Goal: Task Accomplishment & Management: Manage account settings

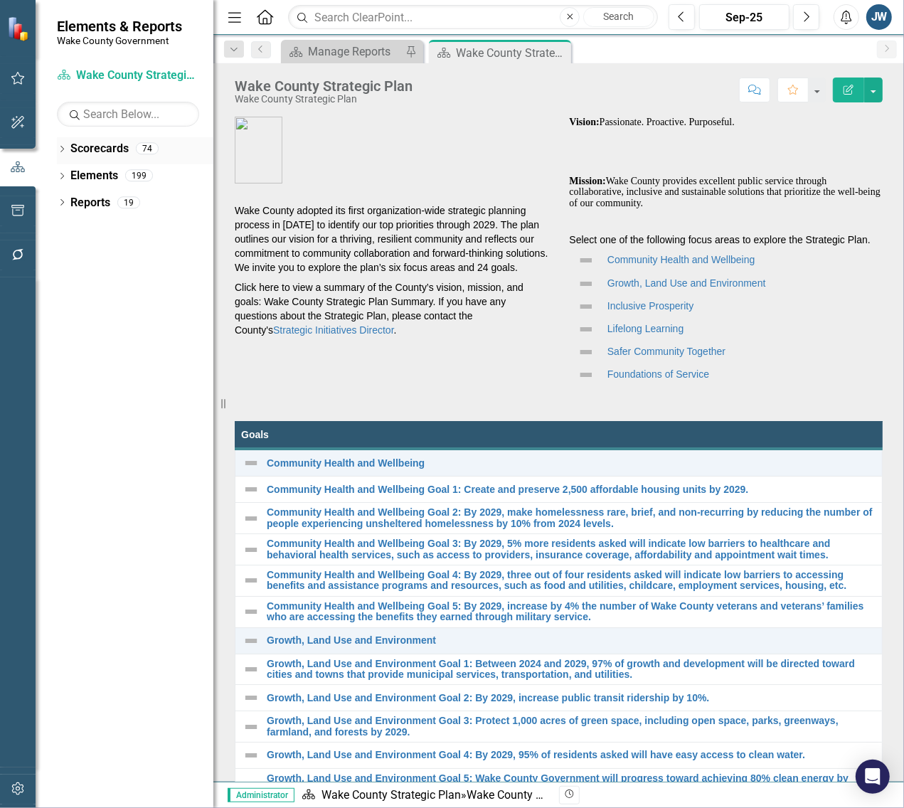
click at [61, 146] on div "Dropdown" at bounding box center [62, 150] width 10 height 12
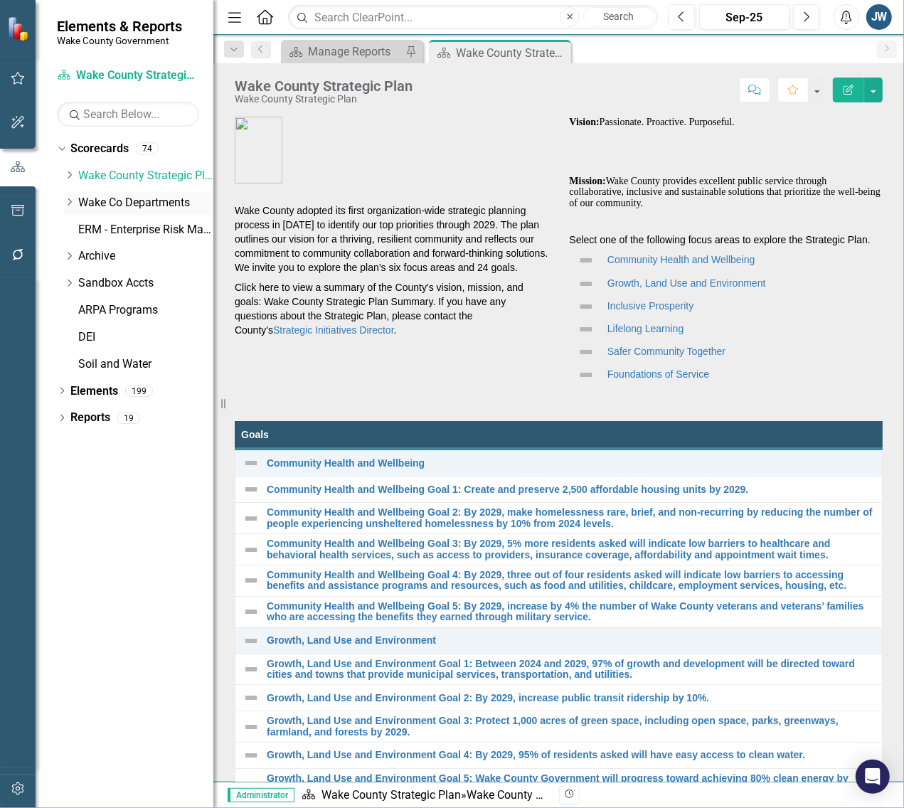
click at [69, 203] on icon "Dropdown" at bounding box center [69, 202] width 11 height 9
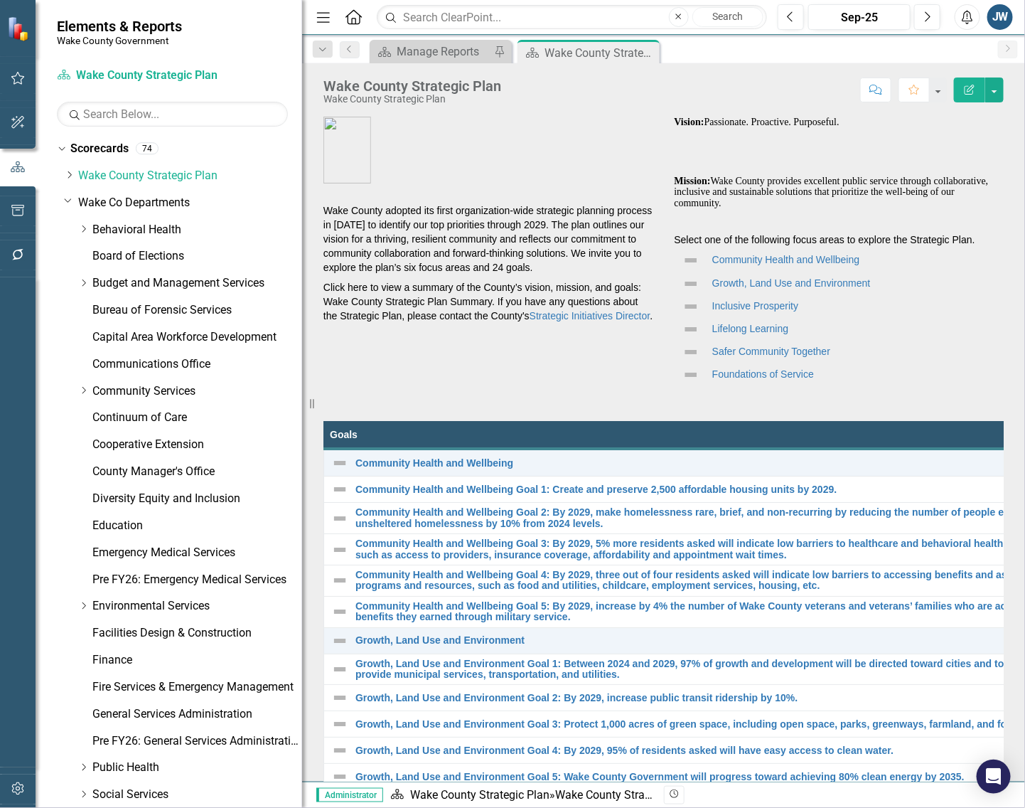
drag, startPoint x: 217, startPoint y: 301, endPoint x: 300, endPoint y: 304, distance: 83.2
click at [302, 304] on div "Resize" at bounding box center [307, 404] width 11 height 808
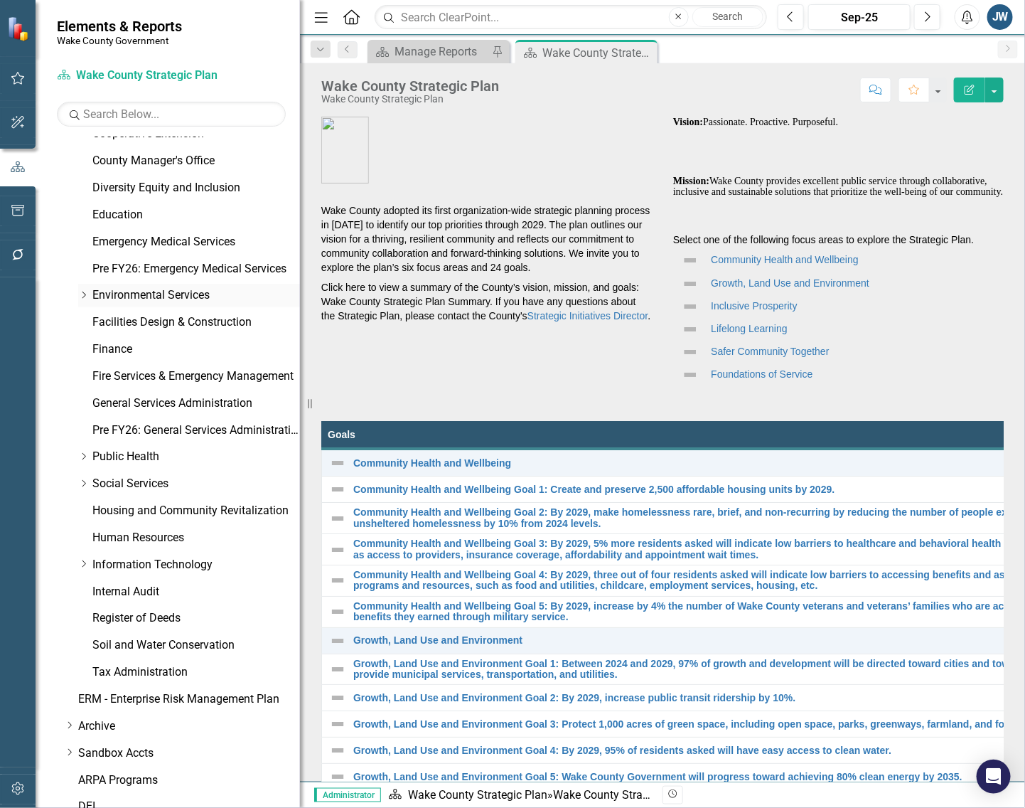
scroll to position [355, 0]
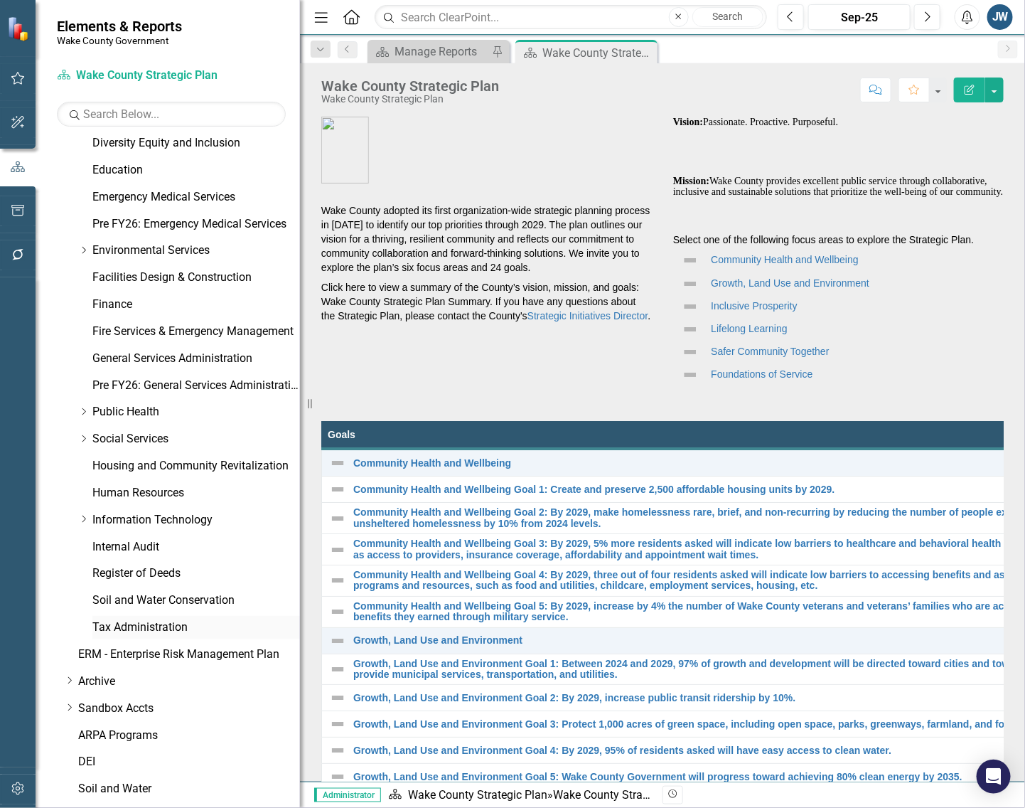
click at [136, 619] on link "Tax Administration" at bounding box center [196, 627] width 208 height 16
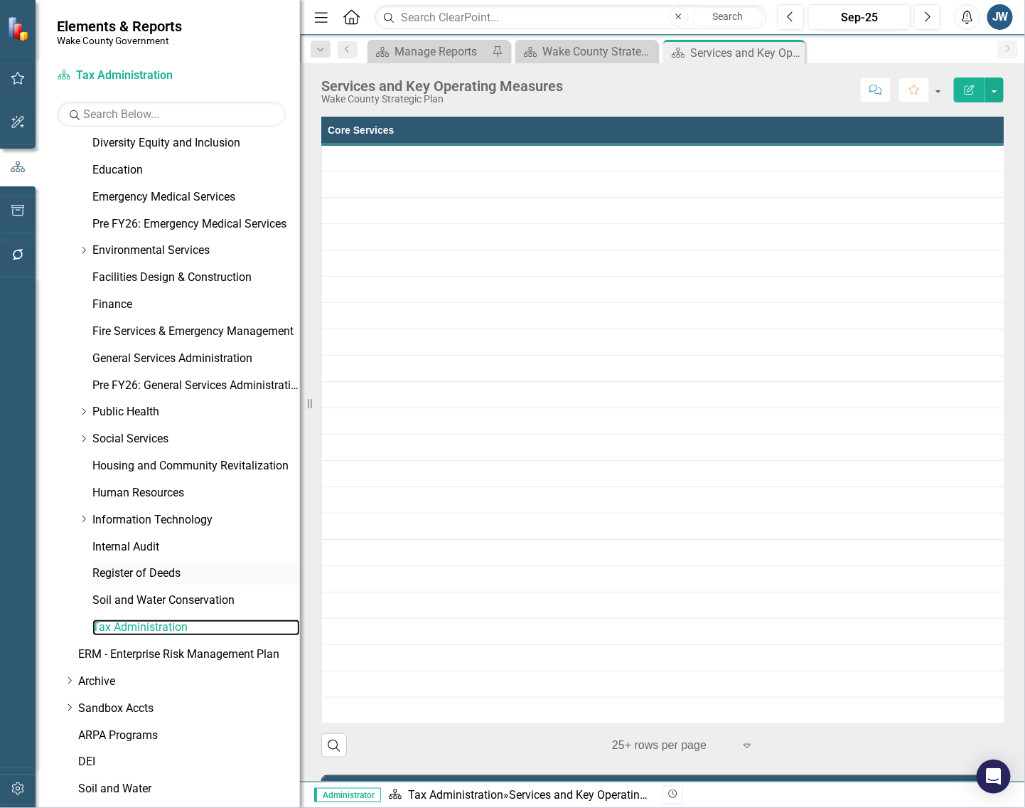
scroll to position [406, 0]
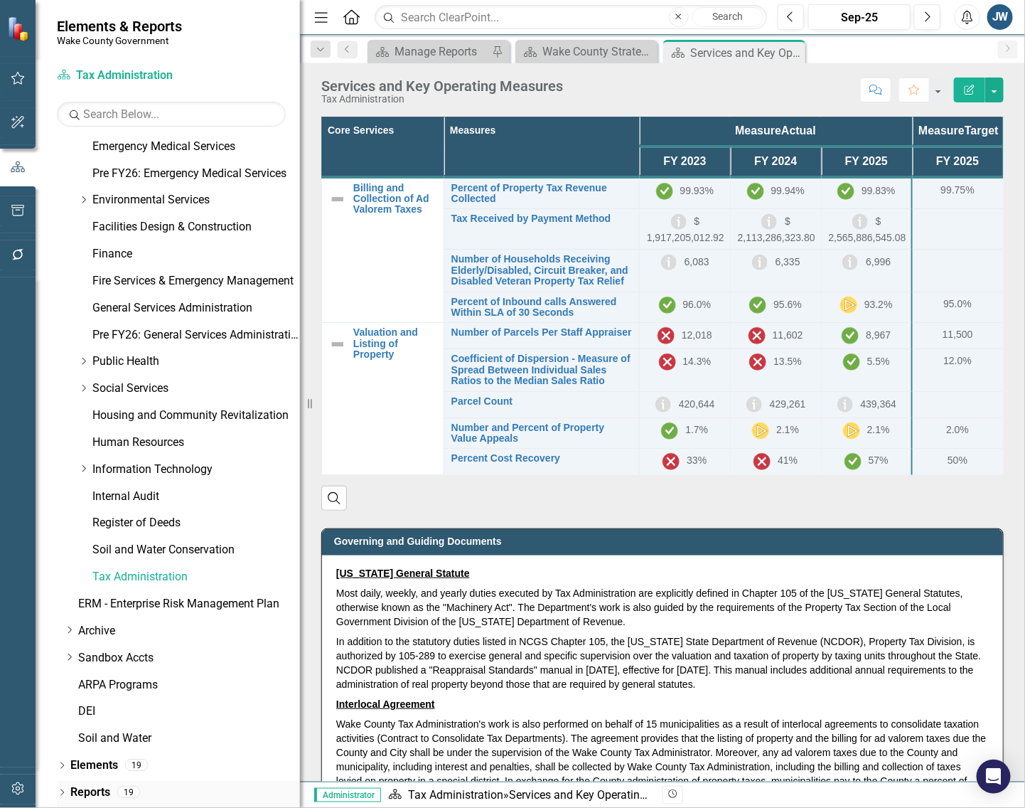
click at [64, 791] on icon "Dropdown" at bounding box center [62, 794] width 10 height 8
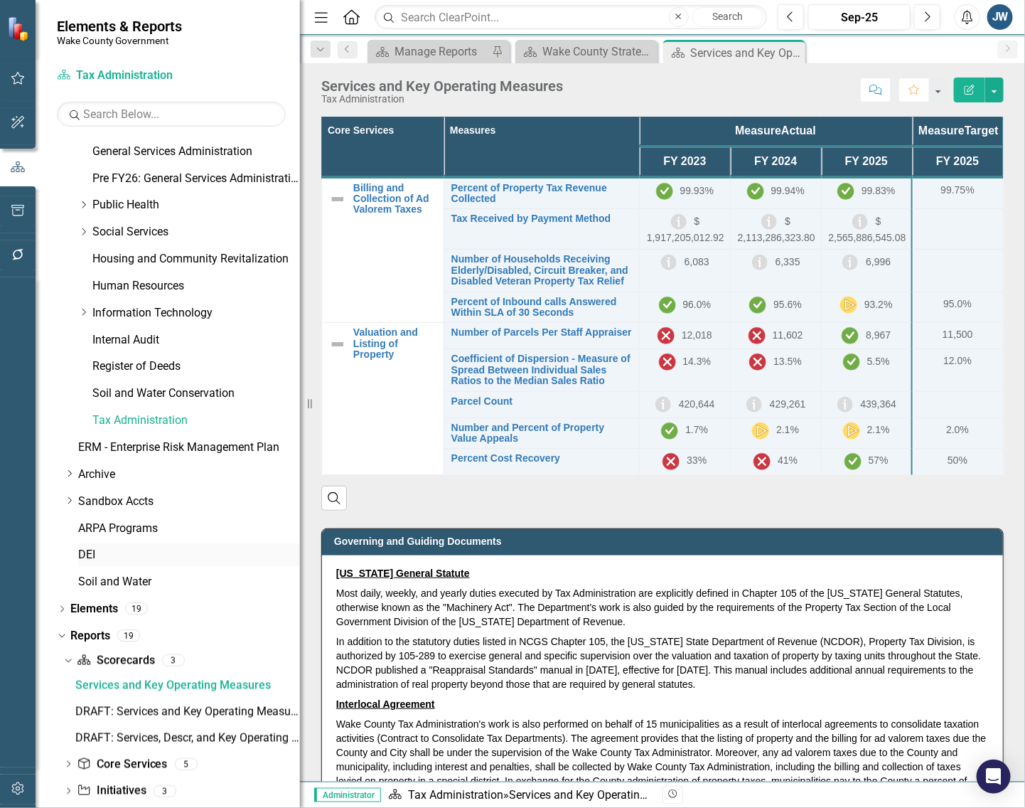
scroll to position [609, 0]
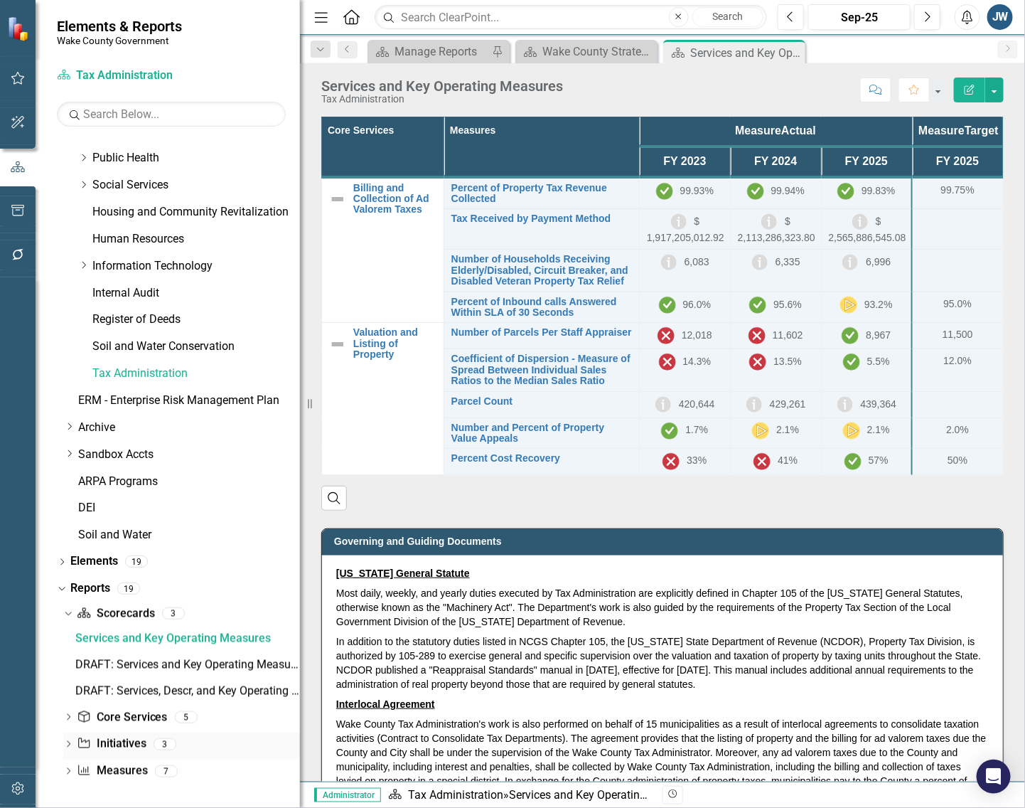
click at [119, 741] on link "Initiative Initiatives" at bounding box center [111, 744] width 69 height 16
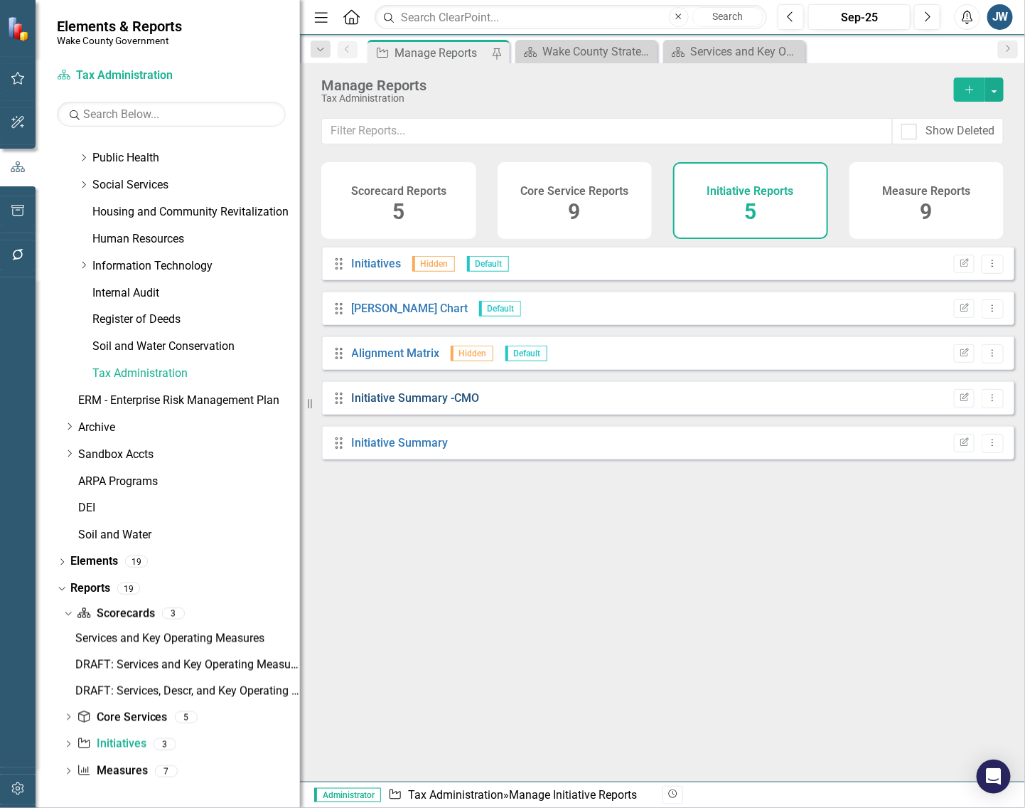
click at [414, 405] on link "Initiative Summary -CMO" at bounding box center [416, 398] width 128 height 14
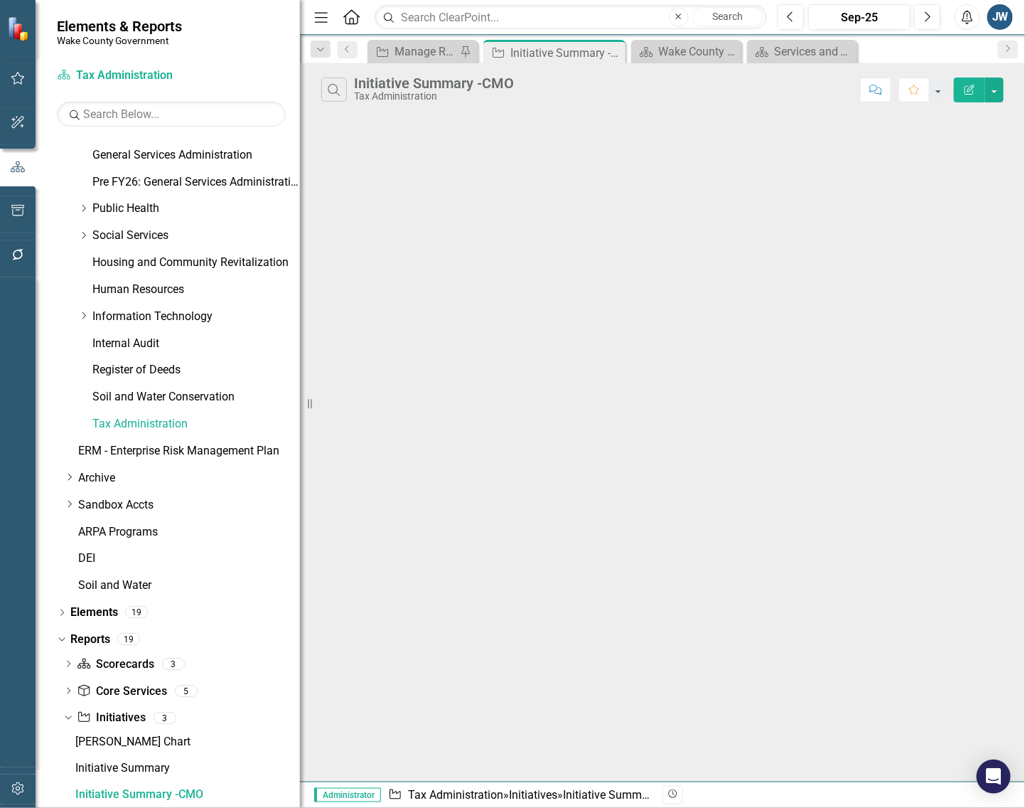
scroll to position [558, 0]
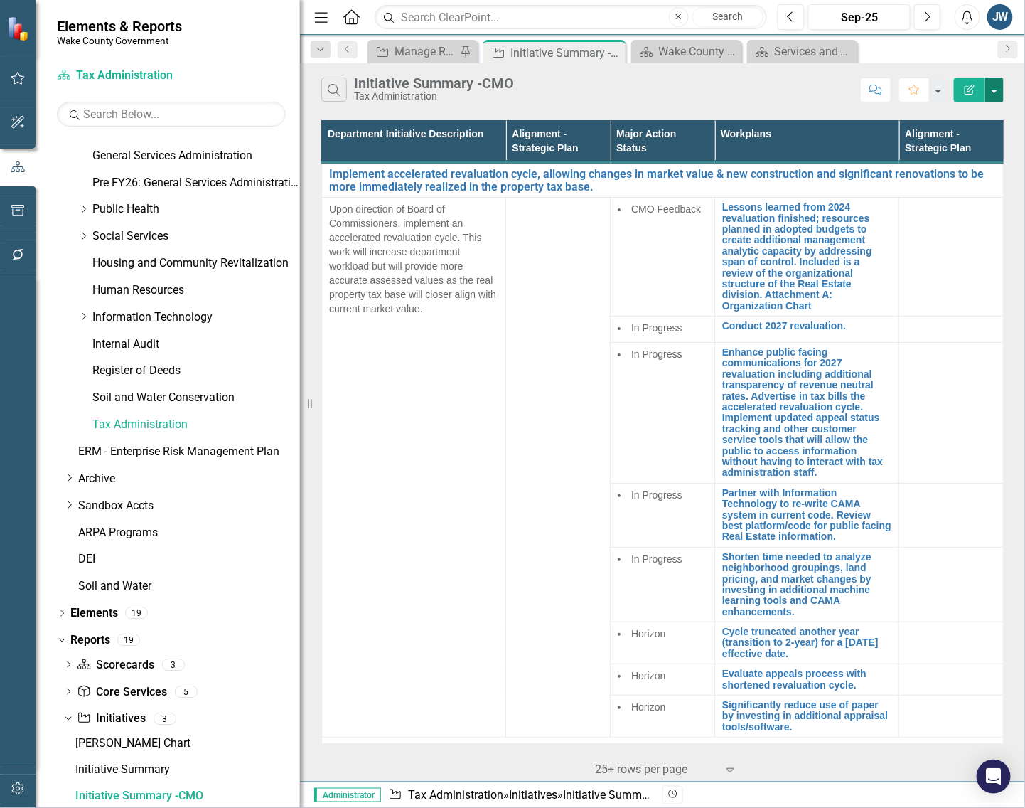
click at [903, 85] on button "button" at bounding box center [994, 89] width 18 height 25
click at [613, 51] on icon "Close" at bounding box center [612, 52] width 14 height 11
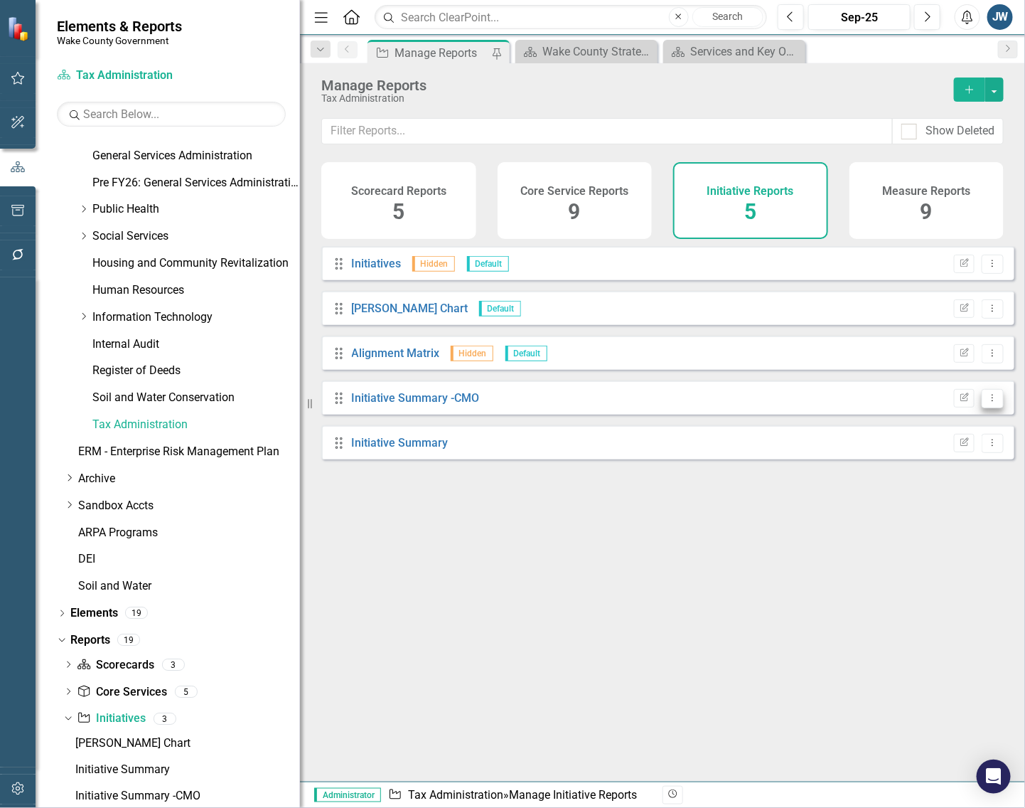
click at [903, 402] on icon "Dropdown Menu" at bounding box center [993, 397] width 12 height 9
click at [903, 481] on link "Copy Duplicate Report" at bounding box center [933, 485] width 117 height 26
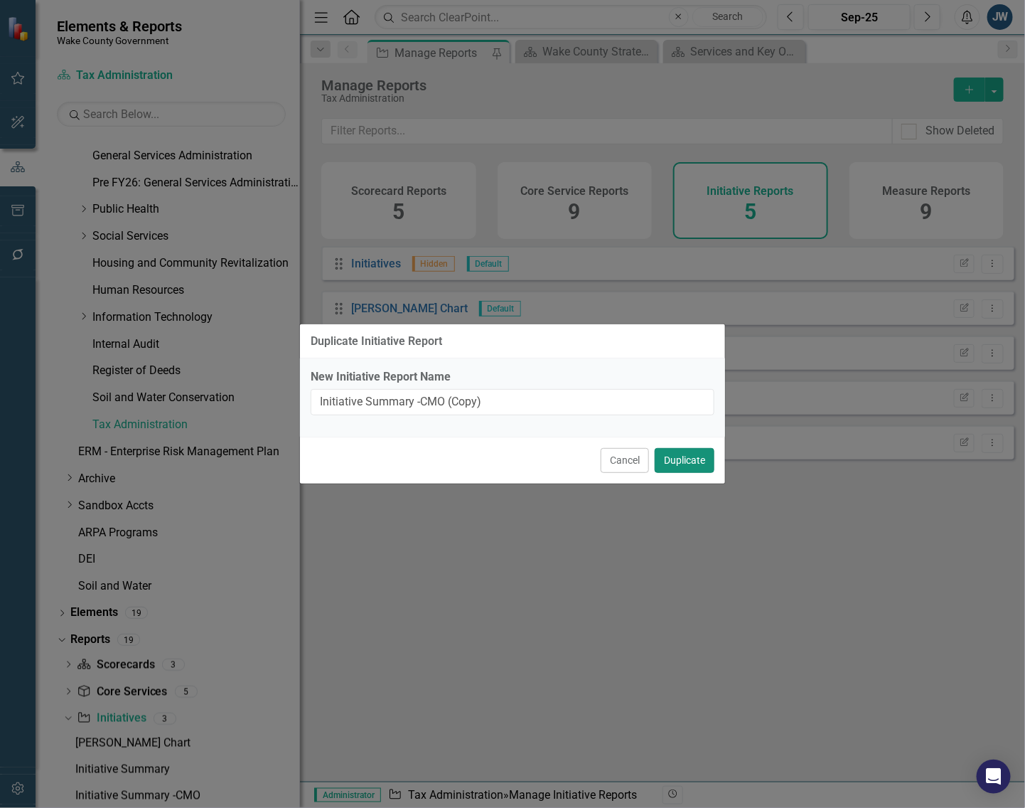
click at [681, 463] on button "Duplicate" at bounding box center [685, 460] width 60 height 25
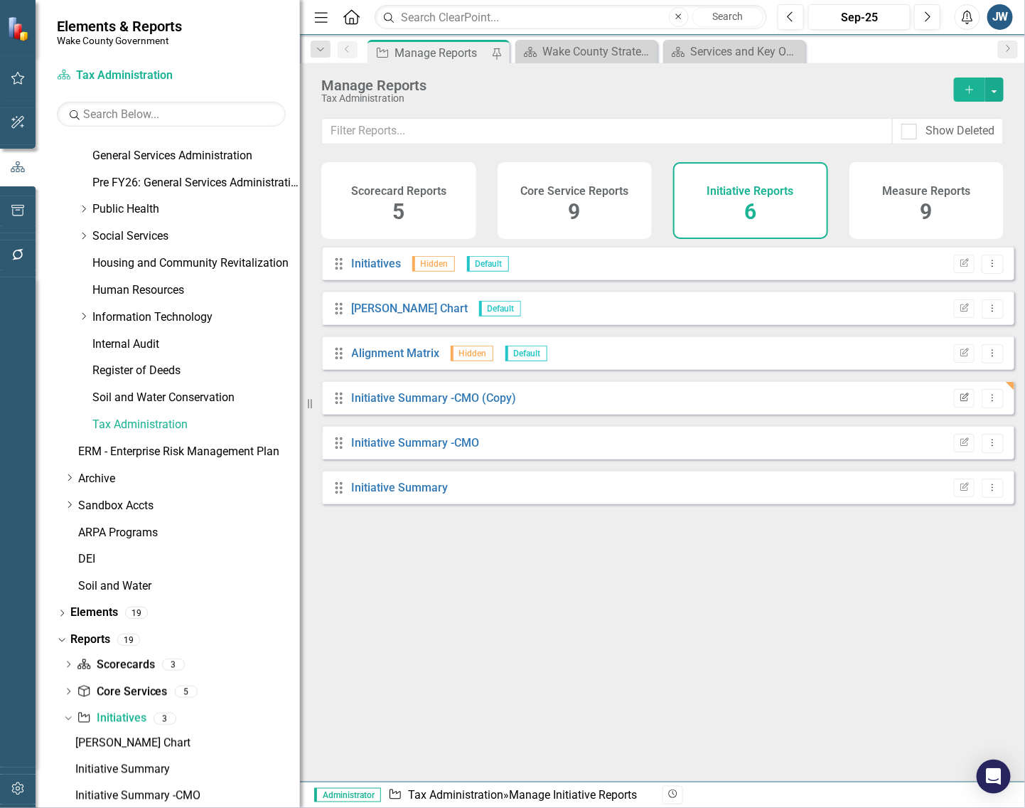
click at [903, 402] on icon "Edit Report" at bounding box center [964, 398] width 11 height 9
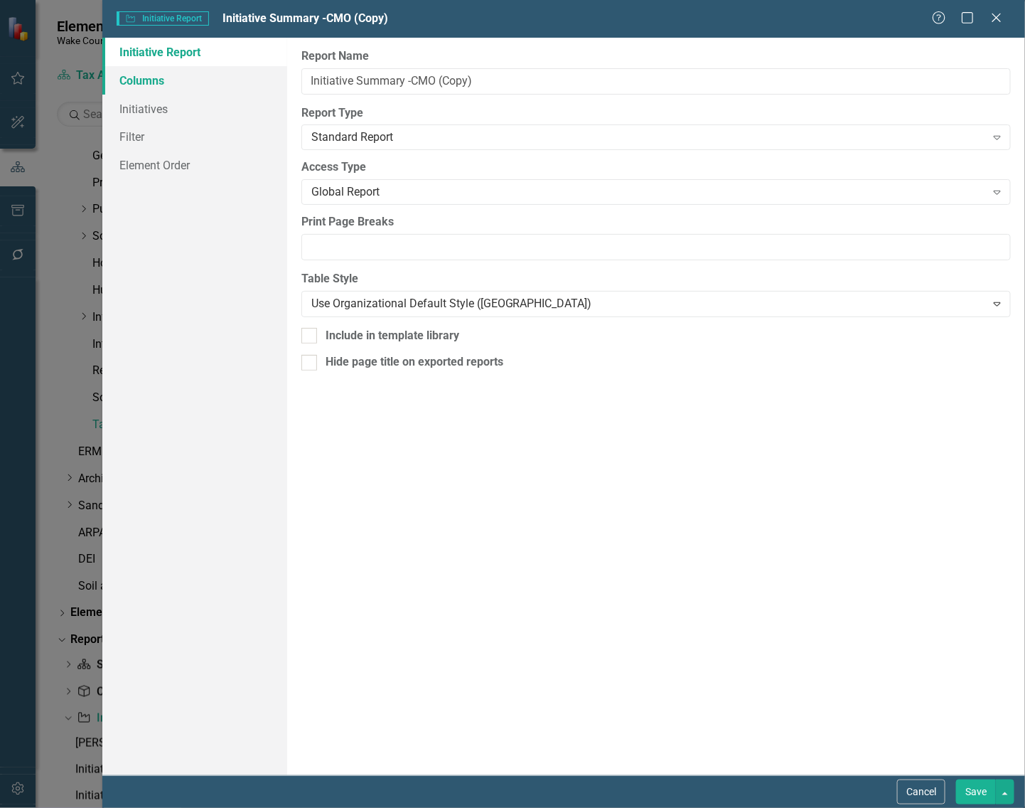
click at [169, 83] on link "Columns" at bounding box center [194, 80] width 185 height 28
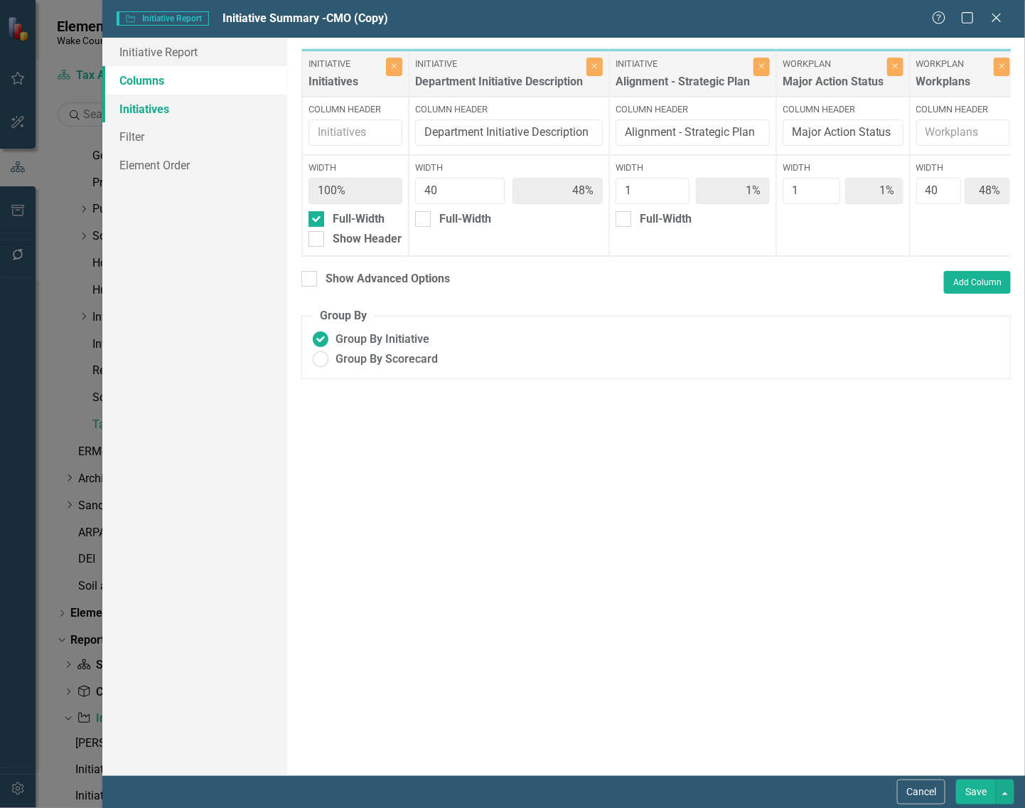
click at [174, 107] on link "Initiatives" at bounding box center [194, 109] width 185 height 28
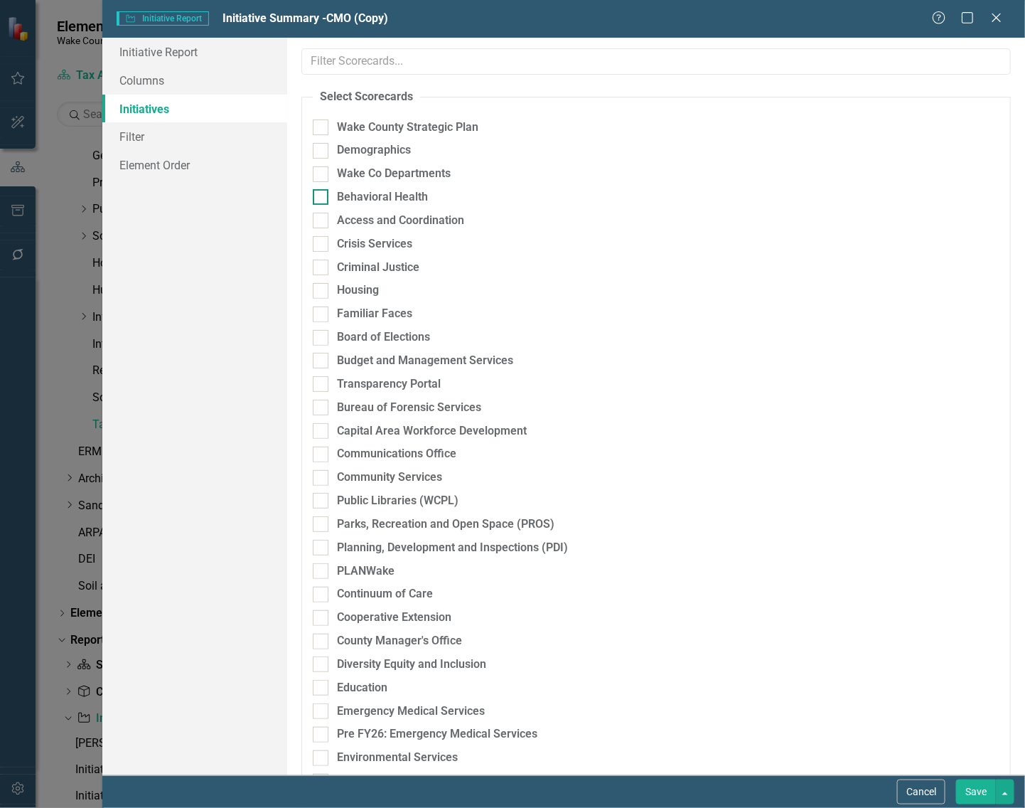
click at [321, 193] on input "Behavioral Health" at bounding box center [317, 193] width 9 height 9
checkbox input "true"
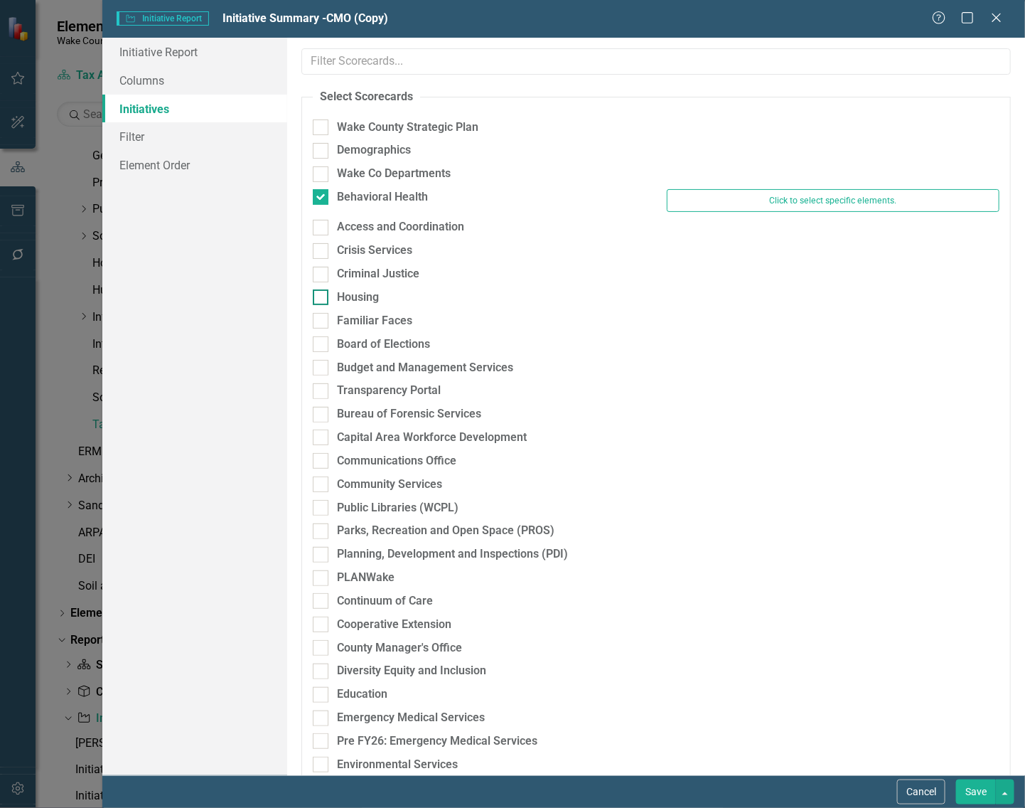
click at [322, 296] on div at bounding box center [321, 297] width 16 height 16
click at [322, 296] on input "Housing" at bounding box center [317, 293] width 9 height 9
checkbox input "true"
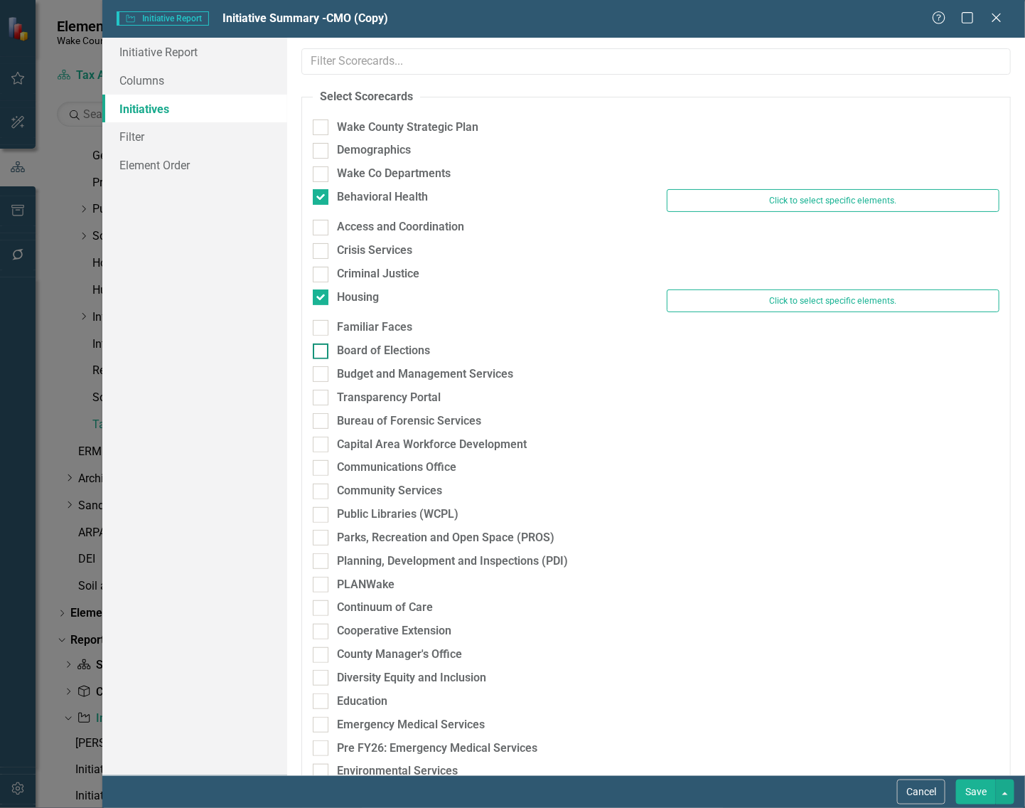
click at [321, 347] on input "Board of Elections" at bounding box center [317, 347] width 9 height 9
checkbox input "true"
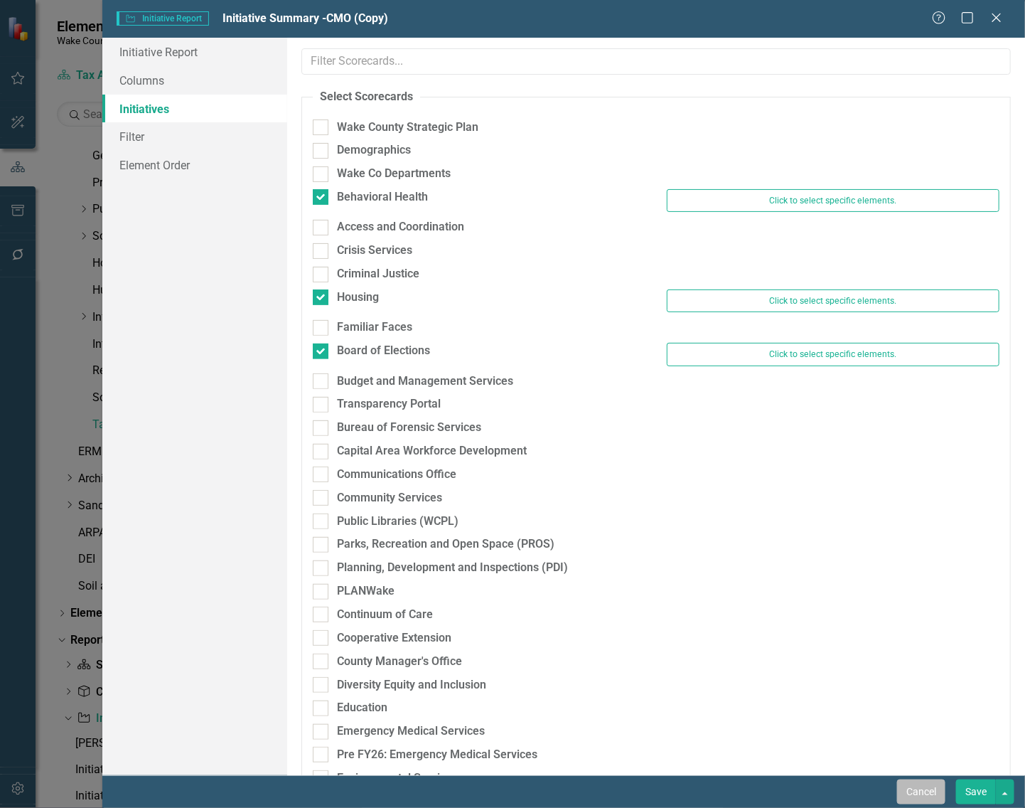
click at [903, 791] on button "Cancel" at bounding box center [921, 791] width 48 height 25
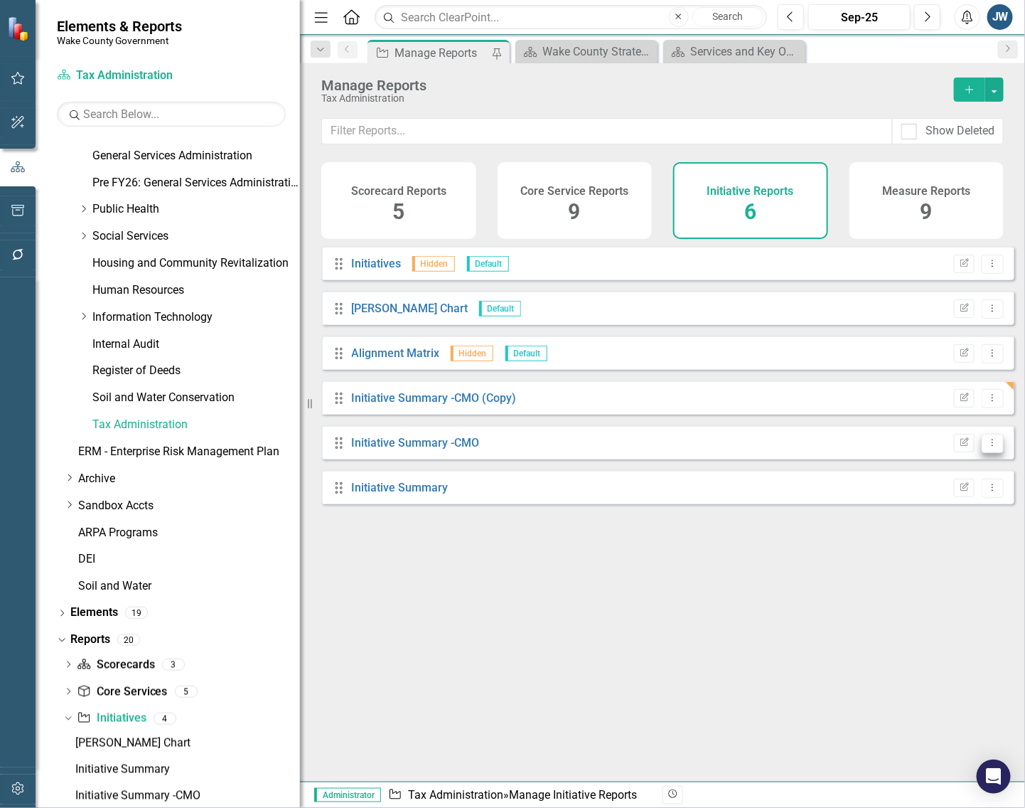
click at [903, 447] on icon "Dropdown Menu" at bounding box center [993, 442] width 12 height 9
click at [903, 478] on link "Edit Report Edit Report" at bounding box center [933, 478] width 117 height 26
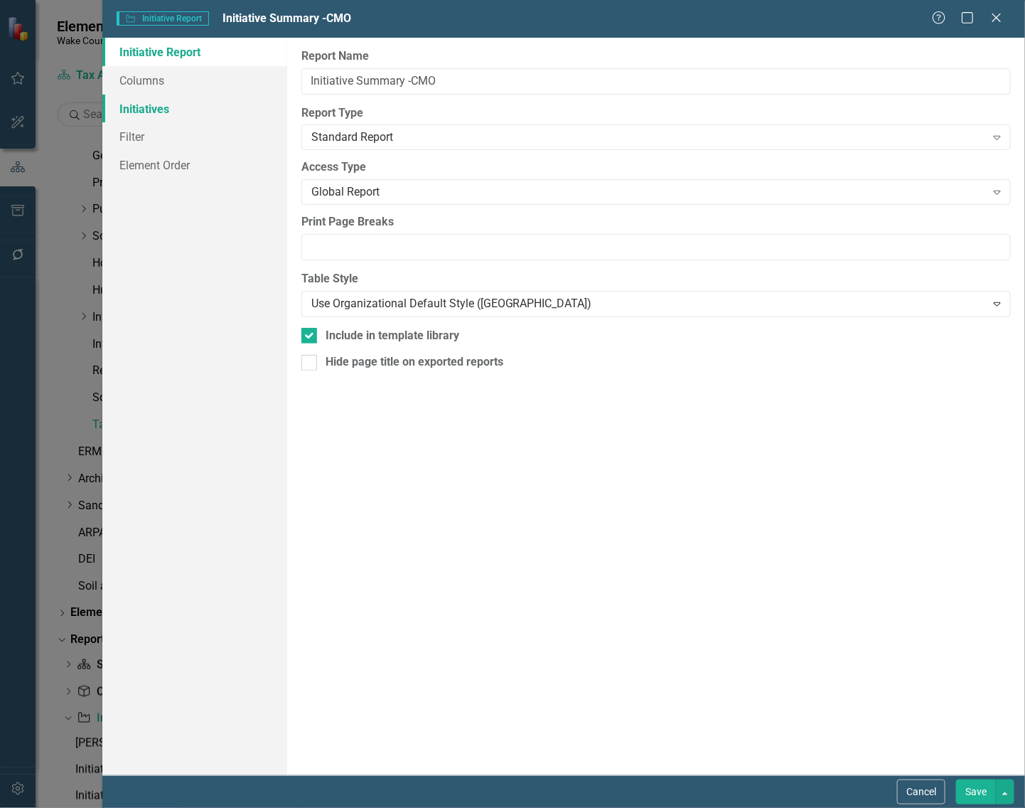
click at [155, 114] on link "Initiatives" at bounding box center [194, 109] width 185 height 28
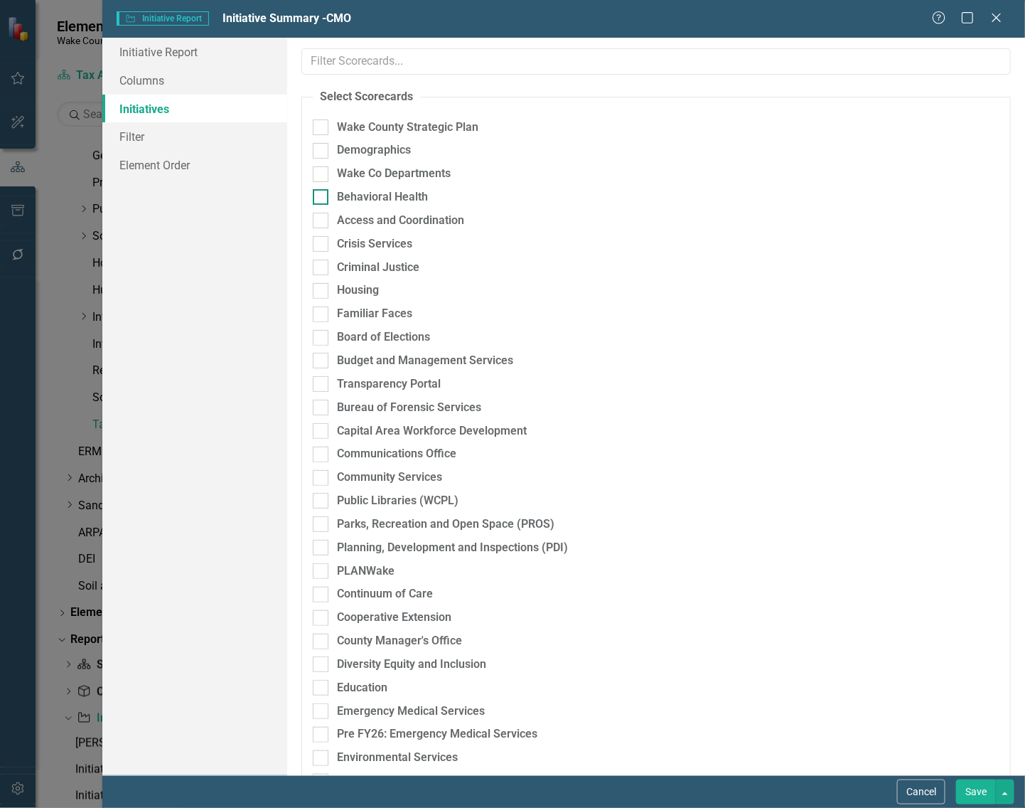
click at [318, 196] on input "Behavioral Health" at bounding box center [317, 193] width 9 height 9
checkbox input "true"
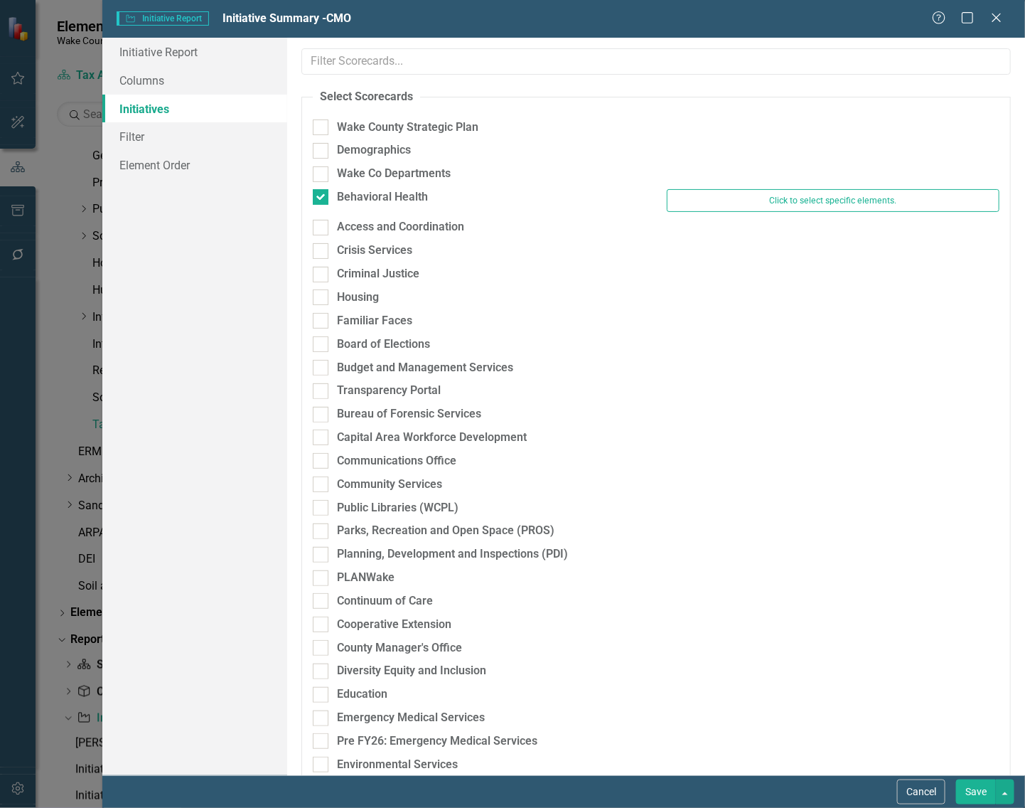
click at [903, 783] on button "Save" at bounding box center [976, 791] width 40 height 25
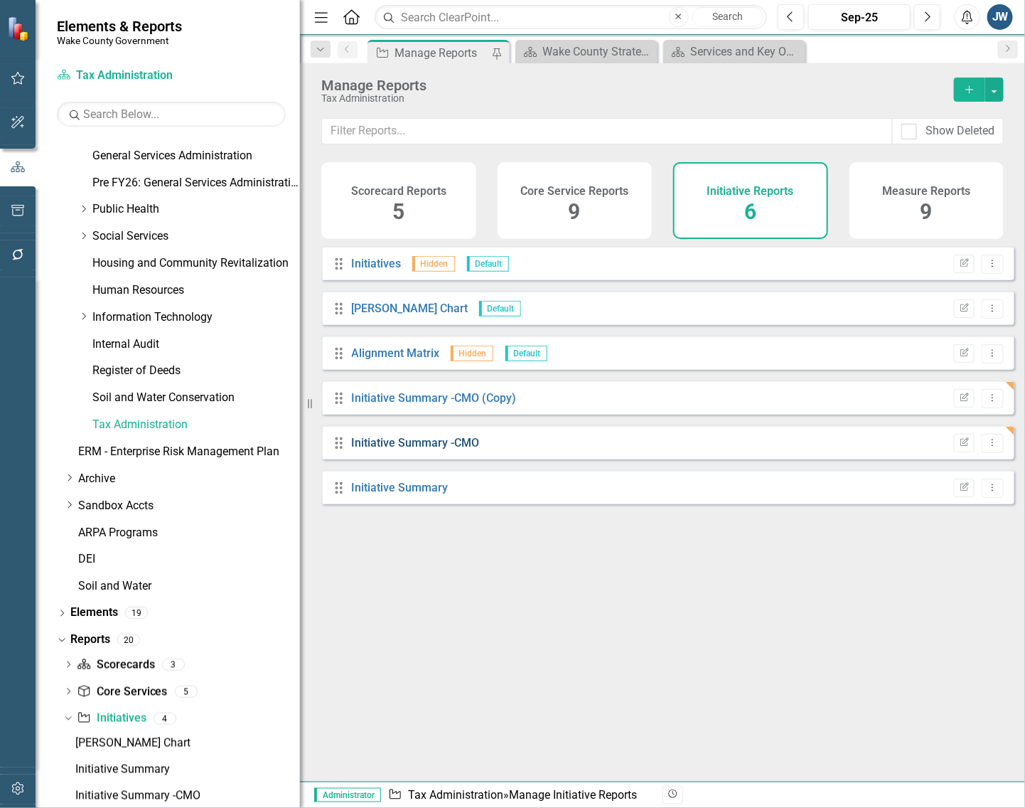
click at [418, 449] on link "Initiative Summary -CMO" at bounding box center [416, 443] width 128 height 14
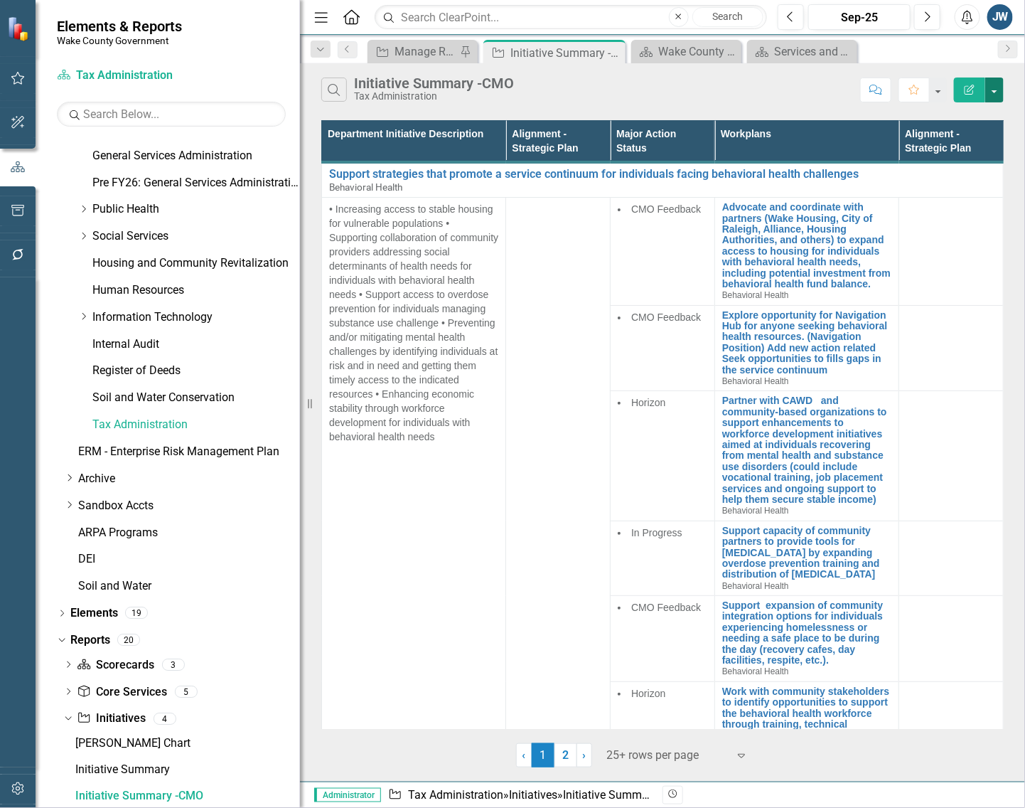
click at [903, 82] on button "button" at bounding box center [994, 89] width 18 height 25
click at [903, 116] on link "Edit Report Edit Report" at bounding box center [947, 117] width 112 height 26
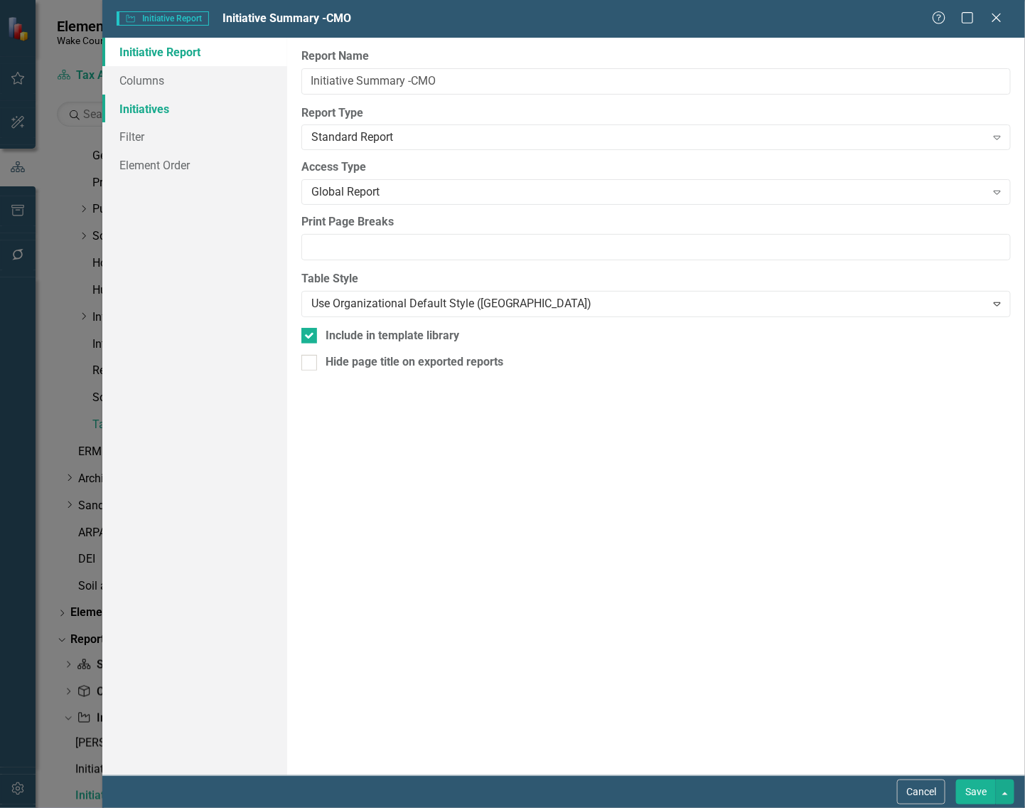
click at [141, 107] on link "Initiatives" at bounding box center [194, 109] width 185 height 28
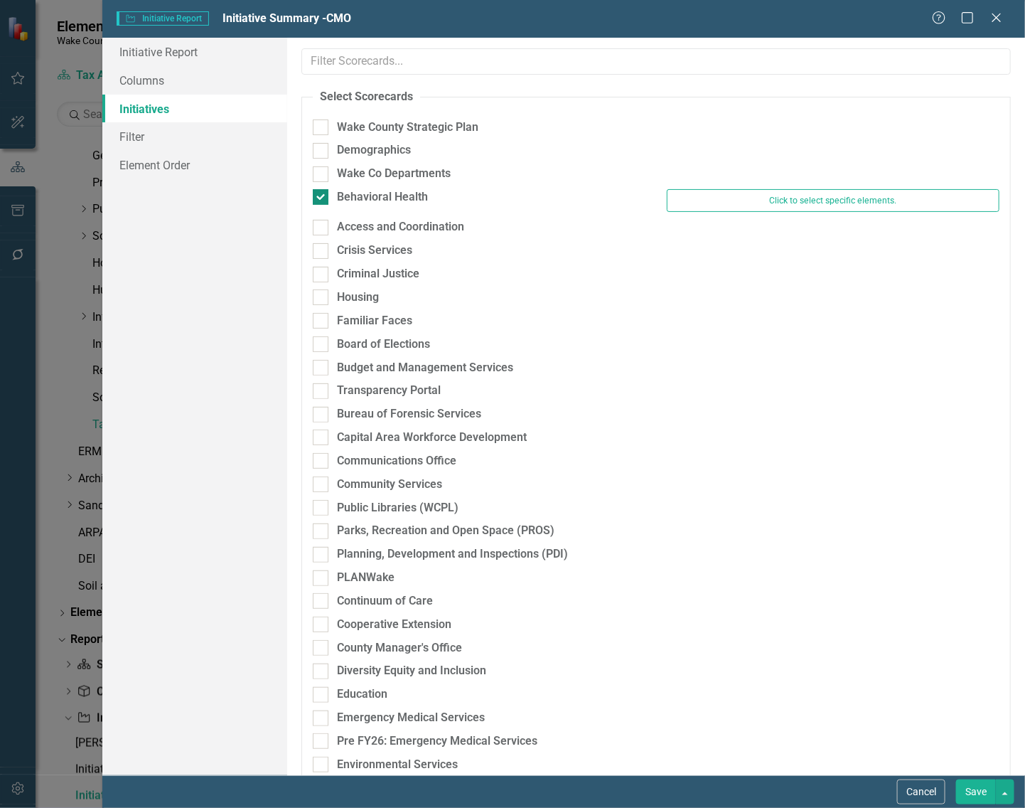
click at [321, 198] on input "Behavioral Health" at bounding box center [317, 193] width 9 height 9
checkbox input "false"
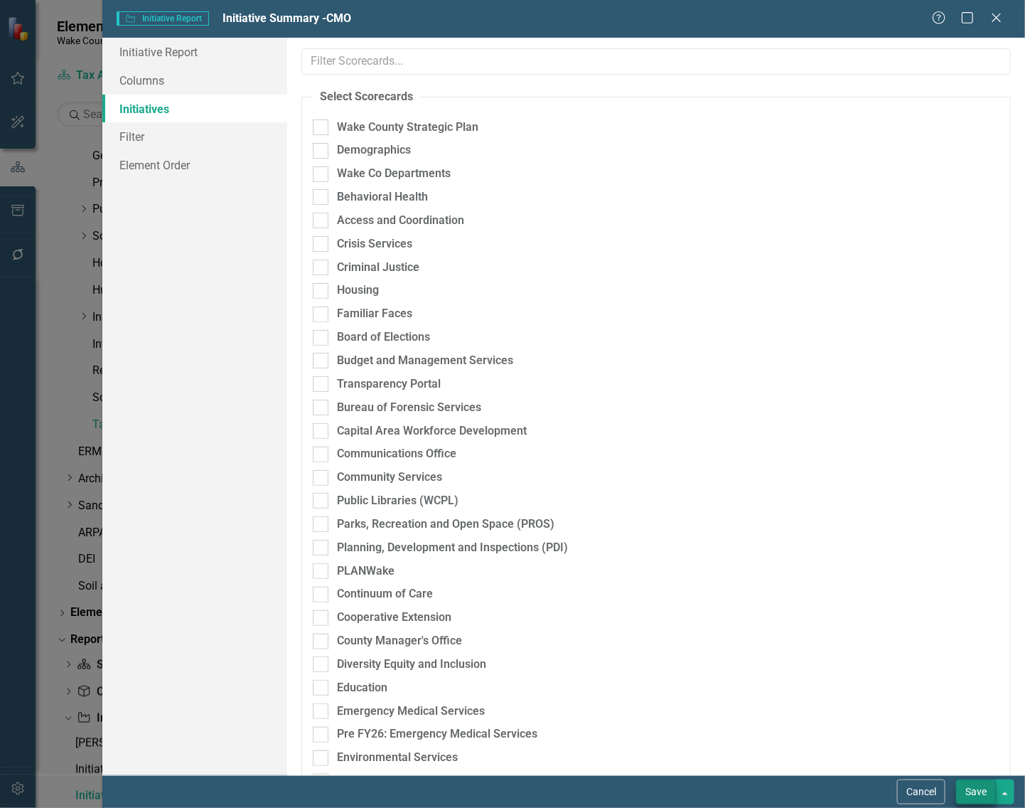
drag, startPoint x: 921, startPoint y: 793, endPoint x: 966, endPoint y: 793, distance: 44.8
click at [903, 793] on div "Cancel Save" at bounding box center [954, 791] width 121 height 25
click at [903, 793] on button "Save" at bounding box center [976, 791] width 40 height 25
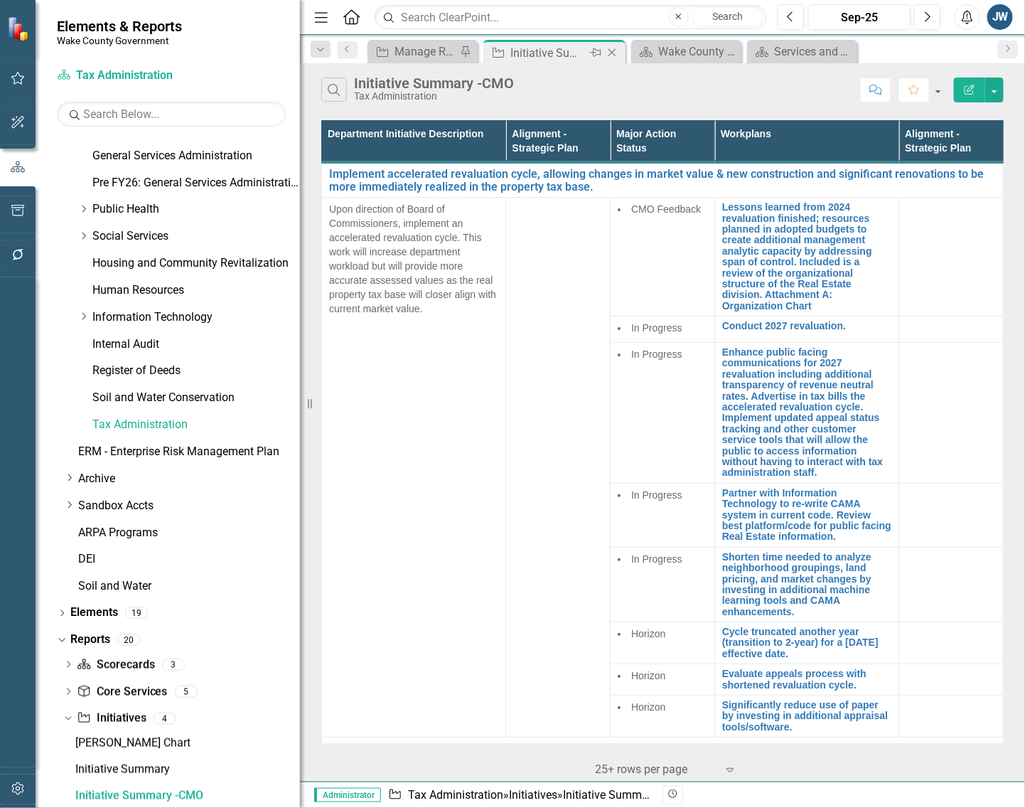
click at [615, 59] on div "Close" at bounding box center [613, 53] width 18 height 18
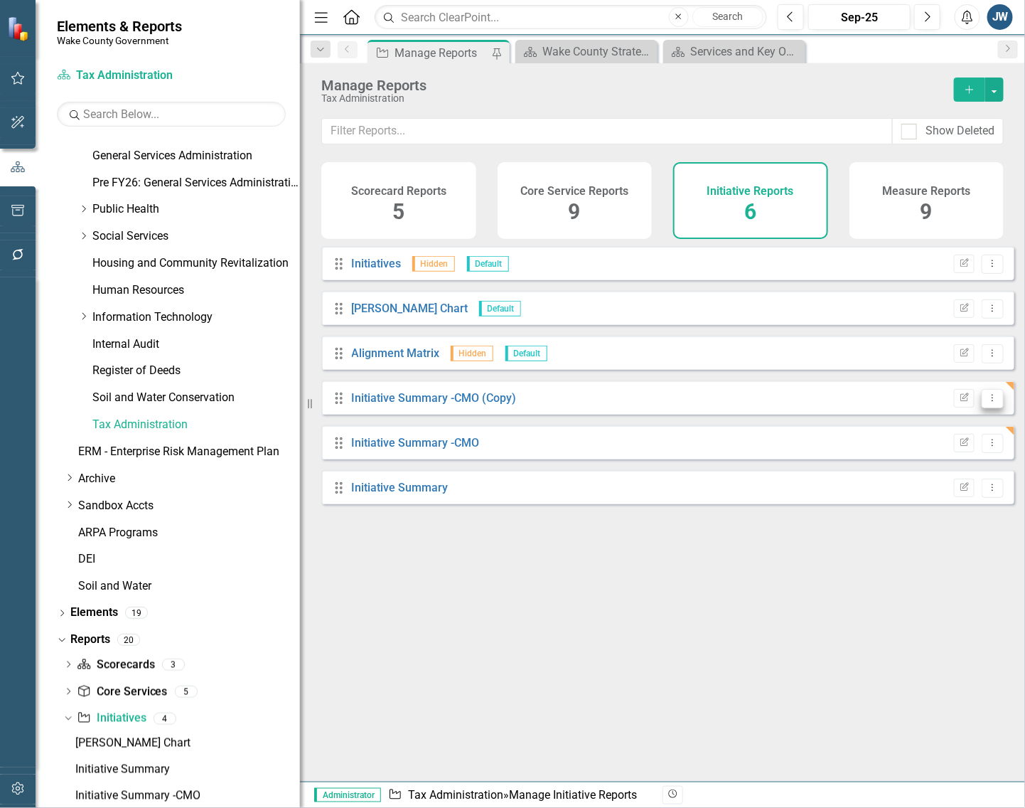
click at [903, 402] on icon "Dropdown Menu" at bounding box center [993, 397] width 12 height 9
click at [903, 404] on div "Edit Report Dropdown Menu" at bounding box center [975, 398] width 57 height 19
click at [903, 402] on icon "Edit Report" at bounding box center [964, 398] width 11 height 9
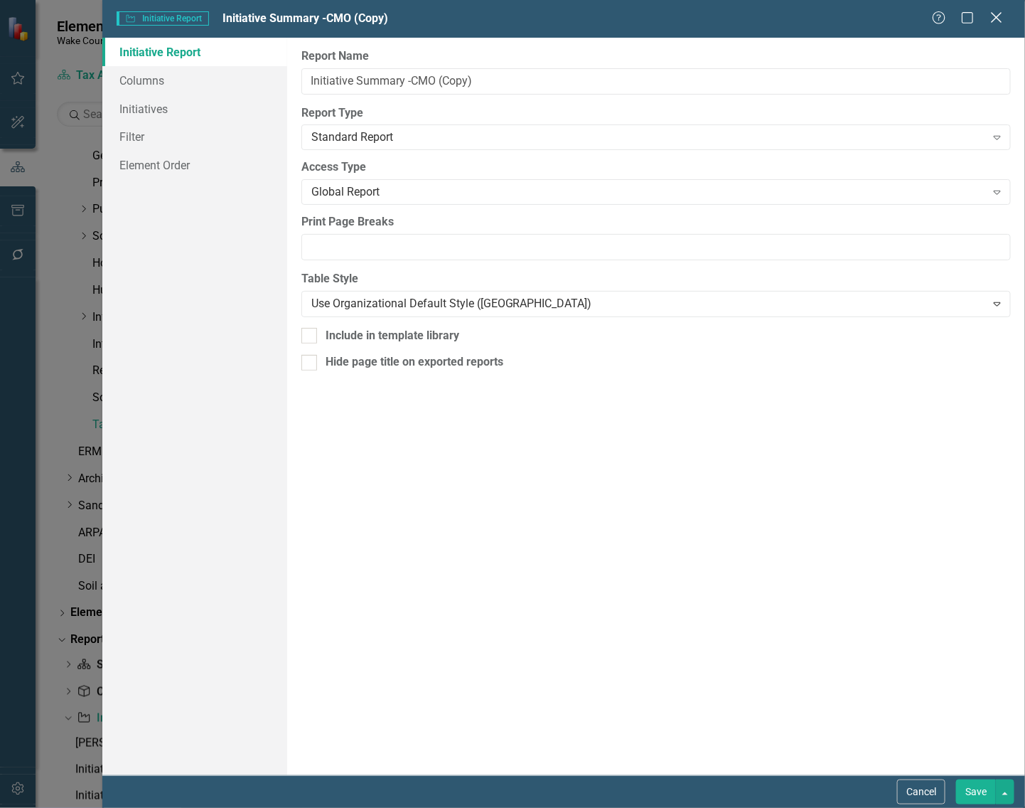
click at [903, 20] on icon at bounding box center [996, 17] width 11 height 11
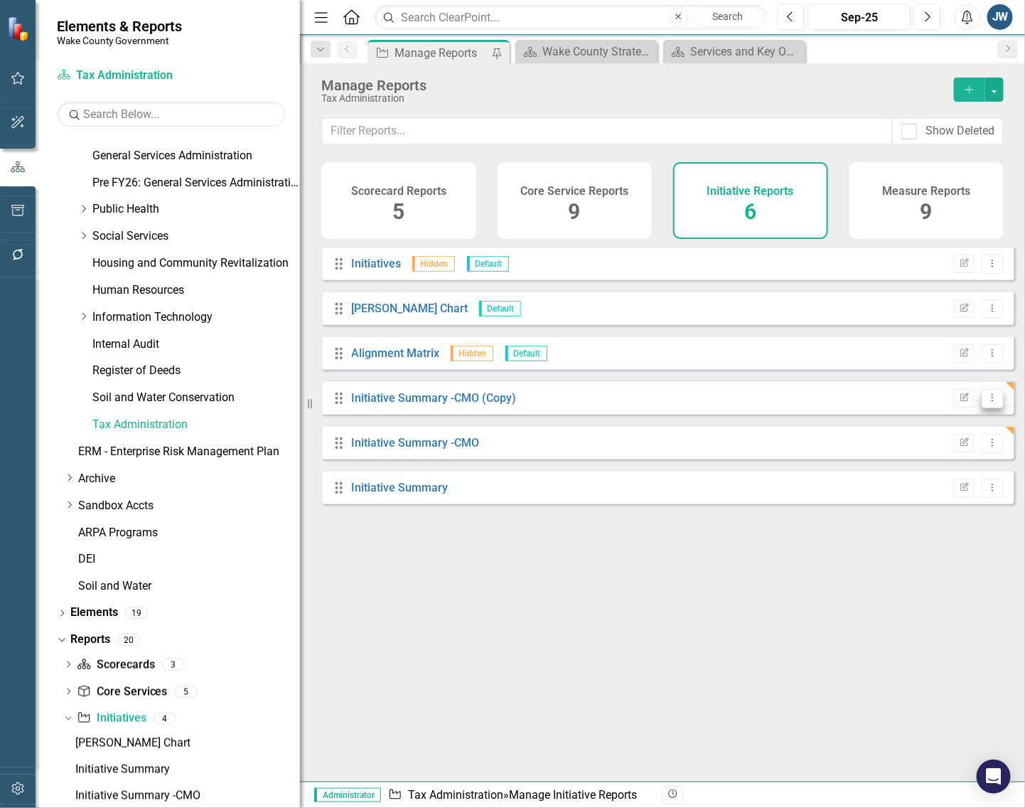
click at [903, 402] on icon "Dropdown Menu" at bounding box center [993, 397] width 12 height 9
click at [903, 506] on link "Trash Delete Report" at bounding box center [933, 511] width 117 height 26
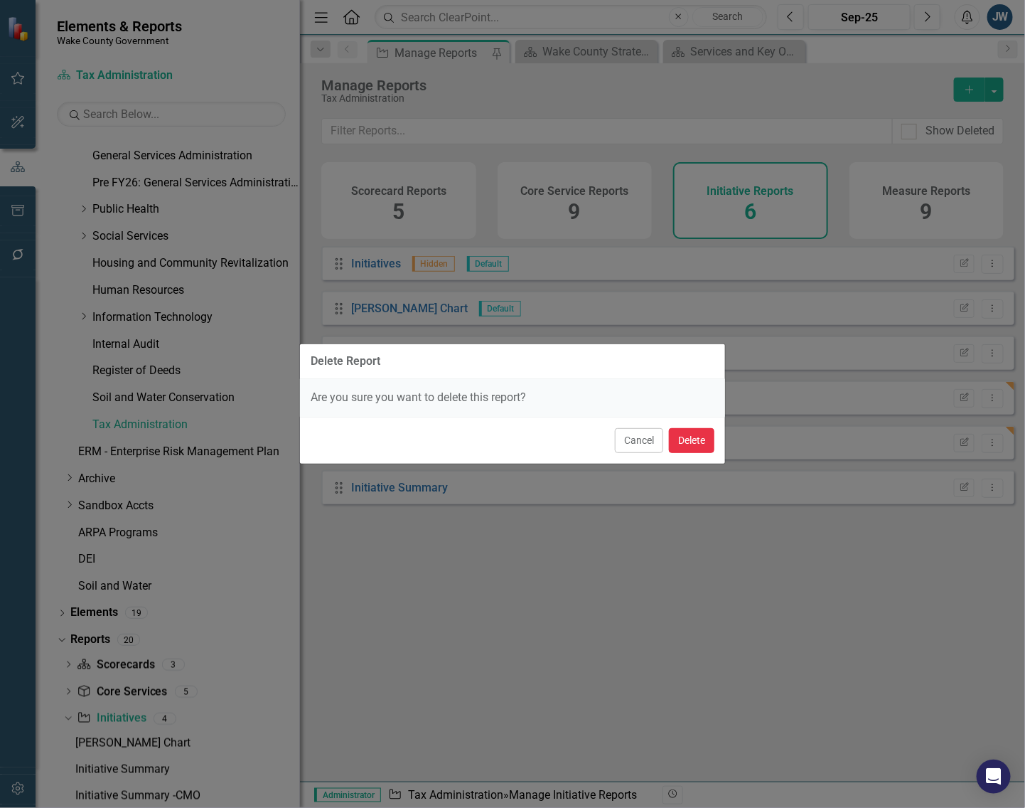
click at [688, 442] on button "Delete" at bounding box center [692, 440] width 46 height 25
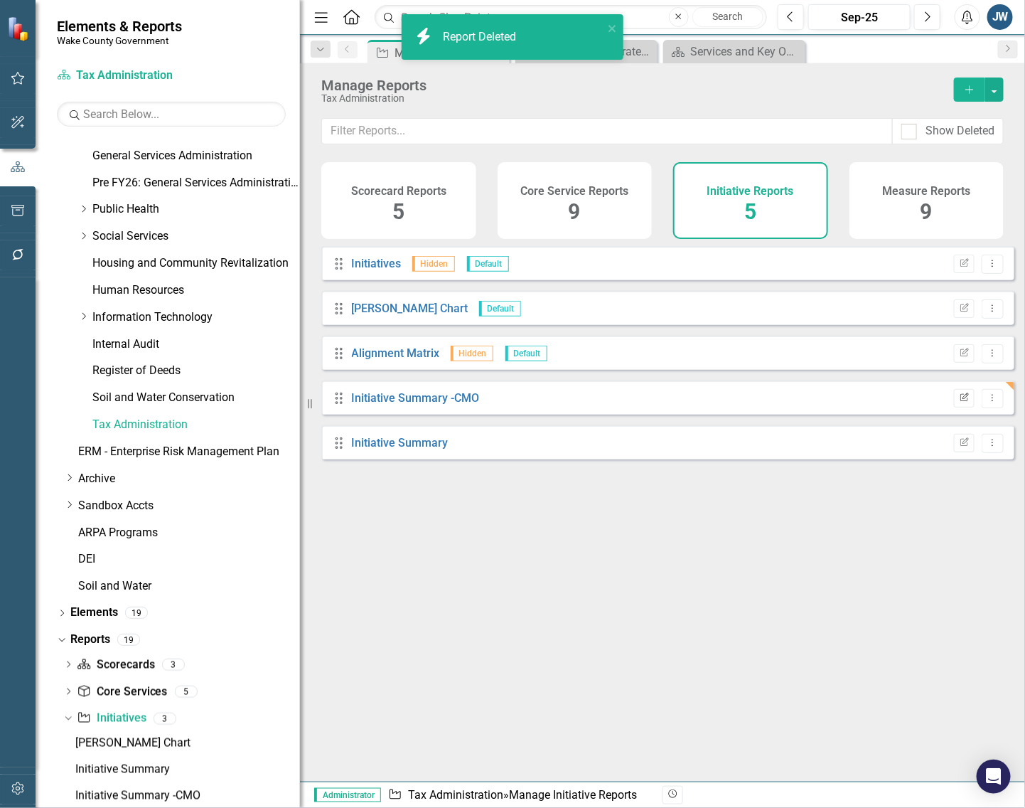
click at [903, 402] on icon "Edit Report" at bounding box center [964, 398] width 11 height 9
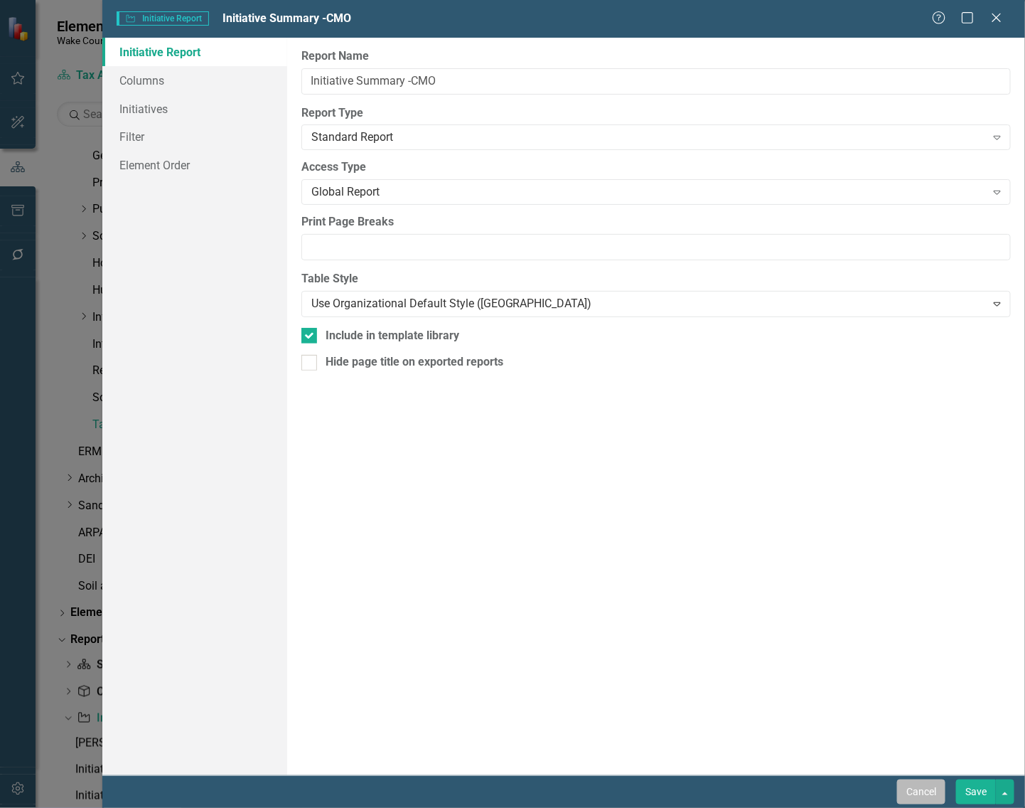
click at [903, 798] on button "Cancel" at bounding box center [921, 791] width 48 height 25
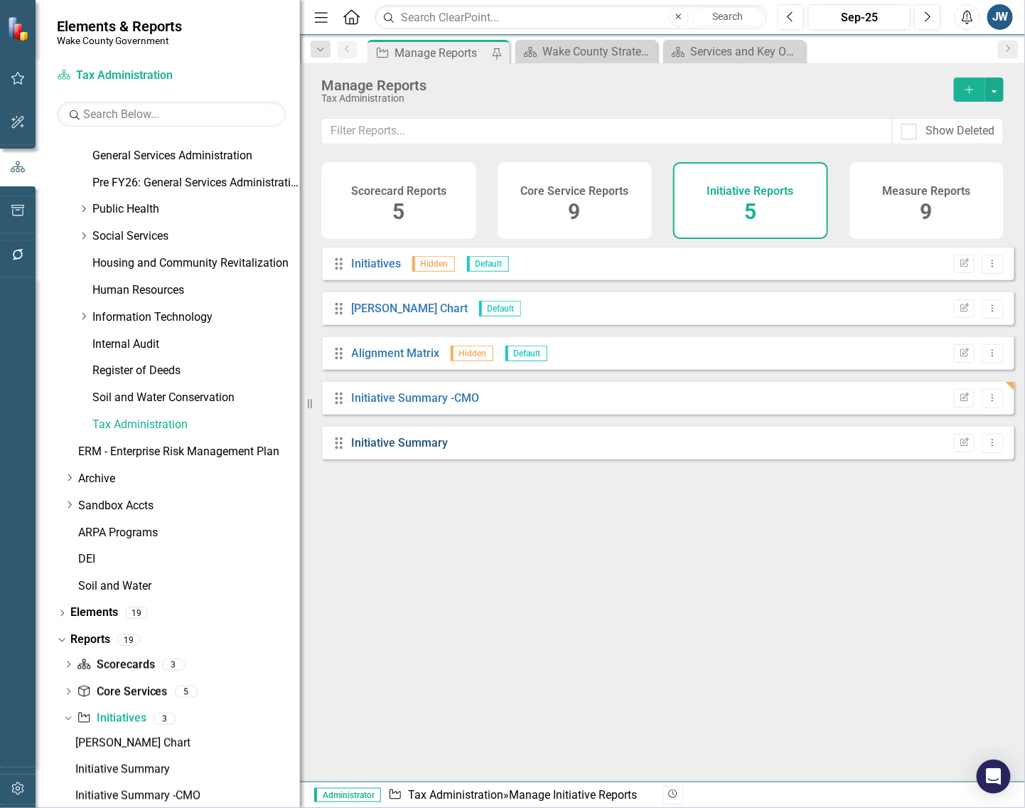
click at [396, 449] on link "Initiative Summary" at bounding box center [400, 443] width 97 height 14
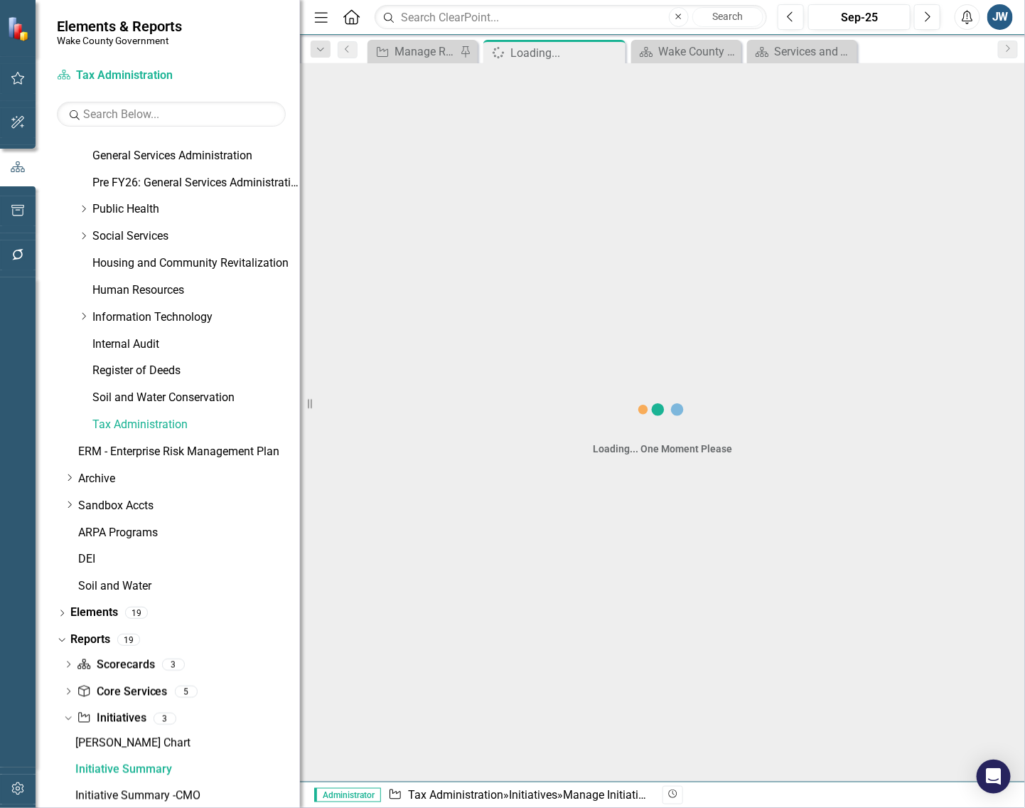
scroll to position [531, 0]
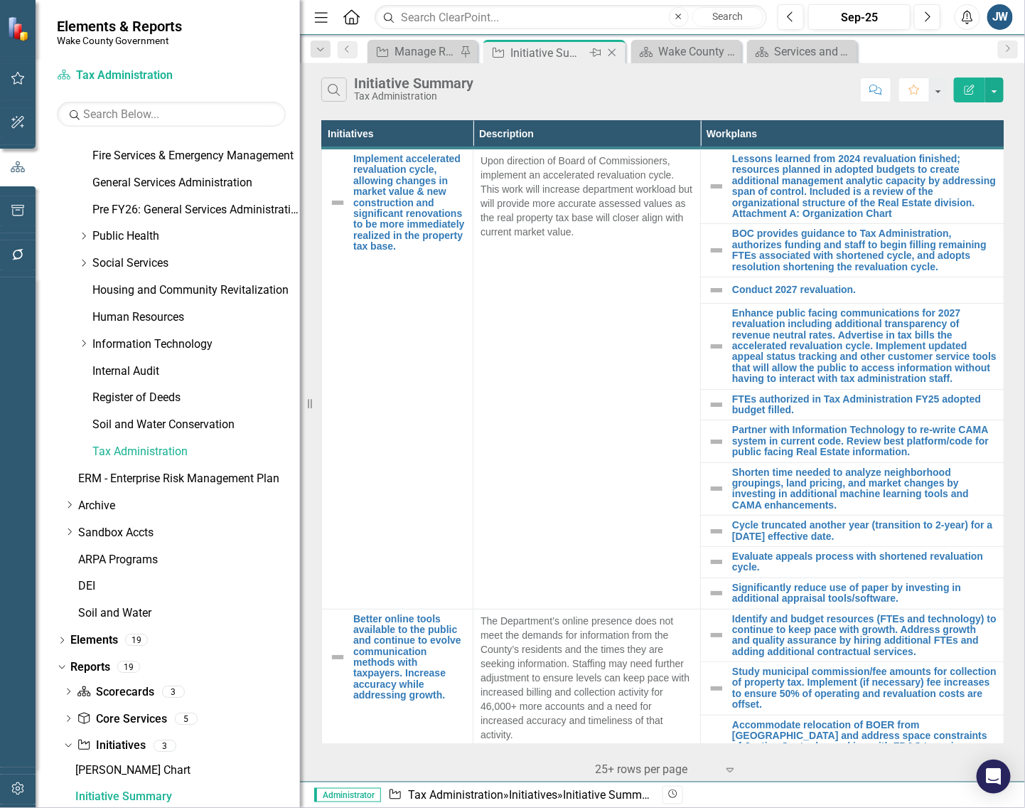
click at [611, 51] on icon at bounding box center [613, 53] width 8 height 8
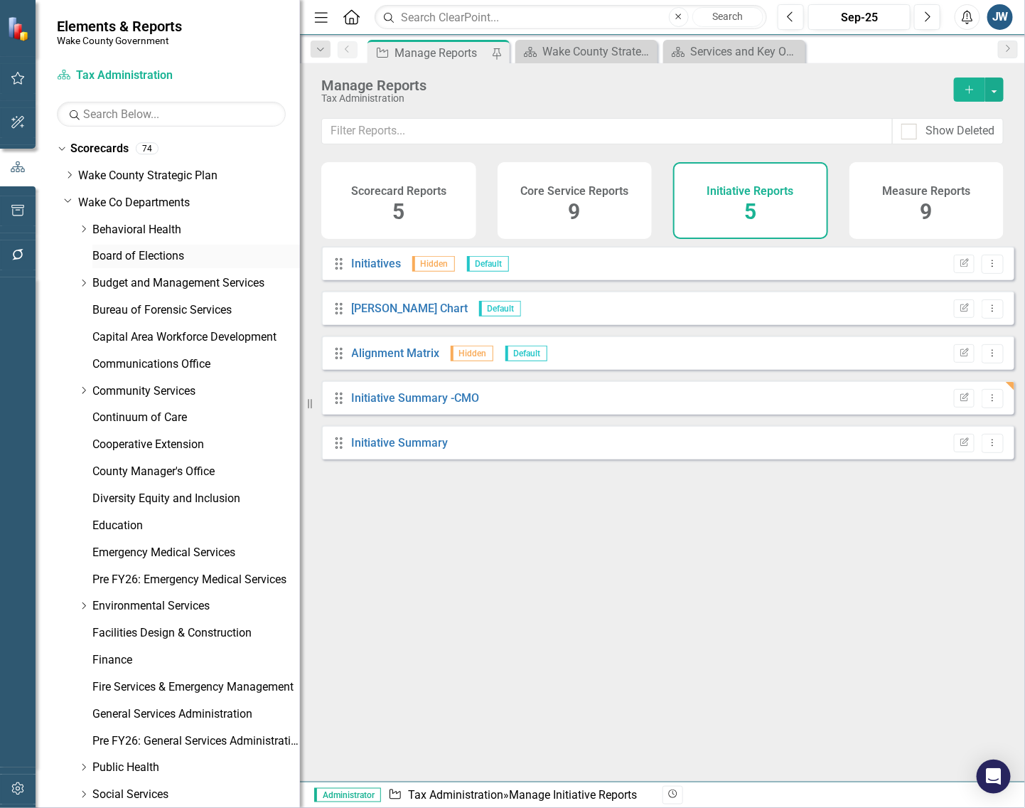
click at [140, 250] on link "Board of Elections" at bounding box center [196, 256] width 208 height 16
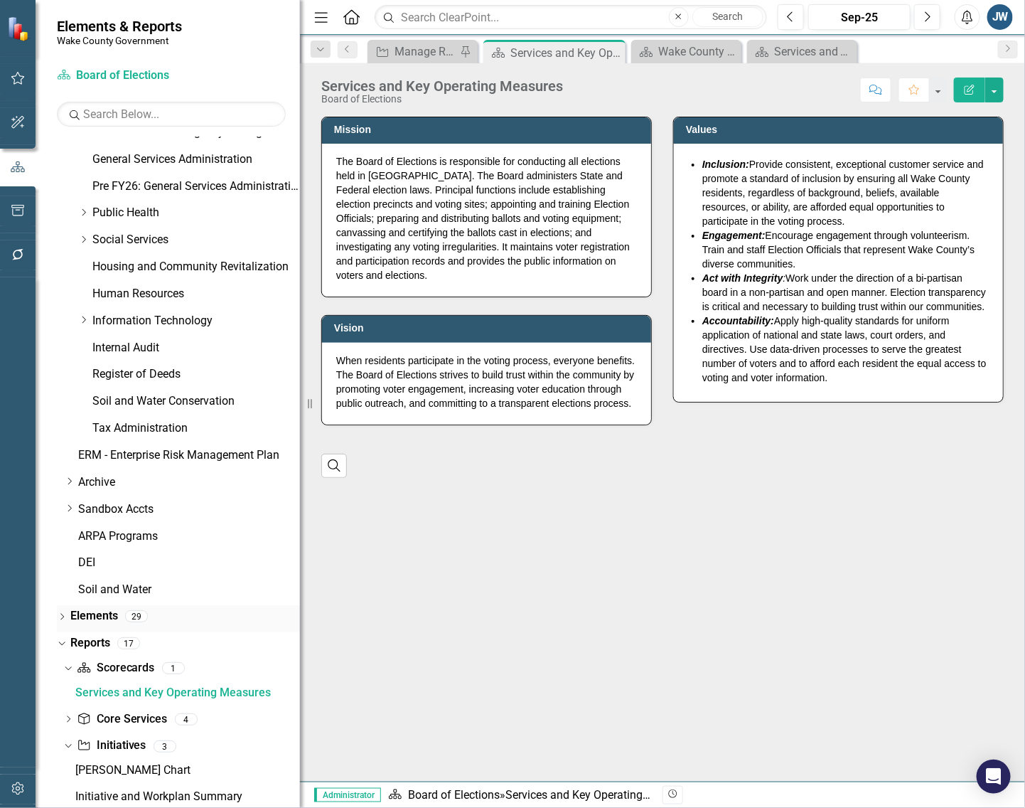
scroll to position [633, 0]
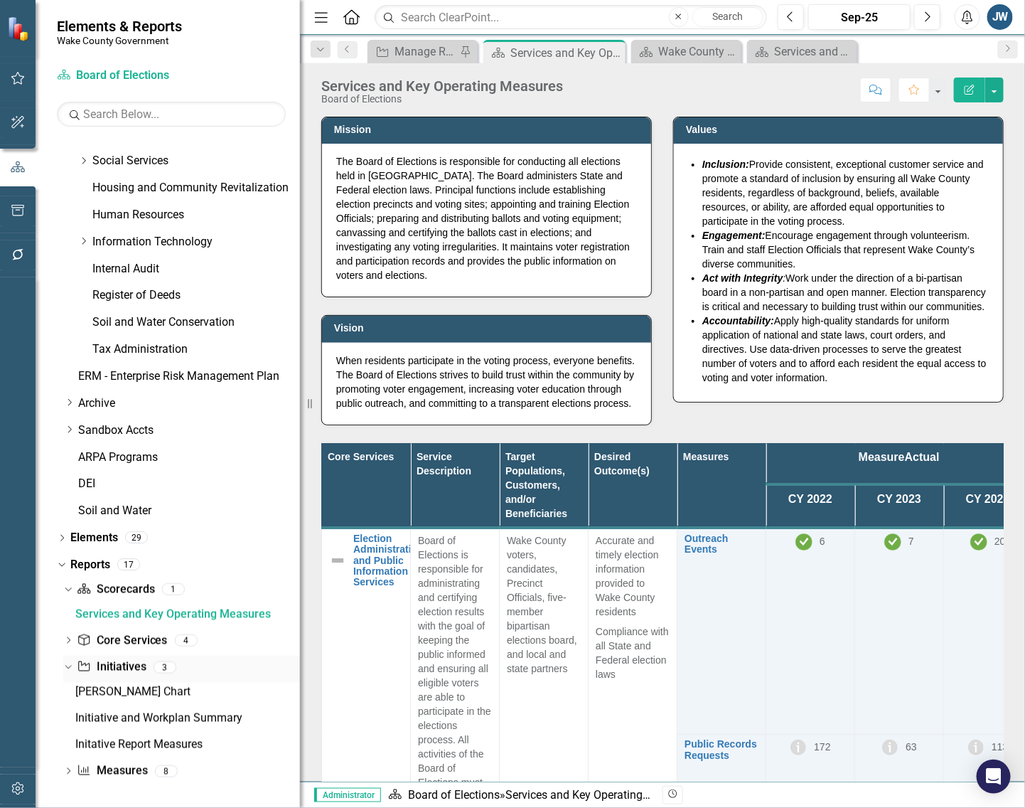
click at [123, 666] on link "Initiative Initiatives" at bounding box center [111, 667] width 69 height 16
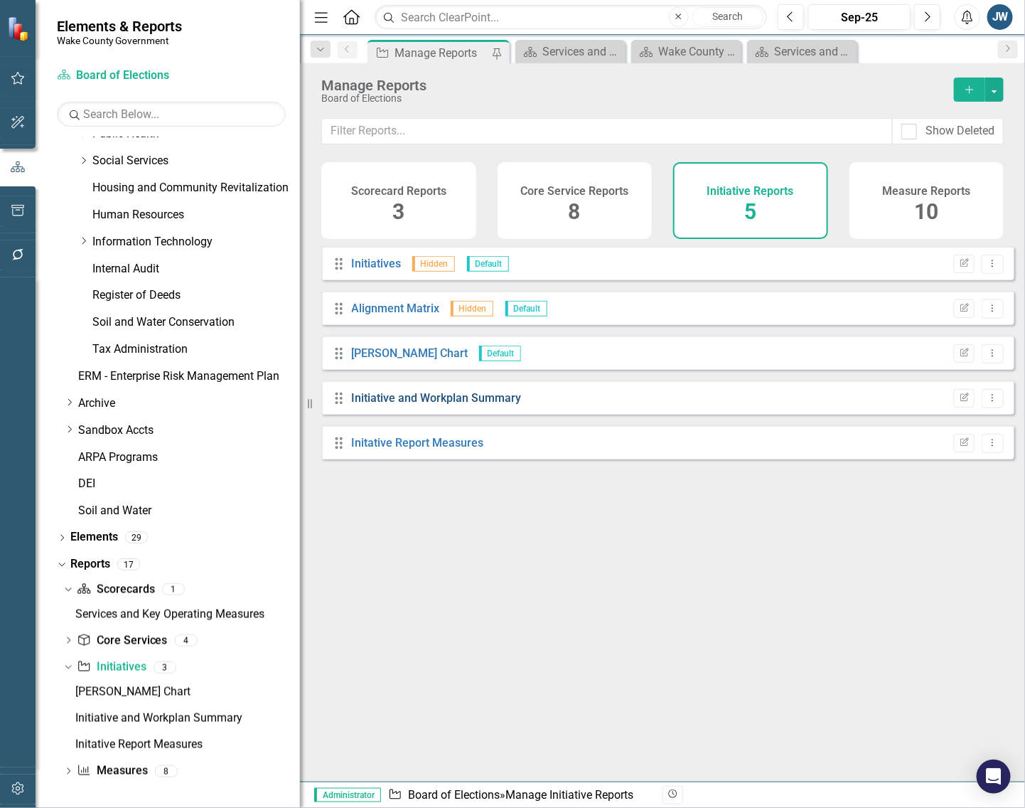
click at [432, 405] on link "Initiative and Workplan Summary" at bounding box center [437, 398] width 170 height 14
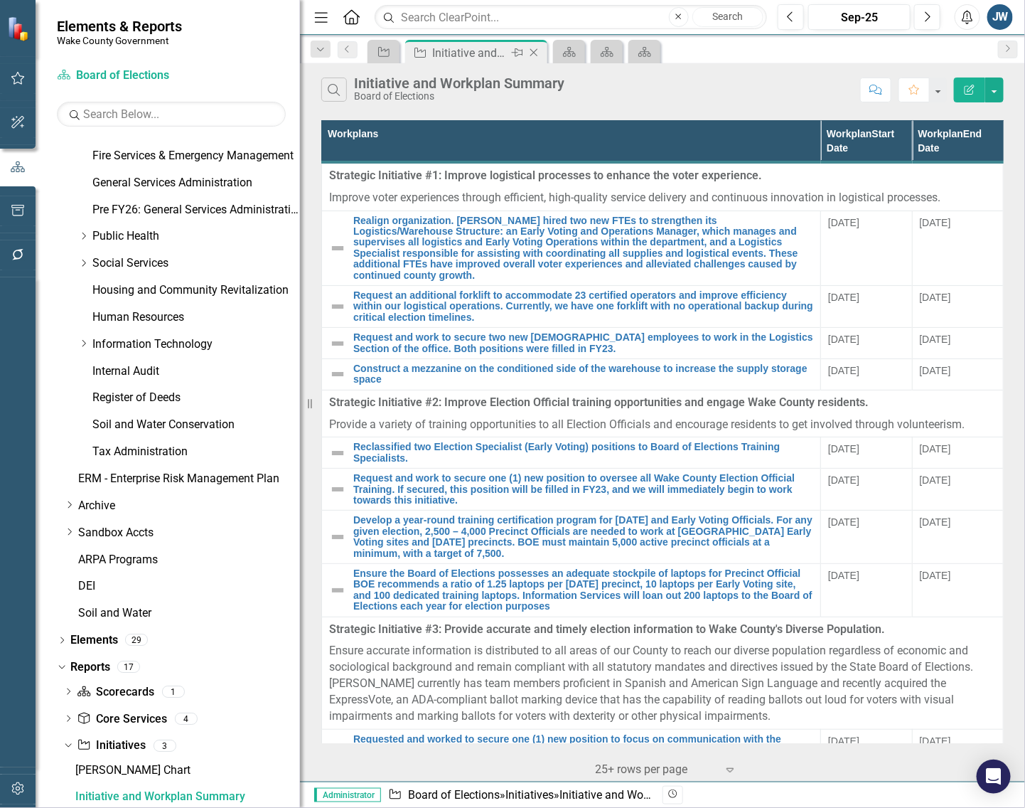
click at [532, 55] on icon "Close" at bounding box center [534, 52] width 14 height 11
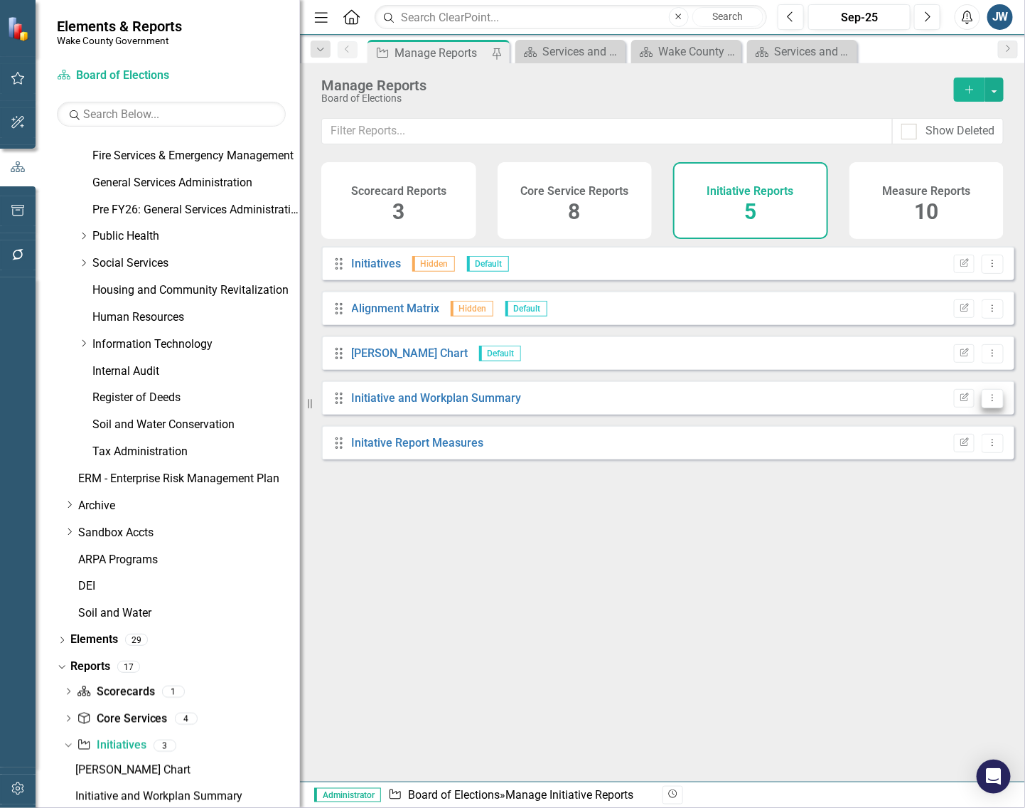
click at [903, 402] on icon "Dropdown Menu" at bounding box center [993, 397] width 12 height 9
click at [903, 507] on link "Trash Delete Report" at bounding box center [933, 511] width 117 height 26
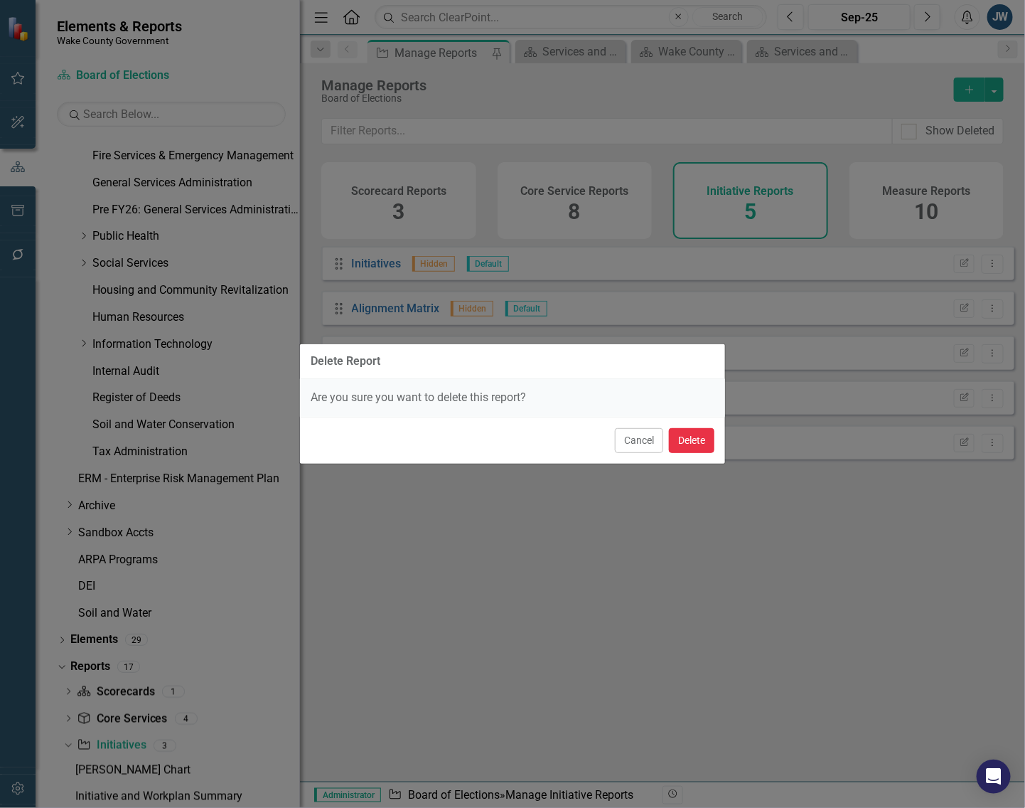
click at [687, 443] on button "Delete" at bounding box center [692, 440] width 46 height 25
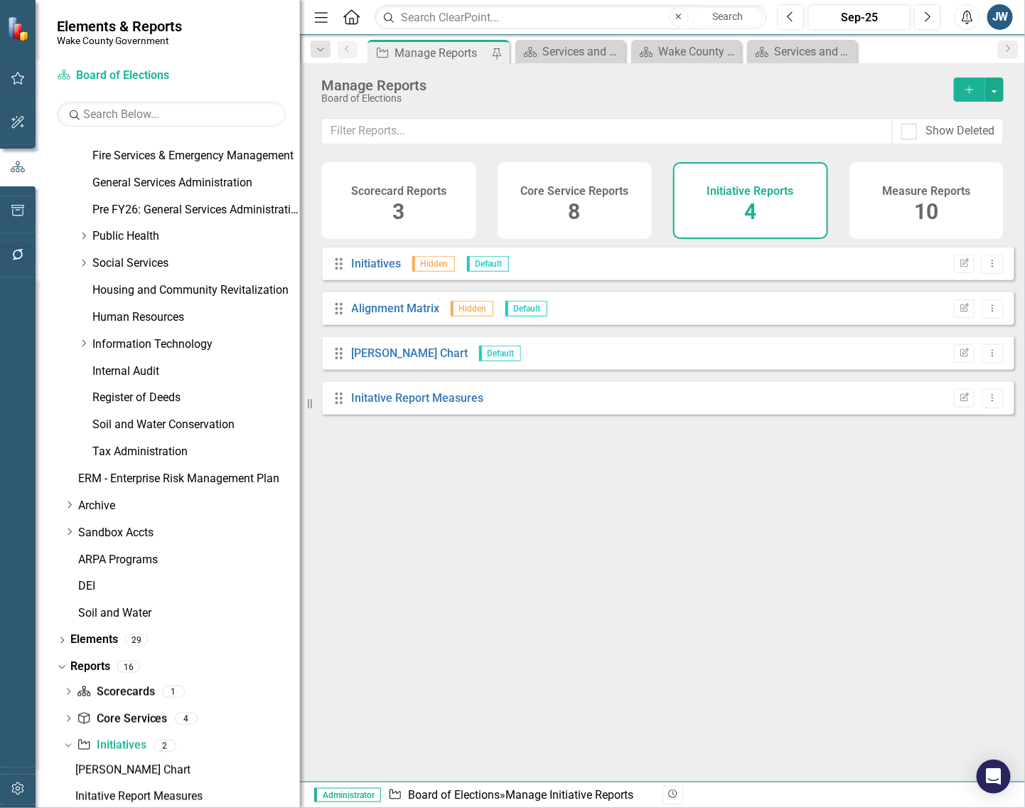
click at [903, 92] on button "Add" at bounding box center [969, 89] width 31 height 24
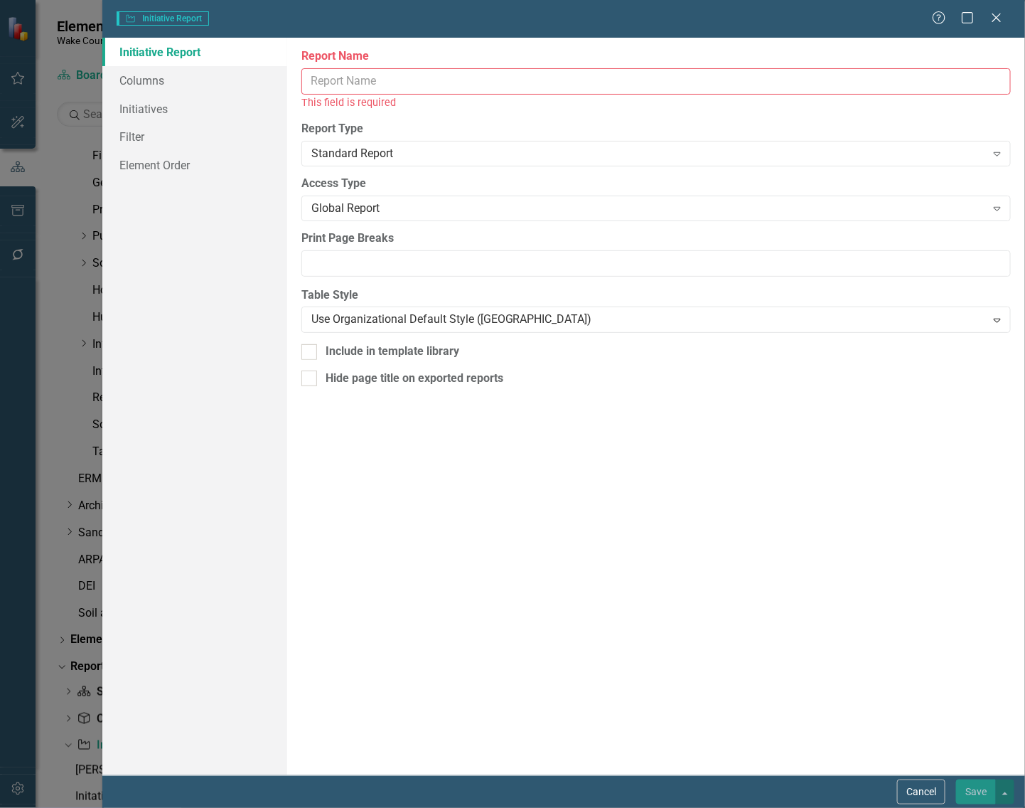
click at [552, 86] on input "Report Name" at bounding box center [656, 81] width 710 height 26
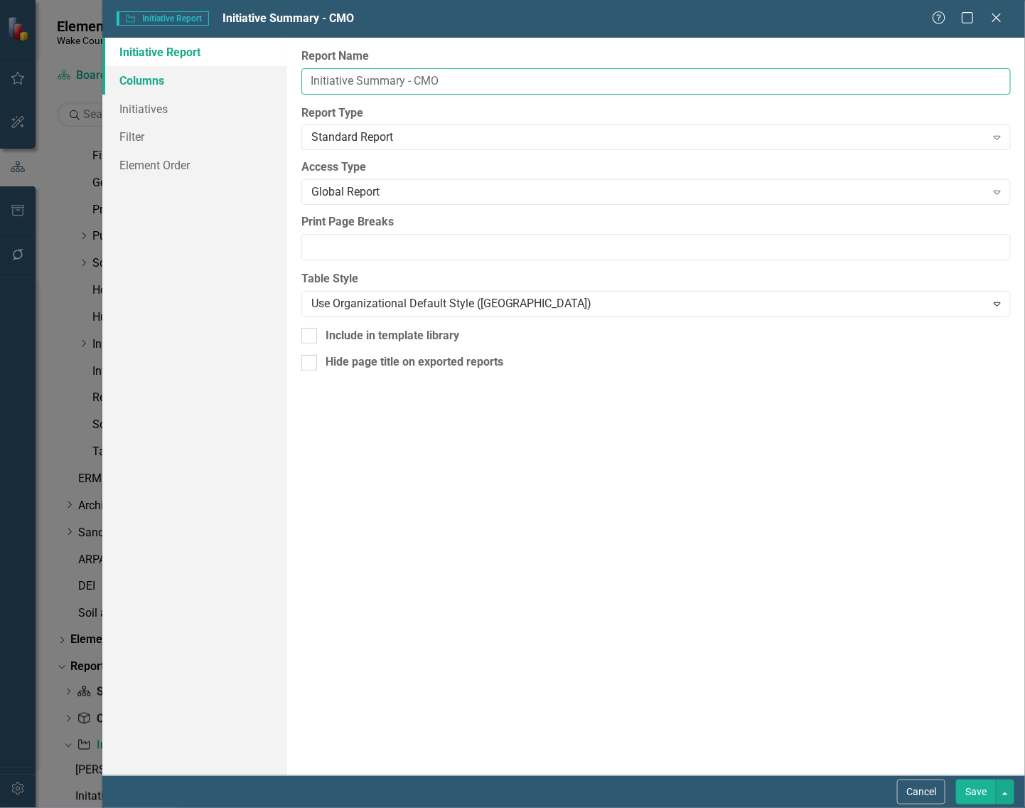
drag, startPoint x: 464, startPoint y: 79, endPoint x: 240, endPoint y: 65, distance: 225.1
click at [240, 65] on div "Initiative Report Columns Initiatives Filter Element Order Report Name Initiati…" at bounding box center [563, 406] width 923 height 737
type input "Initiative Summary - CMO"
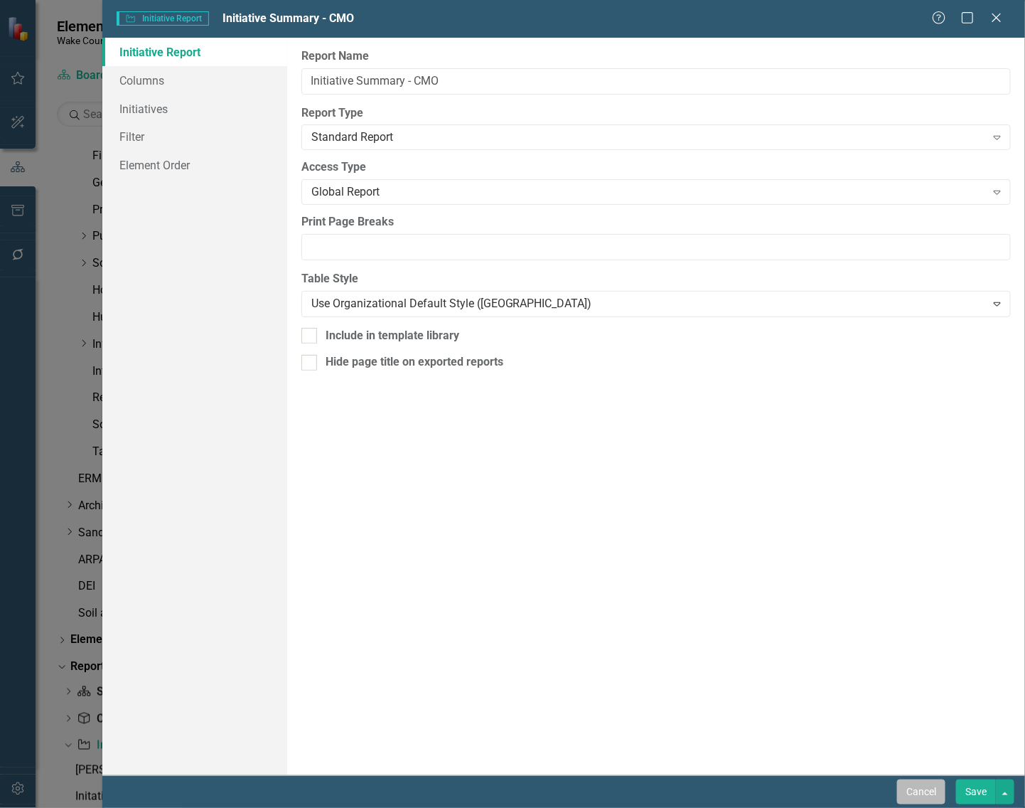
click at [903, 789] on button "Cancel" at bounding box center [921, 791] width 48 height 25
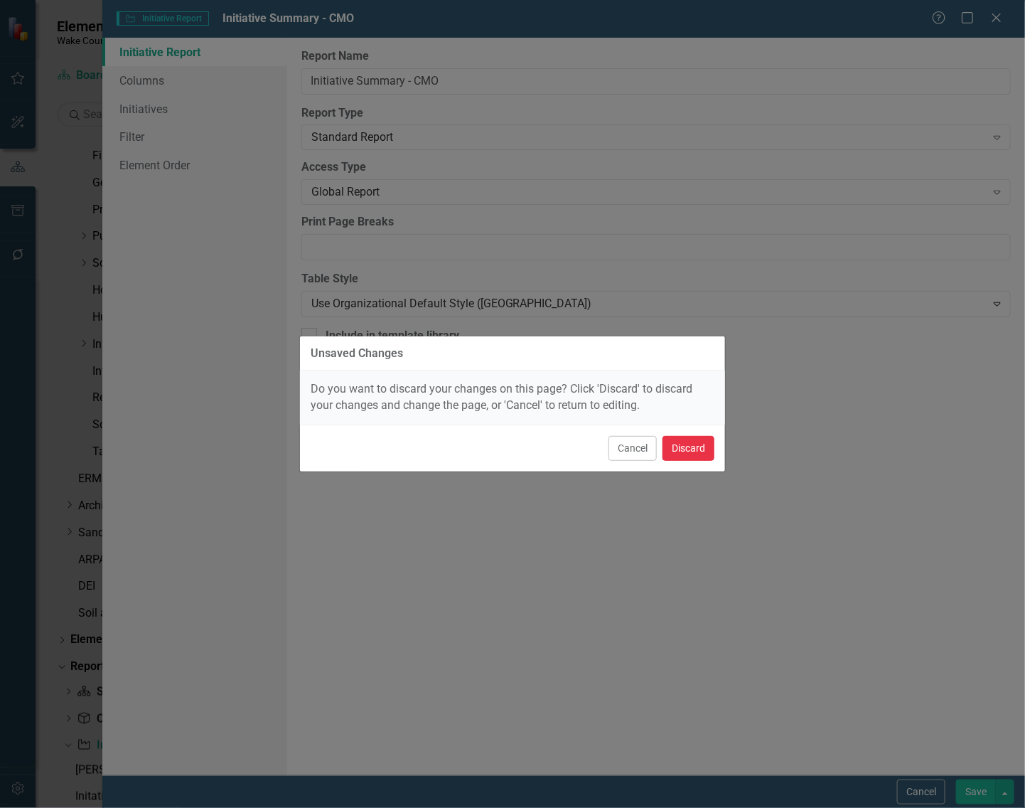
click at [688, 450] on button "Discard" at bounding box center [689, 448] width 52 height 25
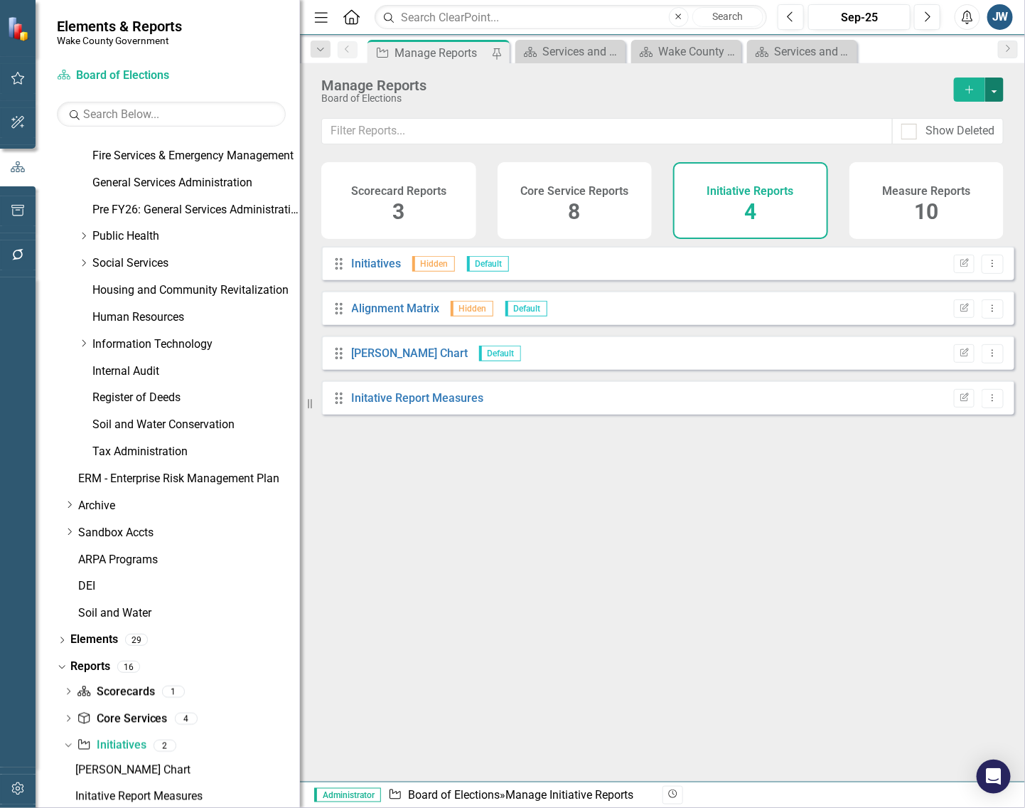
click at [903, 90] on button "button" at bounding box center [994, 89] width 18 height 24
click at [903, 137] on link "Copy Add From Template" at bounding box center [936, 142] width 133 height 26
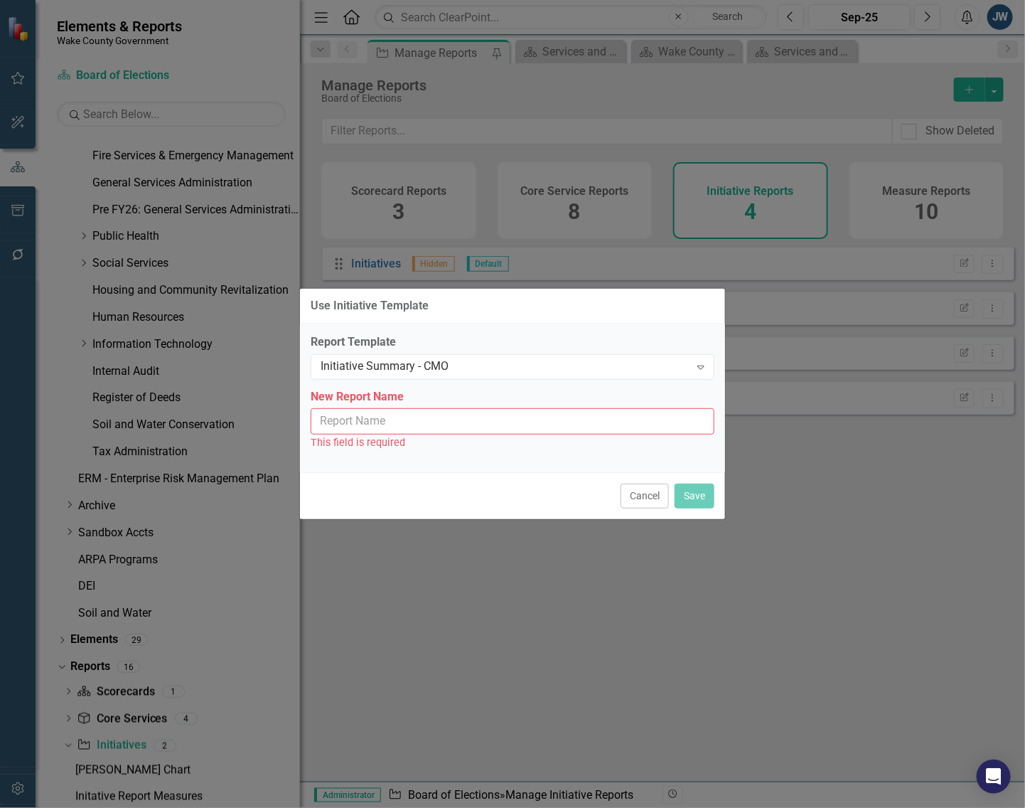
click at [450, 420] on input "New Report Name" at bounding box center [513, 421] width 404 height 26
paste input "Initiative Summary - CMO"
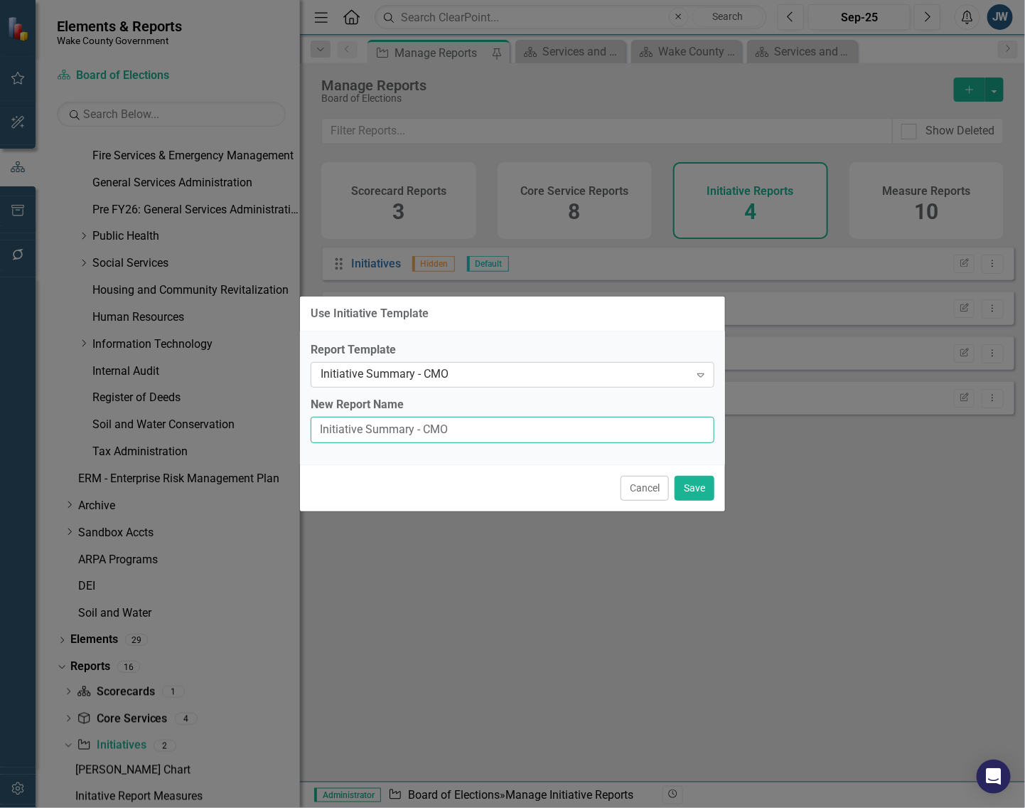
type input "Initiative Summary - CMO"
click at [608, 370] on div "Initiative Summary - CMO" at bounding box center [505, 375] width 369 height 16
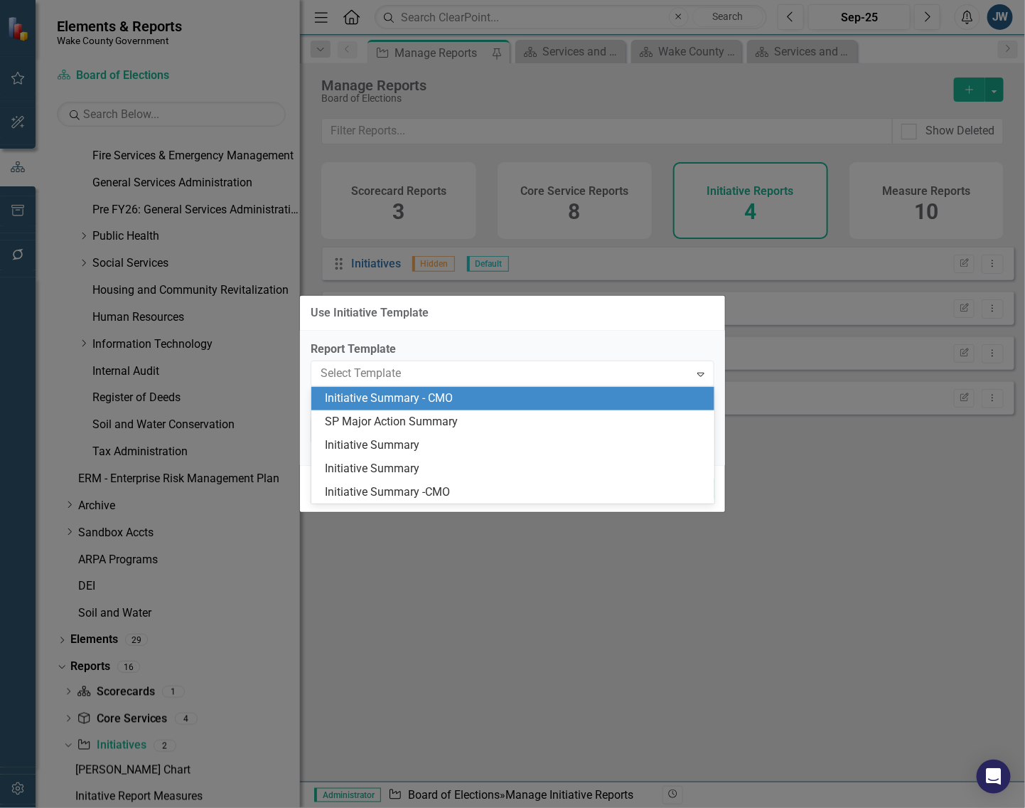
click at [494, 395] on div "Initiative Summary - CMO" at bounding box center [516, 398] width 381 height 16
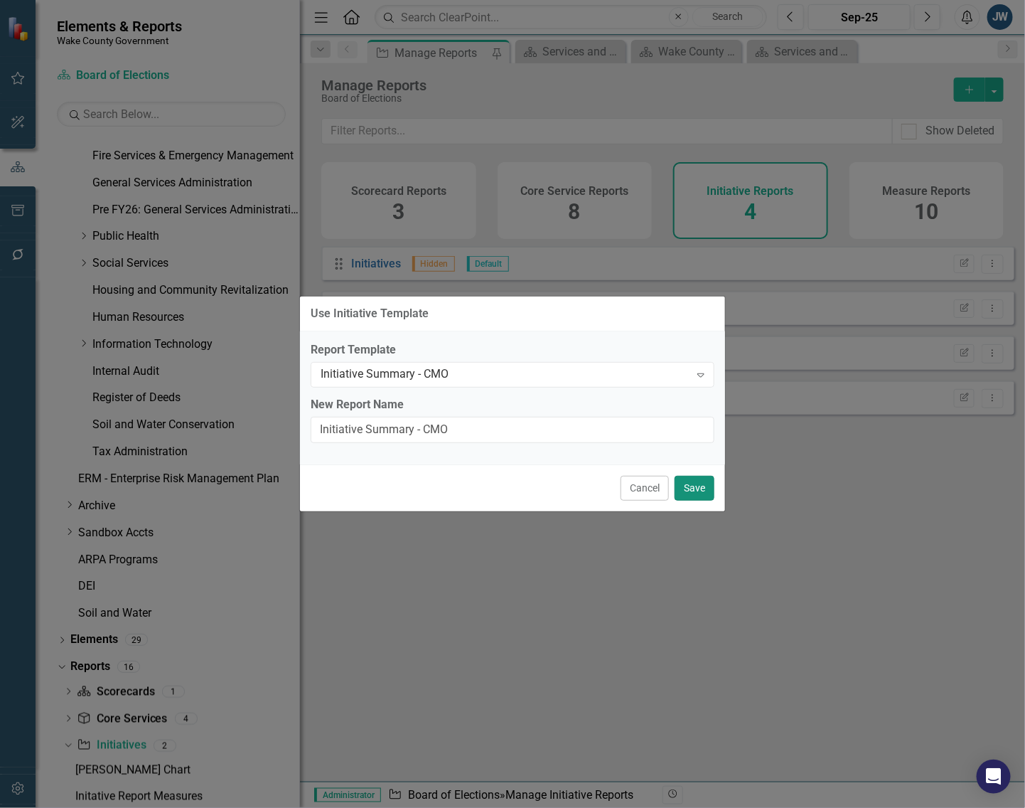
click at [695, 496] on button "Save" at bounding box center [695, 488] width 40 height 25
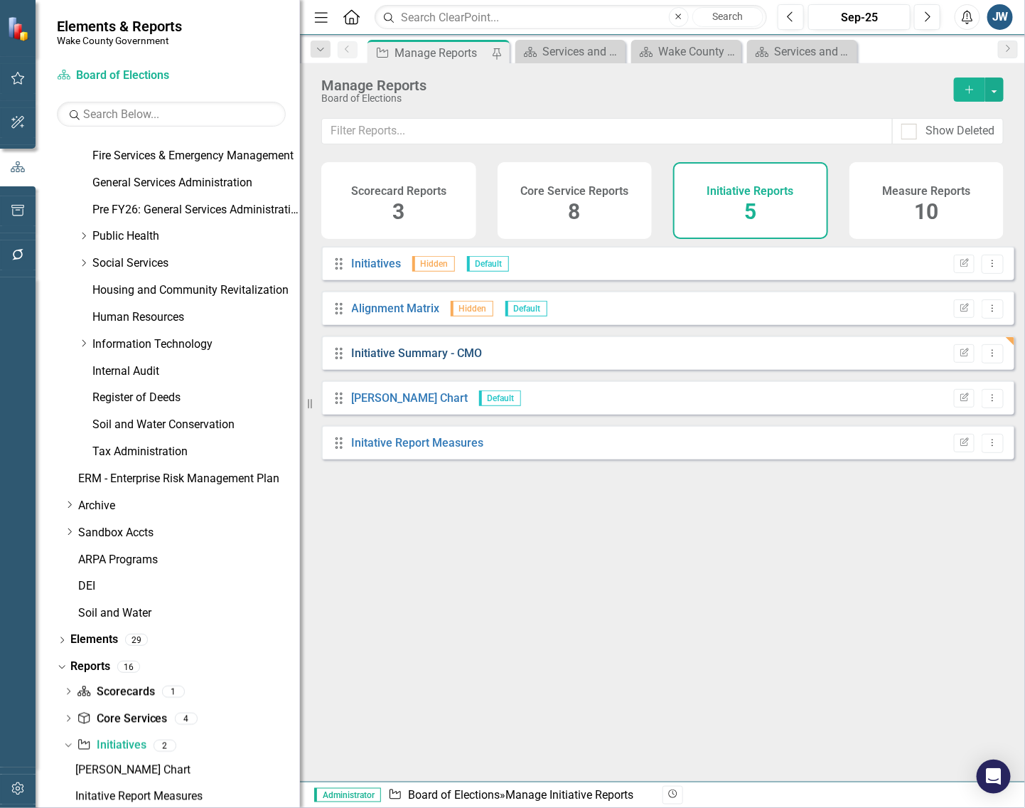
click at [400, 360] on link "Initiative Summary - CMO" at bounding box center [417, 353] width 131 height 14
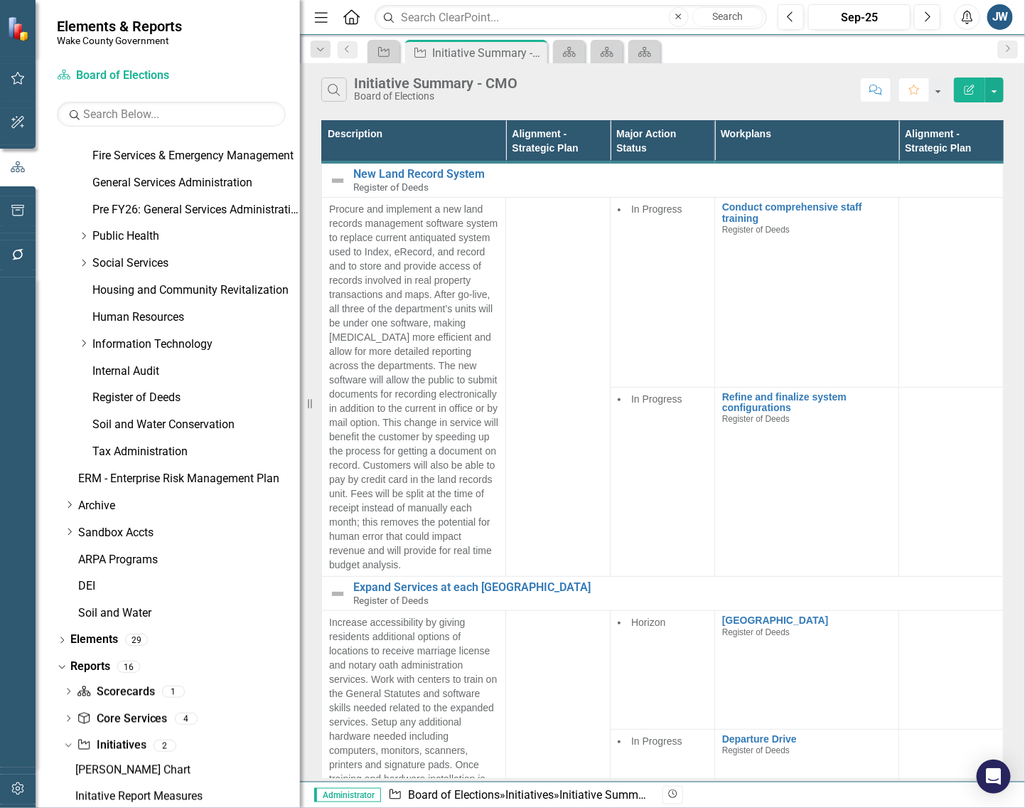
click at [903, 92] on icon "Edit Report" at bounding box center [969, 90] width 13 height 10
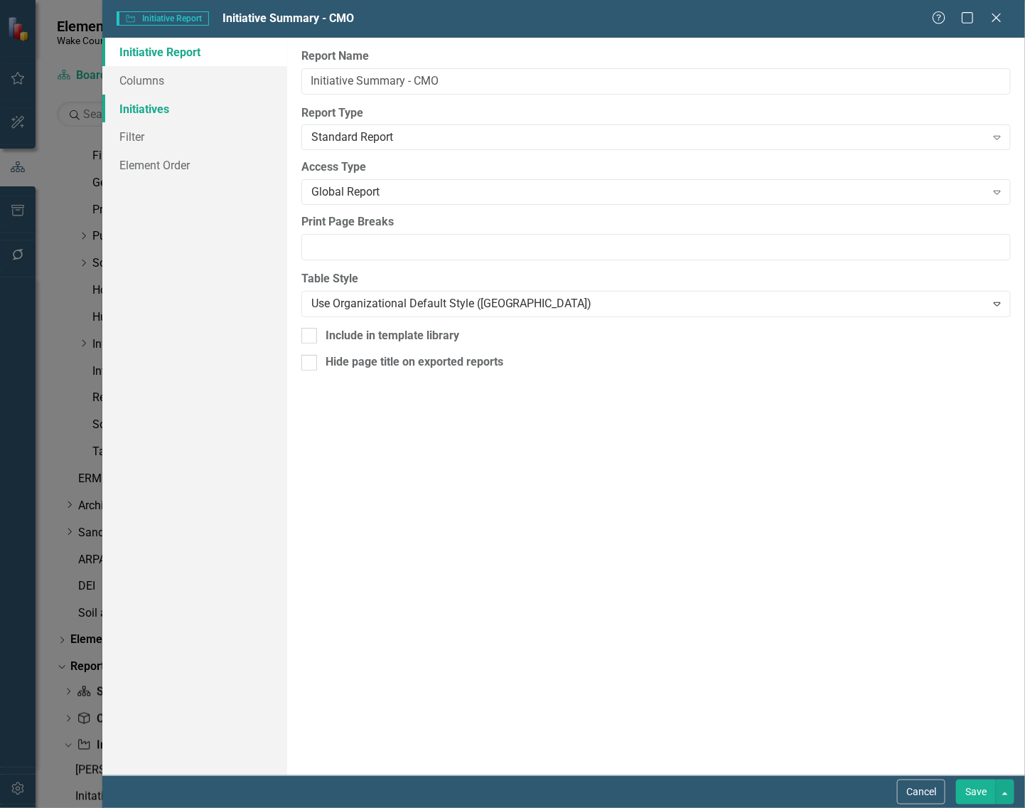
click at [137, 112] on link "Initiatives" at bounding box center [194, 109] width 185 height 28
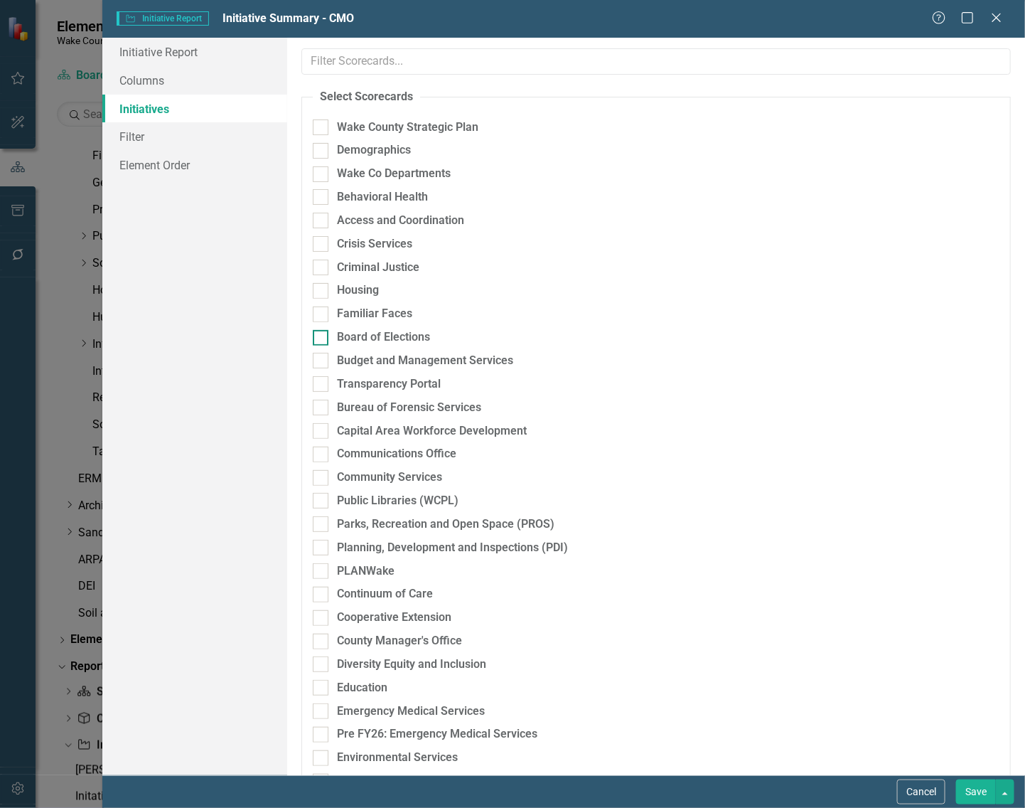
click at [322, 336] on div at bounding box center [321, 338] width 16 height 16
click at [322, 336] on input "Board of Elections" at bounding box center [317, 334] width 9 height 9
checkbox input "true"
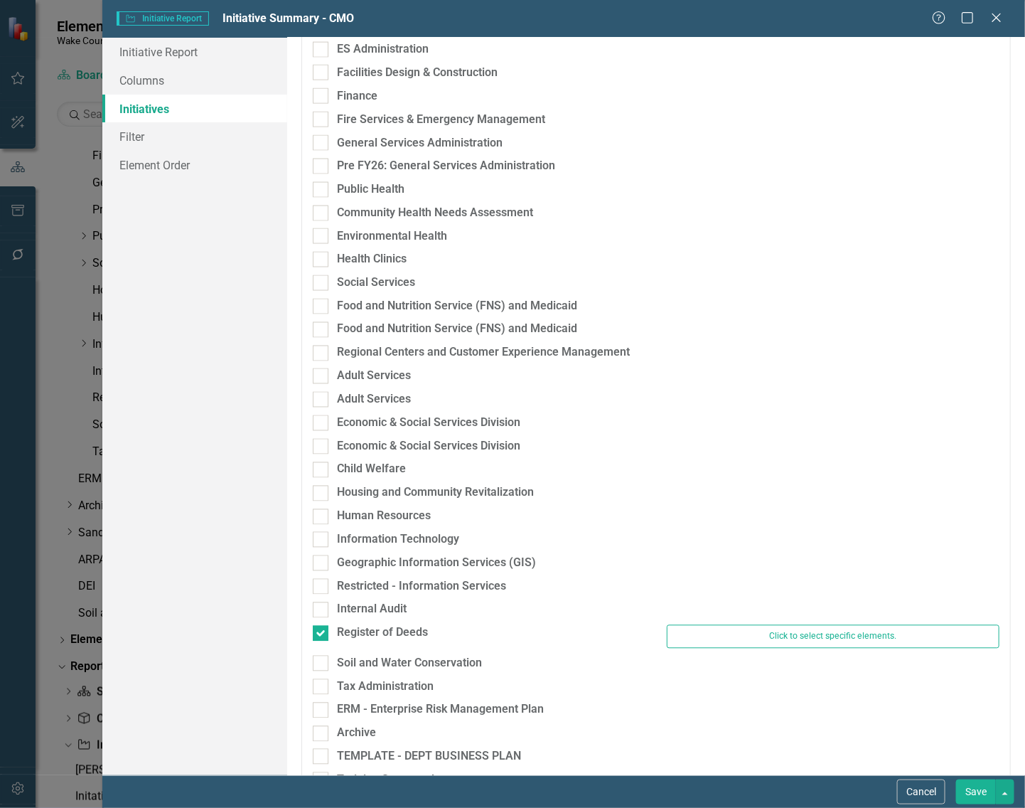
scroll to position [889, 0]
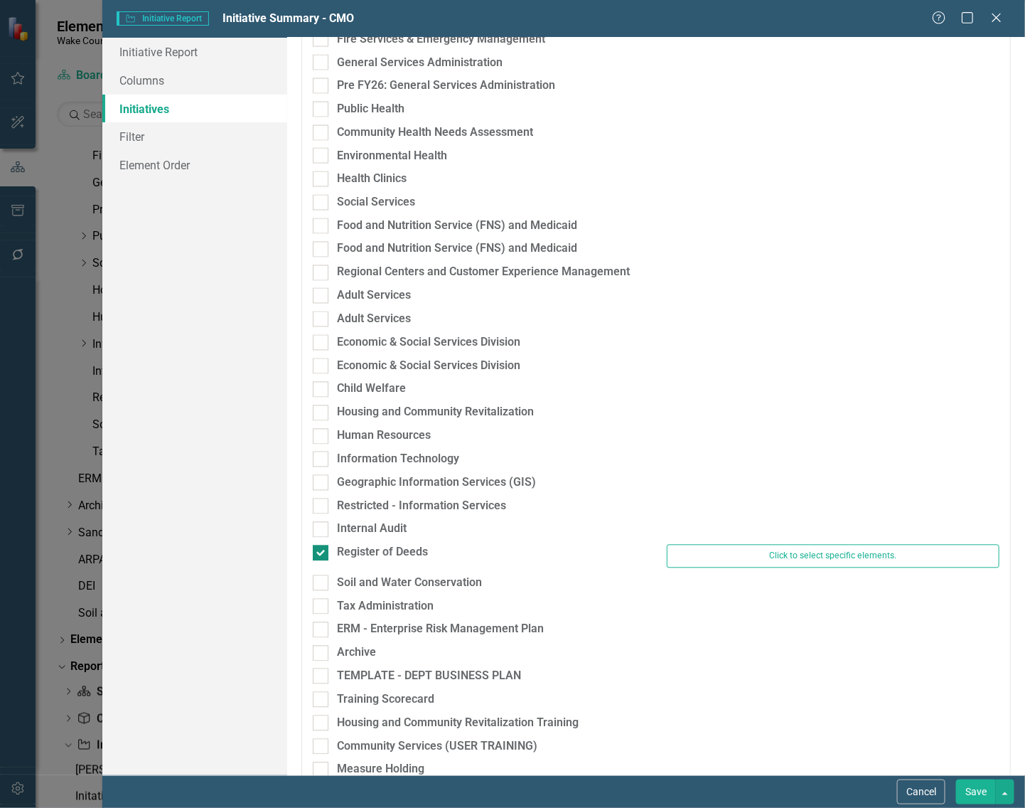
click at [325, 553] on div at bounding box center [321, 553] width 16 height 16
click at [322, 553] on input "Register of Deeds" at bounding box center [317, 549] width 9 height 9
checkbox input "false"
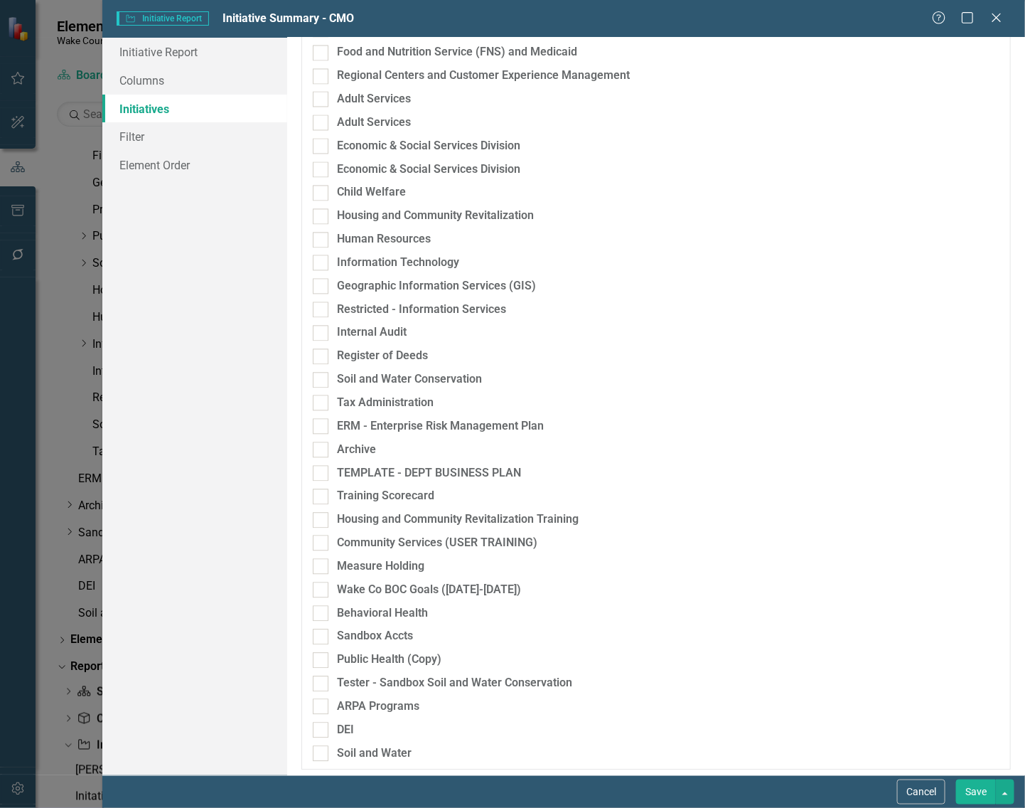
scroll to position [1091, 0]
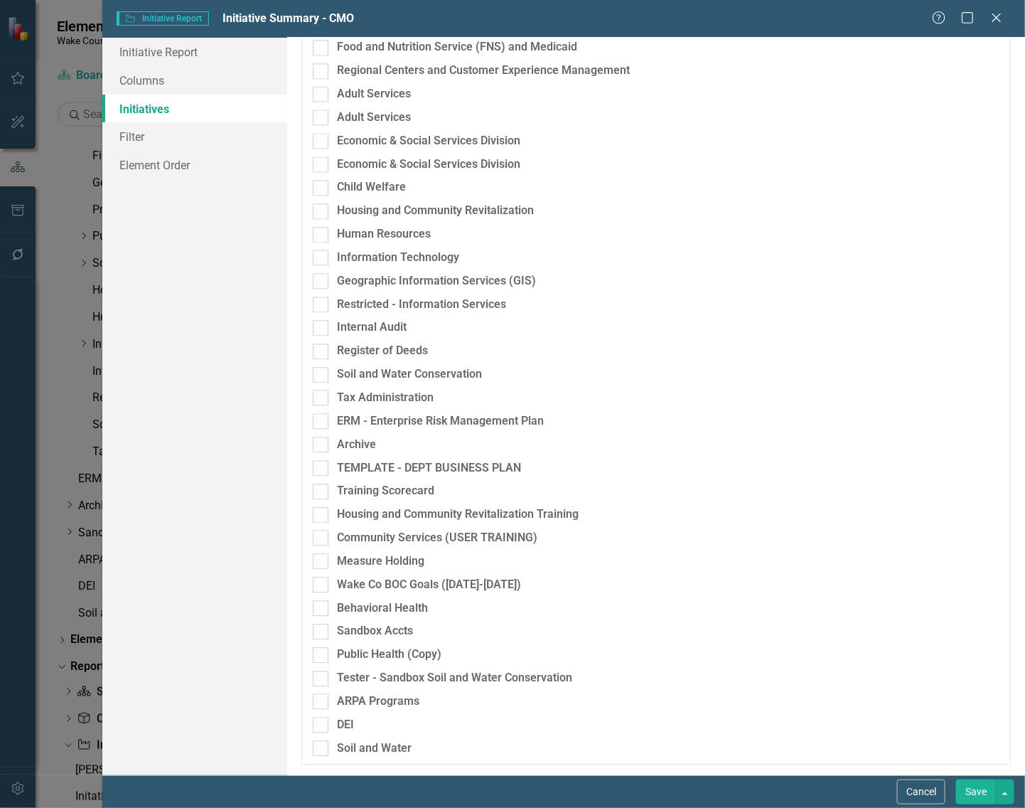
click at [903, 789] on button "Save" at bounding box center [976, 791] width 40 height 25
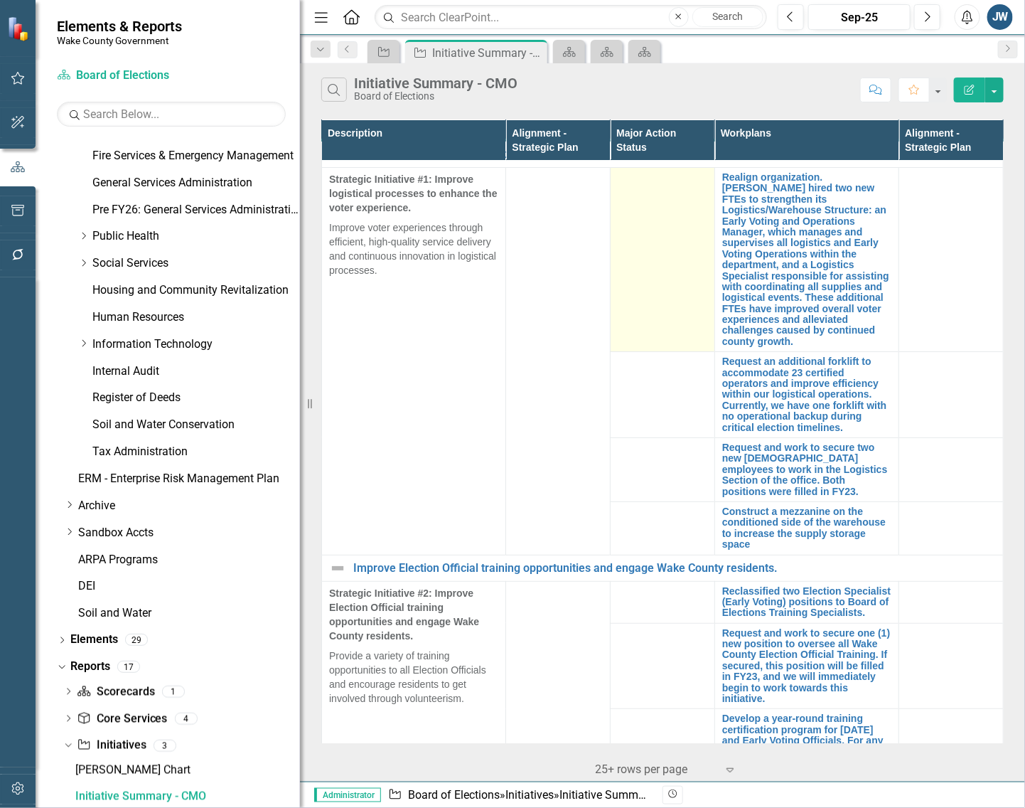
scroll to position [0, 0]
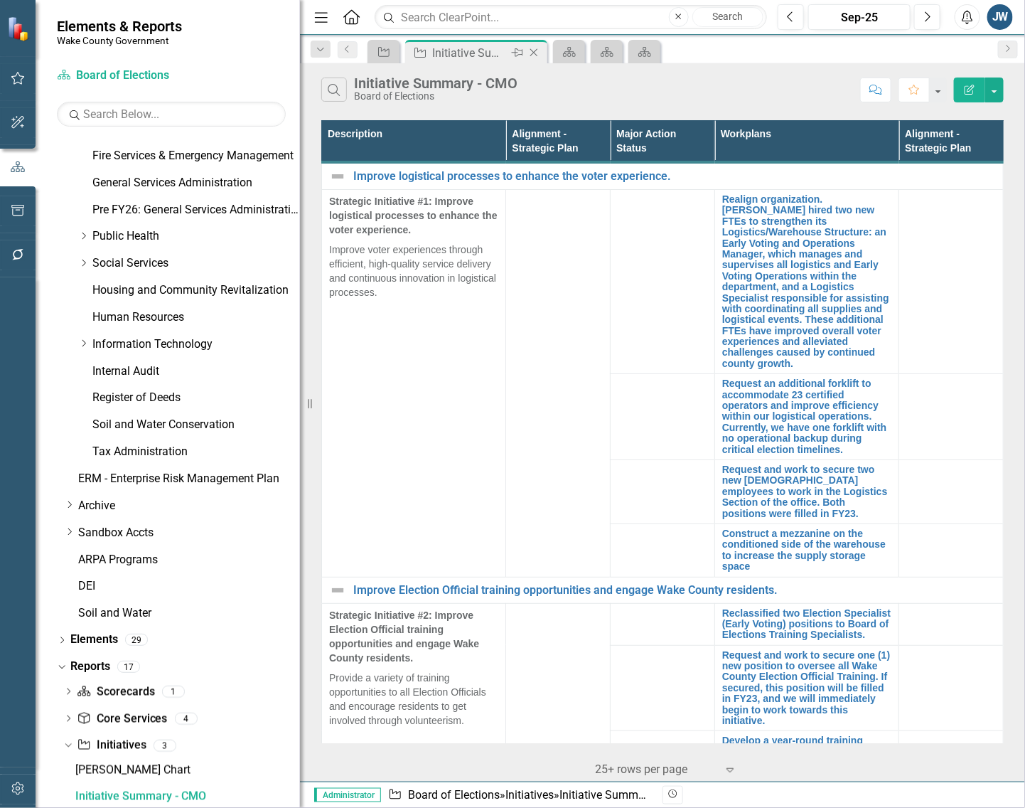
click at [535, 50] on icon "Close" at bounding box center [534, 52] width 14 height 11
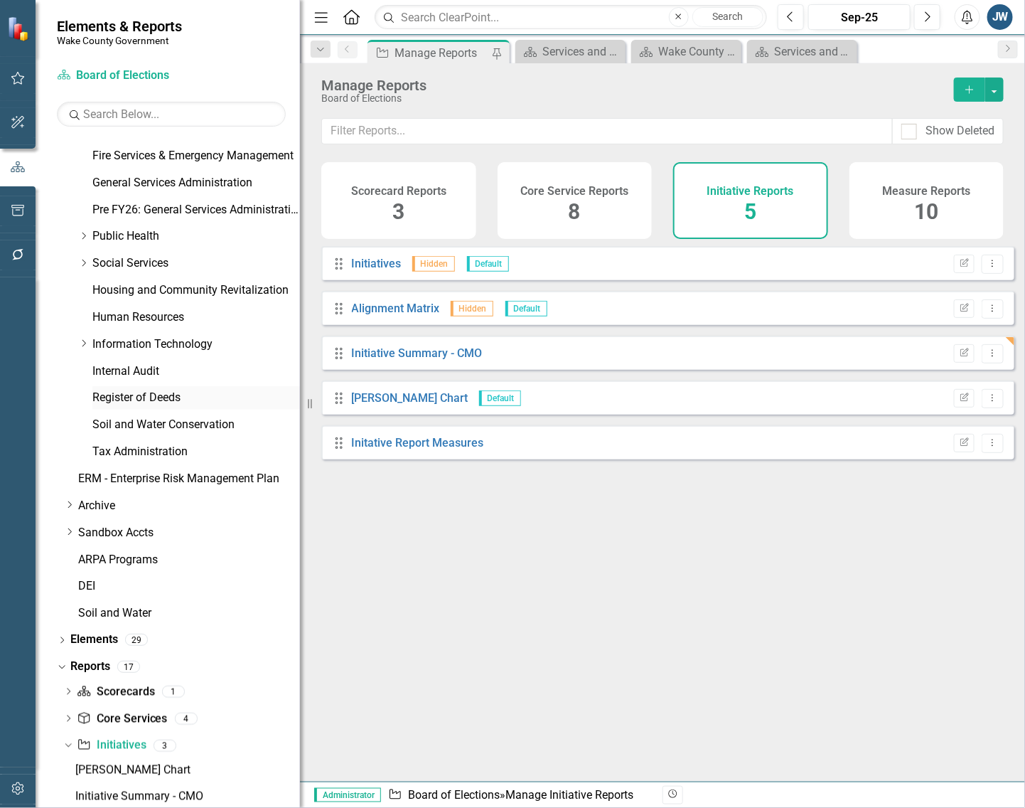
click at [128, 396] on link "Register of Deeds" at bounding box center [196, 398] width 208 height 16
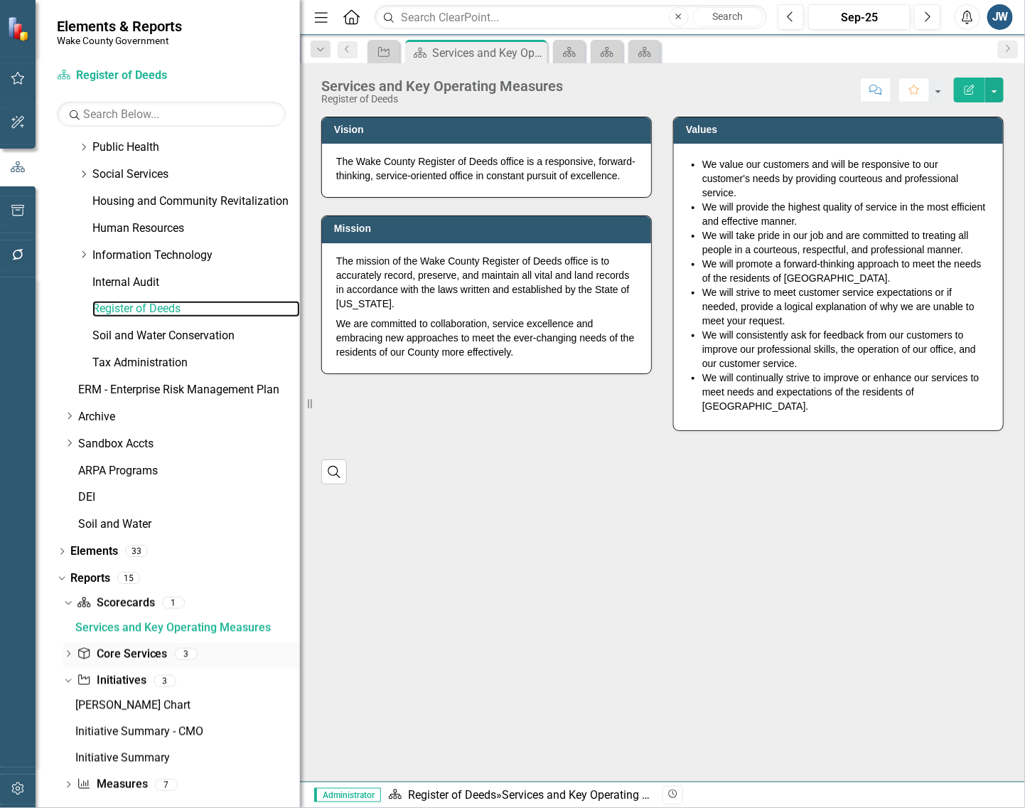
scroll to position [633, 0]
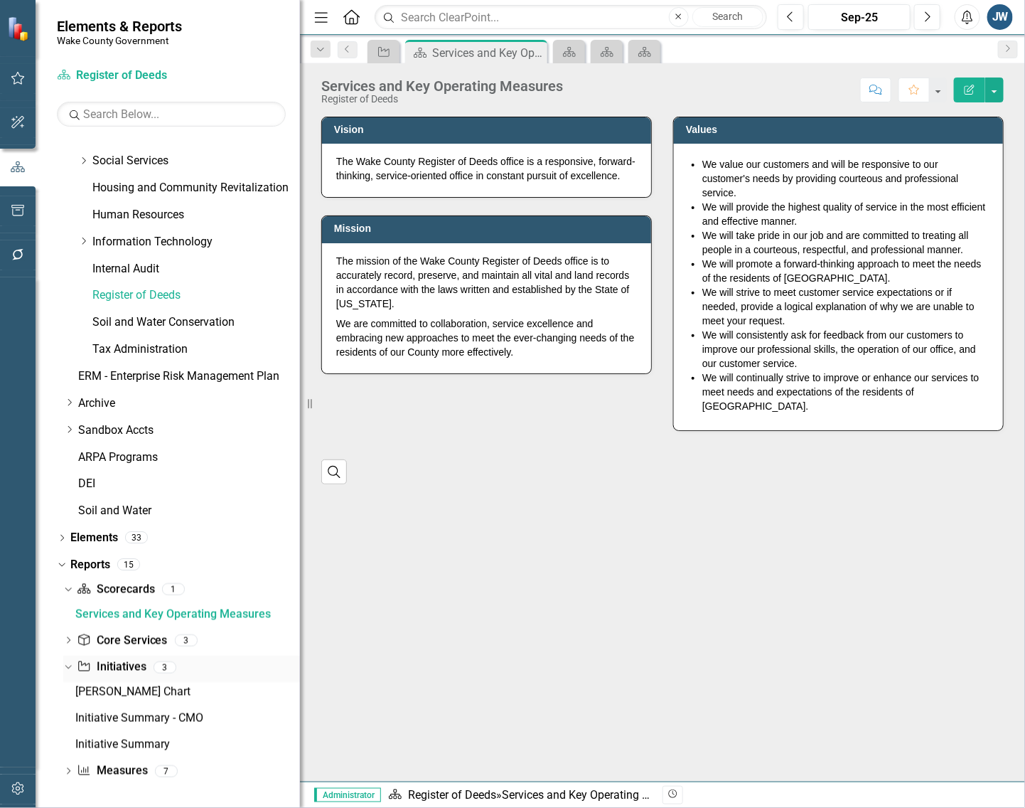
click at [132, 660] on link "Initiative Initiatives" at bounding box center [111, 667] width 69 height 16
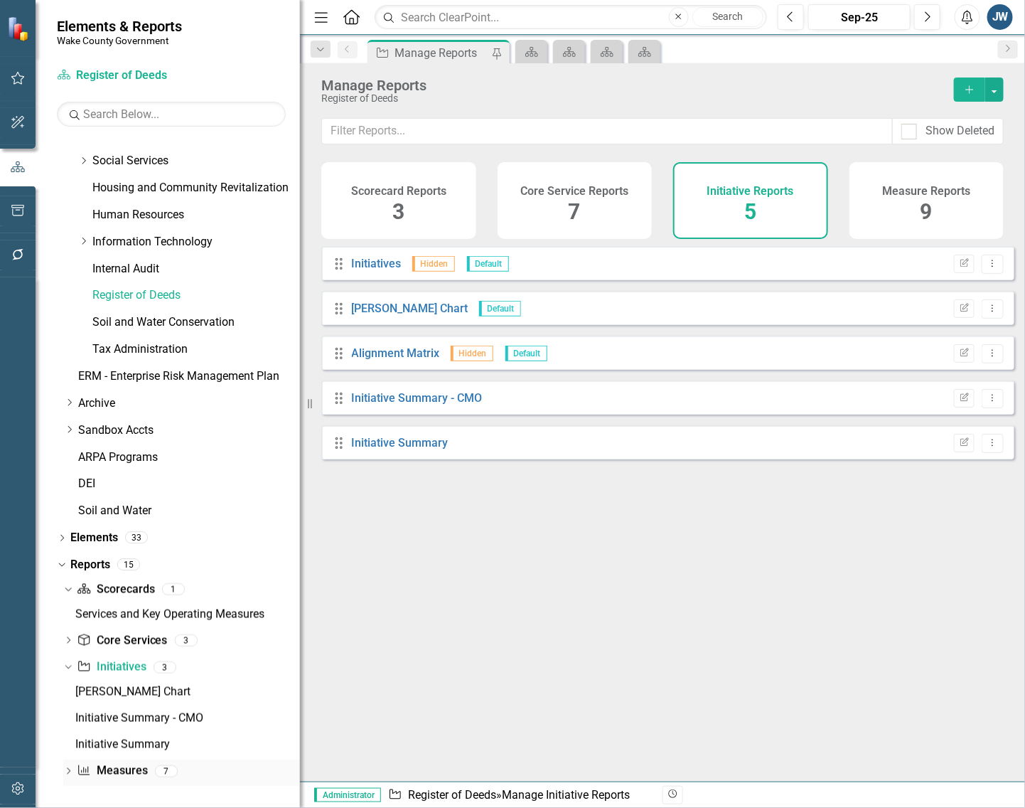
click at [118, 763] on link "Measure Measures" at bounding box center [112, 771] width 70 height 16
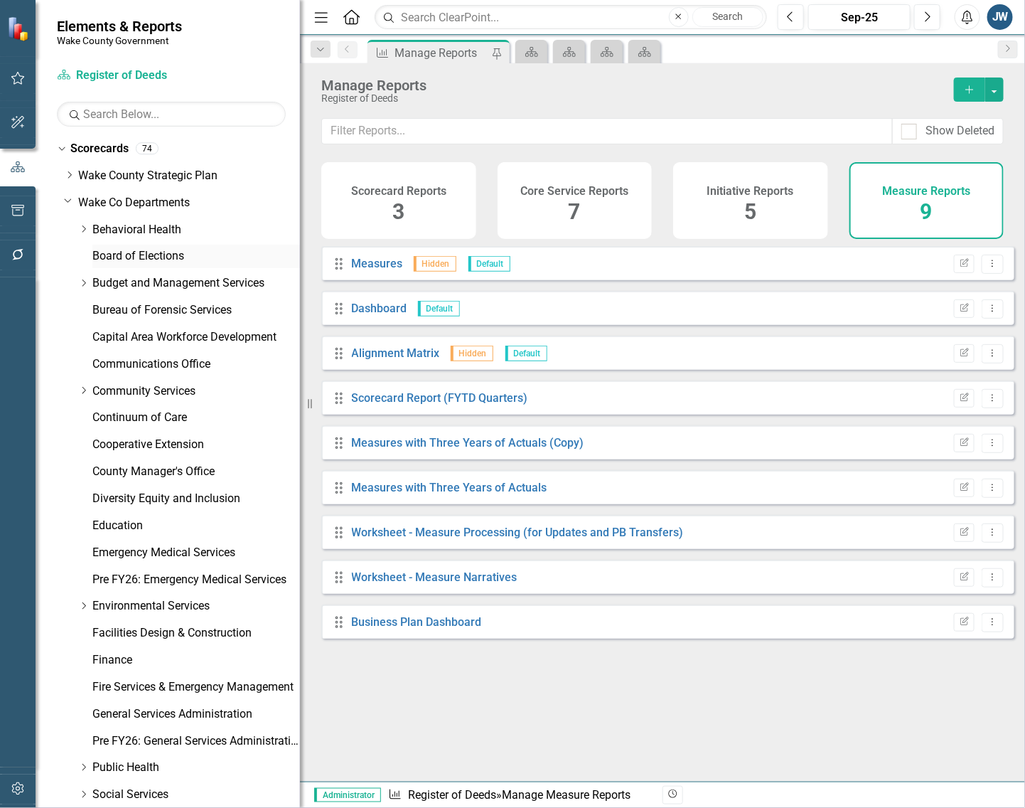
click at [139, 257] on link "Board of Elections" at bounding box center [196, 256] width 208 height 16
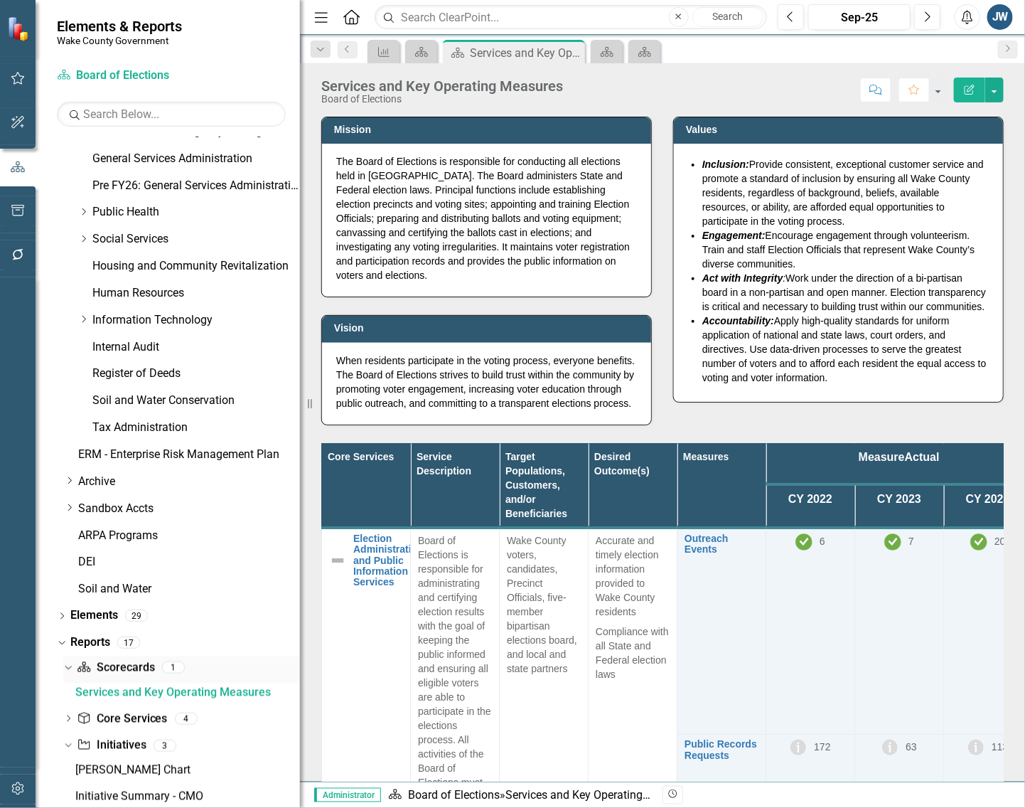
scroll to position [633, 0]
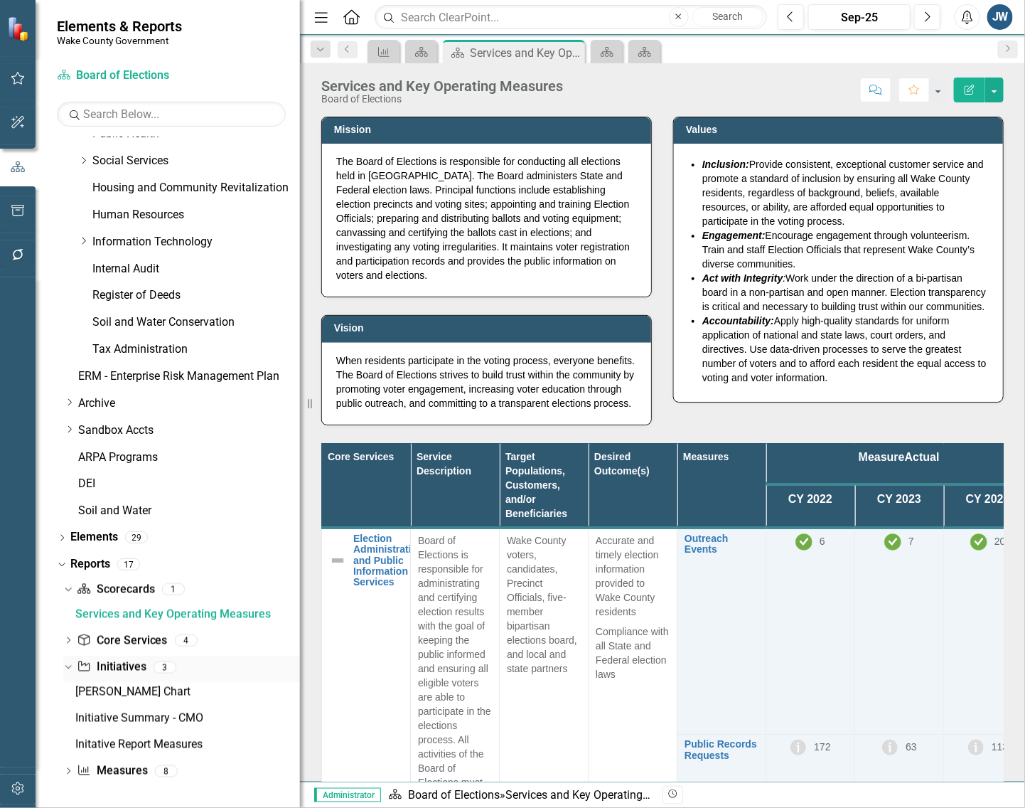
click at [118, 663] on link "Initiative Initiatives" at bounding box center [111, 667] width 69 height 16
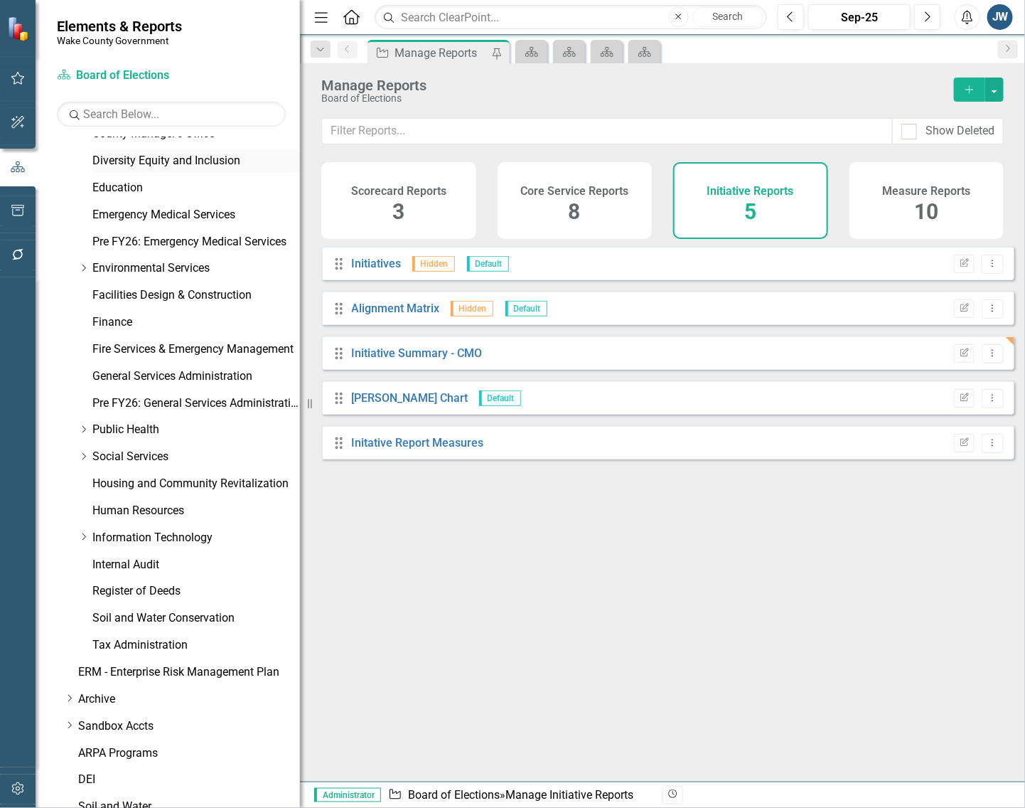
scroll to position [355, 0]
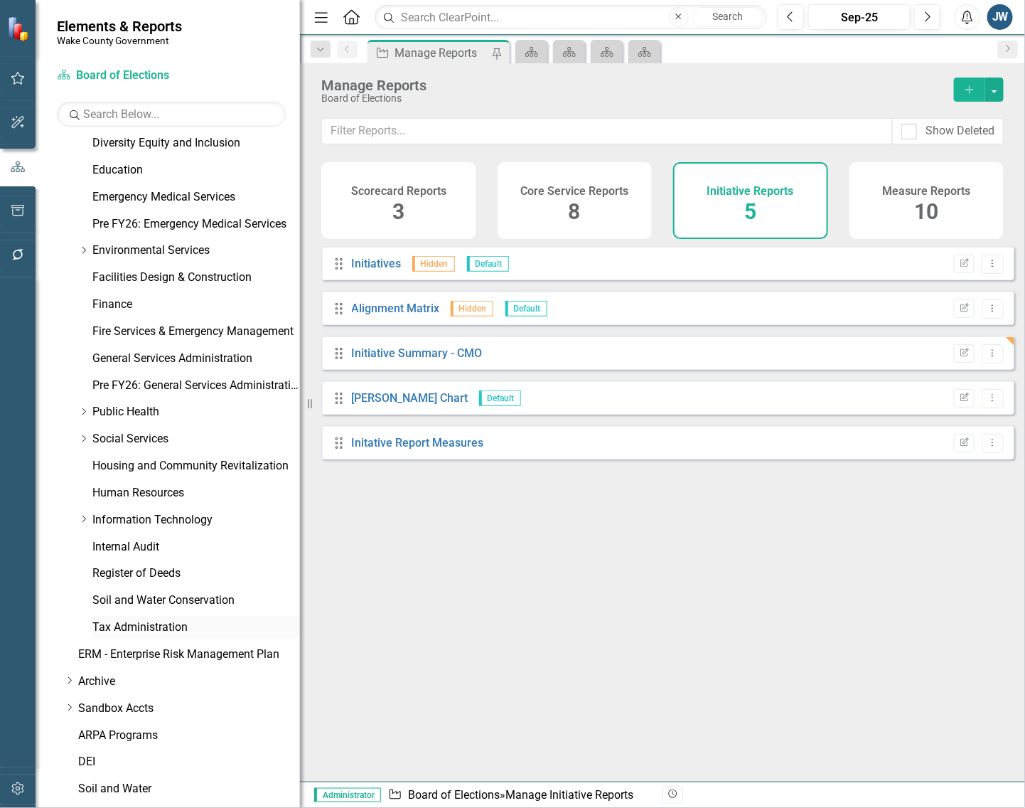
drag, startPoint x: 139, startPoint y: 627, endPoint x: 173, endPoint y: 624, distance: 33.5
click at [139, 626] on link "Tax Administration" at bounding box center [196, 627] width 208 height 16
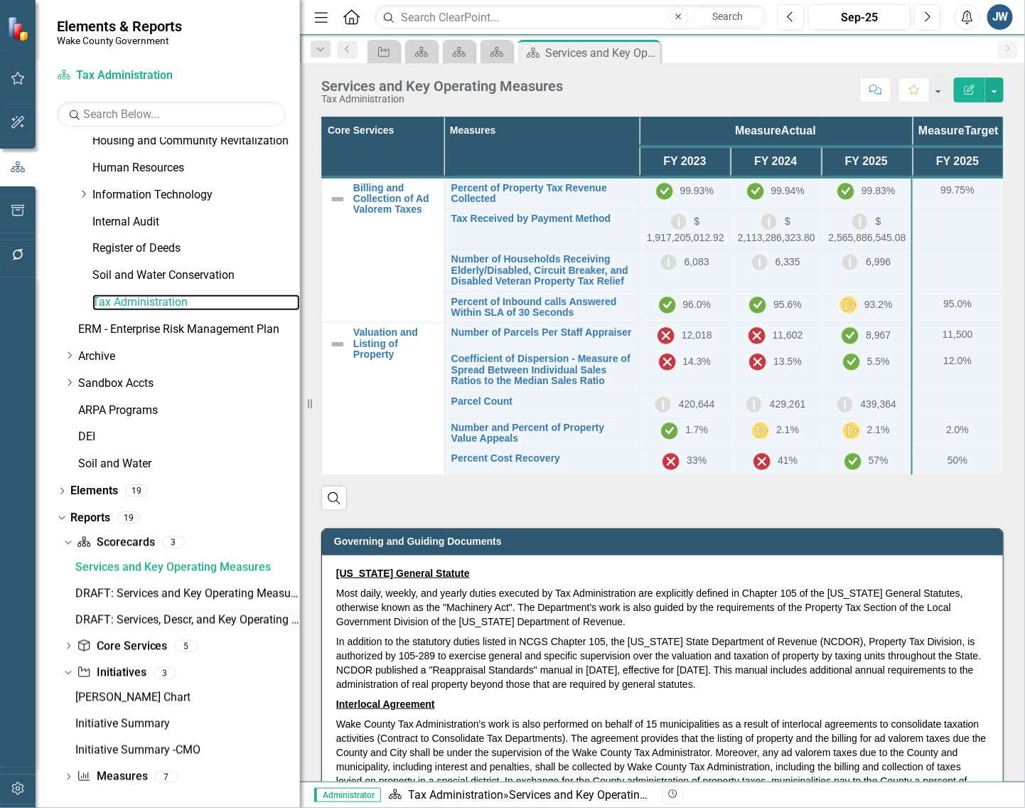
scroll to position [687, 0]
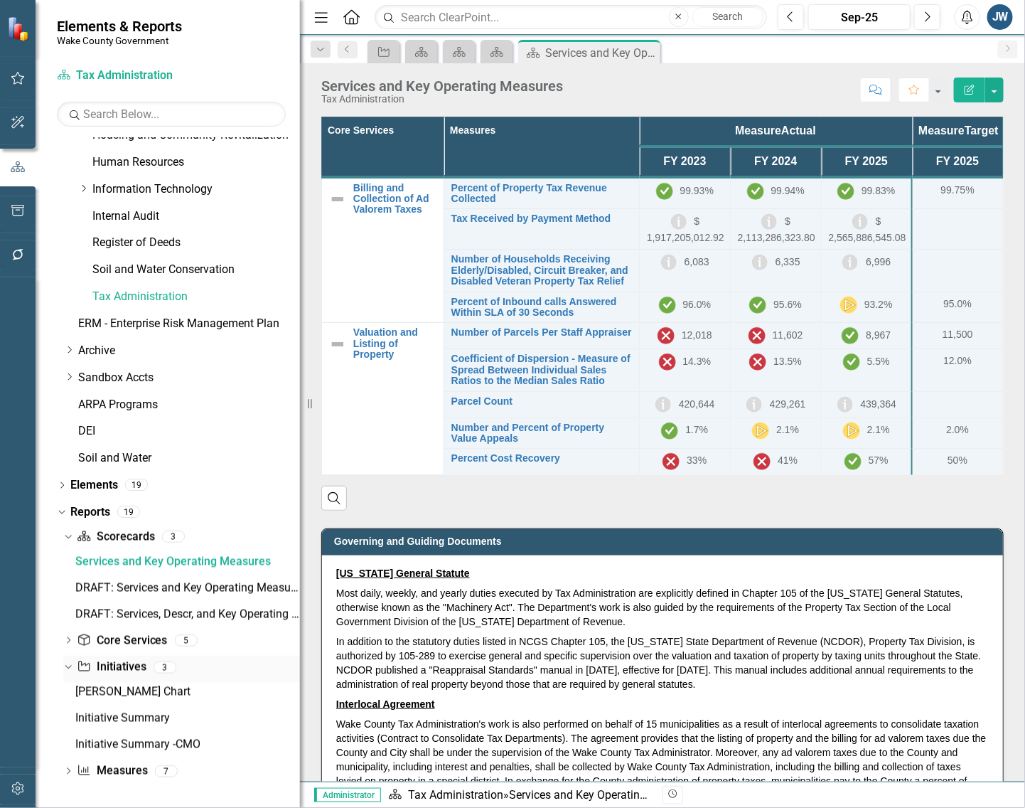
click at [124, 663] on link "Initiative Initiatives" at bounding box center [111, 667] width 69 height 16
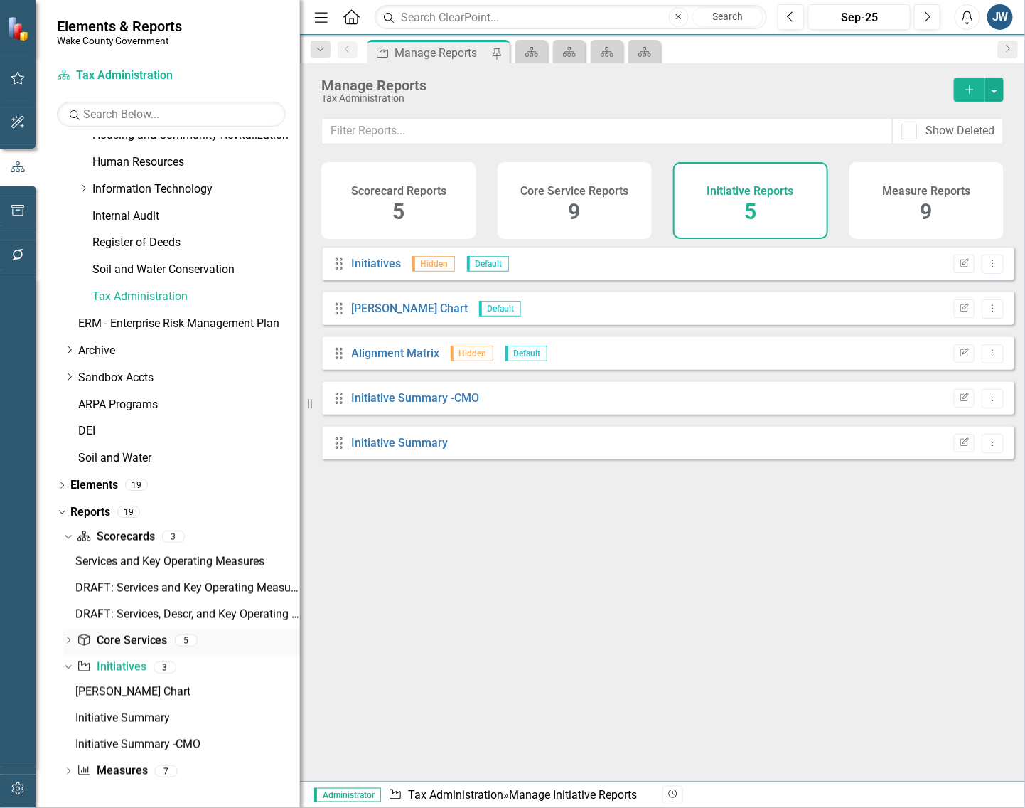
click at [132, 636] on link "Core Service Core Services" at bounding box center [122, 641] width 90 height 16
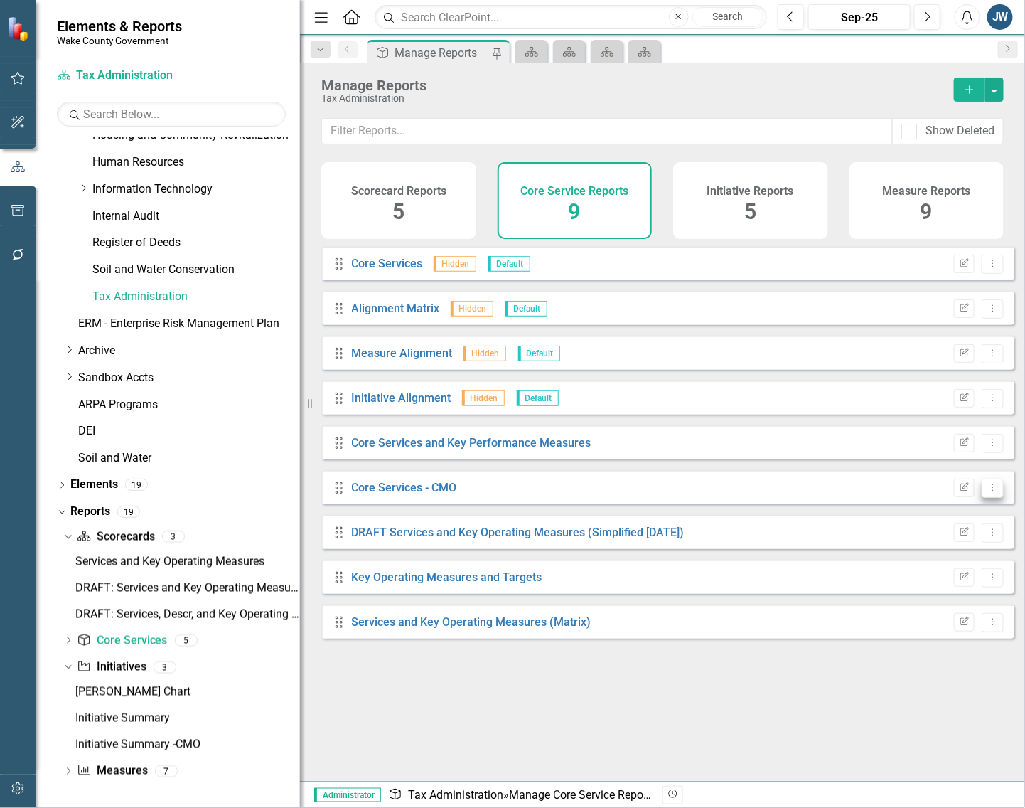
click at [903, 492] on icon "Dropdown Menu" at bounding box center [993, 487] width 12 height 9
click at [903, 492] on icon "Edit Report" at bounding box center [964, 487] width 11 height 9
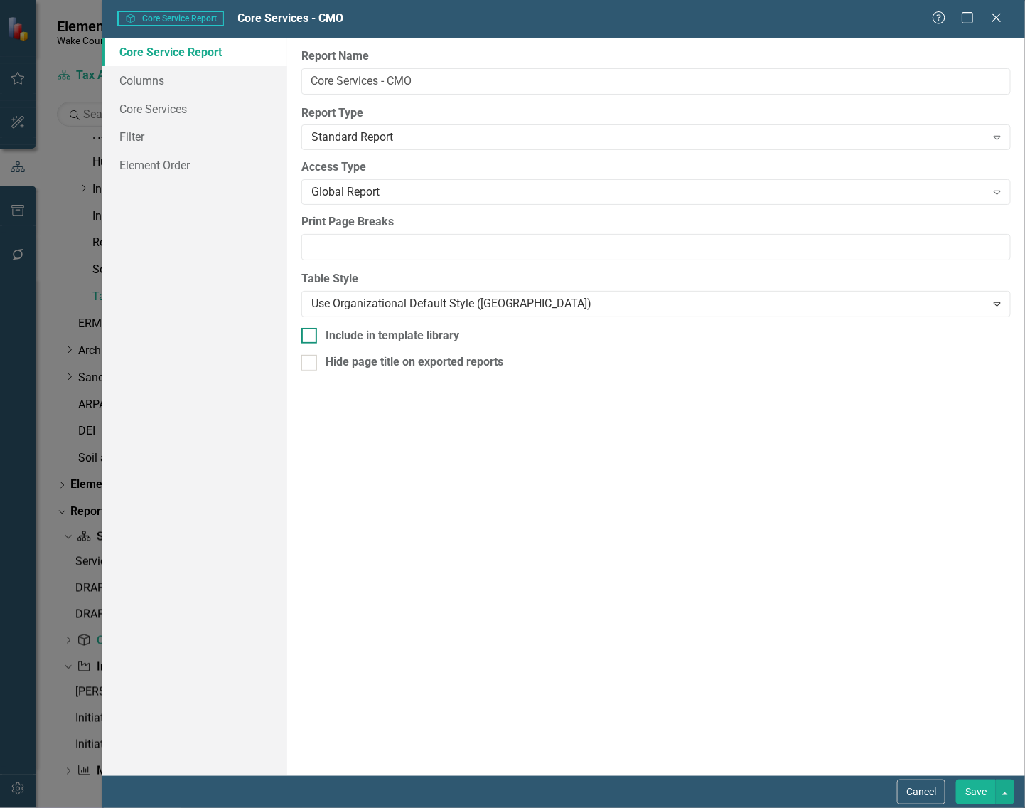
click at [306, 331] on input "Include in template library" at bounding box center [305, 332] width 9 height 9
checkbox input "true"
click at [903, 787] on button "Save" at bounding box center [976, 791] width 40 height 25
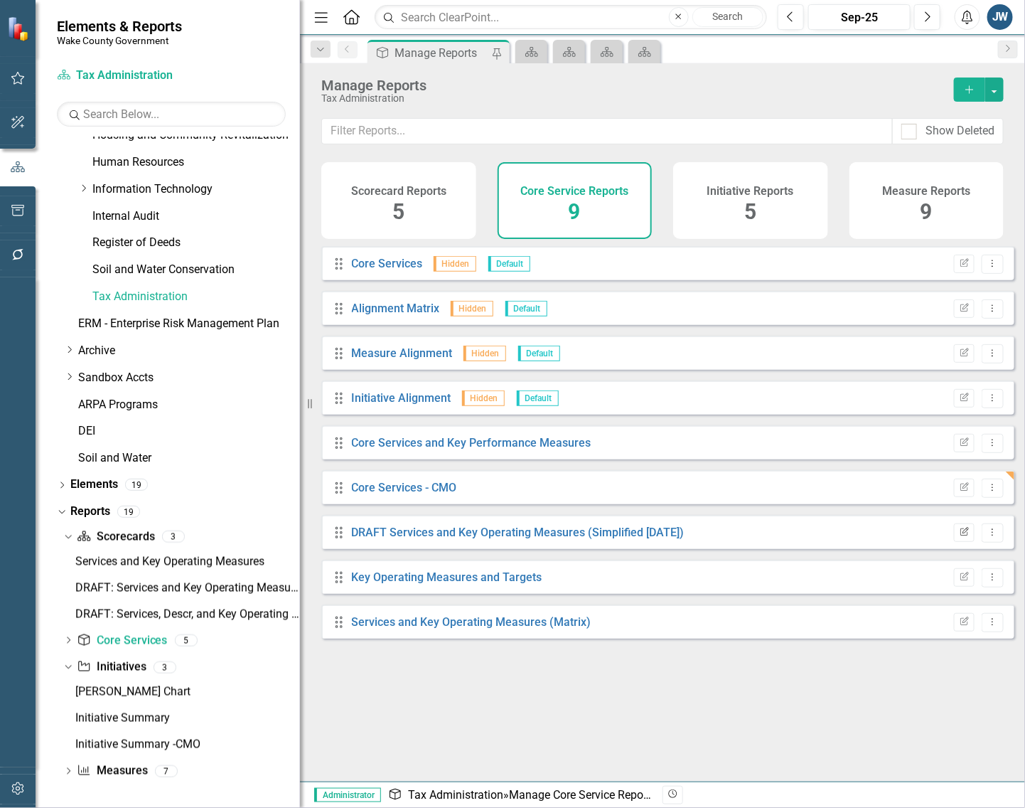
click at [903, 535] on button "Edit Report" at bounding box center [964, 532] width 21 height 18
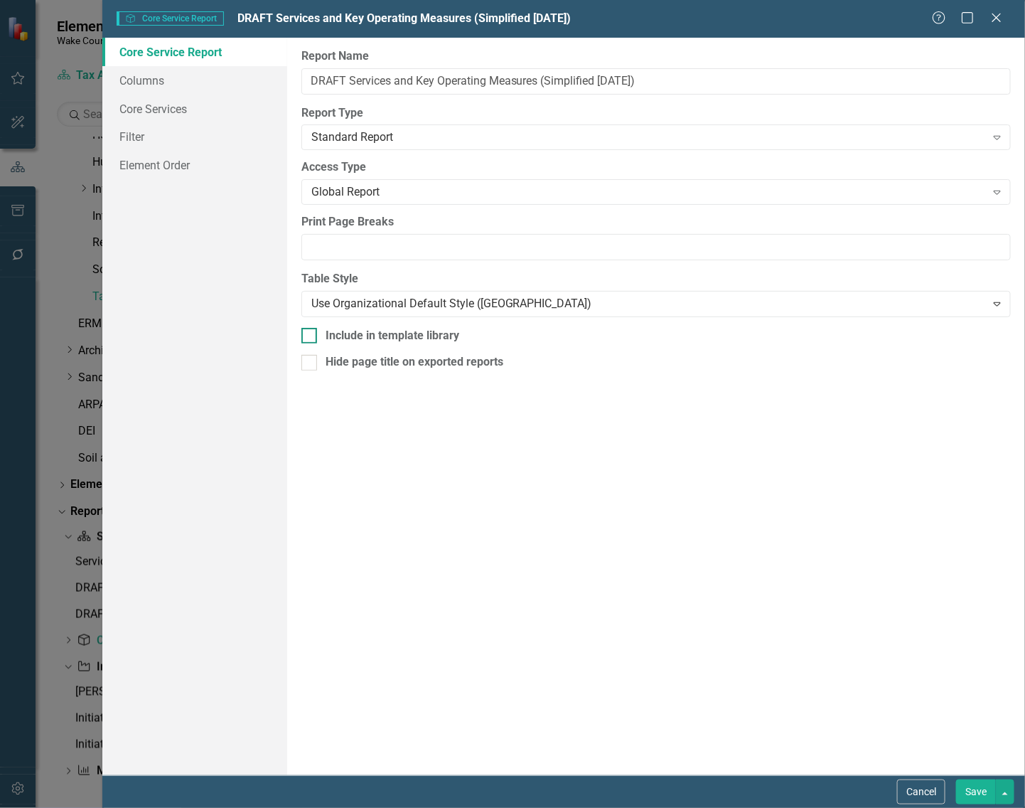
click at [309, 336] on input "Include in template library" at bounding box center [305, 332] width 9 height 9
checkbox input "true"
click at [903, 786] on button "Save" at bounding box center [976, 791] width 40 height 25
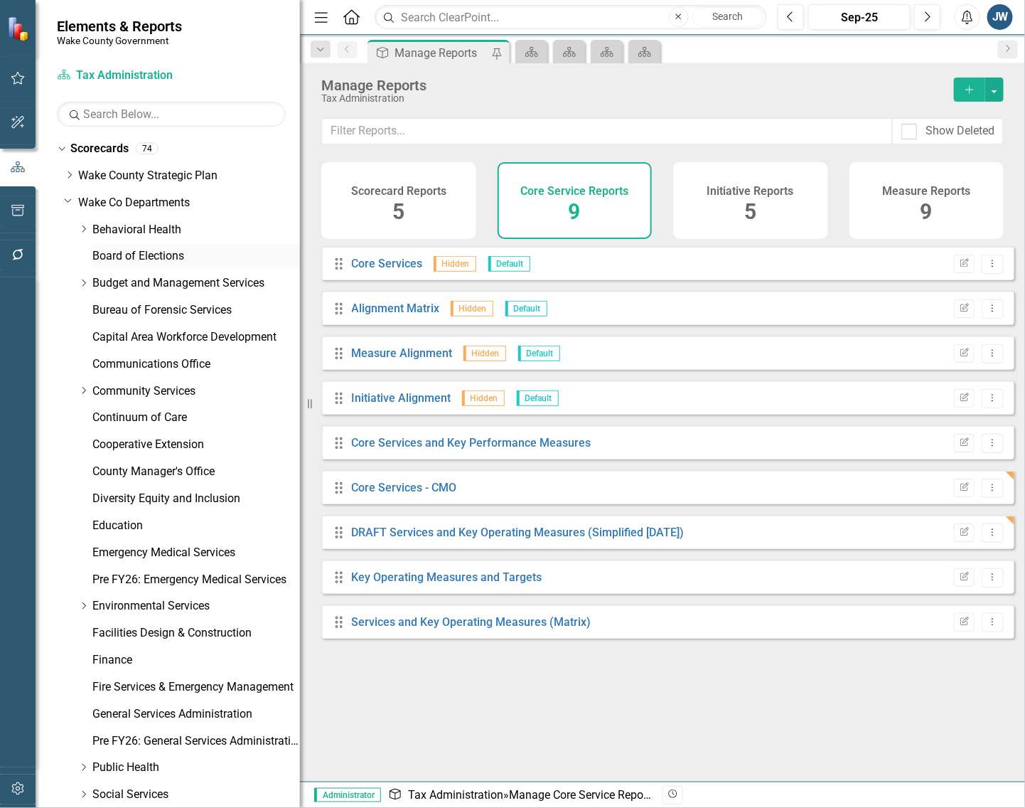
click at [156, 251] on link "Board of Elections" at bounding box center [196, 256] width 208 height 16
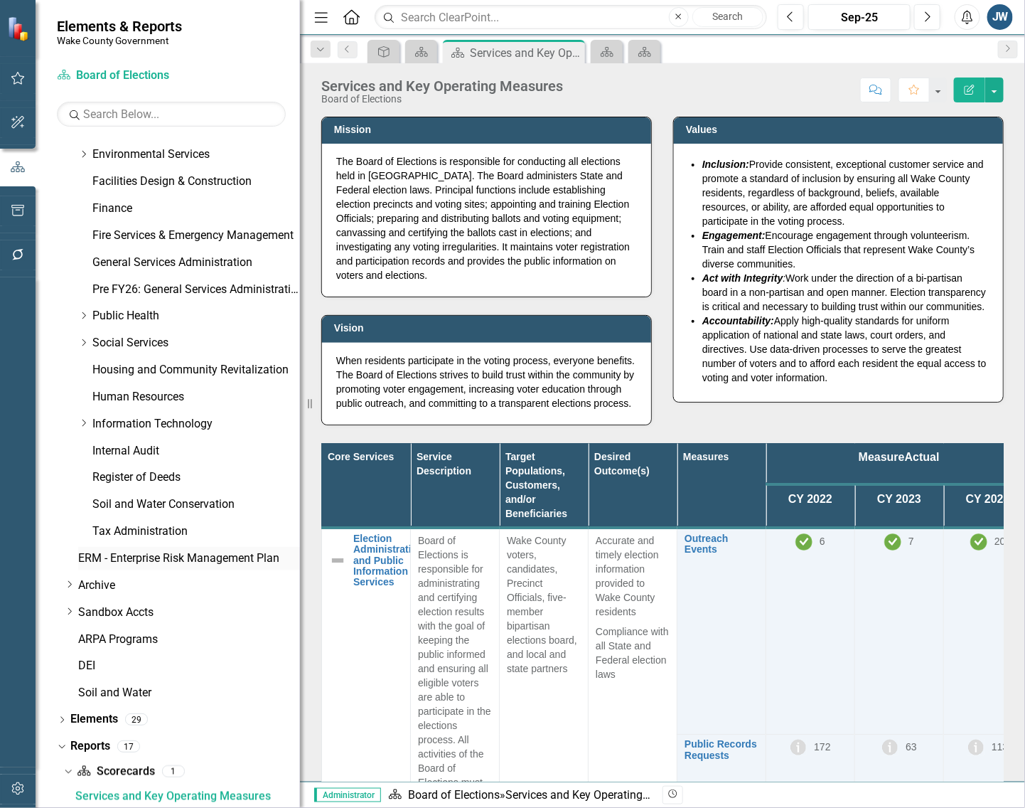
scroll to position [633, 0]
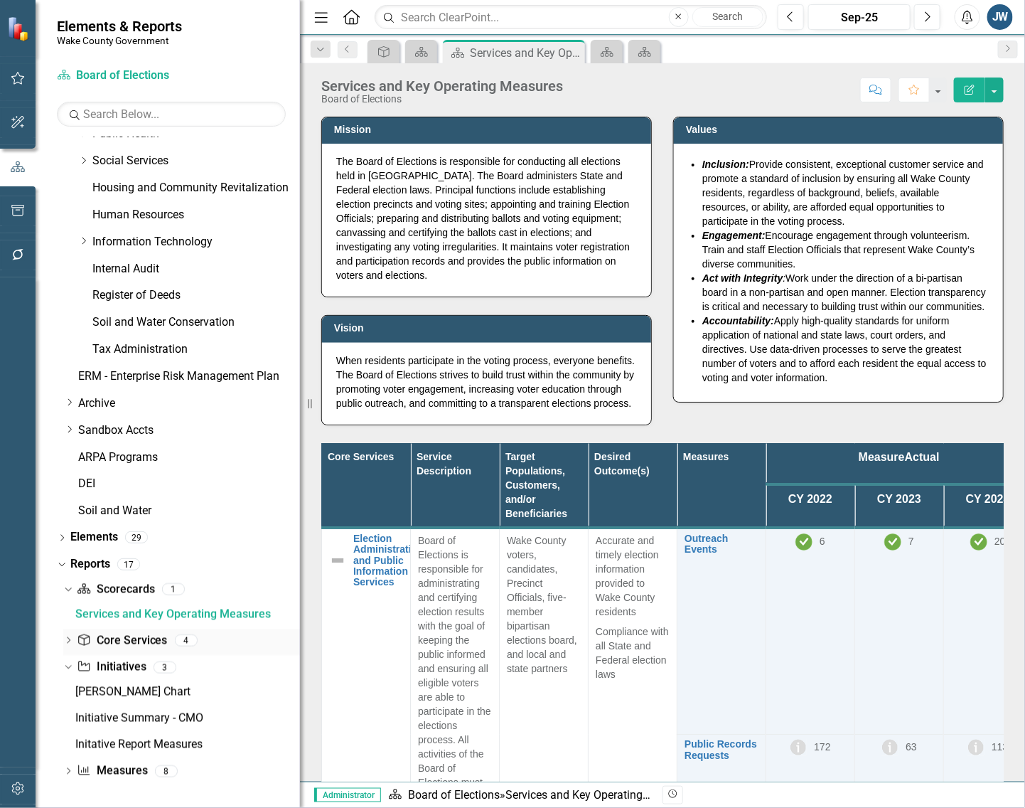
click at [122, 638] on link "Core Service Core Services" at bounding box center [122, 641] width 90 height 16
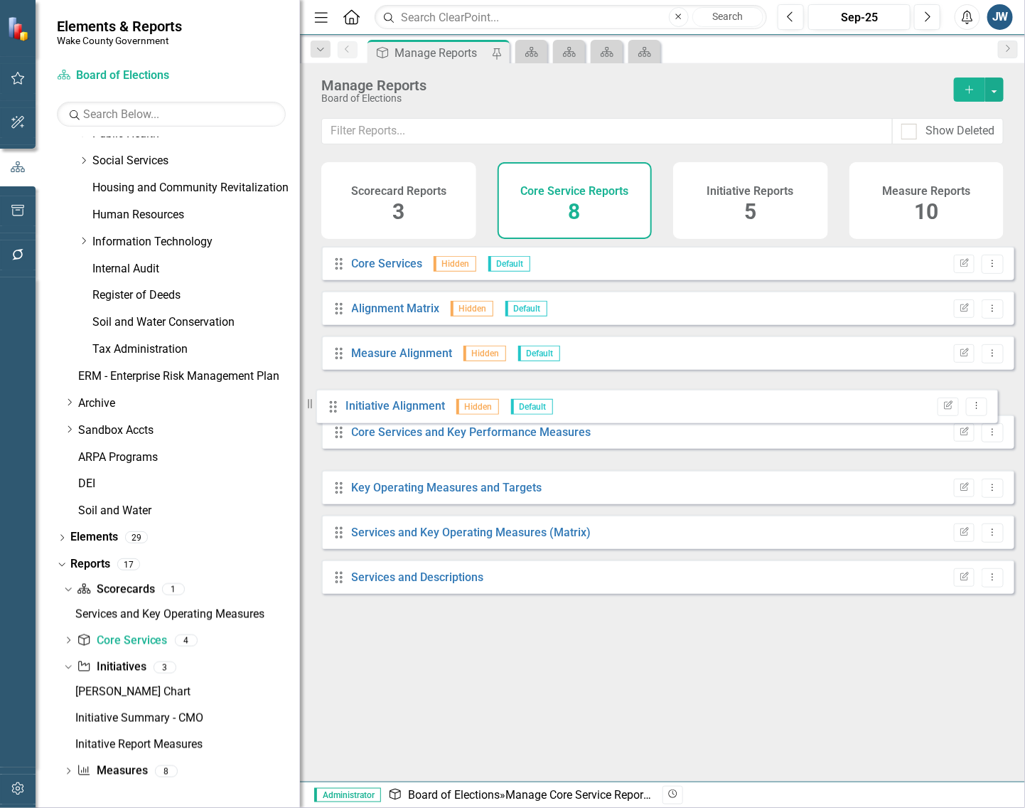
drag, startPoint x: 338, startPoint y: 459, endPoint x: 332, endPoint y: 411, distance: 48.0
click at [332, 411] on div "Drag Core Services Hidden Default Edit Report Dropdown Menu Drag Alignment Matr…" at bounding box center [667, 420] width 693 height 348
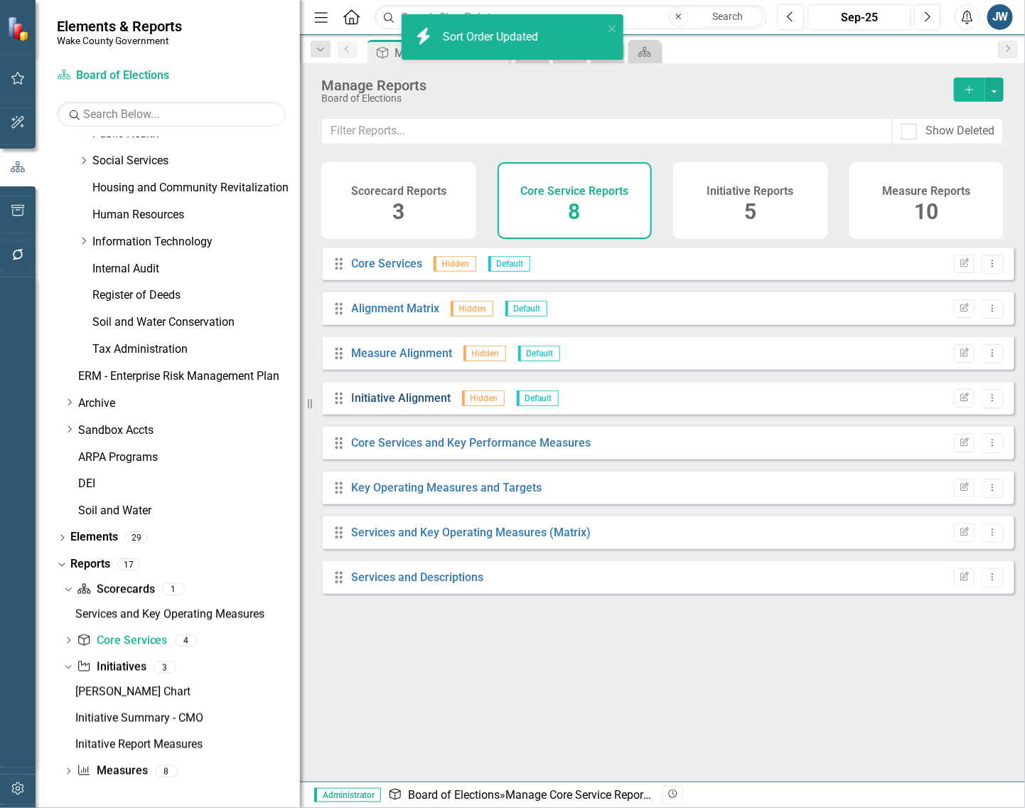
click at [380, 405] on link "Initiative Alignment" at bounding box center [402, 398] width 100 height 14
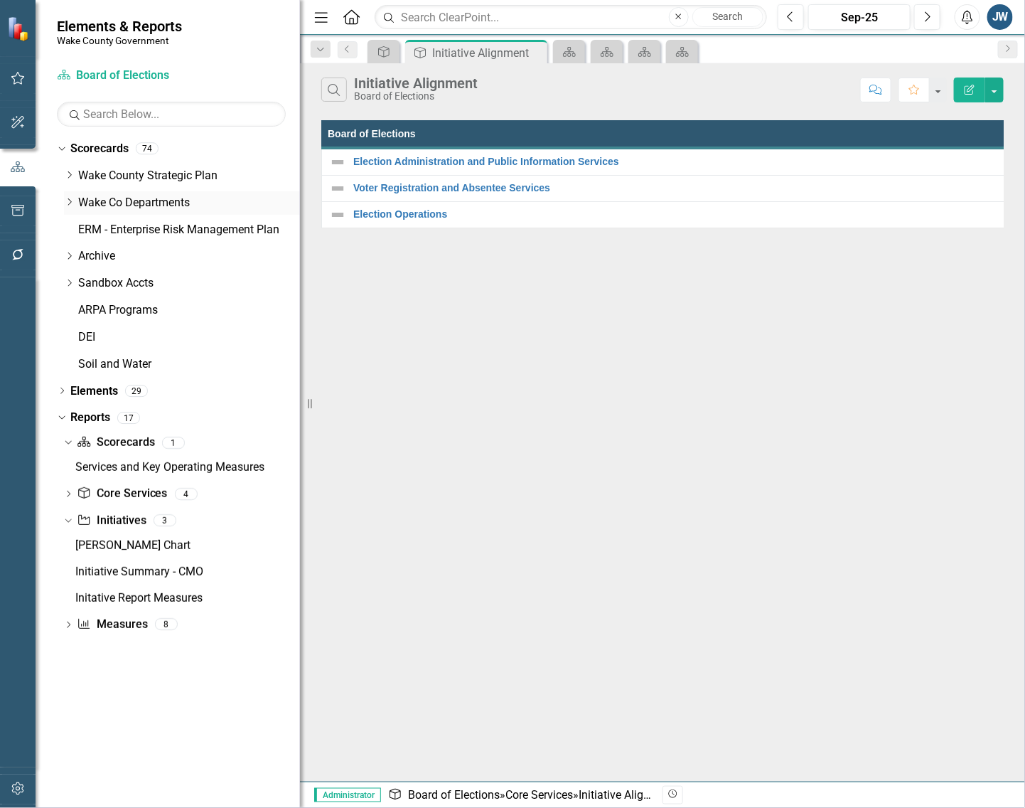
click at [68, 197] on div "Dropdown" at bounding box center [69, 203] width 11 height 12
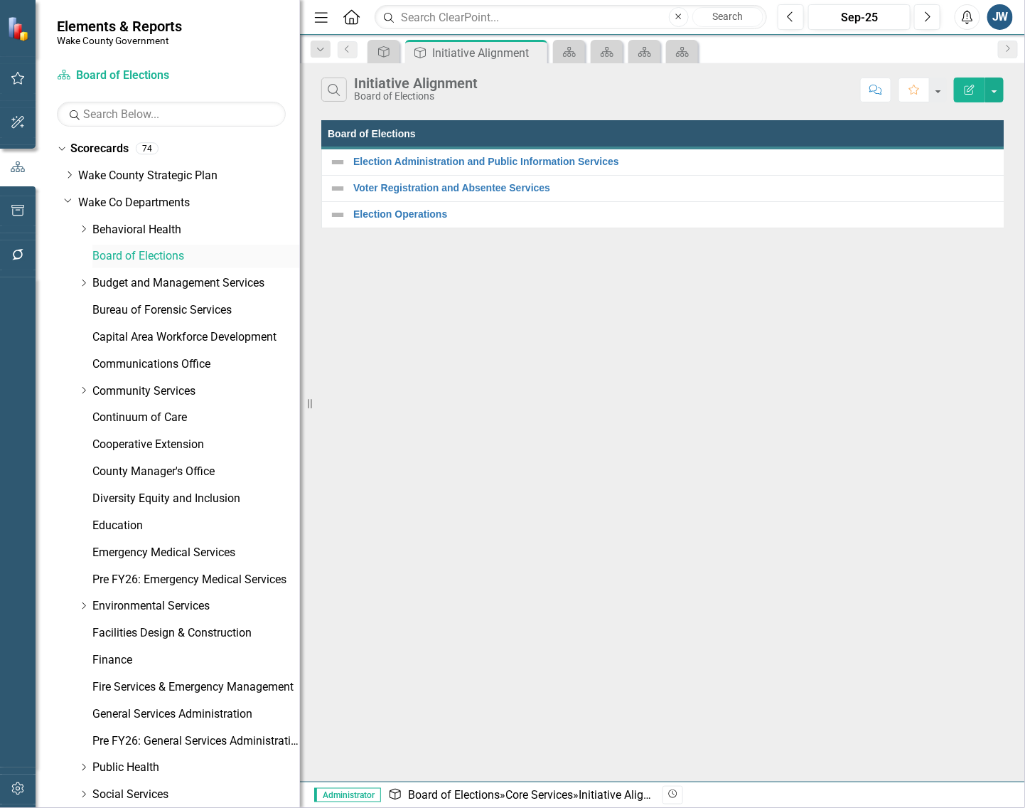
click at [112, 250] on link "Board of Elections" at bounding box center [196, 256] width 208 height 16
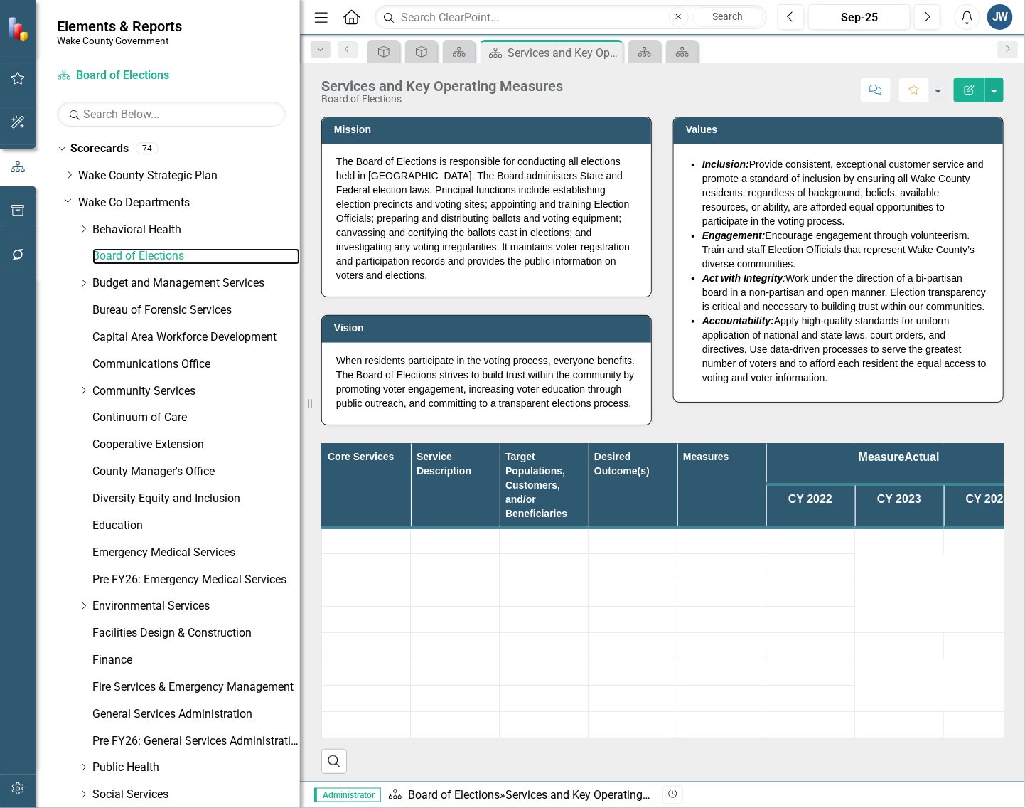
scroll to position [451, 0]
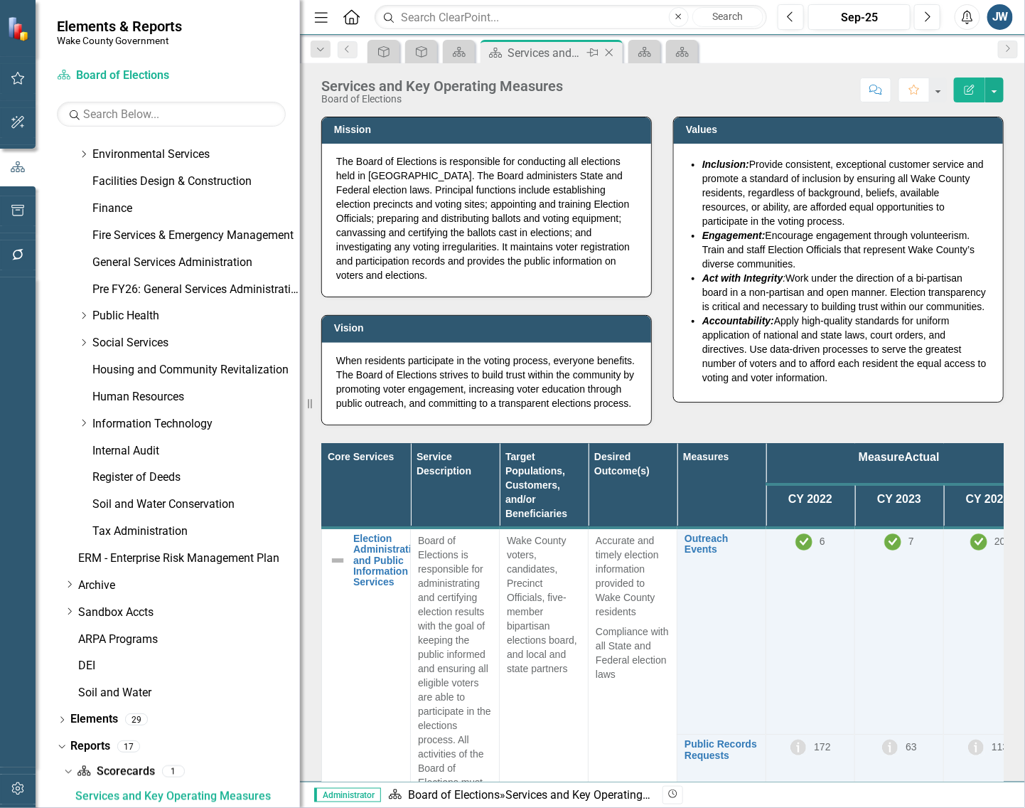
click at [609, 52] on icon at bounding box center [610, 53] width 8 height 8
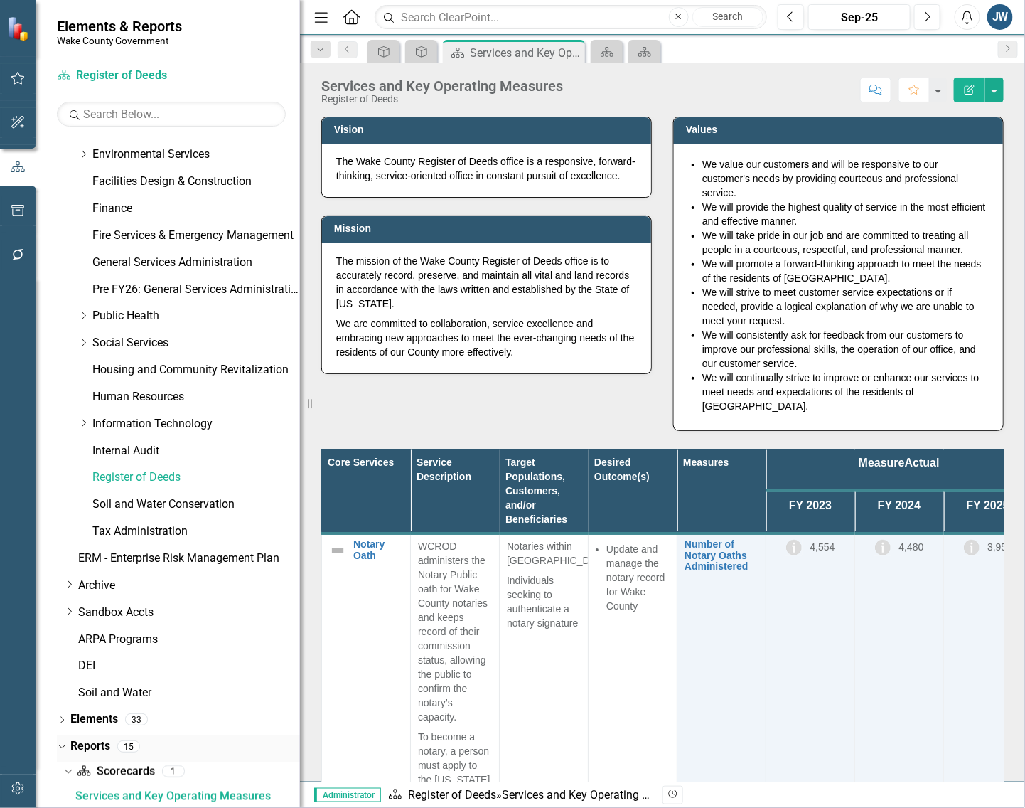
scroll to position [633, 0]
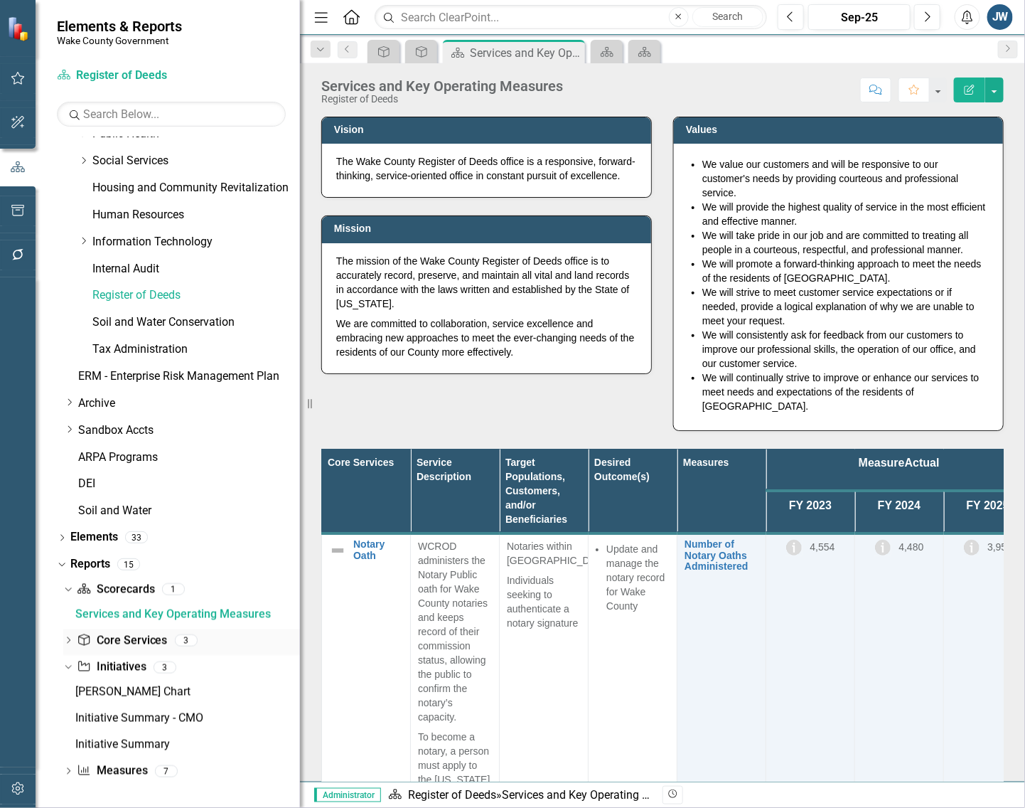
click at [119, 634] on link "Core Service Core Services" at bounding box center [122, 641] width 90 height 16
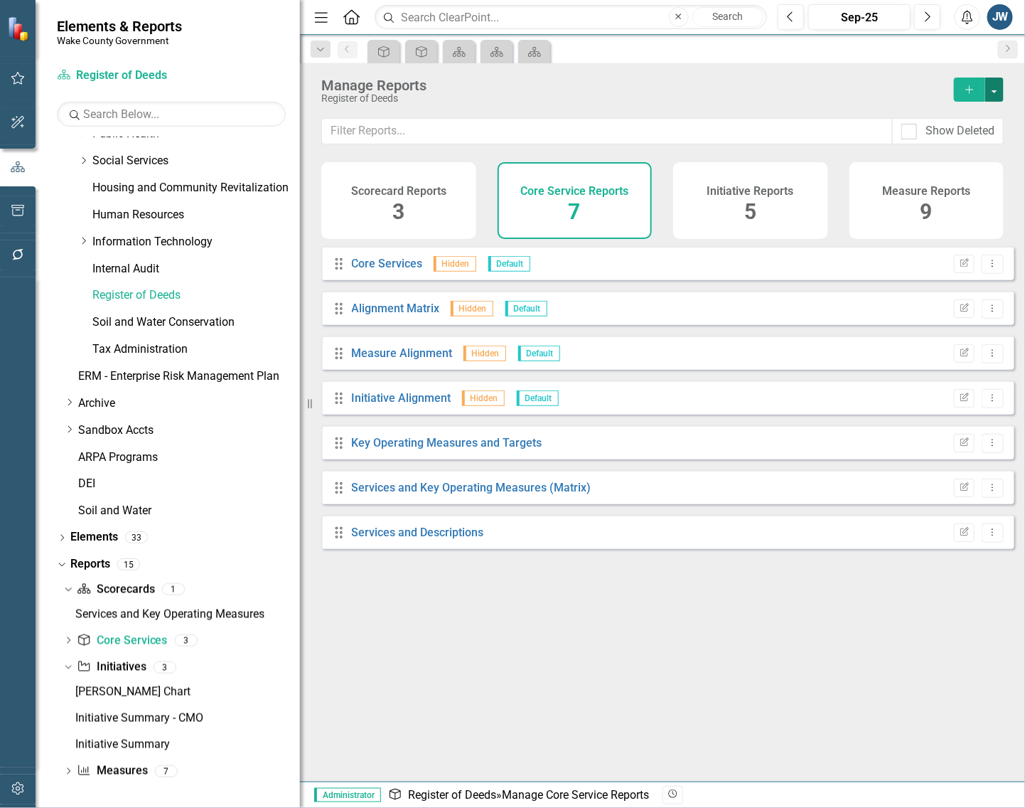
click at [903, 85] on button "button" at bounding box center [994, 89] width 18 height 24
click at [903, 137] on link "Copy Add From Template" at bounding box center [936, 142] width 133 height 26
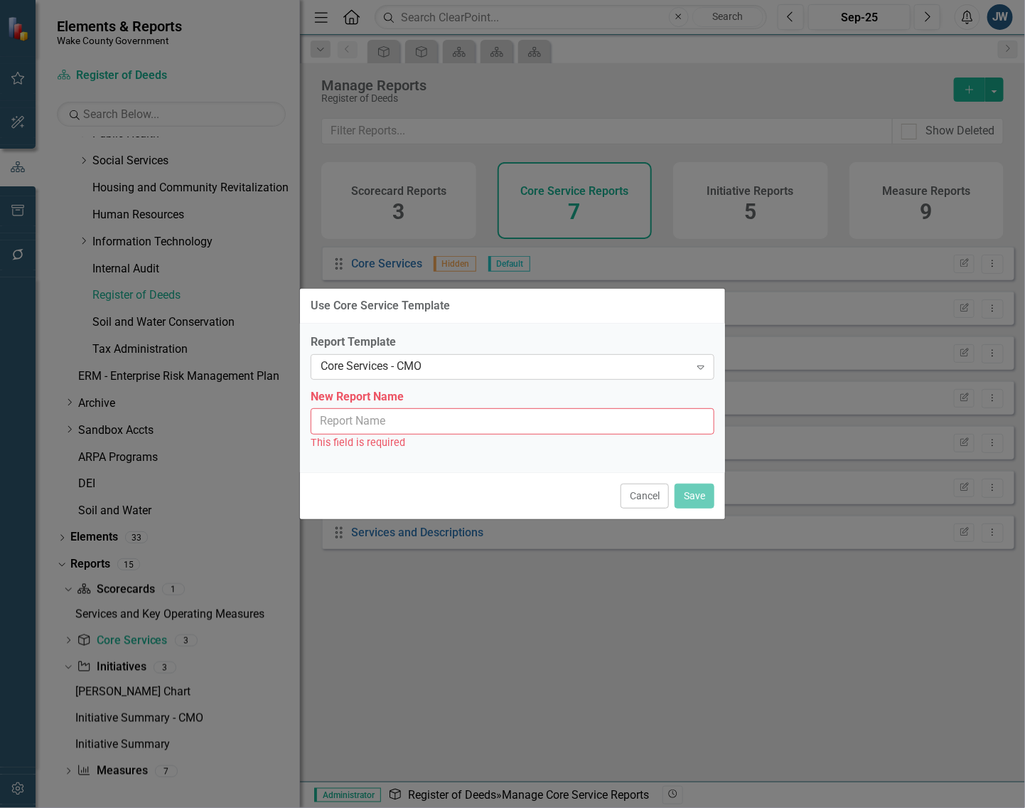
click at [555, 368] on div "Core Services - CMO" at bounding box center [505, 366] width 369 height 16
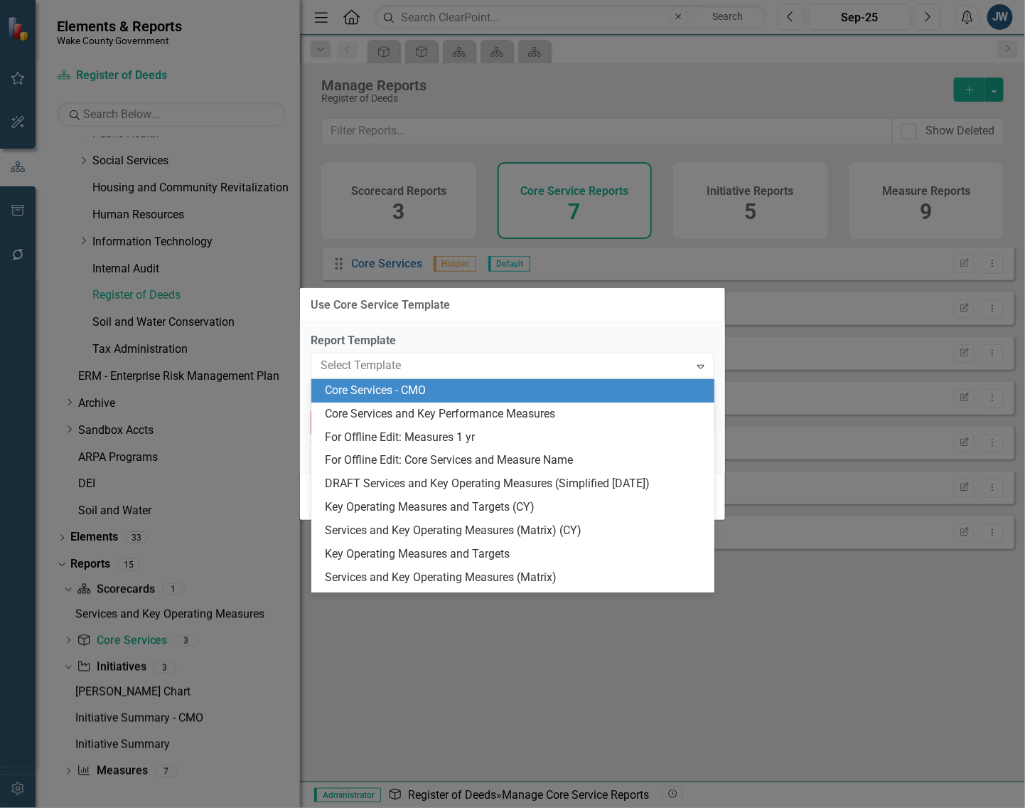
click at [502, 390] on div "Core Services - CMO" at bounding box center [516, 391] width 381 height 16
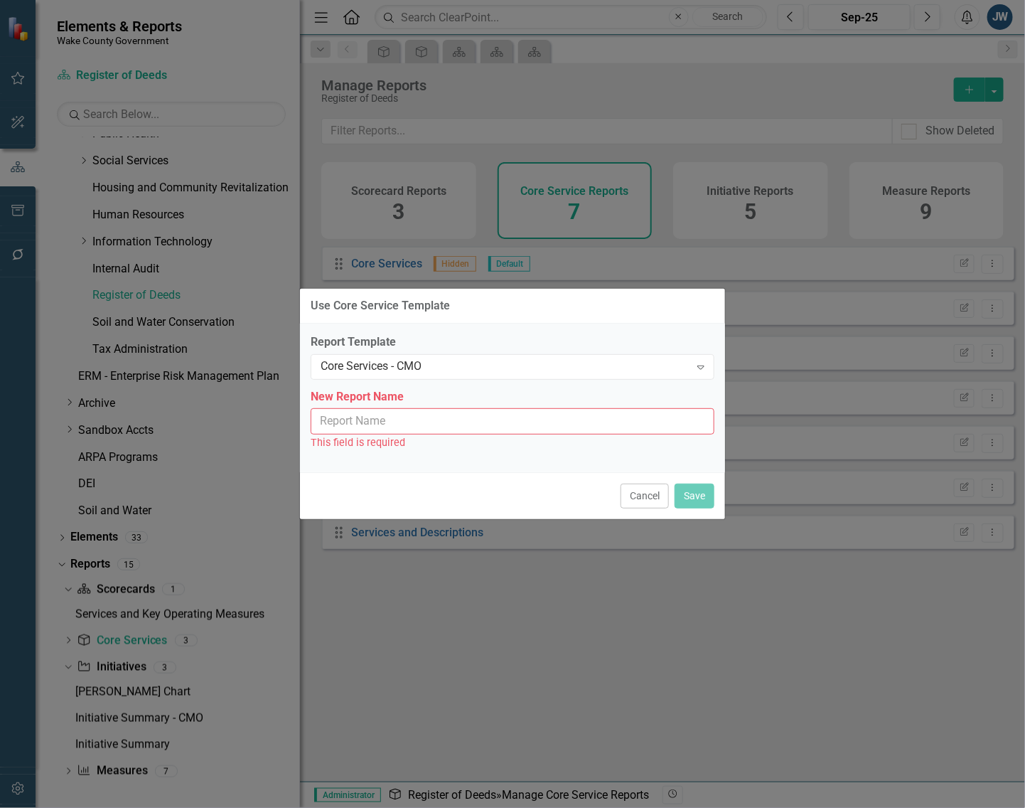
click at [491, 418] on input "New Report Name" at bounding box center [513, 421] width 404 height 26
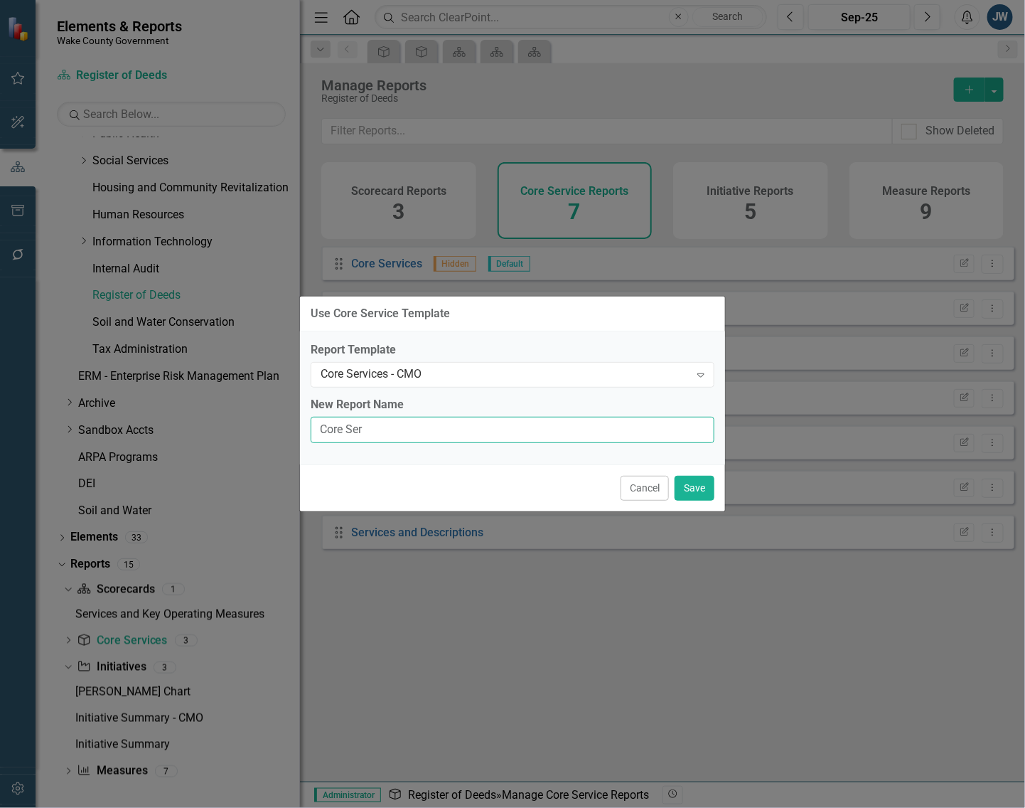
type input "Core Services - CMO"
click at [697, 493] on button "Save" at bounding box center [695, 488] width 40 height 25
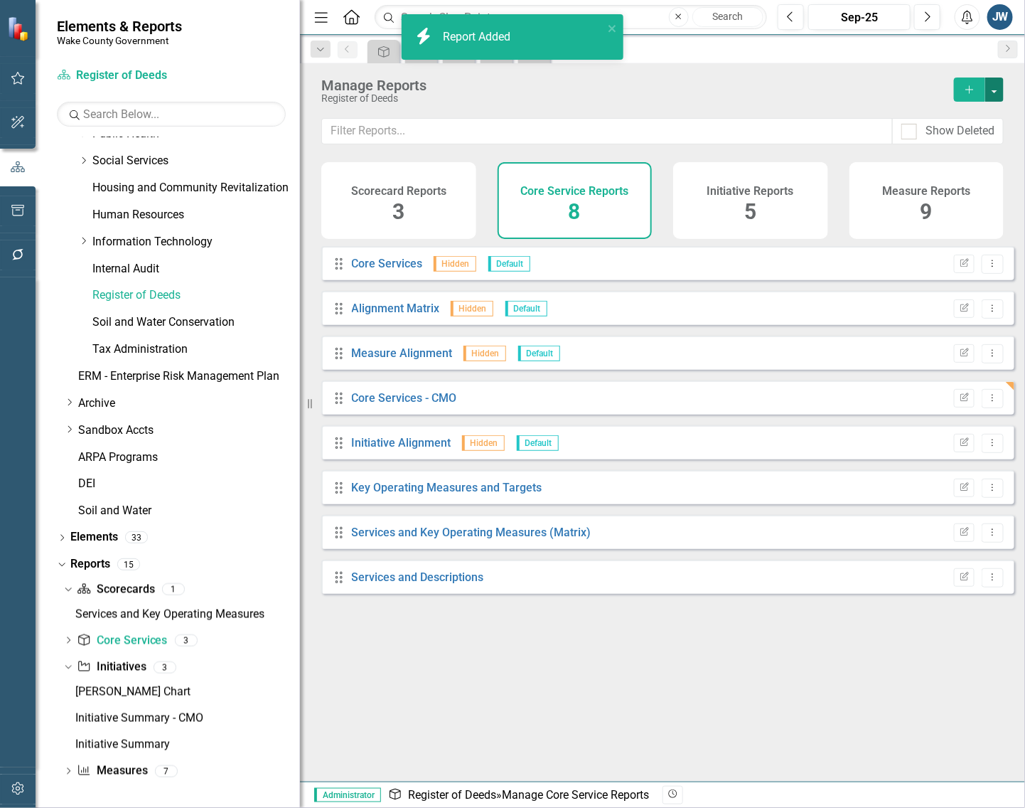
click at [903, 90] on button "button" at bounding box center [994, 89] width 18 height 24
click at [903, 137] on link "Copy Add From Template" at bounding box center [936, 142] width 133 height 26
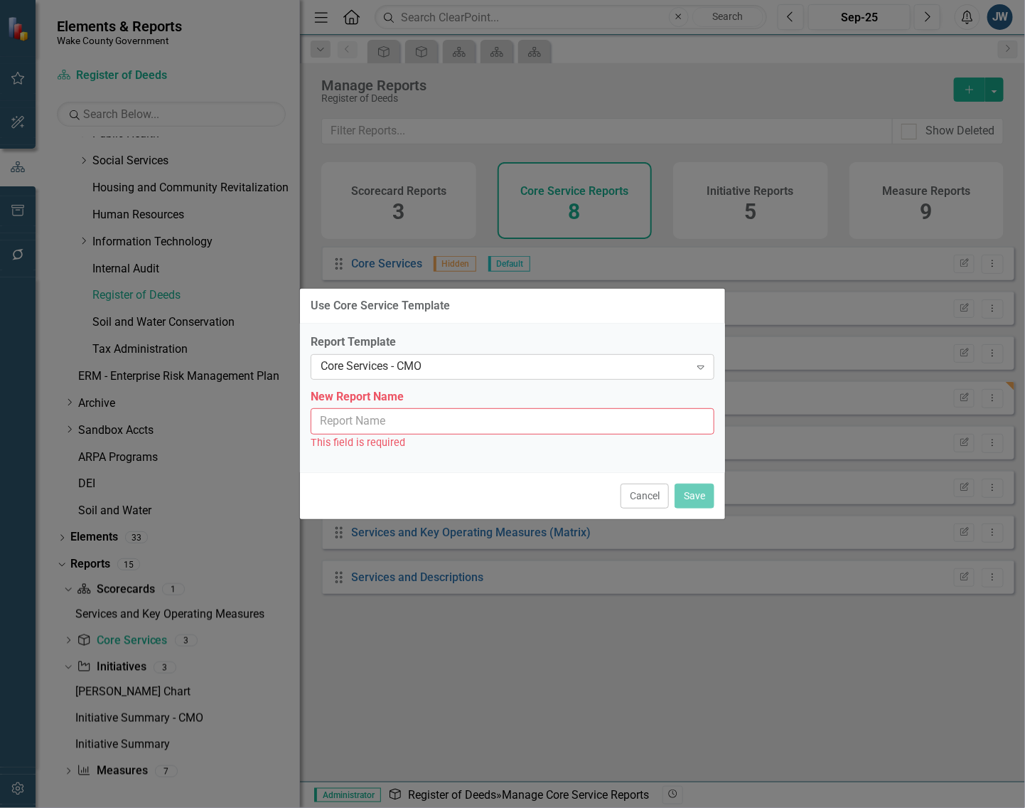
click at [538, 370] on div "Core Services - CMO" at bounding box center [505, 366] width 369 height 16
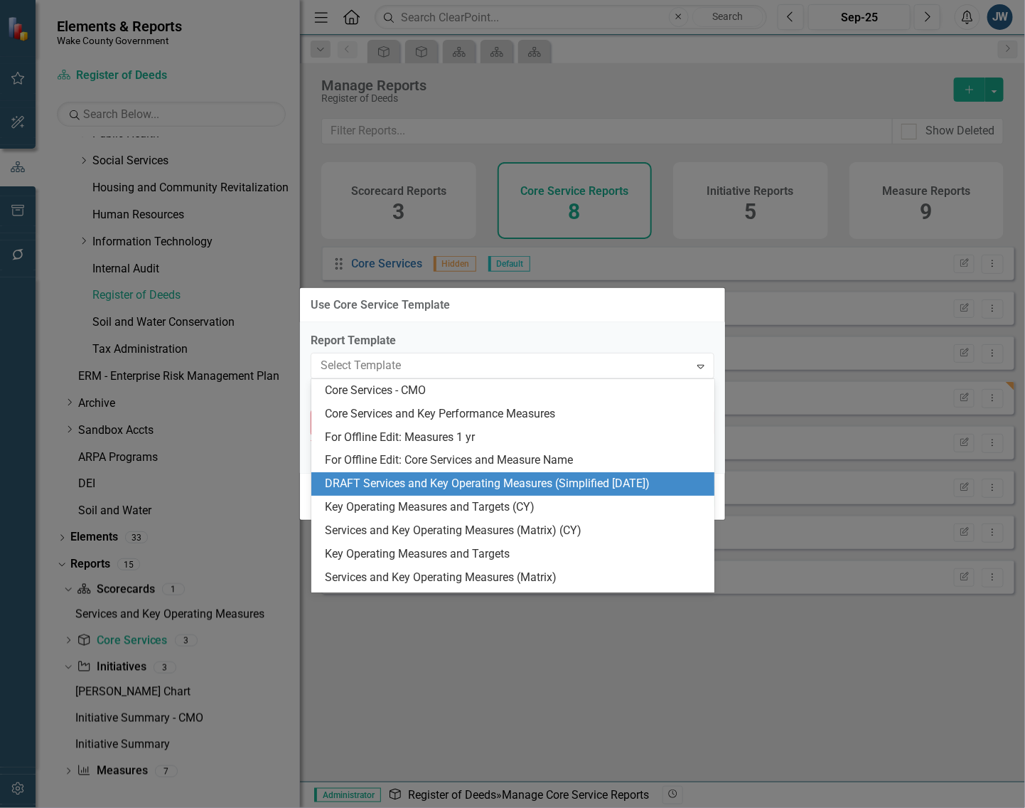
click at [525, 483] on div "DRAFT Services and Key Operating Measures (Simplified [DATE])" at bounding box center [516, 484] width 381 height 16
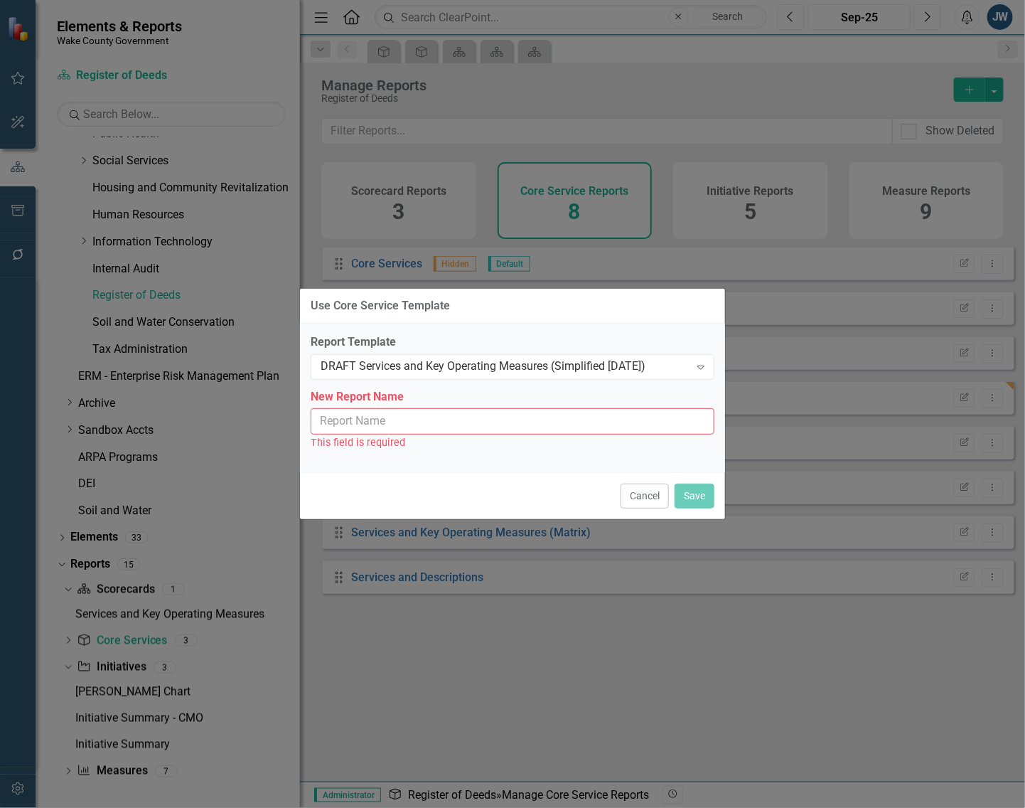
click at [487, 423] on input "New Report Name" at bounding box center [513, 421] width 404 height 26
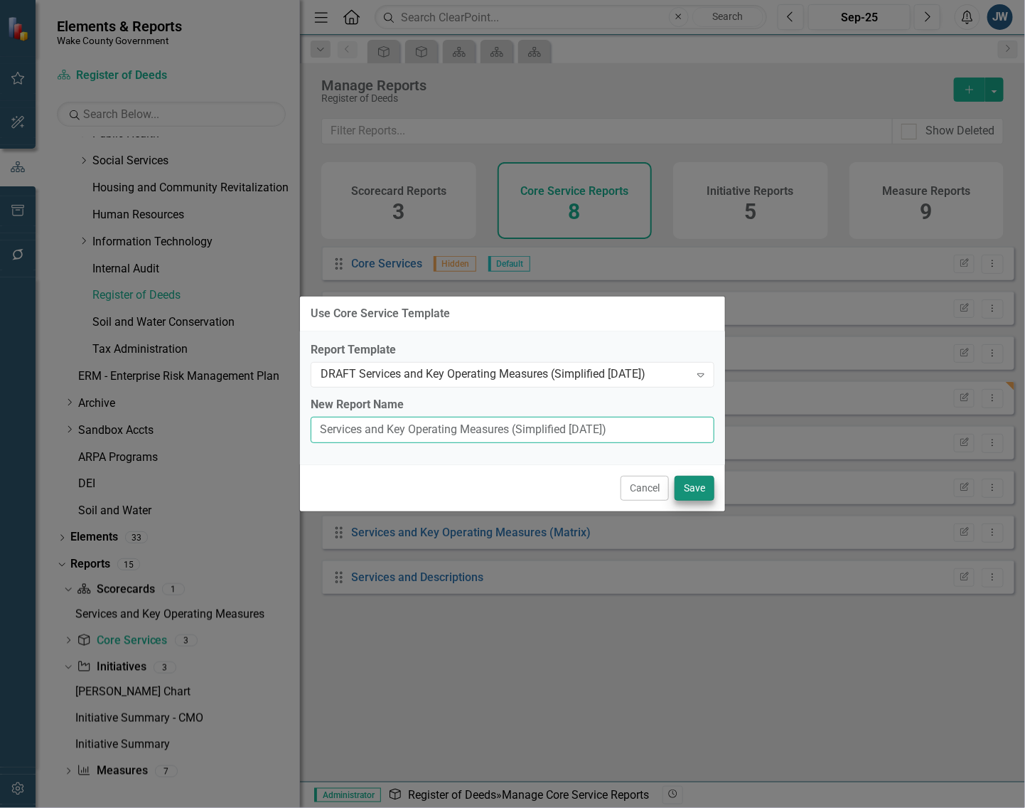
type input "Services and Key Operating Measures (Simplified [DATE])"
click at [691, 488] on button "Save" at bounding box center [695, 488] width 40 height 25
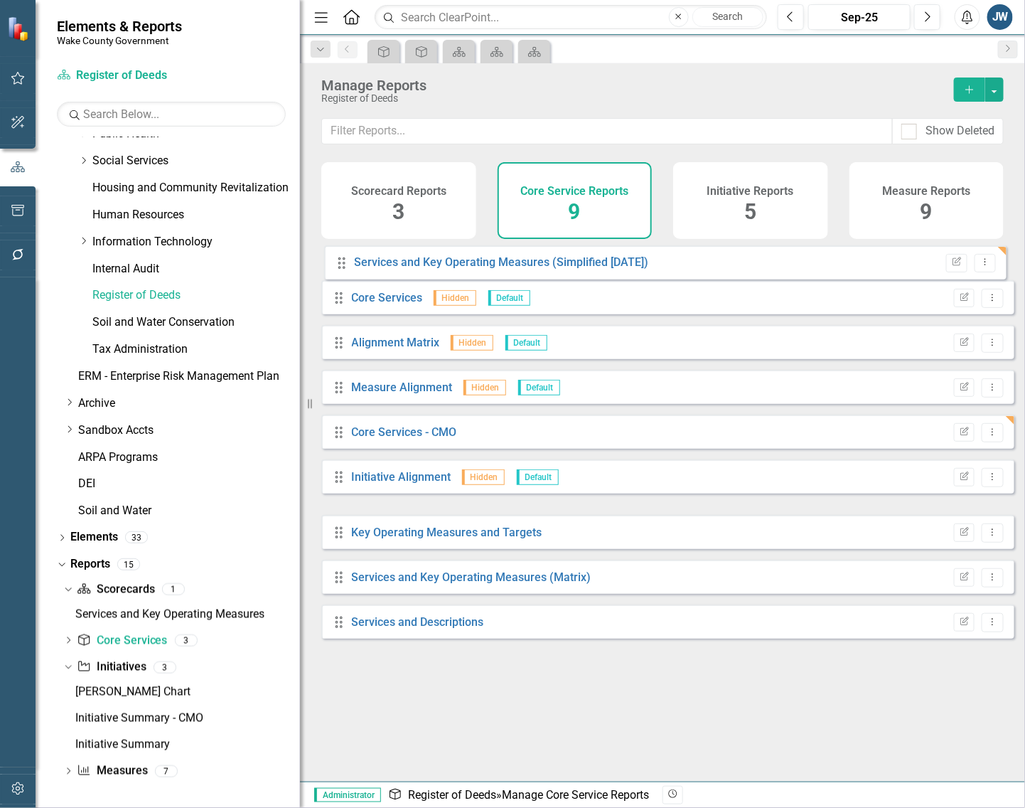
drag, startPoint x: 342, startPoint y: 503, endPoint x: 345, endPoint y: 267, distance: 236.1
click at [345, 267] on div "Drag Core Services Hidden Default Edit Report Dropdown Menu Drag Alignment Matr…" at bounding box center [667, 442] width 693 height 392
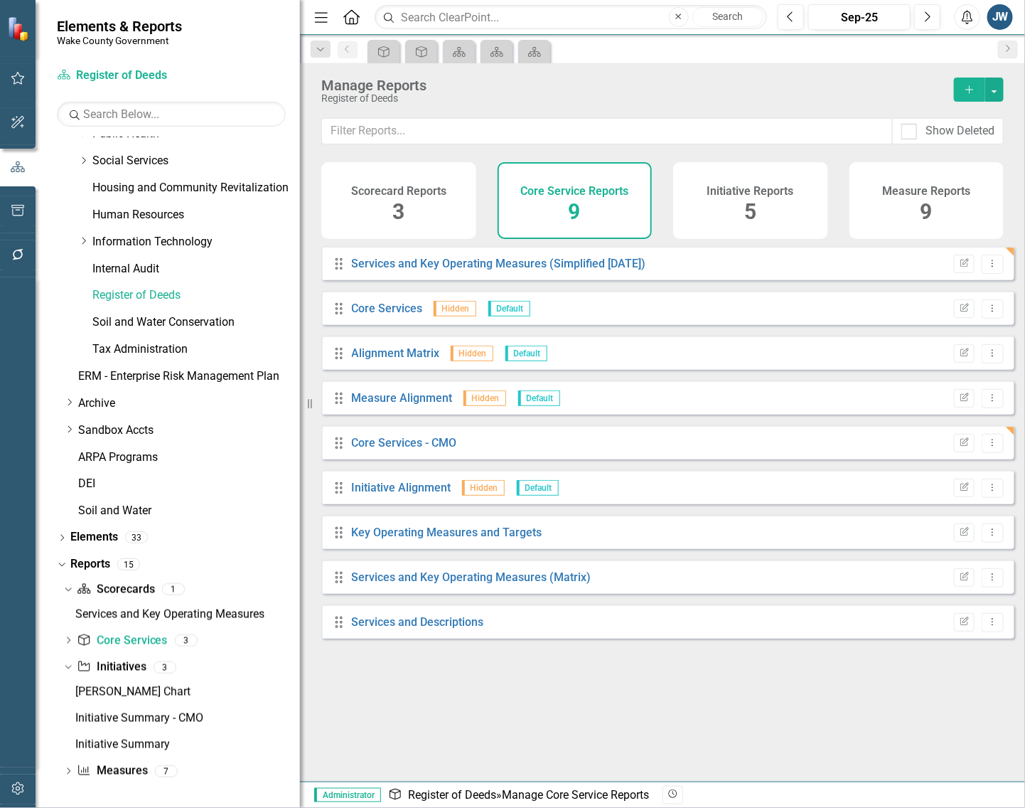
click at [340, 449] on icon "Drag" at bounding box center [339, 443] width 18 height 14
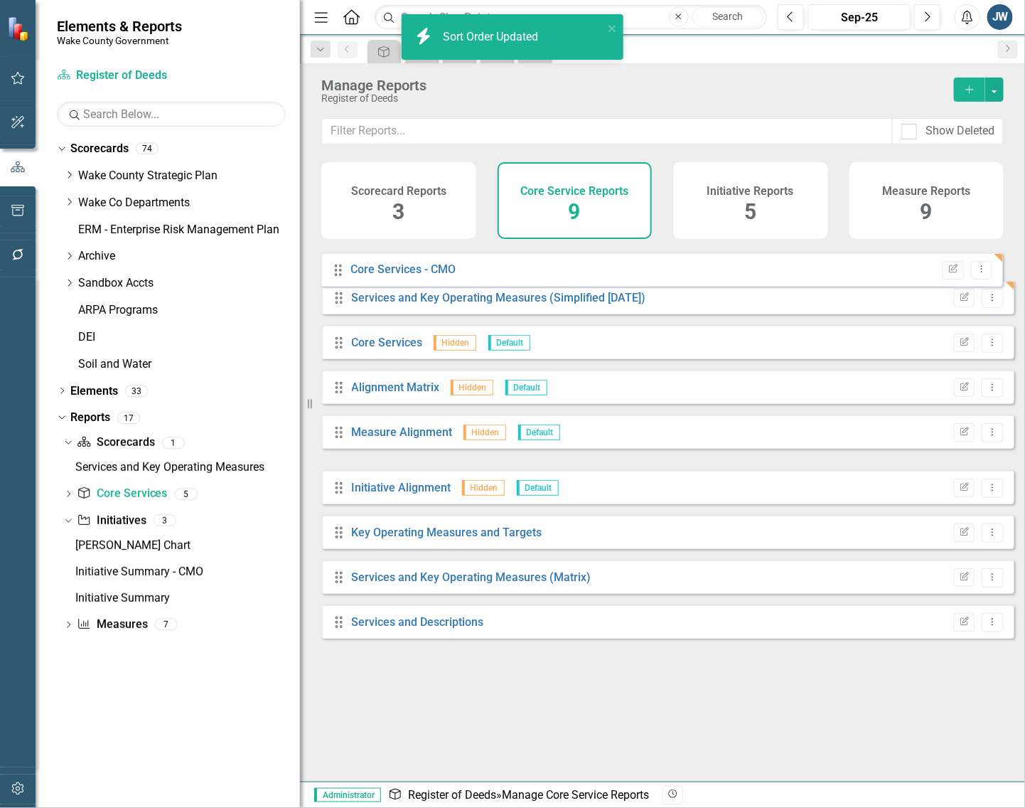
drag, startPoint x: 342, startPoint y: 448, endPoint x: 338, endPoint y: 272, distance: 175.6
click at [338, 267] on div "Drag Services and Key Operating Measures (Simplified [DATE]) Edit Report Dropdo…" at bounding box center [667, 442] width 693 height 392
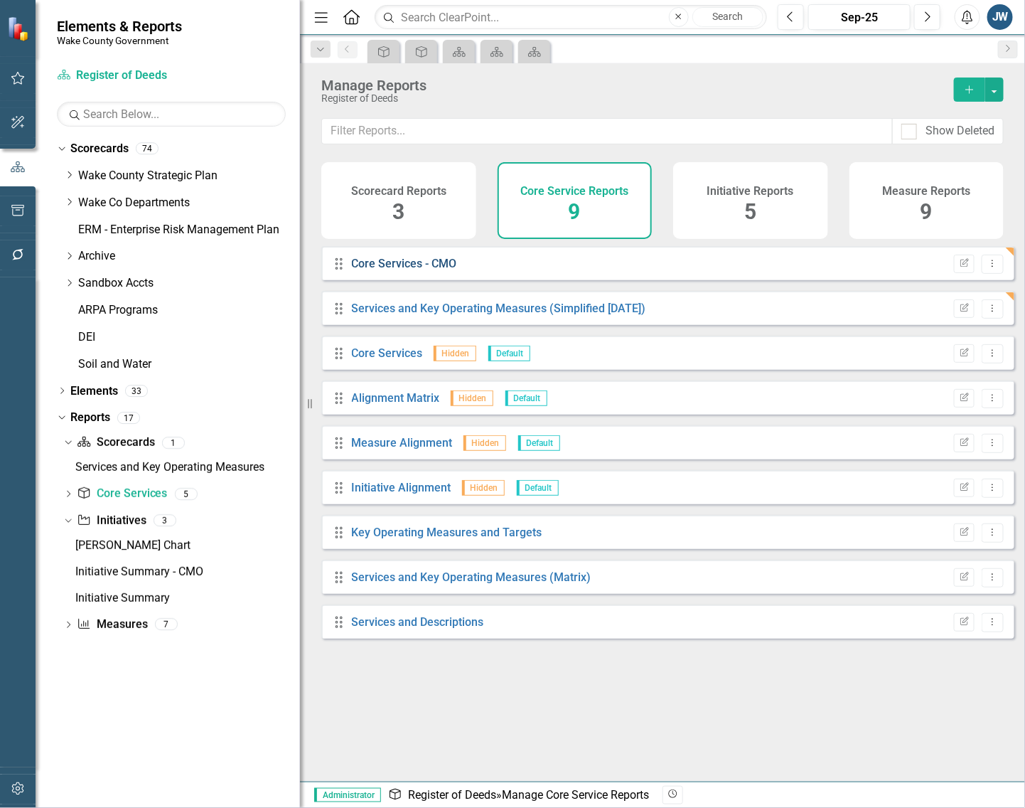
click at [392, 270] on link "Core Services - CMO" at bounding box center [404, 264] width 105 height 14
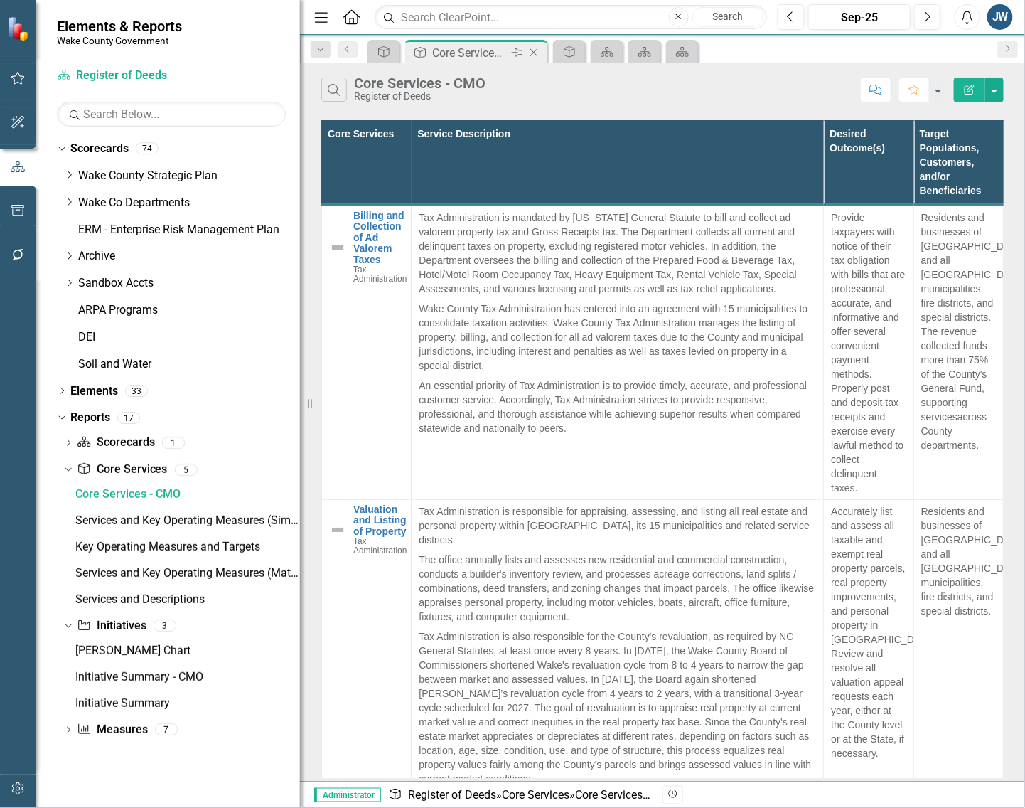
click at [535, 47] on icon "Close" at bounding box center [534, 52] width 14 height 11
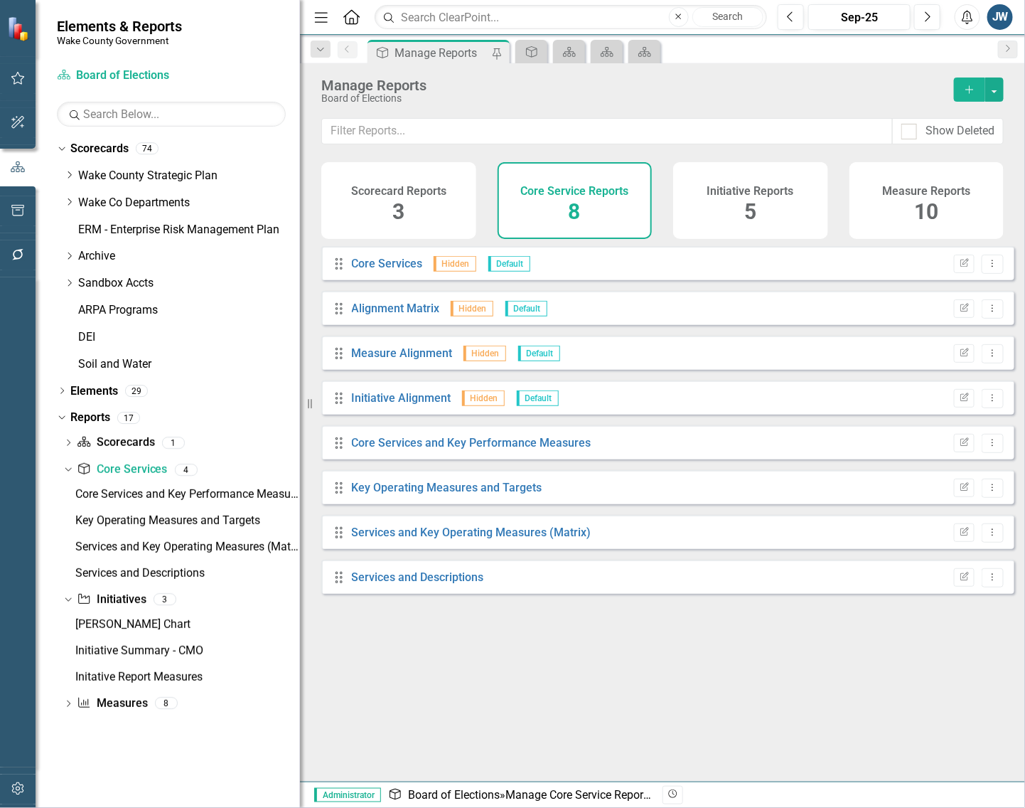
click at [267, 727] on div "Dropdown Reports 17 Dropdown Scorecard Scorecards 1 Services and Key Operating …" at bounding box center [178, 572] width 243 height 333
click at [456, 48] on div "Manage Reports" at bounding box center [442, 53] width 94 height 18
click at [500, 52] on icon "Pin" at bounding box center [496, 53] width 11 height 14
click at [500, 52] on icon "Close" at bounding box center [496, 52] width 14 height 11
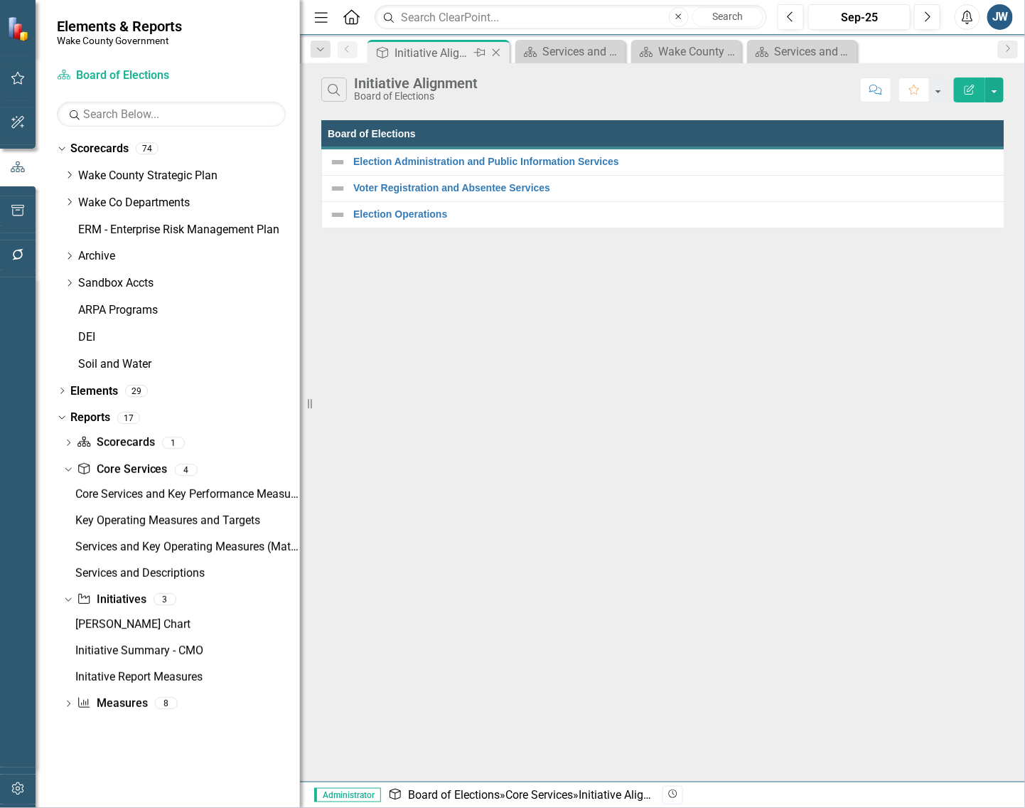
click at [502, 51] on icon "Close" at bounding box center [496, 52] width 14 height 11
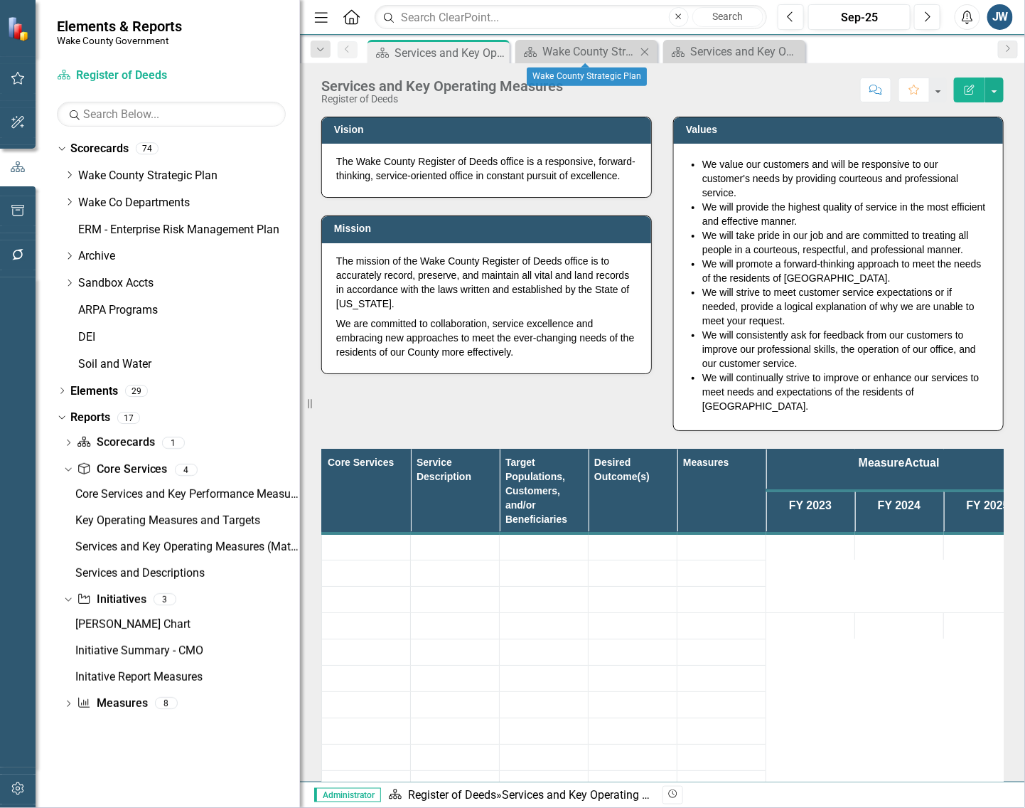
click at [644, 53] on icon "Close" at bounding box center [645, 51] width 14 height 11
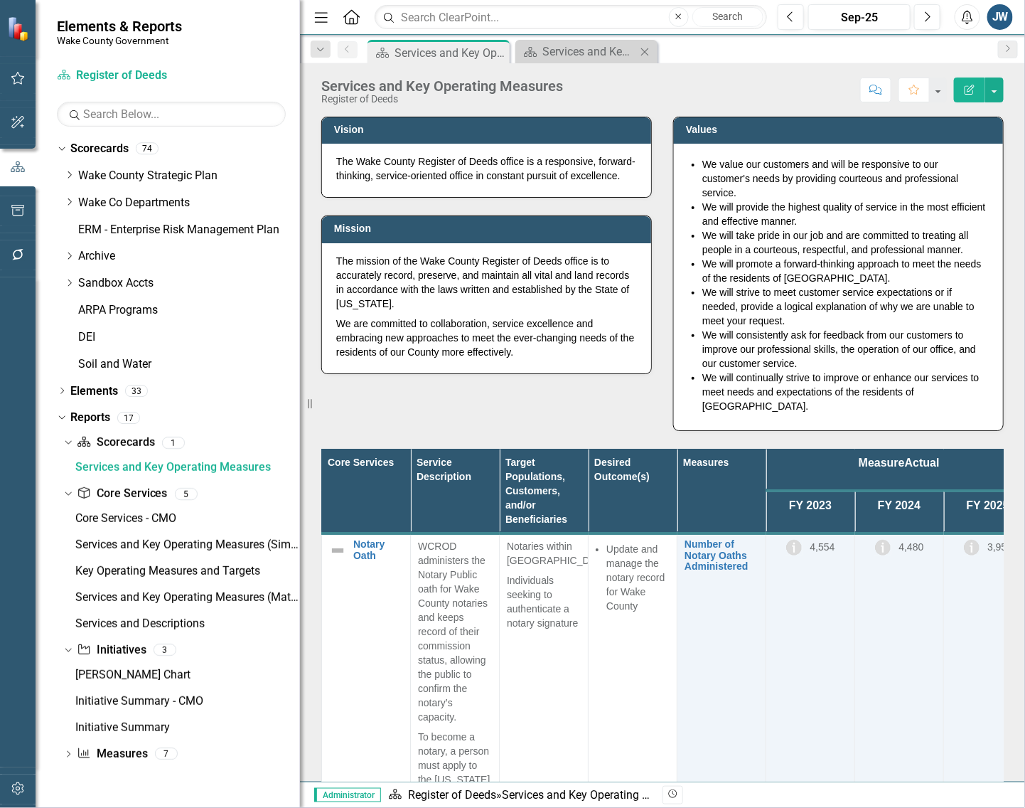
click at [641, 51] on icon "Close" at bounding box center [645, 51] width 14 height 11
click at [69, 201] on icon "Dropdown" at bounding box center [69, 202] width 11 height 9
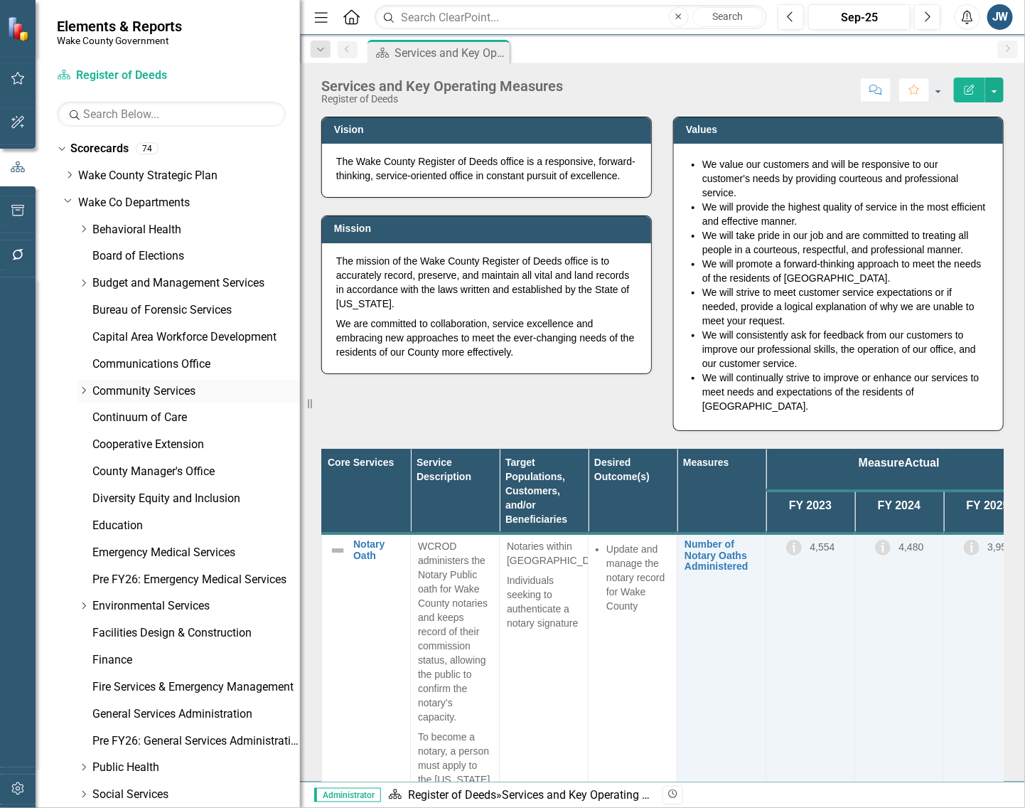
click at [85, 388] on icon "Dropdown" at bounding box center [83, 390] width 11 height 9
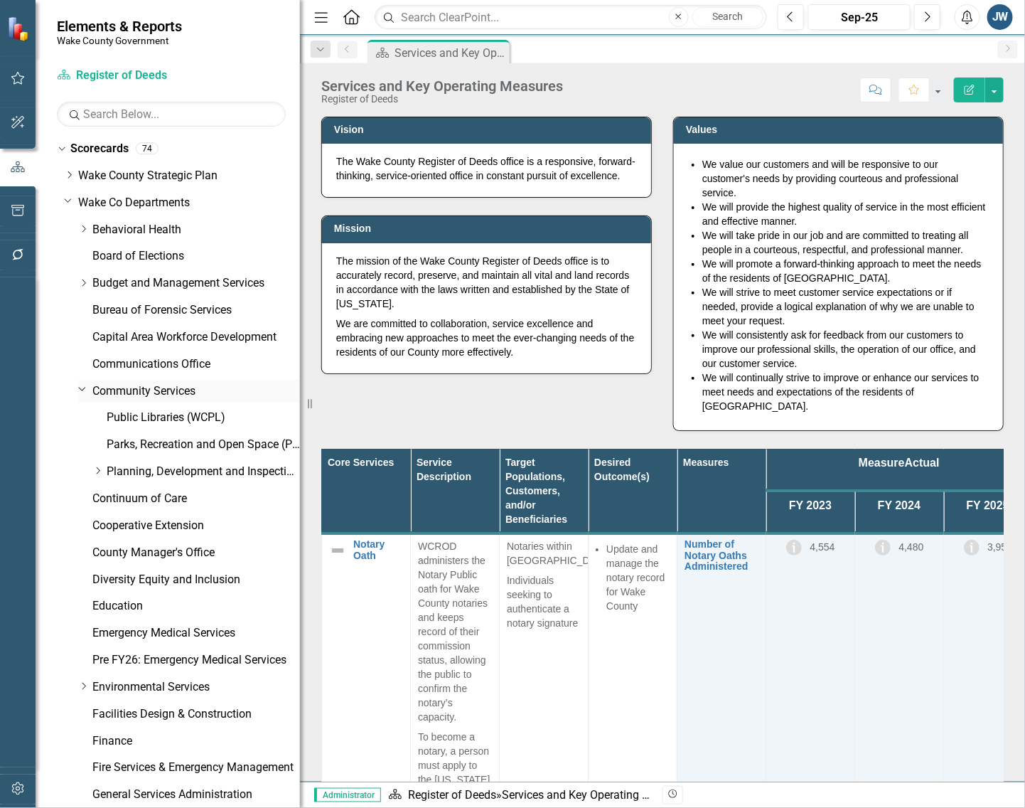
click at [78, 390] on icon "Dropdown" at bounding box center [82, 388] width 9 height 11
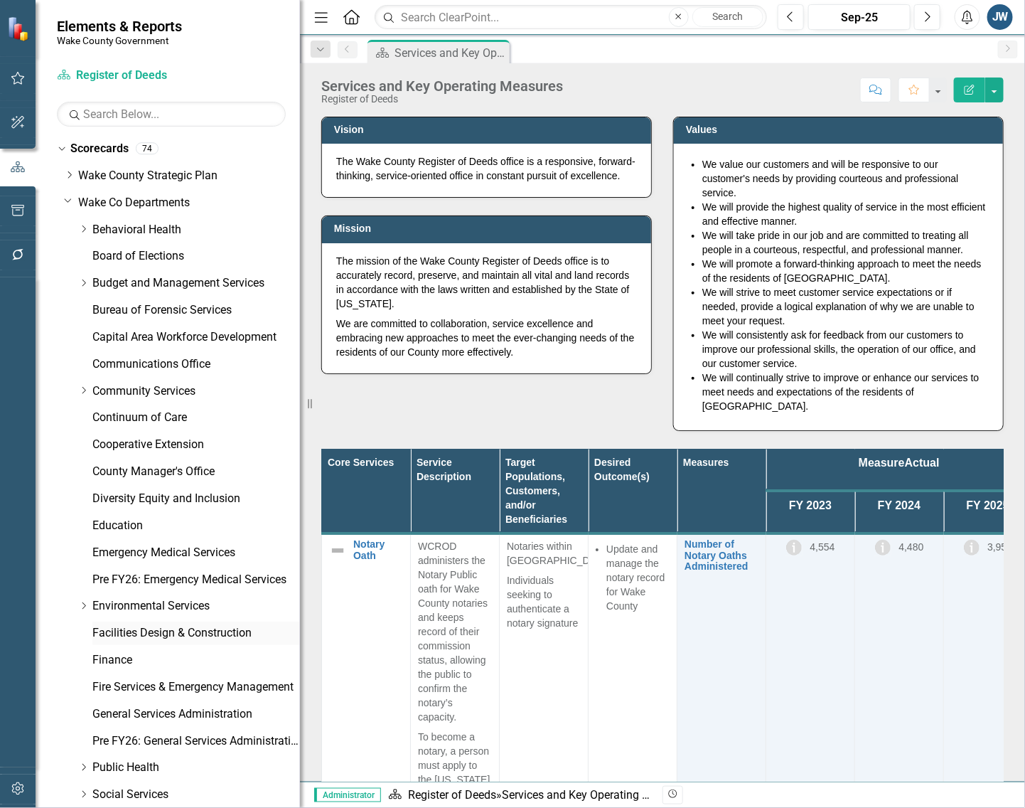
drag, startPoint x: 127, startPoint y: 641, endPoint x: 137, endPoint y: 631, distance: 14.6
click at [127, 641] on link "Facilities Design & Construction" at bounding box center [196, 633] width 208 height 16
click at [137, 631] on link "Facilities Design & Construction" at bounding box center [196, 633] width 208 height 16
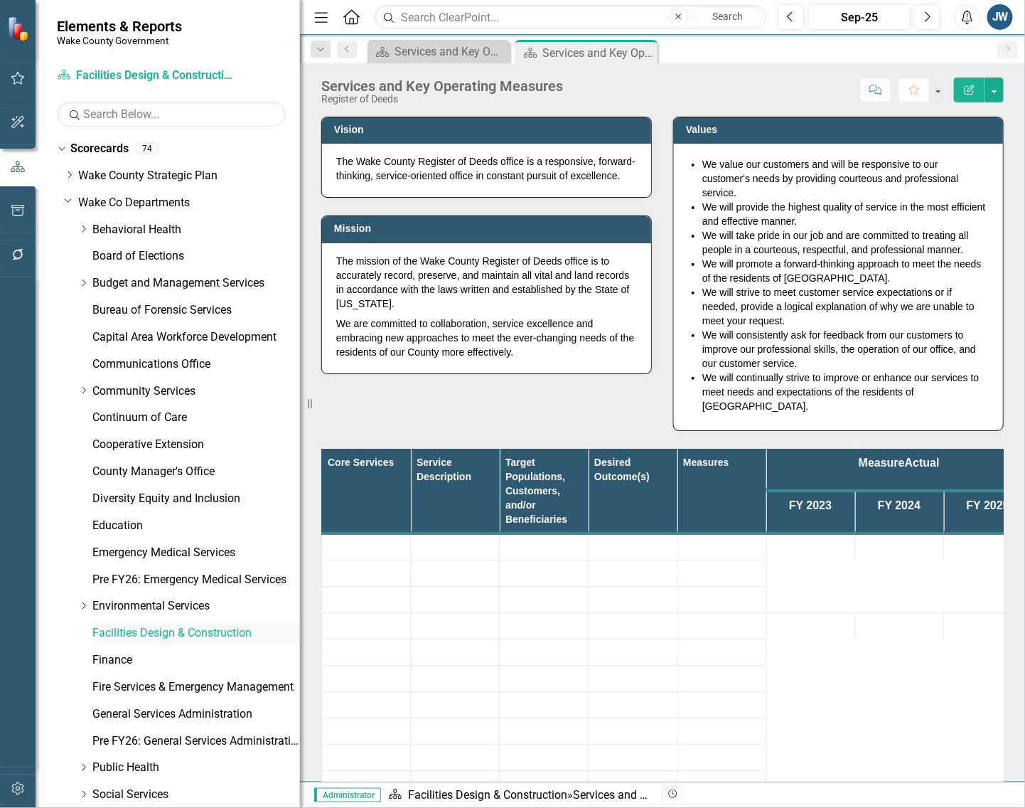
click at [217, 630] on link "Facilities Design & Construction" at bounding box center [196, 633] width 208 height 16
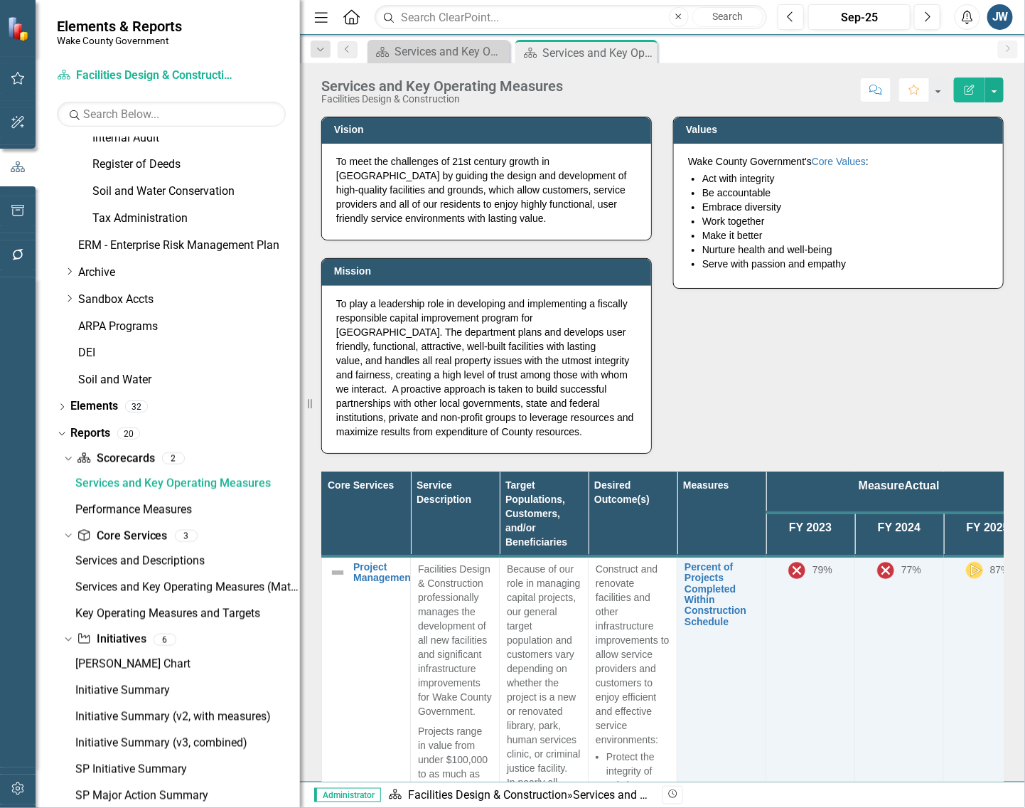
scroll to position [815, 0]
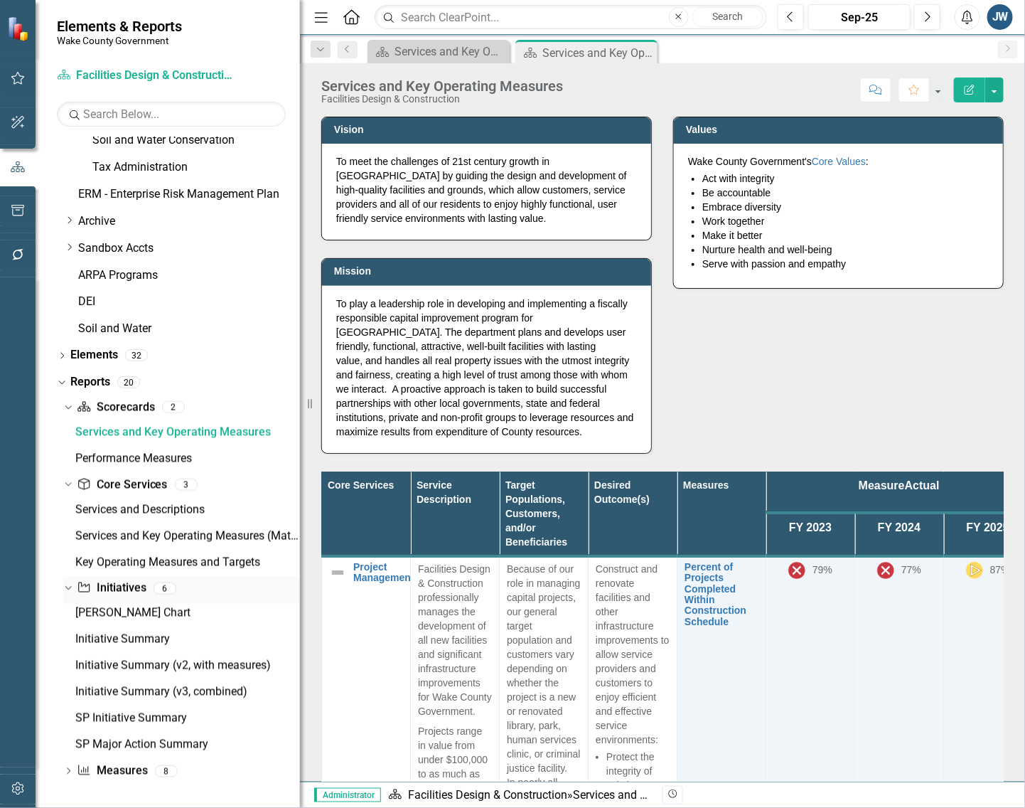
click at [107, 587] on link "Initiative Initiatives" at bounding box center [111, 588] width 69 height 16
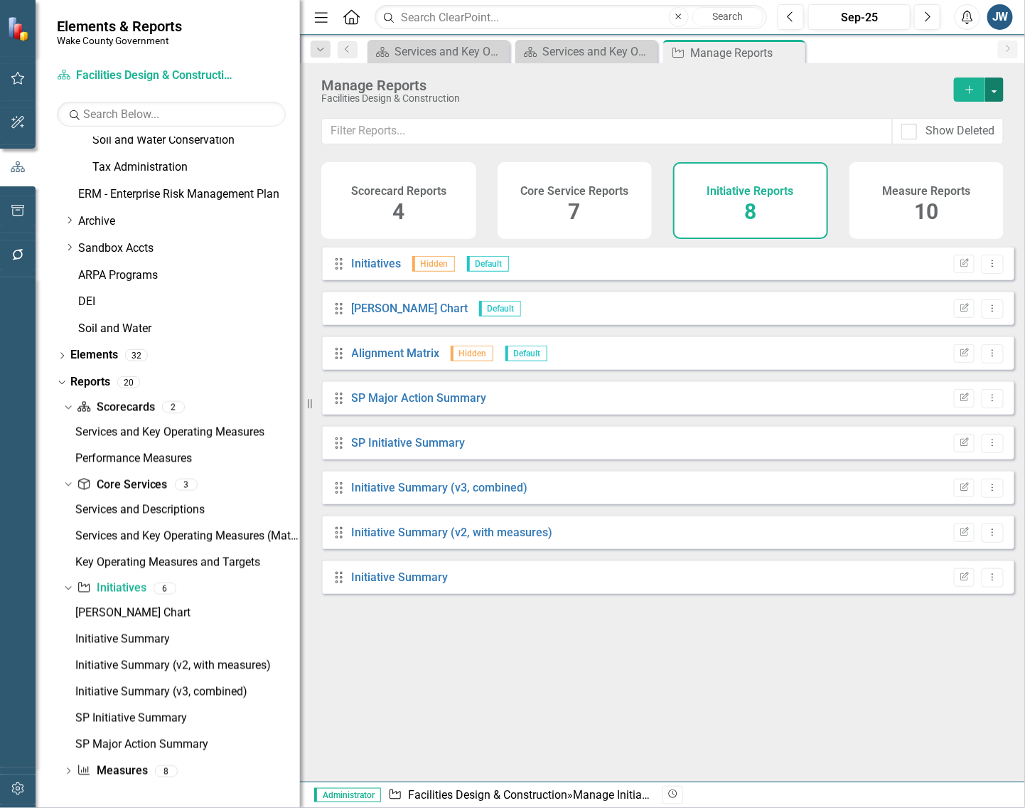
click at [903, 85] on button "button" at bounding box center [994, 89] width 18 height 24
click at [903, 137] on link "Copy Add From Template" at bounding box center [936, 142] width 133 height 26
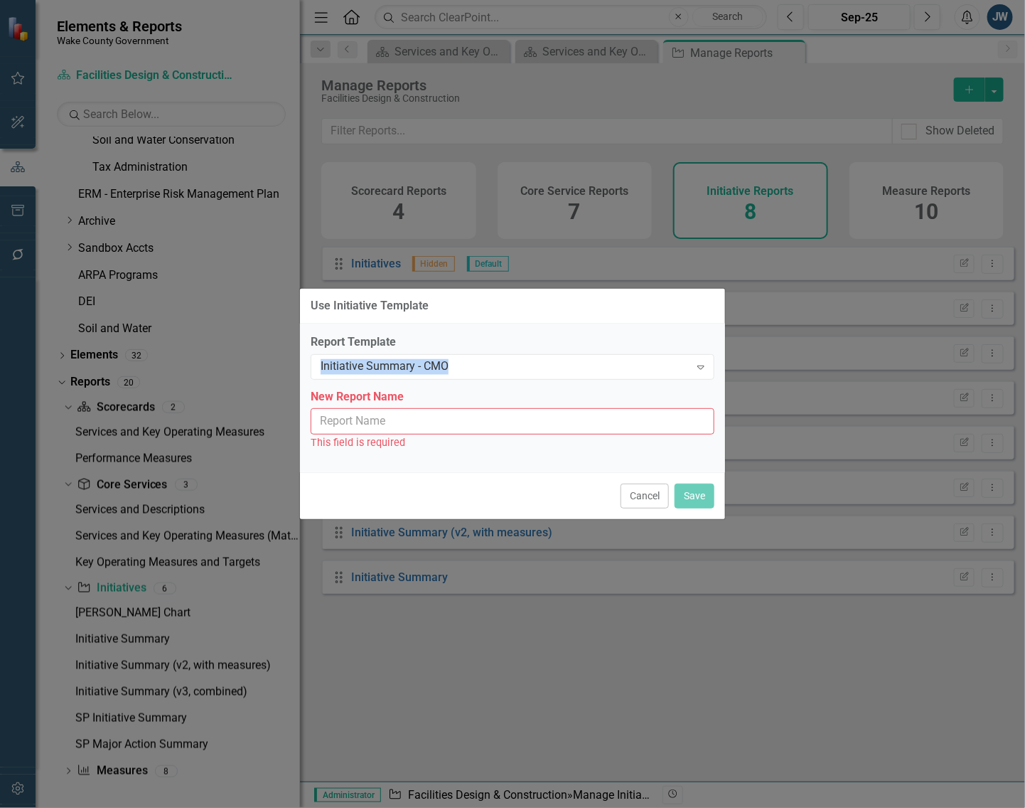
drag, startPoint x: 469, startPoint y: 368, endPoint x: 282, endPoint y: 367, distance: 187.0
click at [282, 366] on div "Use Initiative Template Report Template Initiative Summary - CMO Expand New Rep…" at bounding box center [512, 404] width 1025 height 808
copy div "Initiative Summary - CMO"
click at [455, 421] on input "New Report Name" at bounding box center [513, 421] width 404 height 26
paste input "Initiative Summary - CMO"
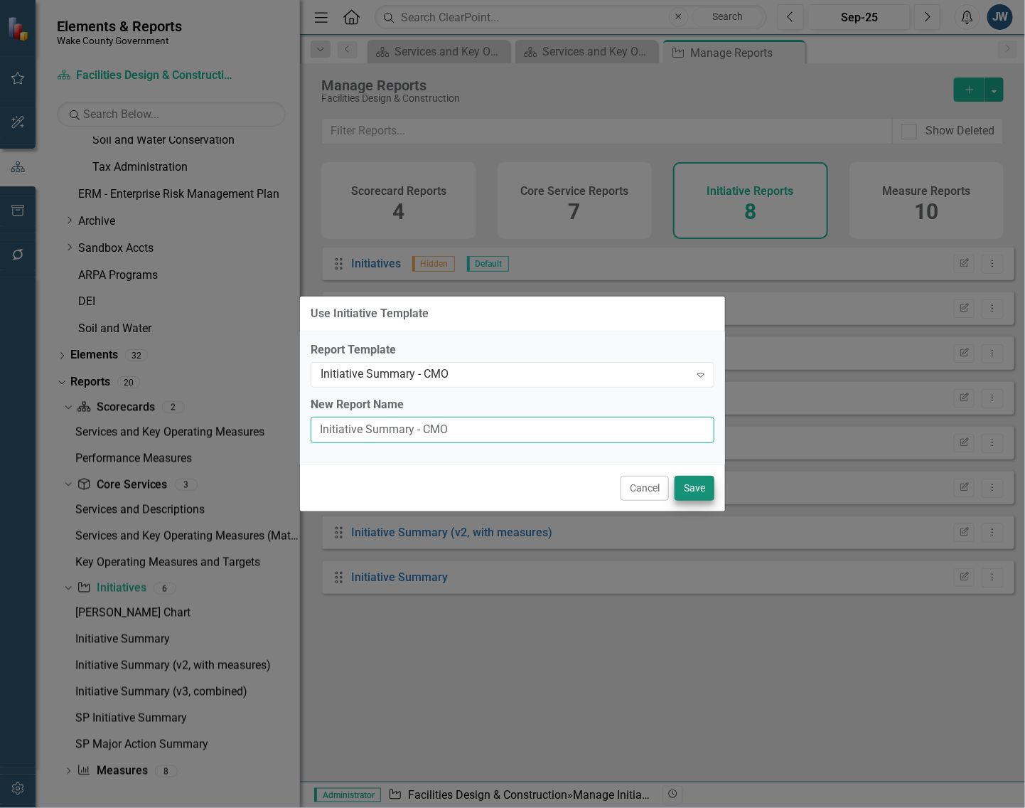
type input "Initiative Summary - CMO"
click at [697, 489] on button "Save" at bounding box center [695, 488] width 40 height 25
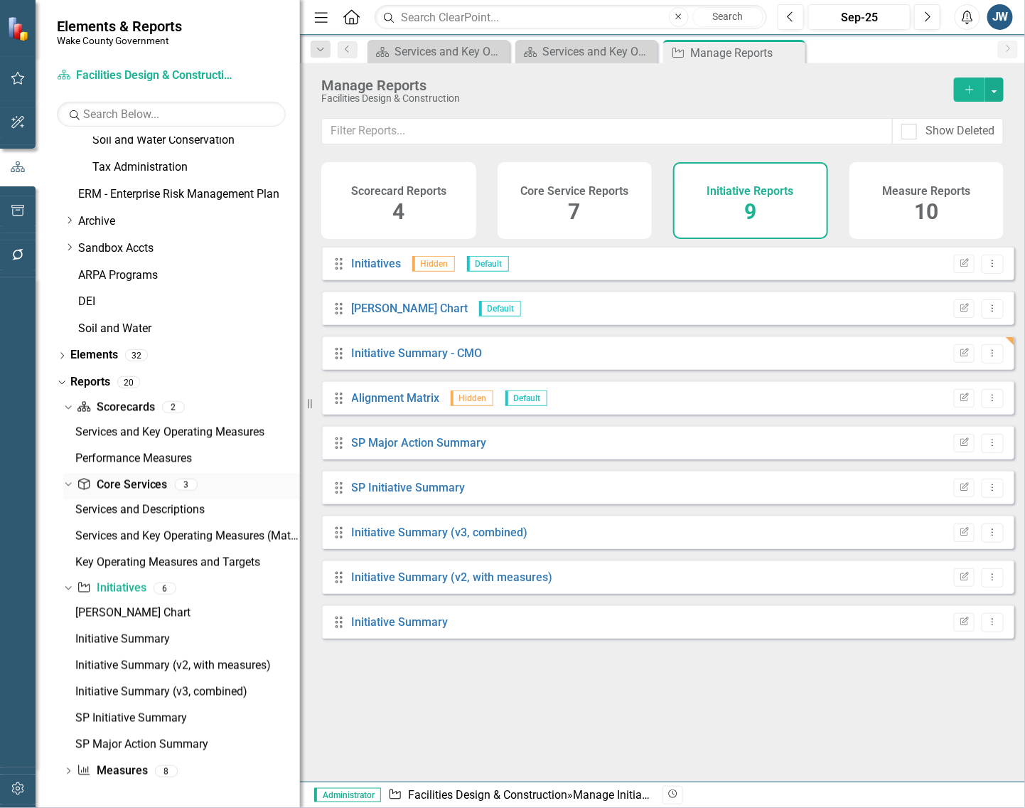
click at [124, 486] on link "Core Service Core Services" at bounding box center [122, 485] width 90 height 16
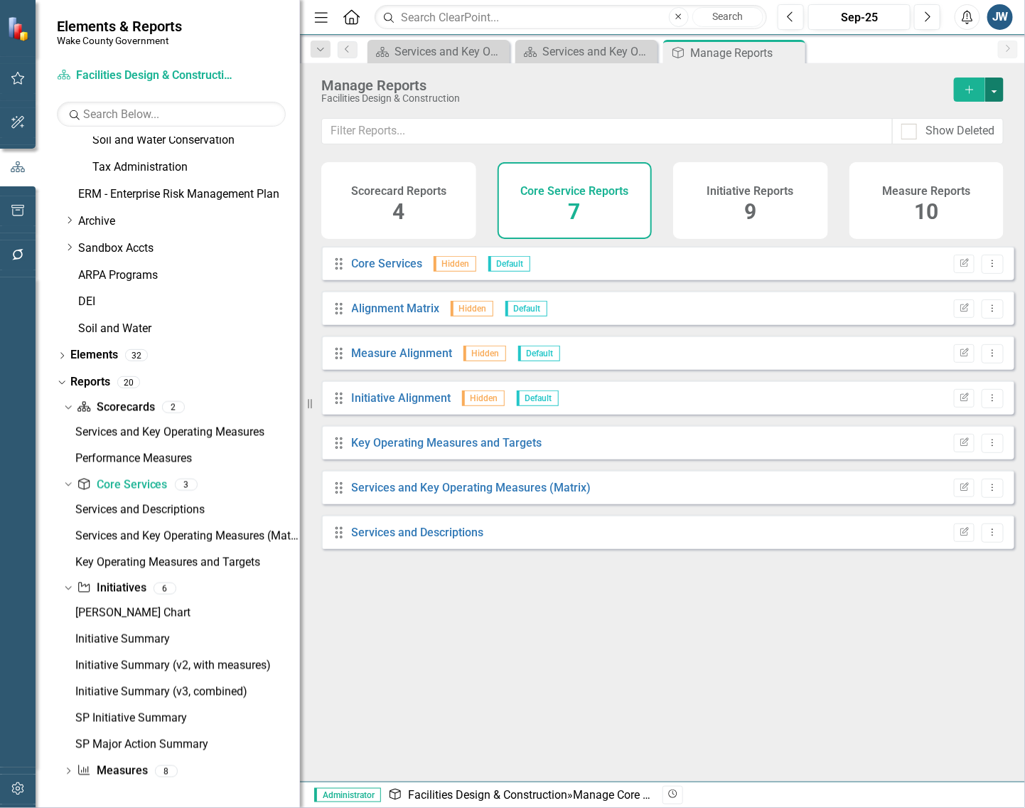
click at [903, 85] on button "button" at bounding box center [994, 89] width 18 height 24
click at [903, 140] on link "Copy Add From Template" at bounding box center [936, 142] width 133 height 26
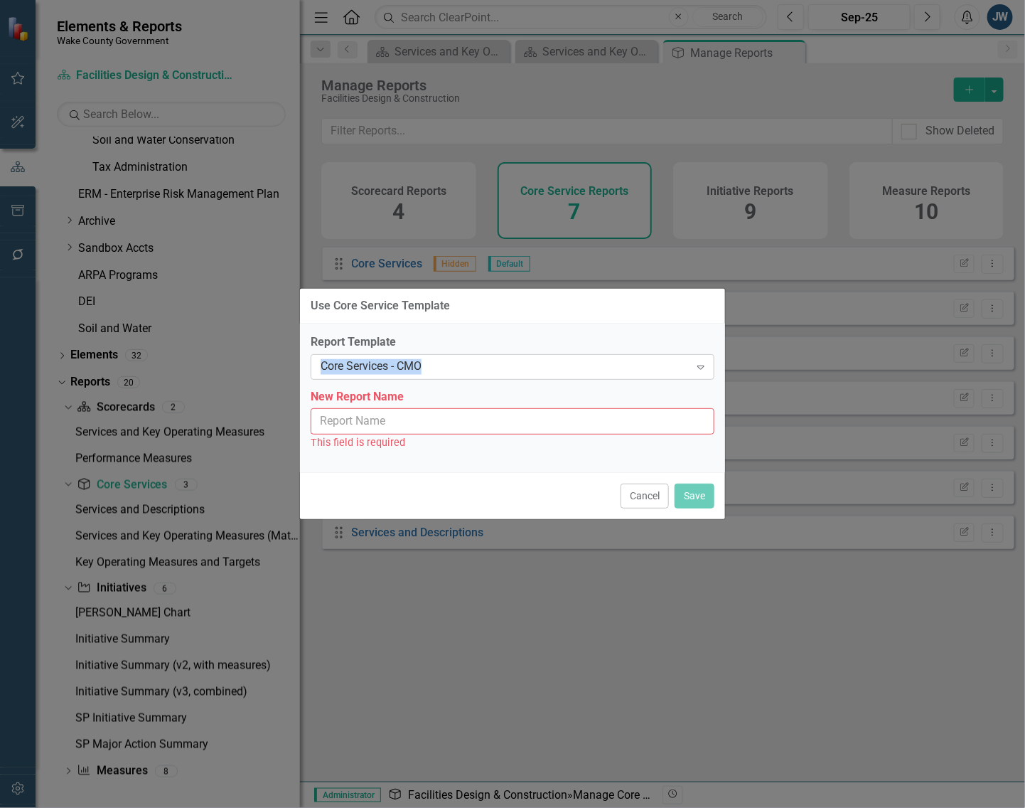
drag, startPoint x: 446, startPoint y: 359, endPoint x: 319, endPoint y: 360, distance: 128.0
click at [319, 360] on div "Core Services - CMO Expand" at bounding box center [513, 367] width 404 height 26
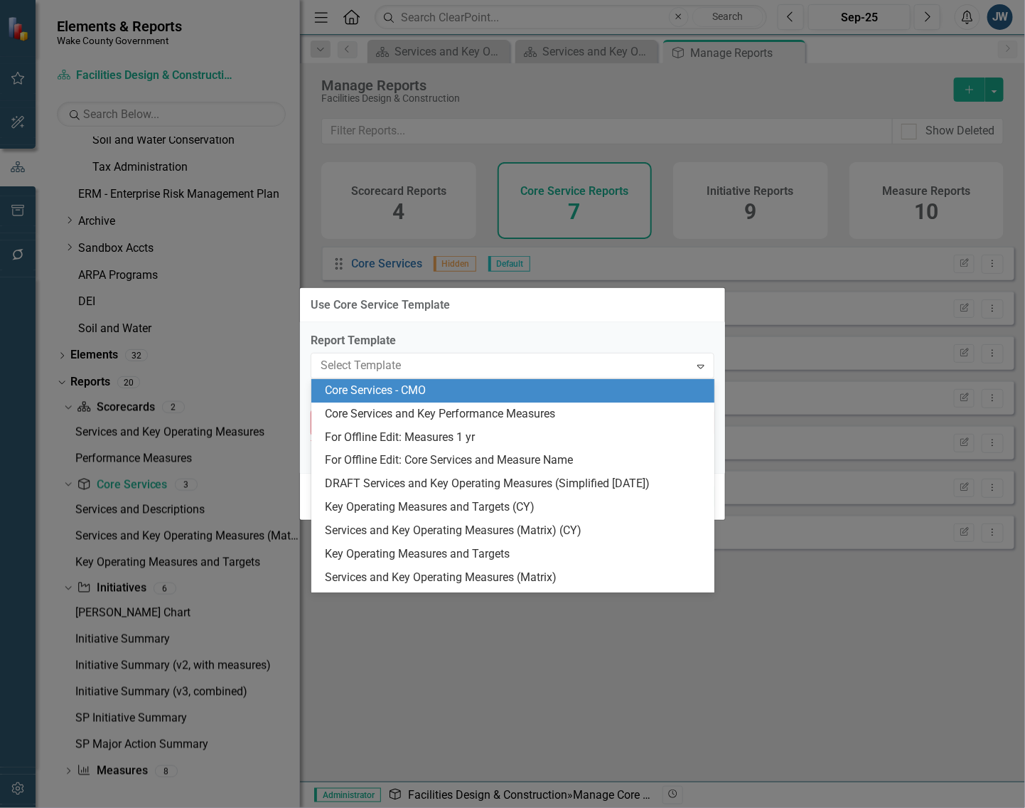
click at [427, 389] on div "Core Services - CMO" at bounding box center [516, 391] width 381 height 16
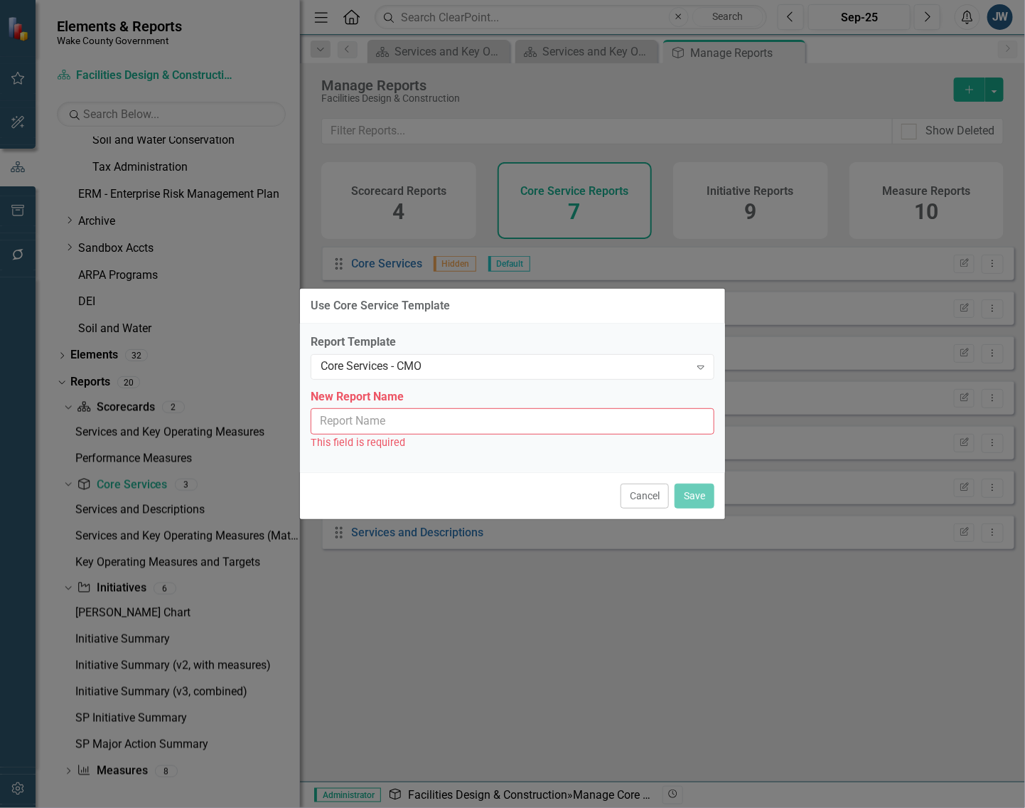
click at [375, 427] on input "New Report Name" at bounding box center [513, 421] width 404 height 26
paste input "Initiative Summary - CMO"
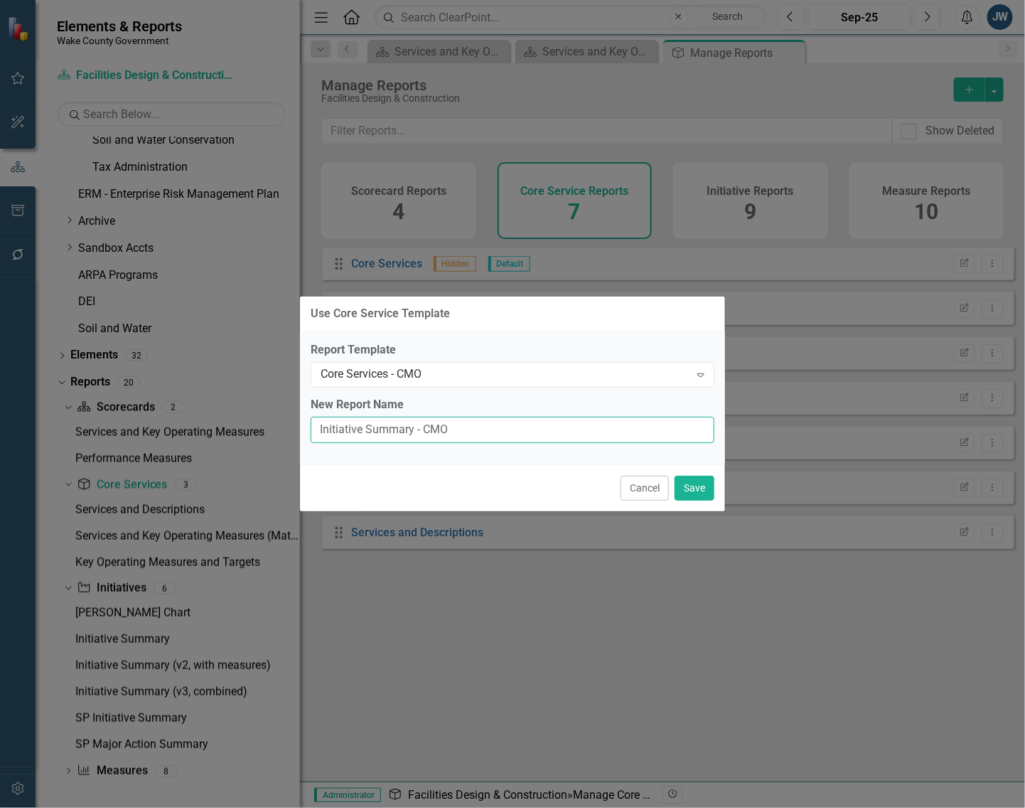
drag, startPoint x: 413, startPoint y: 427, endPoint x: 286, endPoint y: 432, distance: 127.3
click at [286, 432] on div "Use Core Service Template Report Template Core Services - CMO Expand New Report…" at bounding box center [512, 404] width 1025 height 808
type input "Core Services - CMO"
click at [701, 487] on button "Save" at bounding box center [695, 488] width 40 height 25
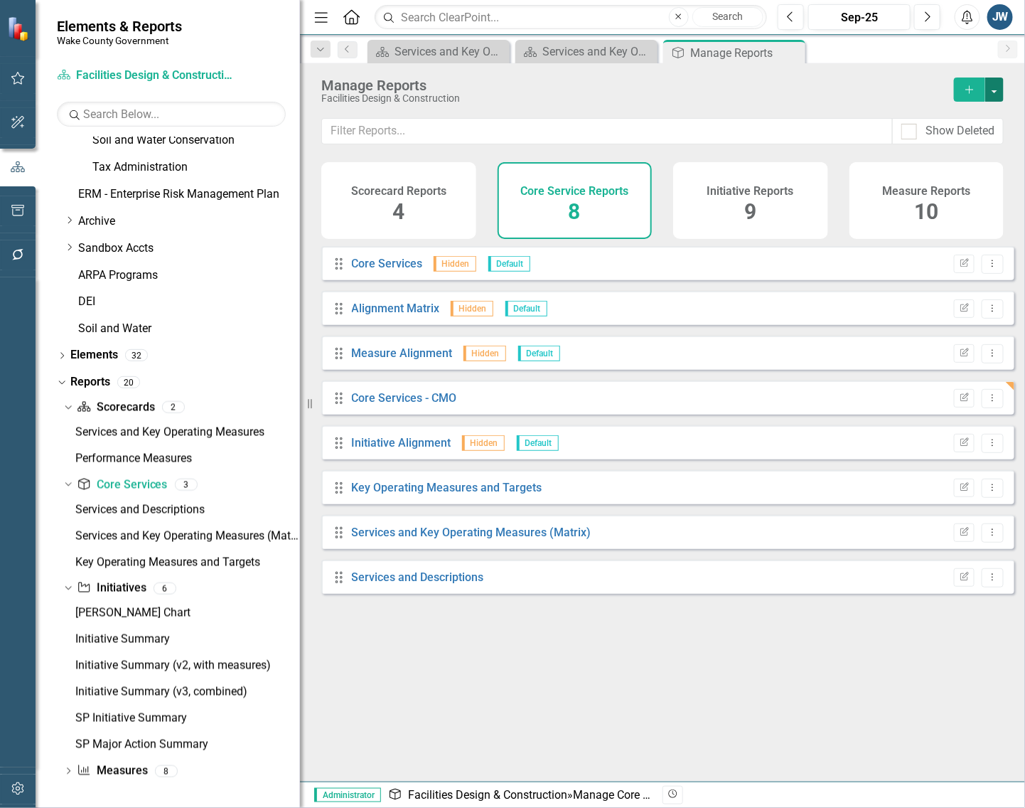
click at [903, 87] on button "button" at bounding box center [994, 89] width 18 height 24
click at [903, 136] on link "Copy Add From Template" at bounding box center [936, 142] width 133 height 26
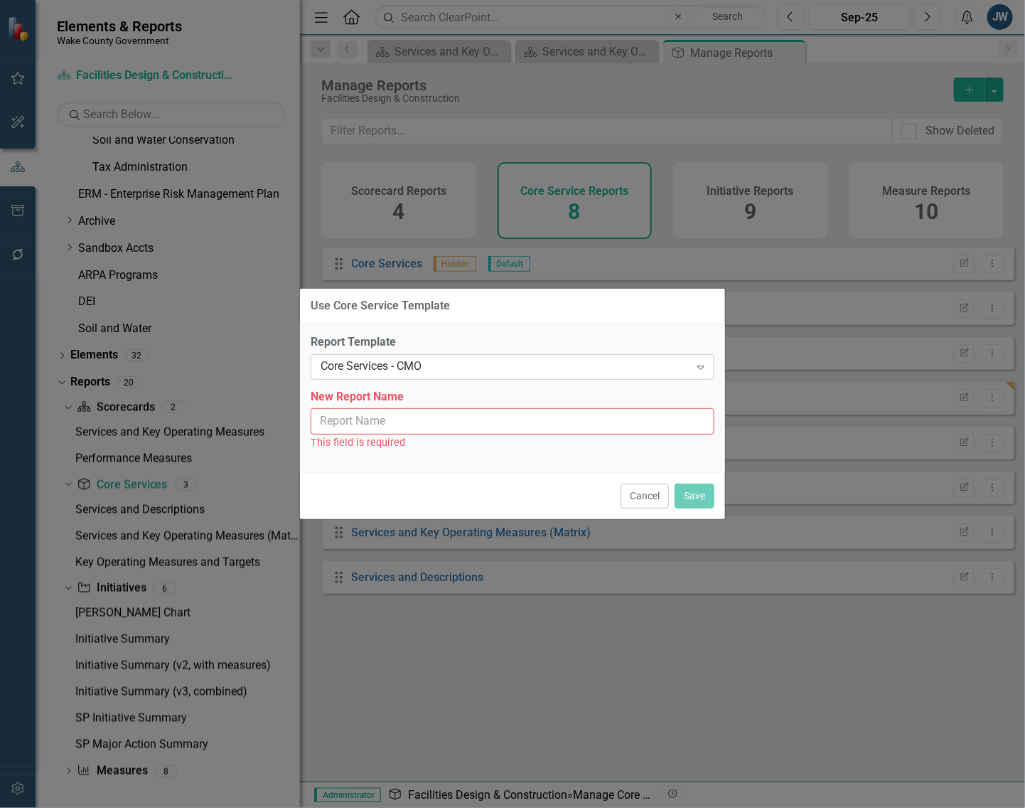
click at [502, 365] on div "Core Services - CMO" at bounding box center [505, 366] width 369 height 16
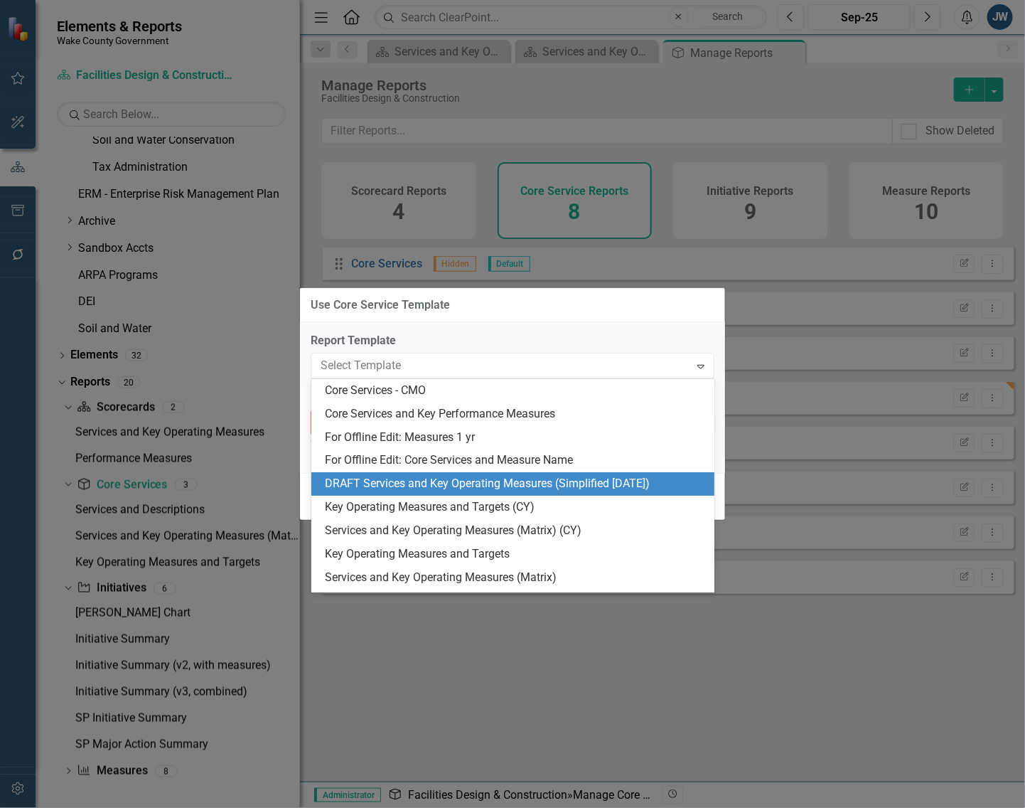
click at [478, 482] on div "DRAFT Services and Key Operating Measures (Simplified [DATE])" at bounding box center [516, 484] width 381 height 16
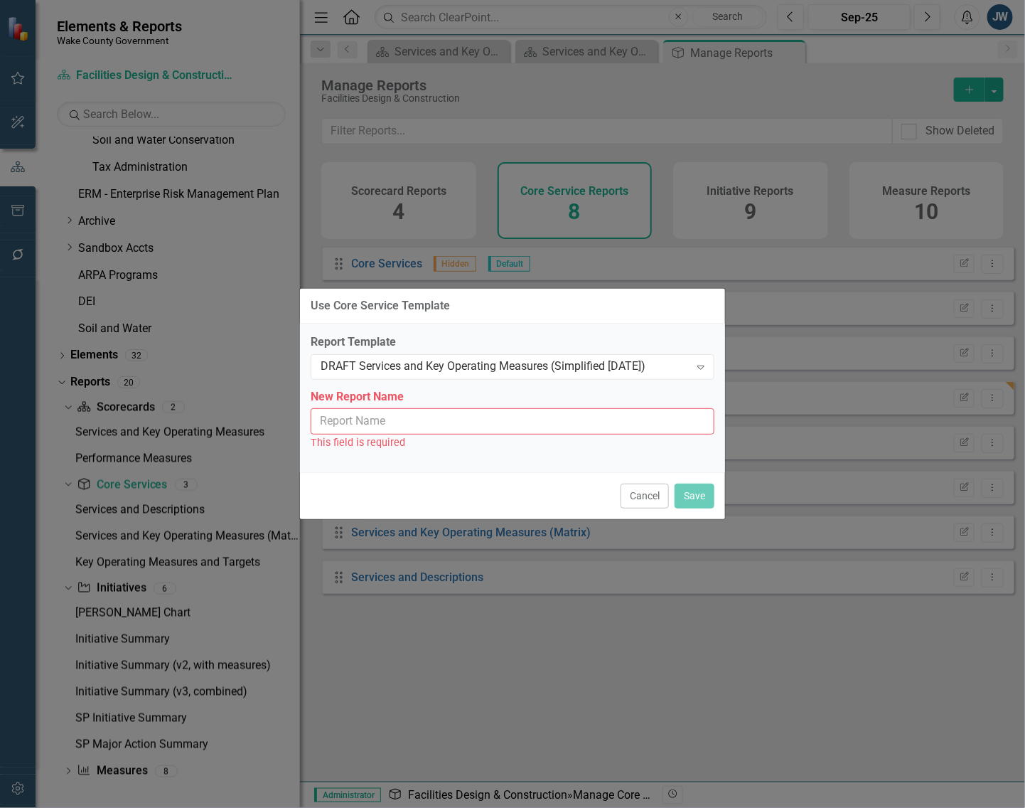
click at [466, 434] on div "This field is required" at bounding box center [513, 442] width 404 height 16
click at [474, 420] on input "New Report Name" at bounding box center [513, 421] width 404 height 26
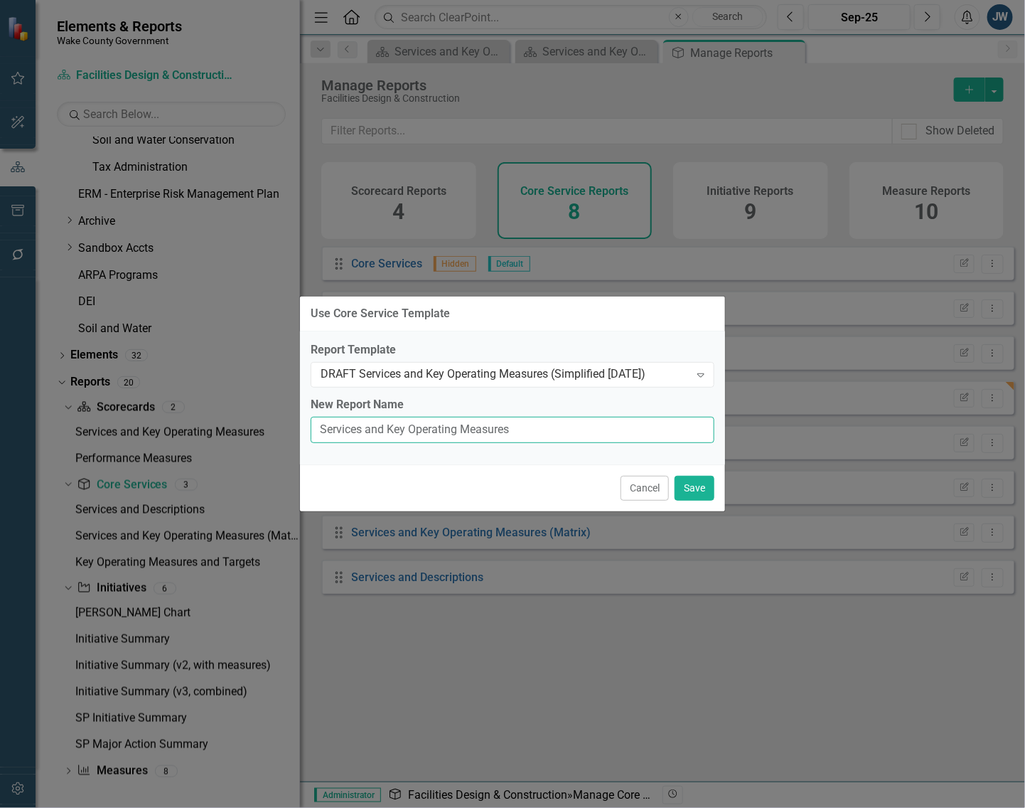
type input "Services and Key Operating Measures (Simplified [DATE])"
drag, startPoint x: 645, startPoint y: 434, endPoint x: 250, endPoint y: 416, distance: 395.7
click at [250, 416] on div "Use Core Service Template Report Template DRAFT Services and Key Operating Meas…" at bounding box center [512, 404] width 1025 height 808
click at [693, 486] on button "Save" at bounding box center [695, 488] width 40 height 25
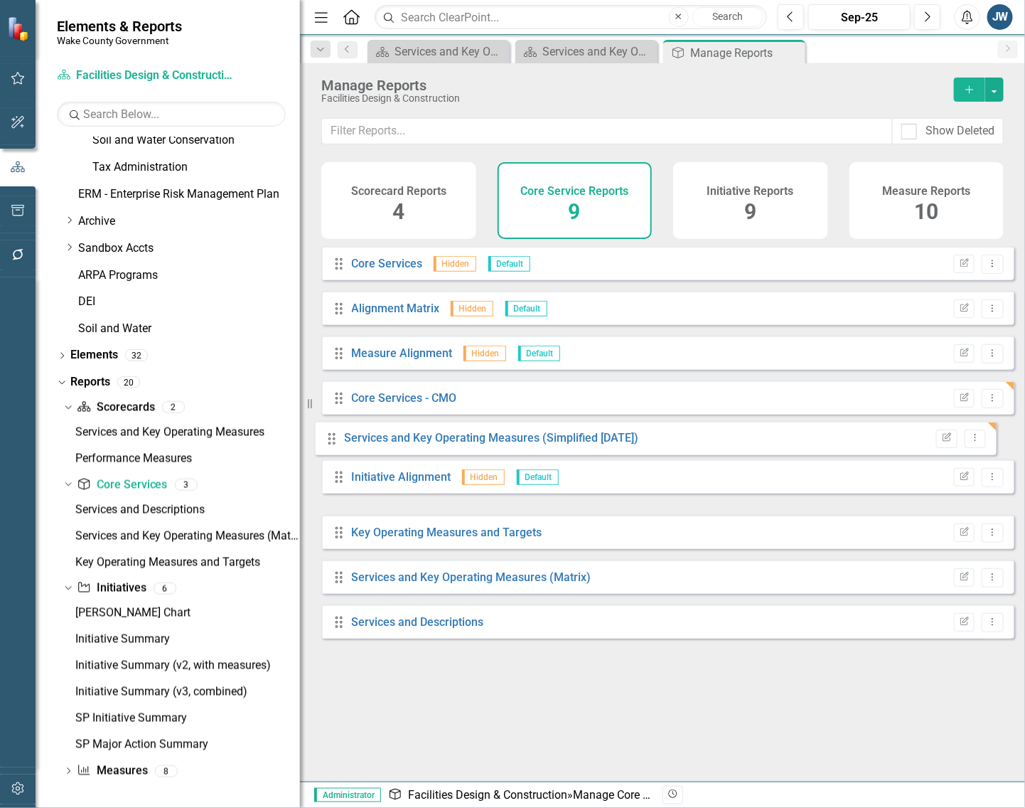
drag, startPoint x: 342, startPoint y: 501, endPoint x: 336, endPoint y: 448, distance: 53.6
click at [335, 443] on div "Drag Core Services Hidden Default Edit Report Dropdown Menu Drag Alignment Matr…" at bounding box center [667, 442] width 693 height 392
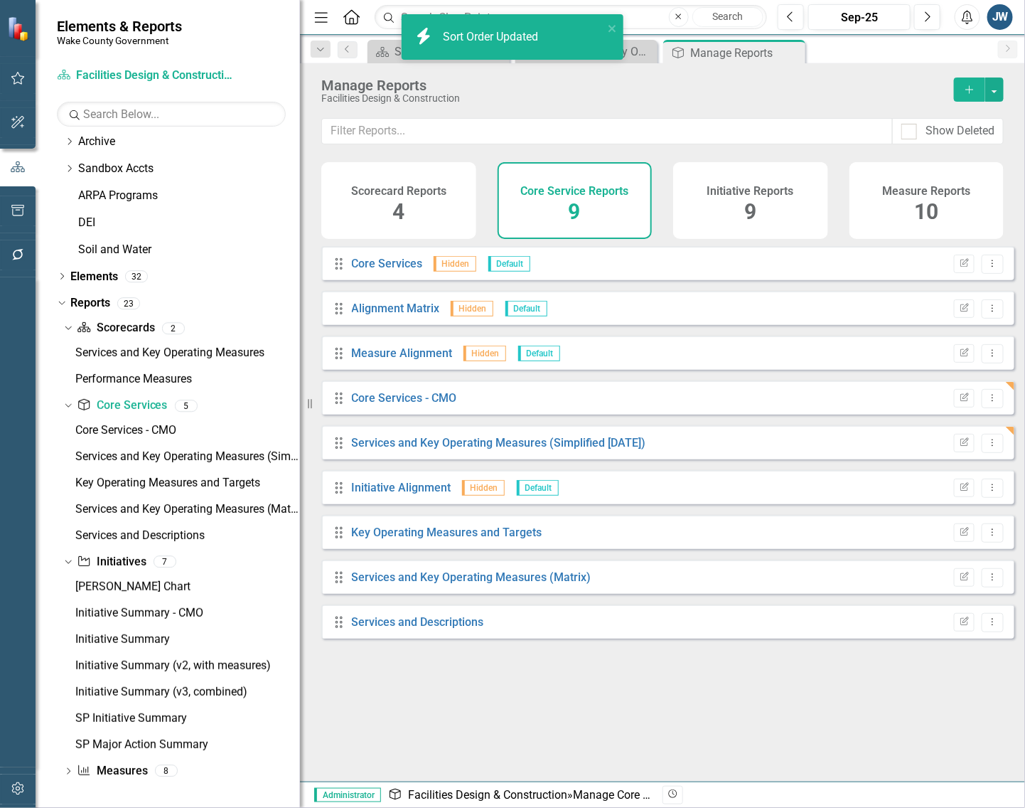
scroll to position [90, 0]
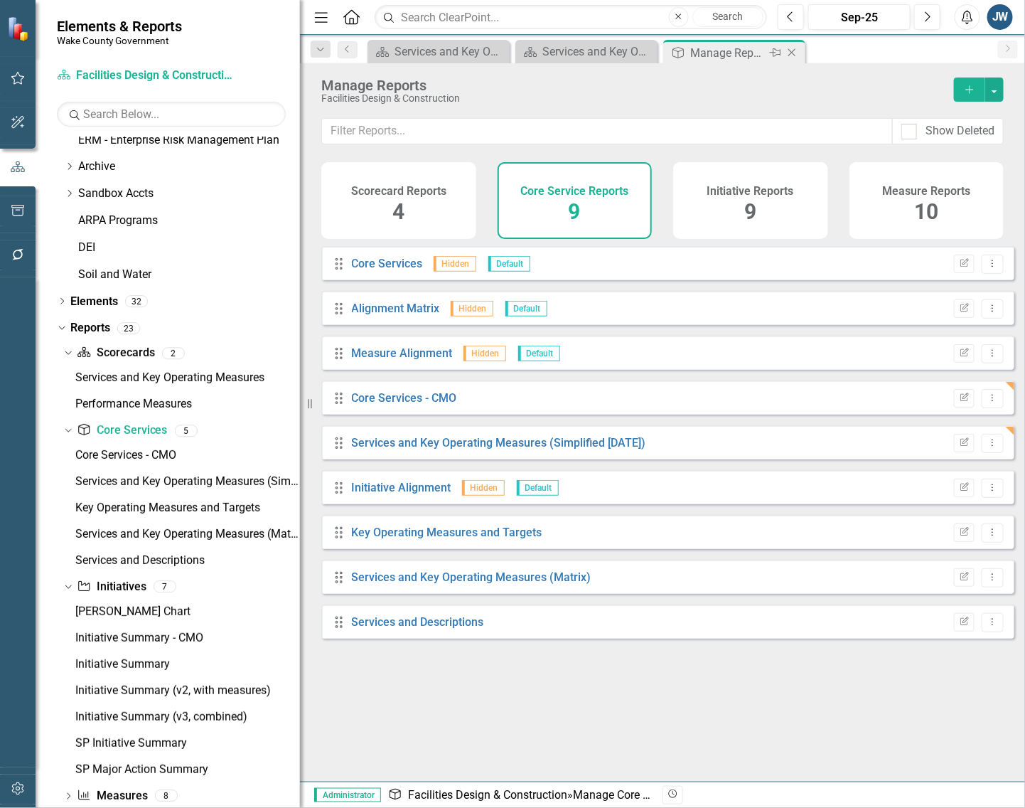
click at [791, 53] on icon "Close" at bounding box center [792, 52] width 14 height 11
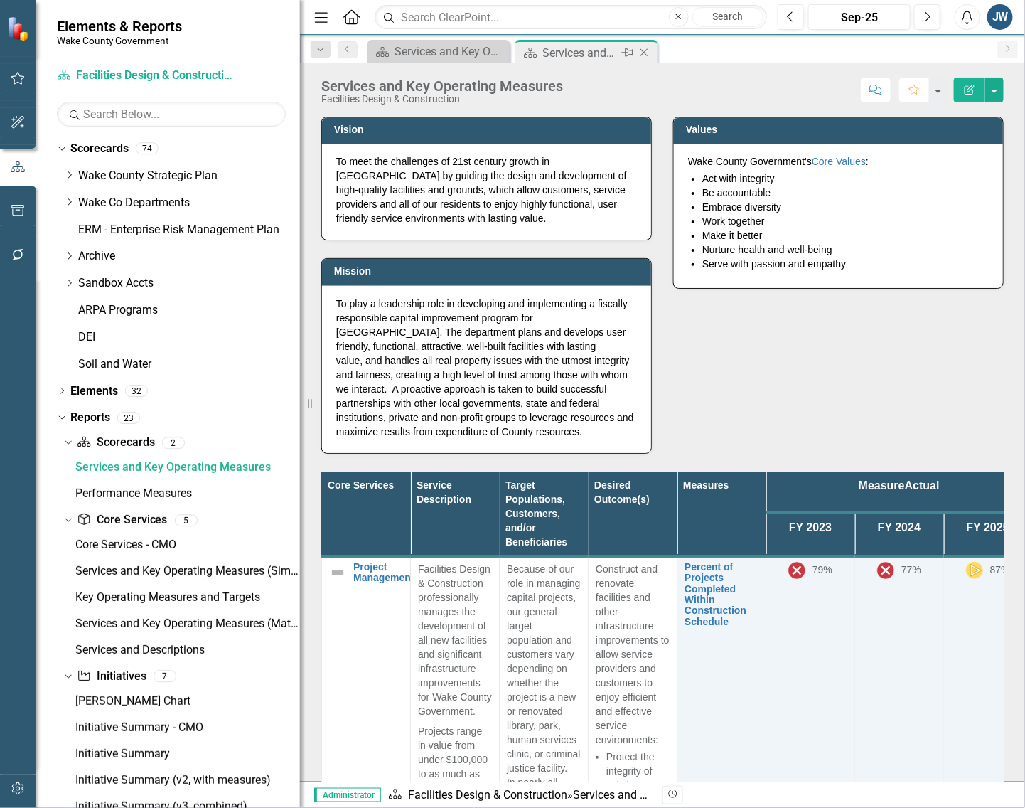
click at [644, 52] on icon at bounding box center [645, 53] width 8 height 8
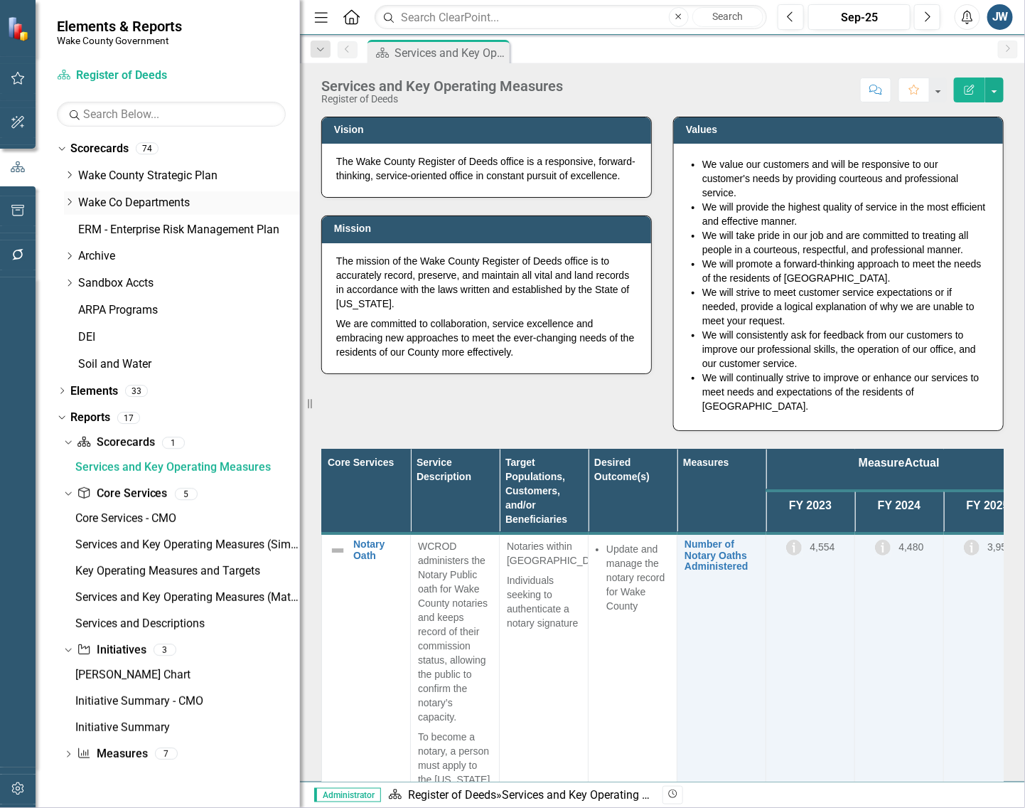
click at [75, 205] on icon "Dropdown" at bounding box center [69, 202] width 11 height 9
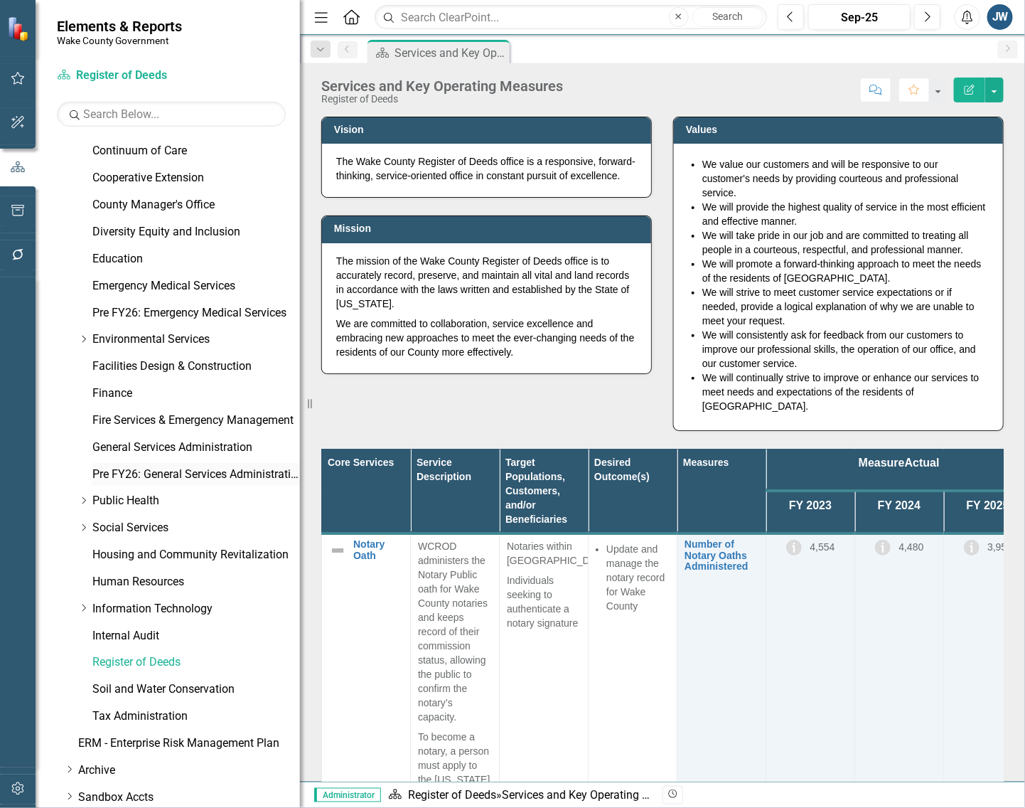
scroll to position [355, 0]
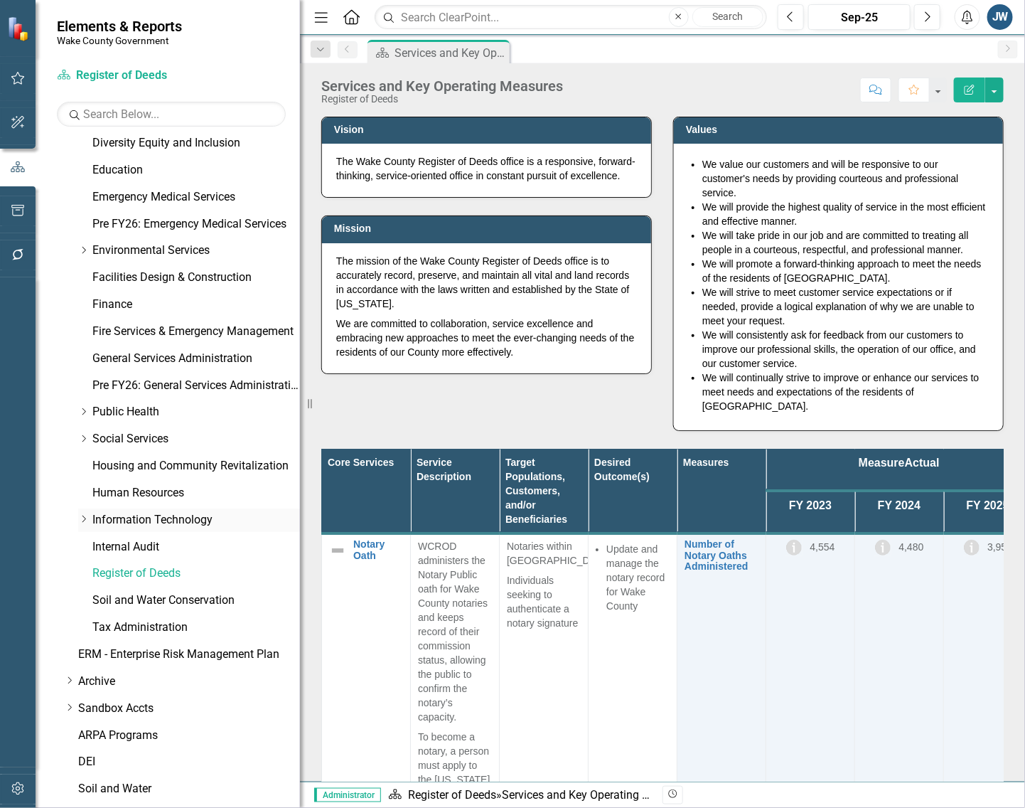
click at [137, 519] on link "Information Technology" at bounding box center [196, 520] width 208 height 16
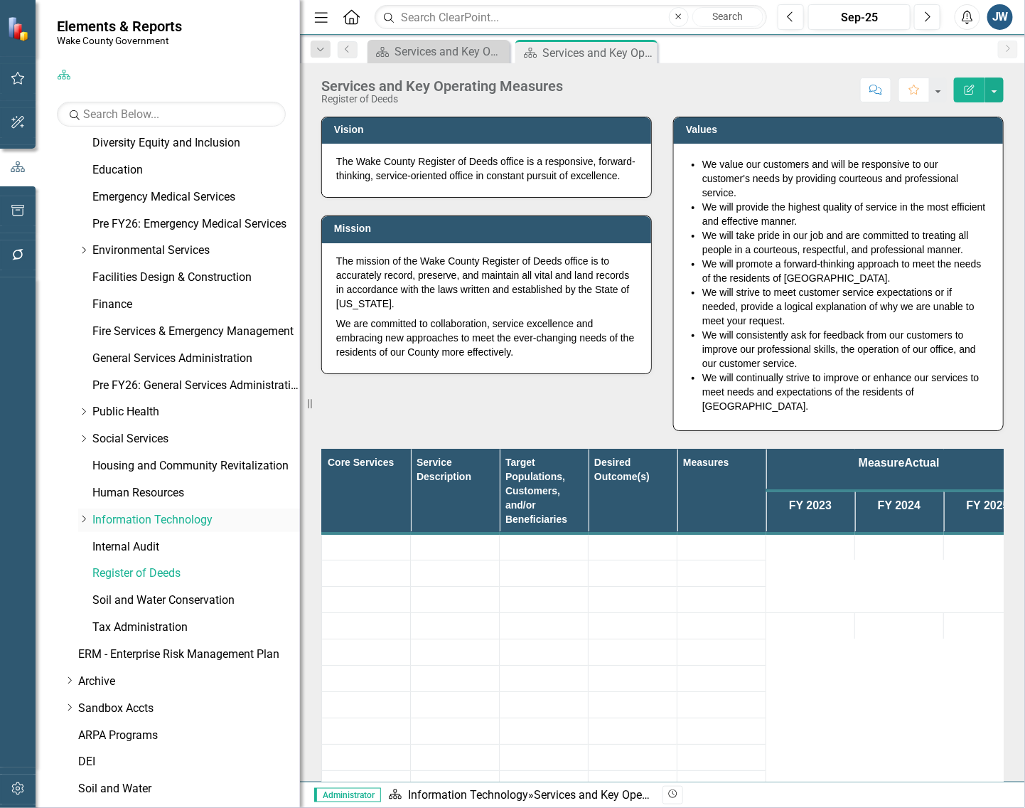
click at [84, 520] on icon "Dropdown" at bounding box center [83, 519] width 11 height 9
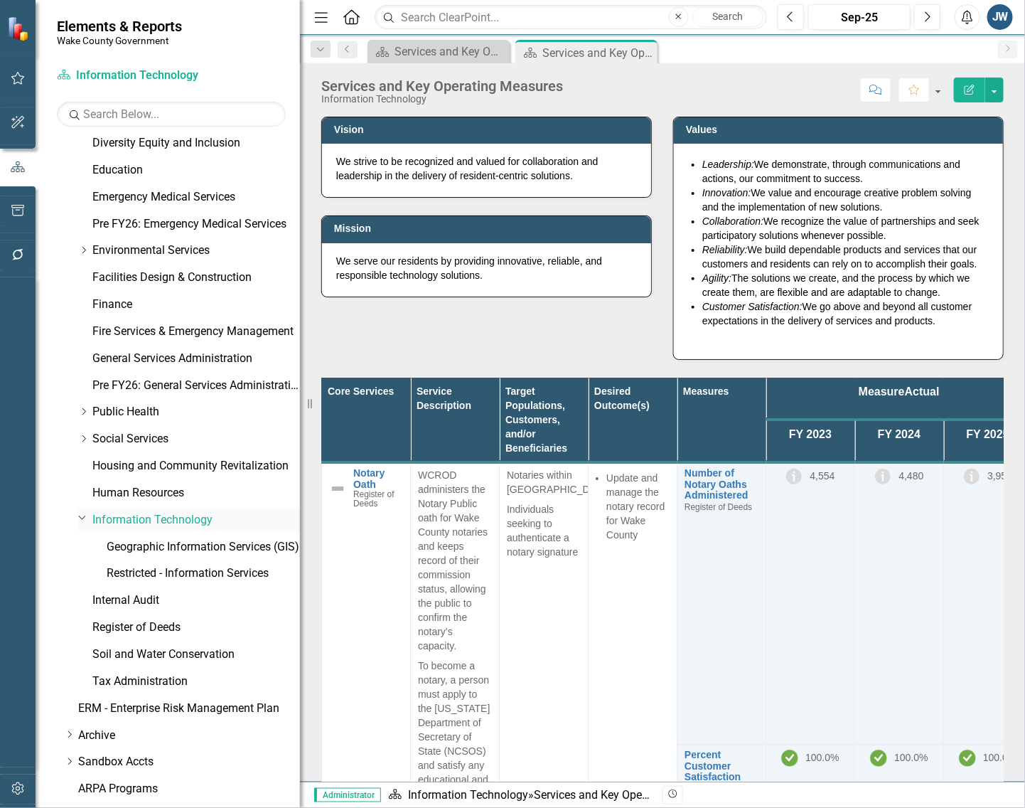
click at [126, 519] on link "Information Technology" at bounding box center [196, 520] width 208 height 16
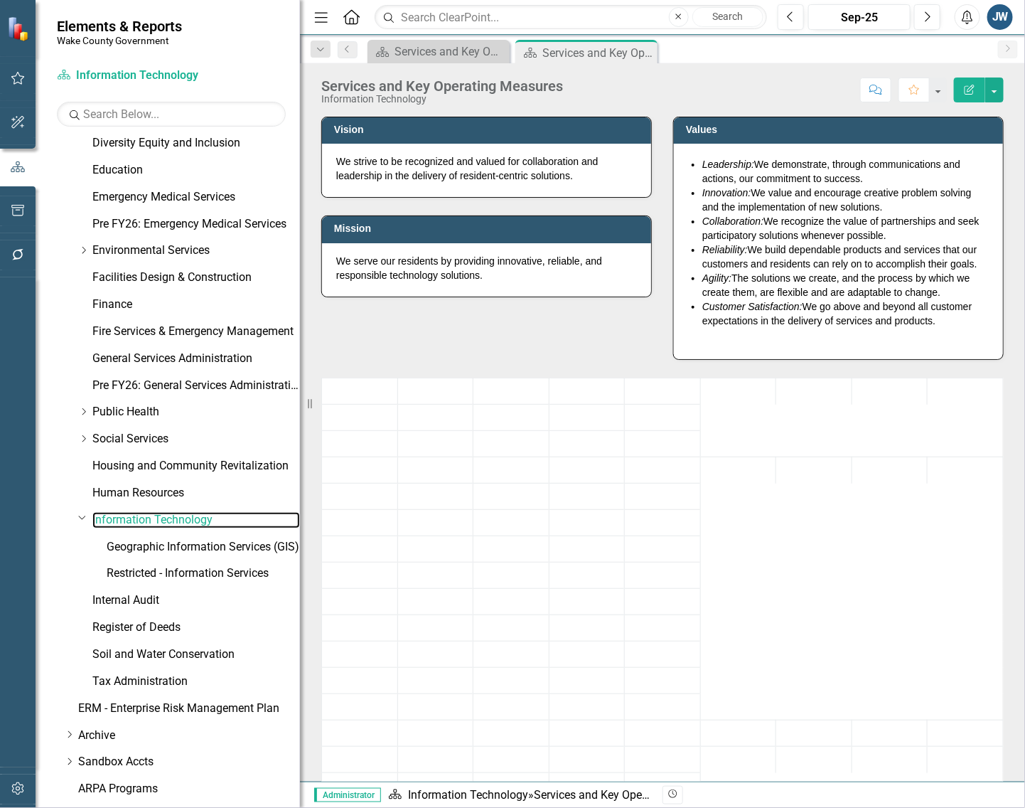
scroll to position [506, 0]
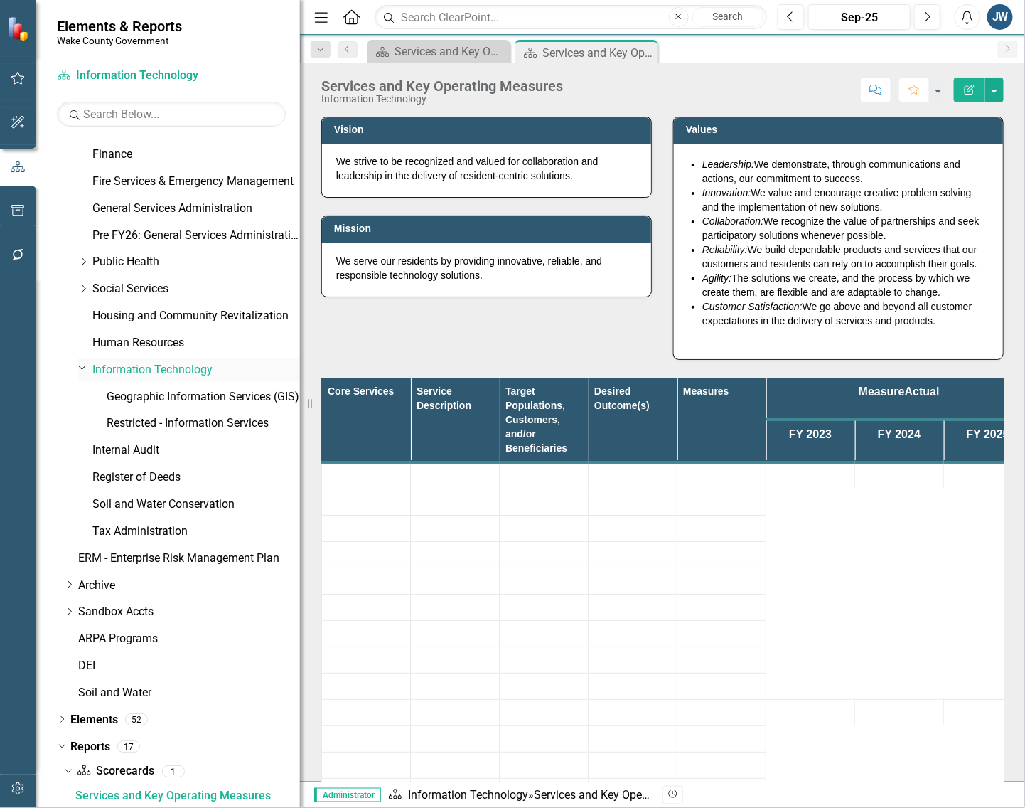
click at [125, 364] on link "Information Technology" at bounding box center [196, 370] width 208 height 16
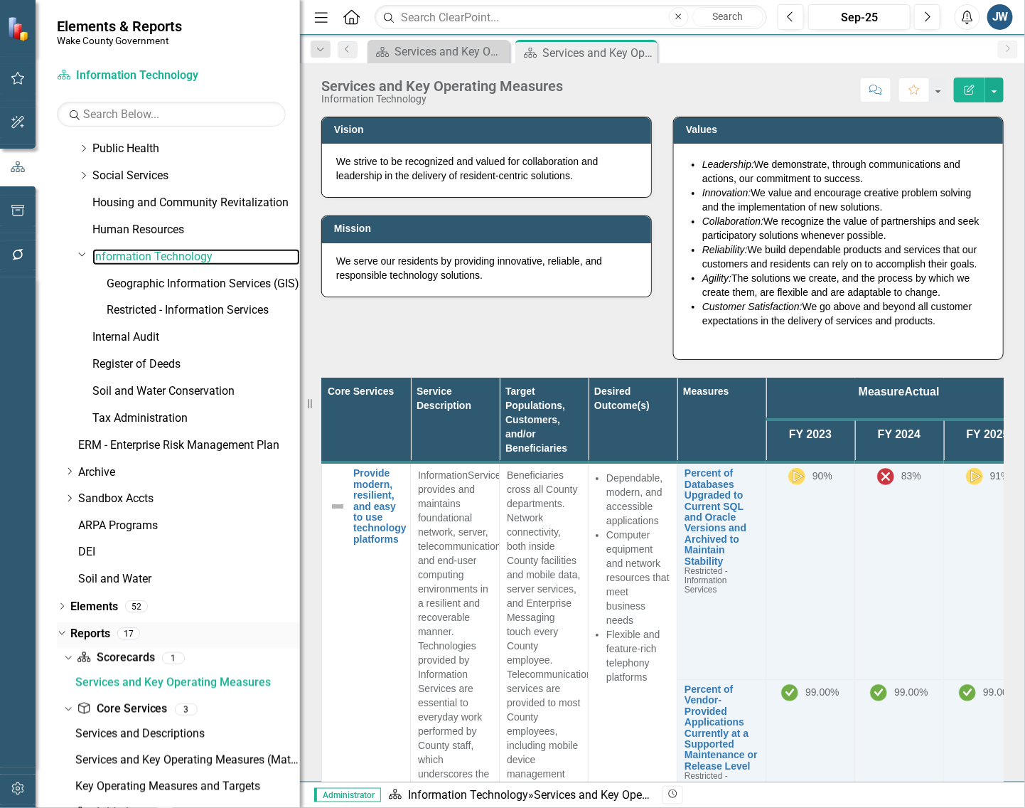
scroll to position [764, 0]
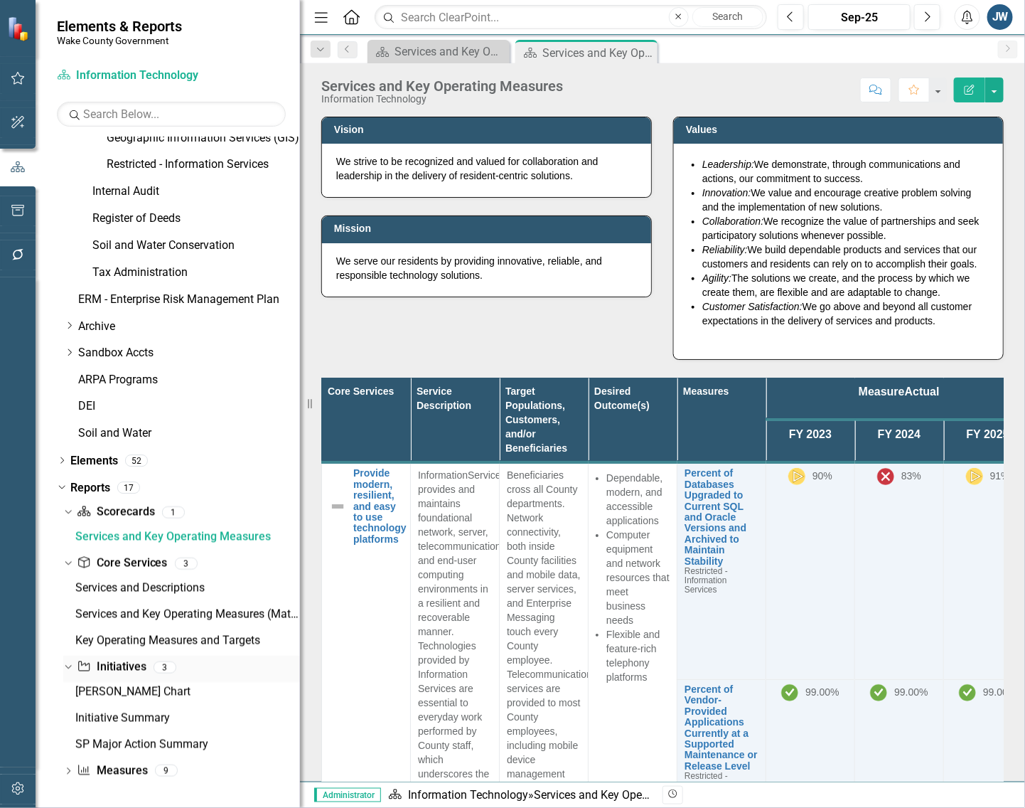
click at [123, 666] on link "Initiative Initiatives" at bounding box center [111, 667] width 69 height 16
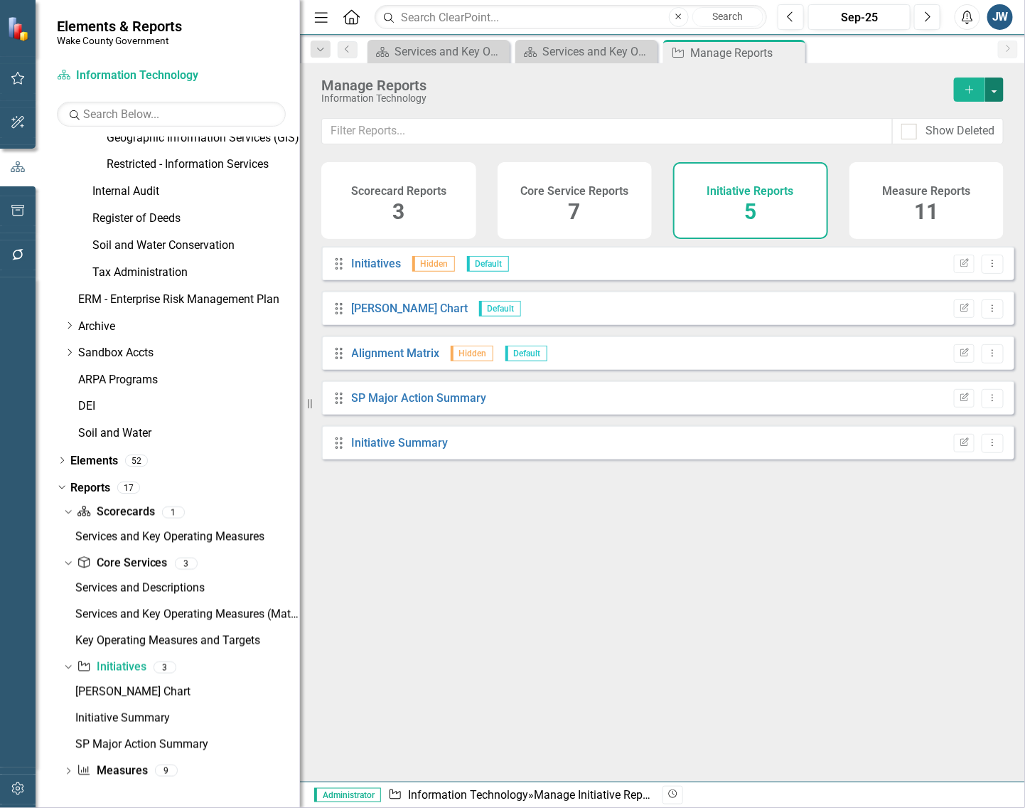
click at [903, 84] on button "button" at bounding box center [994, 89] width 18 height 24
click at [903, 136] on link "Copy Add From Template" at bounding box center [936, 142] width 133 height 26
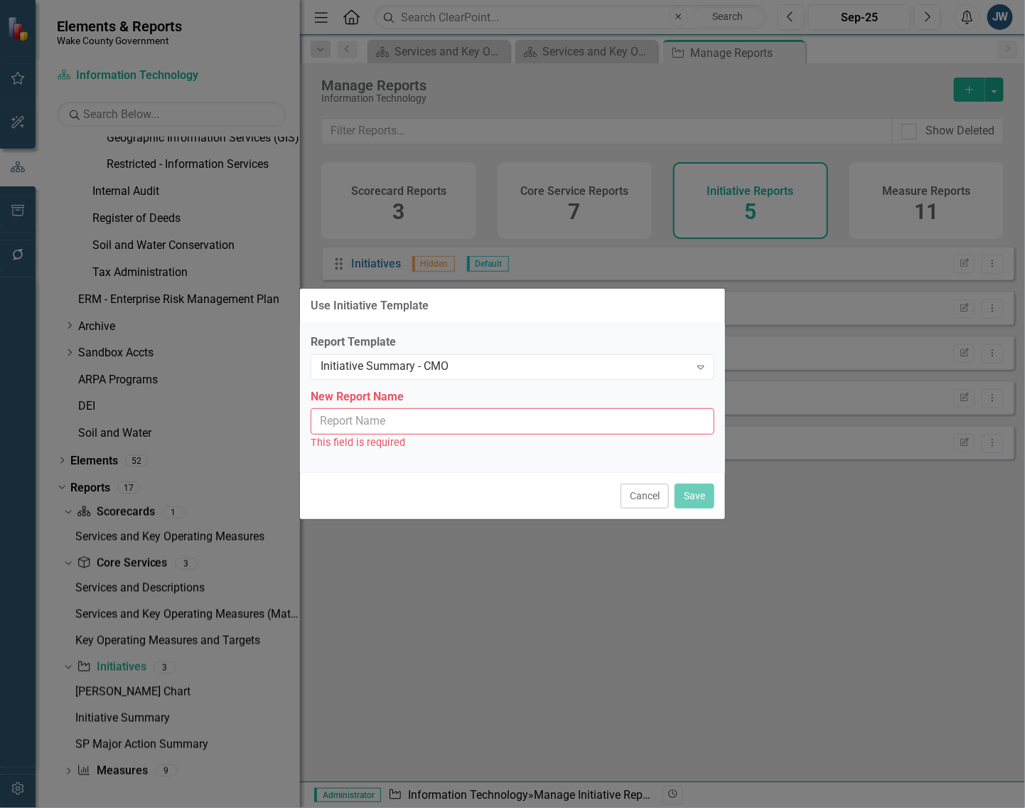
click at [450, 420] on input "New Report Name" at bounding box center [513, 421] width 404 height 26
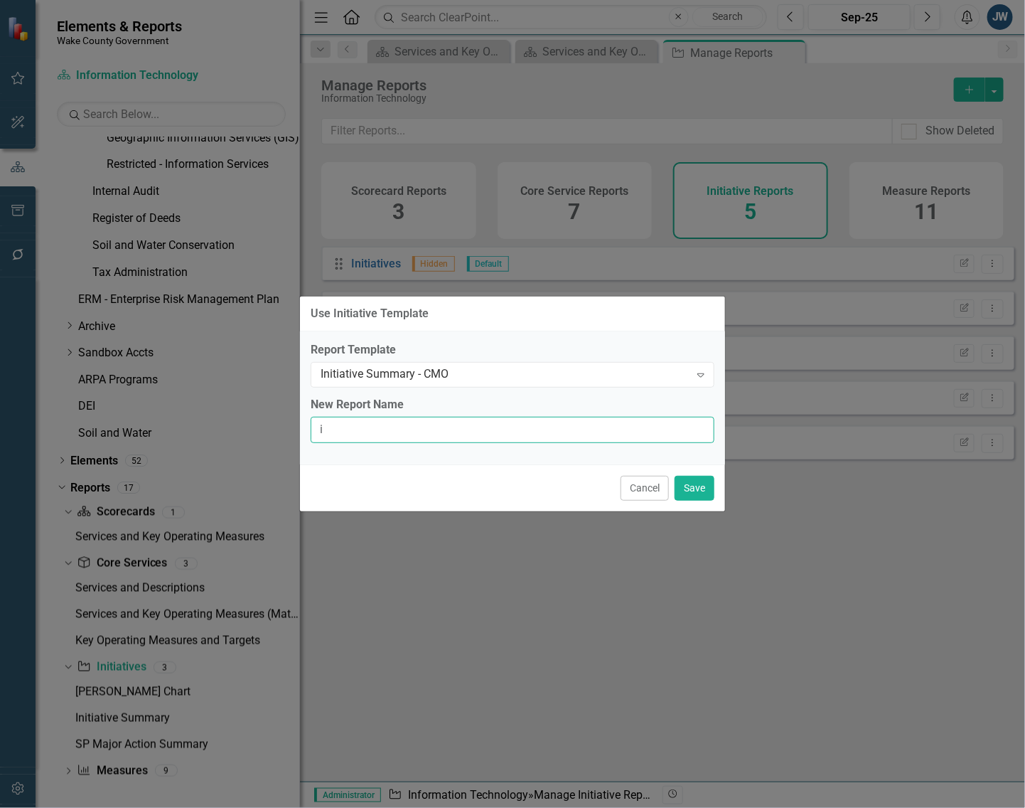
type input "Initiative Summary - CMO"
click at [690, 481] on button "Save" at bounding box center [695, 488] width 40 height 25
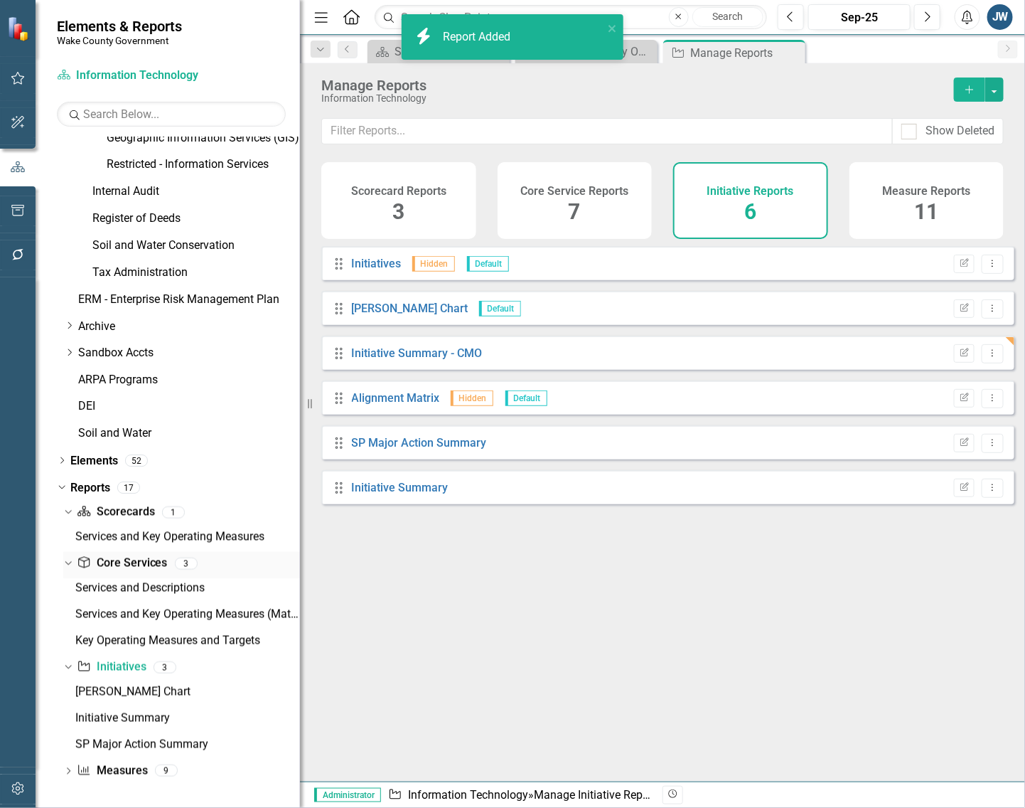
click at [132, 562] on link "Core Service Core Services" at bounding box center [122, 563] width 90 height 16
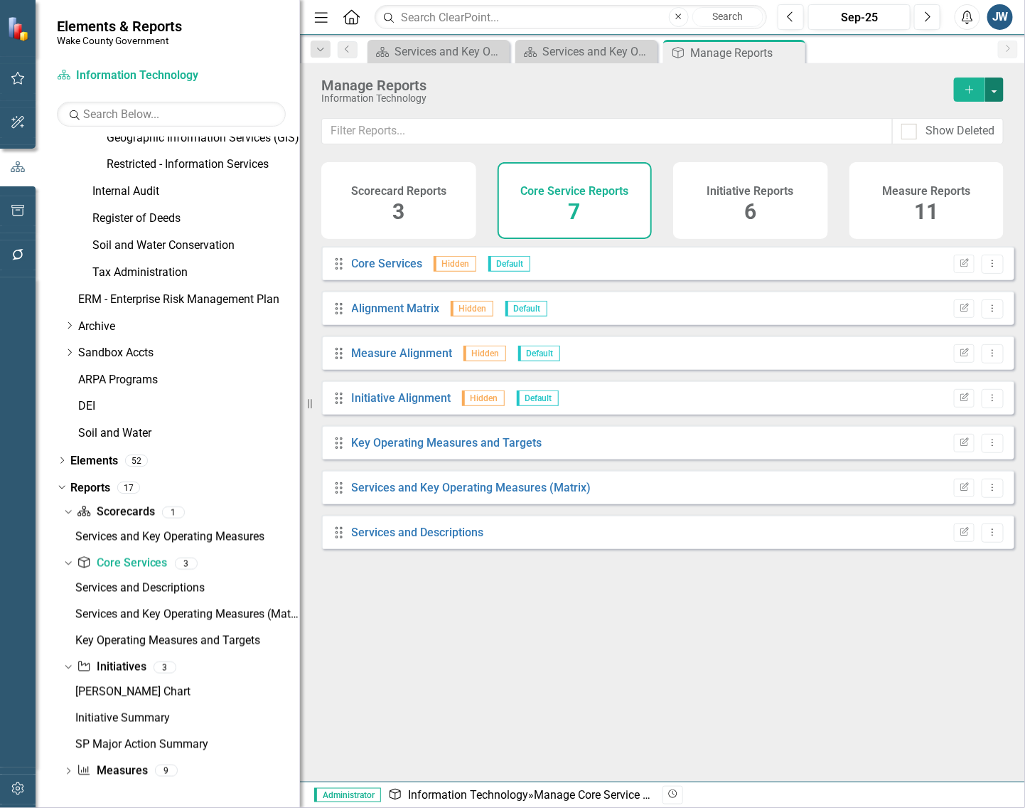
click at [903, 80] on button "button" at bounding box center [994, 89] width 18 height 24
click at [903, 135] on link "Copy Add From Template" at bounding box center [936, 142] width 133 height 26
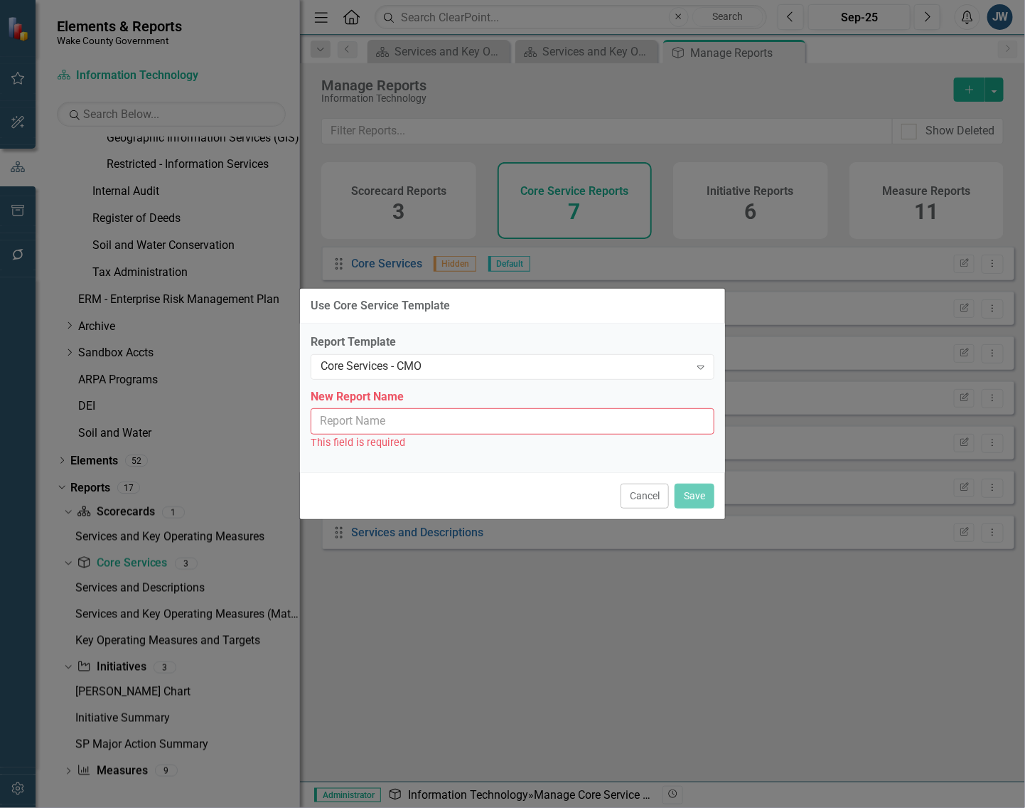
click at [489, 417] on input "New Report Name" at bounding box center [513, 421] width 404 height 26
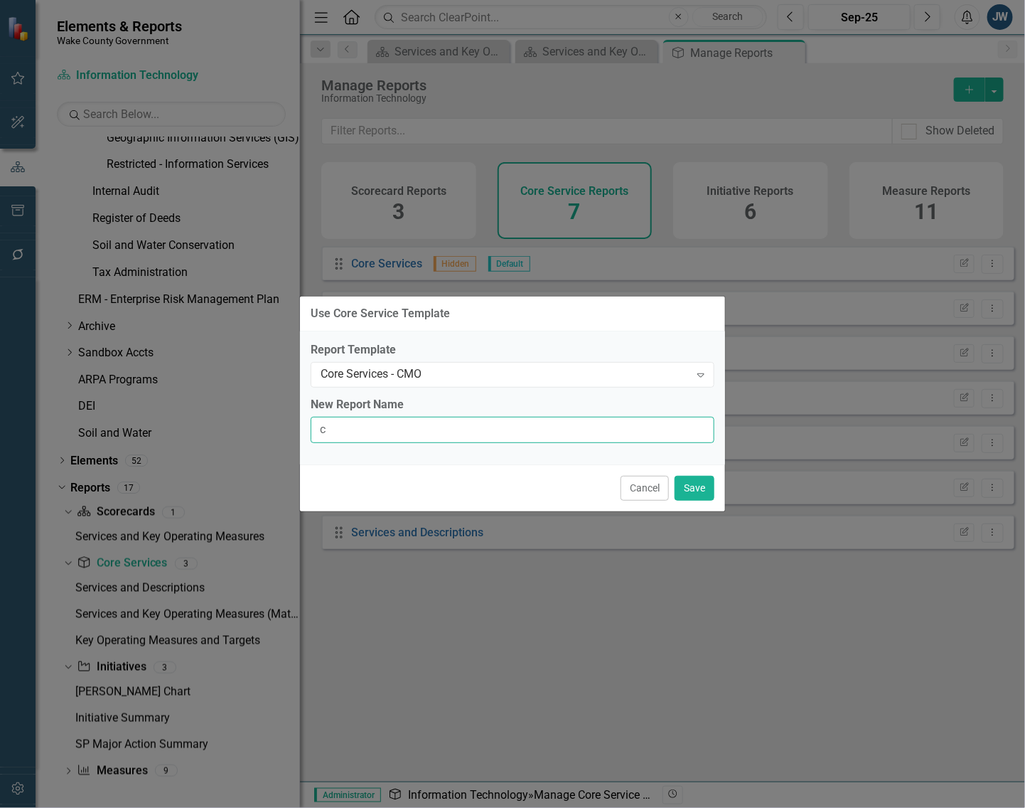
type input "Core Services - CMO"
click at [698, 483] on button "Save" at bounding box center [695, 488] width 40 height 25
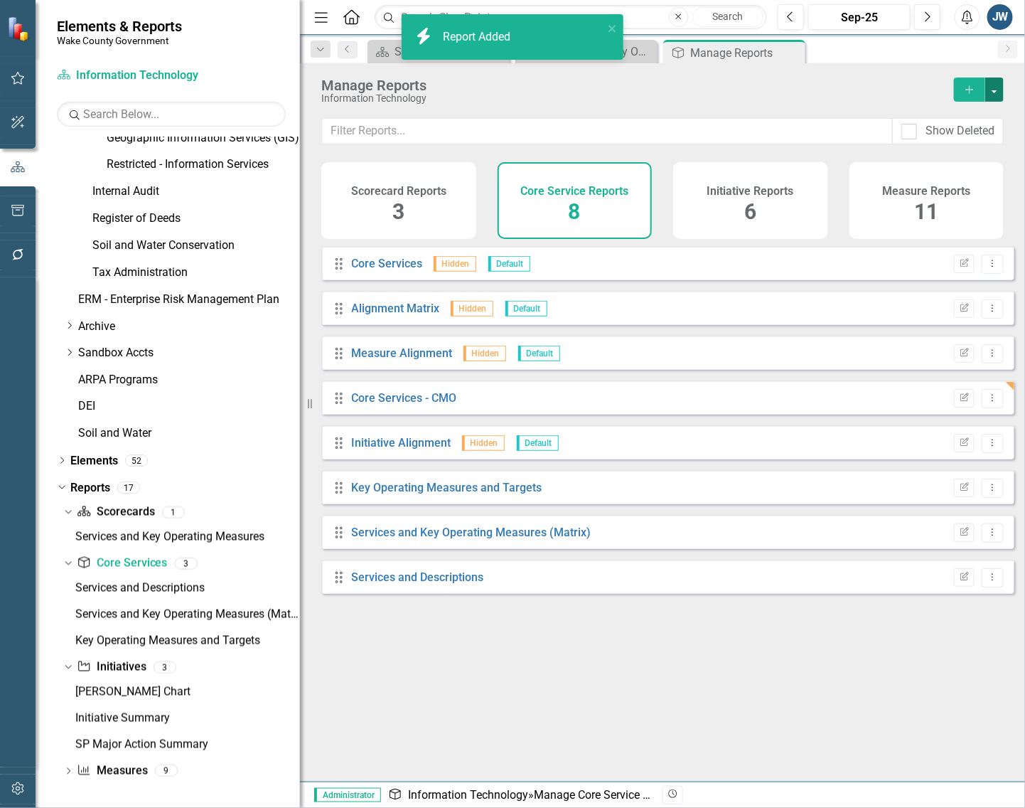
click at [903, 92] on button "button" at bounding box center [994, 89] width 18 height 24
click at [903, 137] on link "Copy Add From Template" at bounding box center [936, 142] width 133 height 26
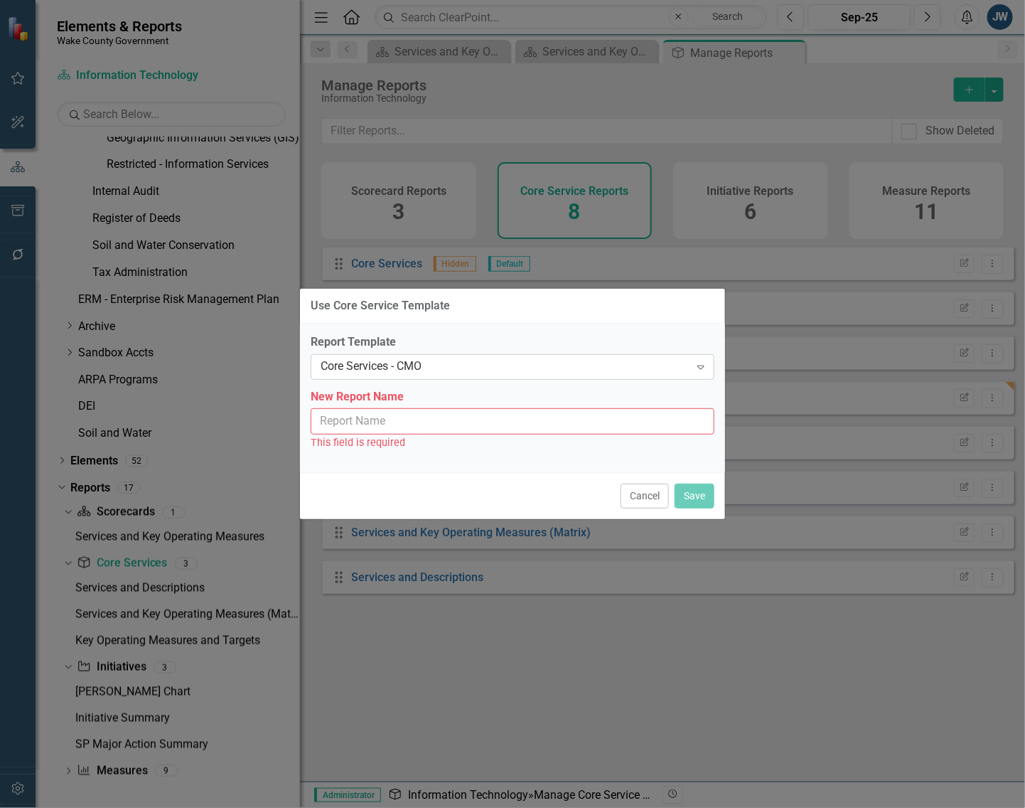
click at [539, 363] on div "Core Services - CMO" at bounding box center [505, 366] width 369 height 16
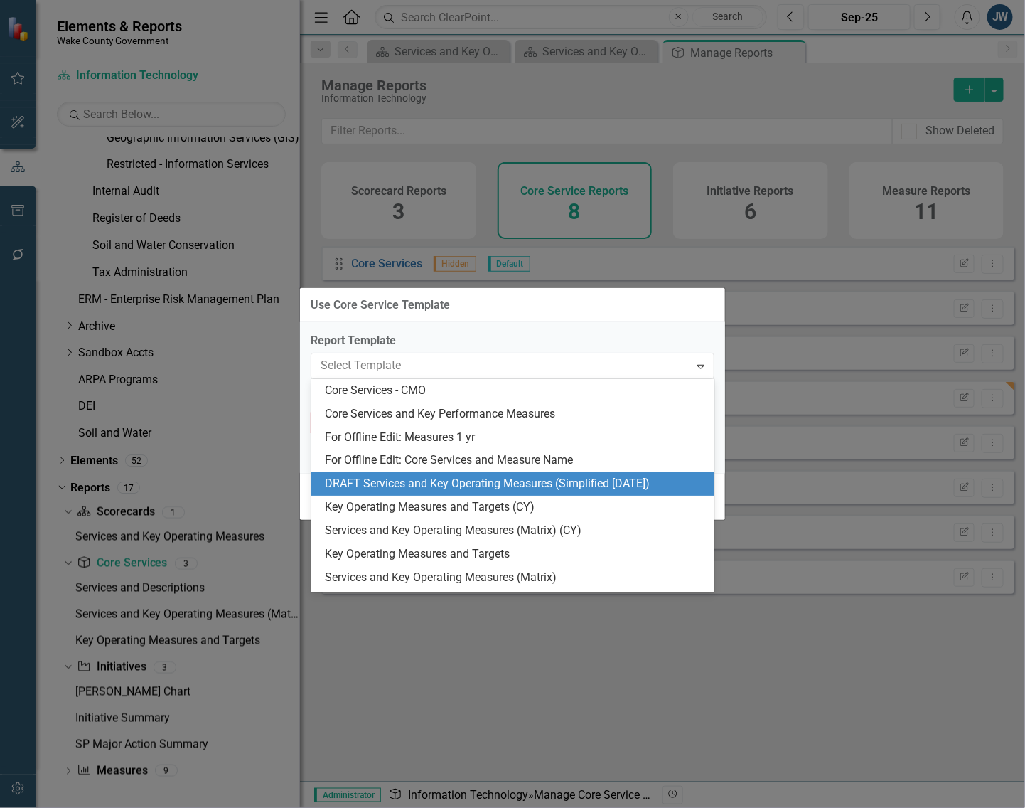
click at [503, 481] on div "DRAFT Services and Key Operating Measures (Simplified [DATE])" at bounding box center [516, 484] width 381 height 16
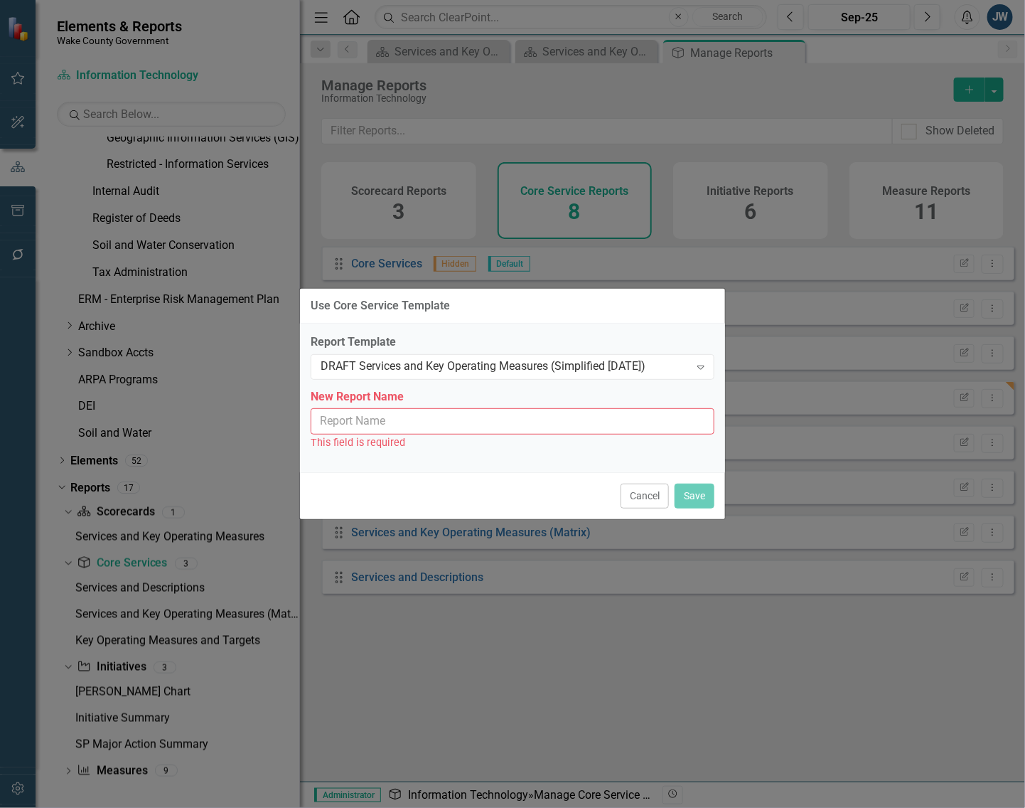
click at [464, 417] on input "New Report Name" at bounding box center [513, 421] width 404 height 26
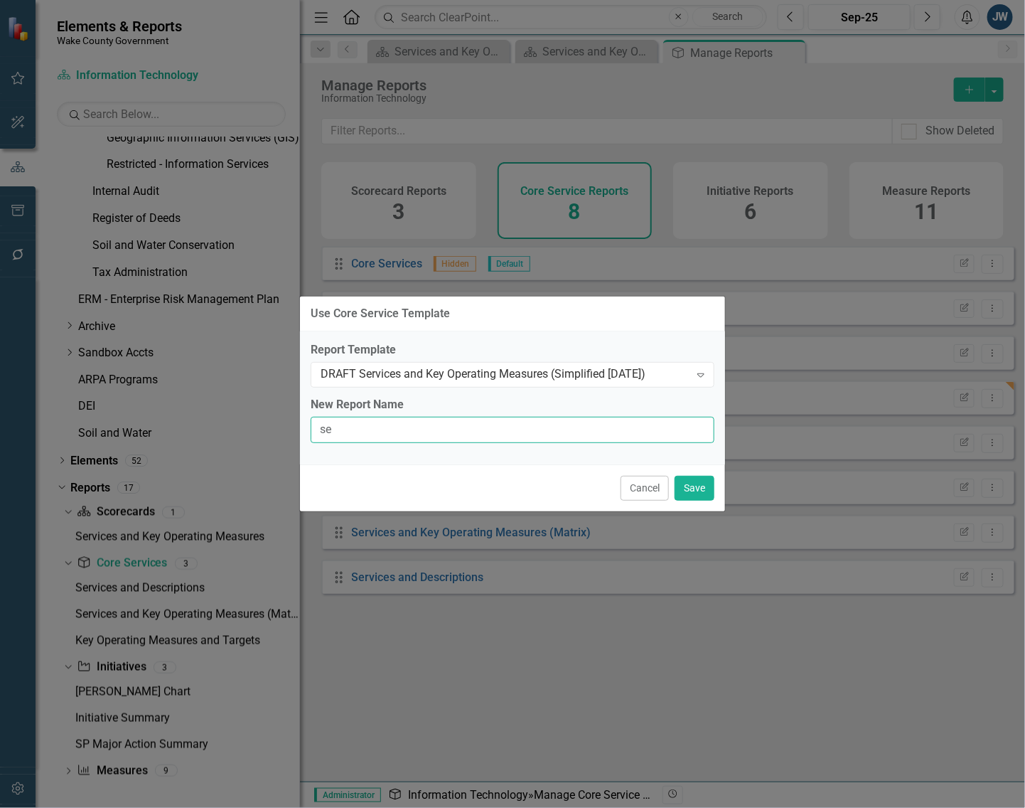
type input "Services and Key Operating Measures (Simplified [DATE])"
click at [692, 485] on button "Save" at bounding box center [695, 488] width 40 height 25
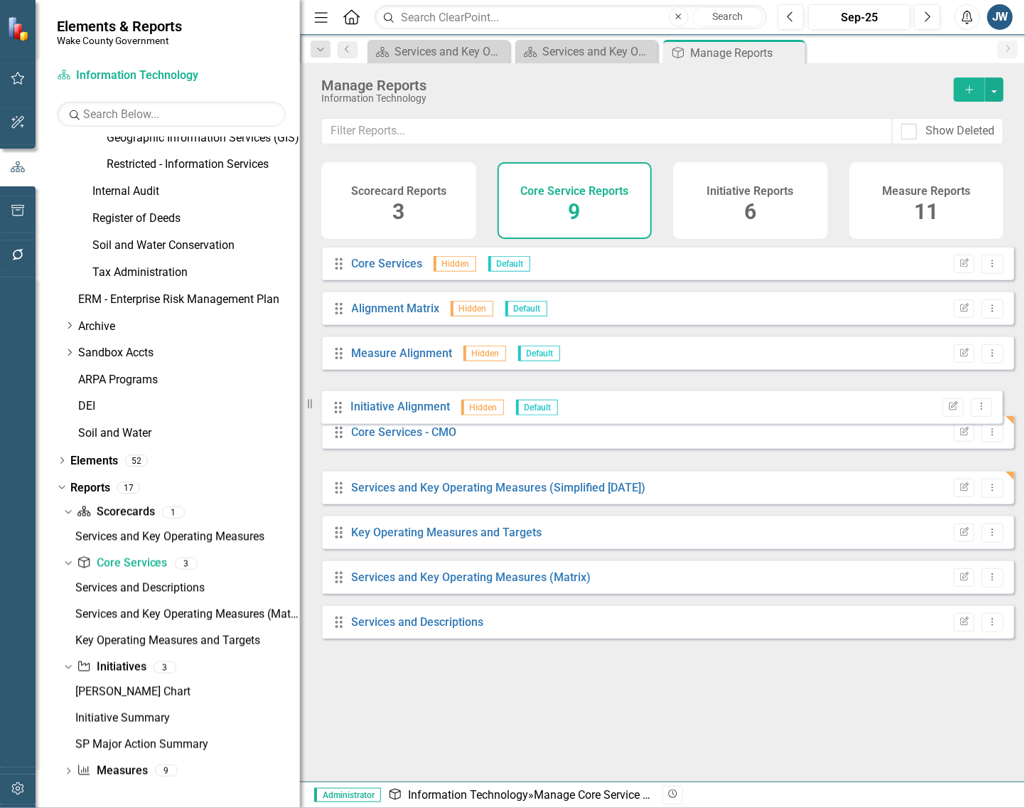
drag, startPoint x: 335, startPoint y: 453, endPoint x: 334, endPoint y: 406, distance: 46.9
click at [334, 406] on div "Drag Core Services Hidden Default Edit Report Dropdown Menu Drag Alignment Matr…" at bounding box center [667, 442] width 693 height 392
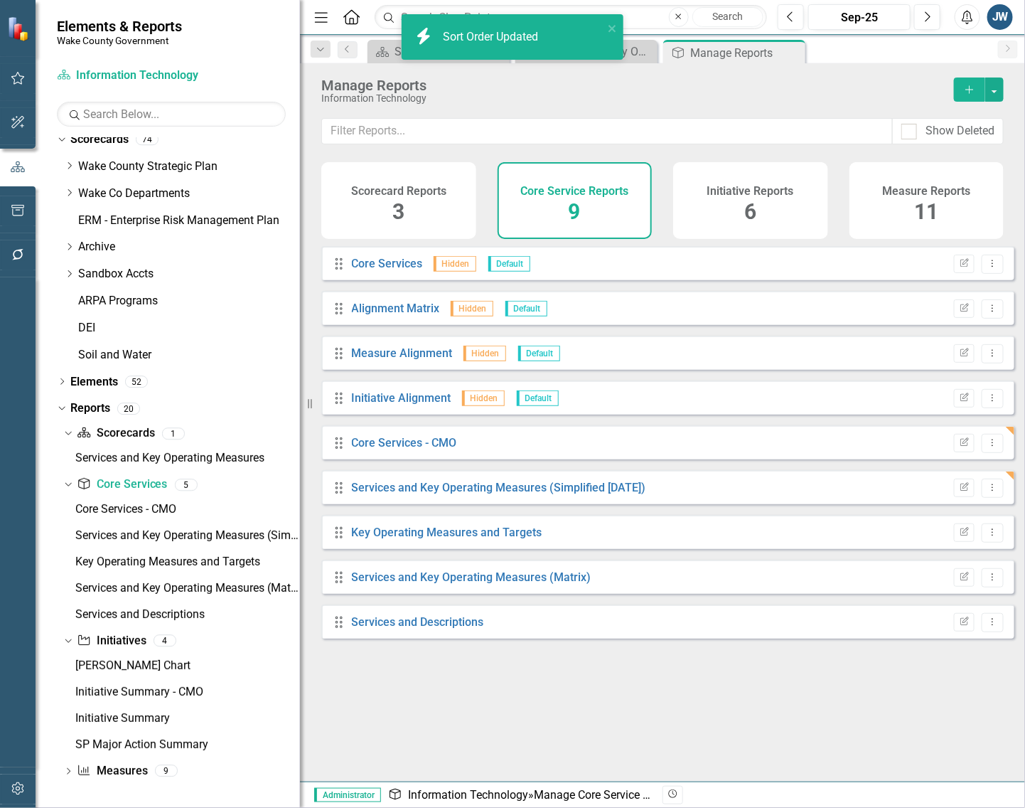
scroll to position [9, 0]
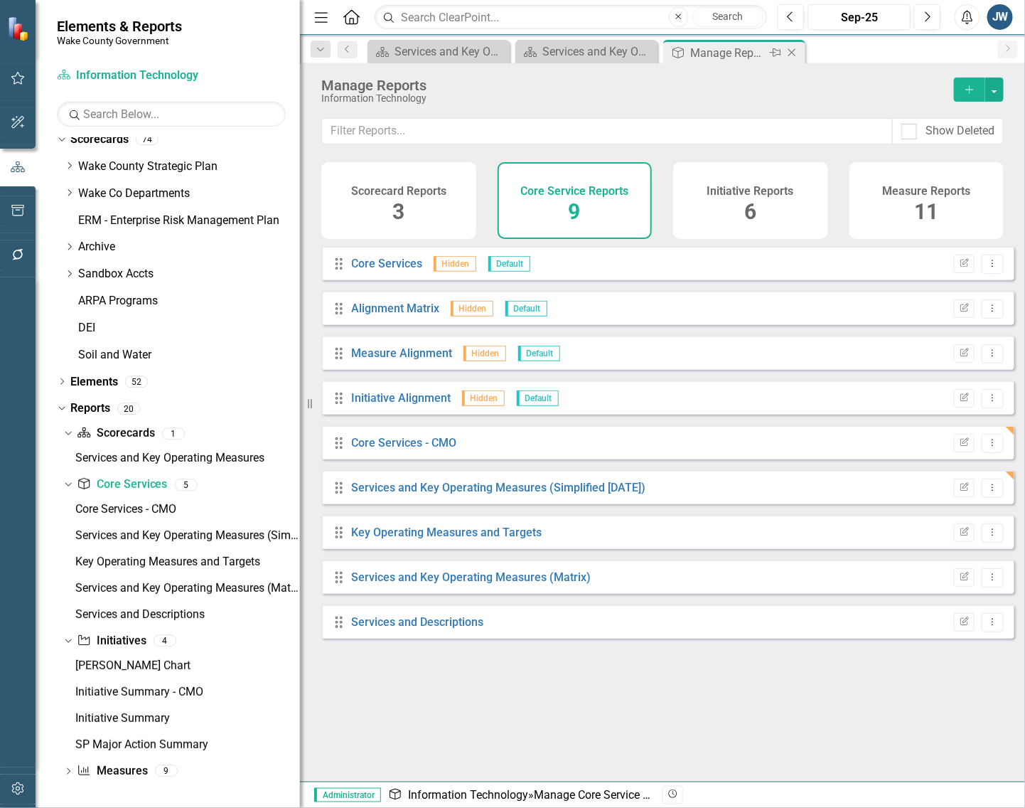
click at [793, 53] on icon at bounding box center [792, 53] width 8 height 8
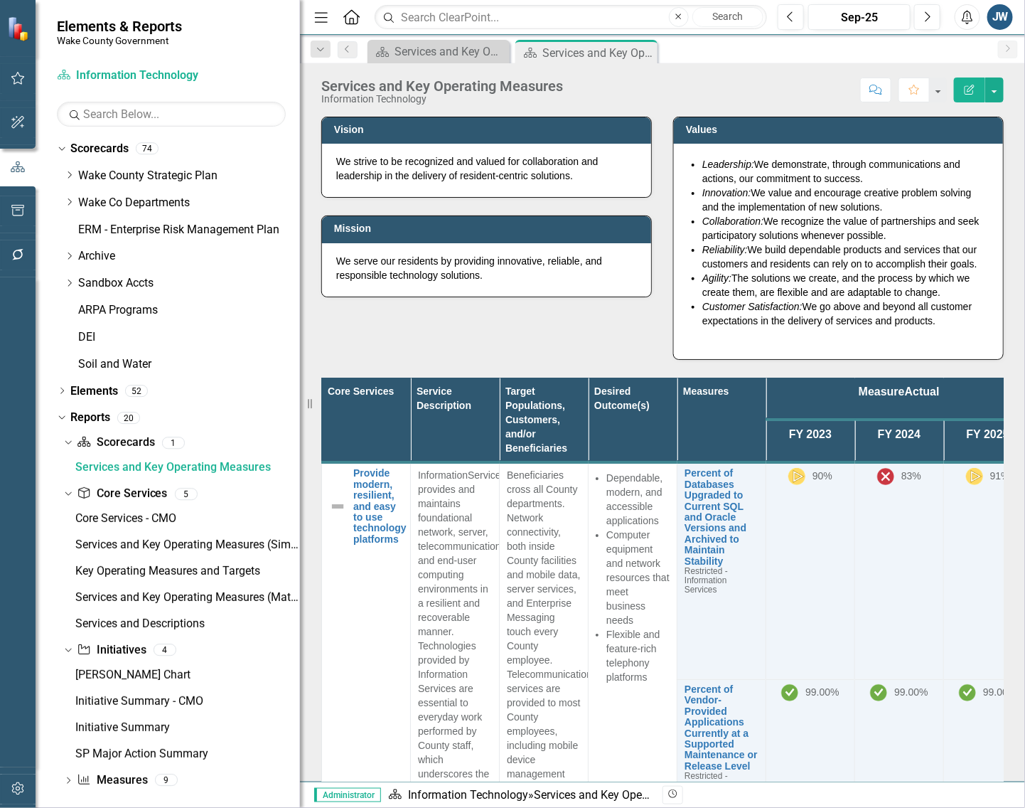
click at [327, 321] on div "Vision We strive to be recognized and valued for collaboration and leadership i…" at bounding box center [663, 229] width 704 height 261
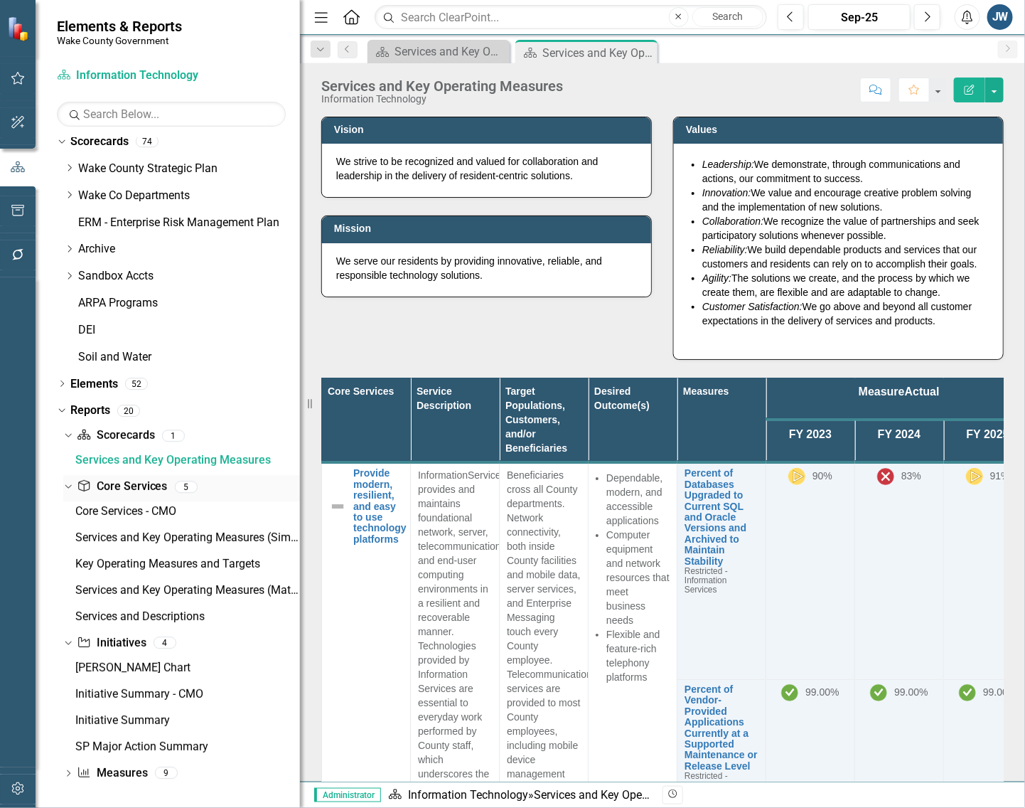
scroll to position [9, 0]
click at [127, 693] on div "Initiative Summary - CMO" at bounding box center [187, 692] width 225 height 13
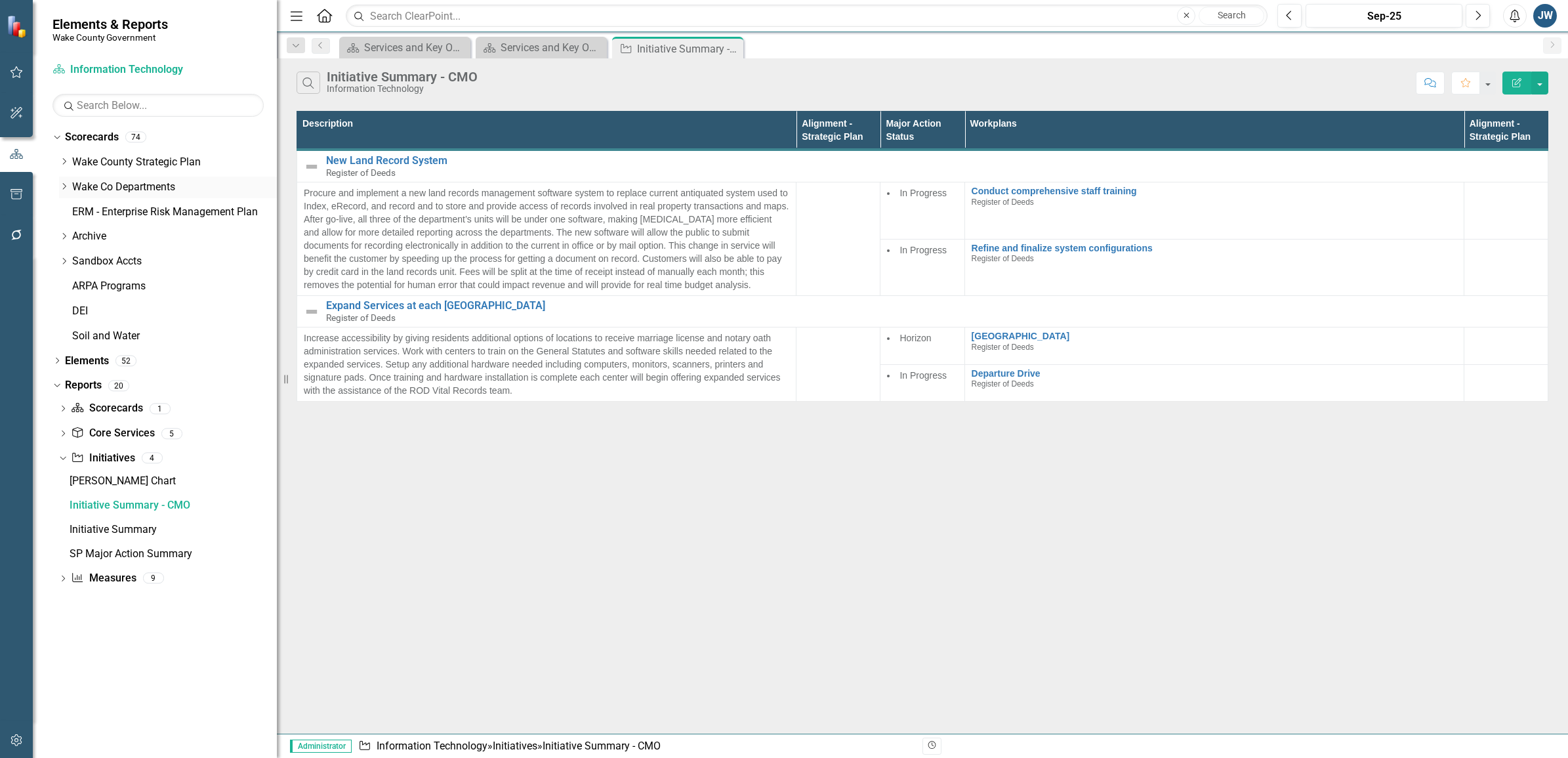
click at [66, 189] on icon "Dropdown" at bounding box center [64, 186] width 10 height 8
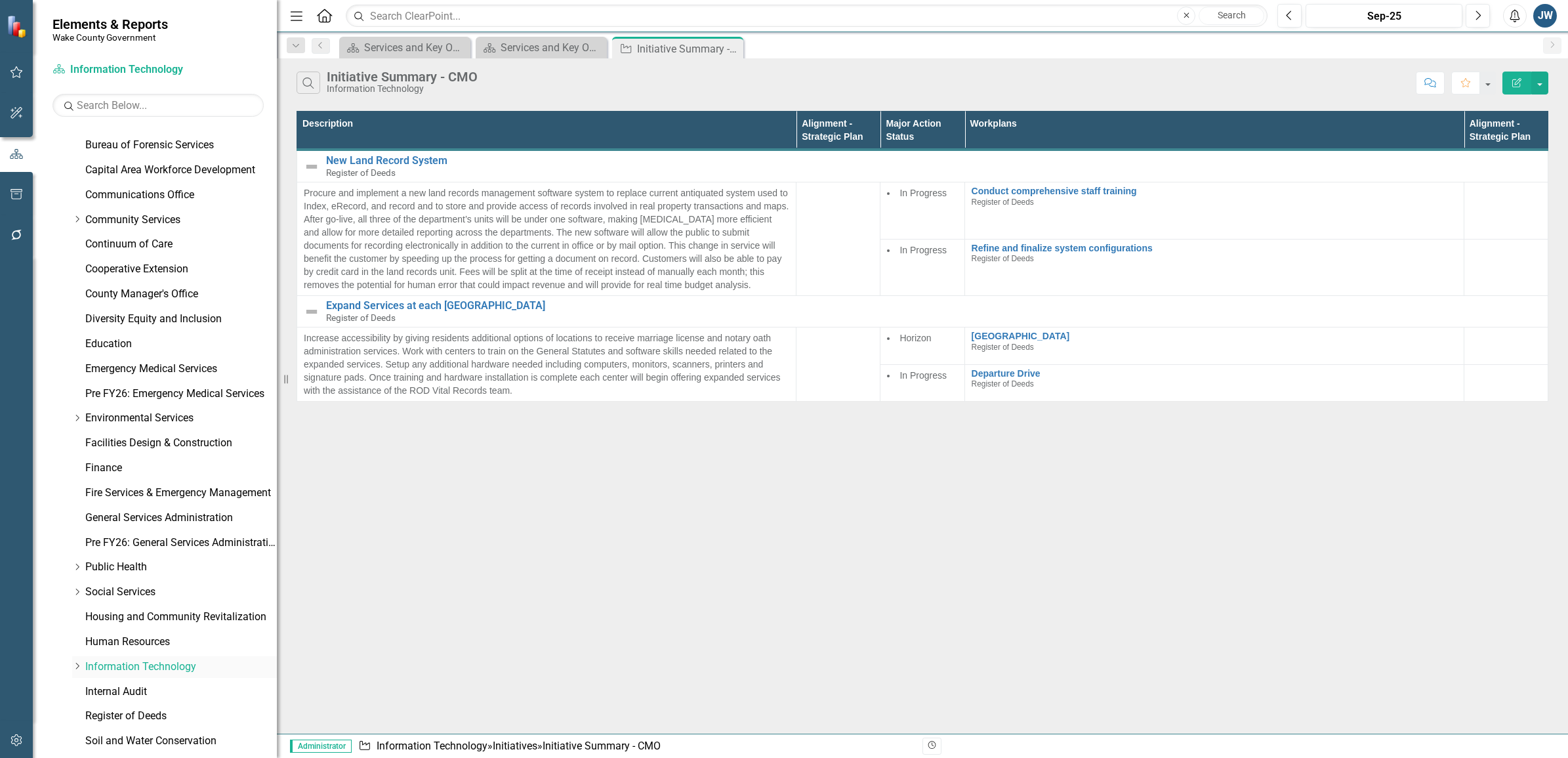
scroll to position [410, 0]
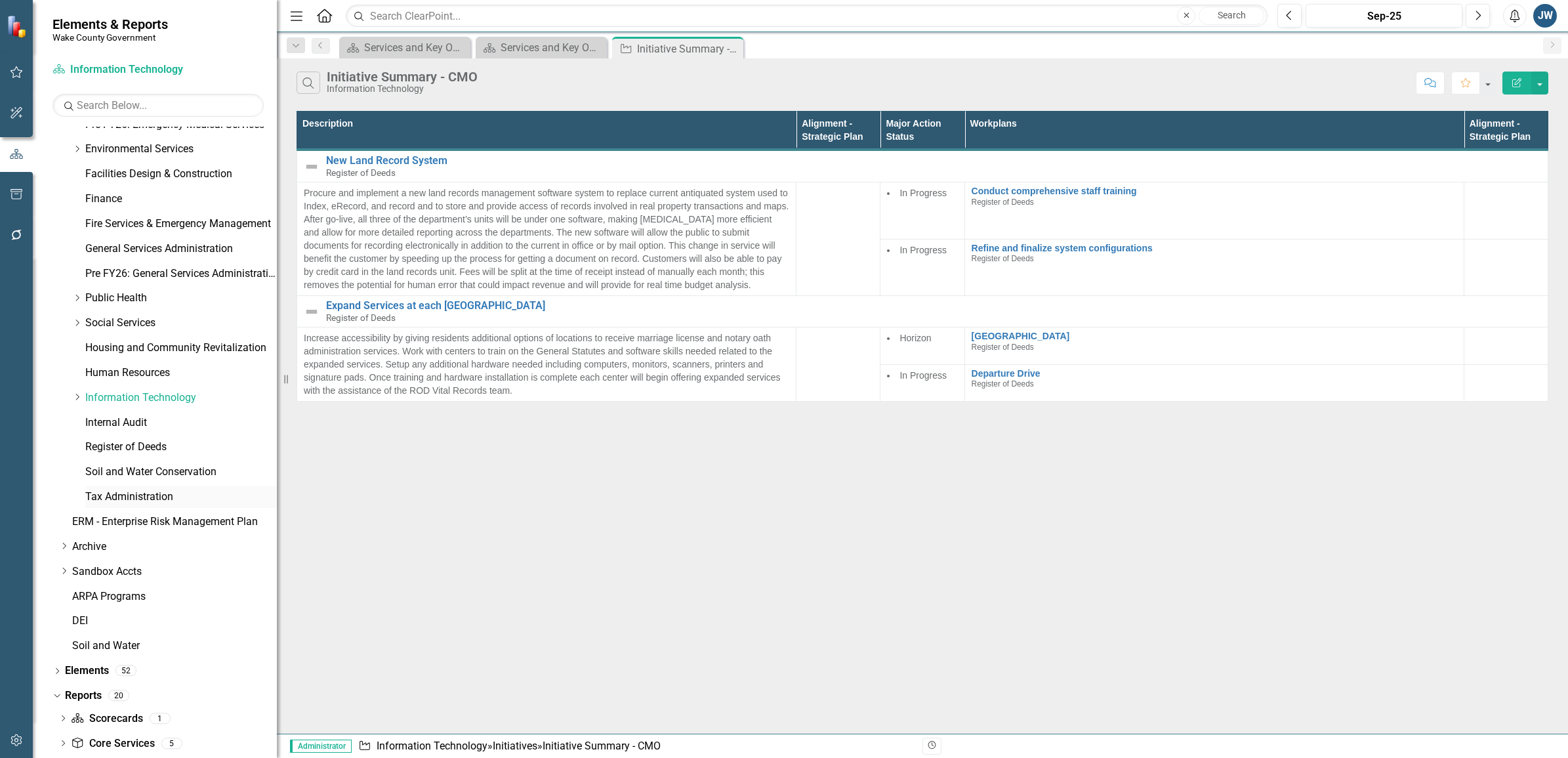
click at [128, 497] on link "Tax Administration" at bounding box center [181, 497] width 192 height 15
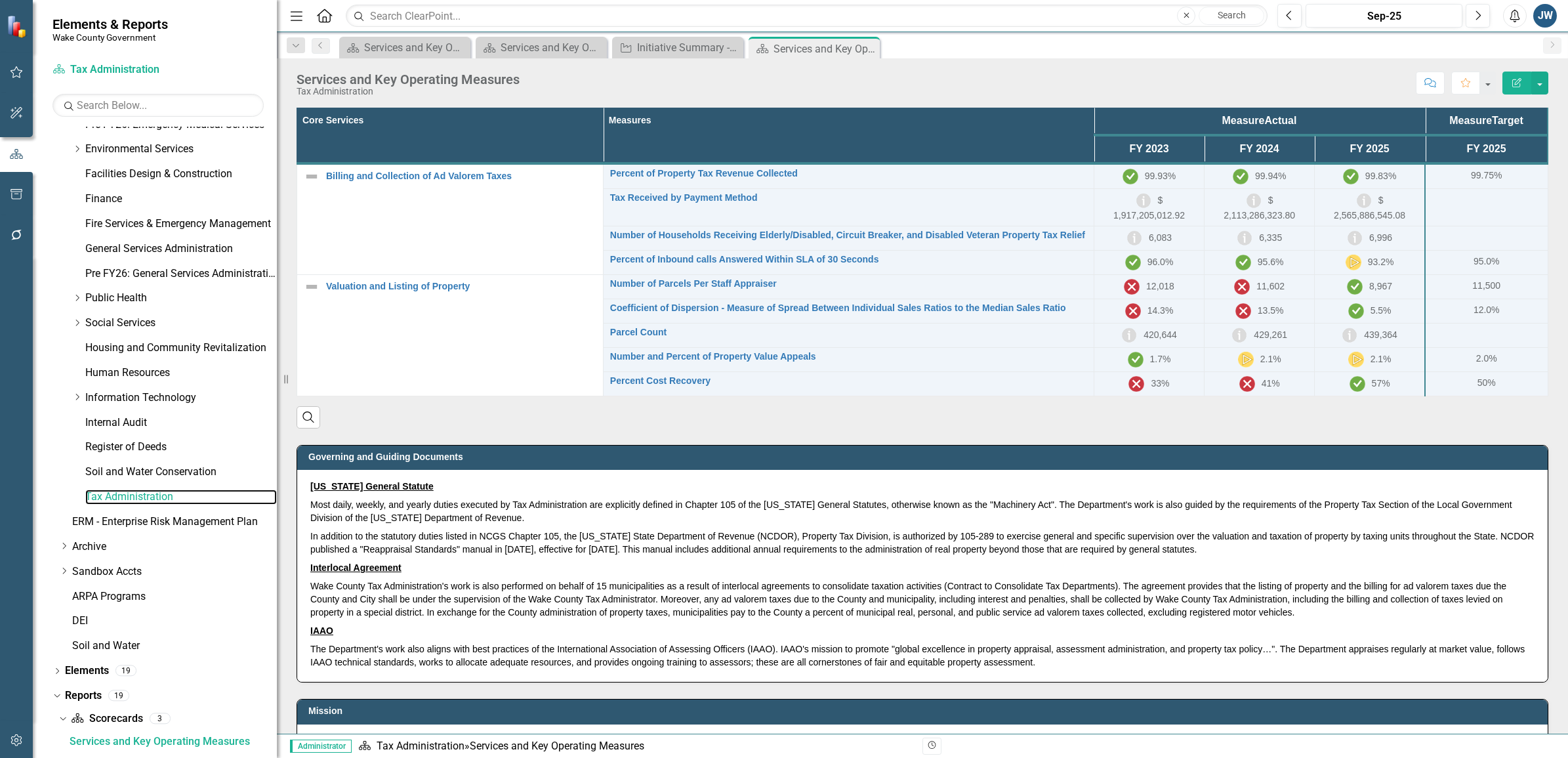
scroll to position [404, 0]
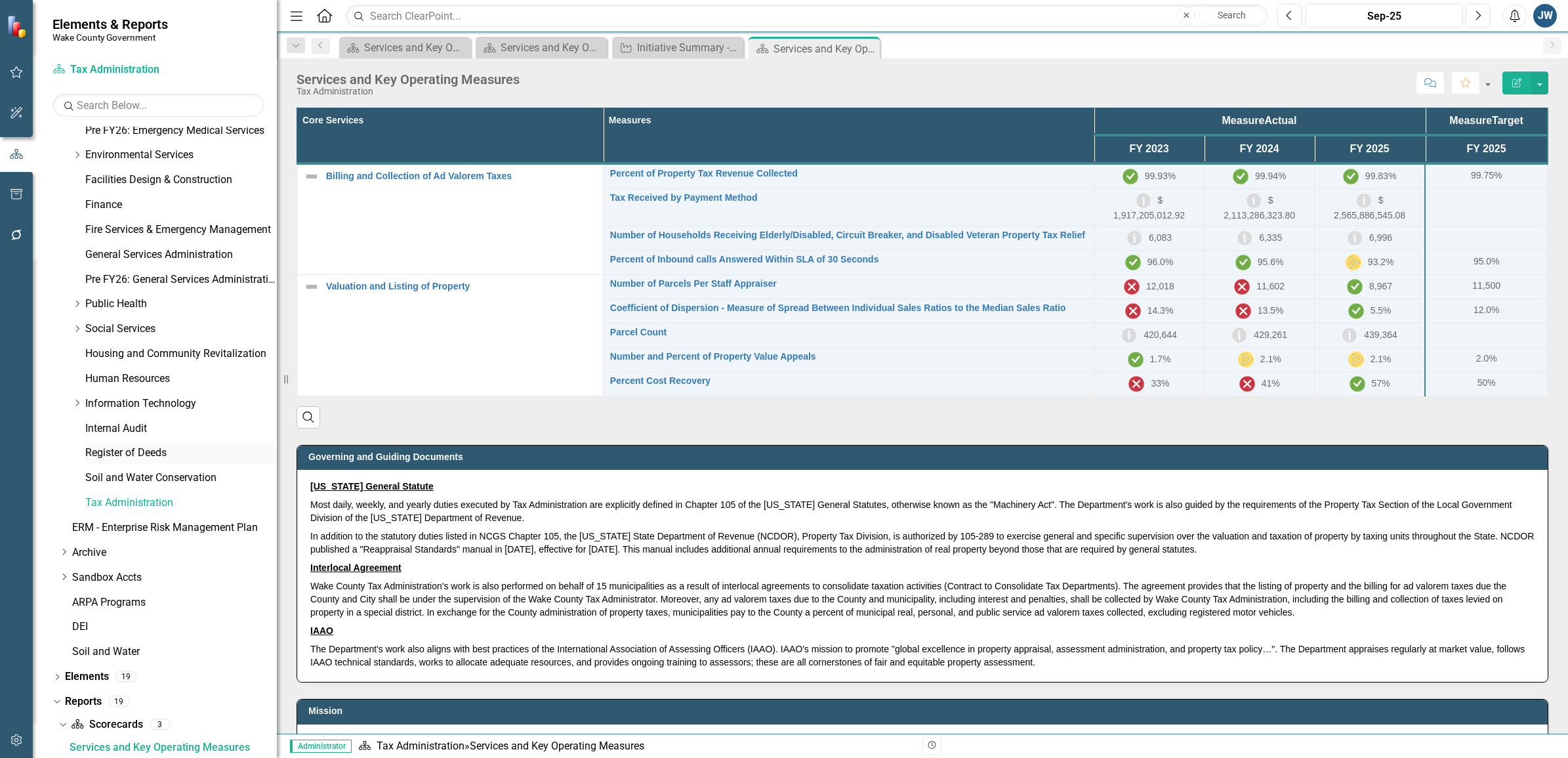
click at [160, 451] on link "Register of Deeds" at bounding box center [181, 453] width 192 height 15
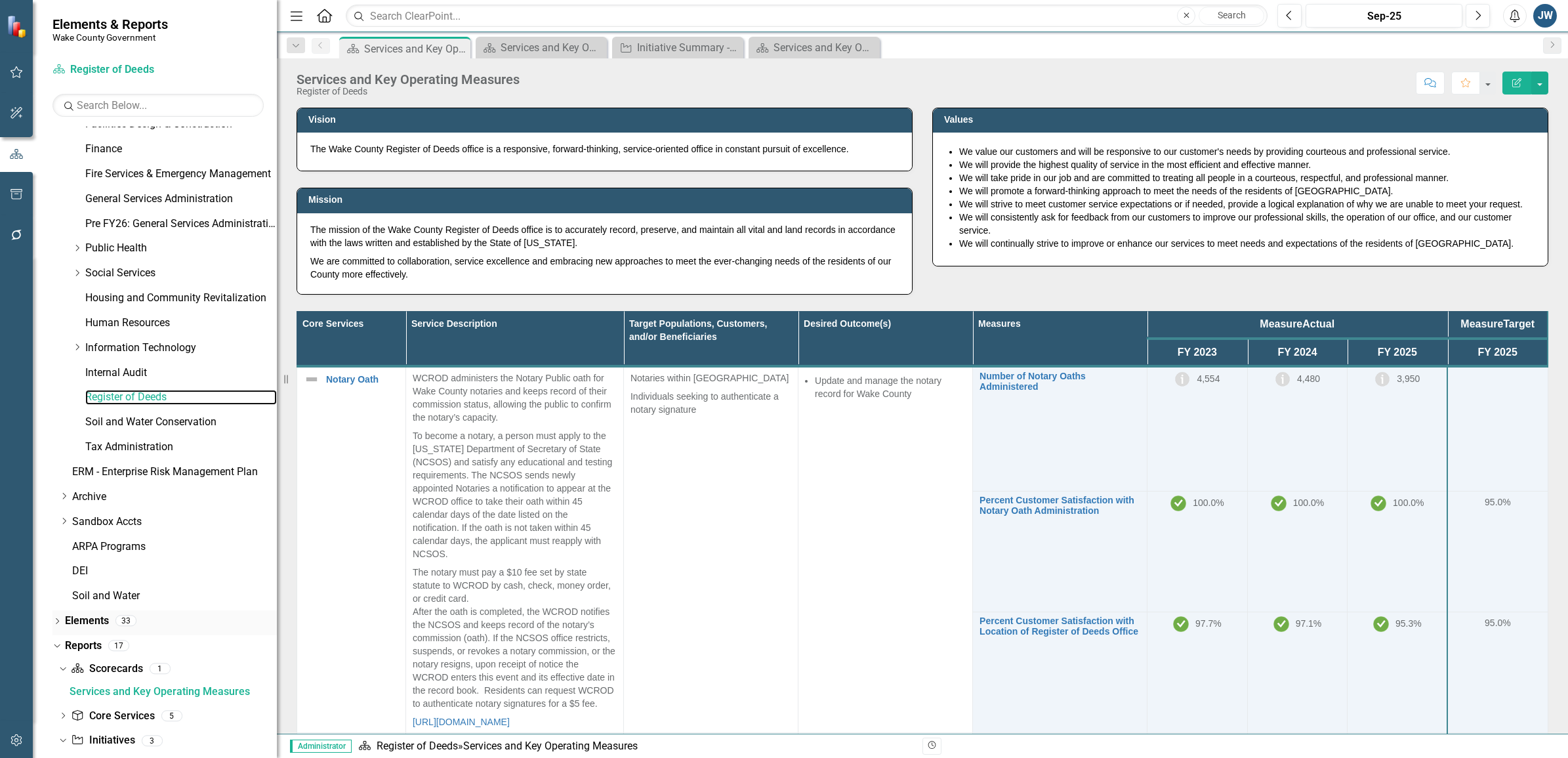
scroll to position [572, 0]
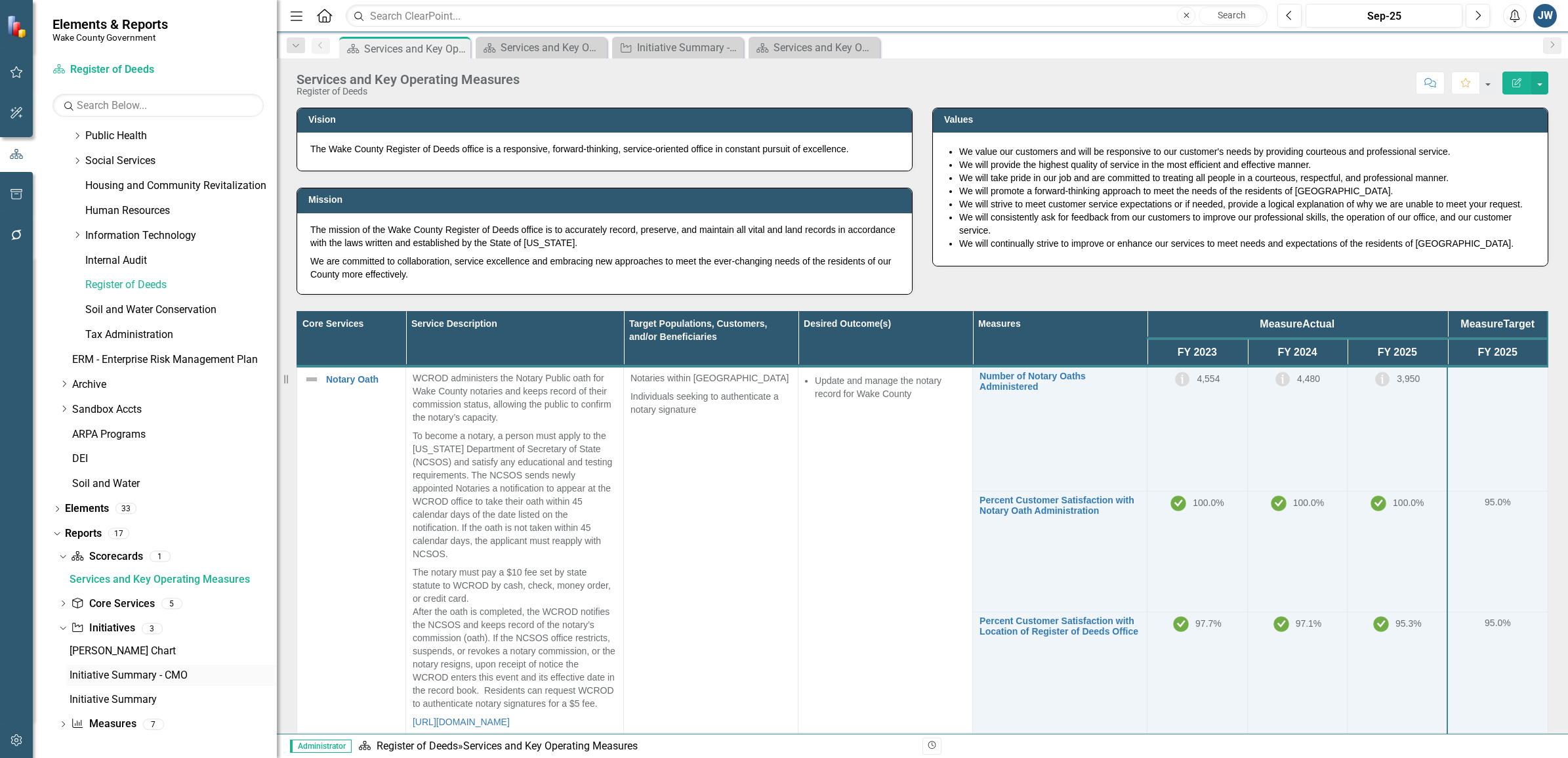
click at [124, 676] on div "Initiative Summary - CMO" at bounding box center [173, 675] width 208 height 12
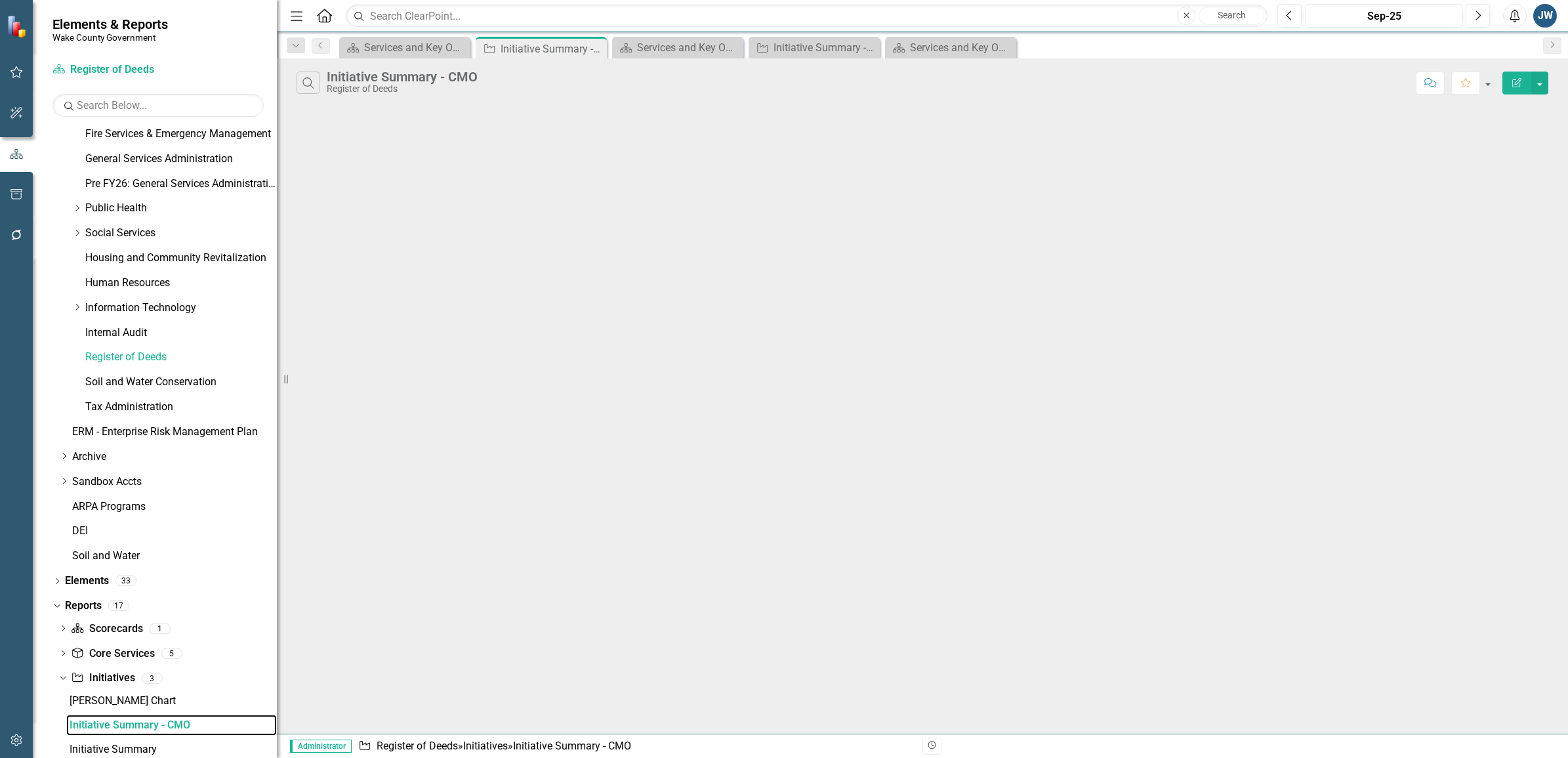
scroll to position [478, 0]
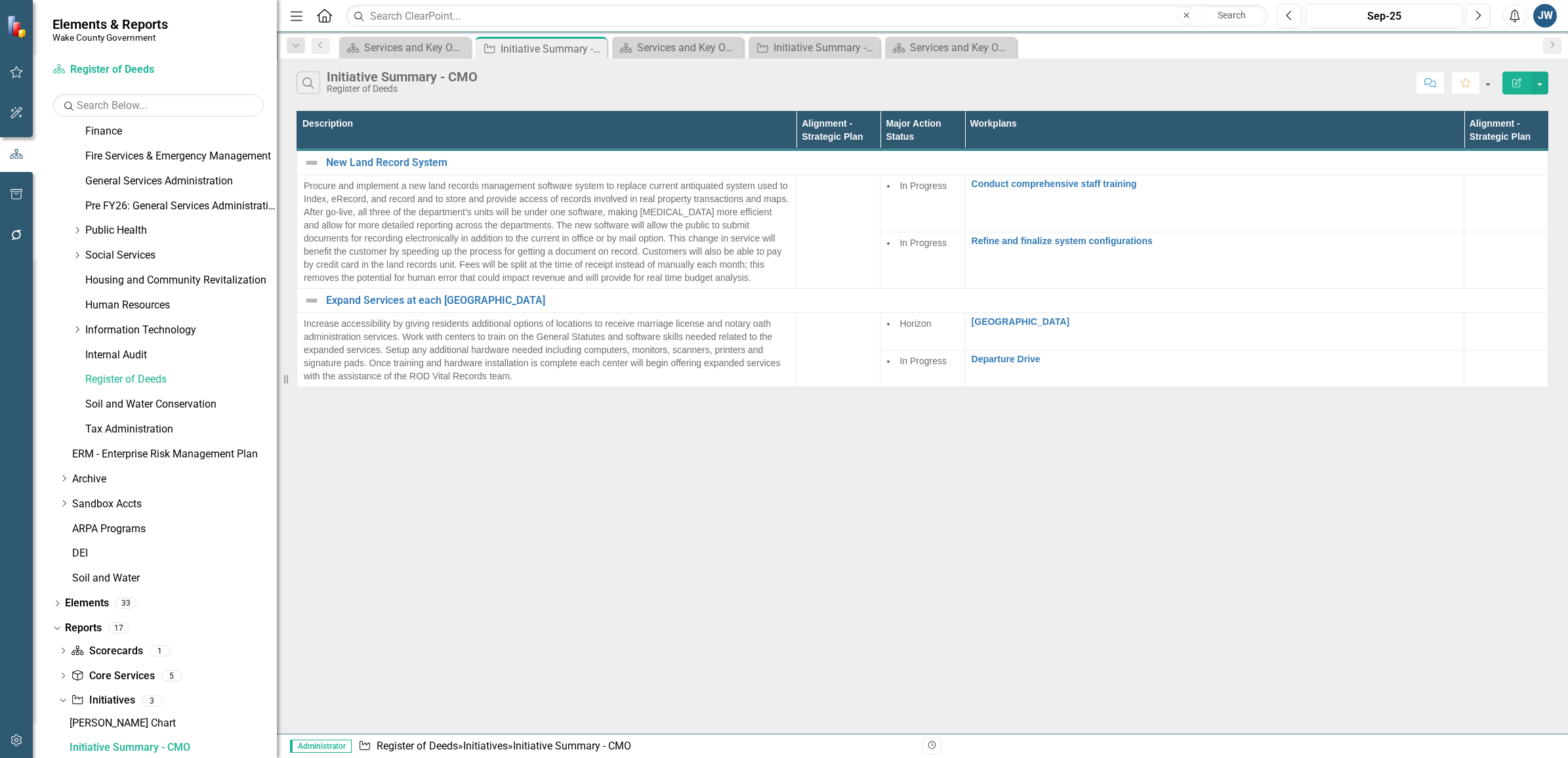
click at [833, 77] on button "Edit Report" at bounding box center [1516, 82] width 29 height 23
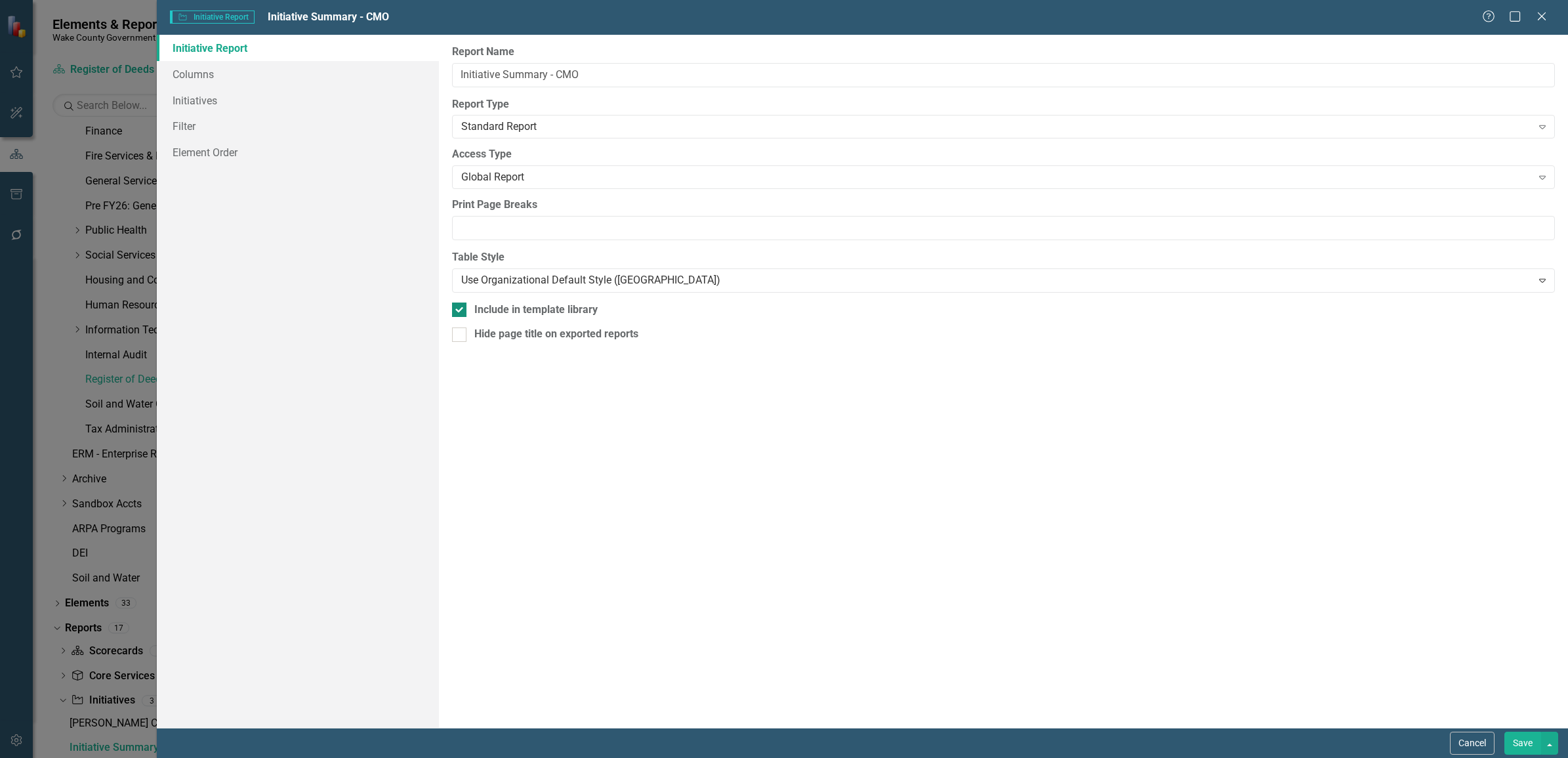
click at [460, 308] on input "Include in template library" at bounding box center [456, 307] width 8 height 8
checkbox input "false"
click at [833, 742] on button "Save" at bounding box center [1523, 743] width 37 height 23
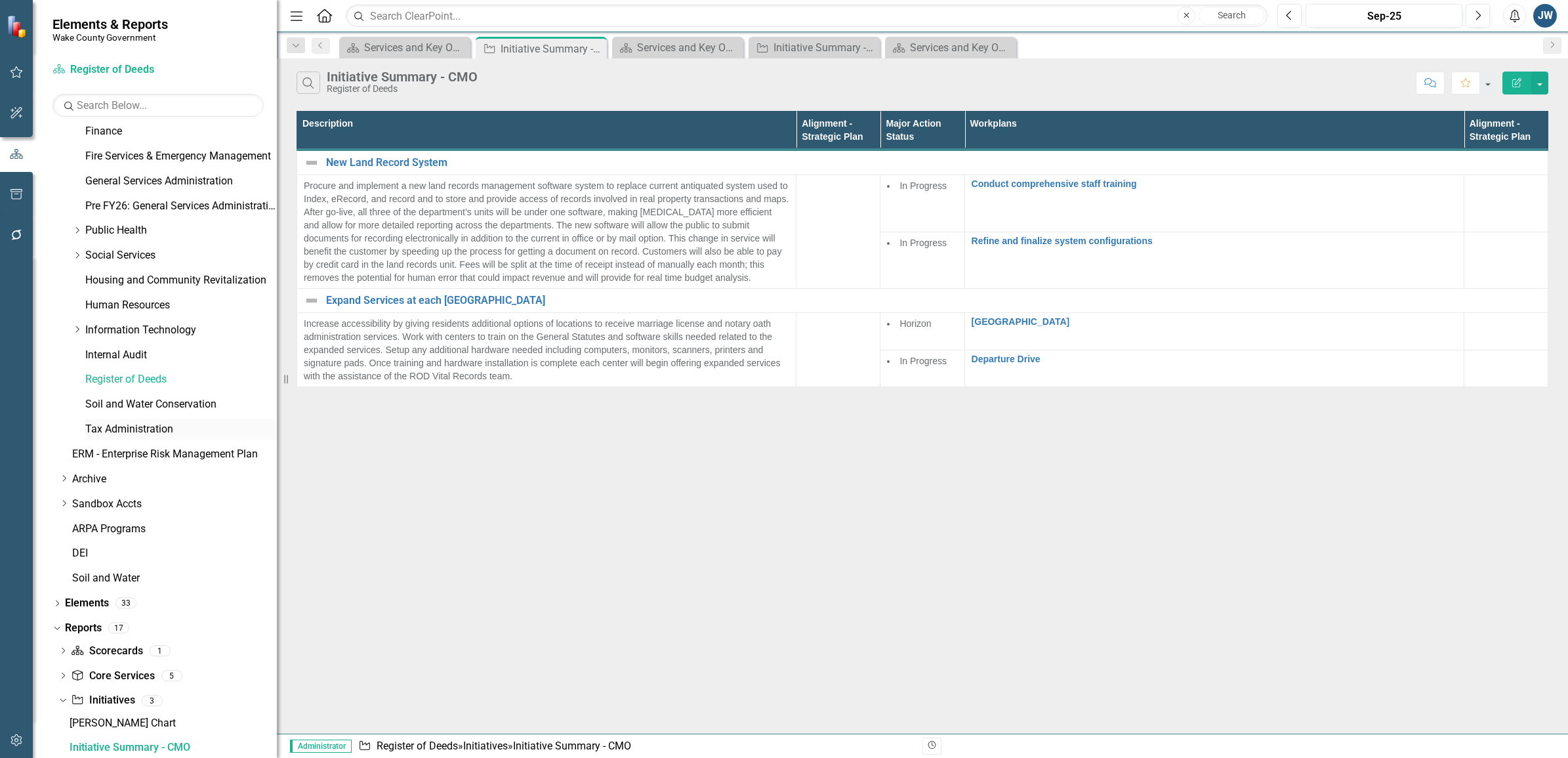
click at [138, 424] on link "Tax Administration" at bounding box center [181, 429] width 192 height 15
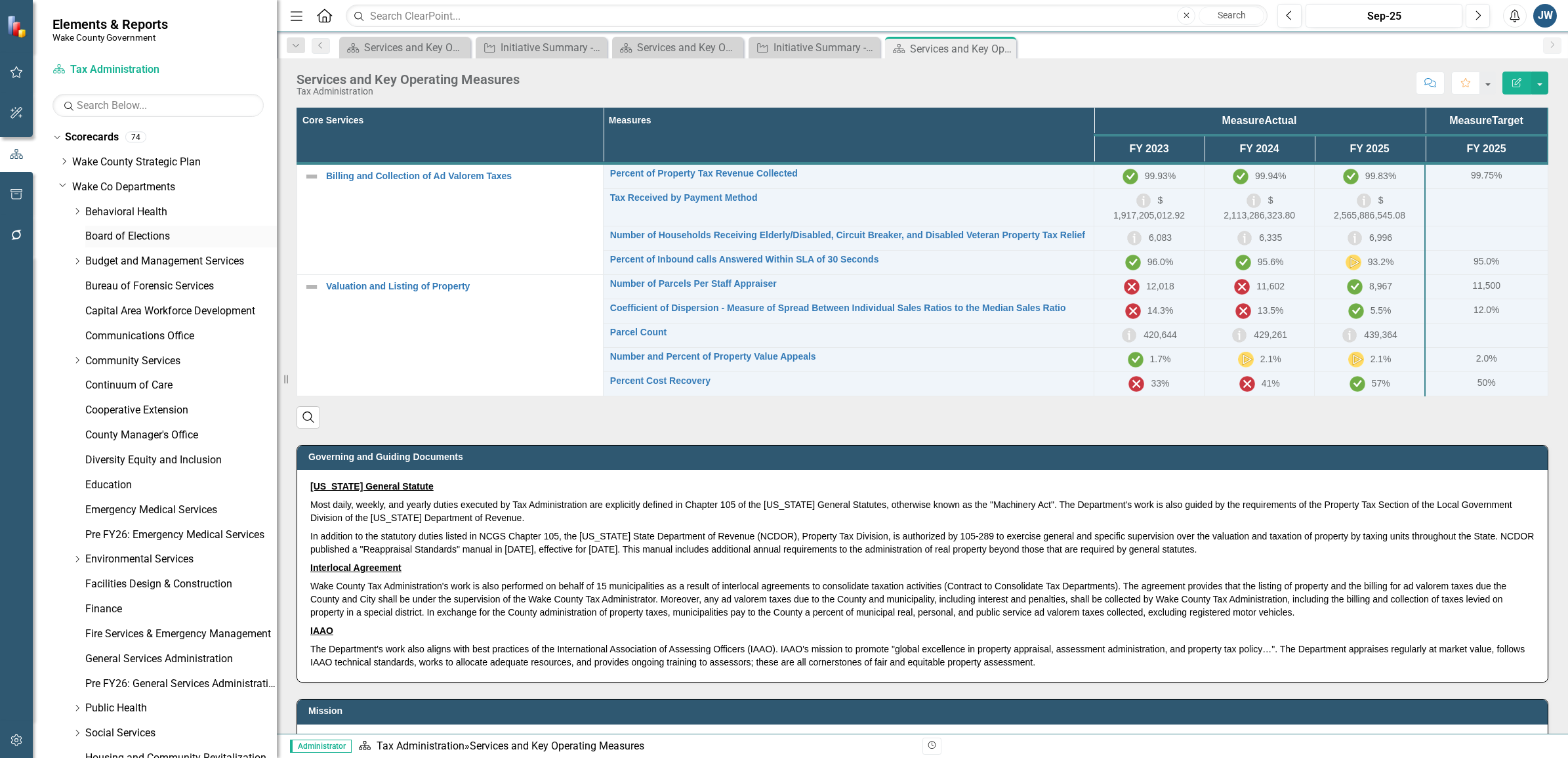
click at [120, 235] on link "Board of Elections" at bounding box center [181, 236] width 192 height 15
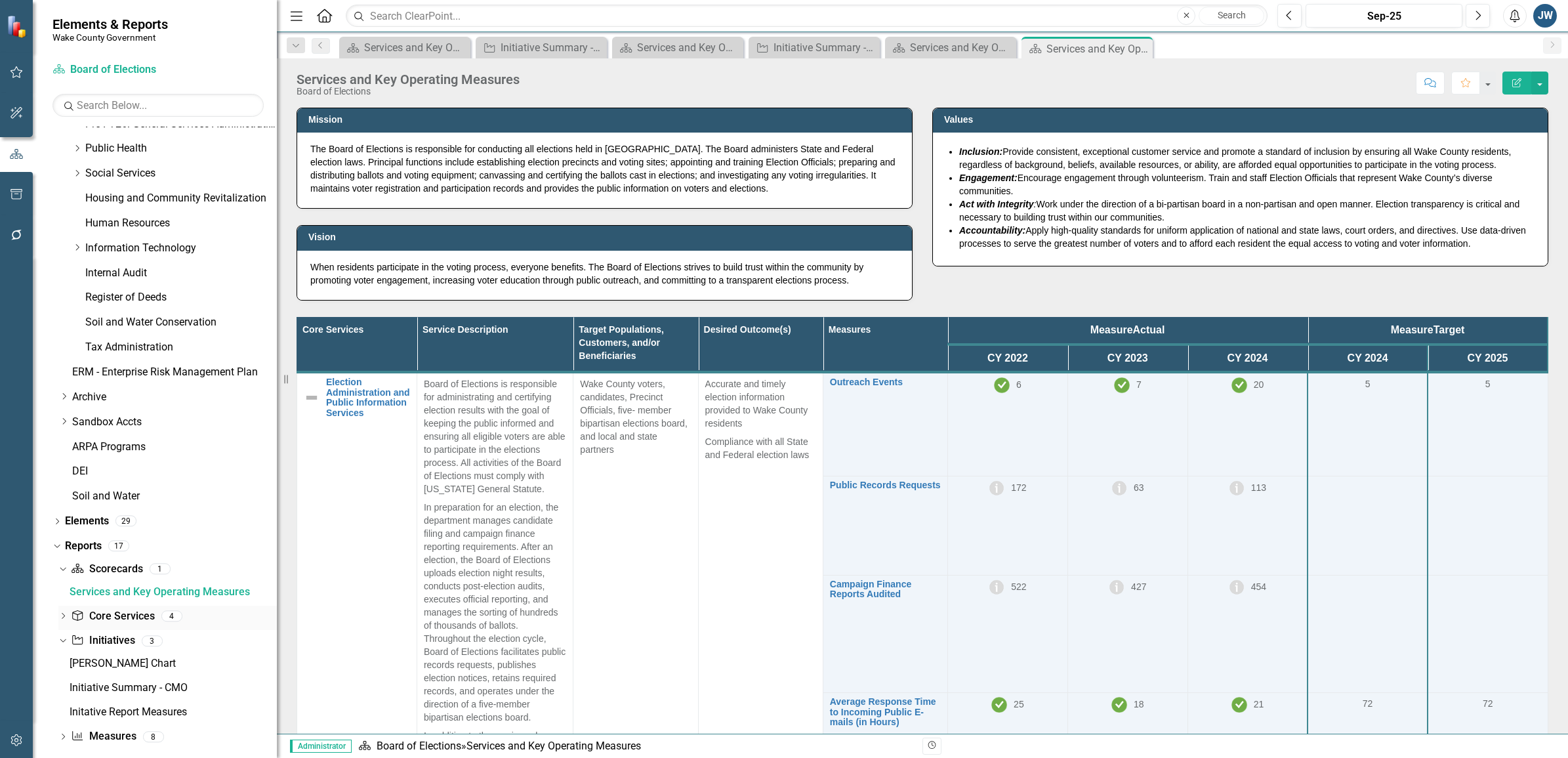
scroll to position [572, 0]
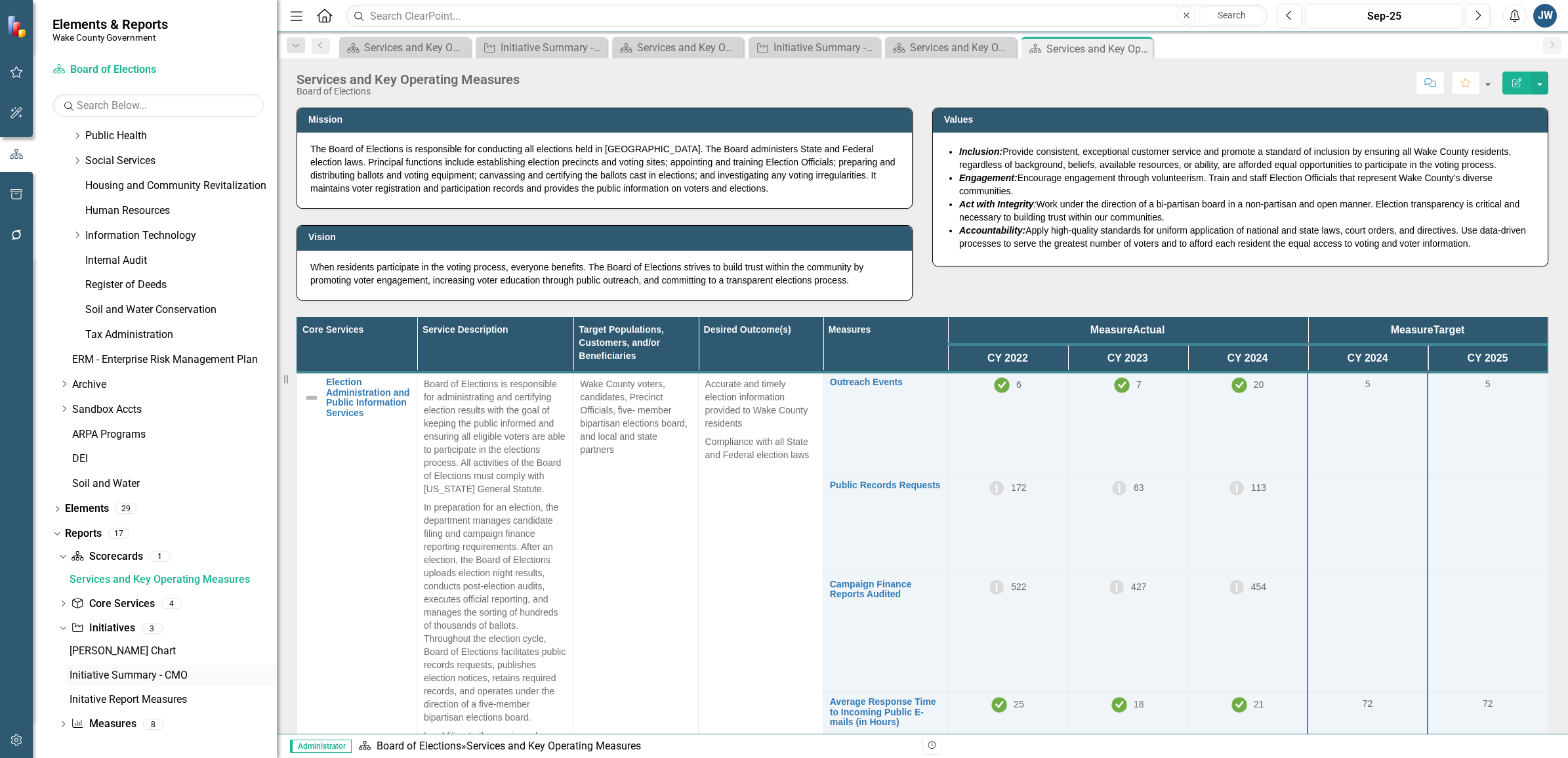
click at [138, 674] on div "Initiative Summary - CMO" at bounding box center [173, 675] width 208 height 12
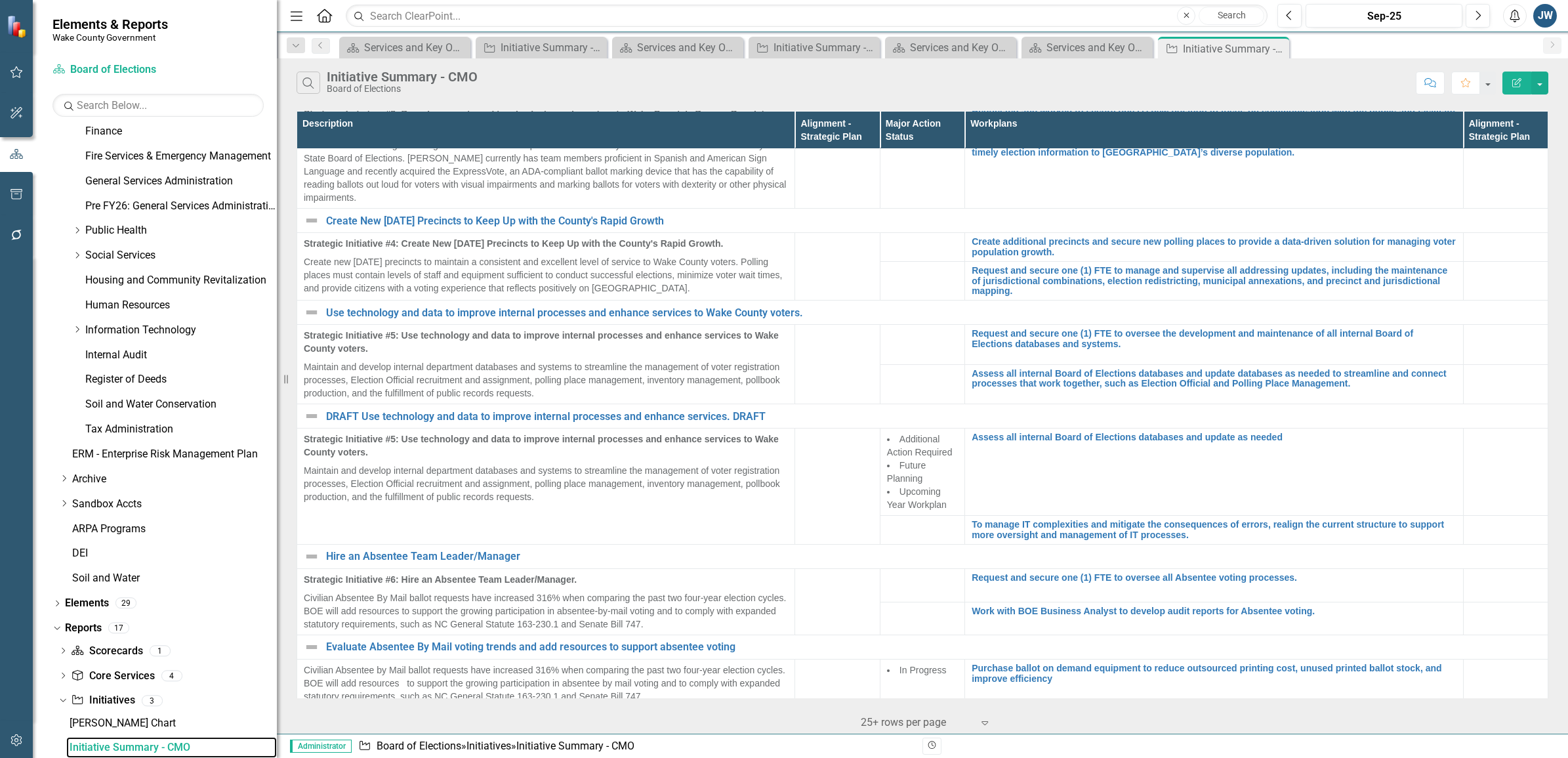
scroll to position [414, 0]
click at [833, 48] on icon at bounding box center [1277, 49] width 7 height 7
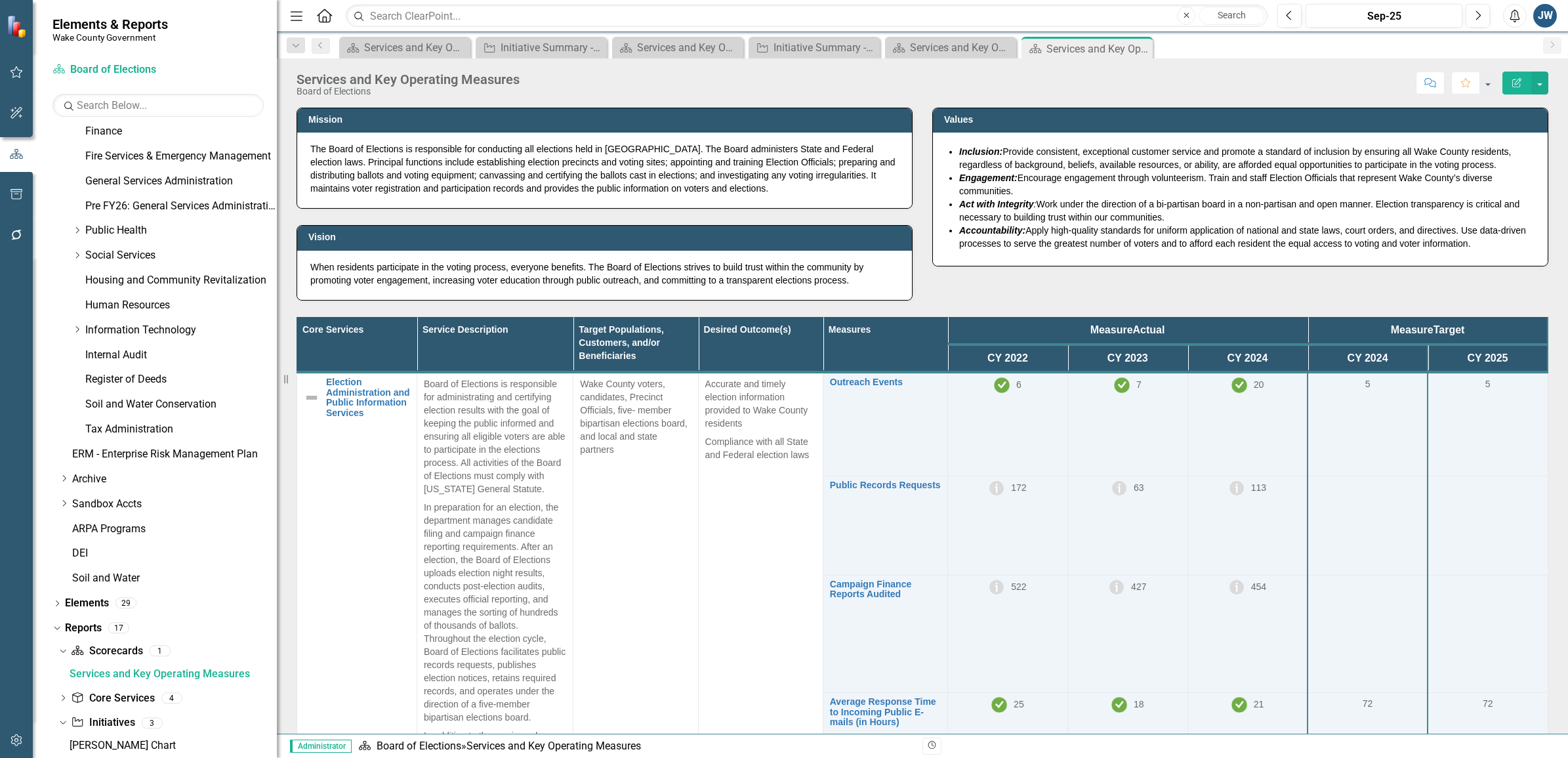
scroll to position [404, 0]
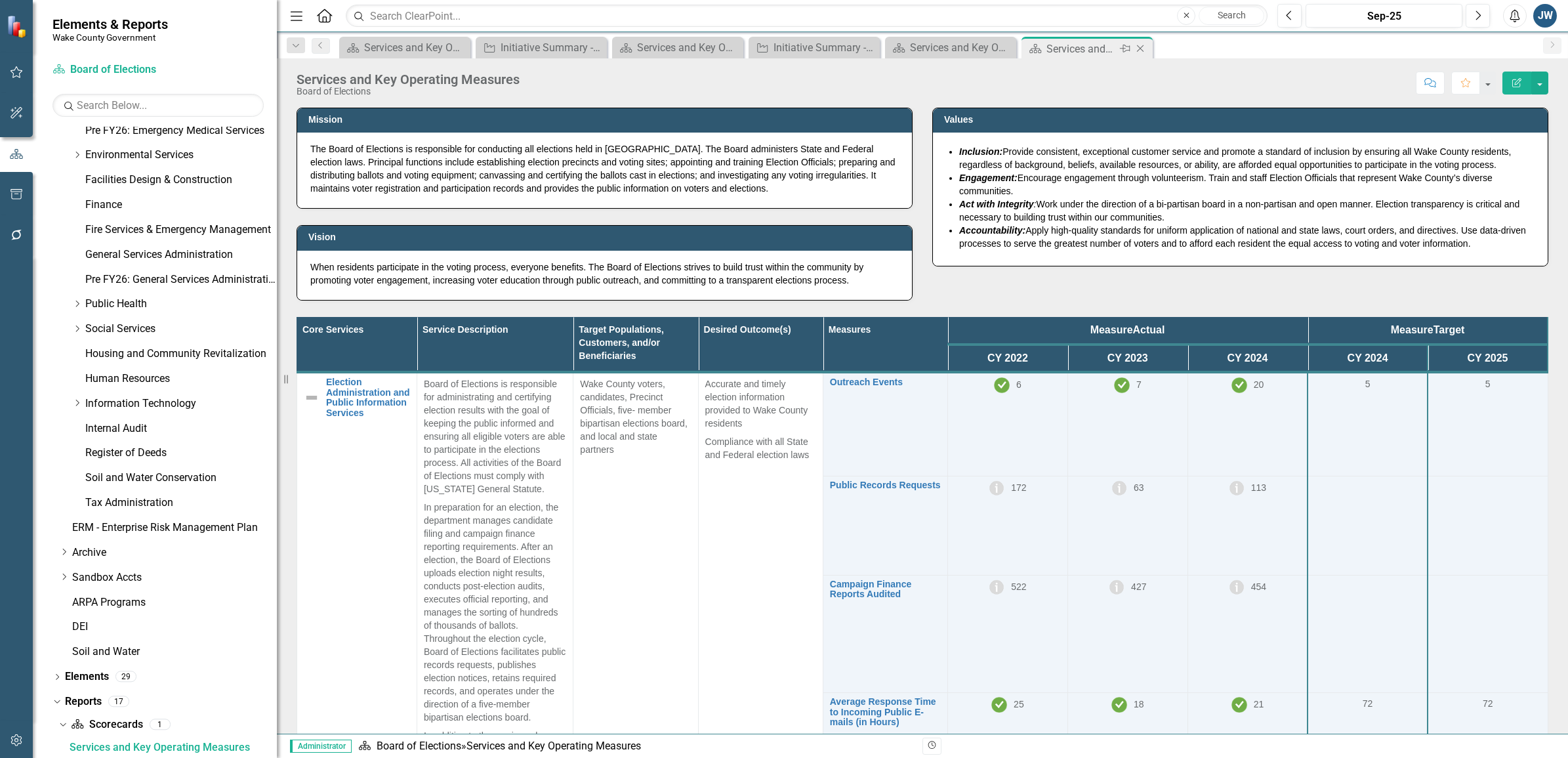
click at [833, 48] on icon "Close" at bounding box center [1141, 48] width 13 height 10
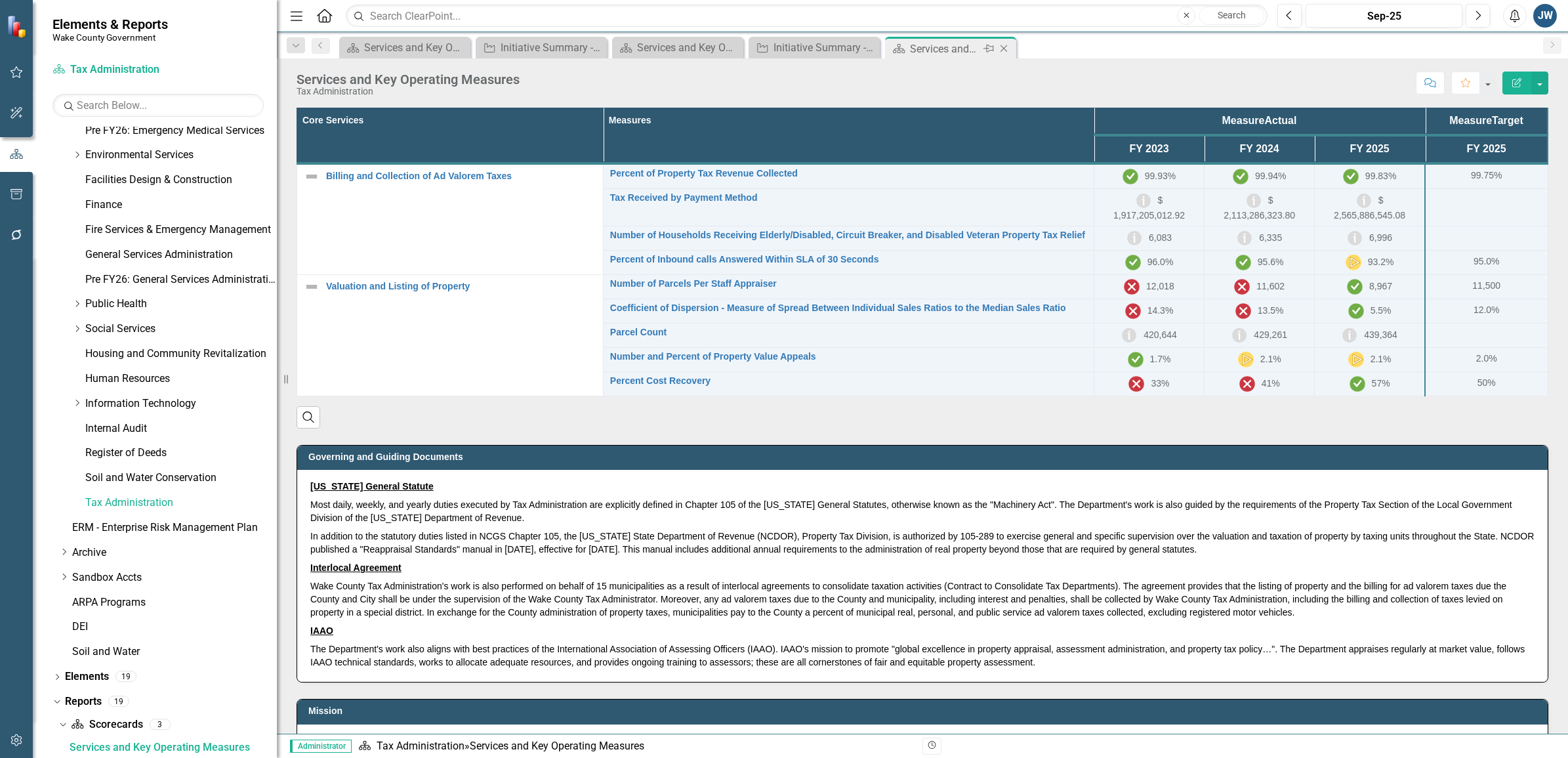
click at [833, 46] on icon "Close" at bounding box center [1004, 48] width 13 height 10
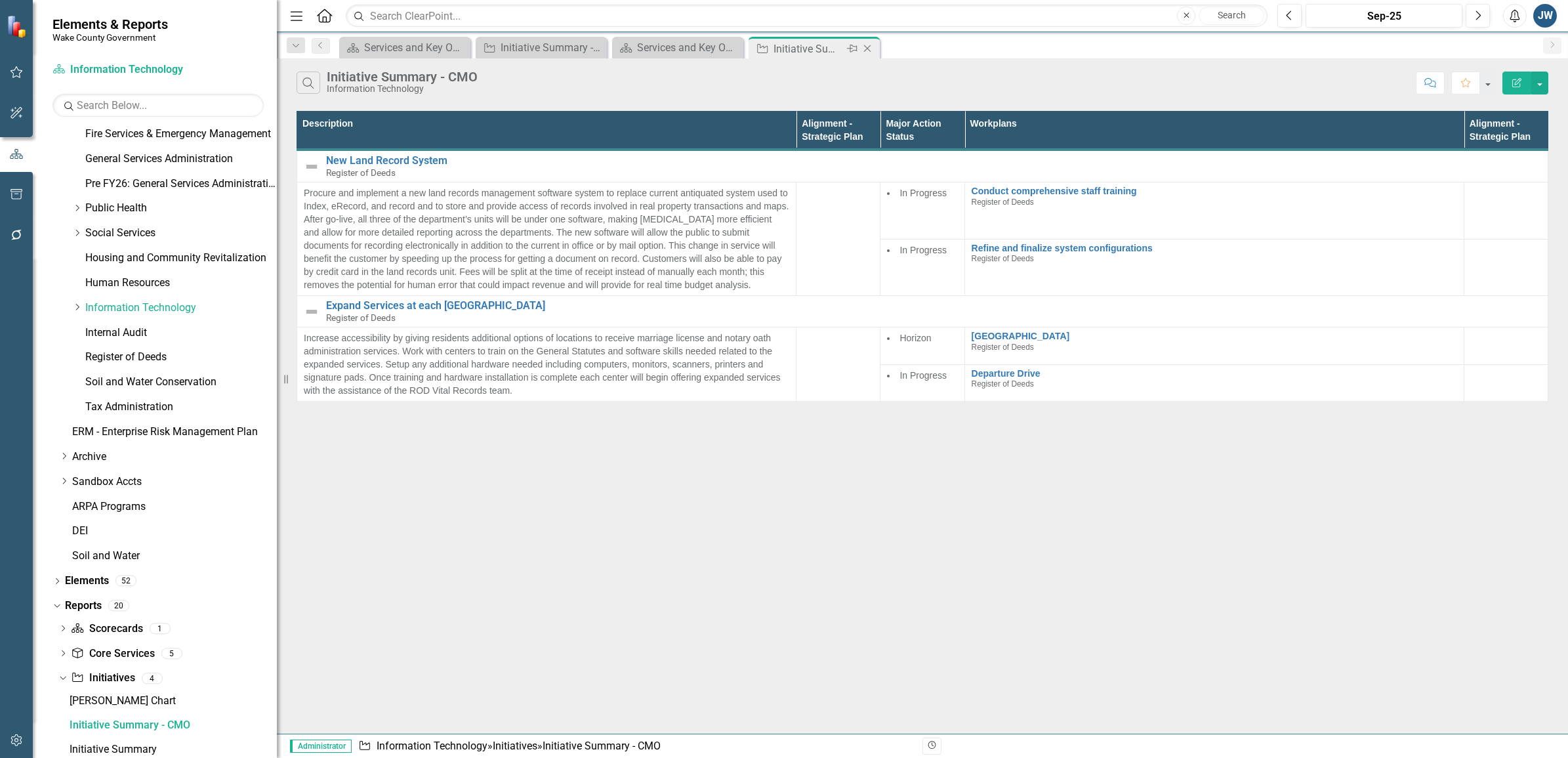
scroll to position [478, 0]
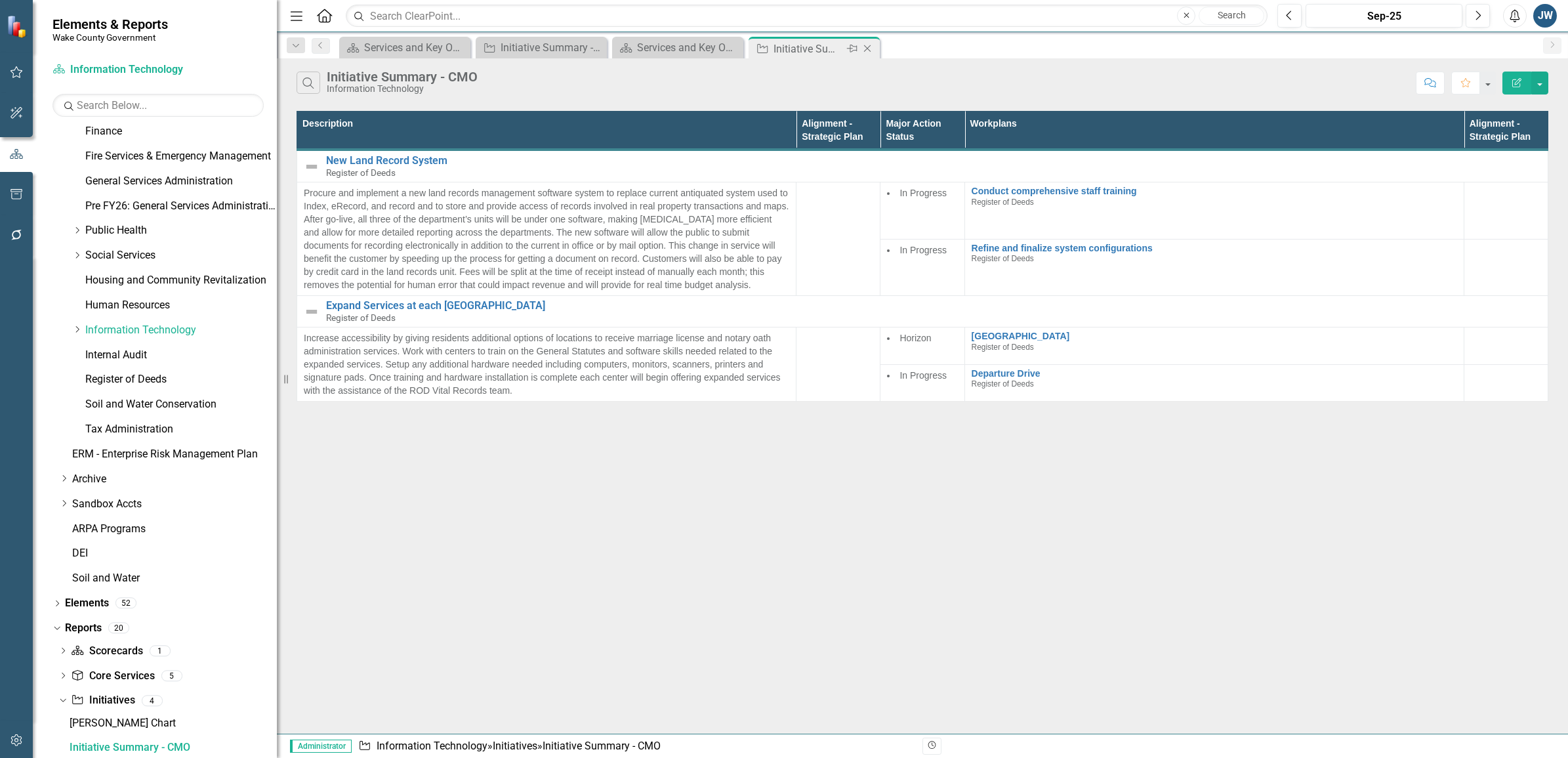
click at [833, 44] on icon "Close" at bounding box center [868, 48] width 13 height 10
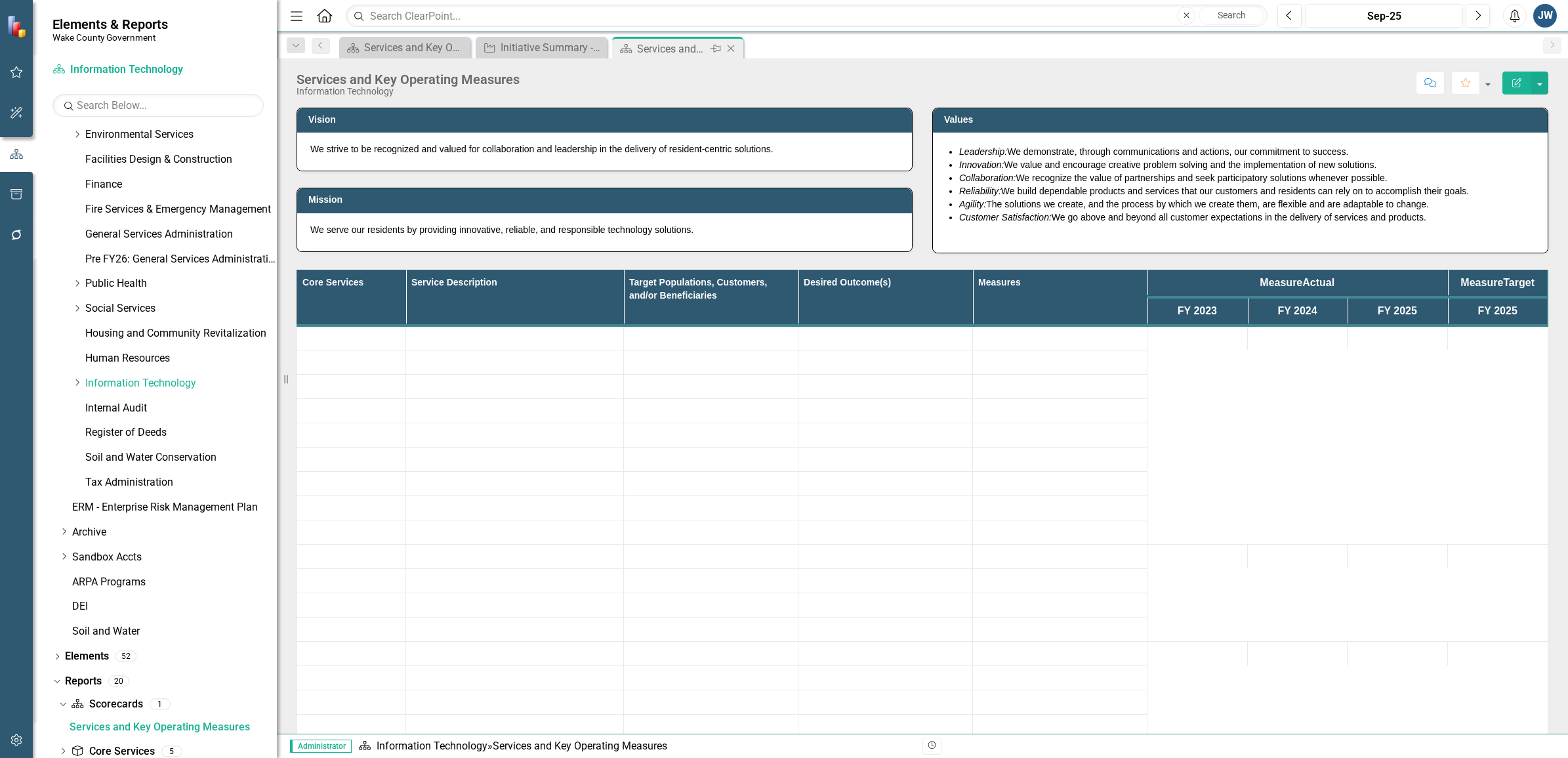
scroll to position [404, 0]
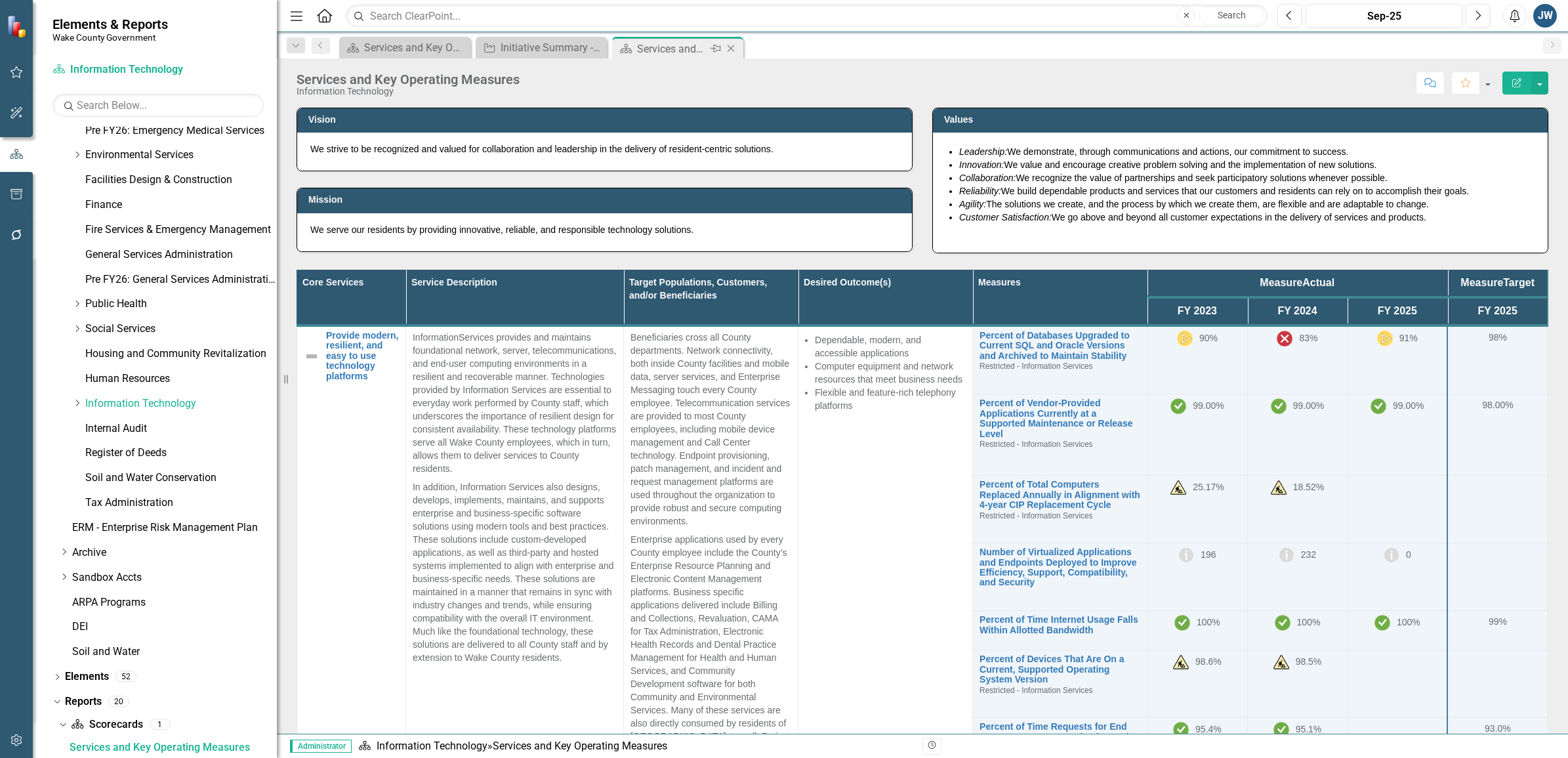
click at [732, 43] on icon "Close" at bounding box center [731, 48] width 13 height 10
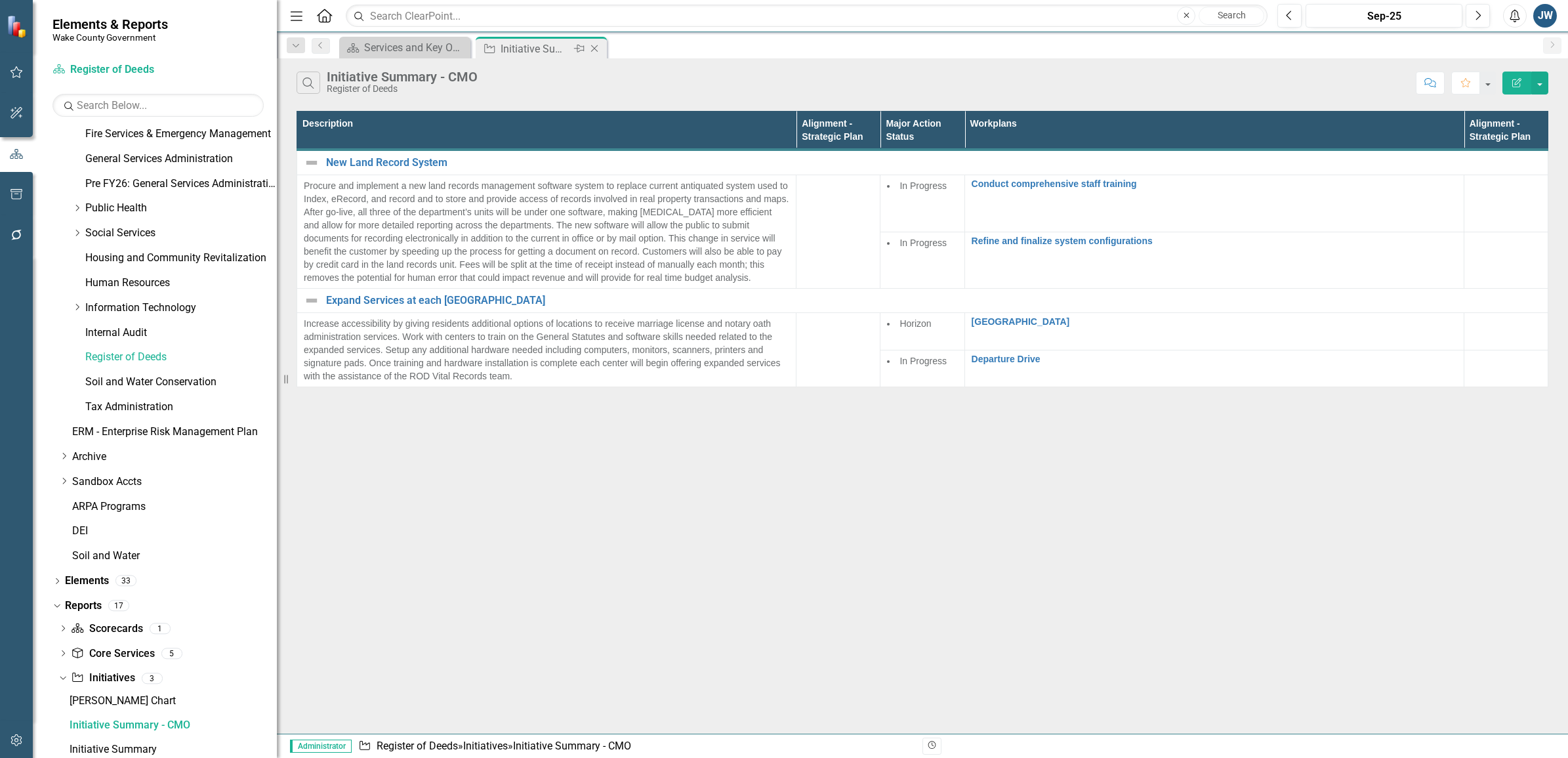
scroll to position [478, 0]
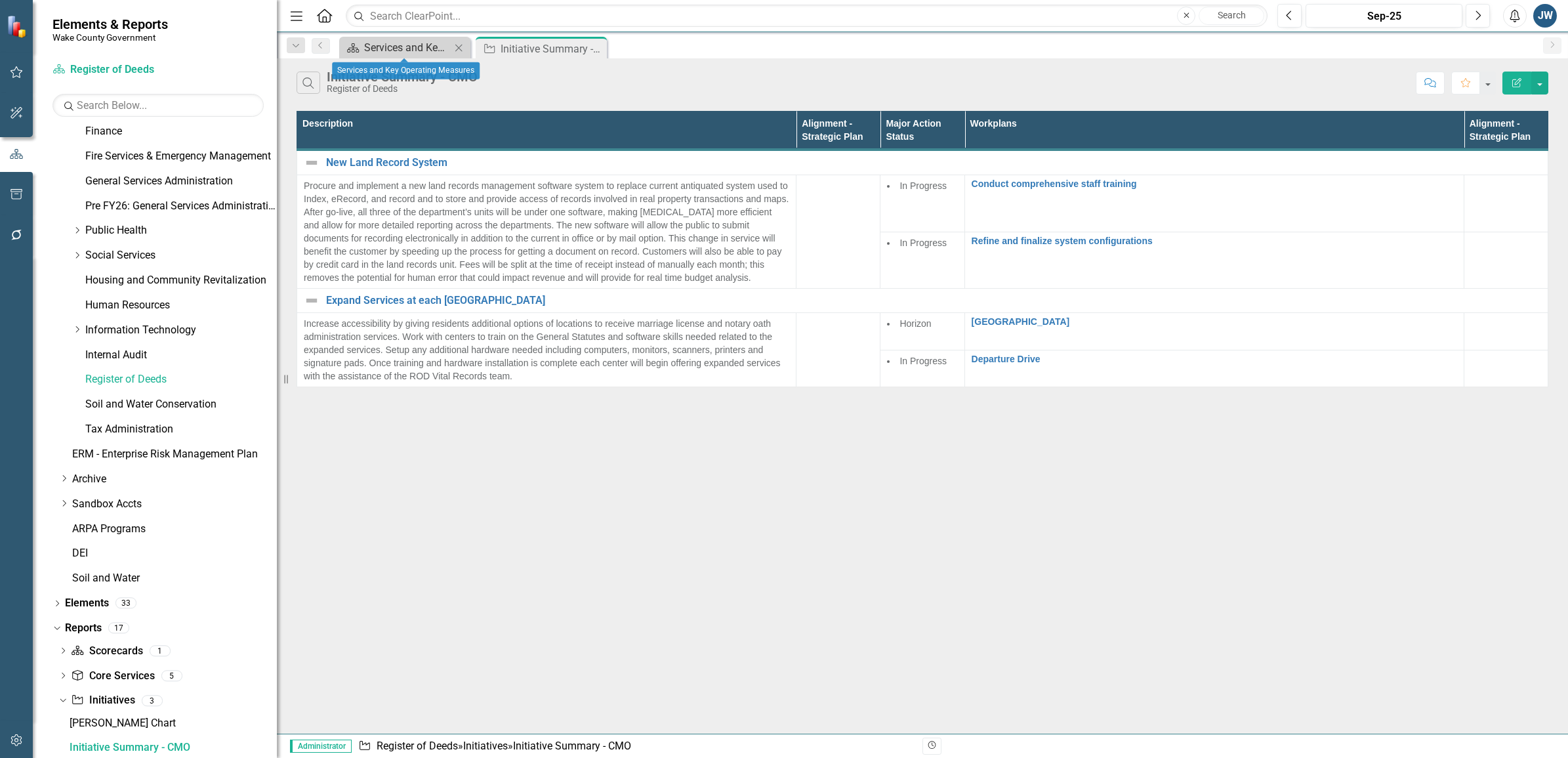
click at [384, 42] on div "Services and Key Operating Measures" at bounding box center [408, 48] width 87 height 17
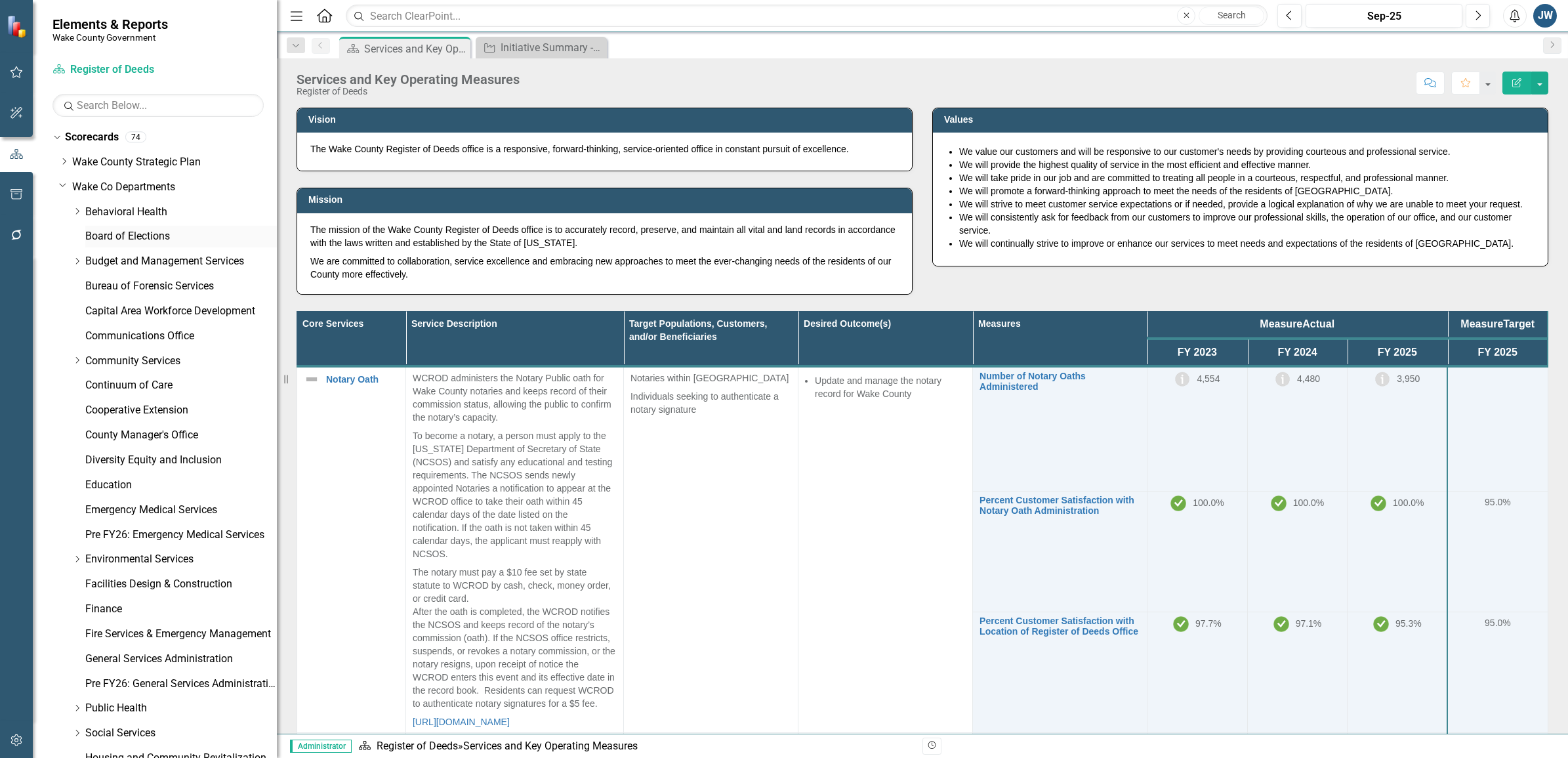
click at [130, 235] on link "Board of Elections" at bounding box center [181, 236] width 192 height 15
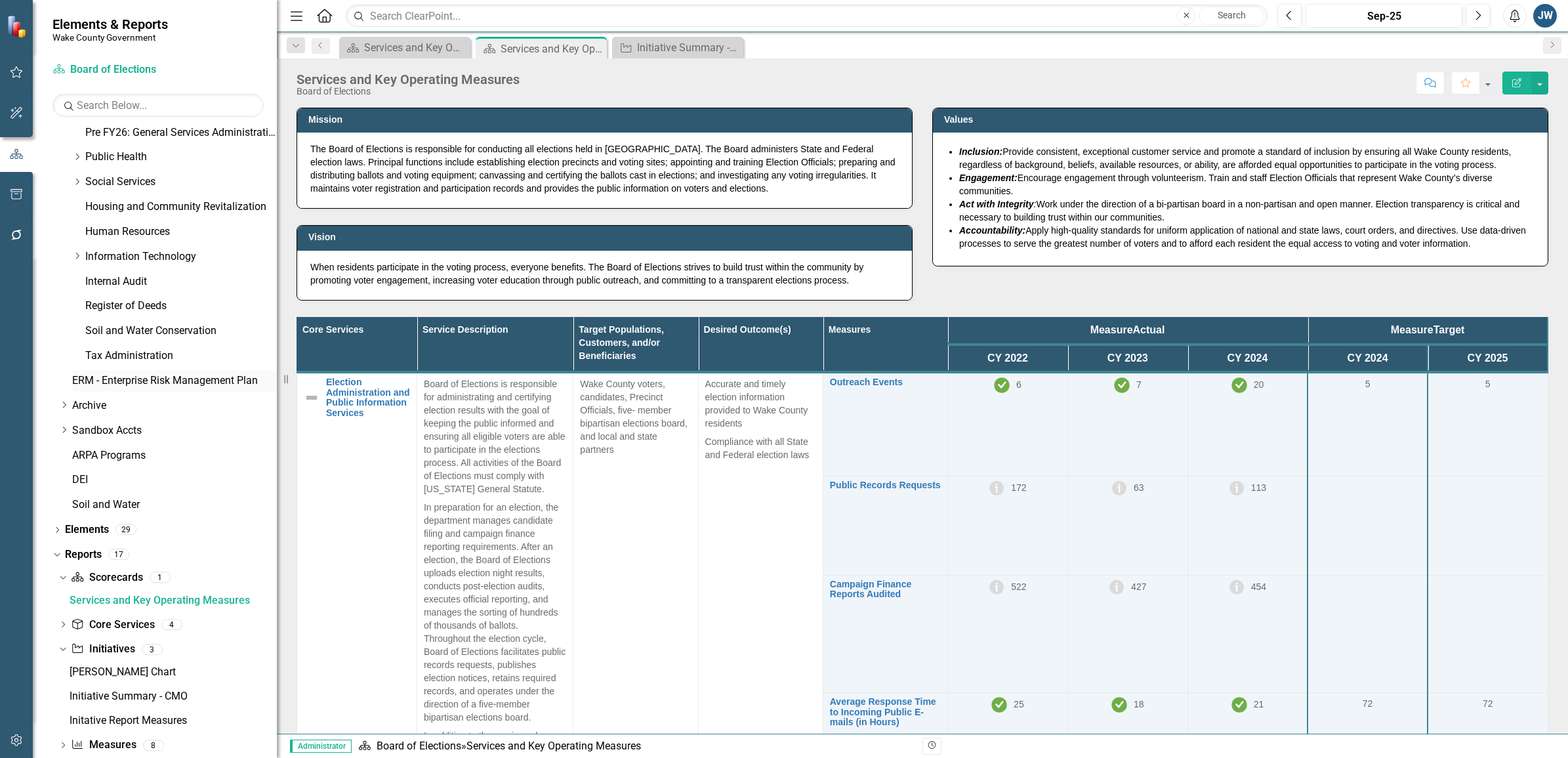
scroll to position [572, 0]
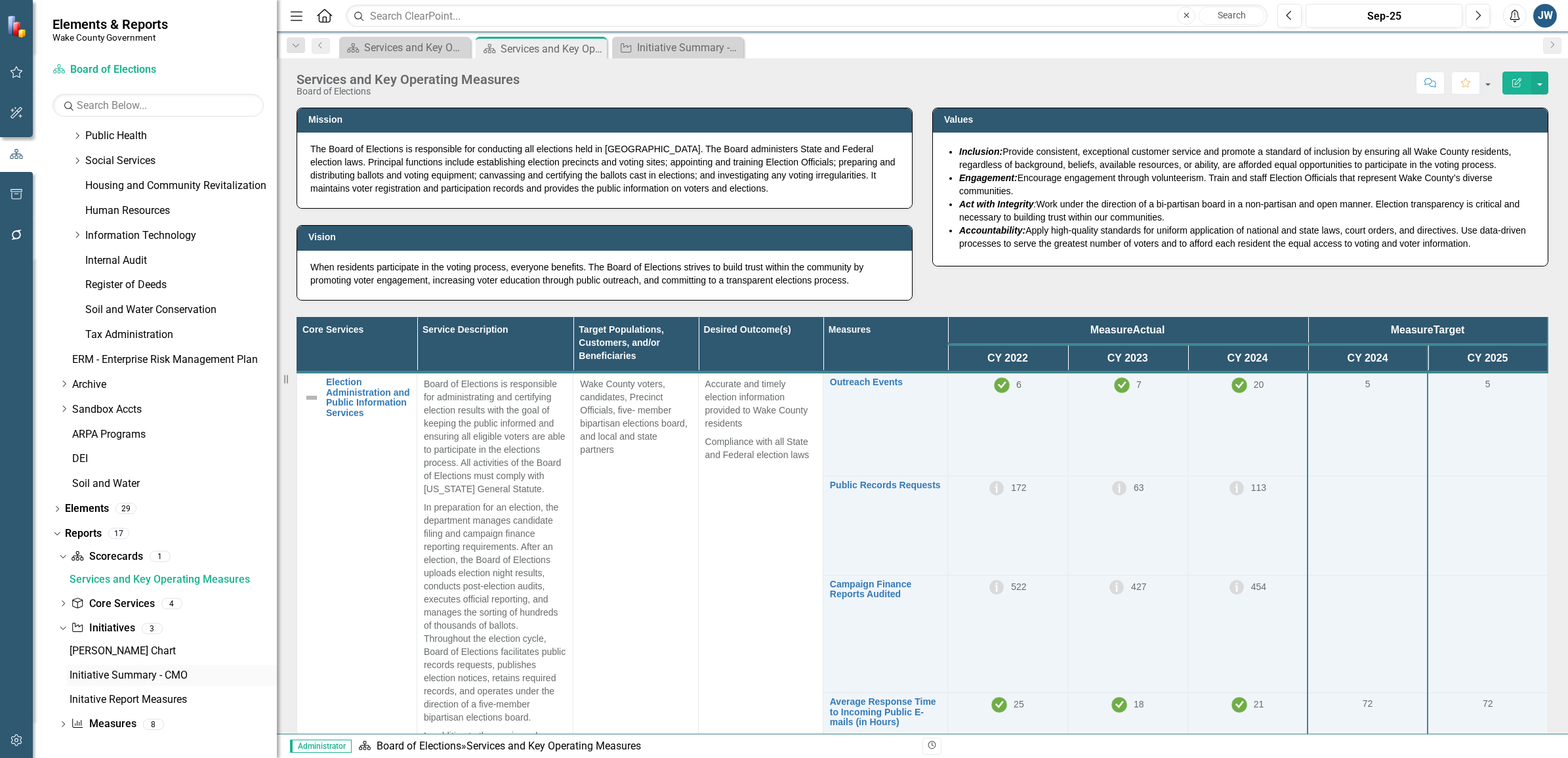
click at [116, 673] on div "Initiative Summary - CMO" at bounding box center [173, 675] width 208 height 12
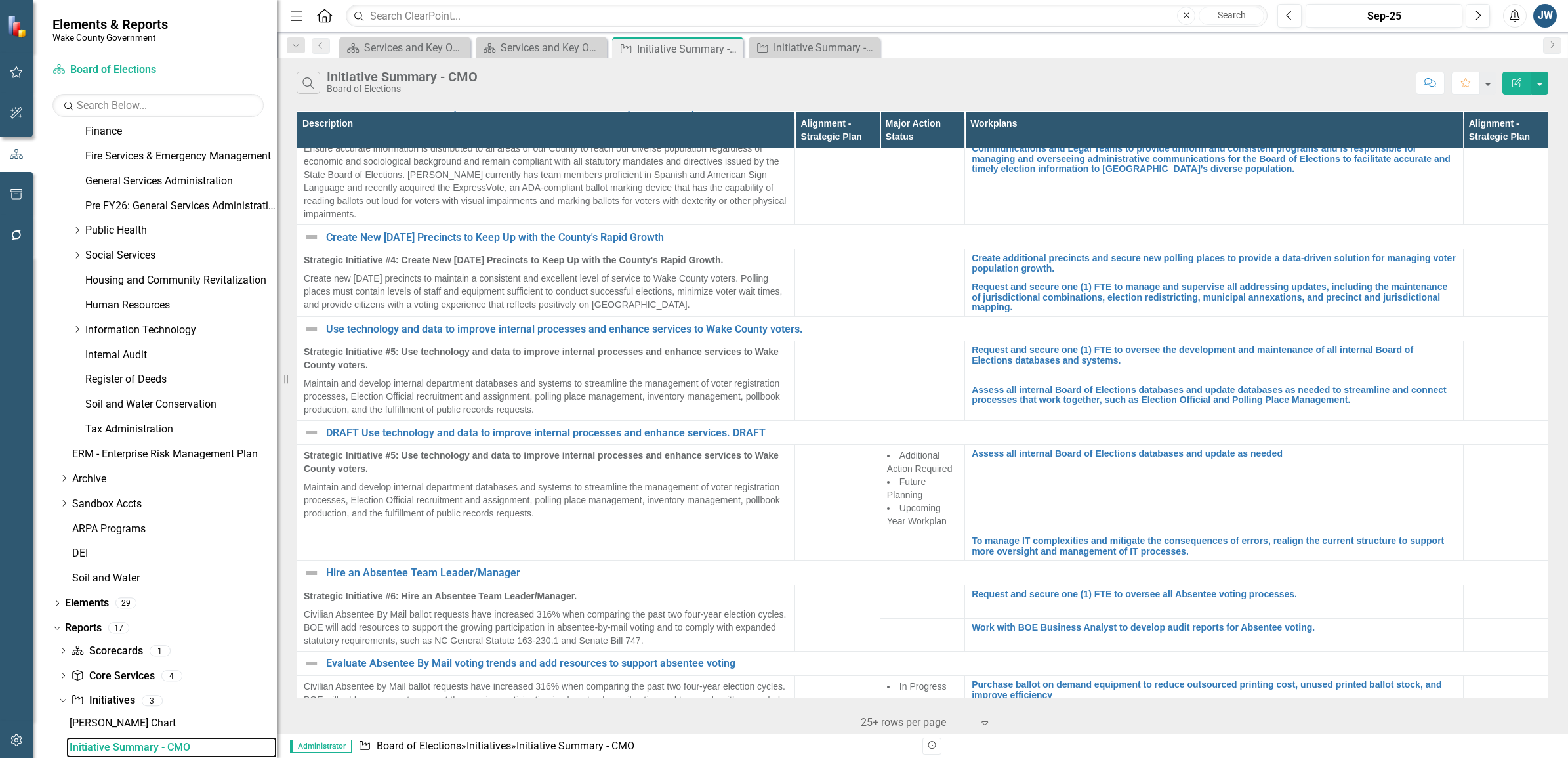
scroll to position [414, 0]
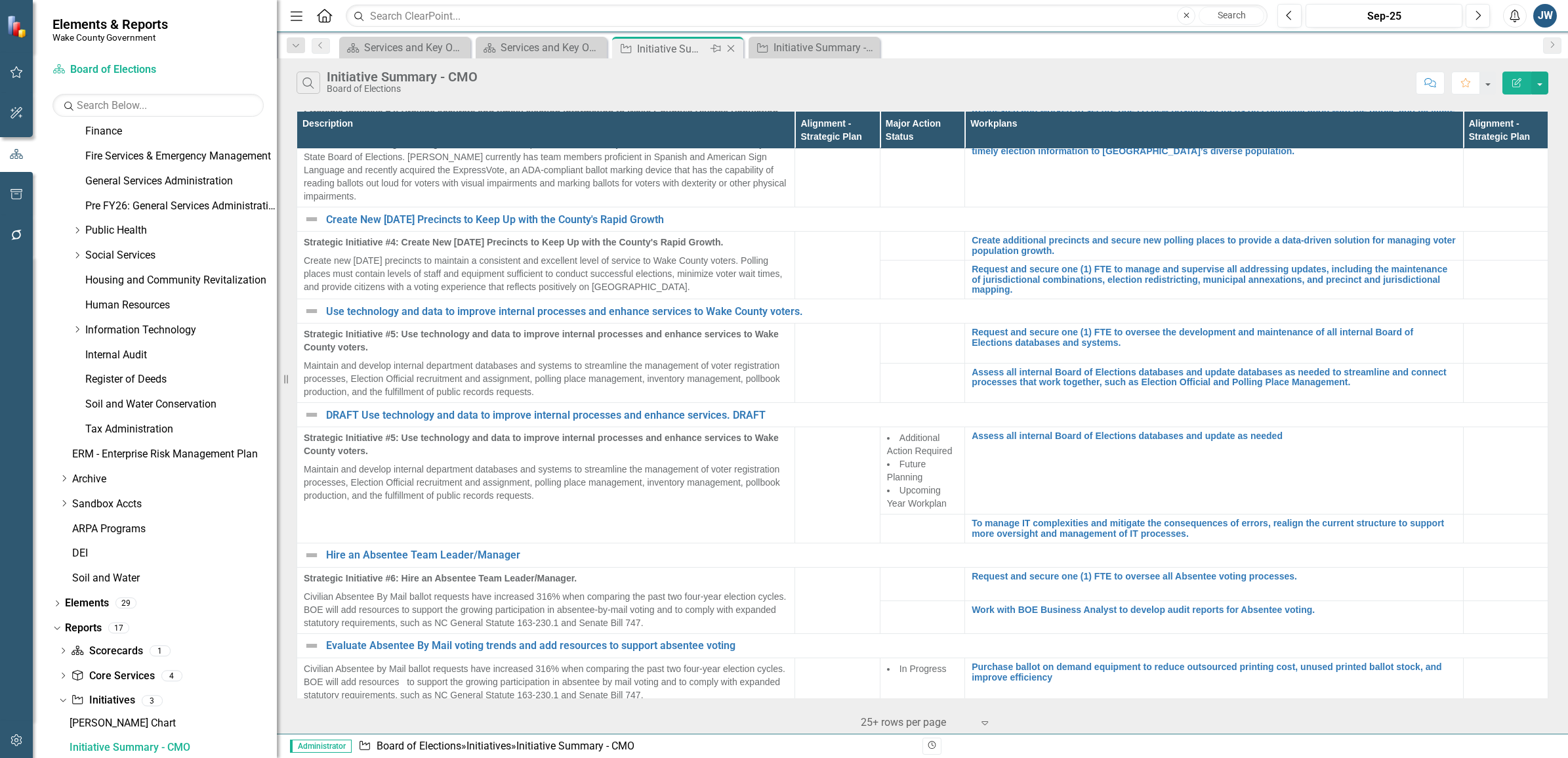
click at [730, 48] on icon at bounding box center [731, 49] width 7 height 7
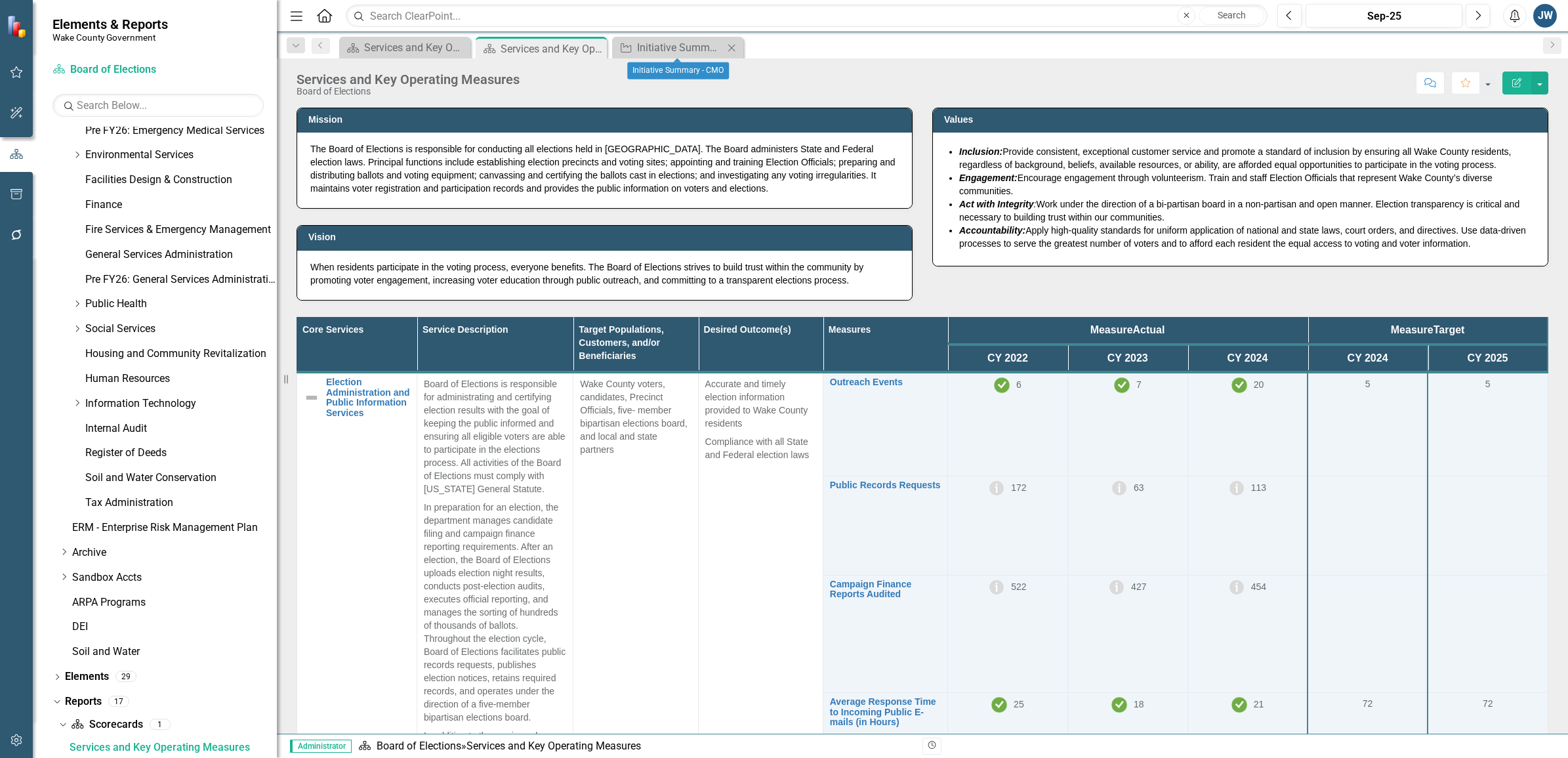
click at [733, 53] on icon "Close" at bounding box center [732, 47] width 13 height 10
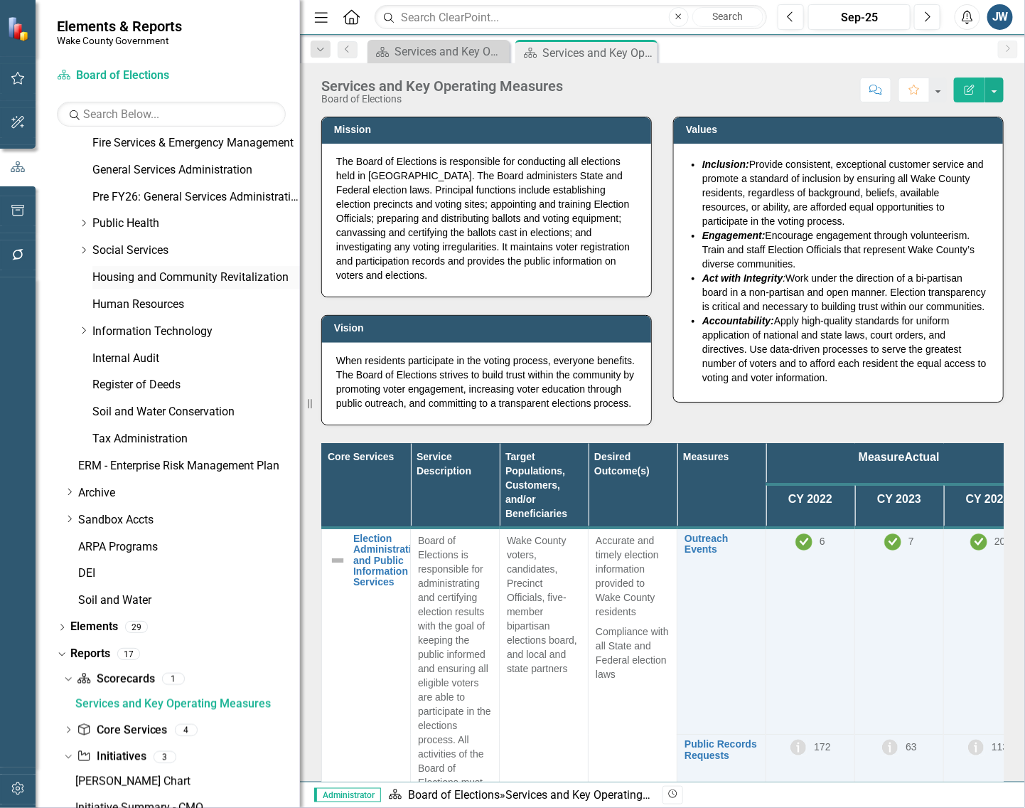
scroll to position [355, 0]
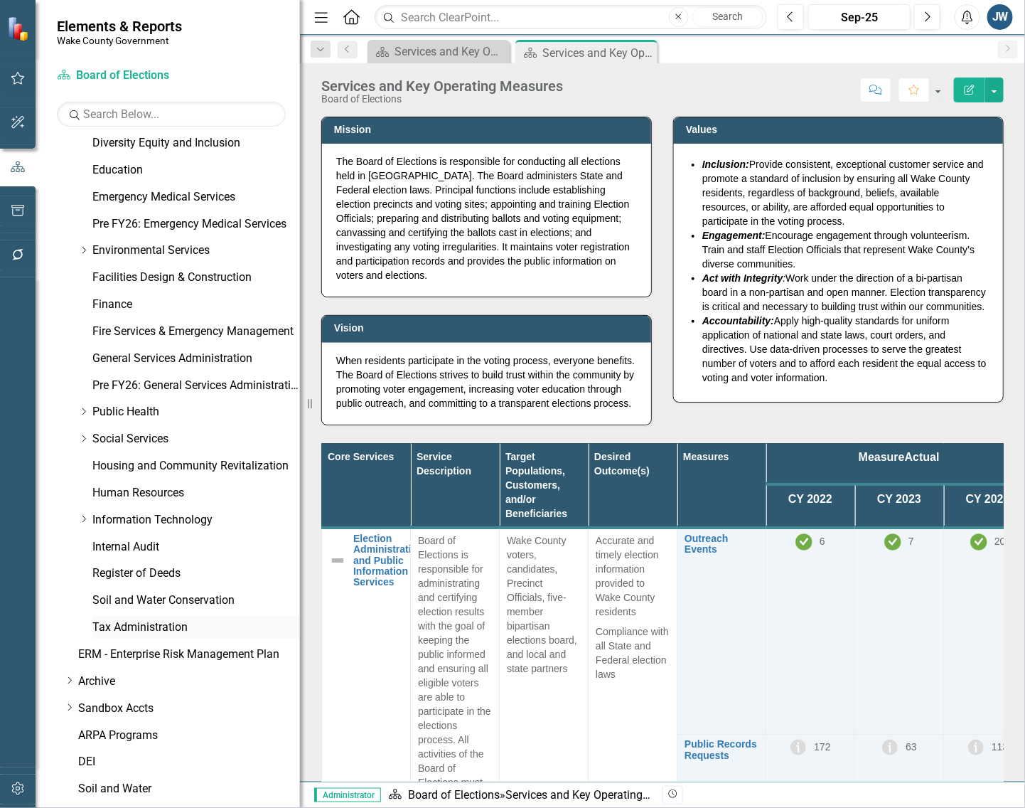
click at [139, 619] on link "Tax Administration" at bounding box center [196, 627] width 208 height 16
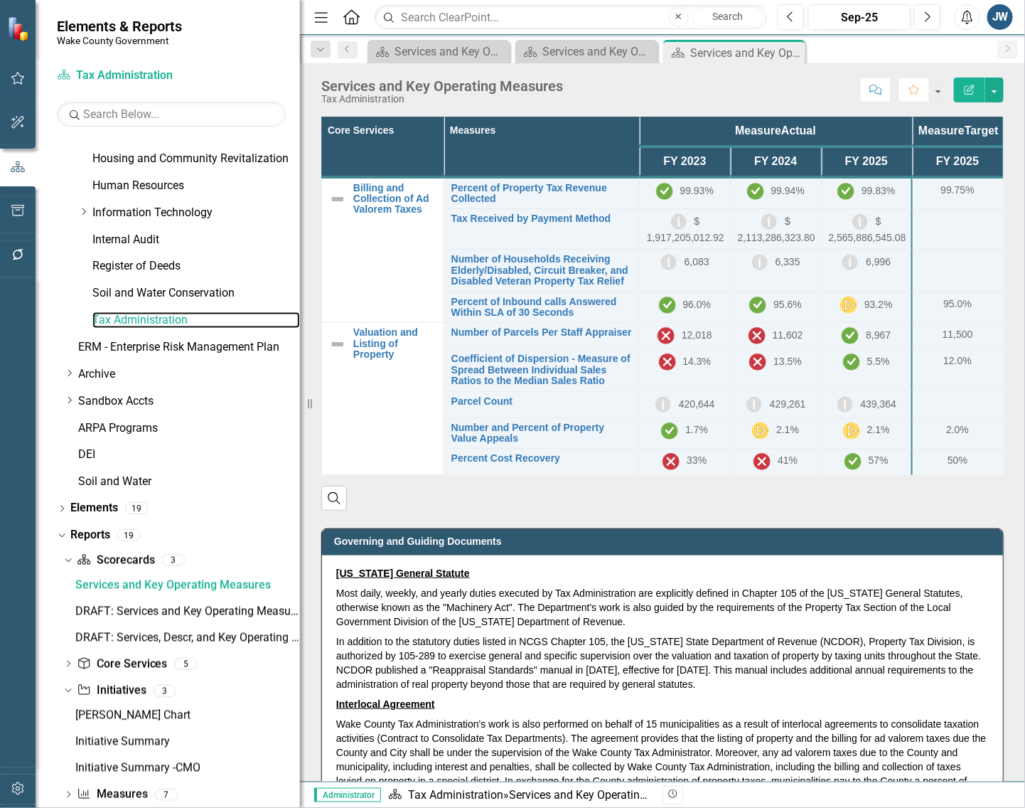
scroll to position [687, 0]
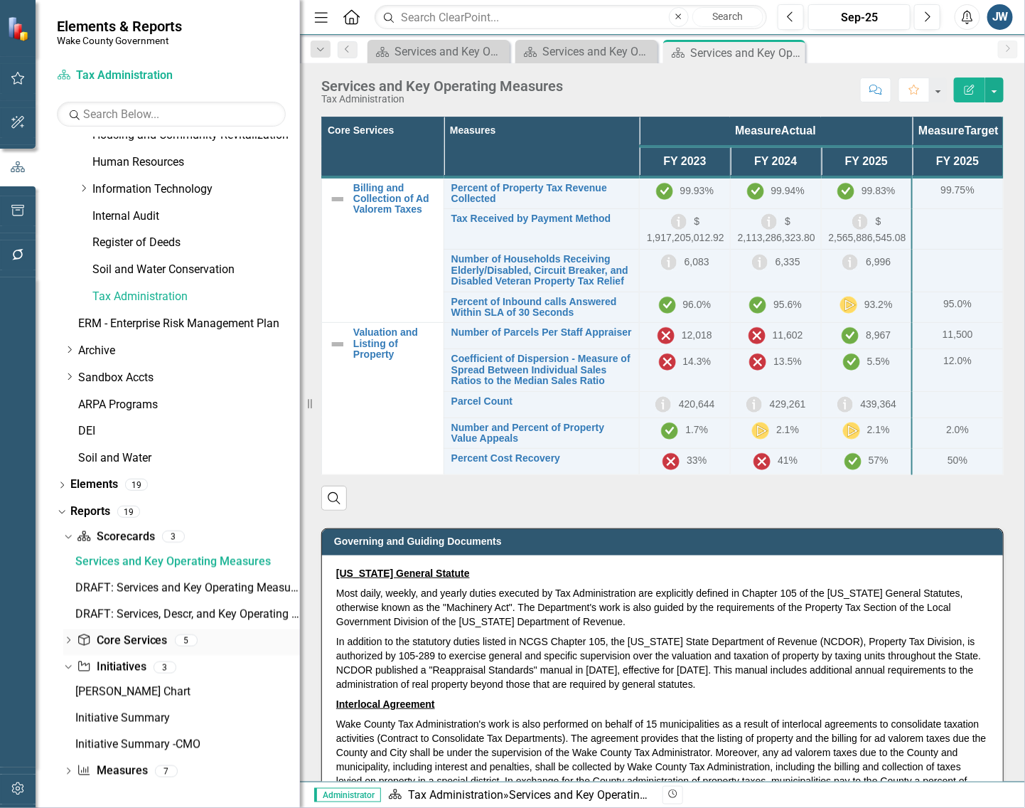
click at [71, 638] on icon "Dropdown" at bounding box center [68, 642] width 10 height 8
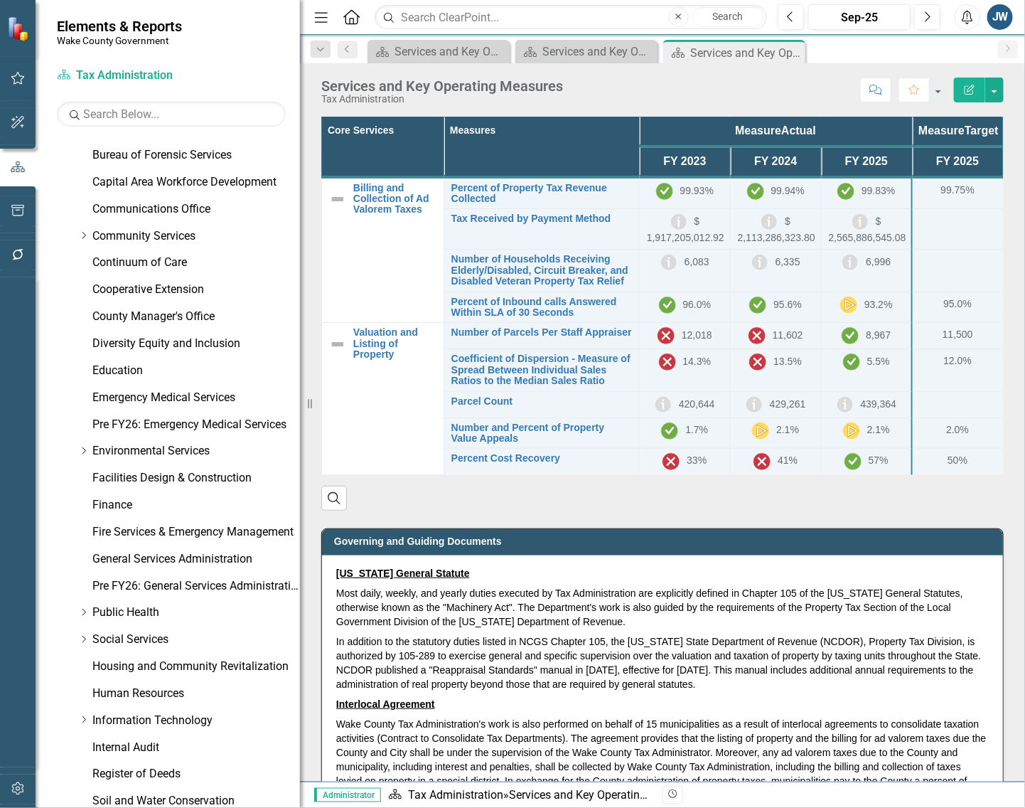
scroll to position [151, 0]
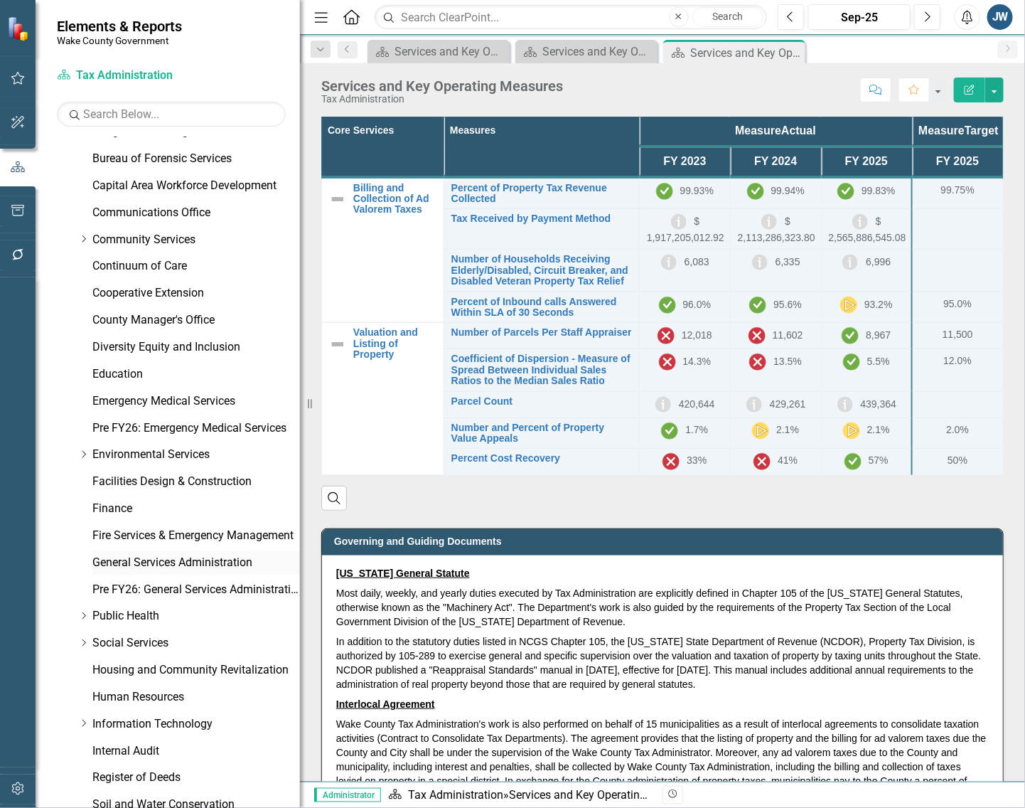
click at [210, 563] on link "General Services Administration" at bounding box center [196, 563] width 208 height 16
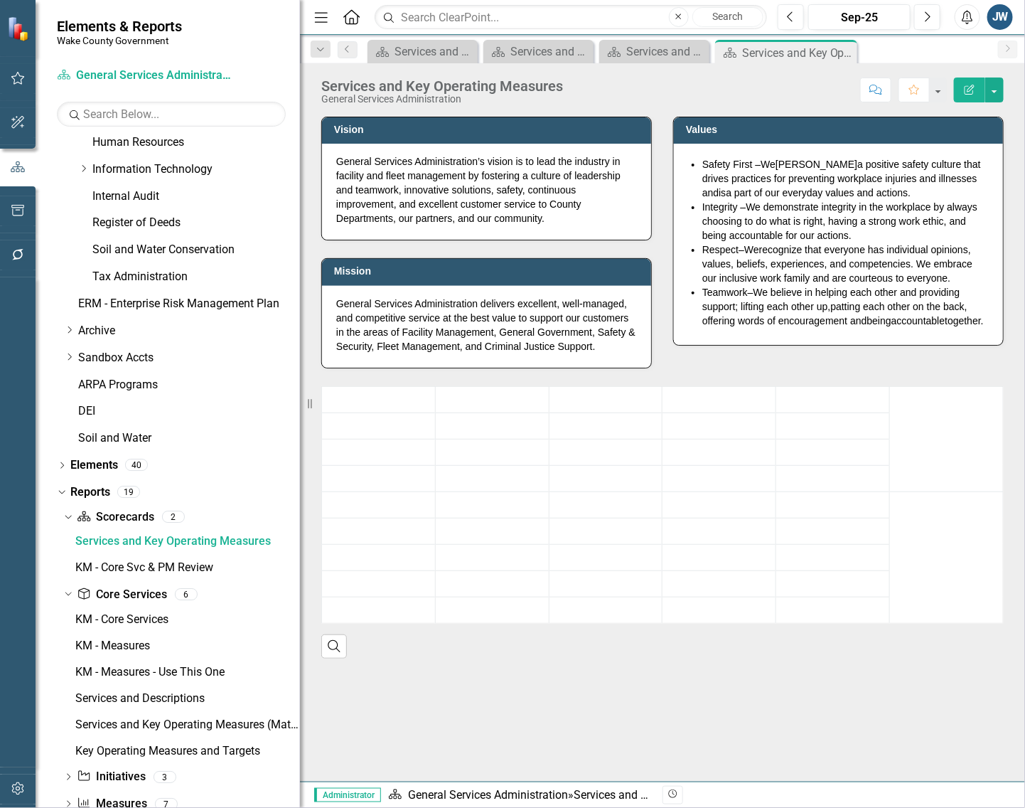
scroll to position [739, 0]
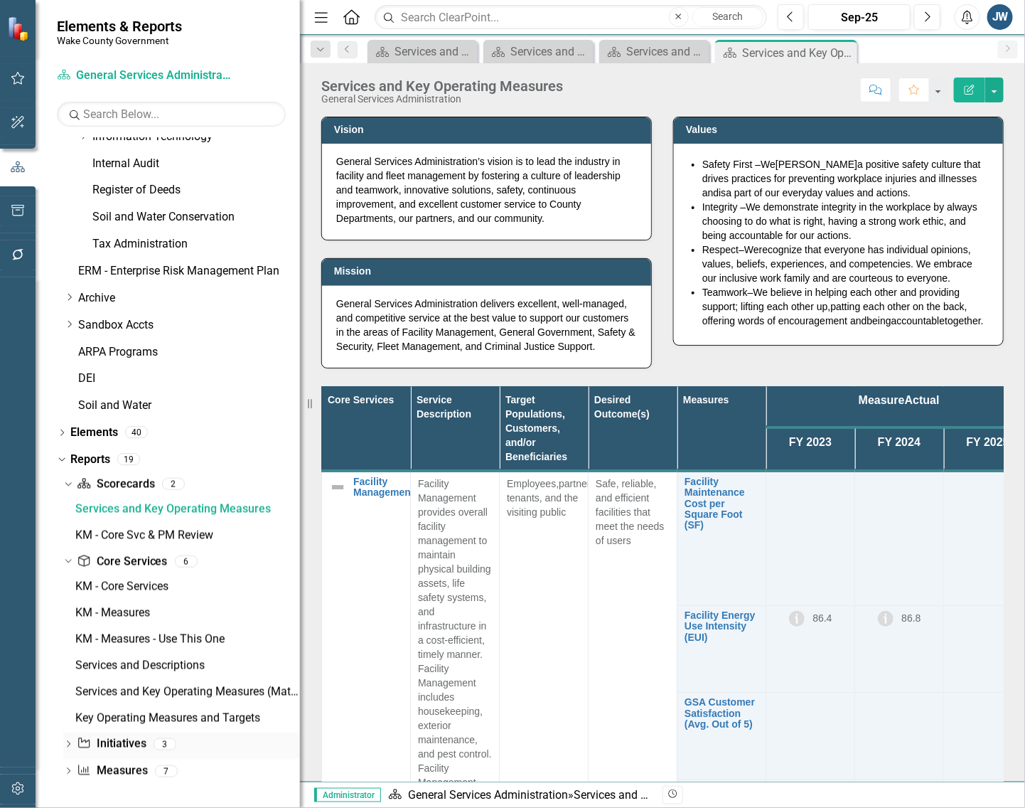
click at [66, 745] on icon "Dropdown" at bounding box center [68, 746] width 10 height 8
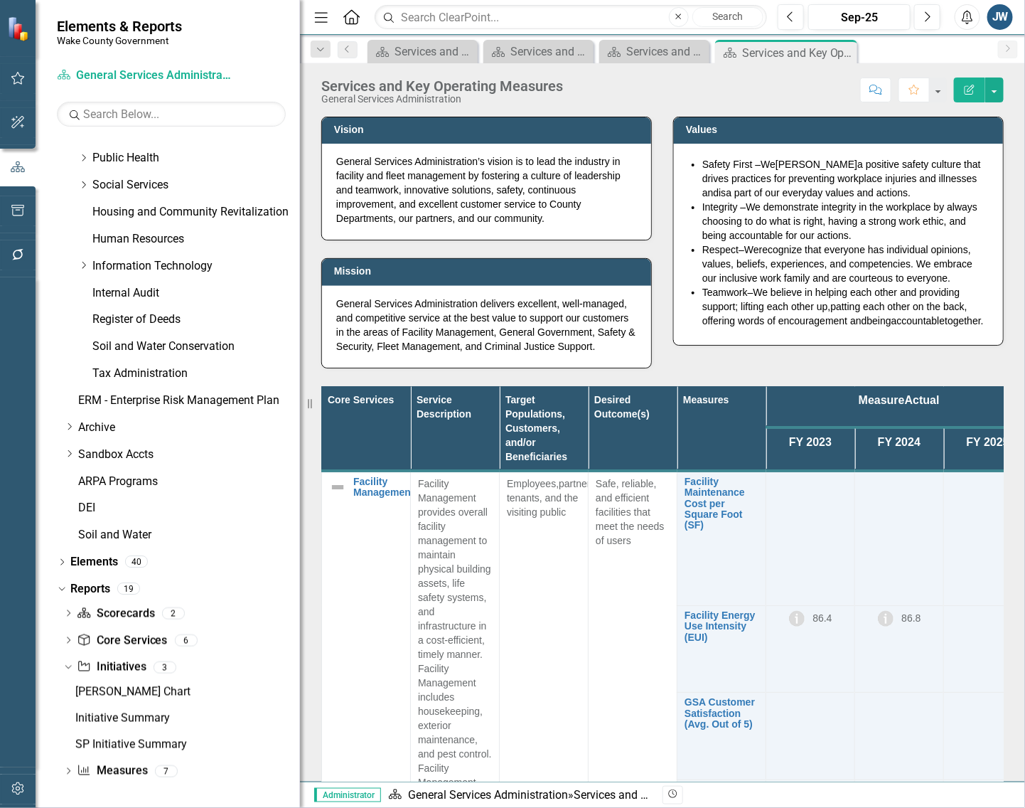
scroll to position [609, 0]
click at [133, 662] on link "Initiative Initiatives" at bounding box center [111, 667] width 69 height 16
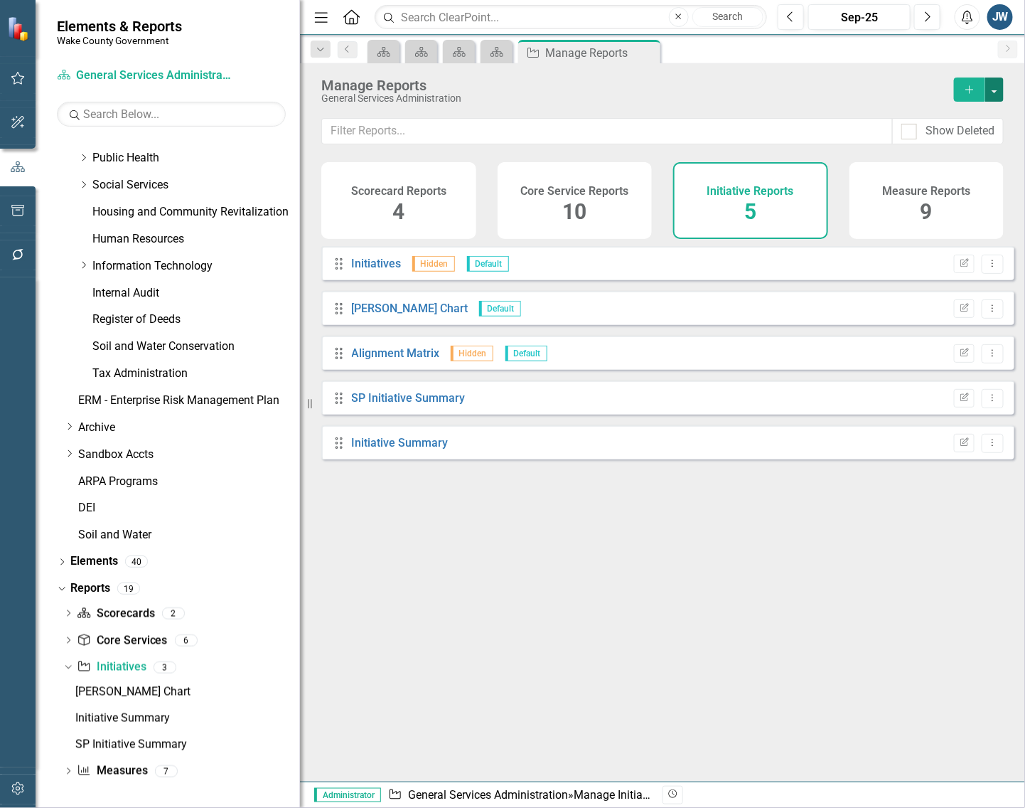
click at [903, 91] on button "button" at bounding box center [994, 89] width 18 height 24
click at [903, 144] on link "Copy Add From Template" at bounding box center [936, 142] width 133 height 26
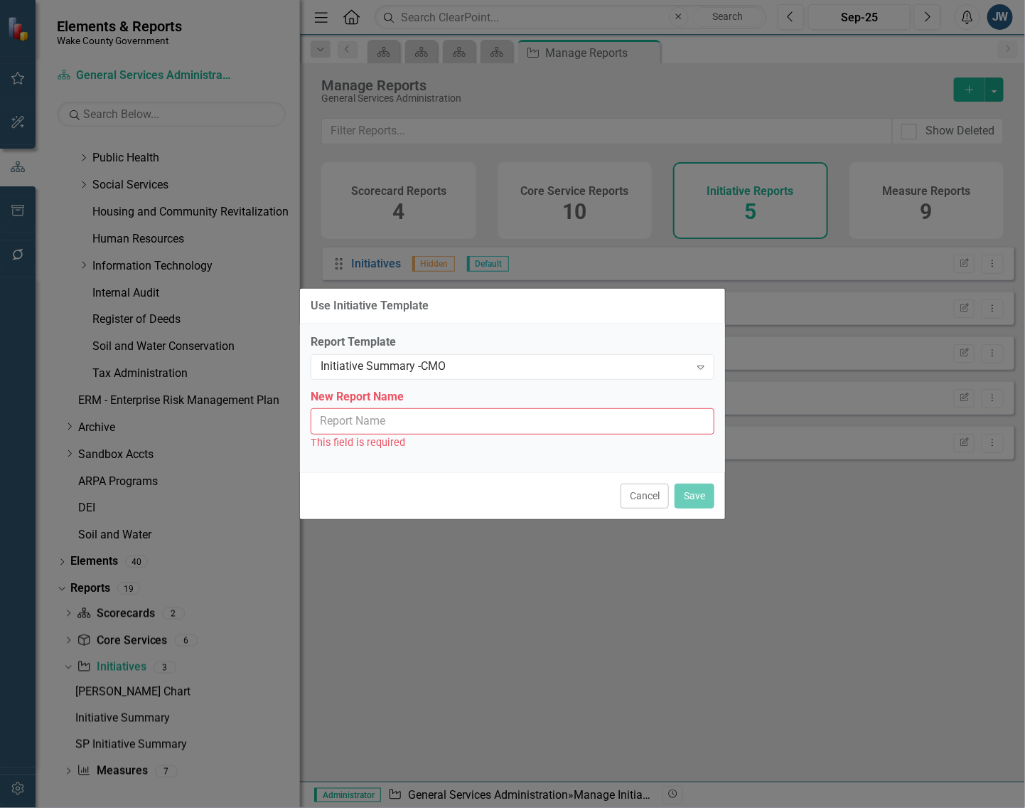
click at [514, 425] on input "New Report Name" at bounding box center [513, 421] width 404 height 26
type input "Initiative Summary - CMO"
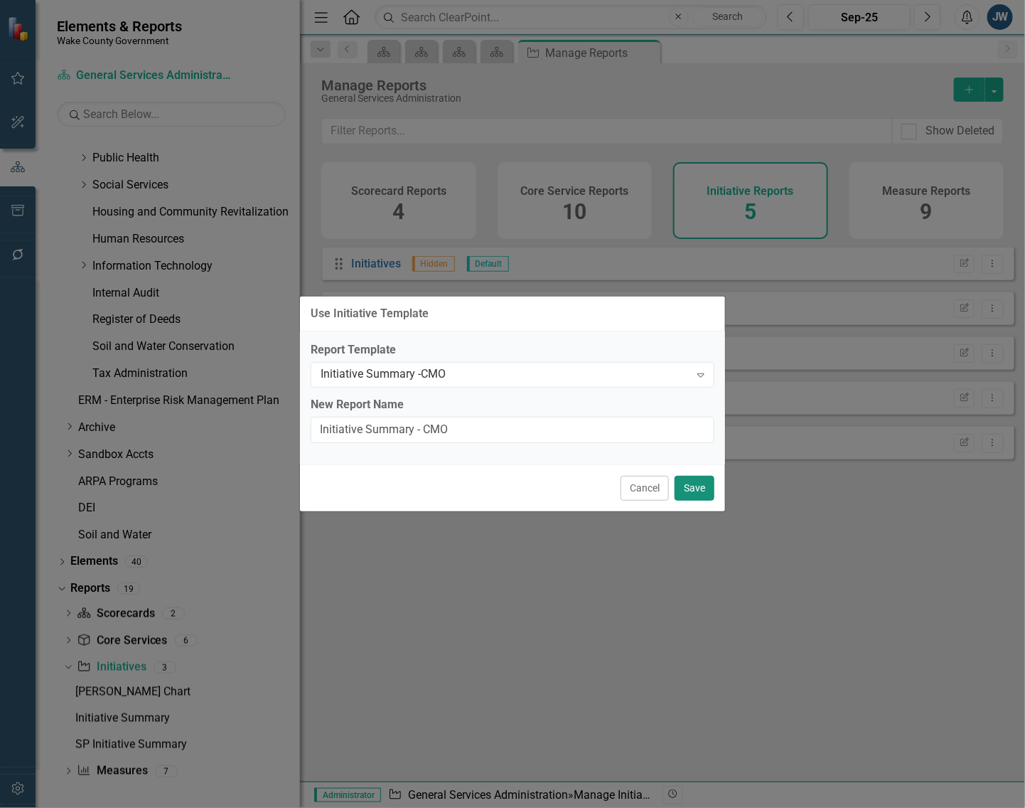
click at [691, 487] on button "Save" at bounding box center [695, 488] width 40 height 25
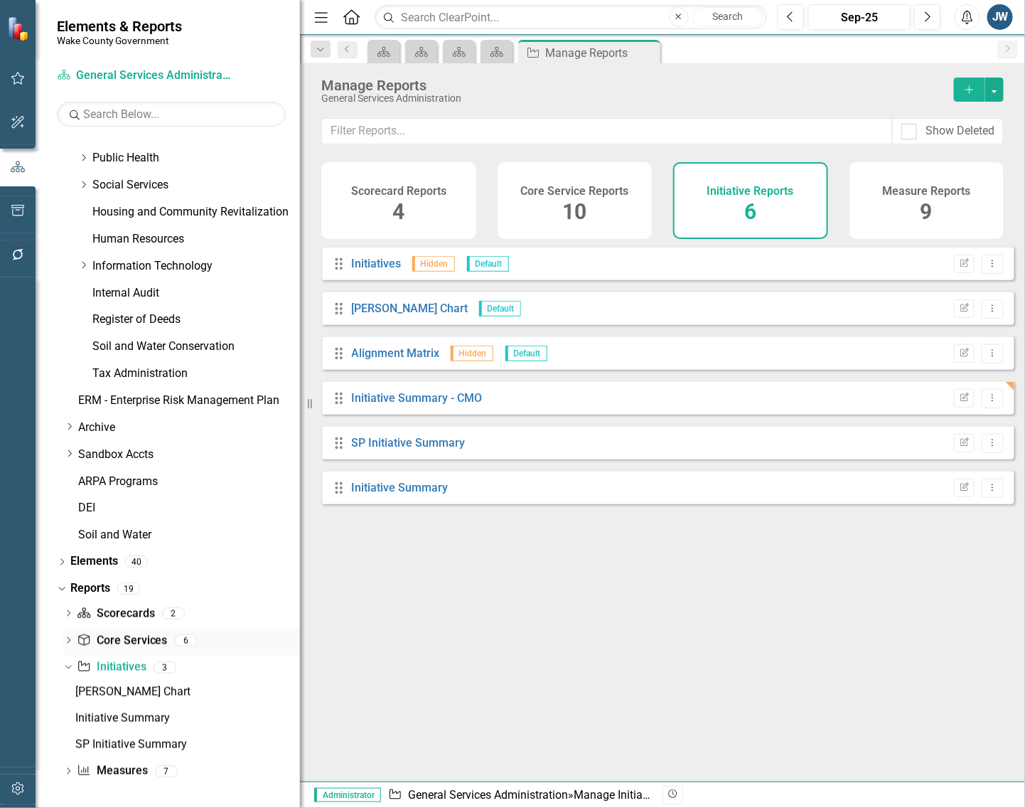
click at [63, 641] on icon "Dropdown" at bounding box center [68, 642] width 10 height 8
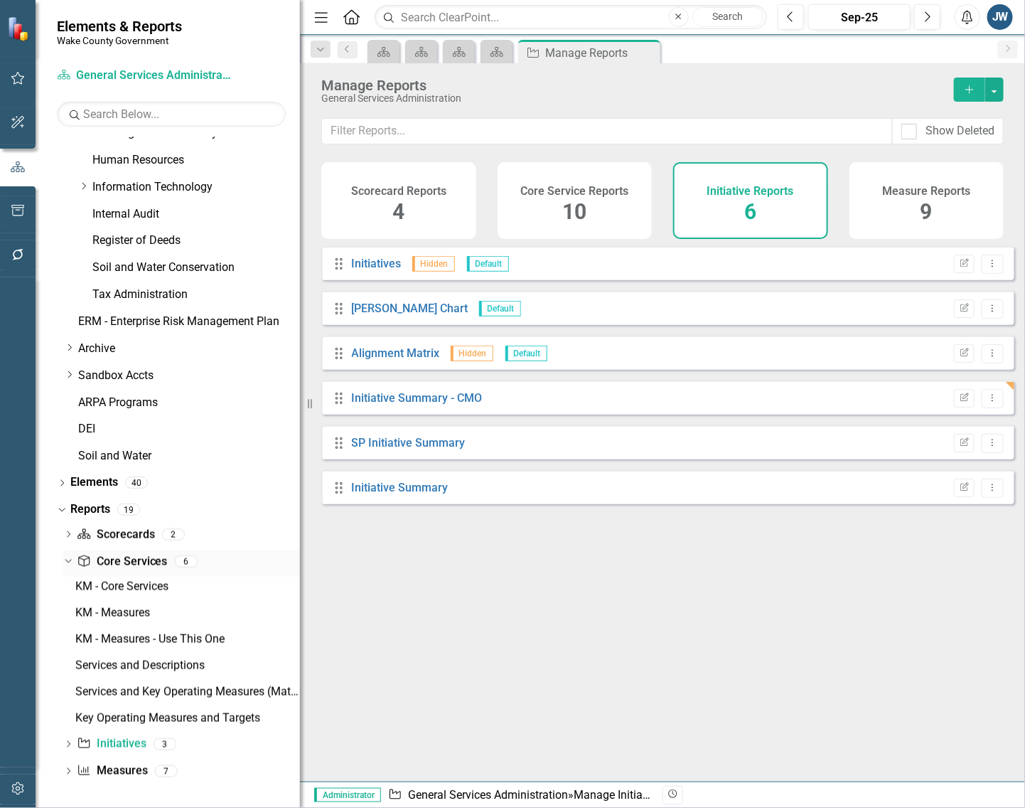
click at [123, 562] on link "Core Service Core Services" at bounding box center [122, 562] width 90 height 16
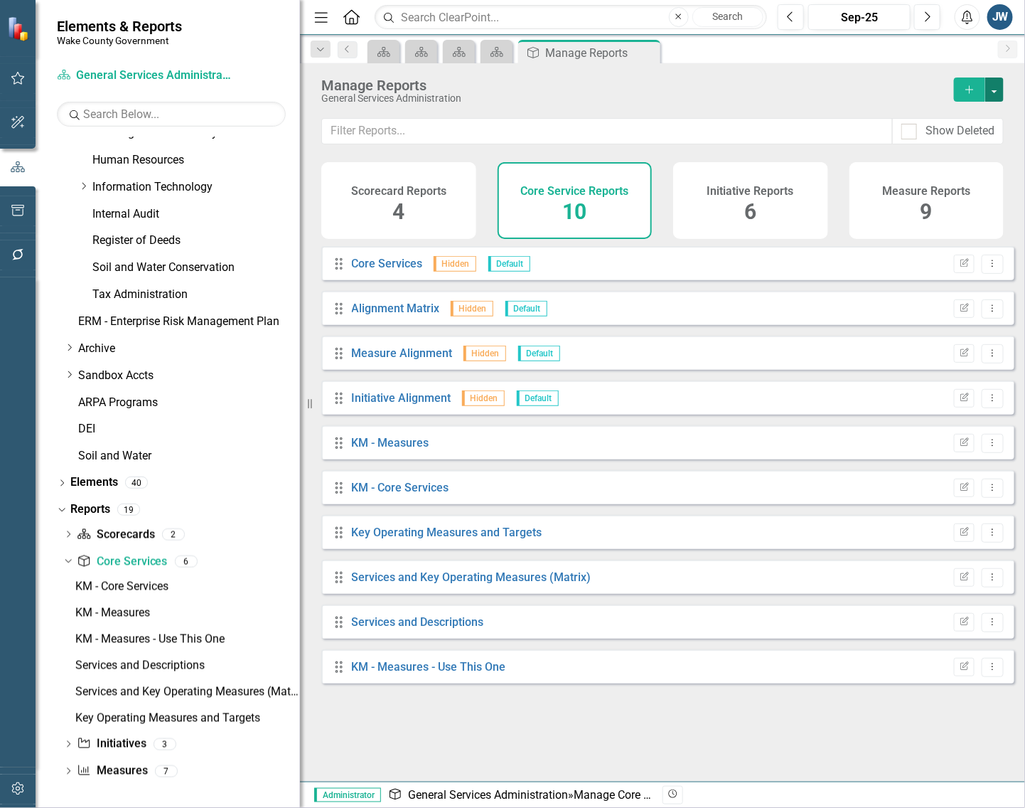
click at [903, 87] on button "button" at bounding box center [994, 89] width 18 height 24
click at [903, 143] on link "Copy Add From Template" at bounding box center [936, 142] width 133 height 26
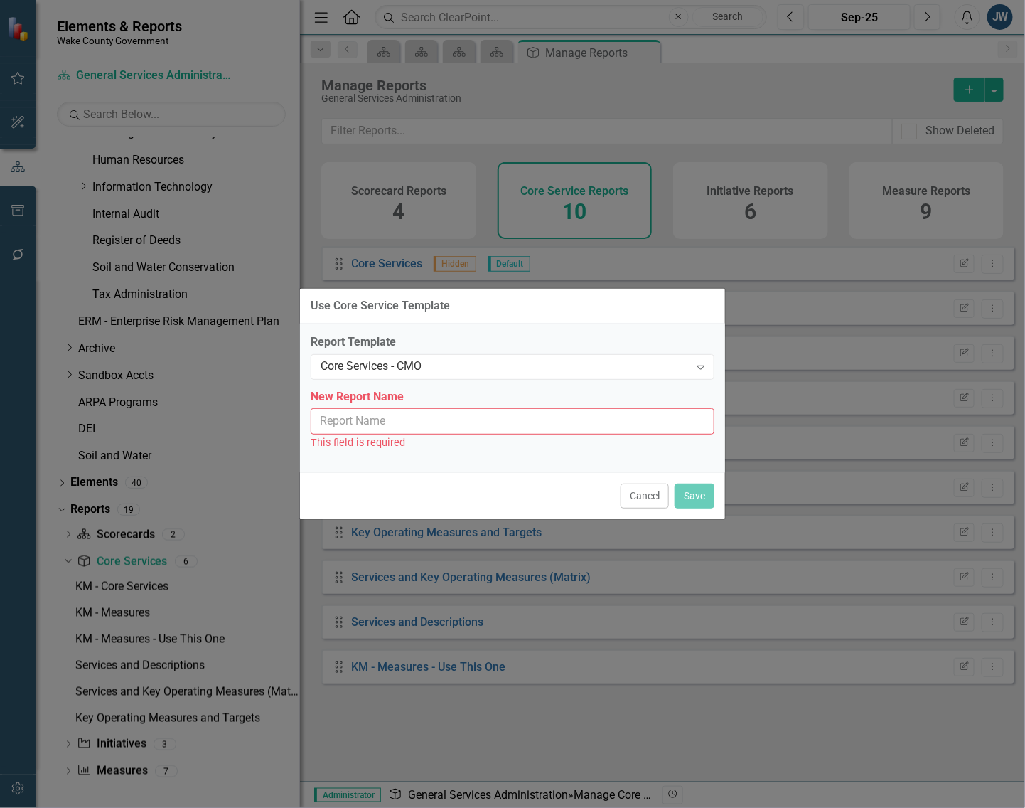
click at [620, 421] on input "New Report Name" at bounding box center [513, 421] width 404 height 26
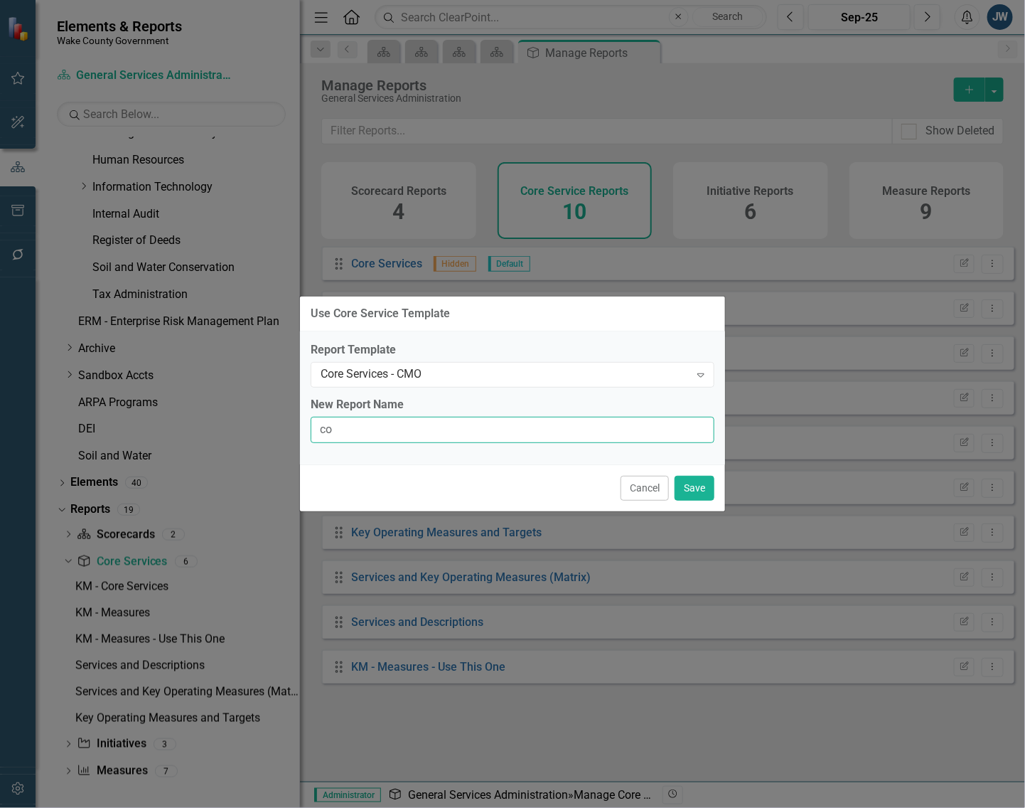
type input "Core Services - CMO"
click at [695, 487] on button "Save" at bounding box center [695, 488] width 40 height 25
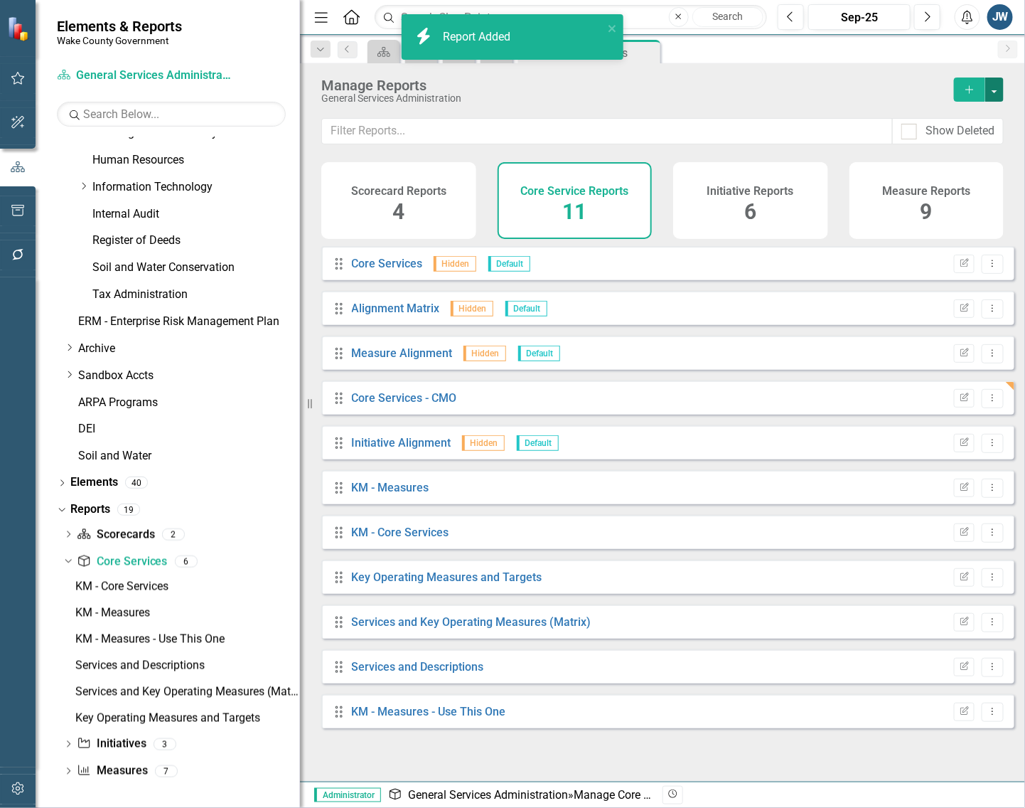
click at [903, 89] on button "button" at bounding box center [994, 89] width 18 height 24
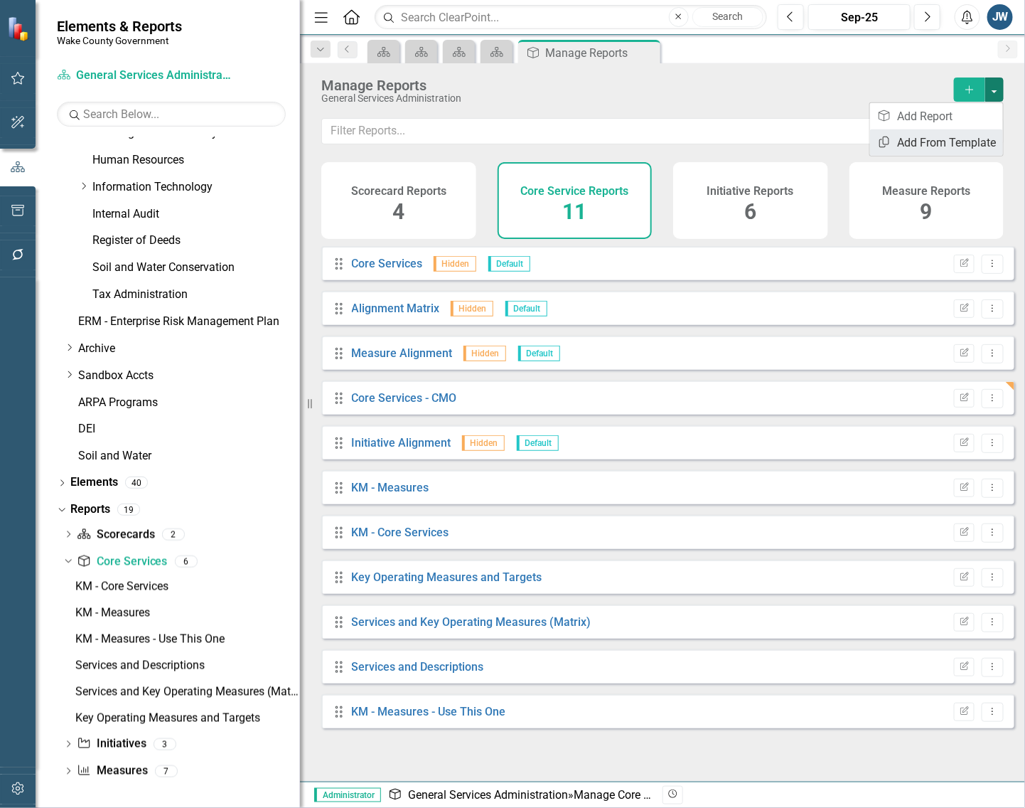
click at [903, 134] on link "Copy Add From Template" at bounding box center [936, 142] width 133 height 26
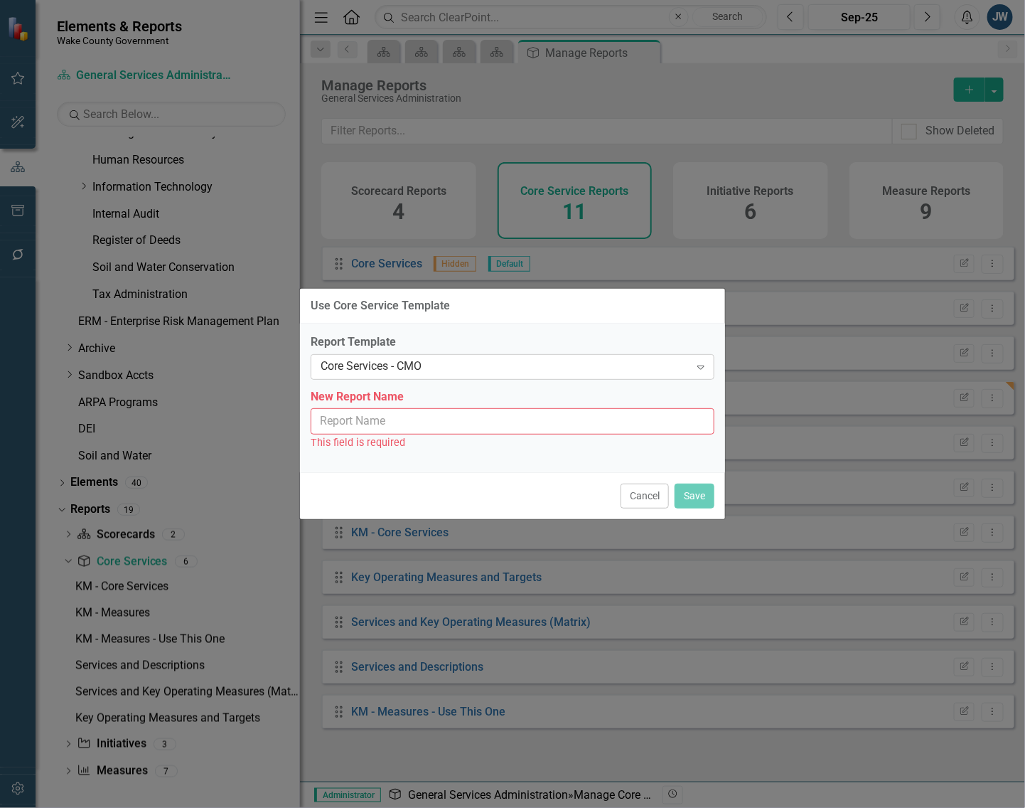
click at [576, 367] on div "Core Services - CMO" at bounding box center [505, 366] width 369 height 16
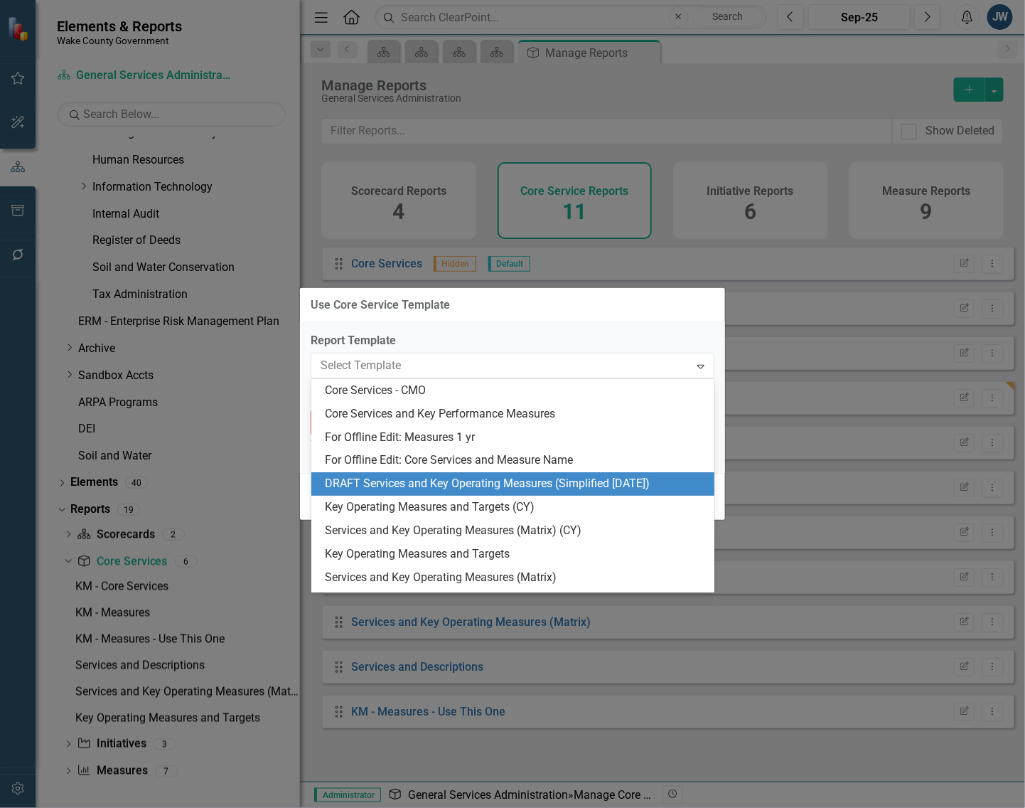
click at [515, 481] on div "DRAFT Services and Key Operating Measures (Simplified [DATE])" at bounding box center [516, 484] width 381 height 16
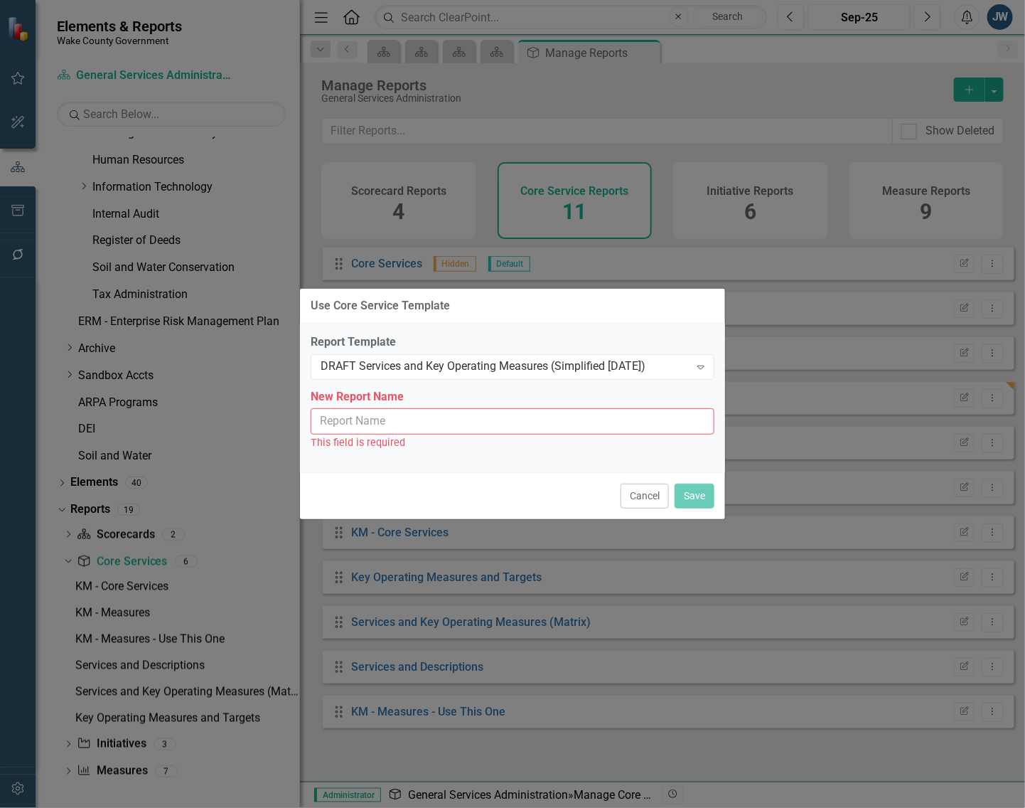
click at [493, 424] on input "New Report Name" at bounding box center [513, 421] width 404 height 26
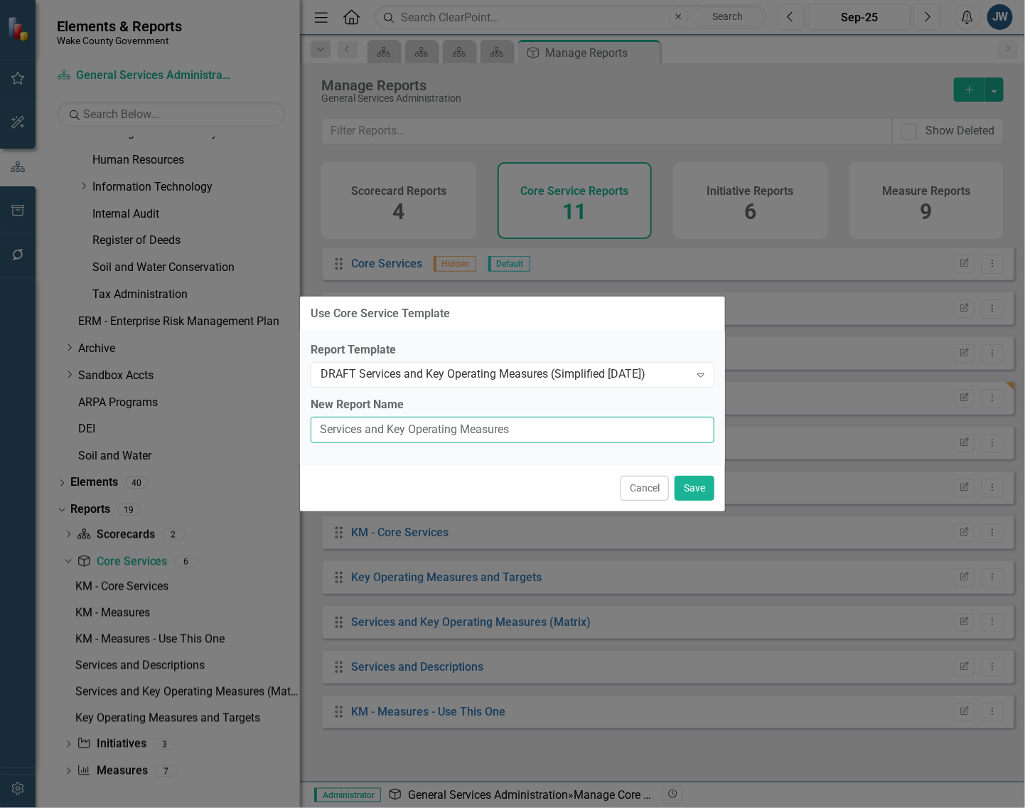
type input "Services and Key Operating Measures (Simplified [DATE])"
click at [690, 488] on button "Save" at bounding box center [695, 488] width 40 height 25
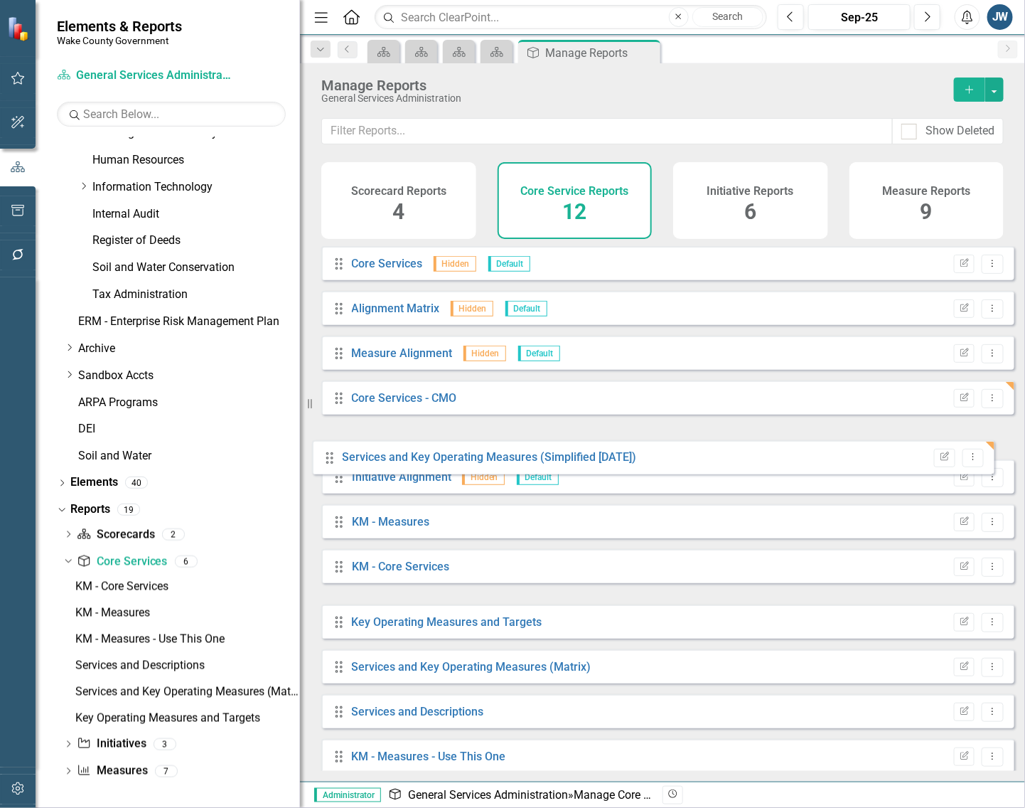
drag, startPoint x: 333, startPoint y: 587, endPoint x: 326, endPoint y: 449, distance: 137.4
click at [325, 452] on div "Drag Core Services Hidden Default Edit Report Dropdown Menu Drag Alignment Matr…" at bounding box center [667, 509] width 693 height 527
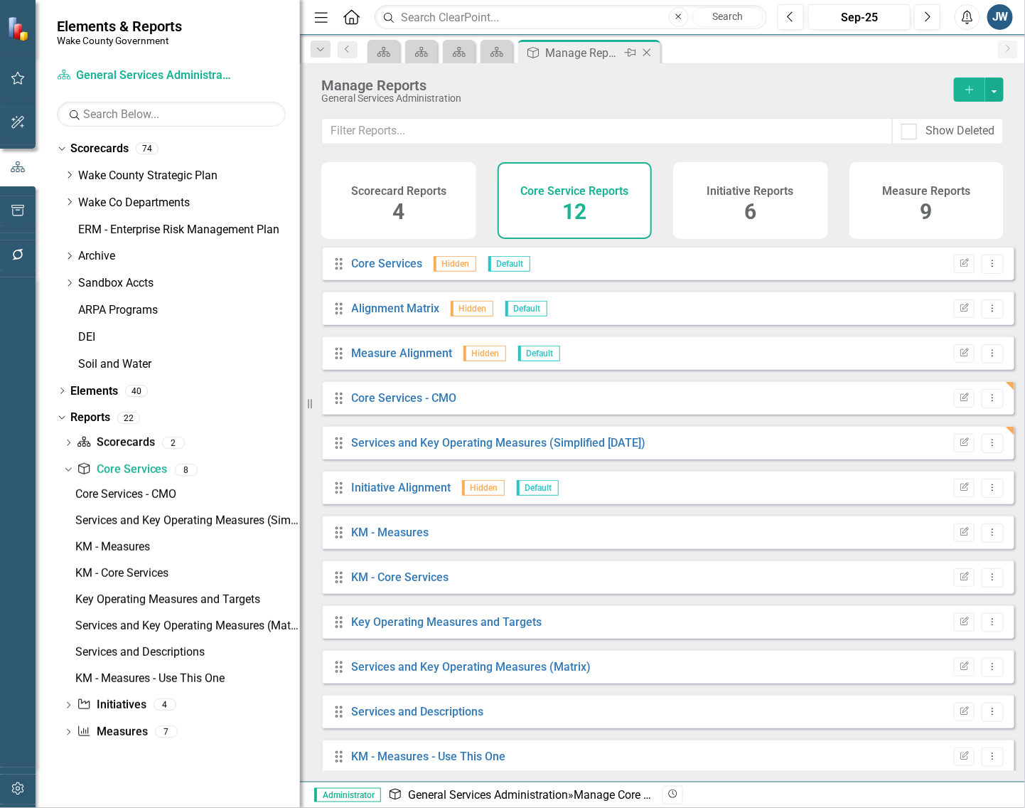
click at [646, 55] on icon "Close" at bounding box center [647, 52] width 14 height 11
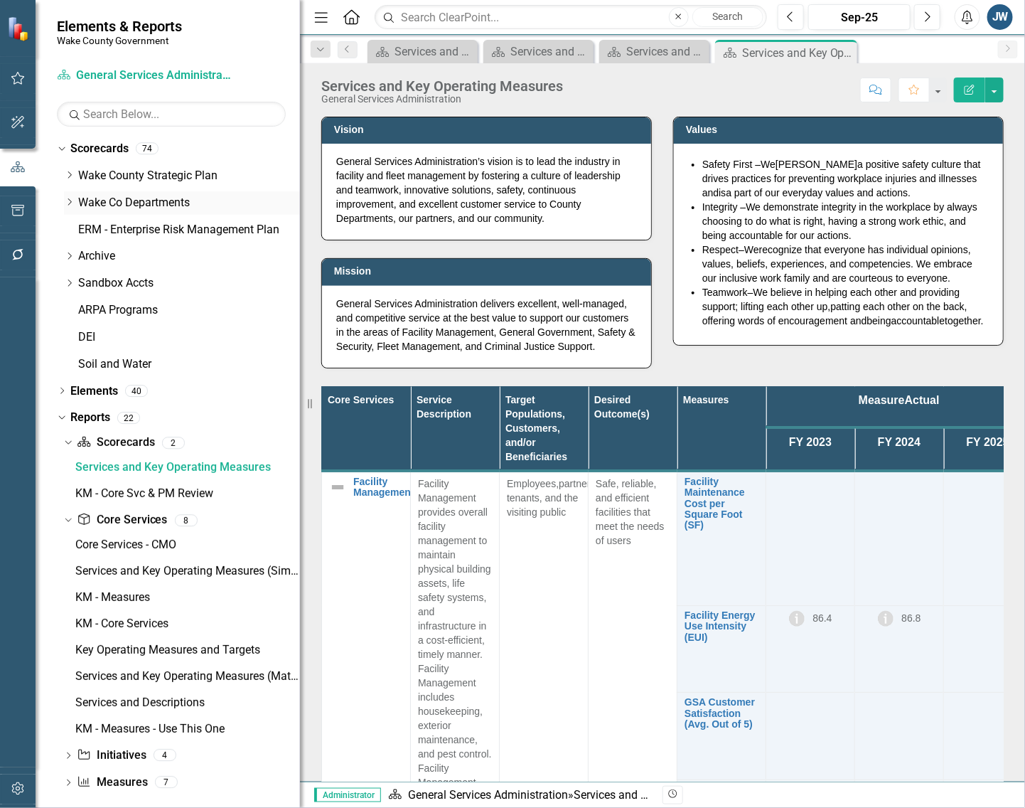
click at [68, 200] on icon "Dropdown" at bounding box center [69, 202] width 11 height 9
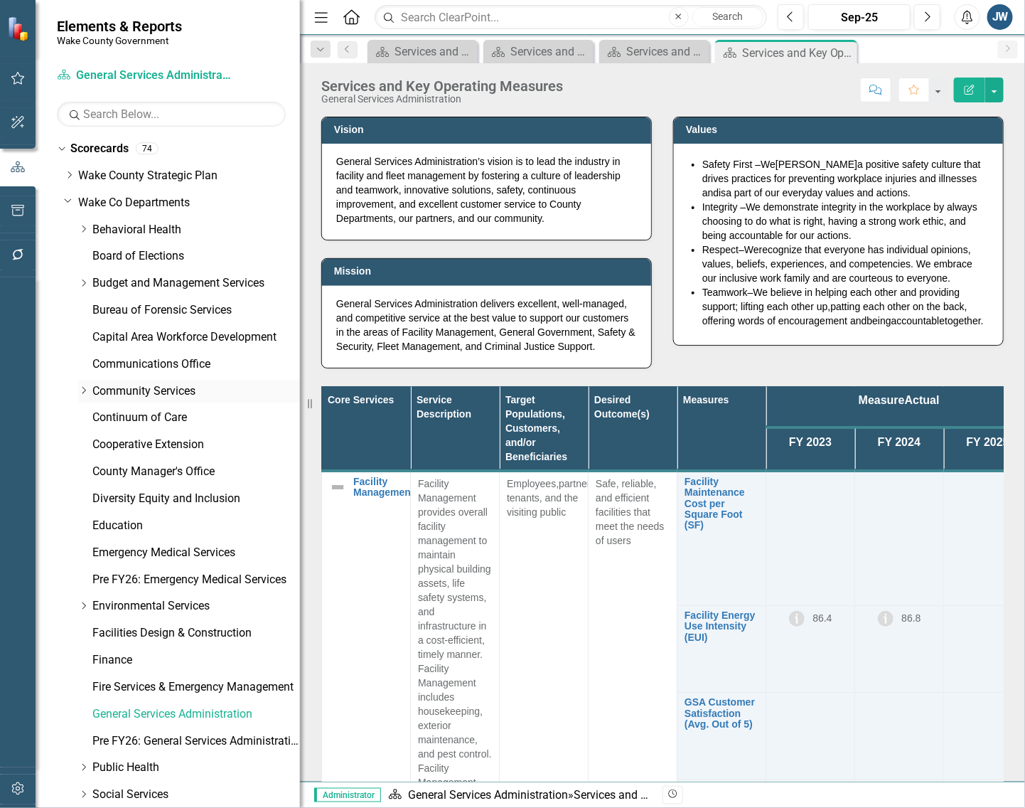
click at [80, 386] on icon "Dropdown" at bounding box center [83, 390] width 11 height 9
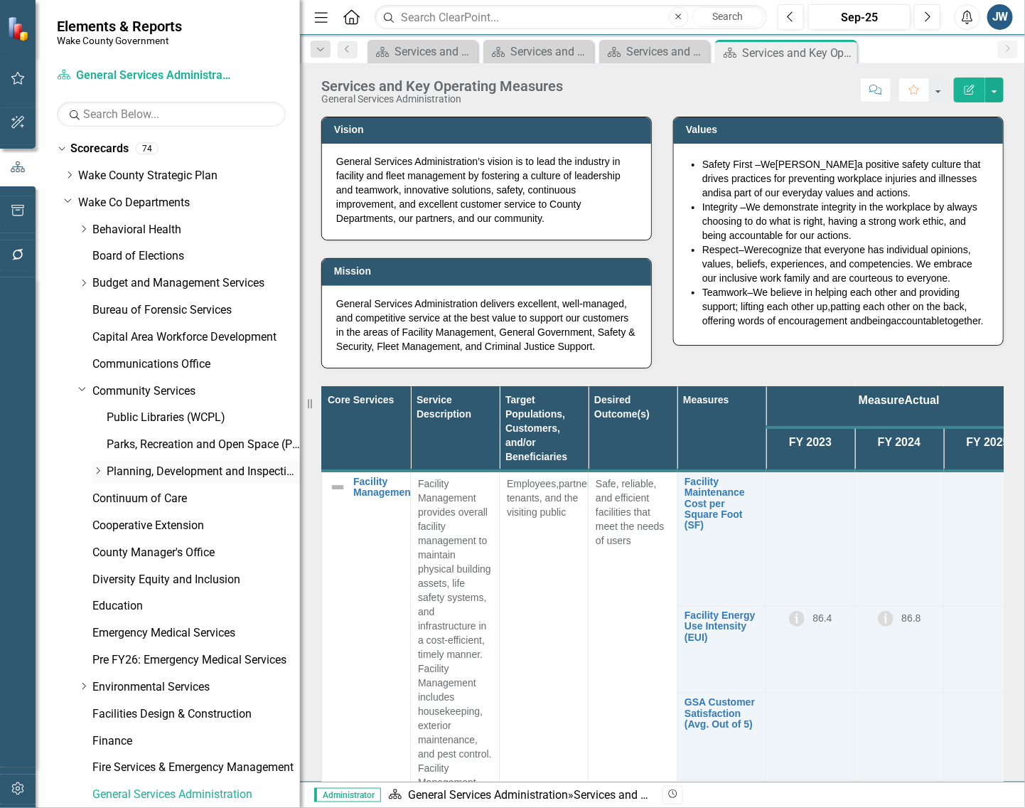
click at [143, 467] on link "Planning, Development and Inspections (PDI)" at bounding box center [203, 472] width 193 height 16
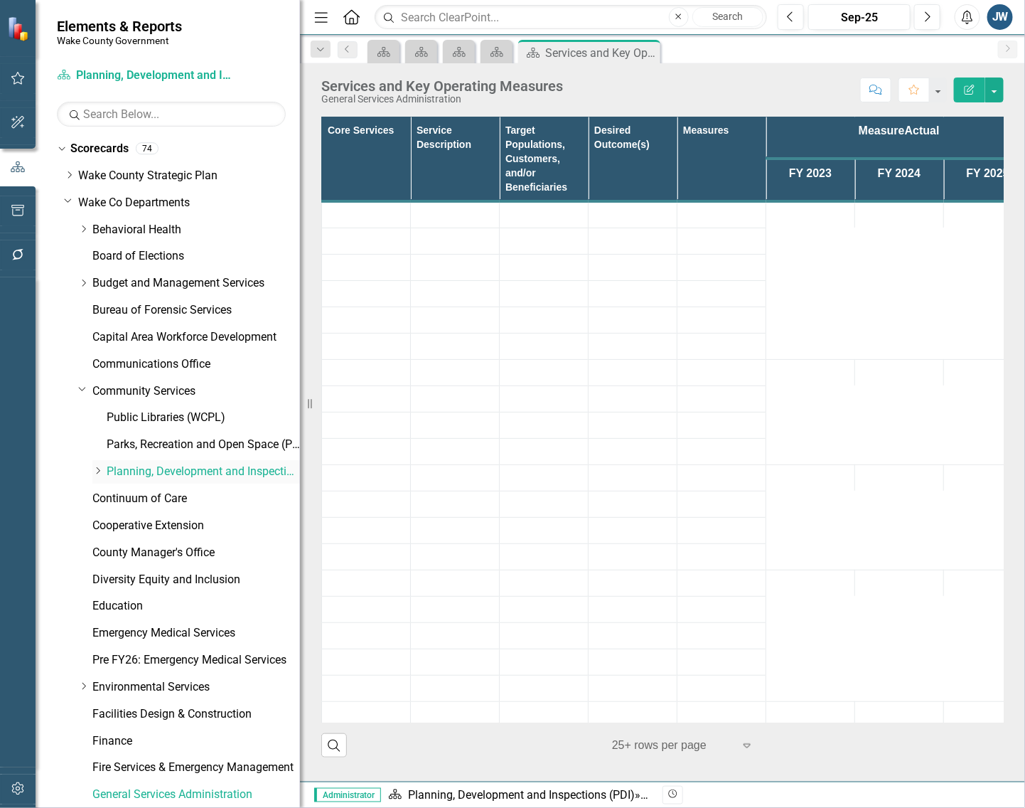
click at [143, 467] on link "Planning, Development and Inspections (PDI)" at bounding box center [203, 472] width 193 height 16
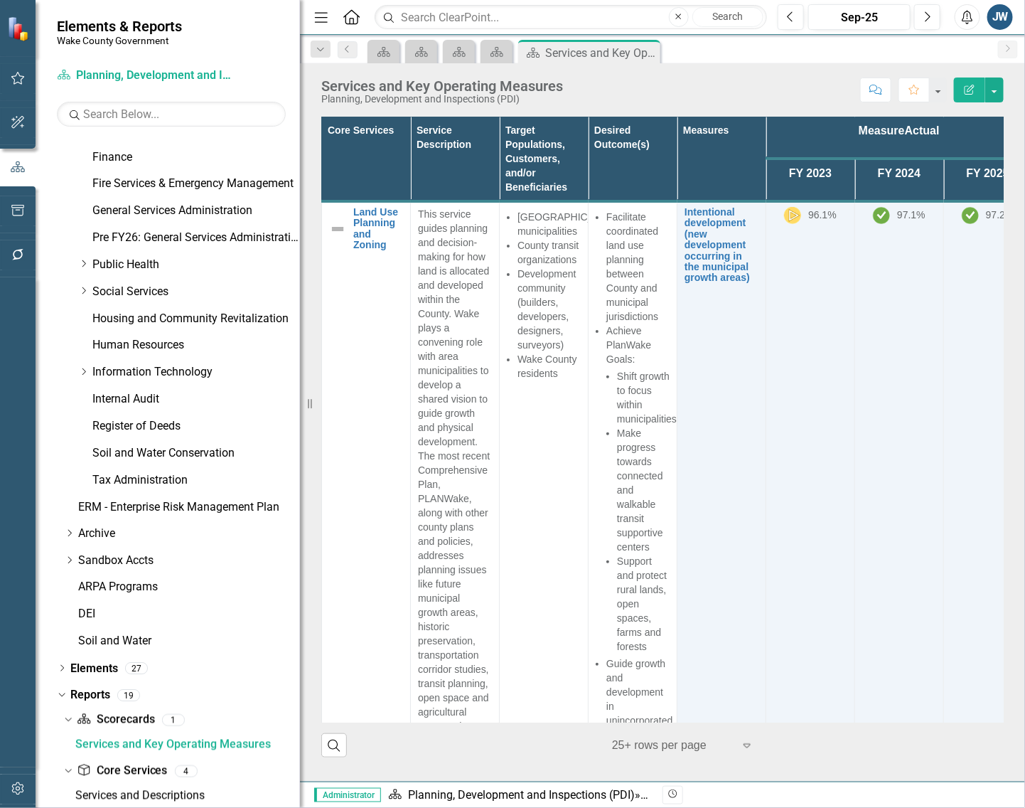
scroll to position [741, 0]
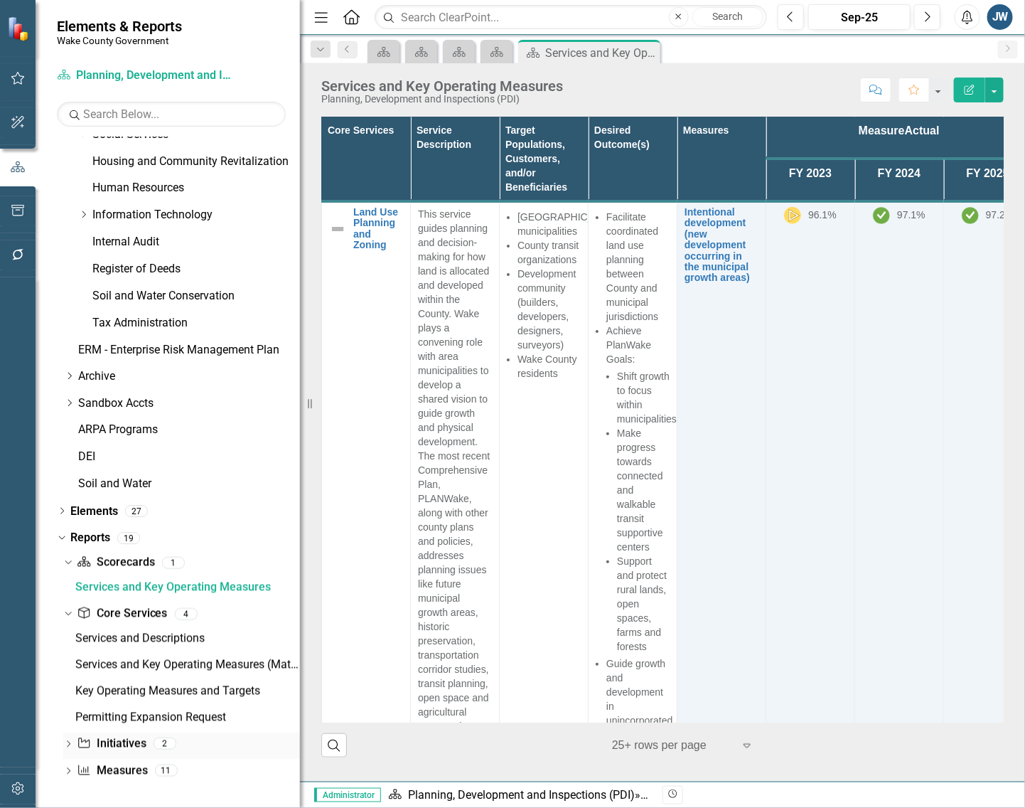
click at [69, 740] on div "Dropdown" at bounding box center [68, 745] width 10 height 12
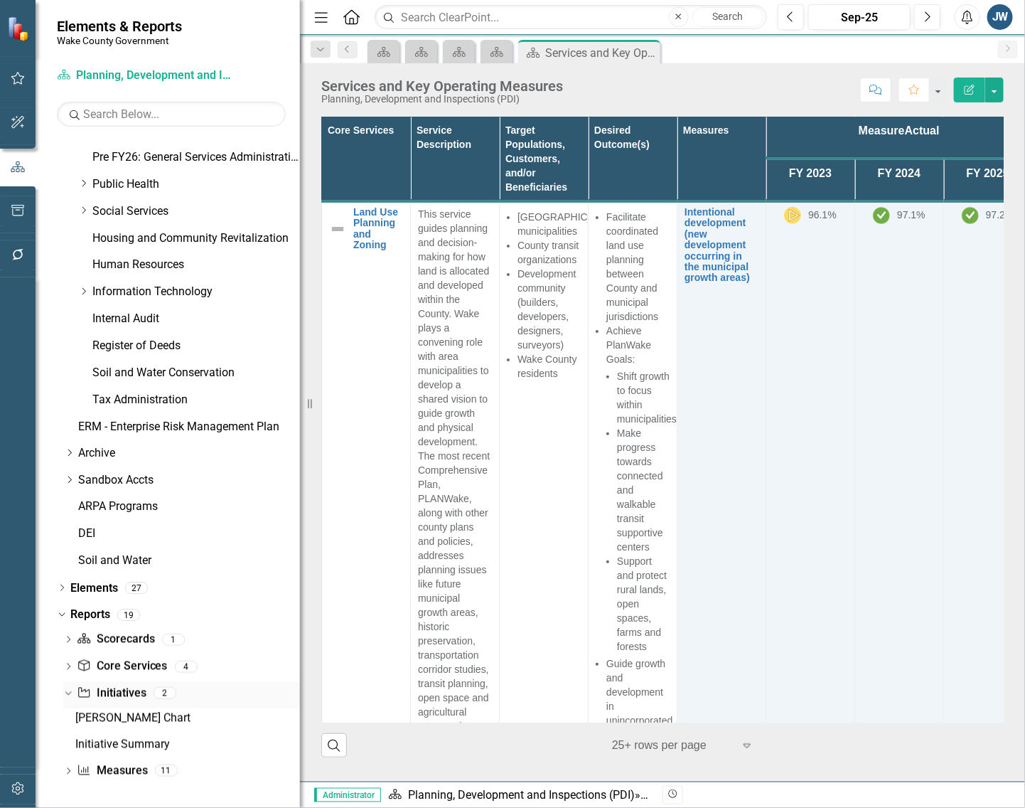
click at [122, 690] on link "Initiative Initiatives" at bounding box center [111, 693] width 69 height 16
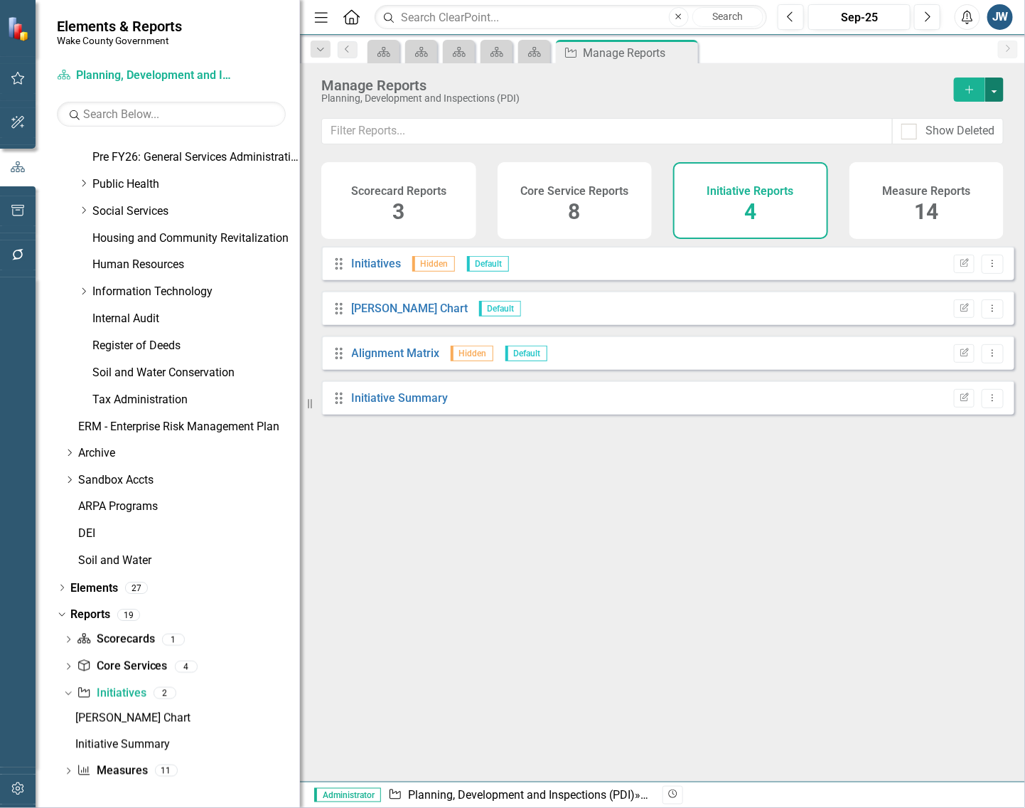
click at [998, 87] on button "button" at bounding box center [994, 89] width 18 height 24
click at [949, 141] on link "Copy Add From Template" at bounding box center [936, 142] width 133 height 26
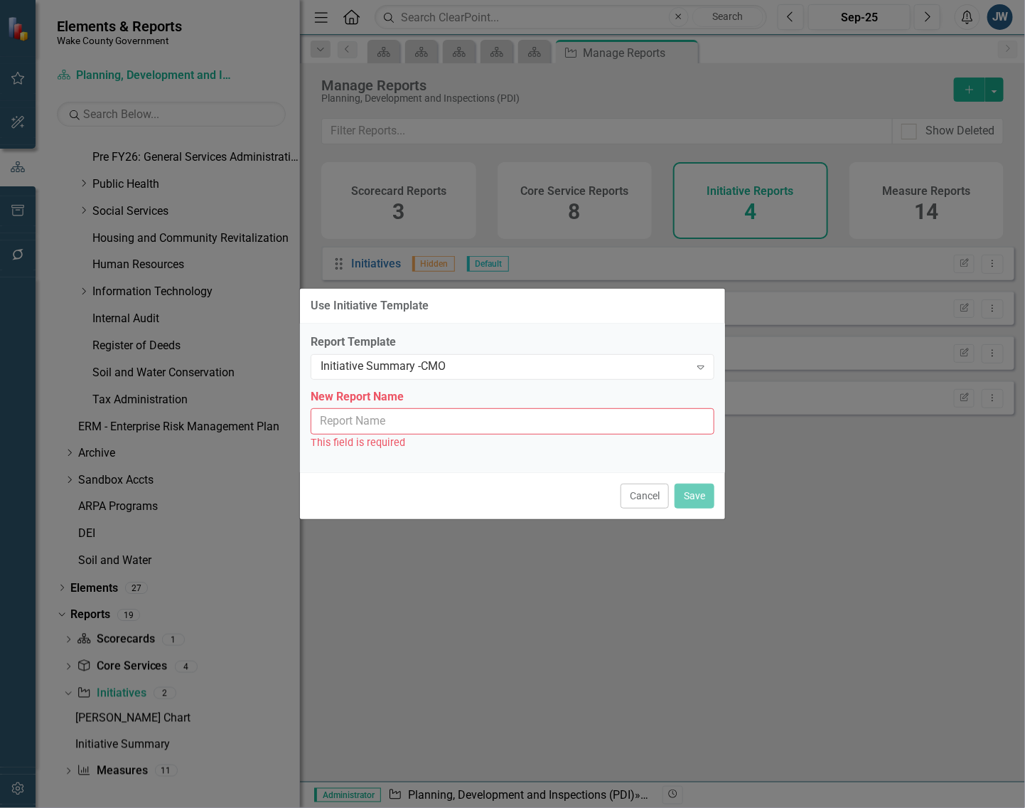
click at [470, 427] on input "New Report Name" at bounding box center [513, 421] width 404 height 26
type input "Initiative Summary - CMO"
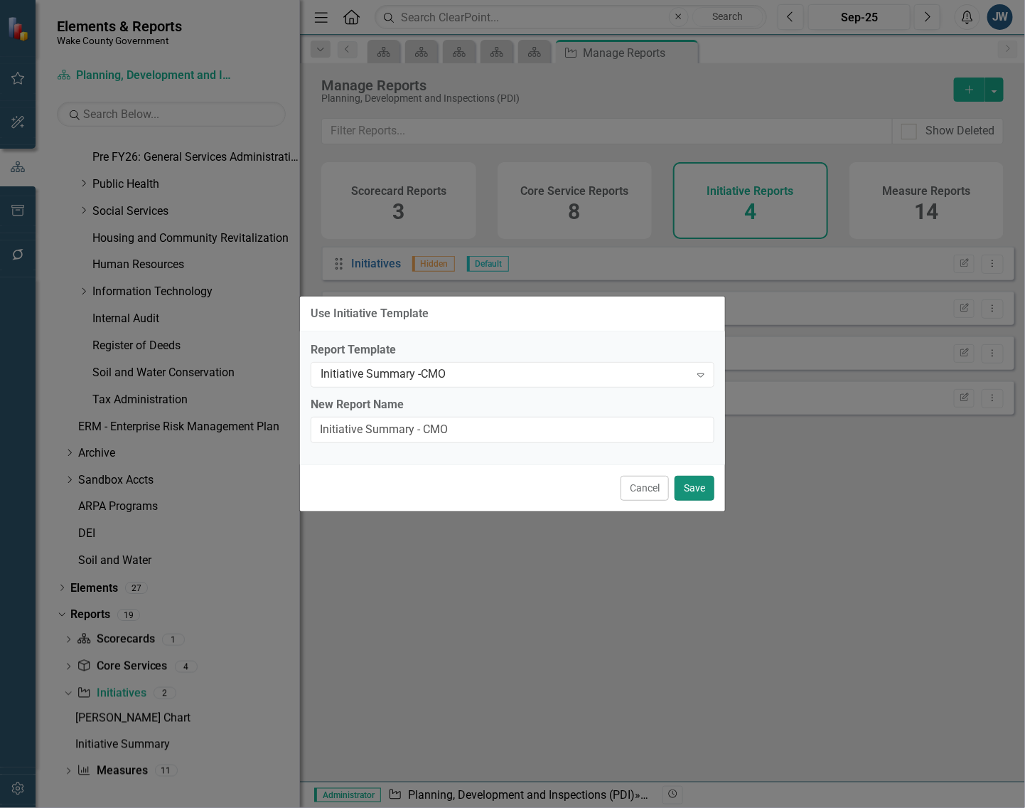
click at [704, 487] on button "Save" at bounding box center [695, 488] width 40 height 25
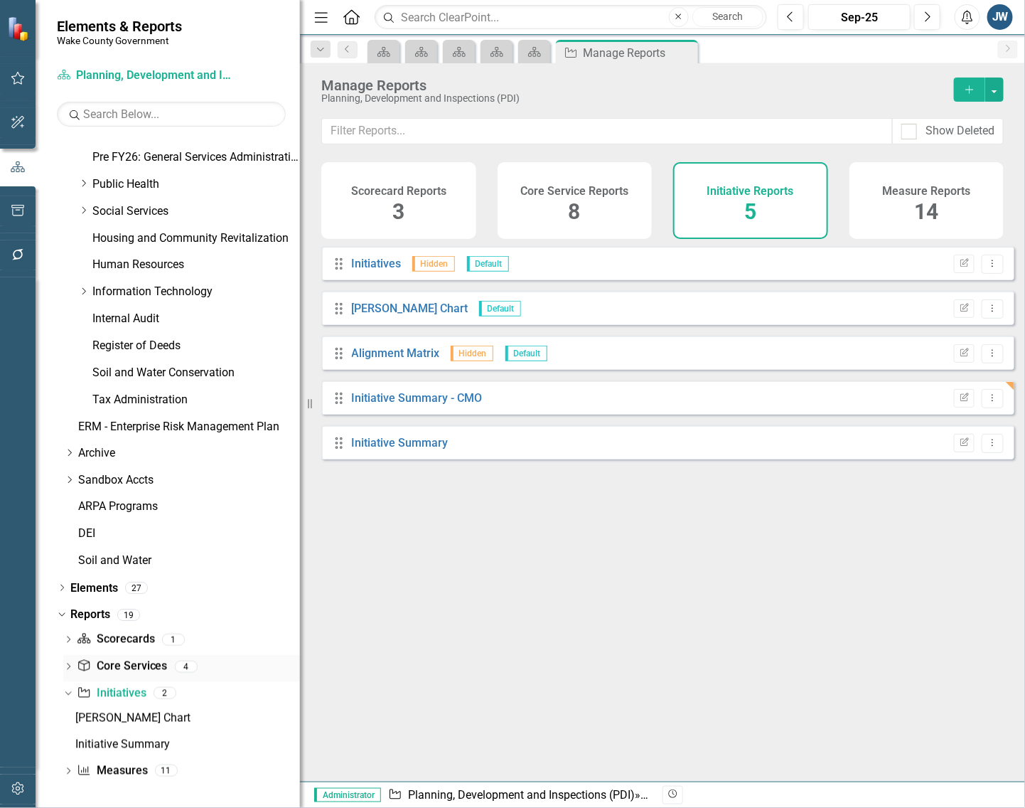
click at [72, 665] on icon "Dropdown" at bounding box center [68, 668] width 10 height 8
click at [122, 663] on link "Core Service Core Services" at bounding box center [122, 666] width 90 height 16
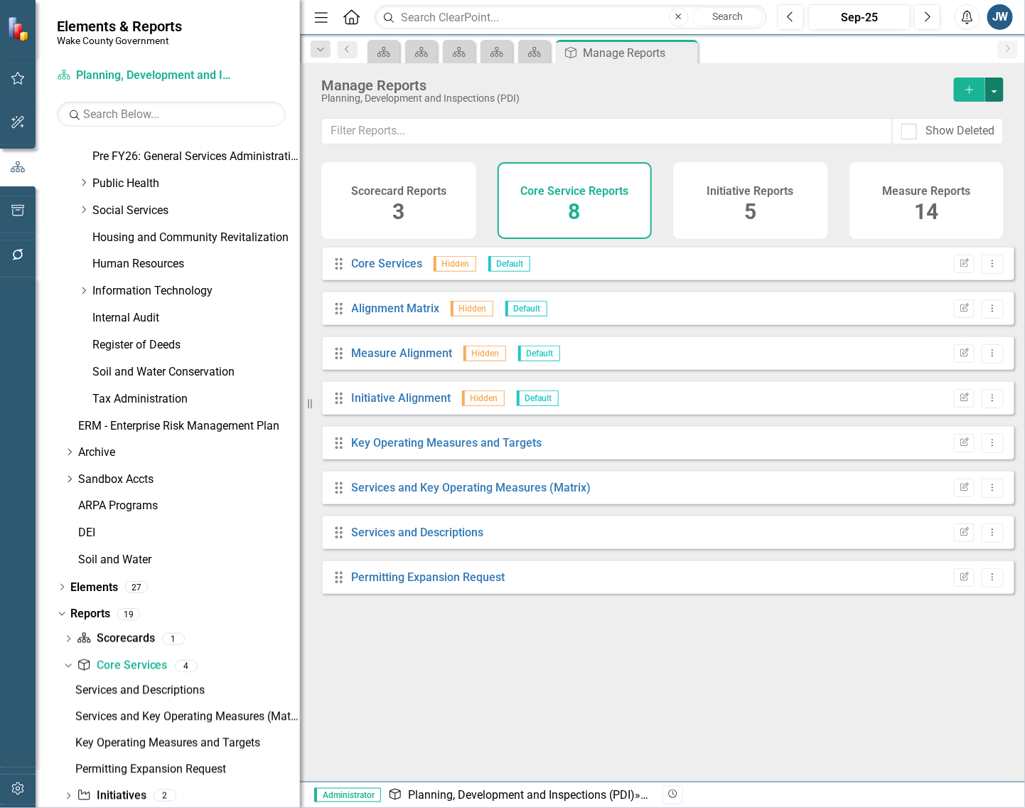
click at [996, 89] on button "button" at bounding box center [994, 89] width 18 height 24
click at [953, 137] on link "Copy Add From Template" at bounding box center [936, 142] width 133 height 26
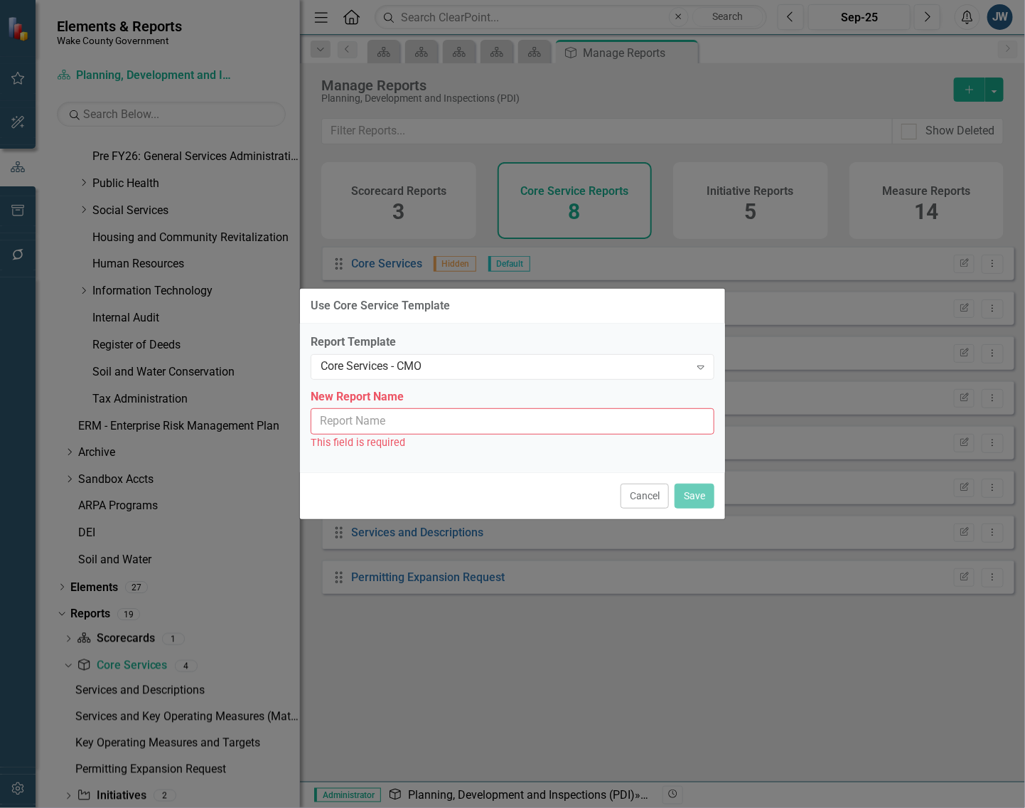
click at [524, 427] on input "New Report Name" at bounding box center [513, 421] width 404 height 26
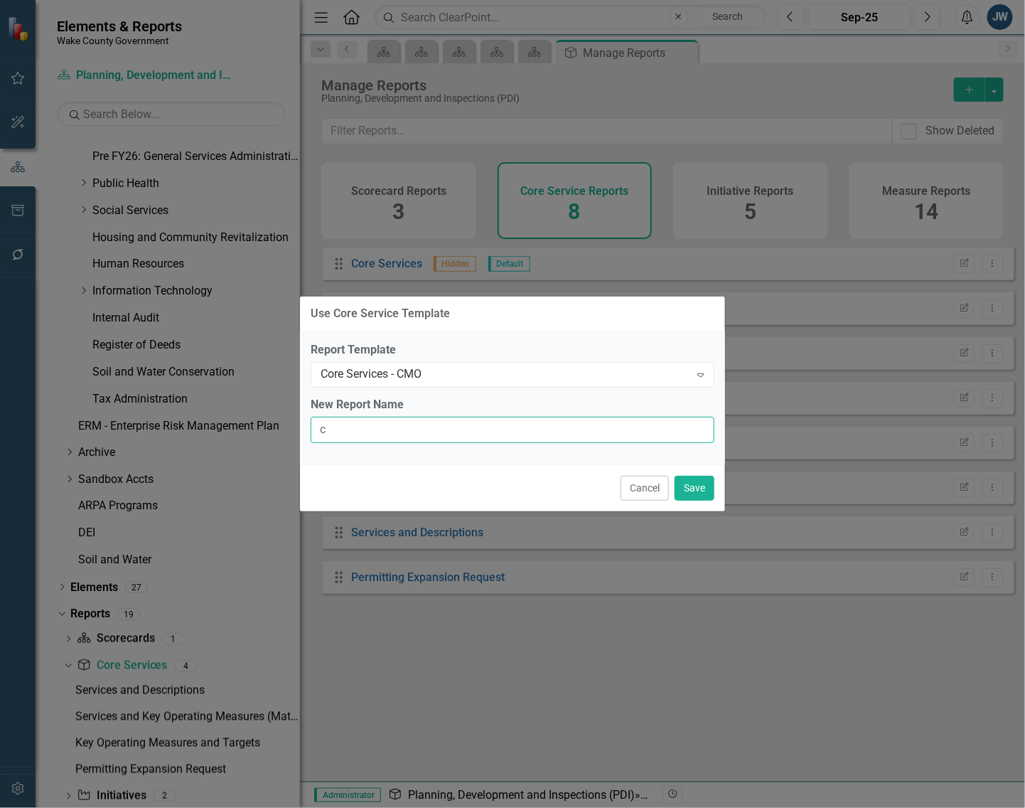
type input "Core Services - CMO"
click at [694, 484] on button "Save" at bounding box center [695, 488] width 40 height 25
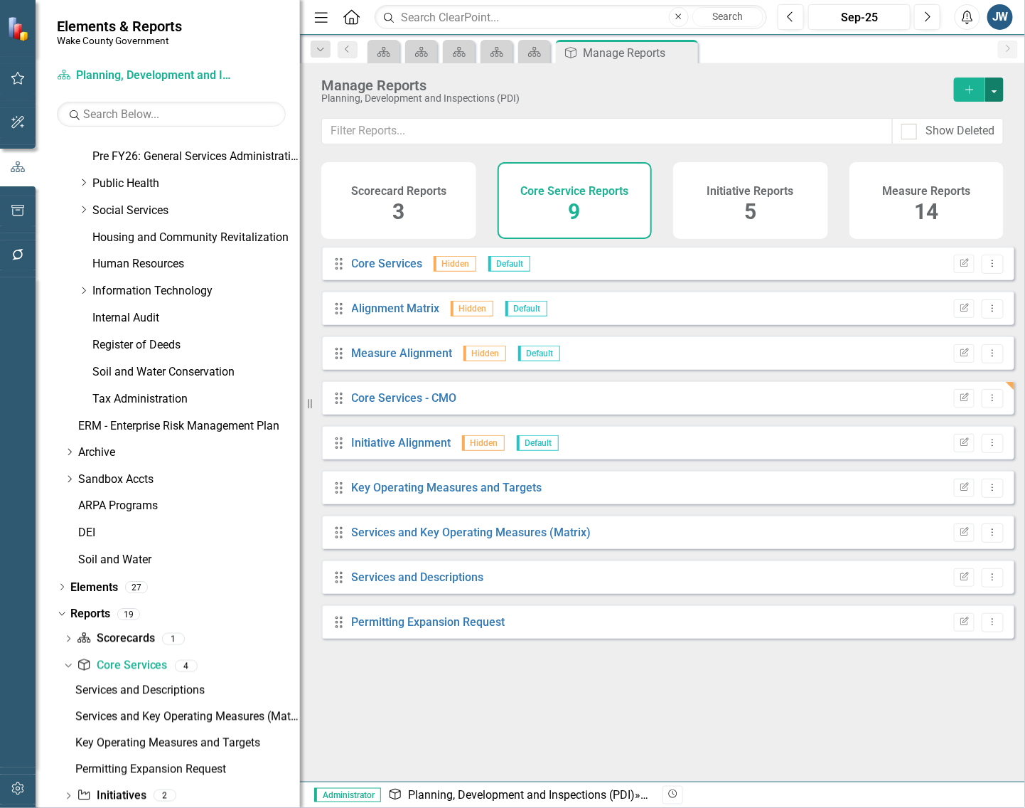
click at [999, 89] on button "button" at bounding box center [994, 89] width 18 height 24
click at [962, 144] on link "Copy Add From Template" at bounding box center [936, 142] width 133 height 26
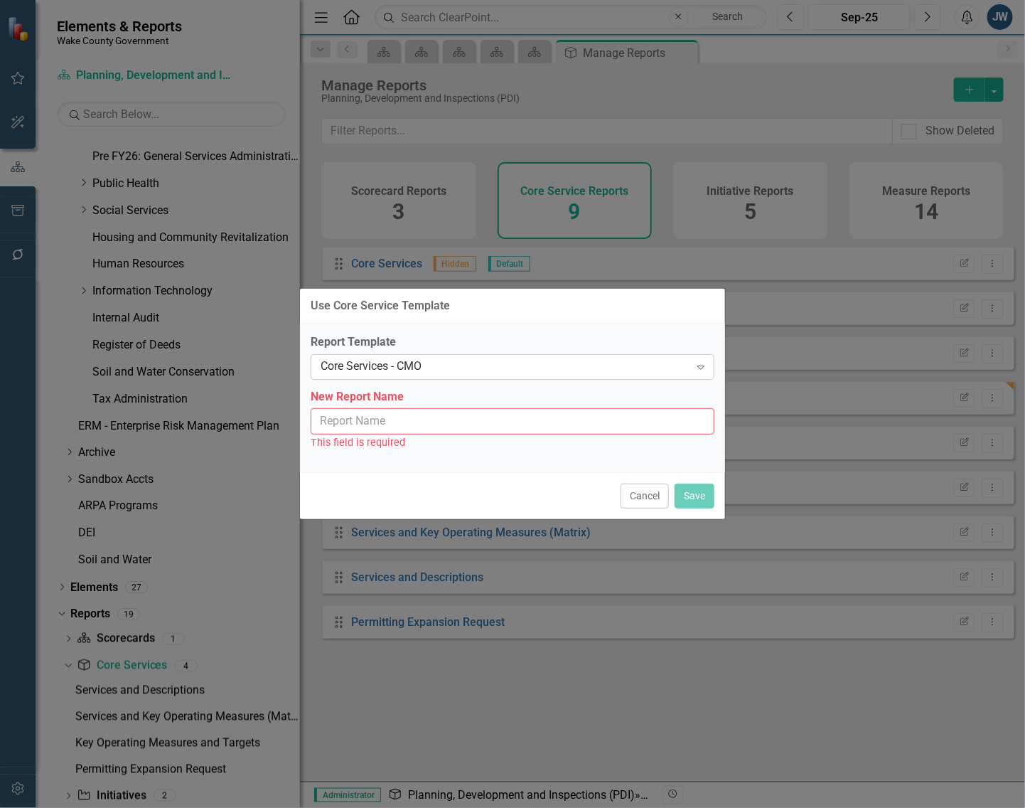
click at [552, 368] on div "Core Services - CMO" at bounding box center [505, 366] width 369 height 16
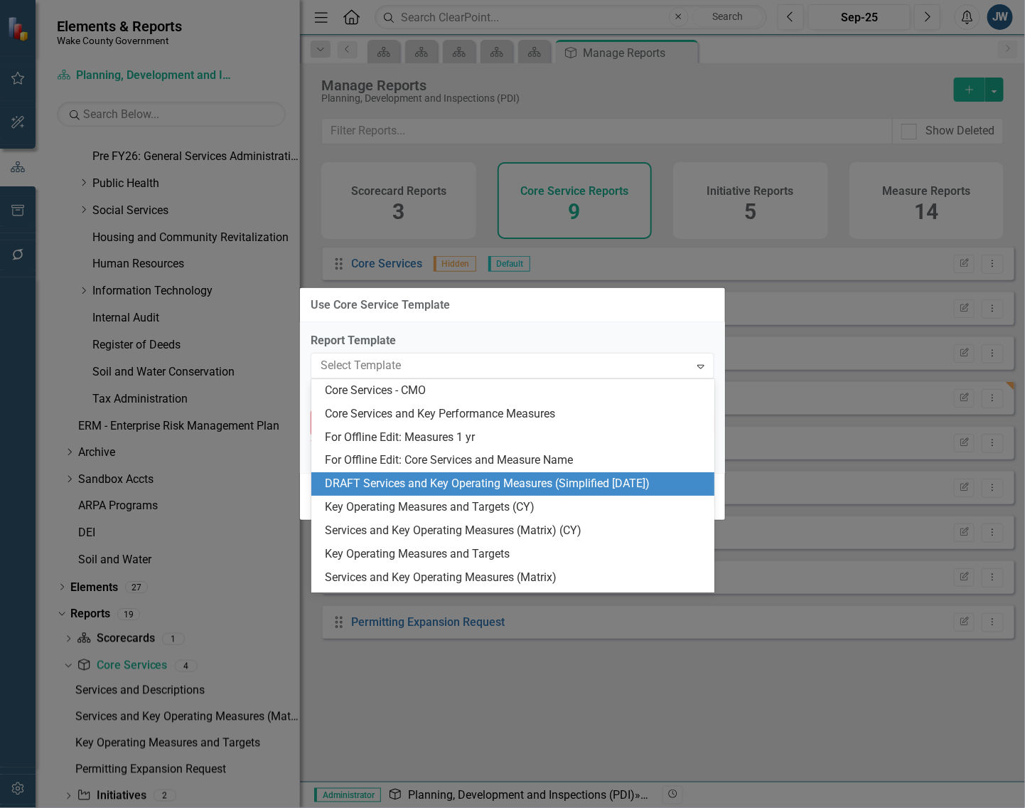
click at [471, 480] on div "DRAFT Services and Key Operating Measures (Simplified [DATE])" at bounding box center [516, 484] width 381 height 16
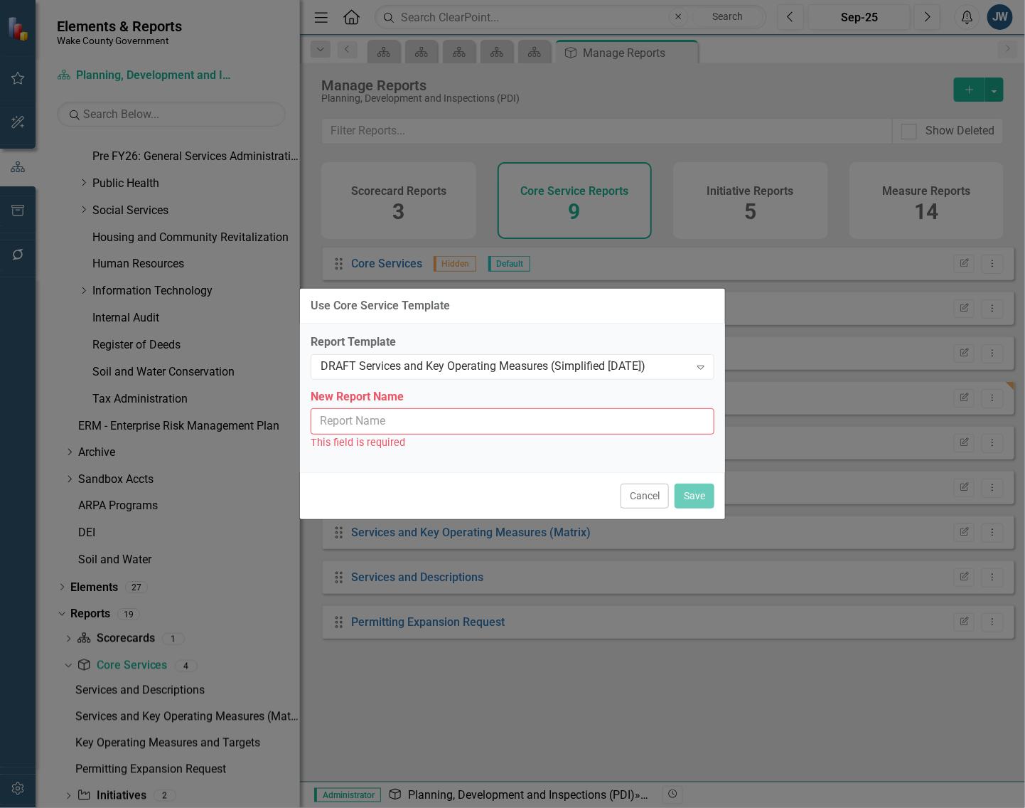
click at [474, 423] on input "New Report Name" at bounding box center [513, 421] width 404 height 26
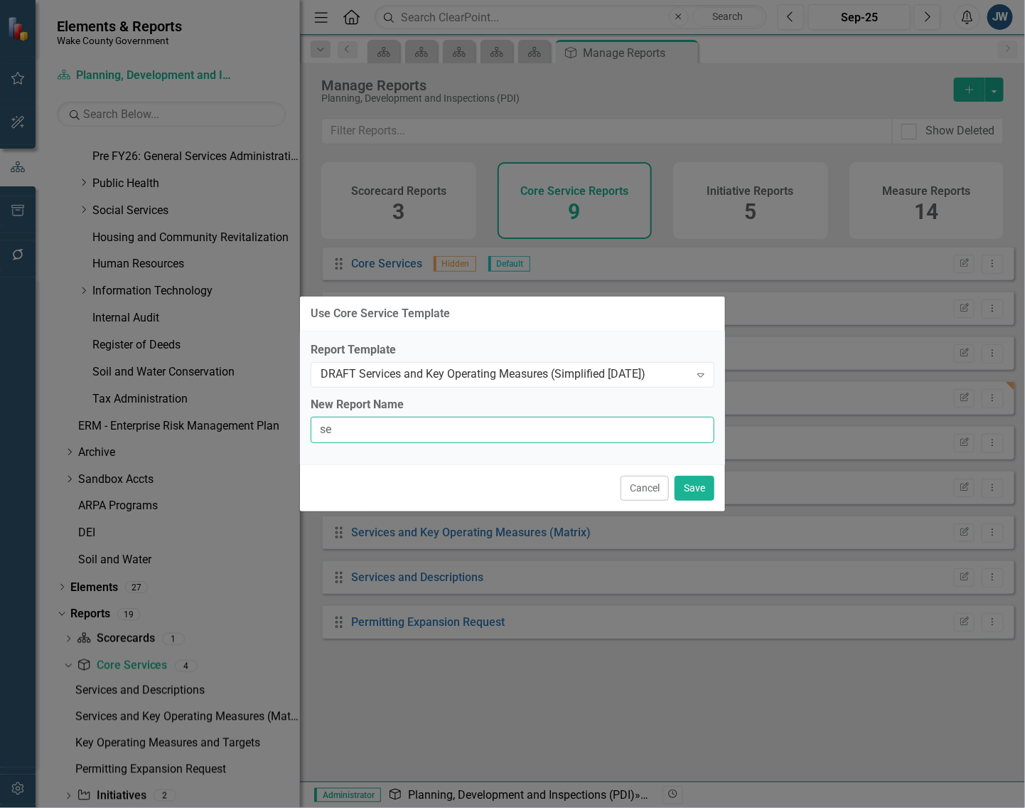
type input "Services and Key Operating Measures (Simplified [DATE])"
click at [697, 485] on button "Save" at bounding box center [695, 488] width 40 height 25
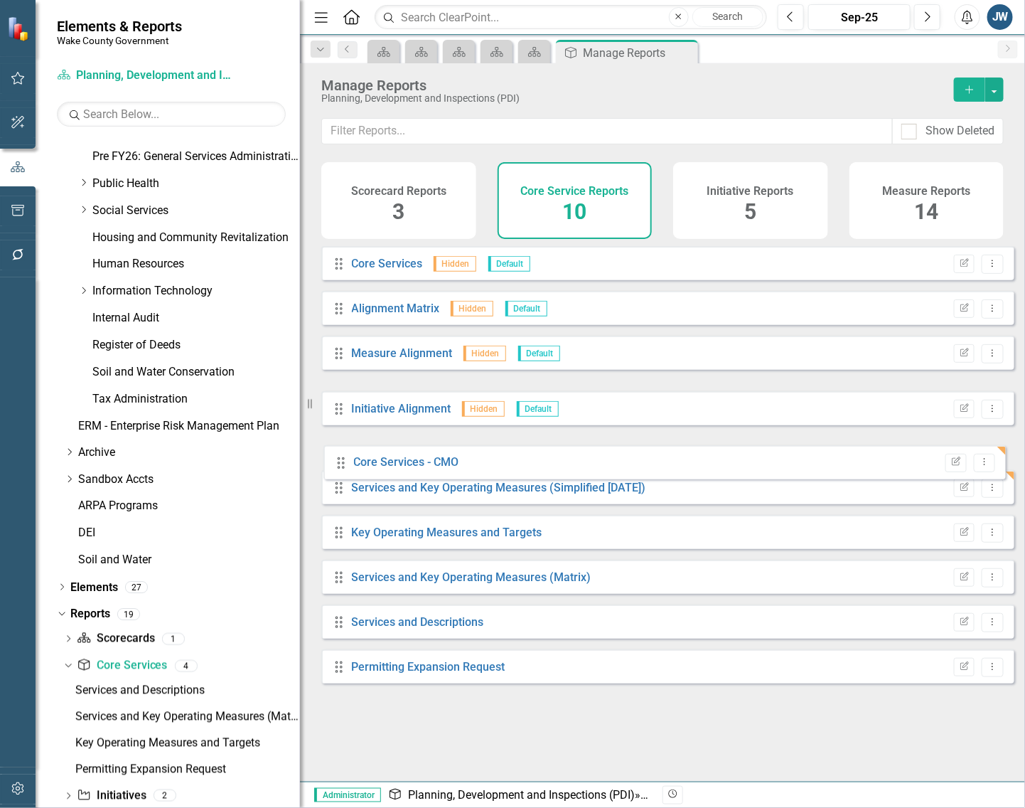
drag, startPoint x: 336, startPoint y: 410, endPoint x: 335, endPoint y: 449, distance: 39.1
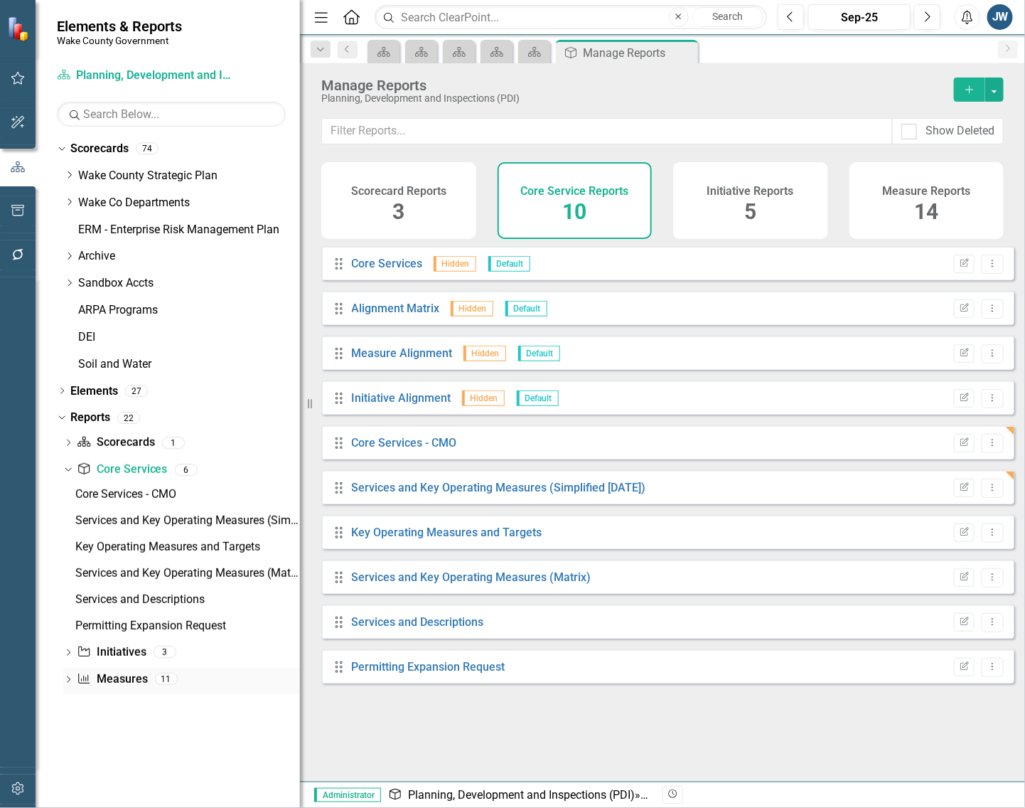
click at [254, 683] on div "Measure Measures 11" at bounding box center [188, 681] width 223 height 27
click at [71, 201] on icon "Dropdown" at bounding box center [69, 202] width 11 height 9
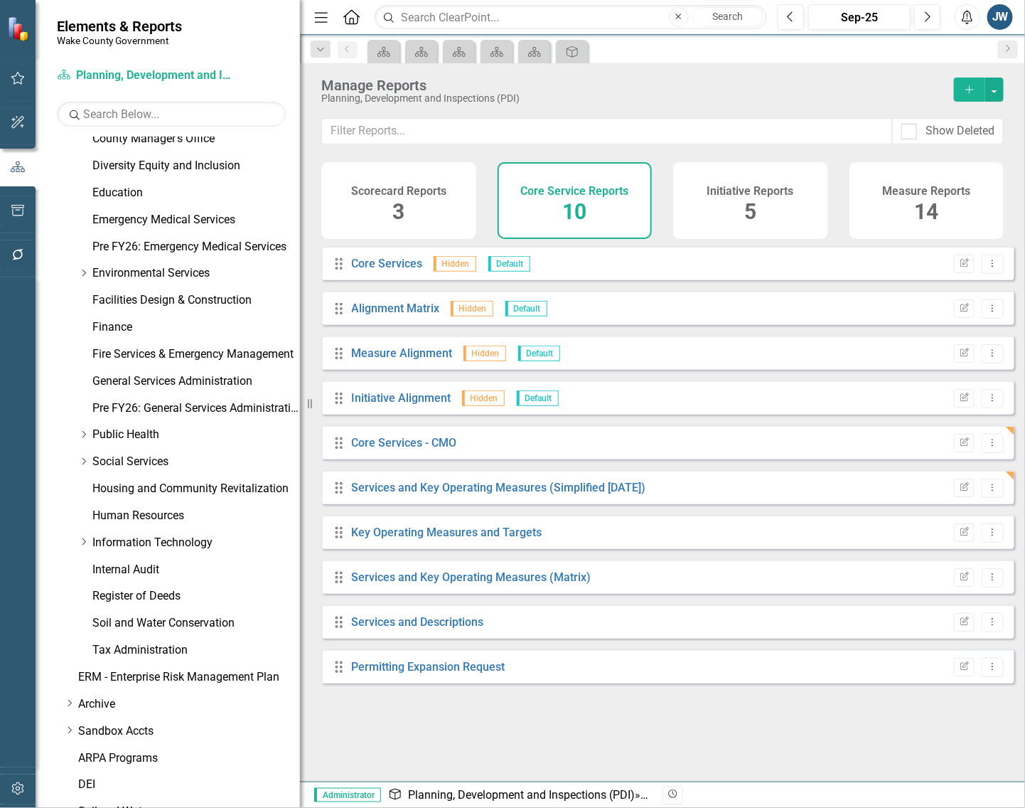
scroll to position [355, 0]
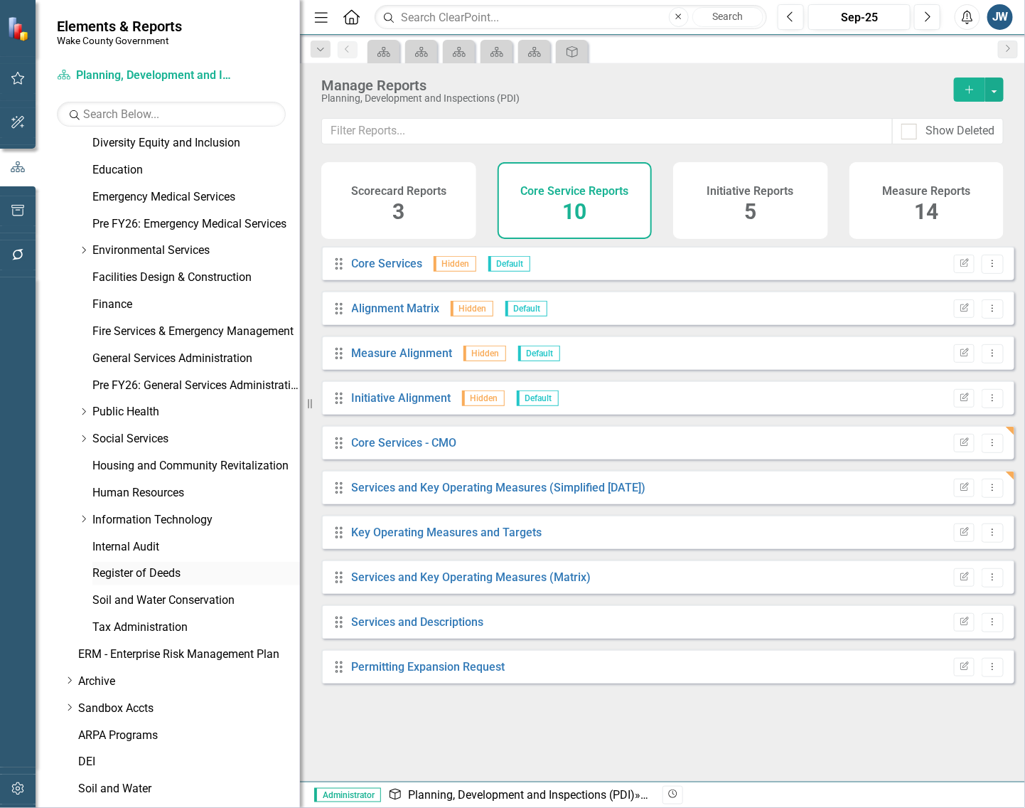
click at [100, 567] on link "Register of Deeds" at bounding box center [196, 573] width 208 height 16
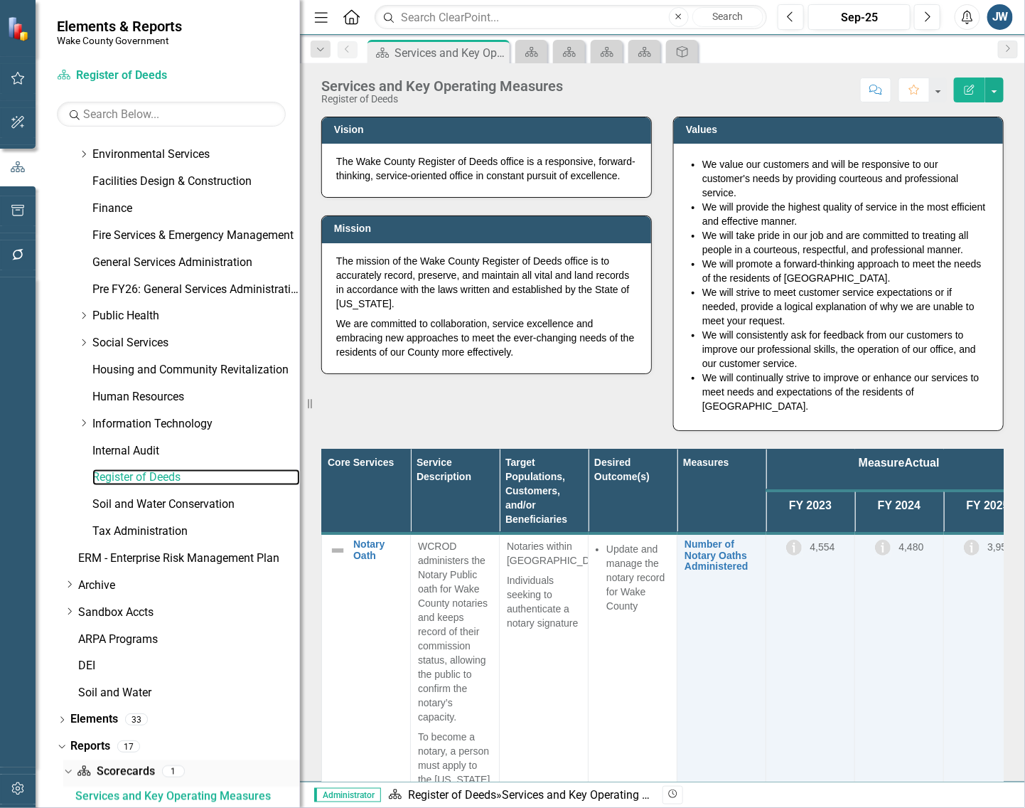
scroll to position [687, 0]
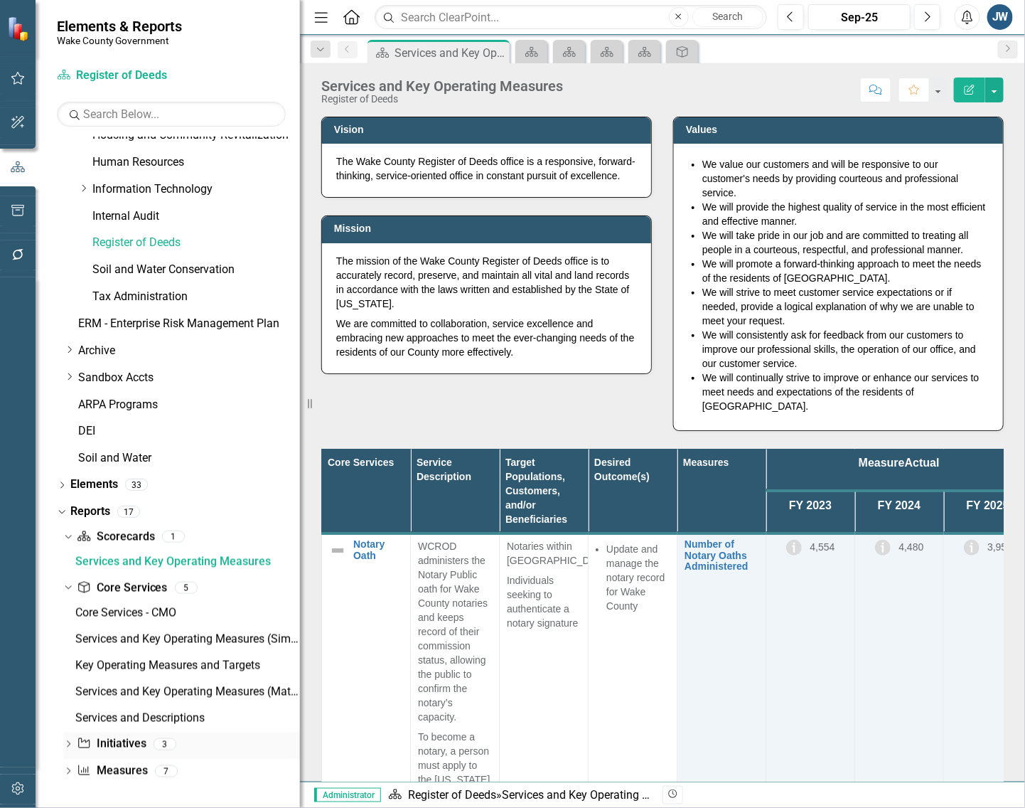
click at [69, 743] on icon at bounding box center [69, 744] width 4 height 6
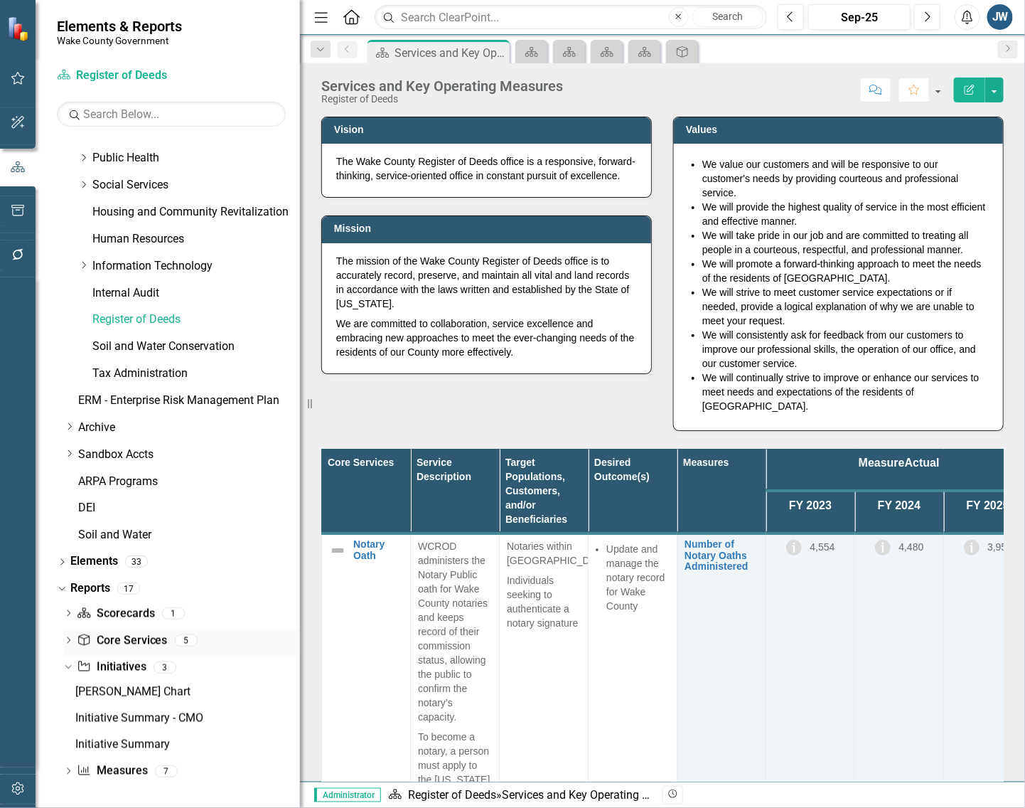
click at [66, 644] on icon "Dropdown" at bounding box center [68, 642] width 10 height 8
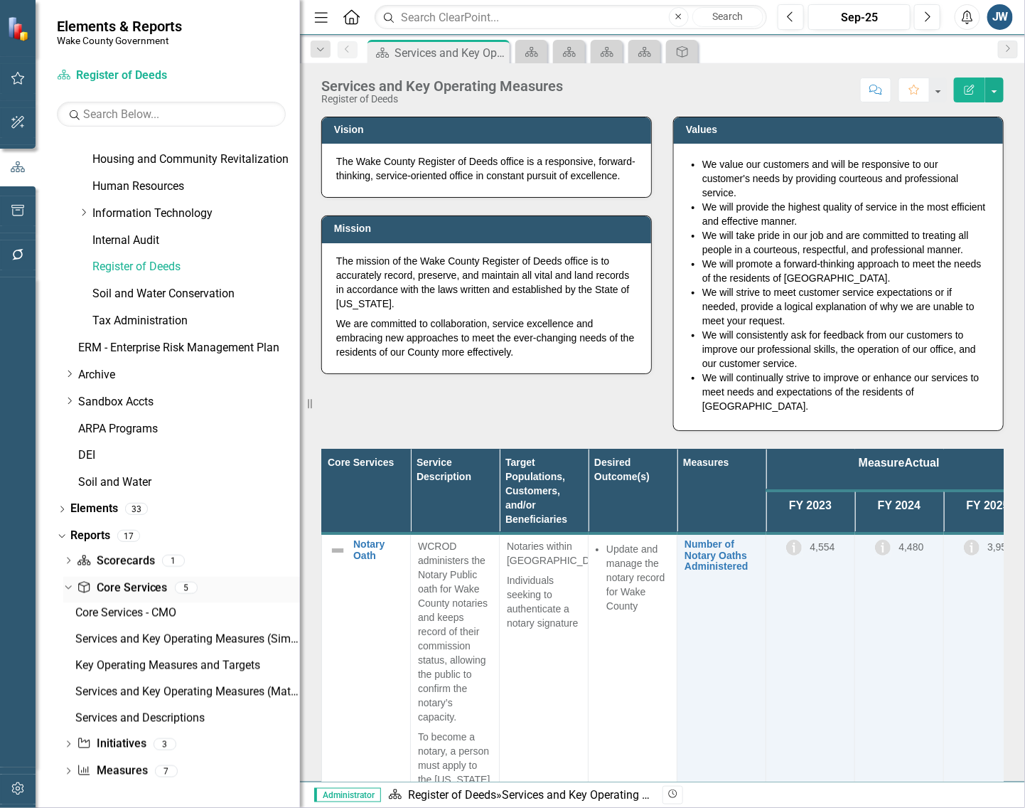
click at [114, 585] on link "Core Service Core Services" at bounding box center [122, 588] width 90 height 16
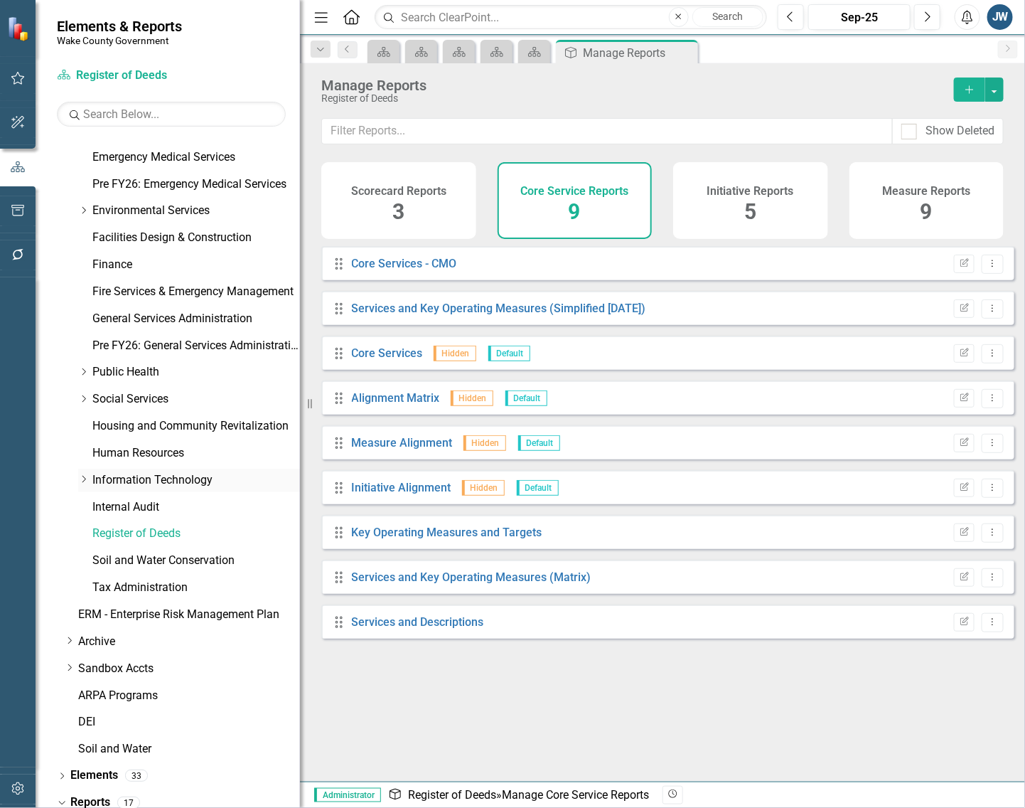
scroll to position [41, 0]
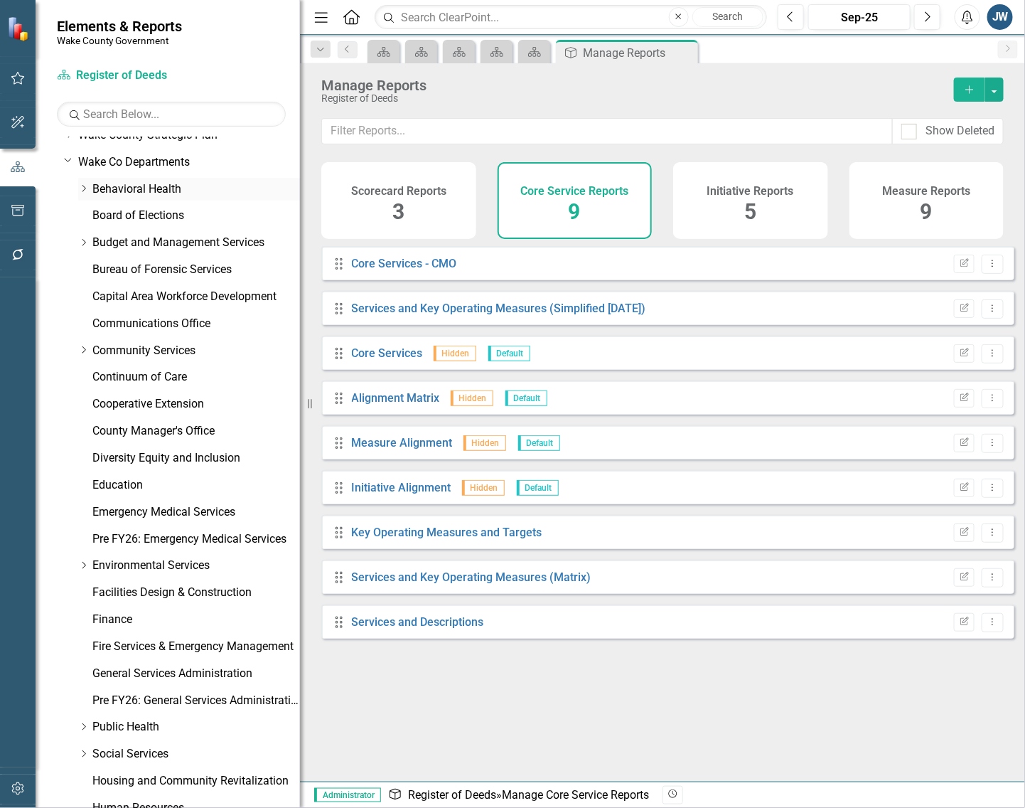
click at [84, 187] on icon at bounding box center [84, 188] width 4 height 7
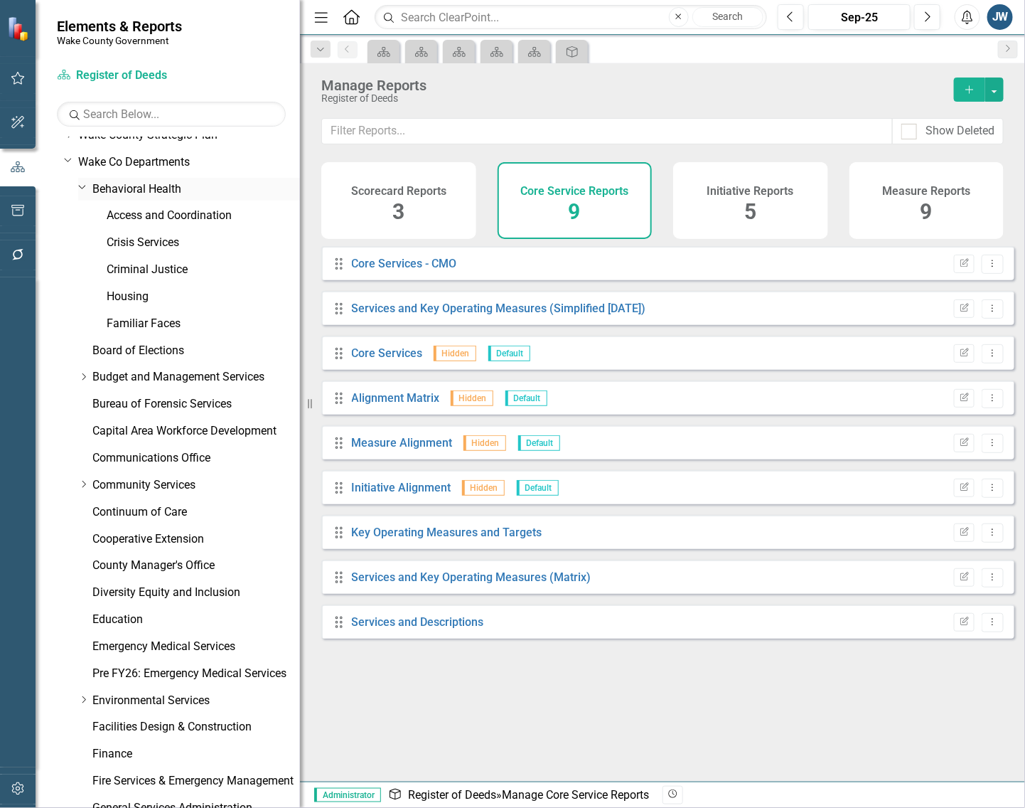
click at [136, 189] on link "Behavioral Health" at bounding box center [196, 189] width 208 height 16
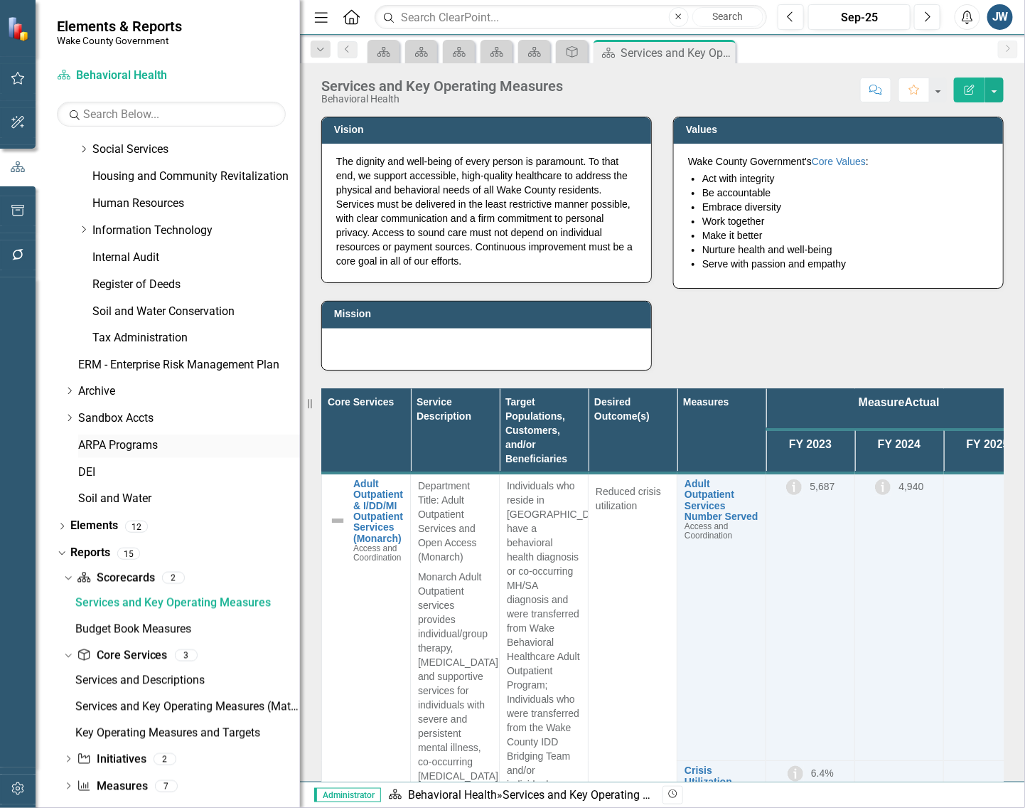
scroll to position [794, 0]
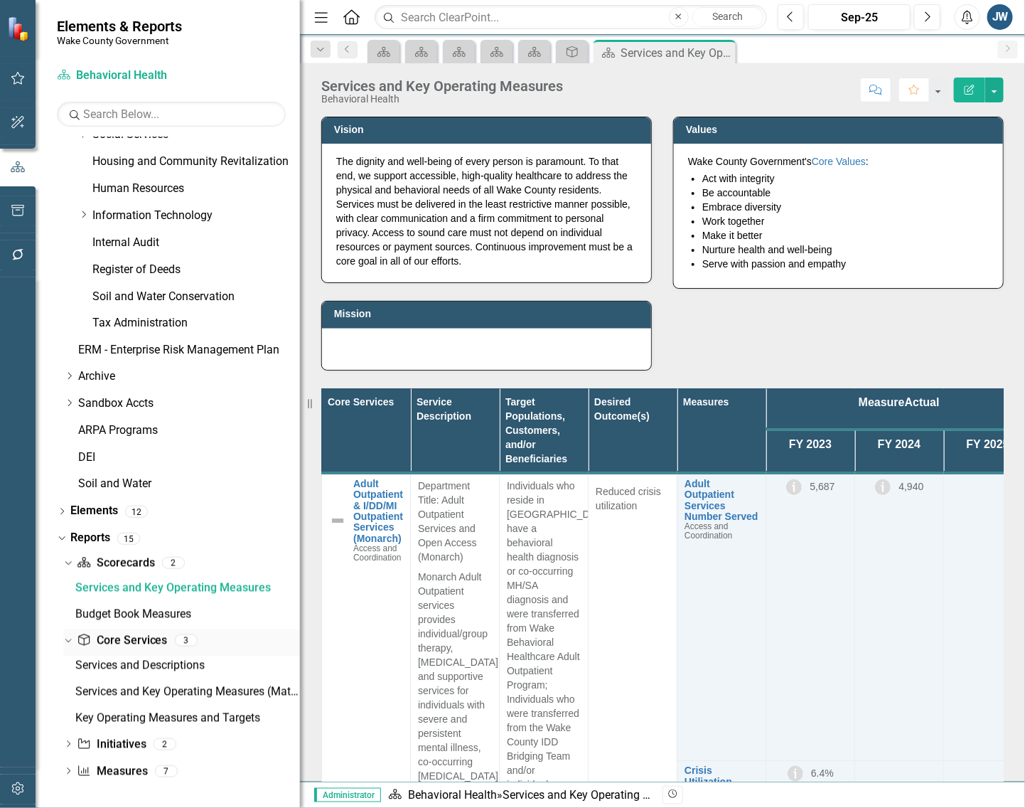
click at [128, 633] on link "Core Service Core Services" at bounding box center [122, 641] width 90 height 16
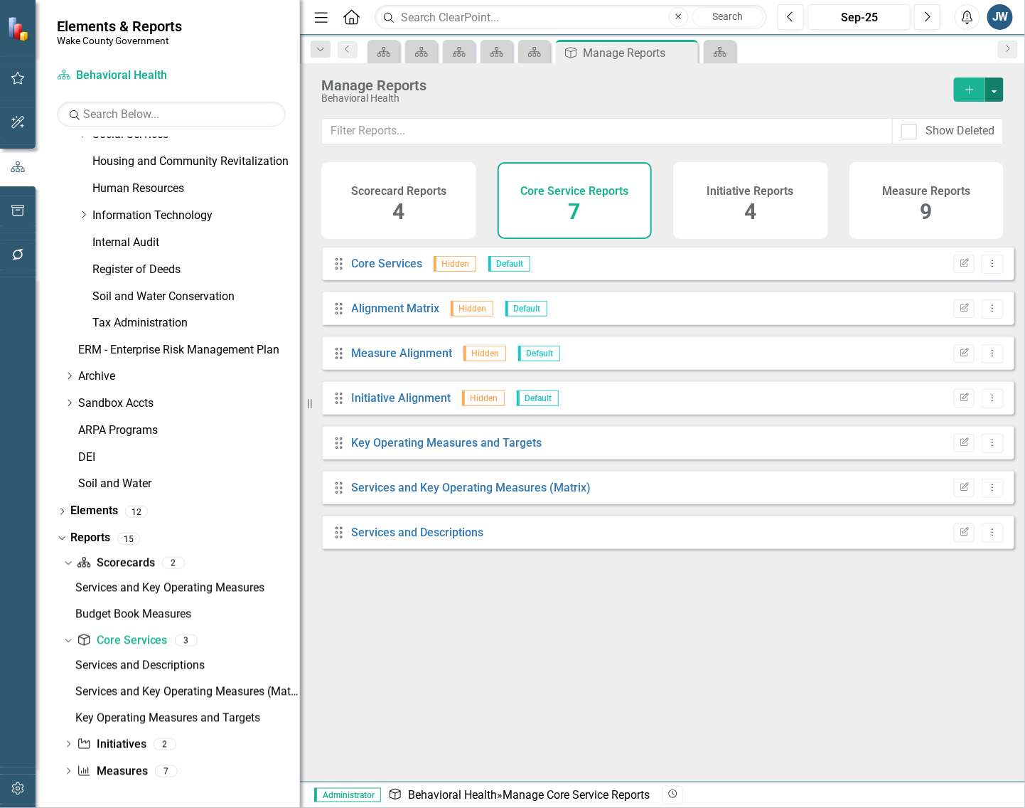
click at [997, 86] on button "button" at bounding box center [994, 89] width 18 height 24
click at [929, 142] on link "Copy Add From Template" at bounding box center [936, 142] width 133 height 26
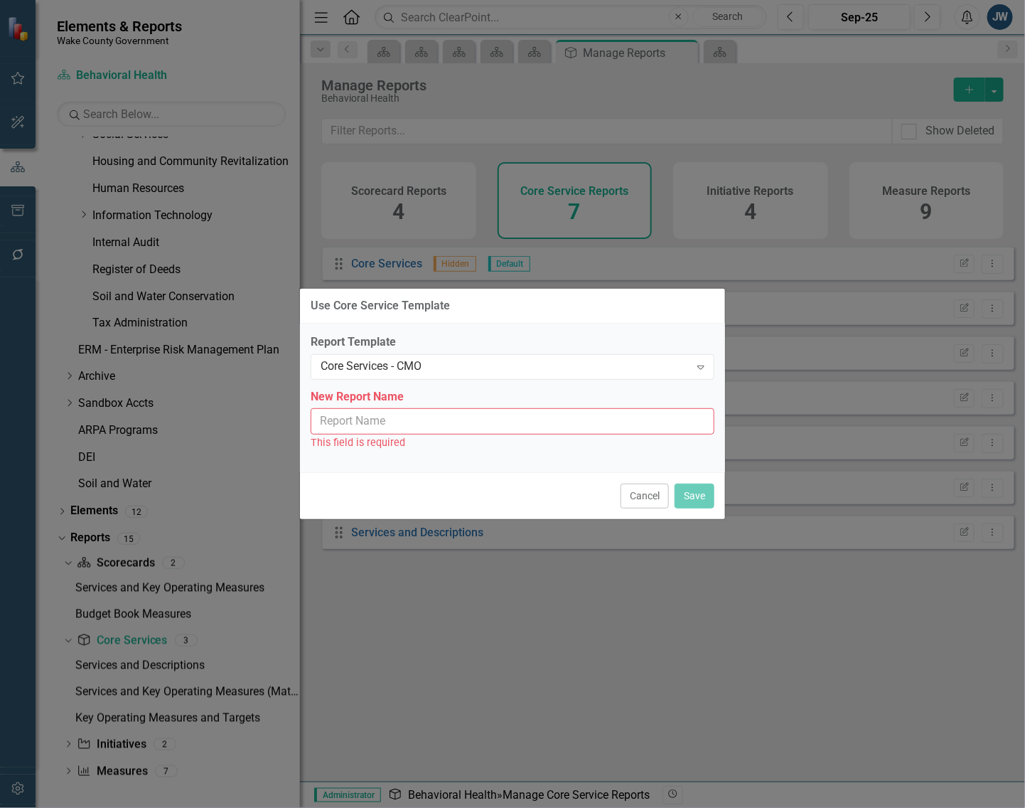
click at [467, 411] on input "New Report Name" at bounding box center [513, 421] width 404 height 26
type input "Core Services - CMO"
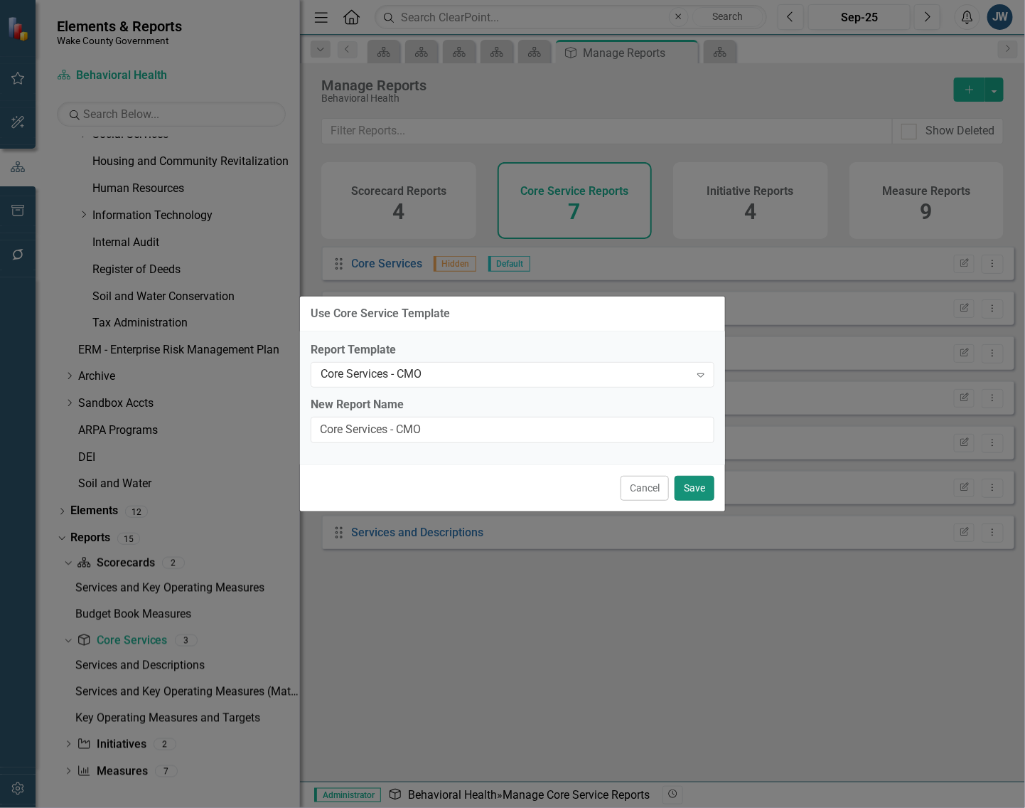
click at [697, 486] on button "Save" at bounding box center [695, 488] width 40 height 25
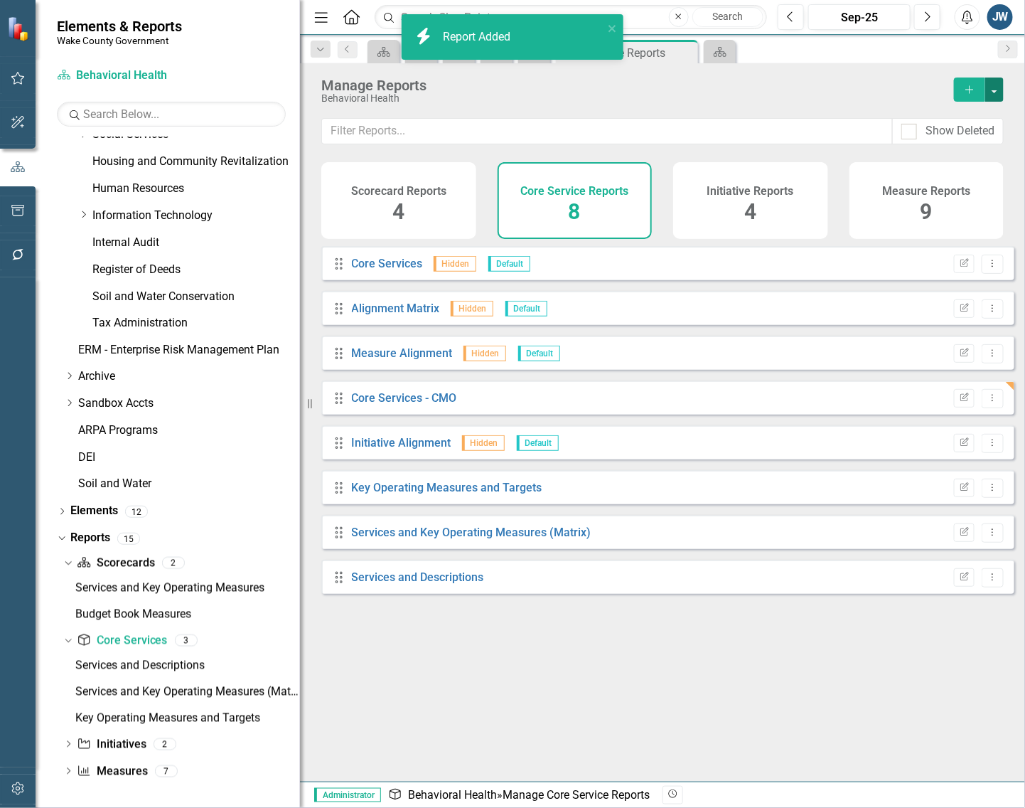
click at [996, 87] on button "button" at bounding box center [994, 89] width 18 height 24
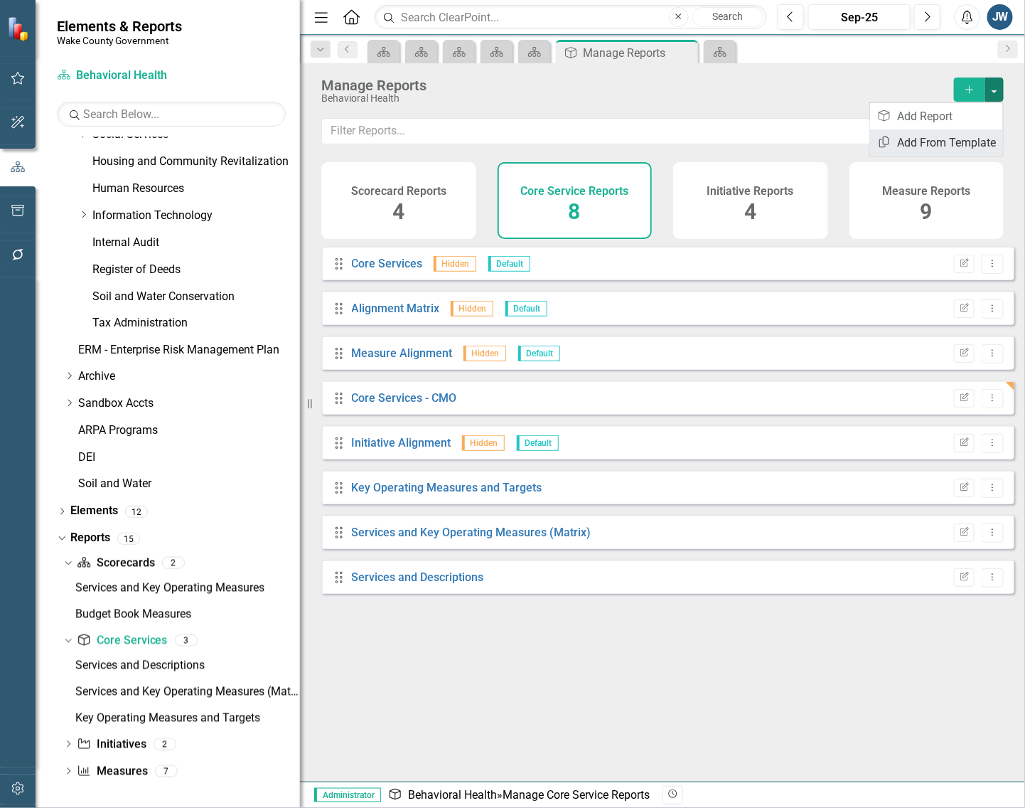
click at [933, 144] on link "Copy Add From Template" at bounding box center [936, 142] width 133 height 26
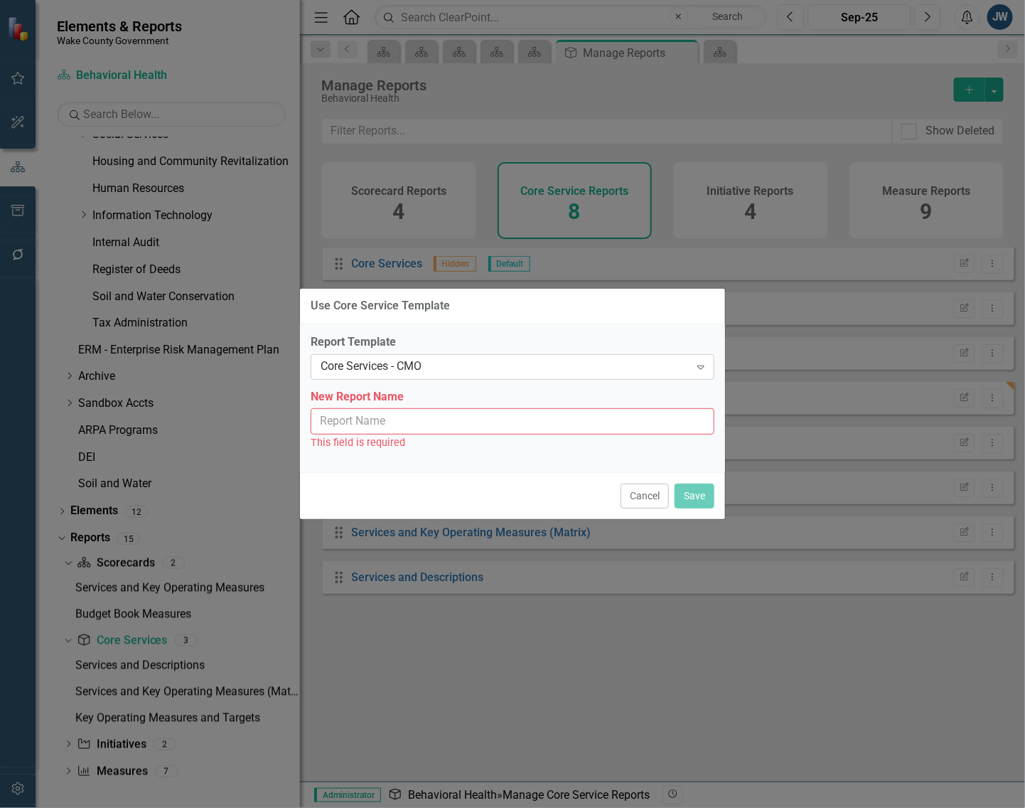
click at [462, 363] on div "Core Services - CMO" at bounding box center [505, 366] width 369 height 16
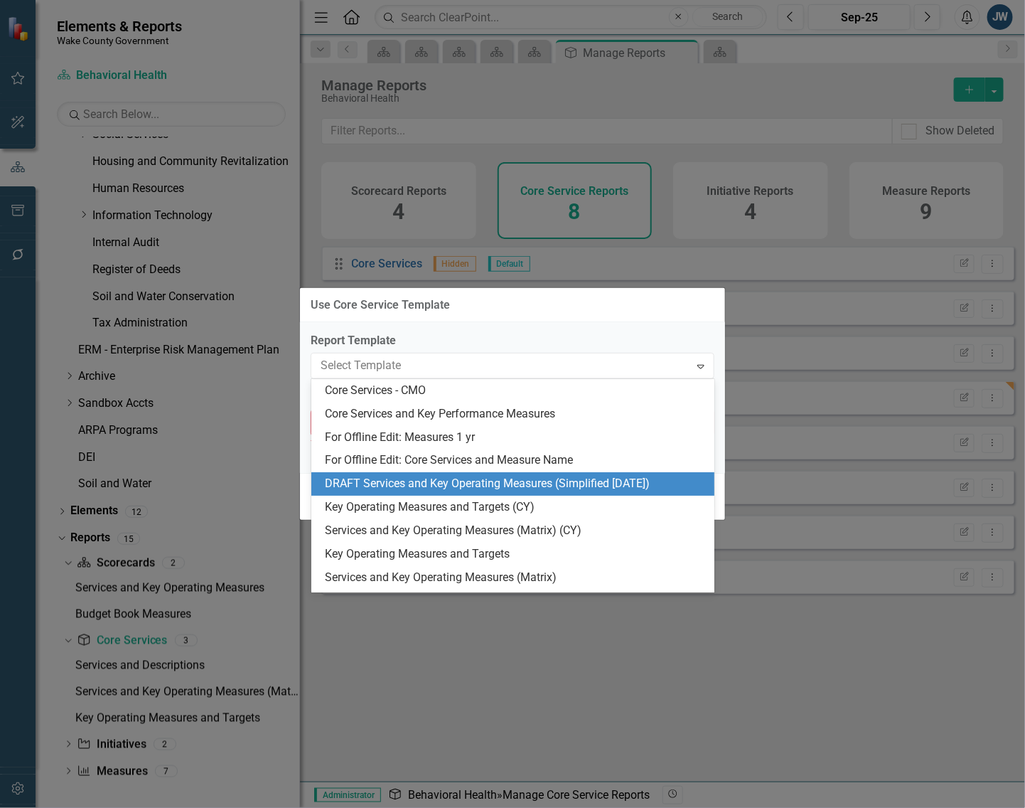
click at [396, 478] on div "DRAFT Services and Key Operating Measures (Simplified [DATE])" at bounding box center [516, 484] width 381 height 16
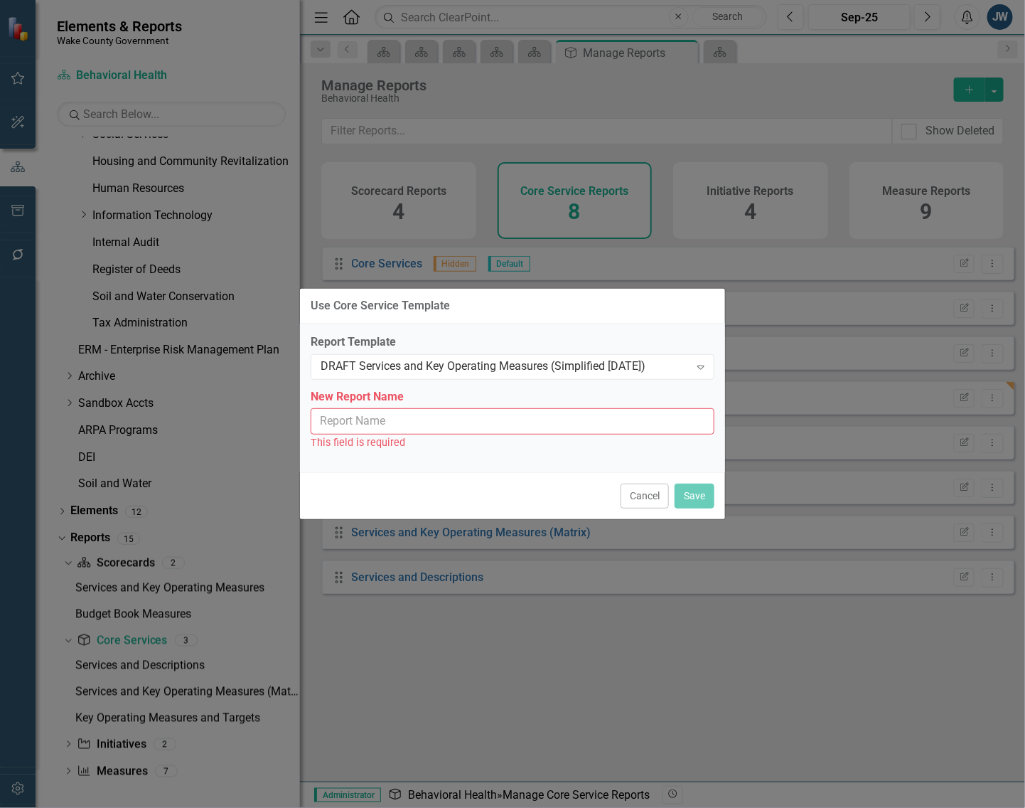
click at [402, 417] on input "New Report Name" at bounding box center [513, 421] width 404 height 26
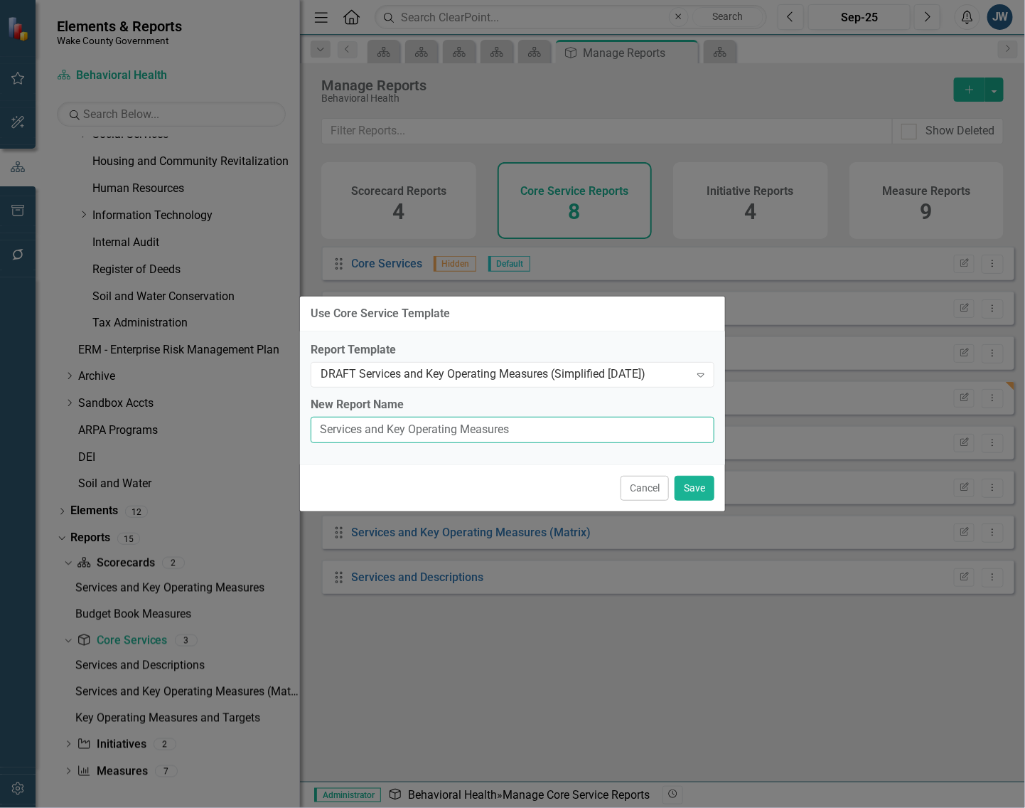
type input "Services and Key Operating Measures (Simplified [DATE])"
click at [688, 487] on button "Save" at bounding box center [695, 488] width 40 height 25
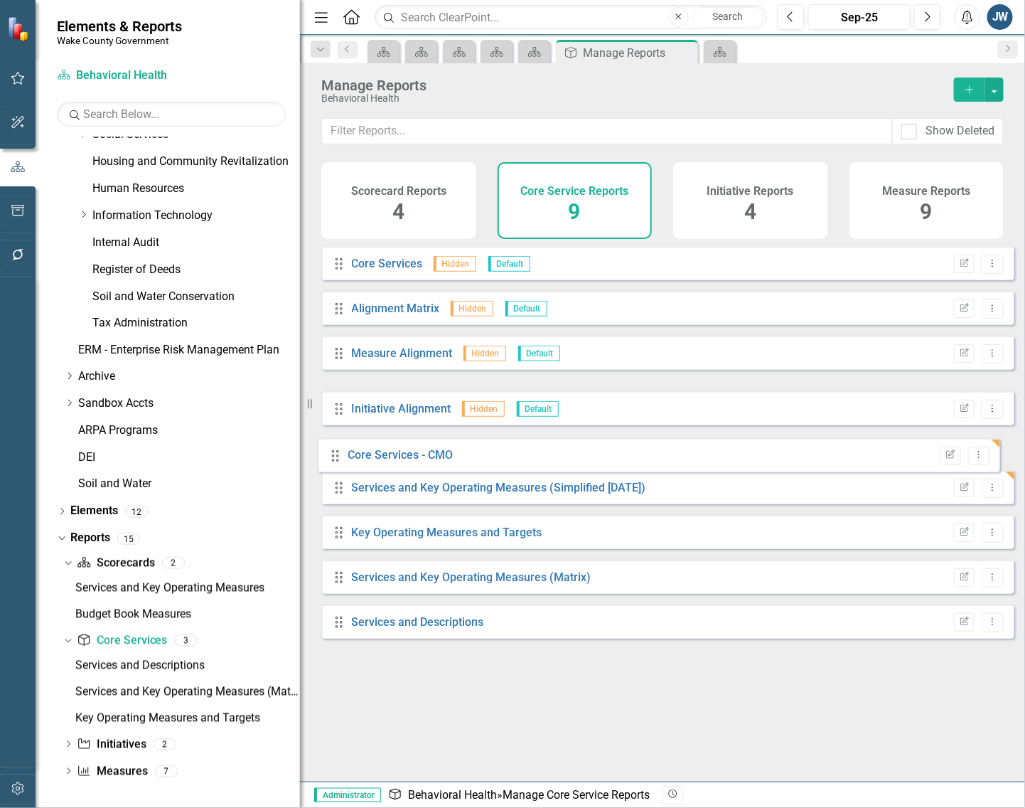
drag, startPoint x: 336, startPoint y: 410, endPoint x: 334, endPoint y: 453, distance: 42.7
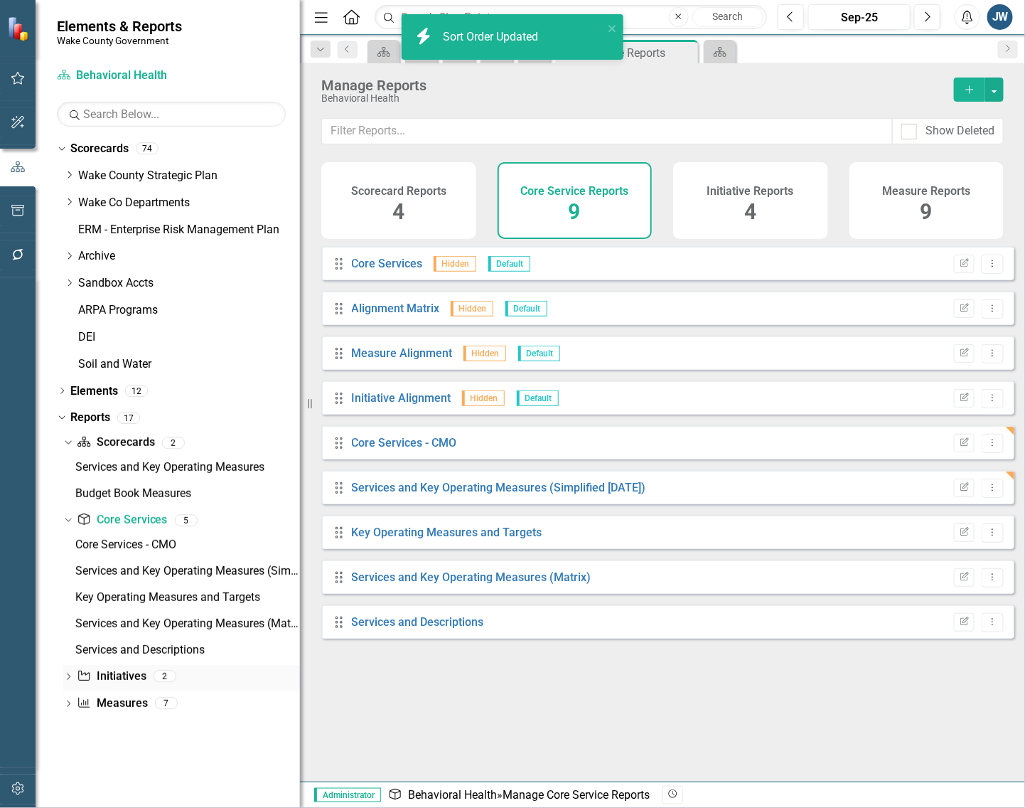
click at [71, 673] on div "Dropdown" at bounding box center [68, 678] width 10 height 12
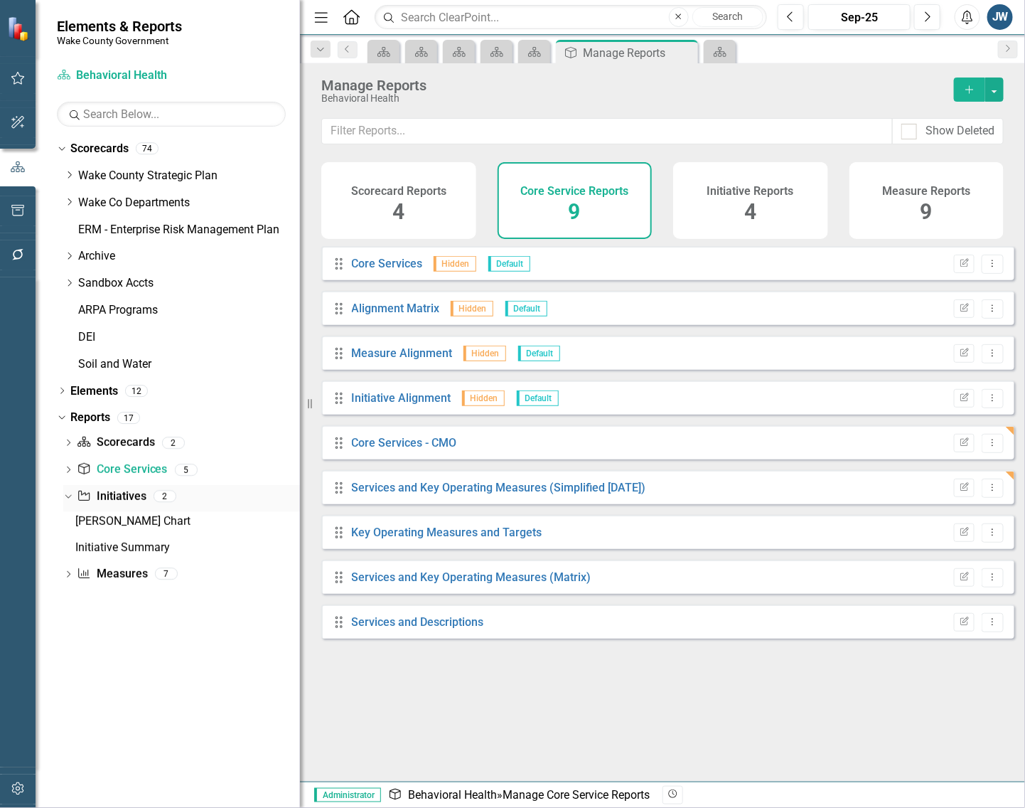
click at [114, 492] on link "Initiative Initiatives" at bounding box center [111, 496] width 69 height 16
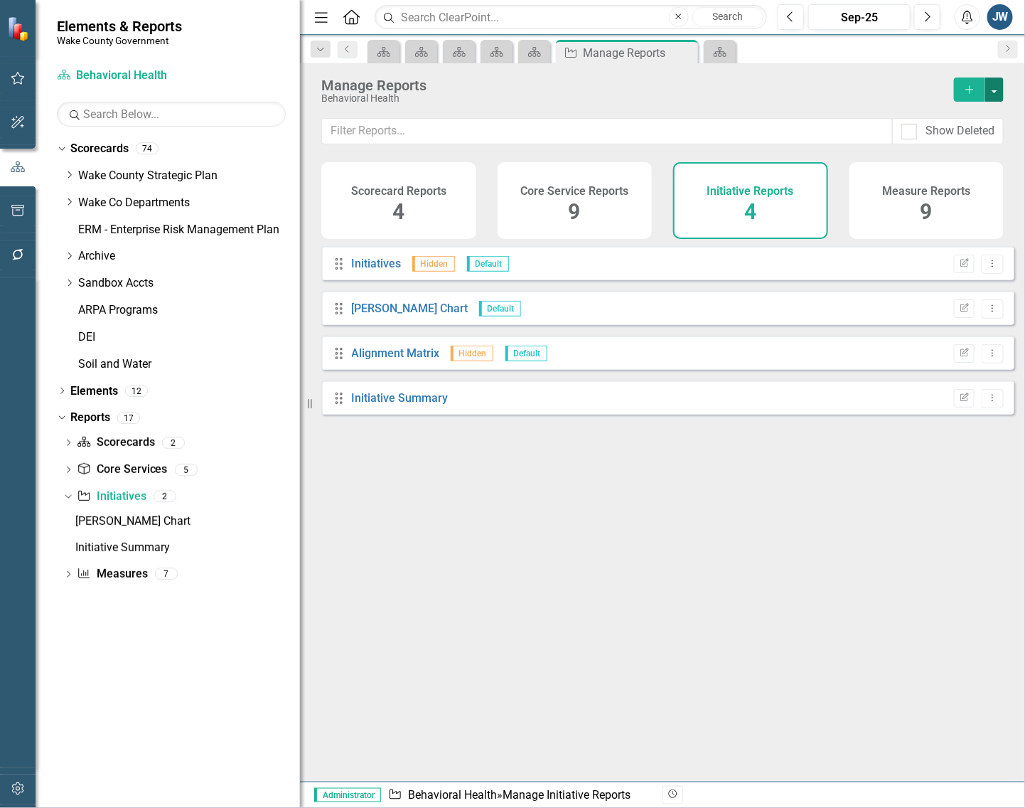
click at [996, 87] on button "button" at bounding box center [994, 89] width 18 height 24
click at [948, 140] on link "Copy Add From Template" at bounding box center [936, 142] width 133 height 26
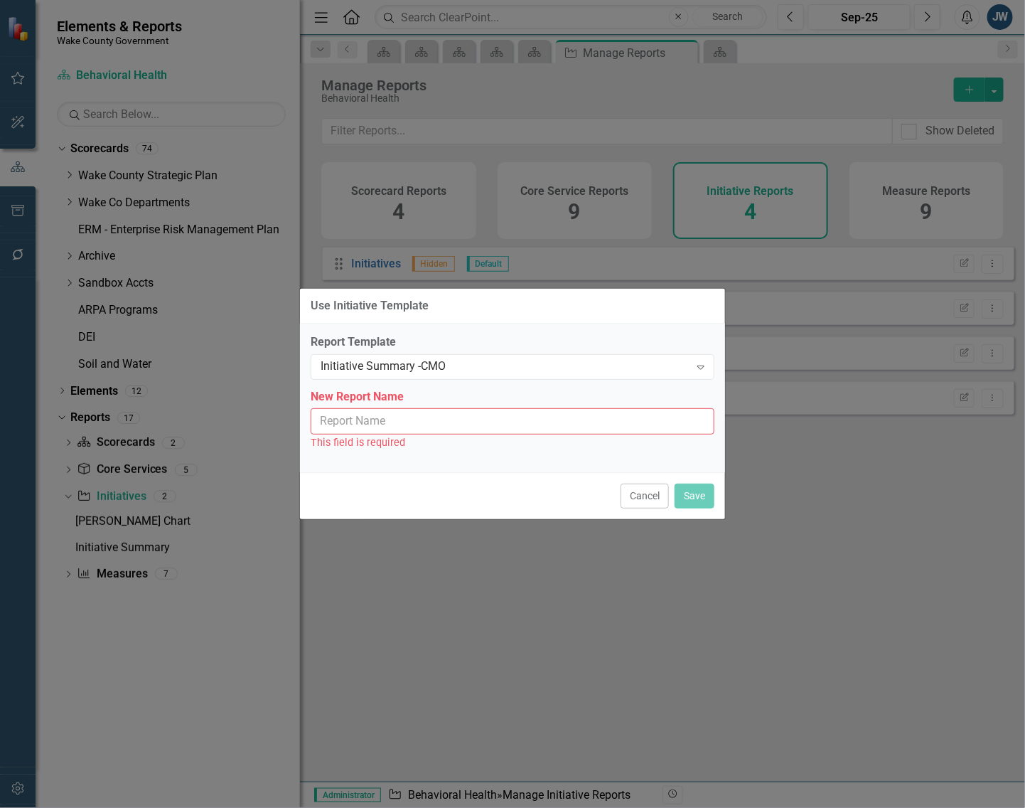
click at [476, 419] on input "New Report Name" at bounding box center [513, 421] width 404 height 26
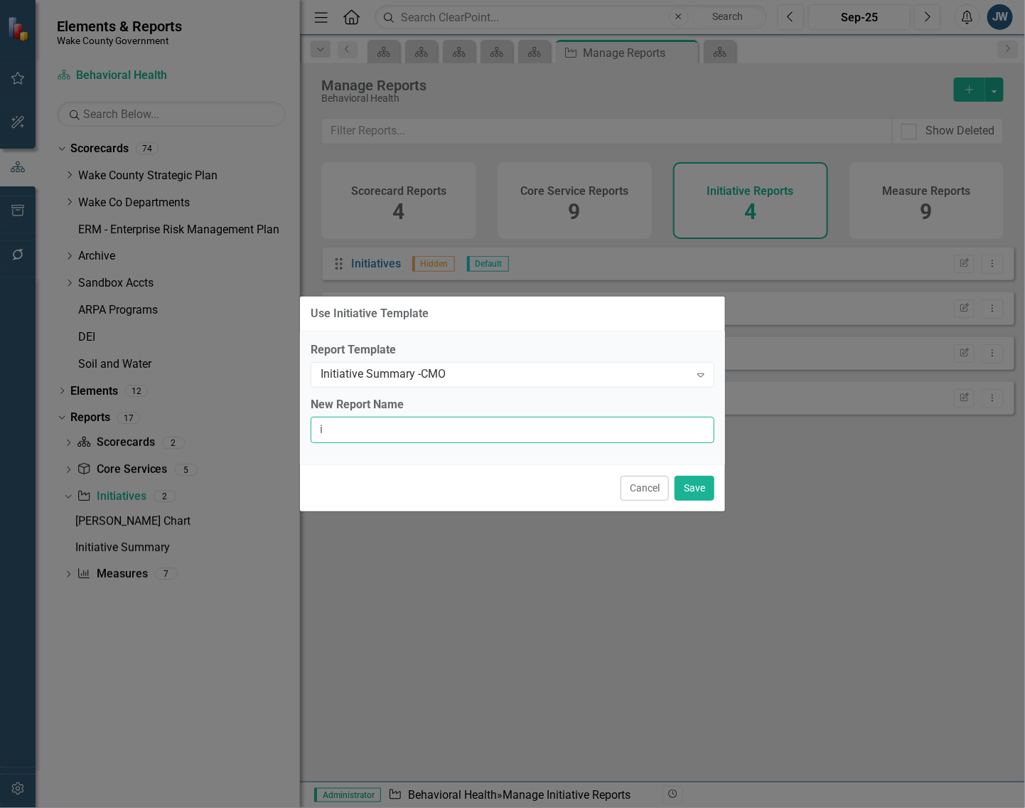
type input "Initiative Summary - CMO"
click at [690, 481] on button "Save" at bounding box center [695, 488] width 40 height 25
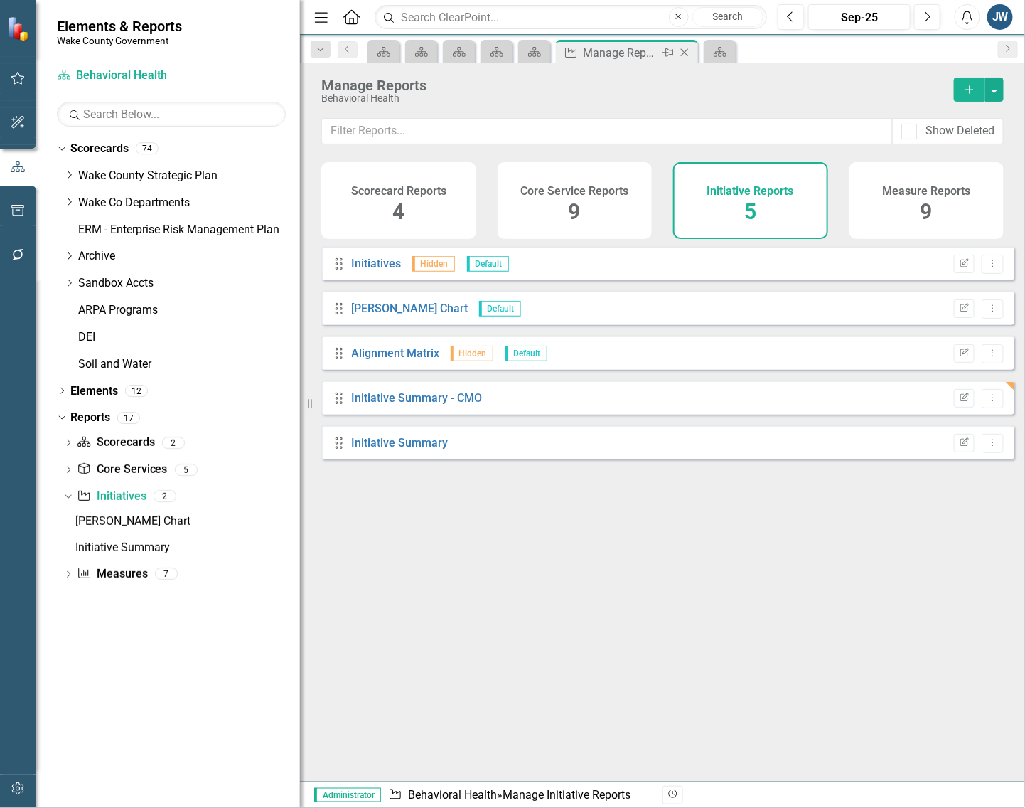
click at [687, 51] on icon "Close" at bounding box center [685, 52] width 14 height 11
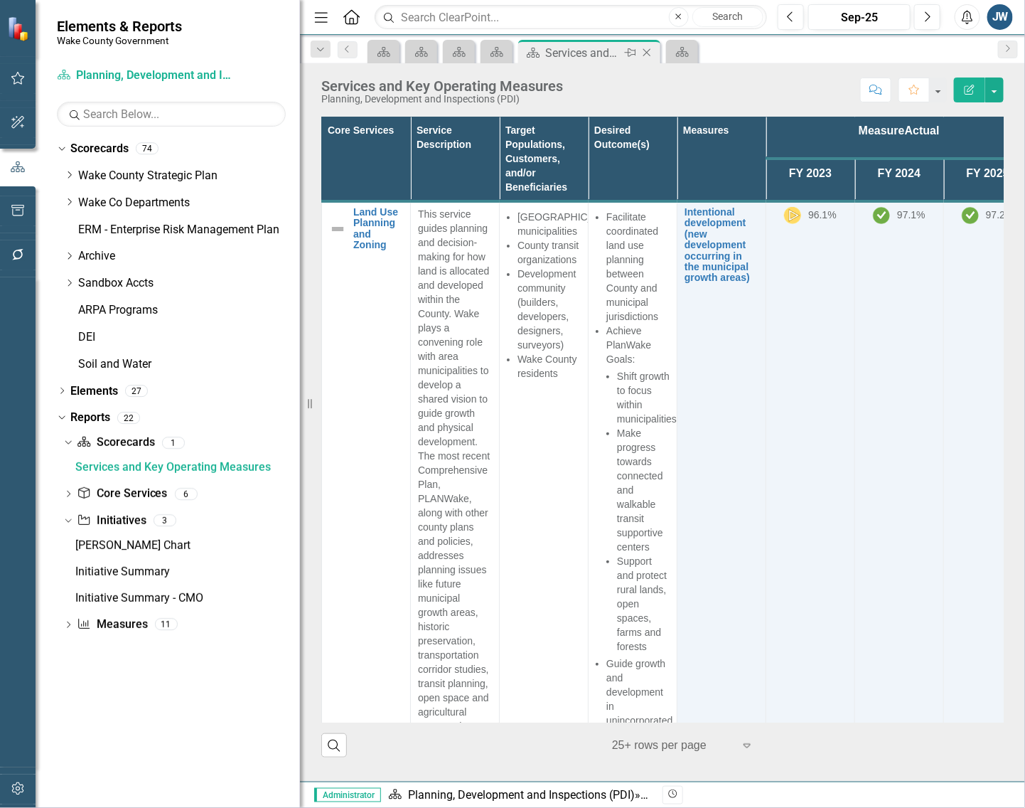
click at [648, 53] on icon "Close" at bounding box center [647, 52] width 14 height 11
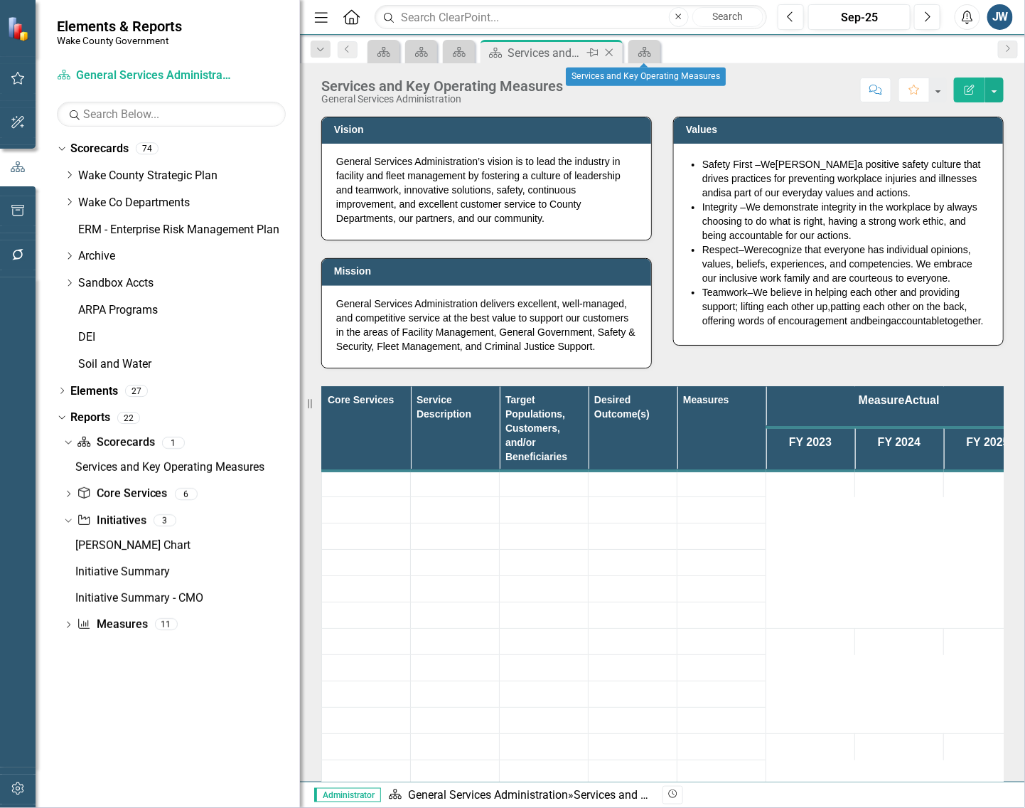
click at [614, 50] on icon "Close" at bounding box center [609, 52] width 14 height 11
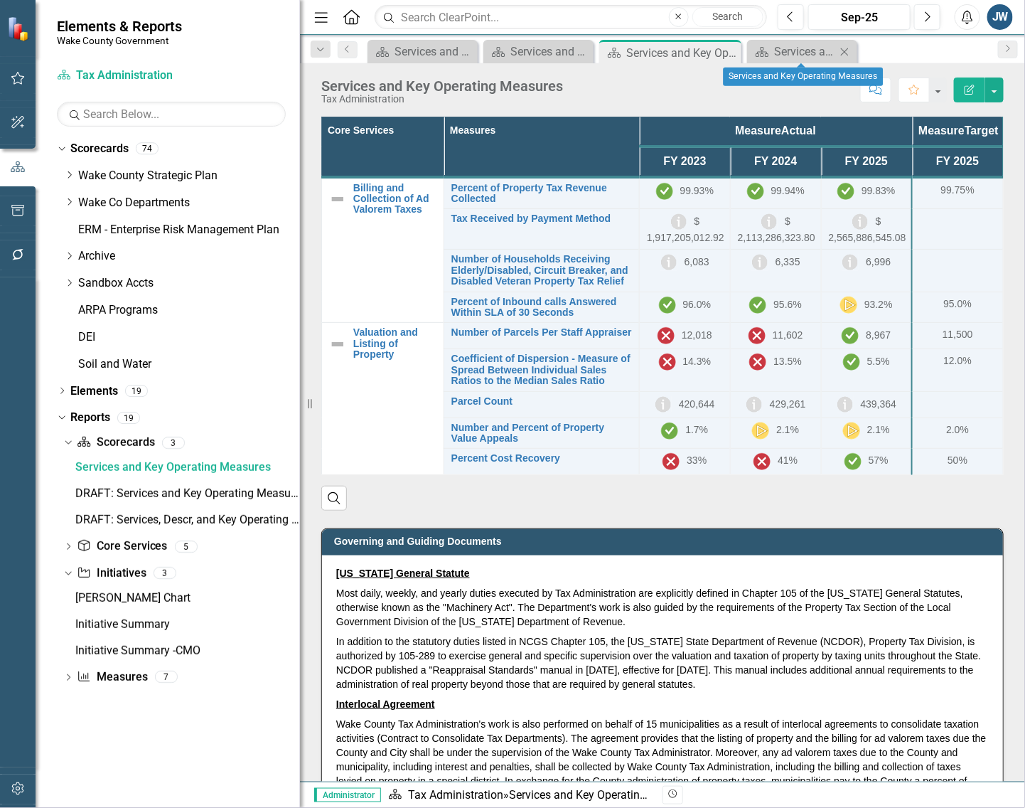
click at [850, 51] on icon "Close" at bounding box center [845, 51] width 14 height 11
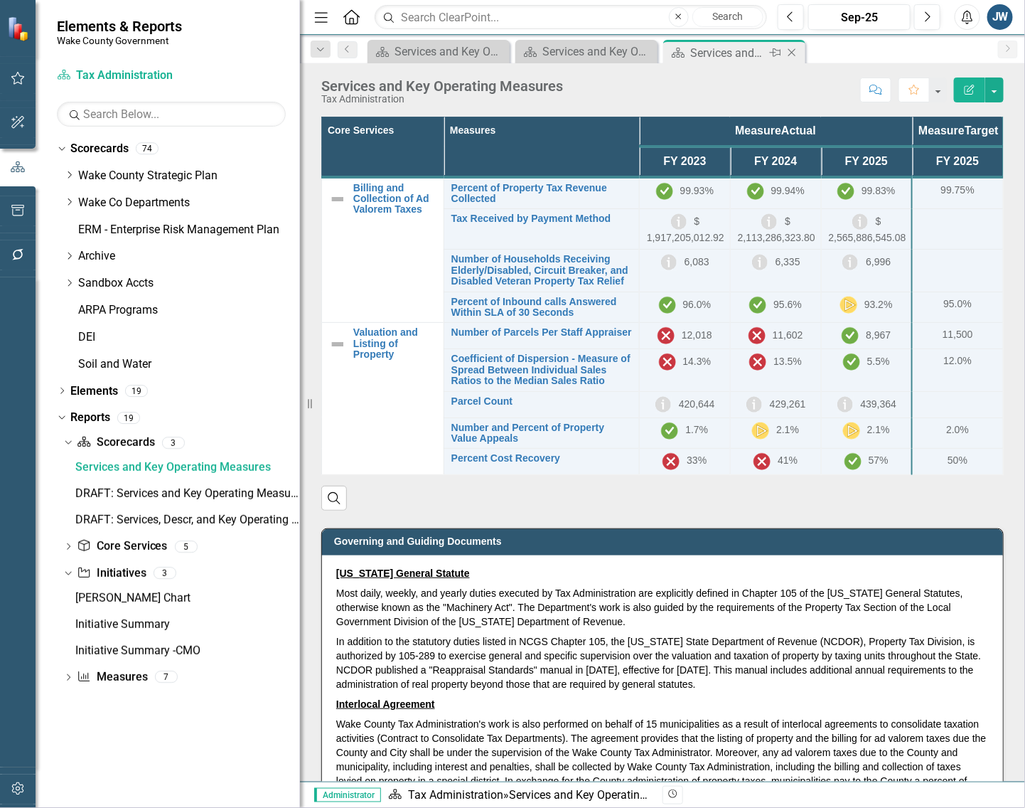
click at [788, 52] on icon "Close" at bounding box center [792, 52] width 14 height 11
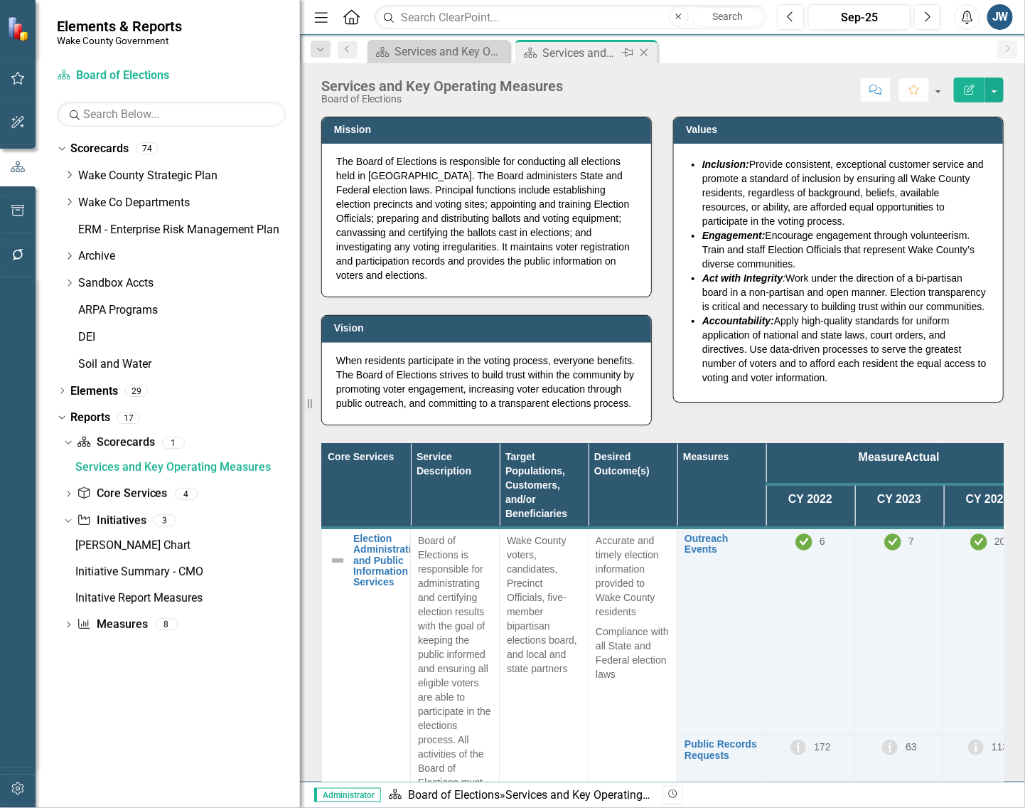
click at [570, 52] on div "Services and Key Operating Measures" at bounding box center [580, 53] width 76 height 18
click at [104, 569] on div "Initiative Summary - CMO" at bounding box center [187, 571] width 225 height 13
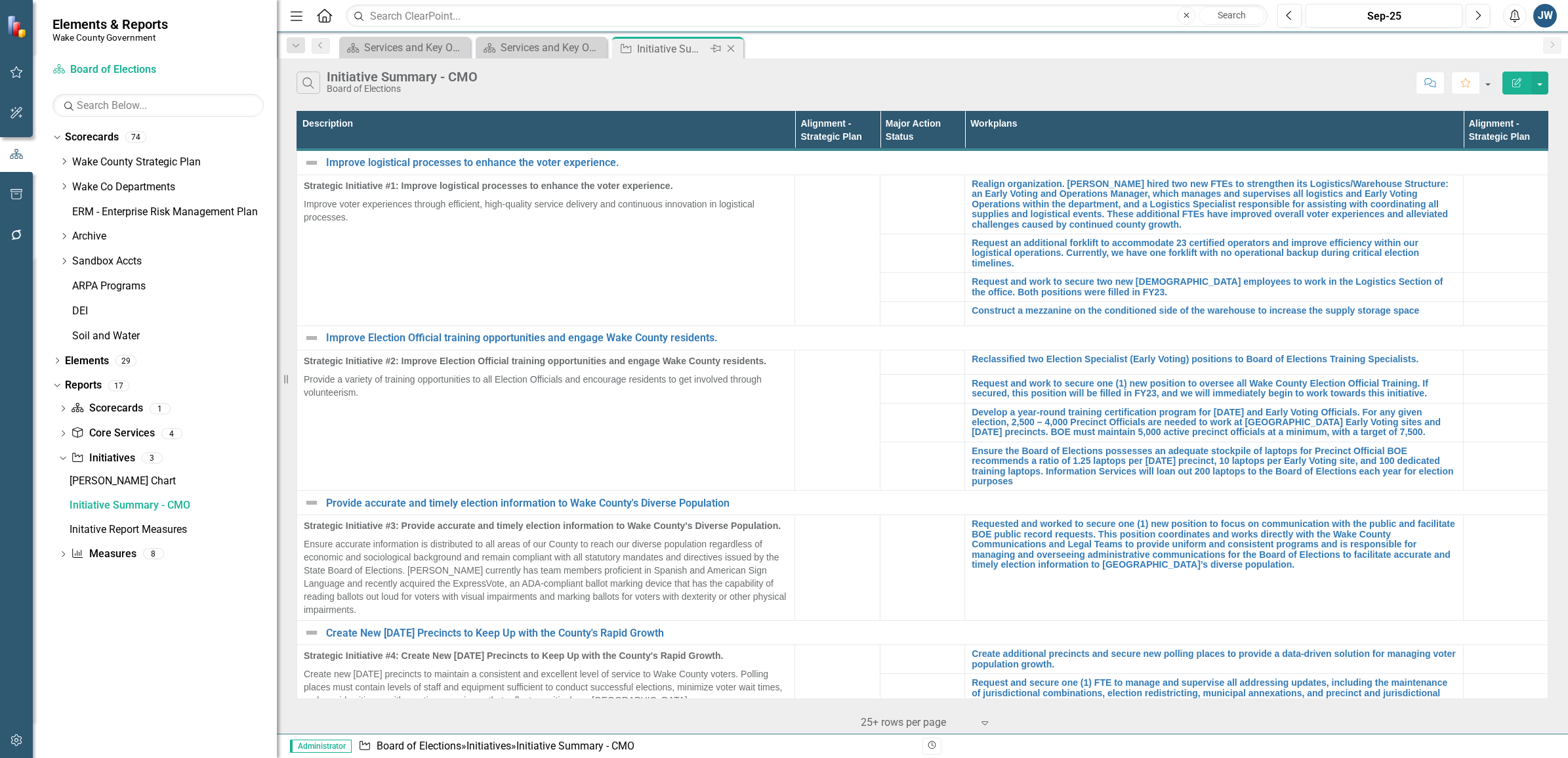
click at [726, 47] on icon "Close" at bounding box center [731, 48] width 13 height 10
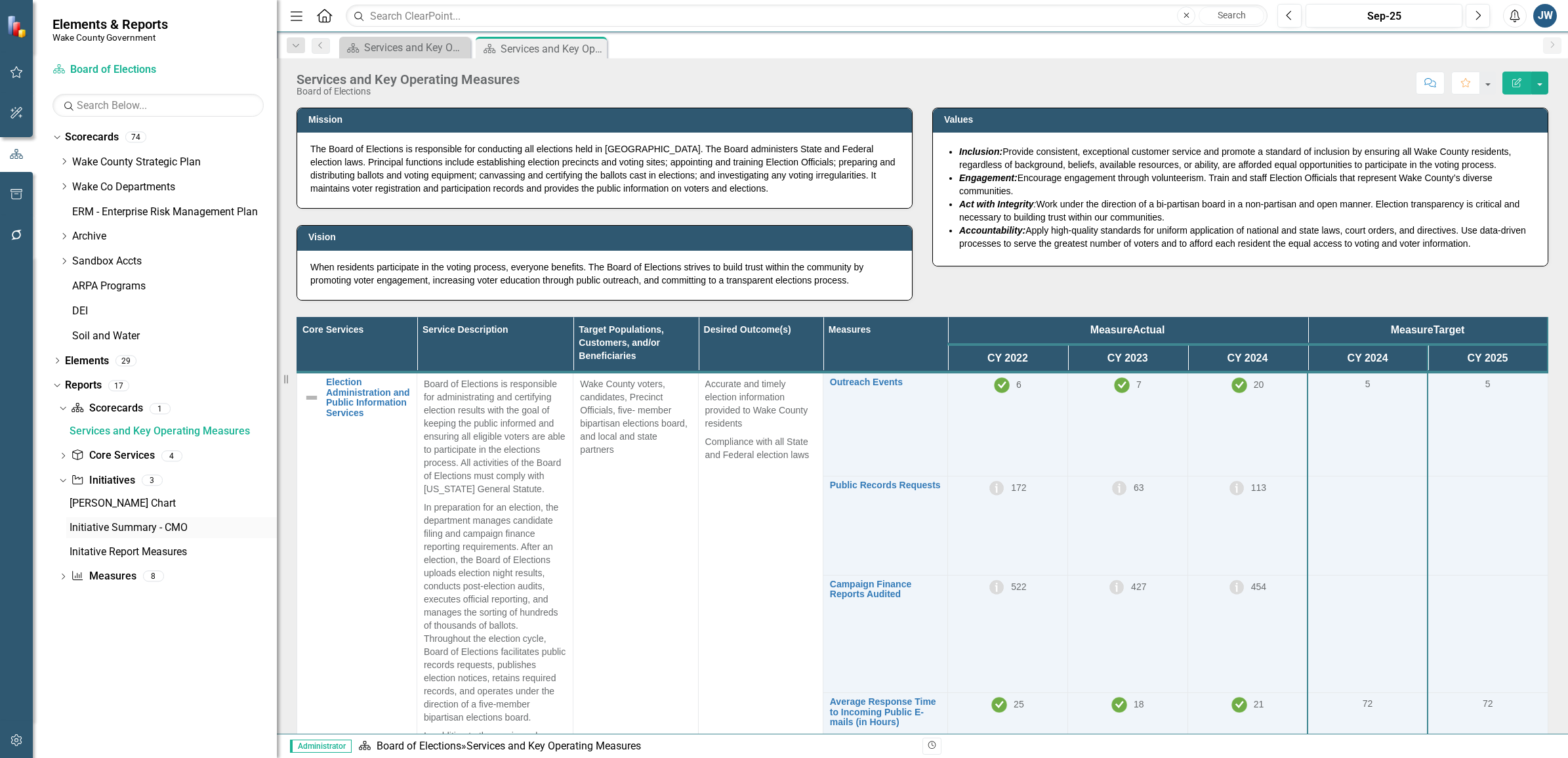
click at [126, 523] on div "Initiative Summary - CMO" at bounding box center [173, 527] width 208 height 12
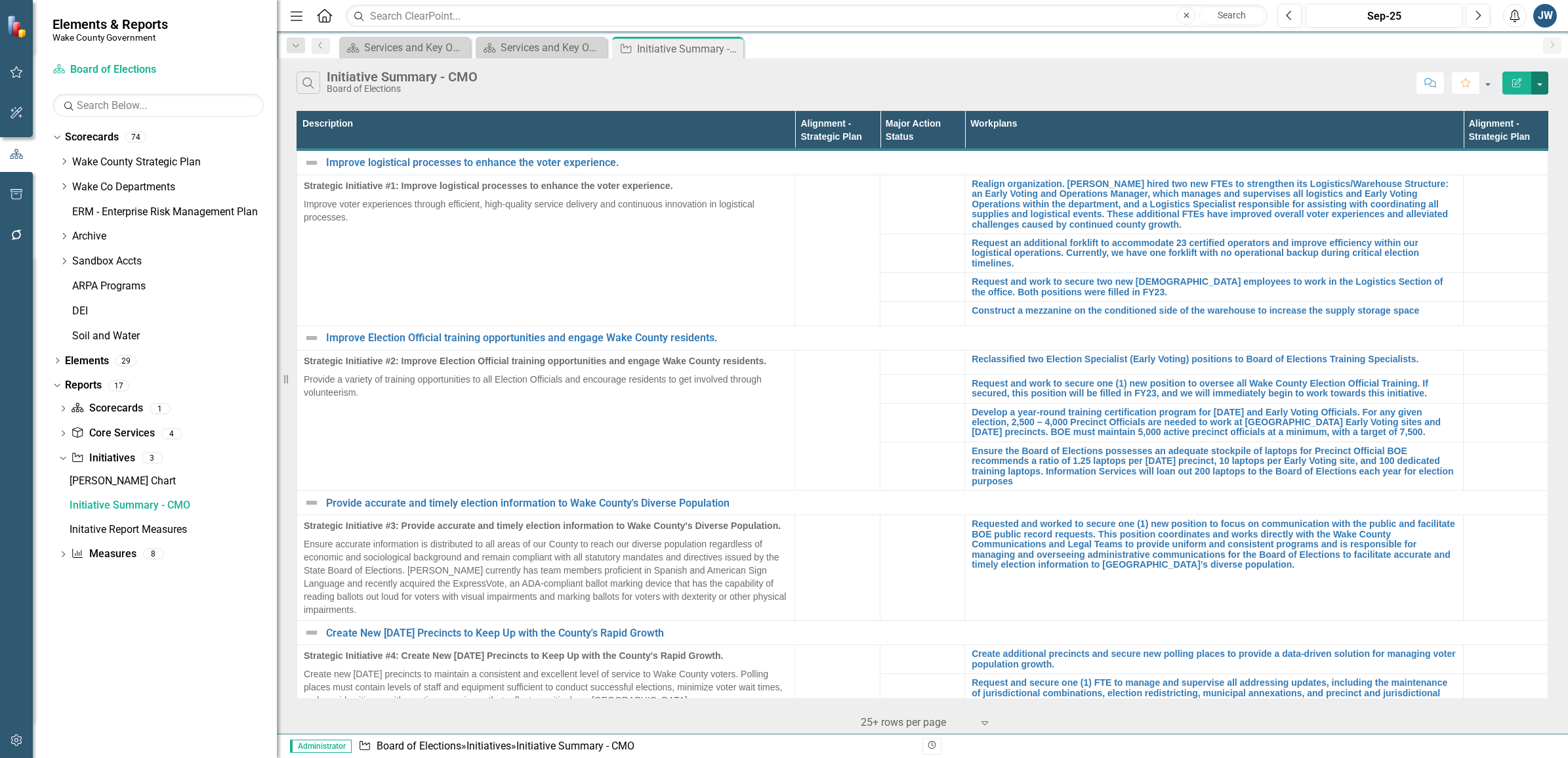
click at [946, 80] on button "button" at bounding box center [1539, 82] width 17 height 23
click at [946, 106] on link "Edit Report Edit Report" at bounding box center [1496, 108] width 103 height 24
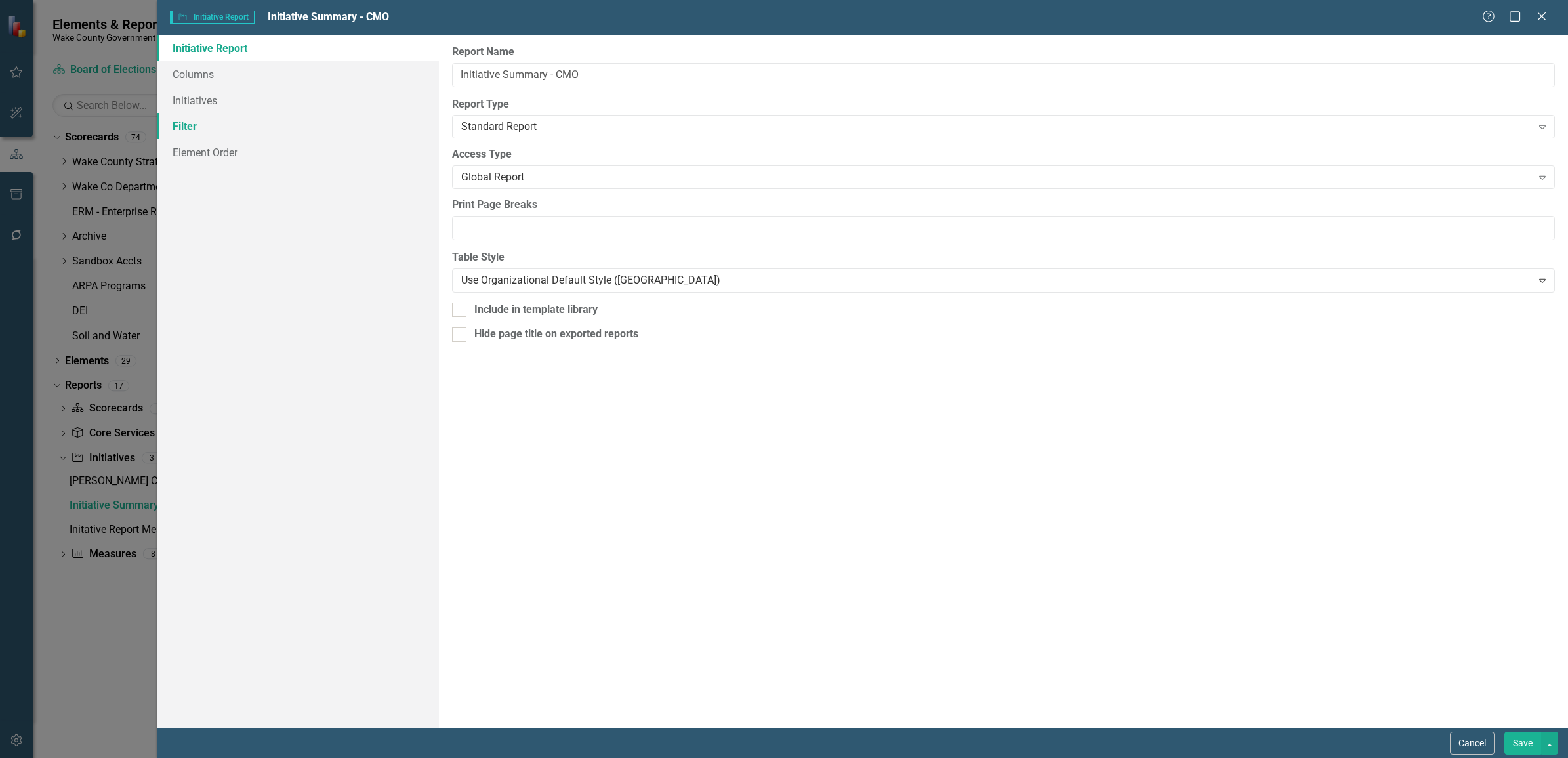
click at [214, 133] on link "Filter" at bounding box center [298, 126] width 282 height 26
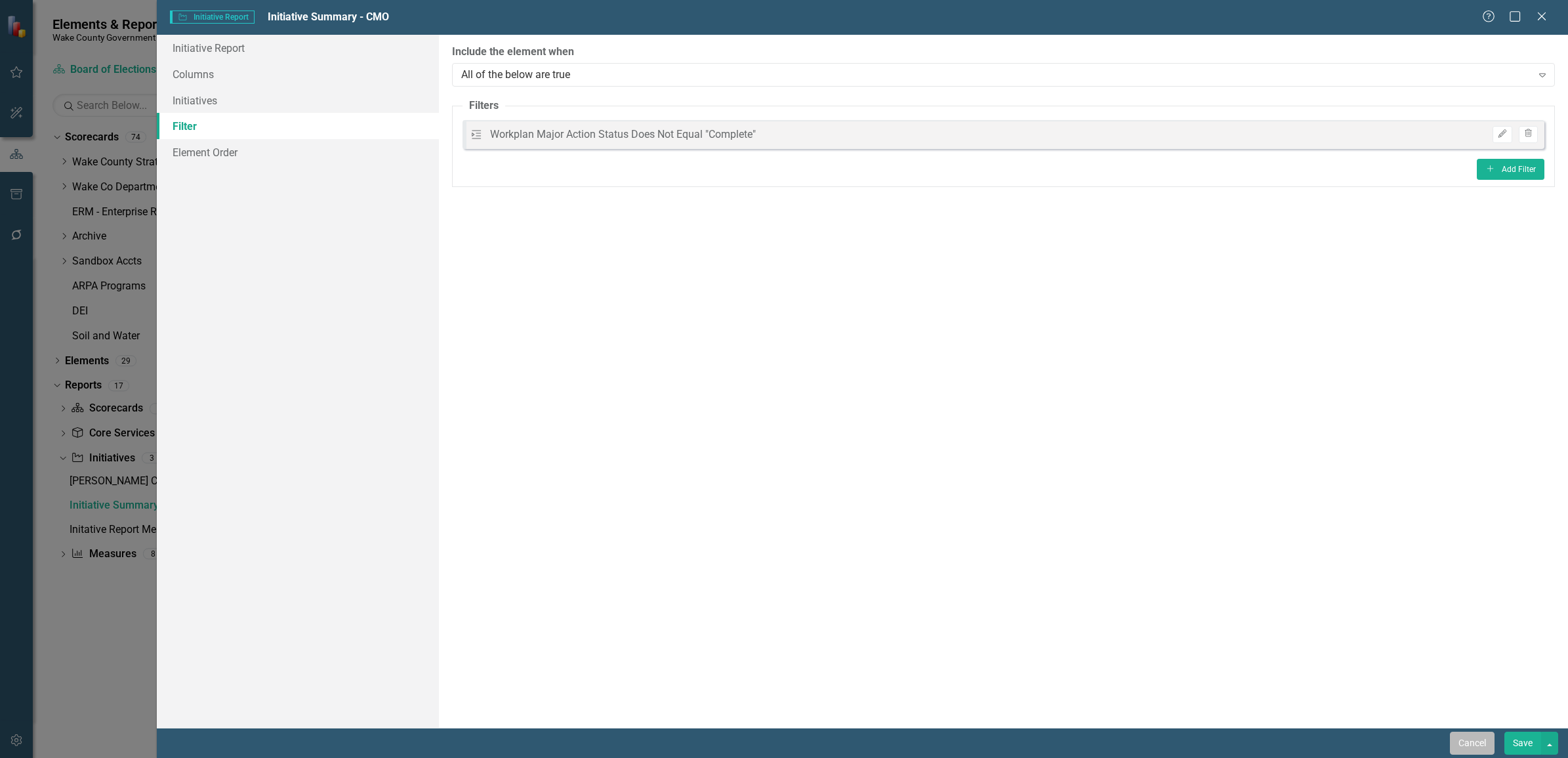
click at [946, 743] on button "Cancel" at bounding box center [1472, 743] width 44 height 23
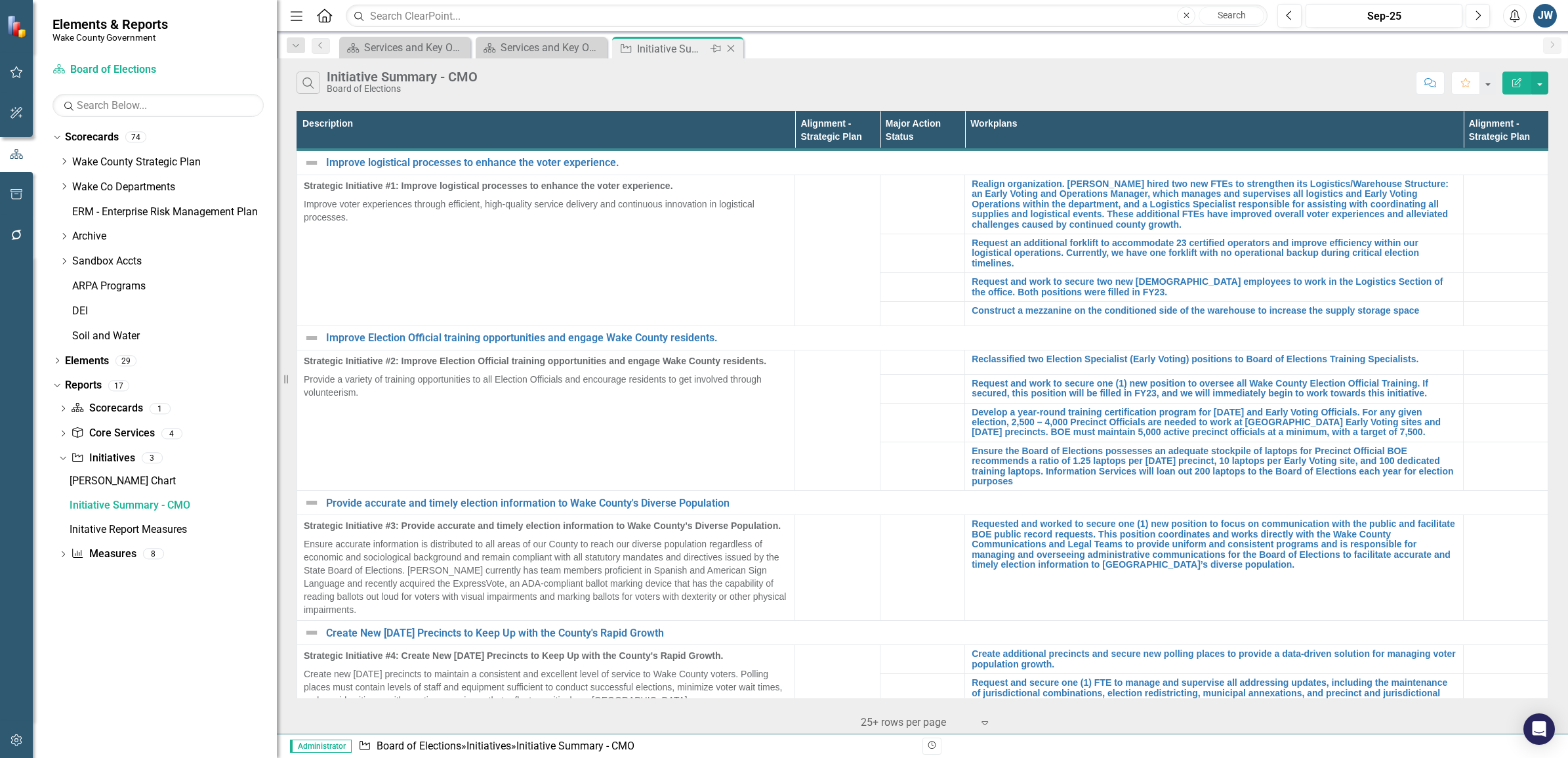
click at [732, 48] on icon "Close" at bounding box center [731, 48] width 13 height 10
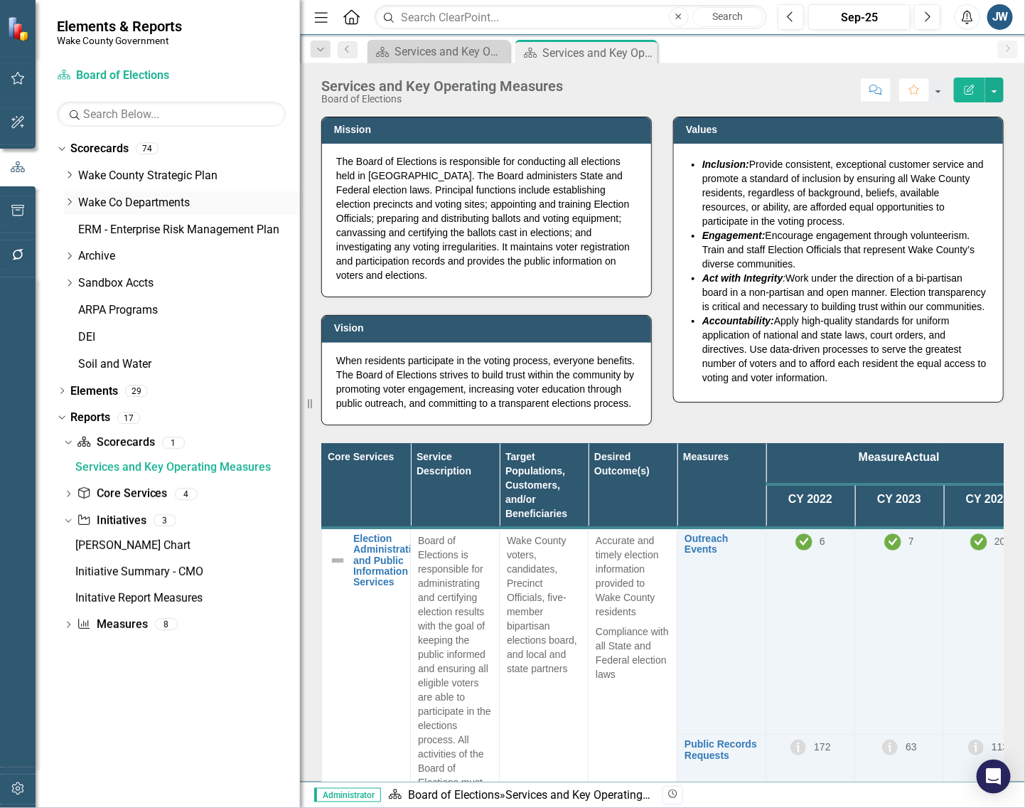
click at [69, 199] on icon "Dropdown" at bounding box center [69, 202] width 11 height 9
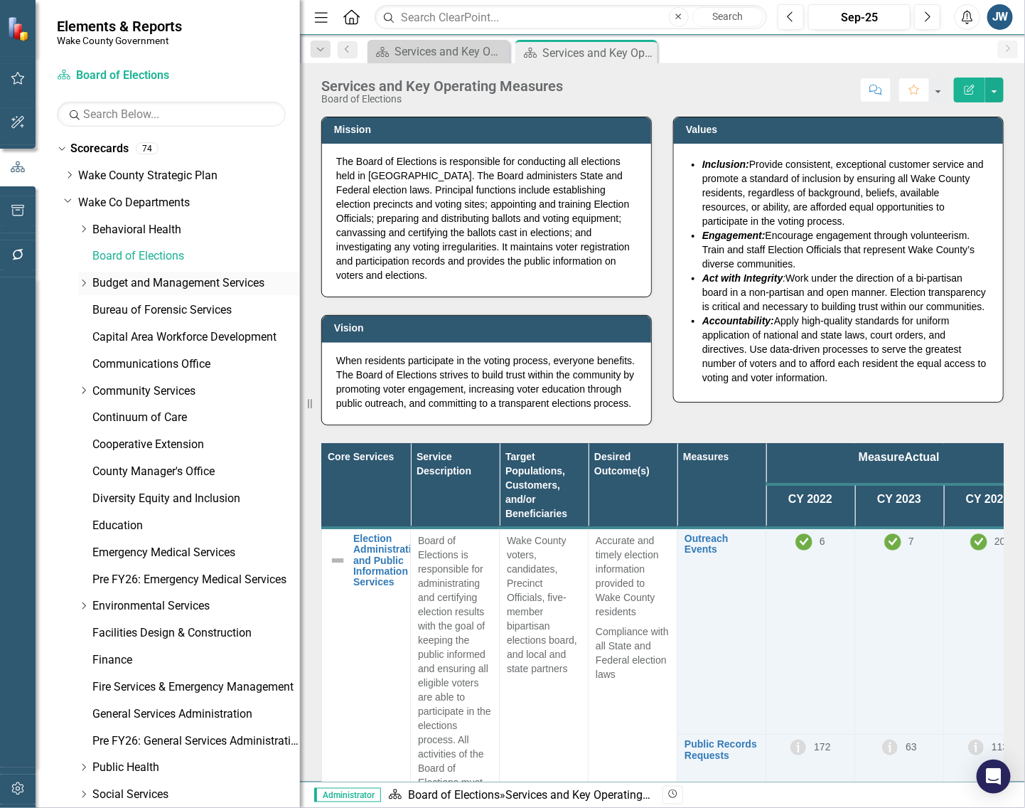
click at [166, 275] on link "Budget and Management Services" at bounding box center [196, 283] width 208 height 16
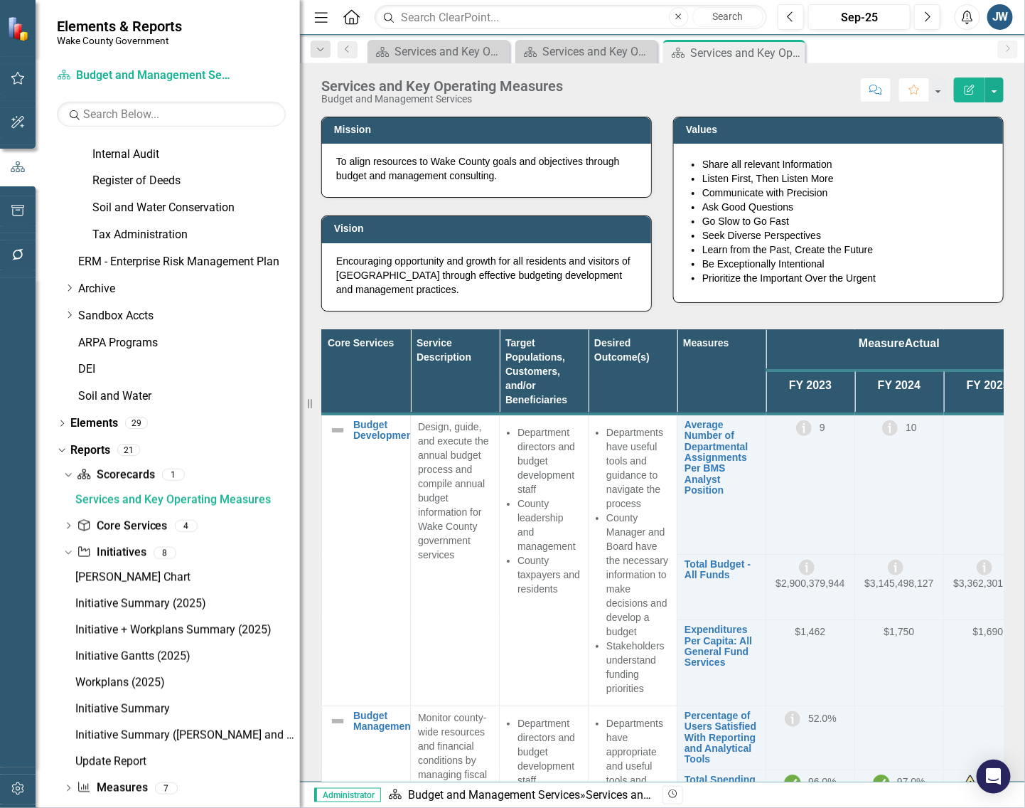
scroll to position [765, 0]
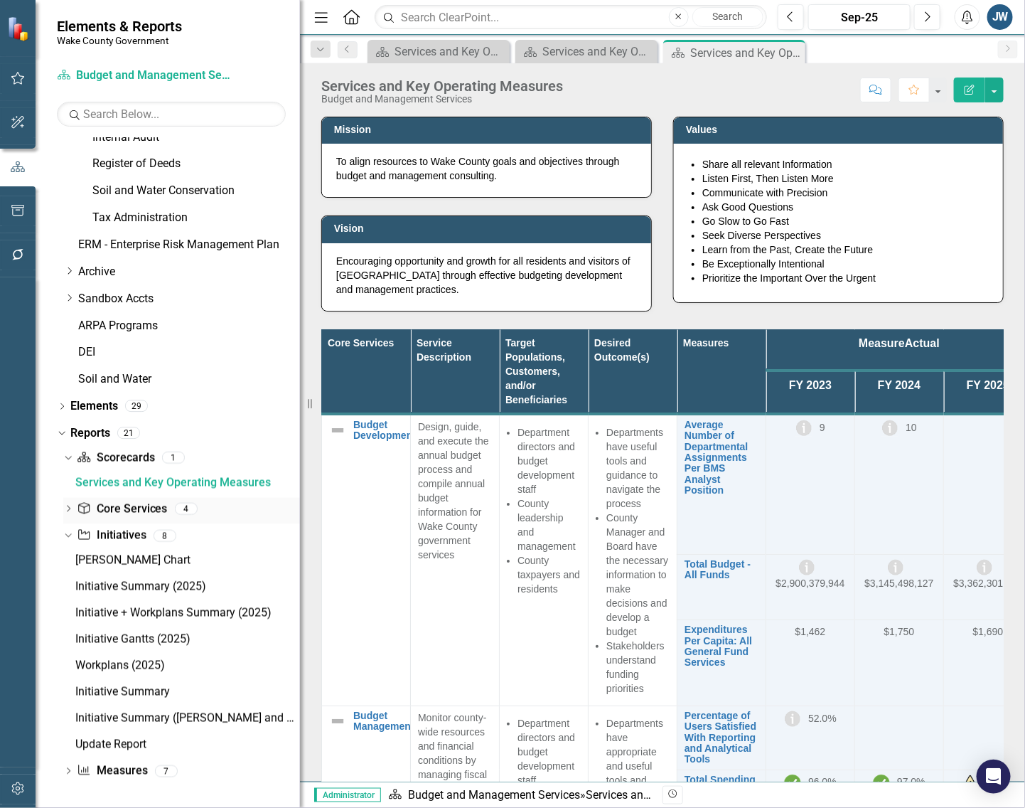
click at [65, 510] on icon "Dropdown" at bounding box center [68, 510] width 10 height 8
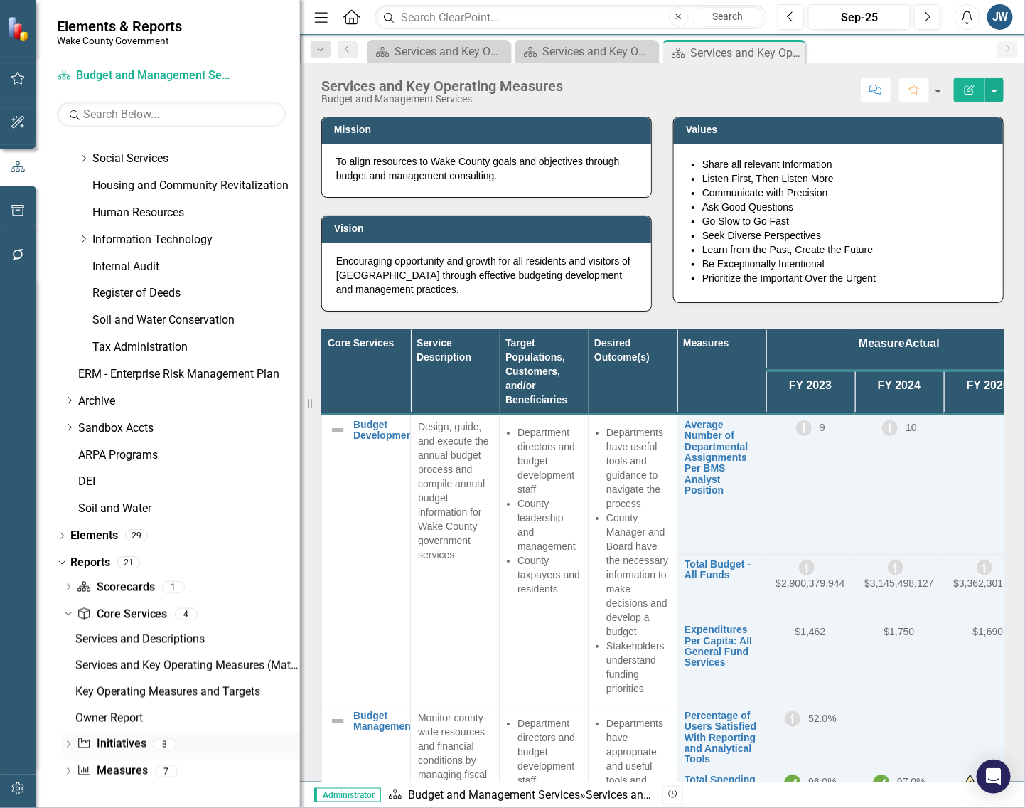
click at [102, 741] on link "Initiative Initiatives" at bounding box center [111, 744] width 69 height 16
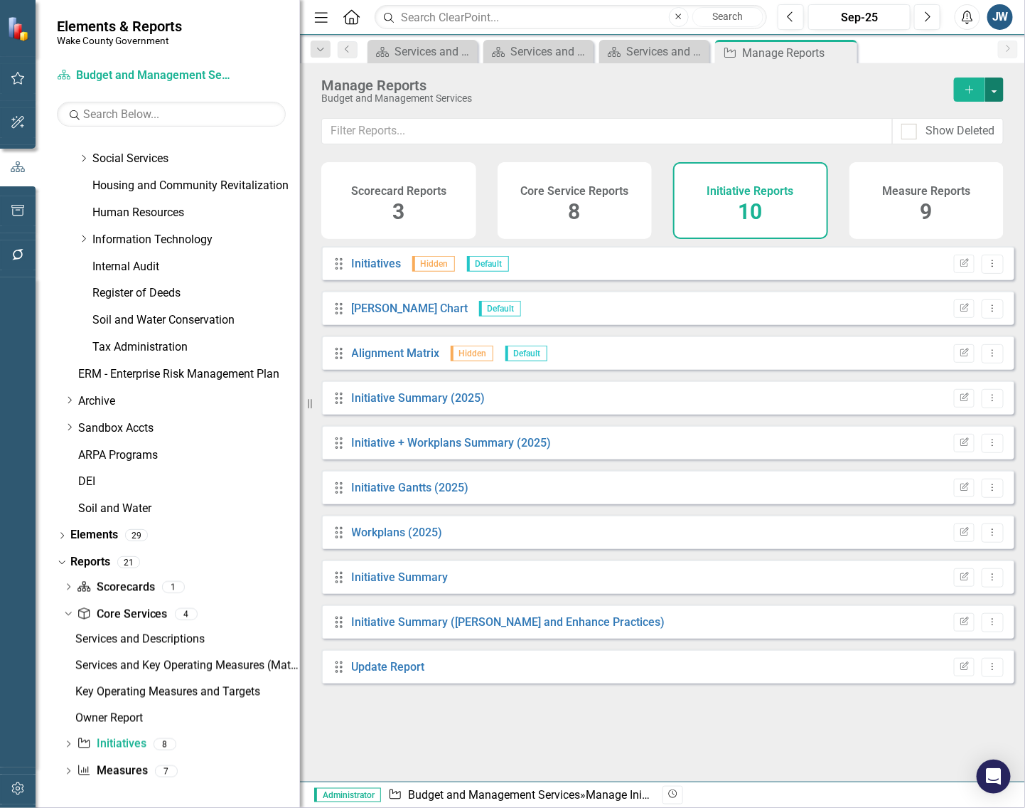
click at [1000, 90] on button "button" at bounding box center [994, 89] width 18 height 24
click at [943, 143] on link "Copy Add From Template" at bounding box center [936, 142] width 133 height 26
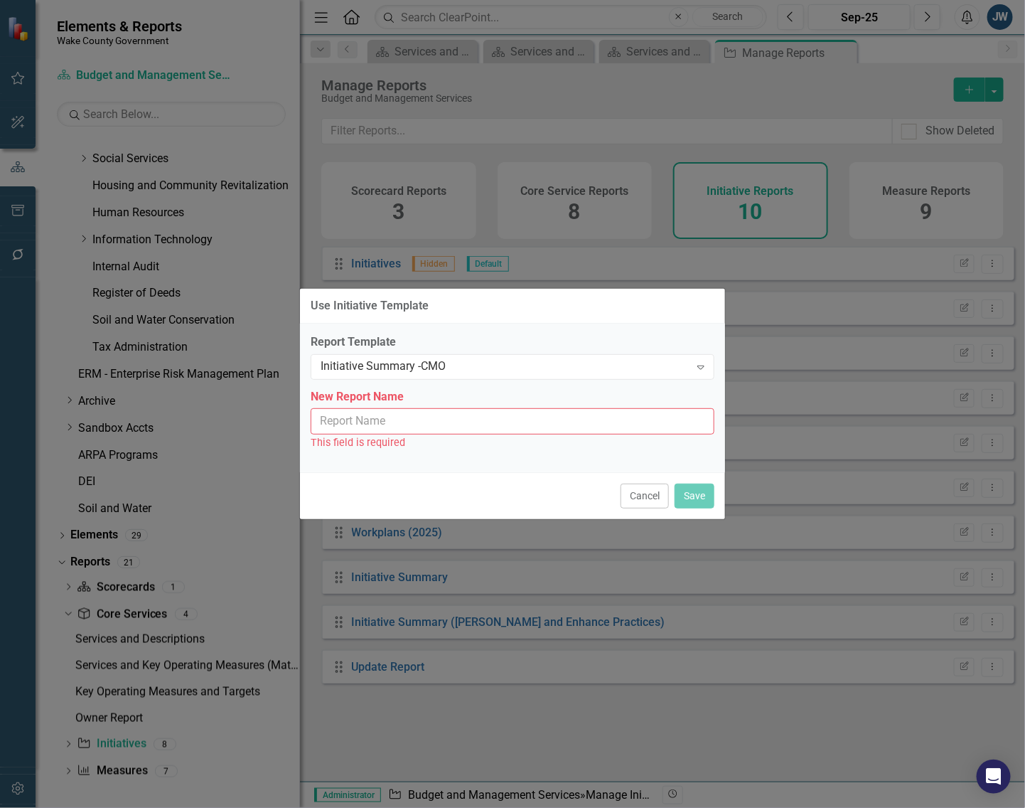
click at [537, 420] on input "New Report Name" at bounding box center [513, 421] width 404 height 26
type input "Initiative Summary - CMO"
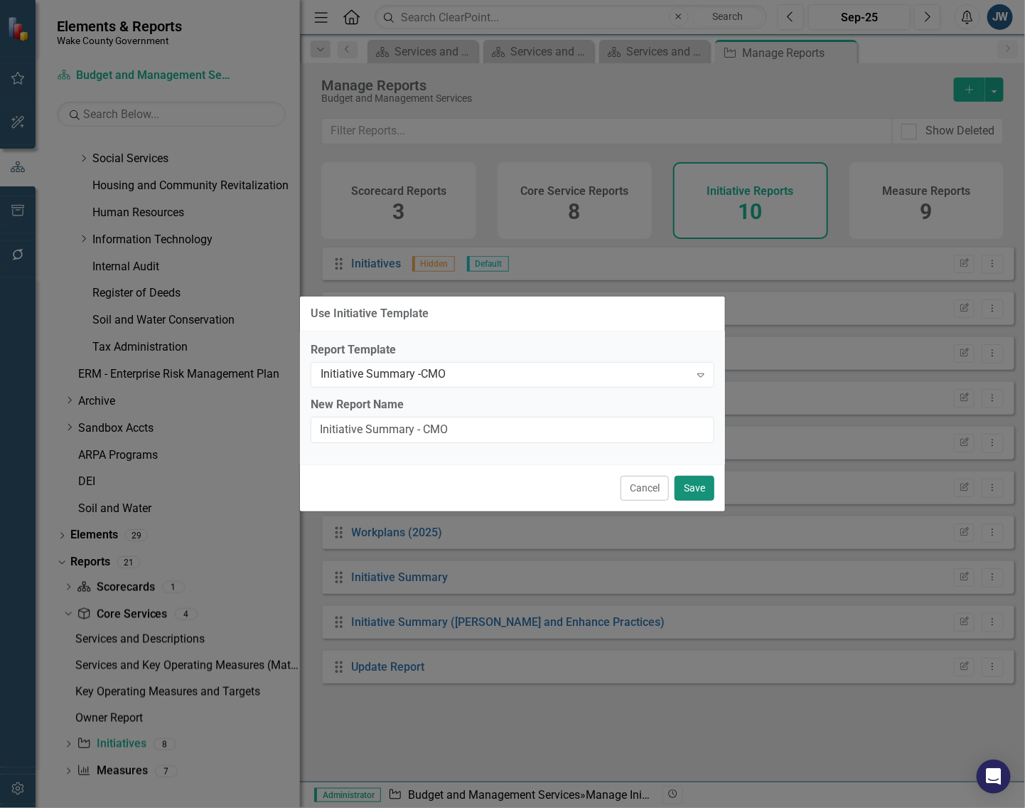
click at [702, 485] on button "Save" at bounding box center [695, 488] width 40 height 25
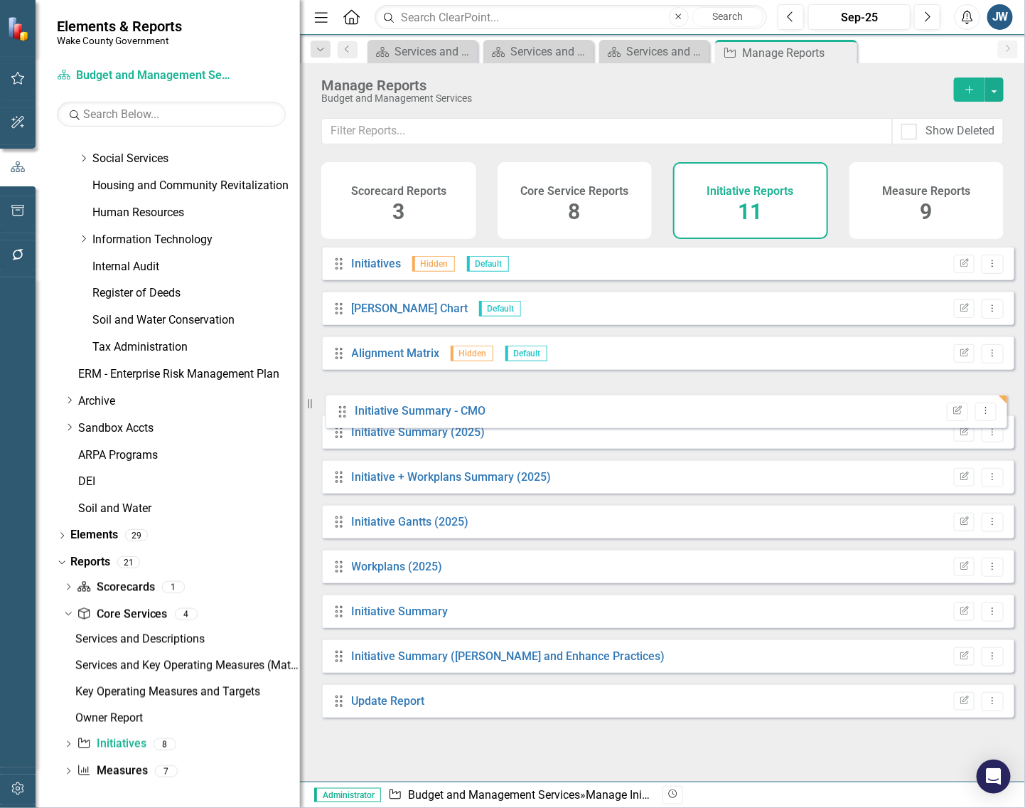
drag, startPoint x: 338, startPoint y: 722, endPoint x: 342, endPoint y: 411, distance: 311.4
click at [342, 411] on div "Drag Initiatives Hidden Default Edit Report Dropdown Menu Drag Gantt Chart Defa…" at bounding box center [667, 487] width 693 height 482
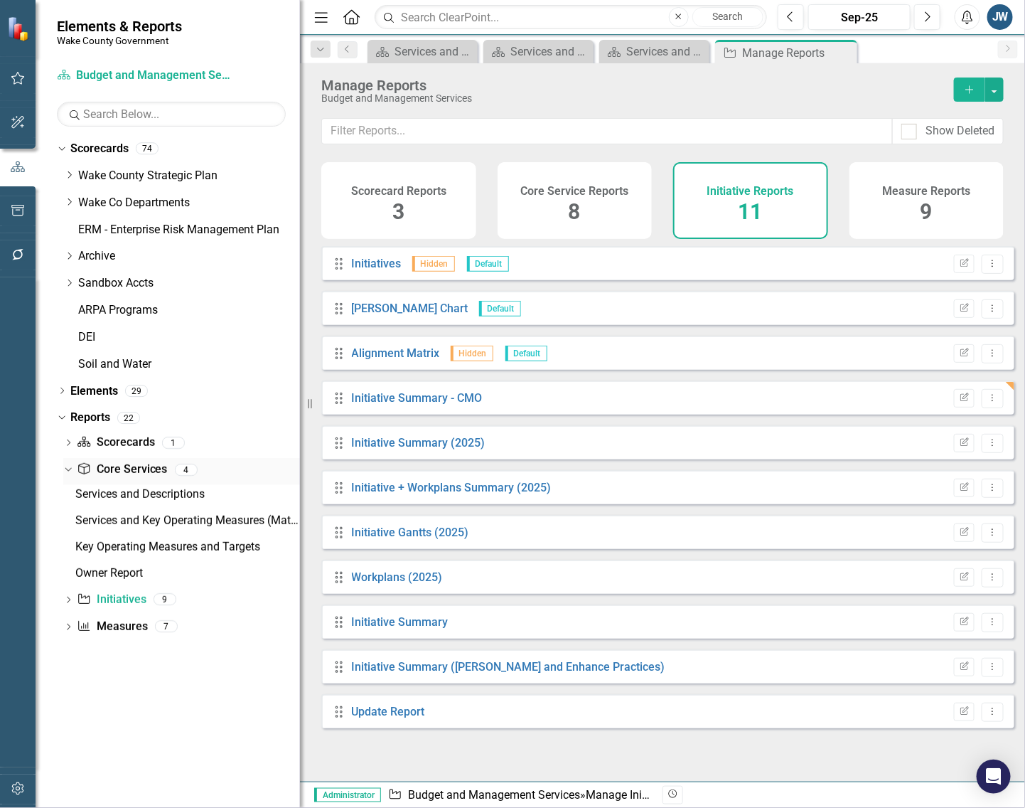
click at [117, 469] on link "Core Service Core Services" at bounding box center [122, 469] width 90 height 16
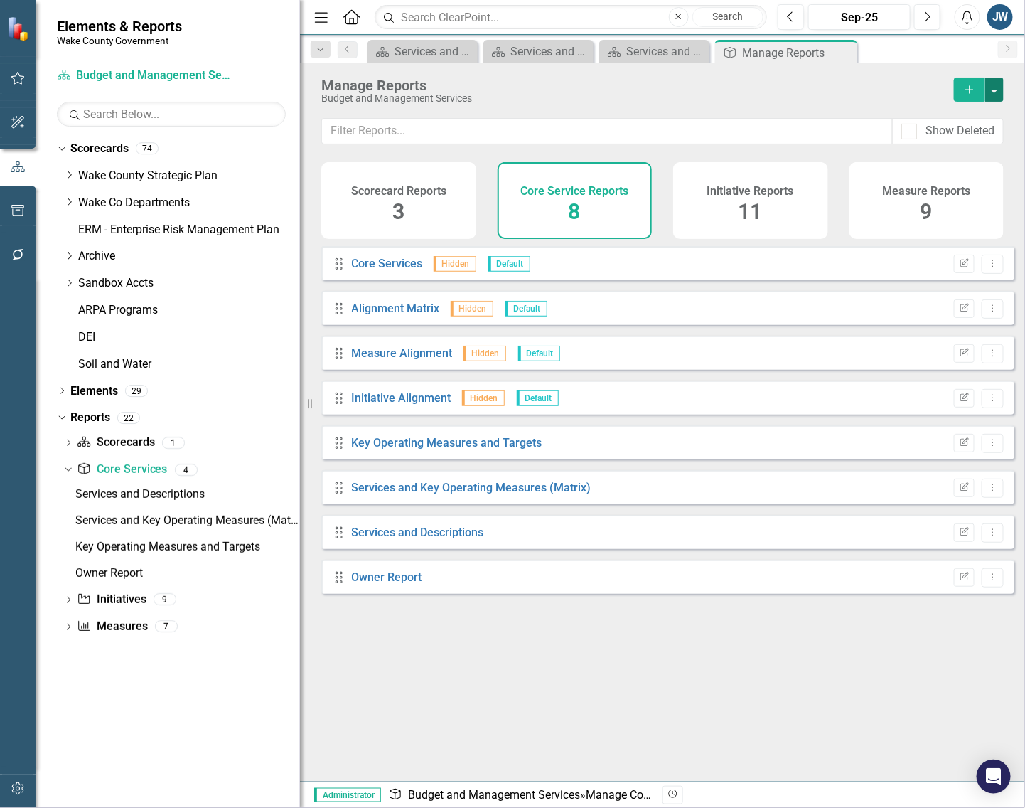
click at [997, 92] on button "button" at bounding box center [994, 89] width 18 height 24
click at [943, 139] on link "Copy Add From Template" at bounding box center [936, 142] width 133 height 26
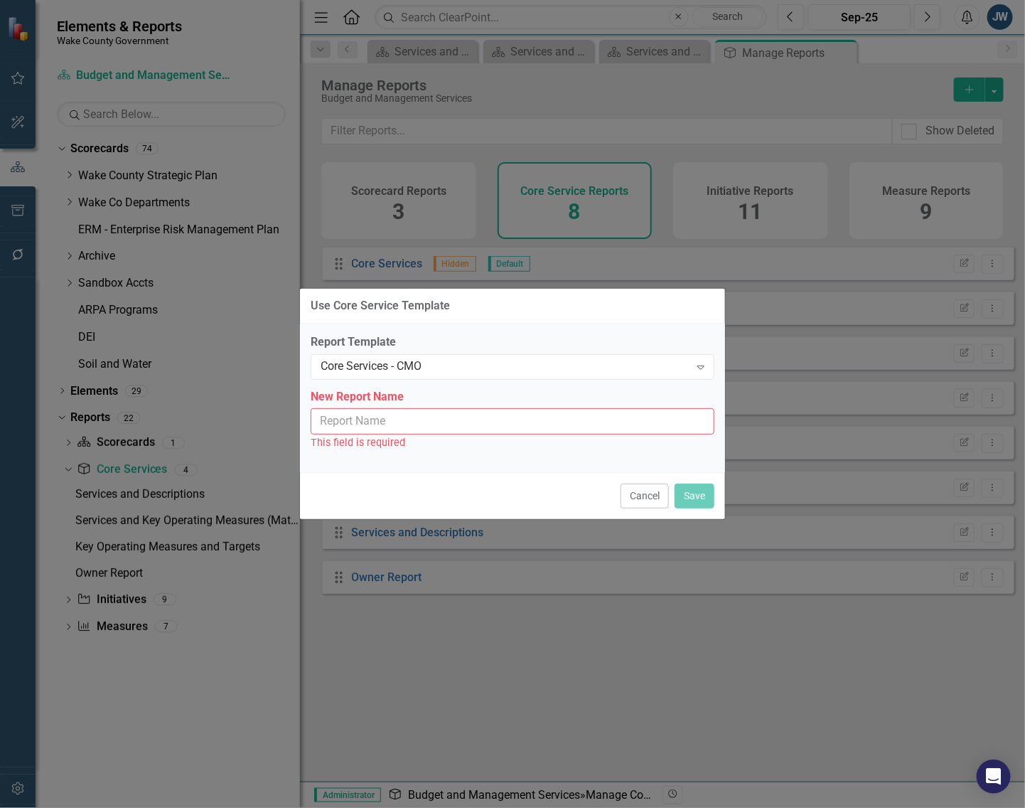
click at [512, 421] on input "New Report Name" at bounding box center [513, 421] width 404 height 26
type input "Core Services - CMO"
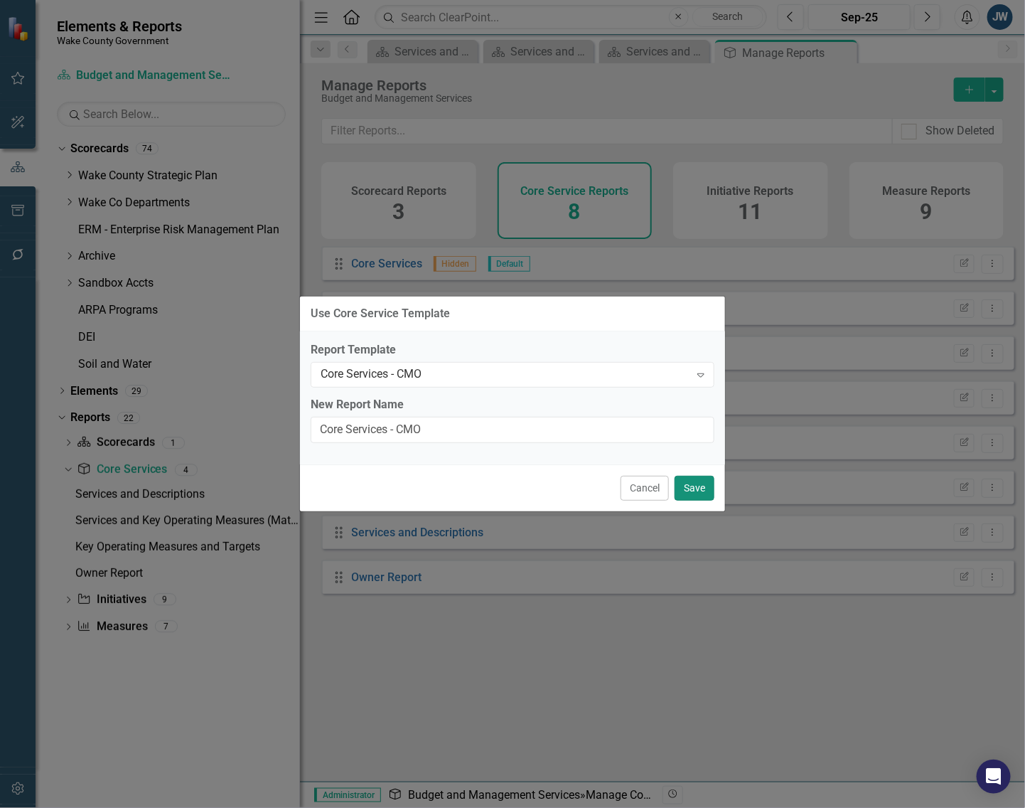
click at [702, 483] on button "Save" at bounding box center [695, 488] width 40 height 25
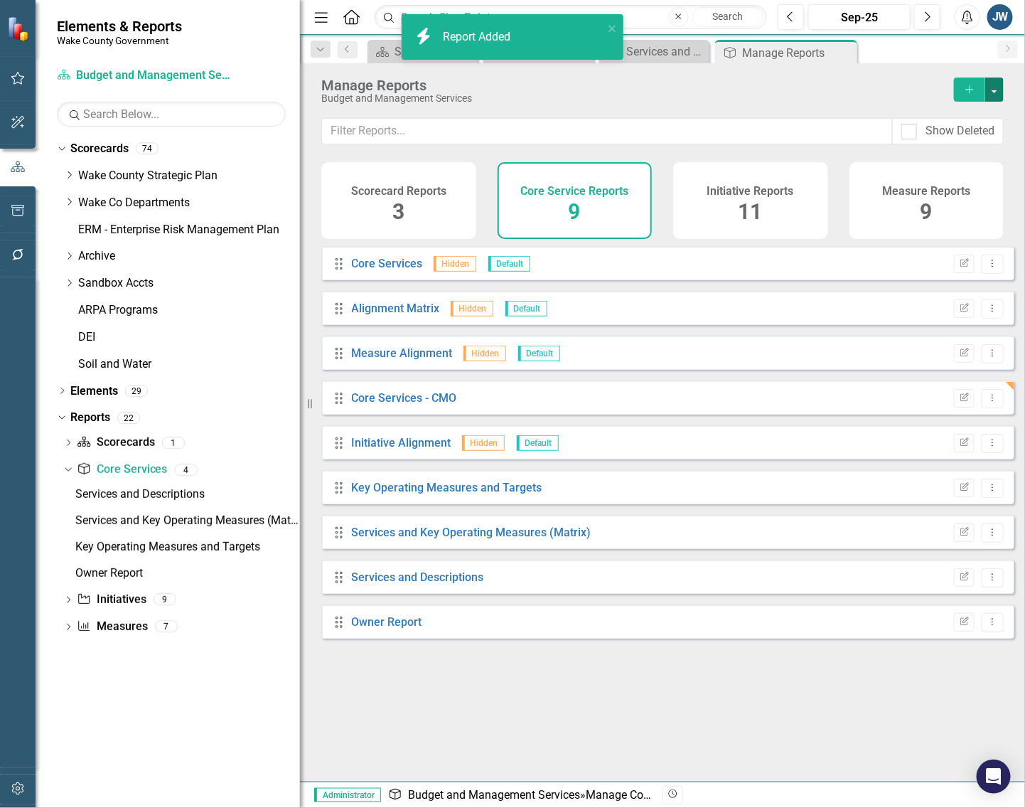
click at [998, 87] on button "button" at bounding box center [994, 89] width 18 height 24
click at [949, 136] on link "Copy Add From Template" at bounding box center [936, 142] width 133 height 26
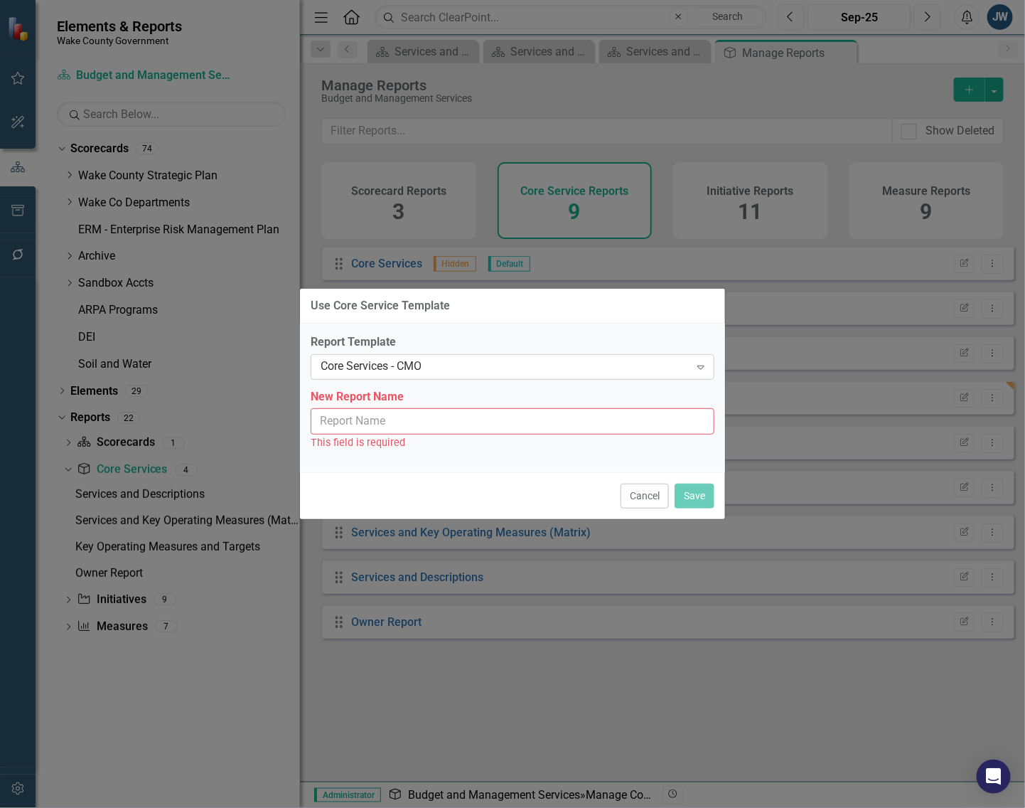
click at [516, 363] on div "Core Services - CMO" at bounding box center [505, 366] width 369 height 16
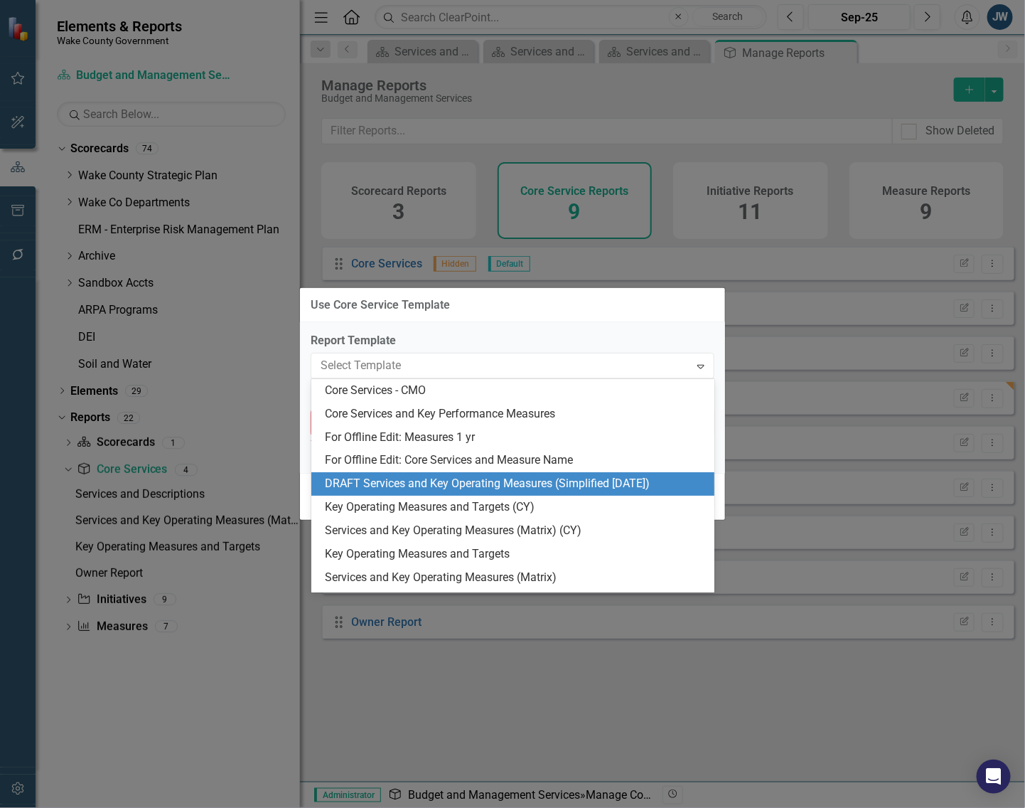
click at [438, 480] on div "DRAFT Services and Key Operating Measures (Simplified [DATE])" at bounding box center [516, 484] width 381 height 16
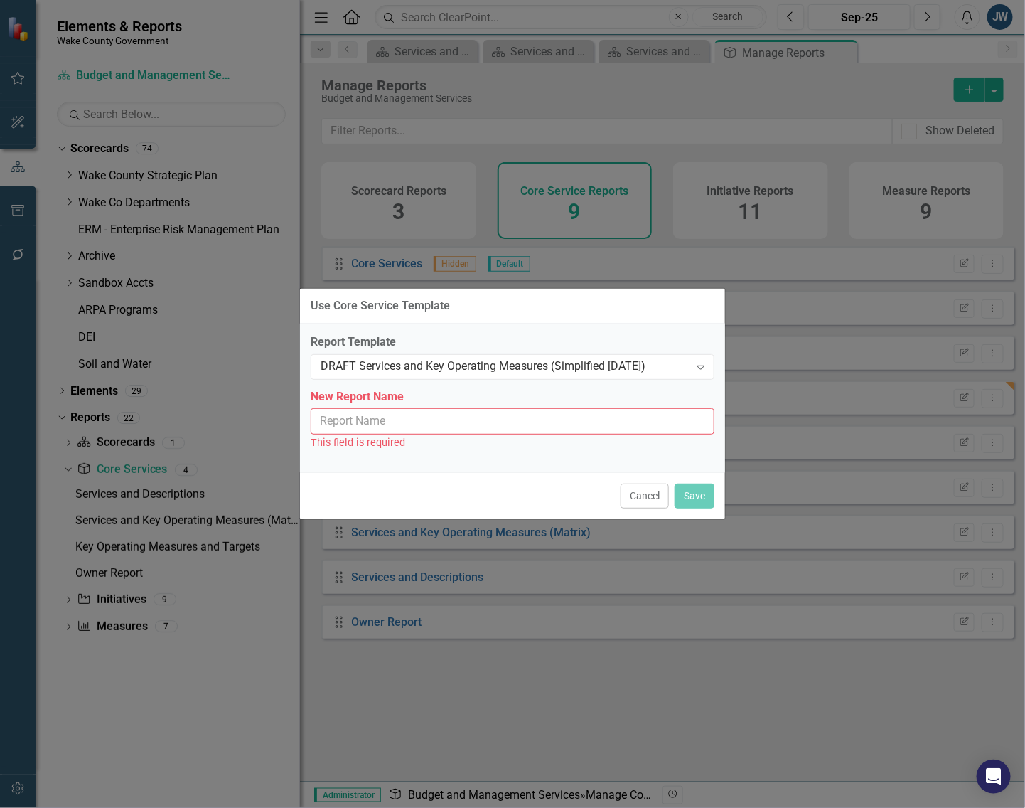
click at [487, 425] on input "New Report Name" at bounding box center [513, 421] width 404 height 26
type input "Services and Key Operating Measures (Simplified [DATE])"
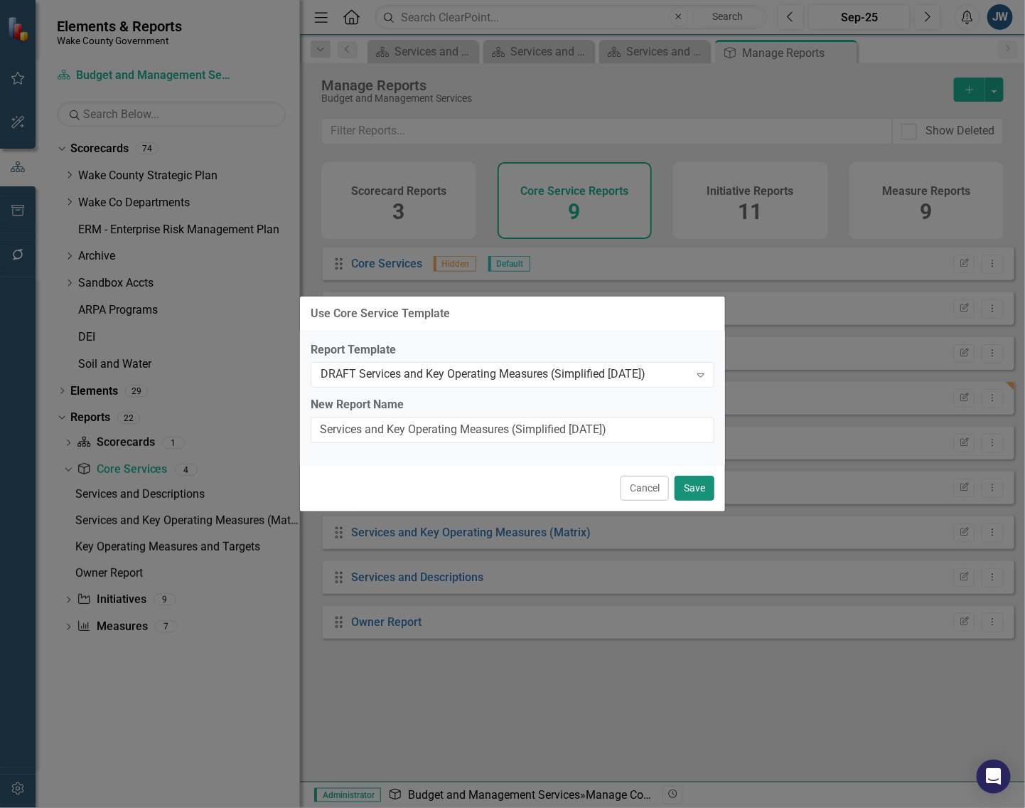
click at [690, 488] on button "Save" at bounding box center [695, 488] width 40 height 25
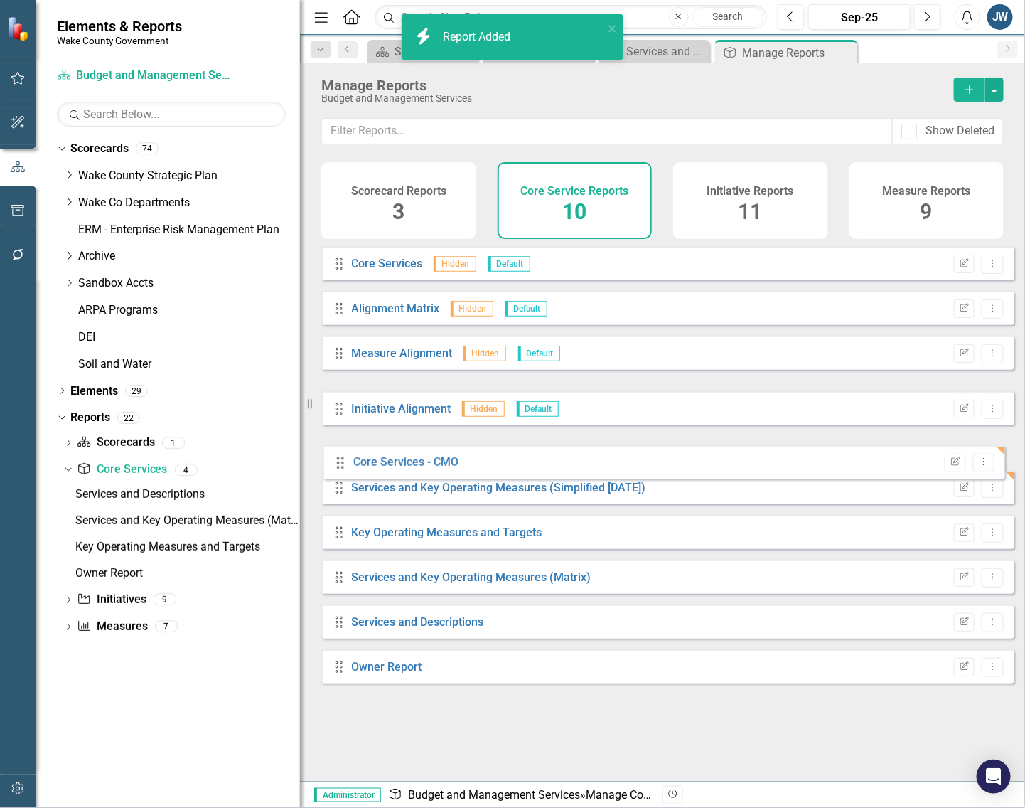
drag, startPoint x: 338, startPoint y: 412, endPoint x: 341, endPoint y: 459, distance: 47.1
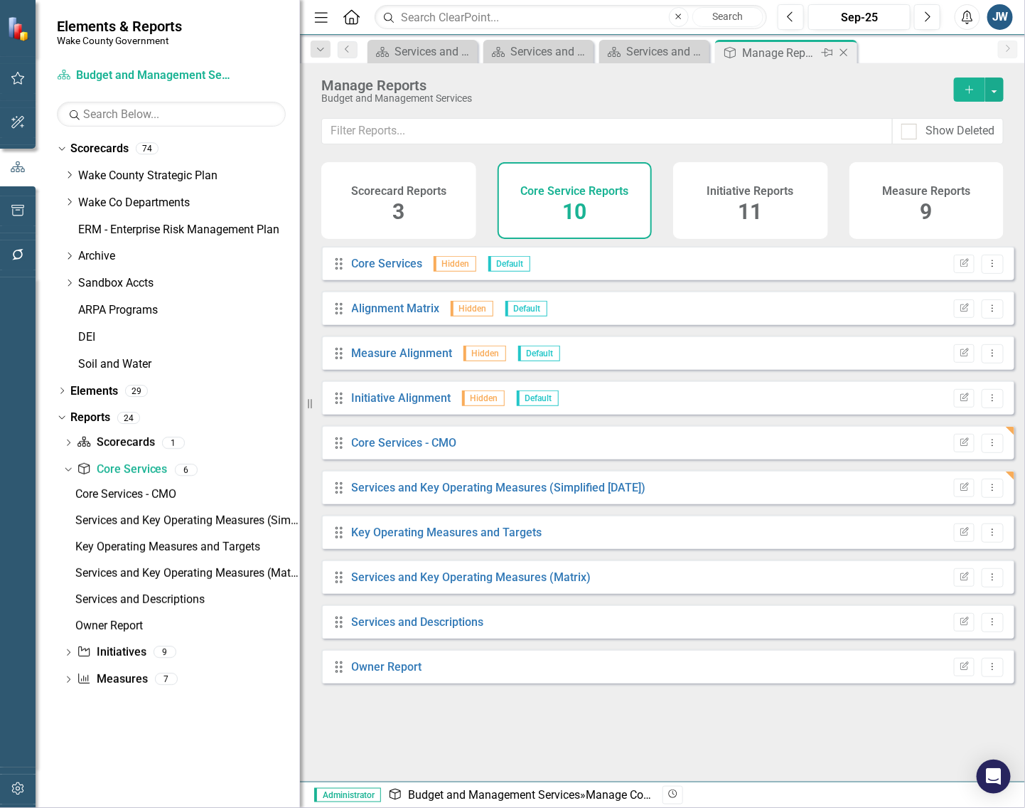
click at [845, 55] on icon "Close" at bounding box center [844, 52] width 14 height 11
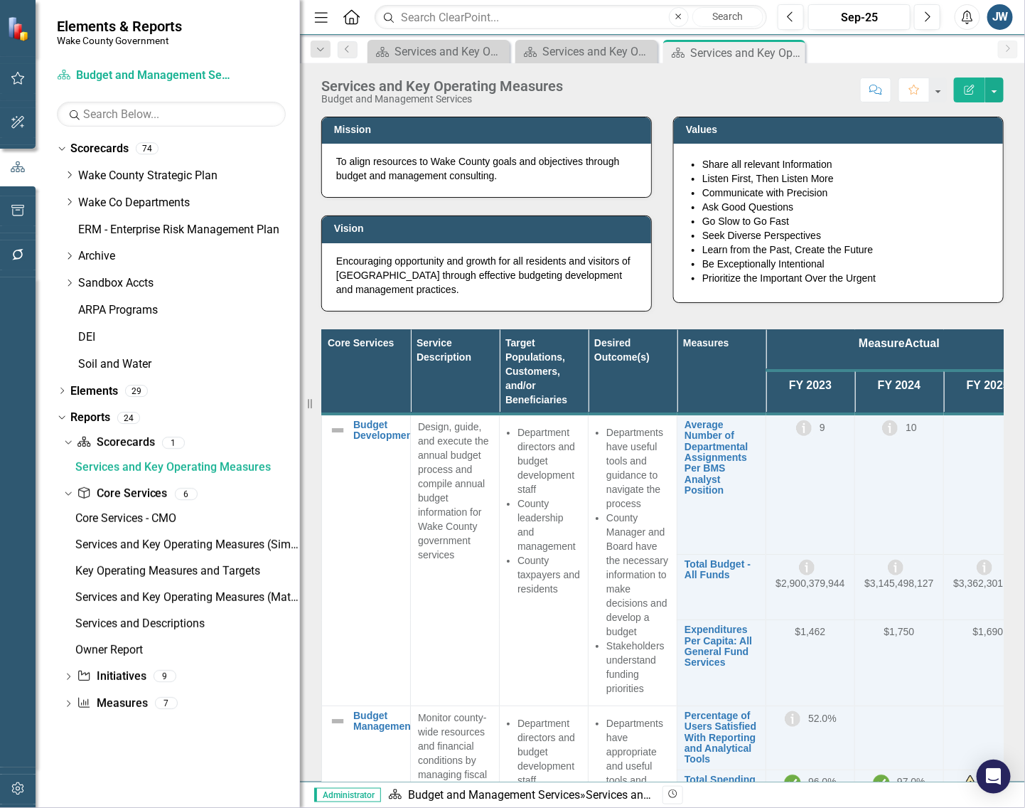
click at [59, 676] on div "Dropdown Scorecard Scorecards 1 Services and Key Operating Measures Dropdown Co…" at bounding box center [178, 574] width 243 height 287
click at [65, 677] on icon "Dropdown" at bounding box center [68, 678] width 10 height 8
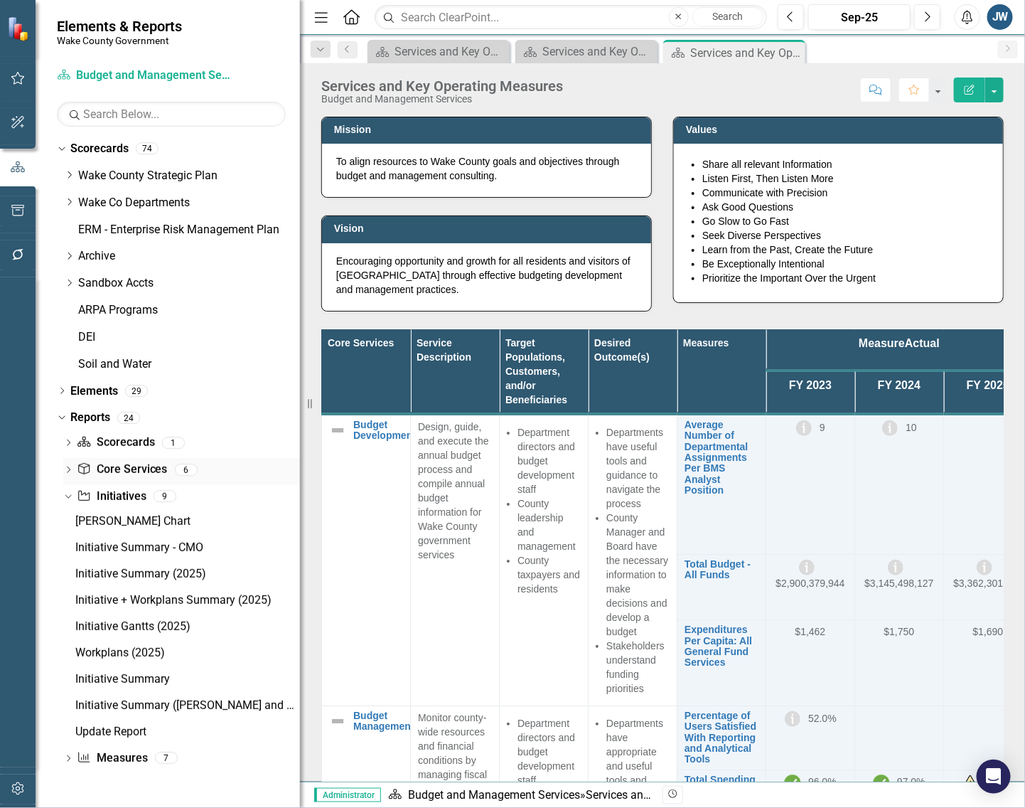
click at [107, 469] on link "Core Service Core Services" at bounding box center [122, 469] width 90 height 16
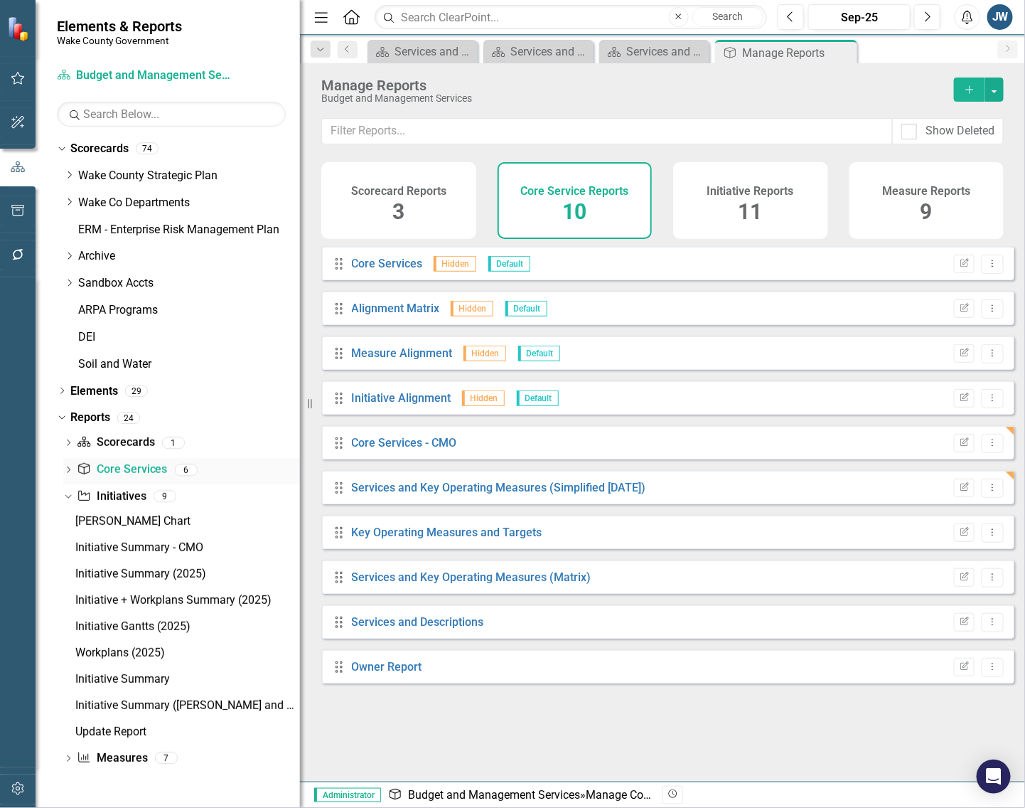
click at [69, 466] on div "Dropdown" at bounding box center [68, 471] width 10 height 12
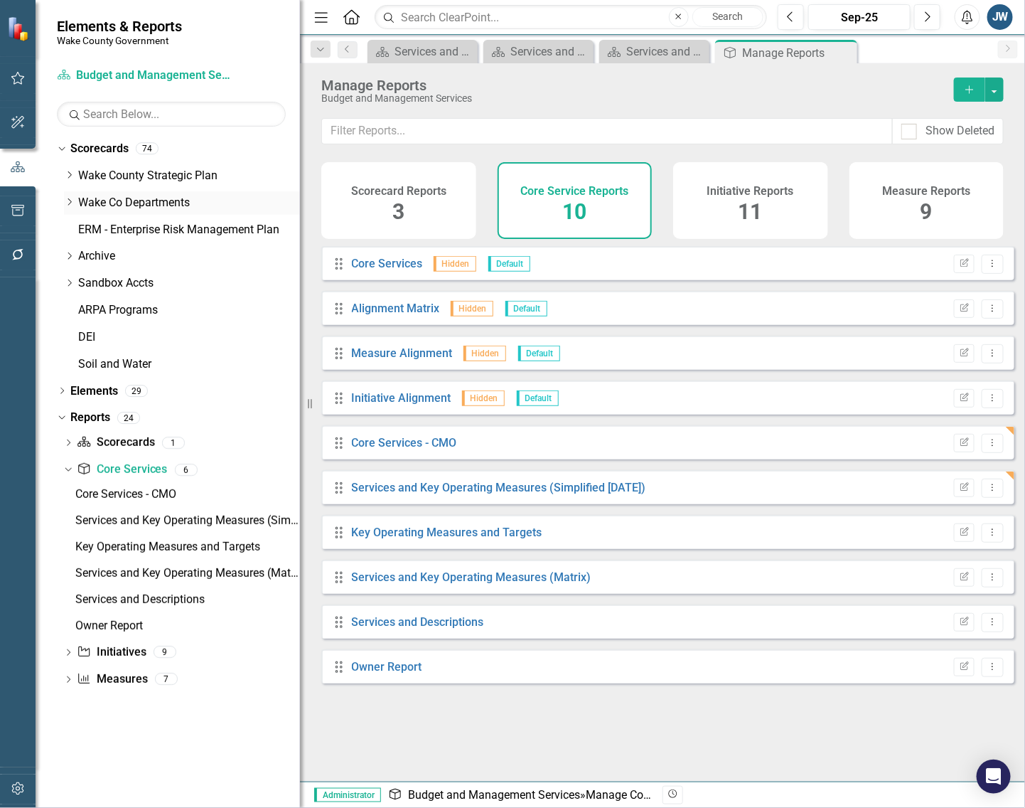
click at [69, 199] on icon "Dropdown" at bounding box center [69, 202] width 11 height 9
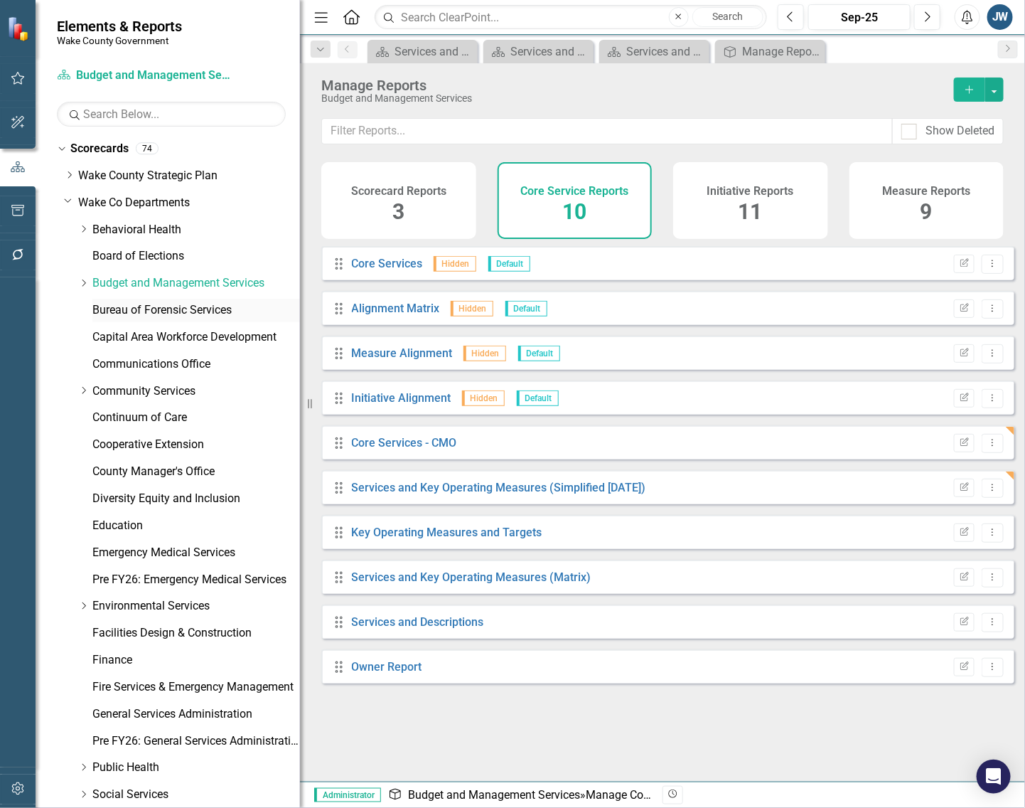
click at [144, 311] on link "Bureau of Forensic Services" at bounding box center [196, 310] width 208 height 16
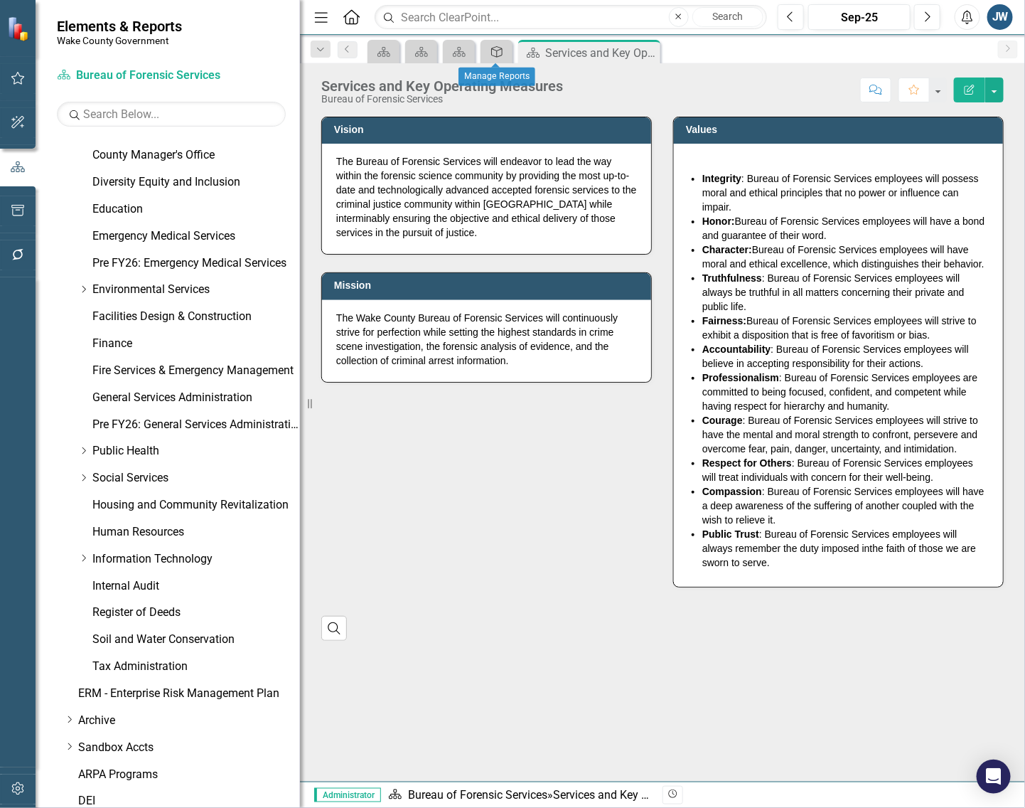
scroll to position [451, 0]
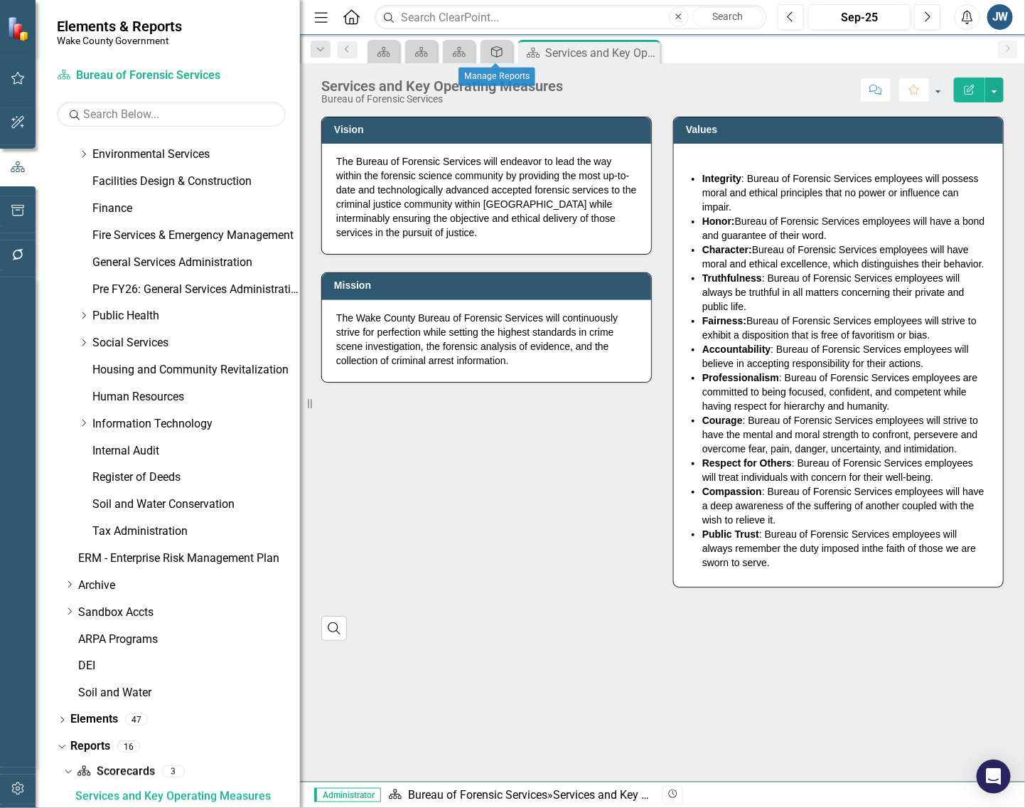
click at [498, 51] on icon "Core Service" at bounding box center [497, 51] width 14 height 11
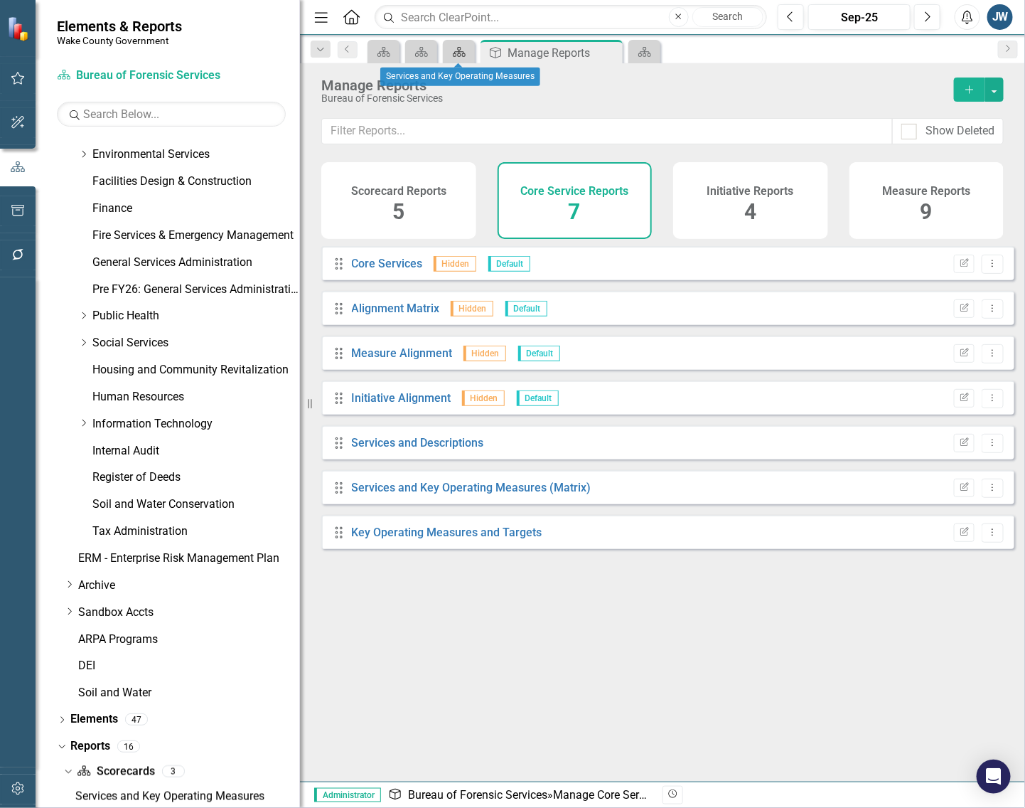
click at [452, 48] on icon "Scorecard" at bounding box center [459, 51] width 14 height 11
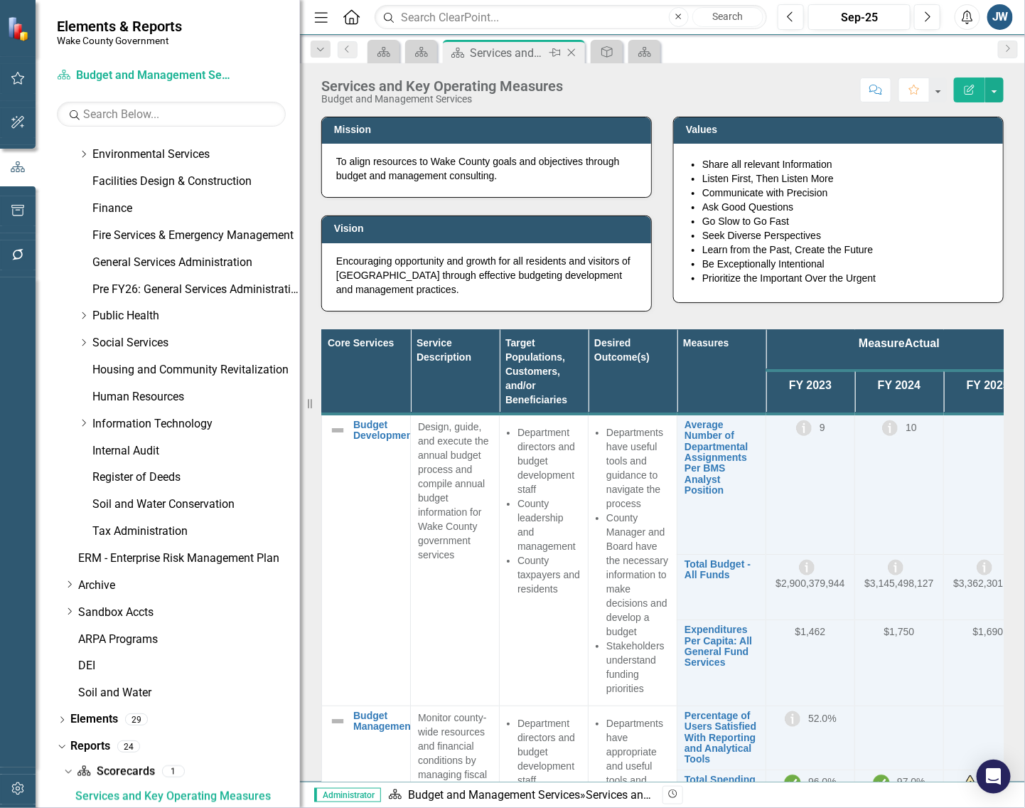
click at [577, 55] on icon "Close" at bounding box center [572, 52] width 14 height 11
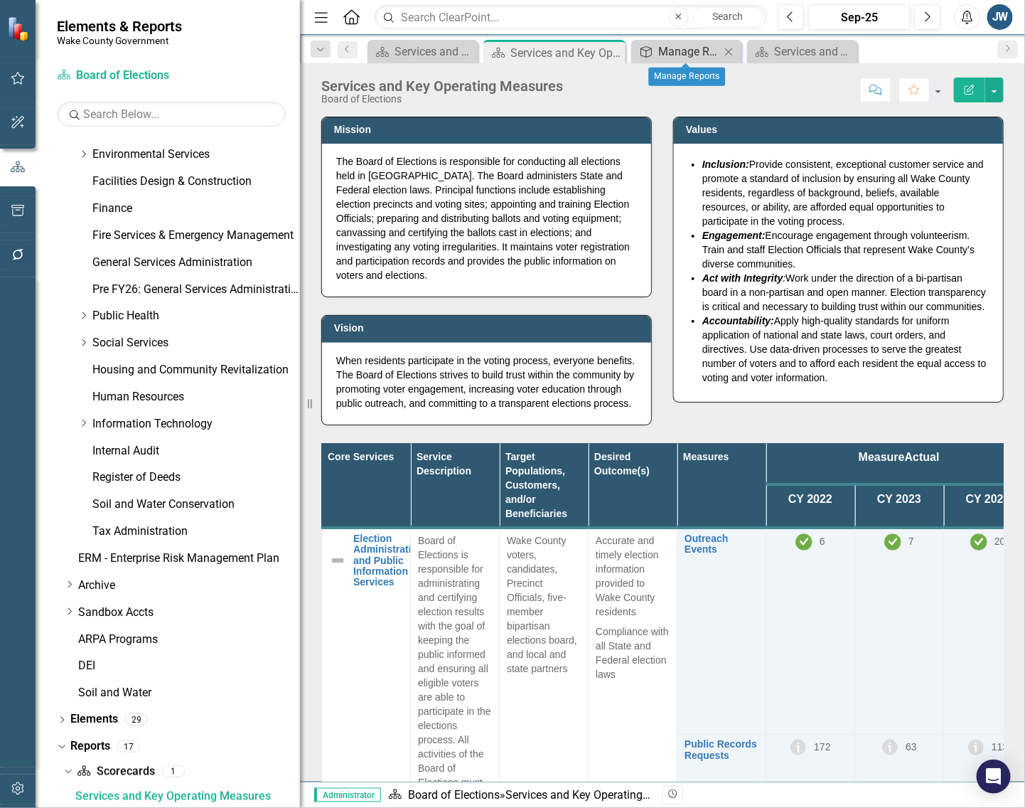
click at [674, 53] on div "Manage Reports" at bounding box center [689, 52] width 62 height 18
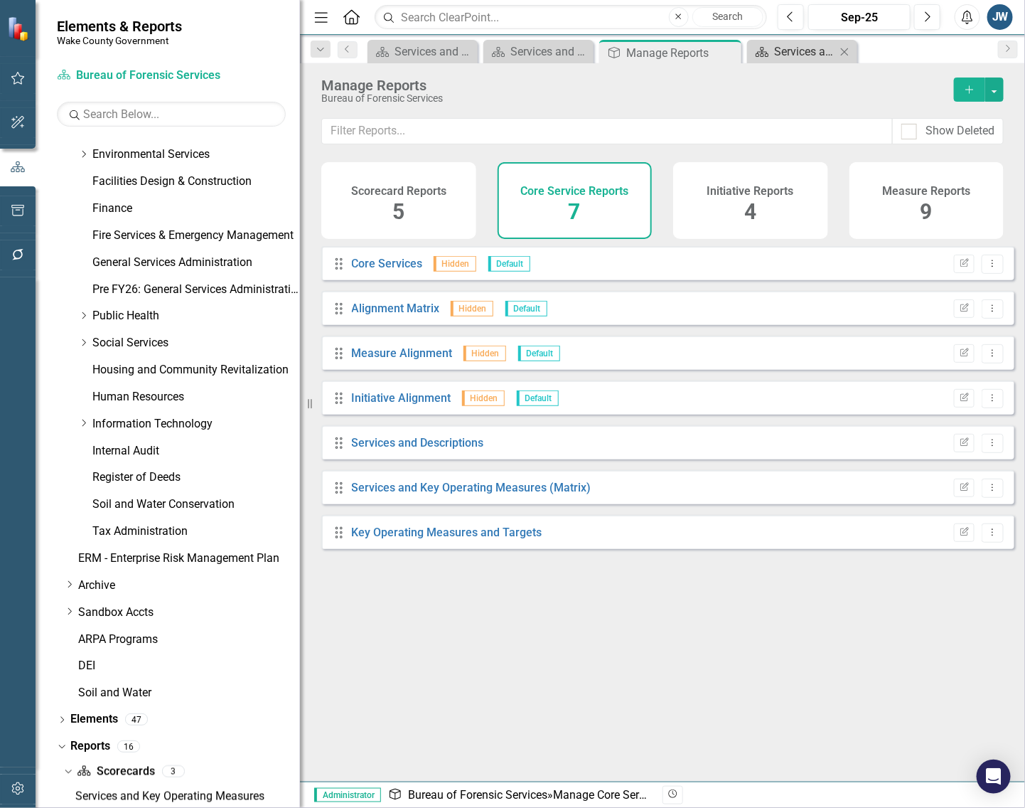
click at [783, 50] on div "Services and Key Operating Measures" at bounding box center [805, 52] width 62 height 18
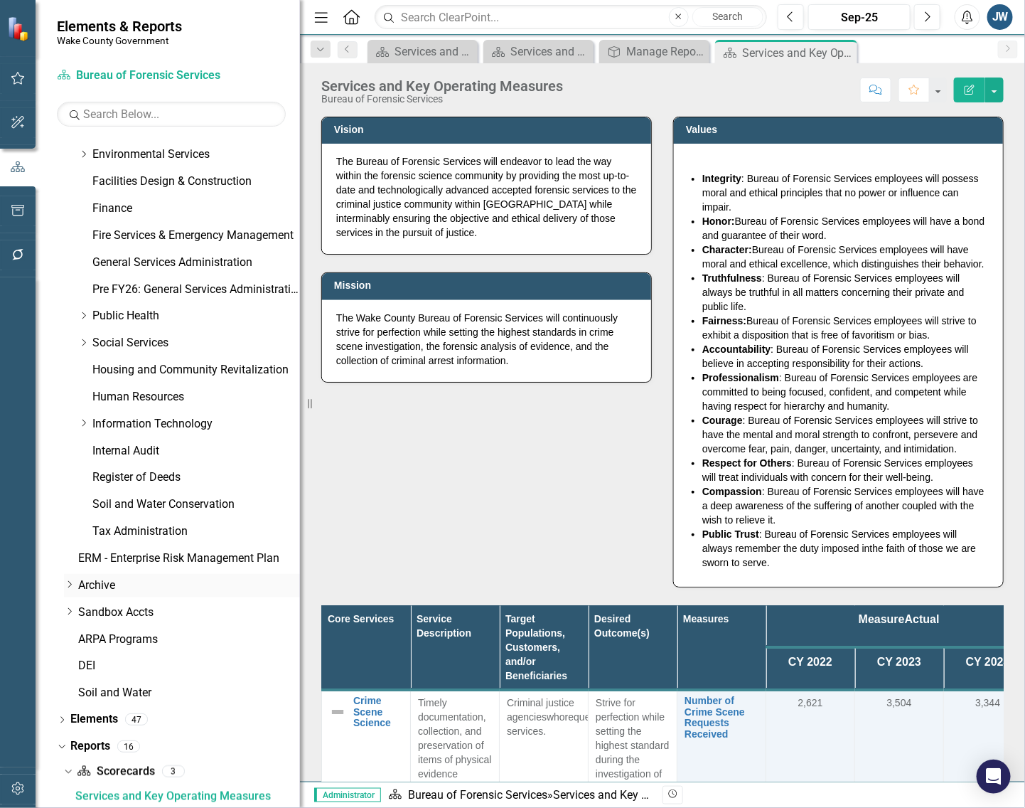
scroll to position [687, 0]
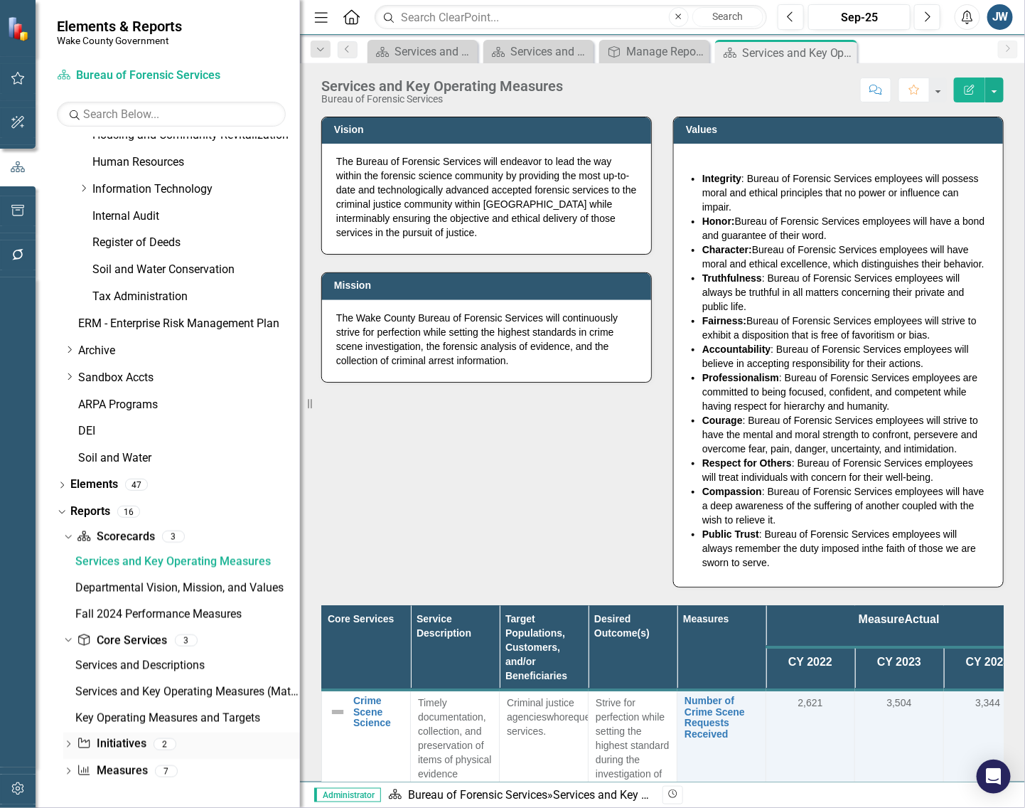
click at [125, 738] on link "Initiative Initiatives" at bounding box center [111, 744] width 69 height 16
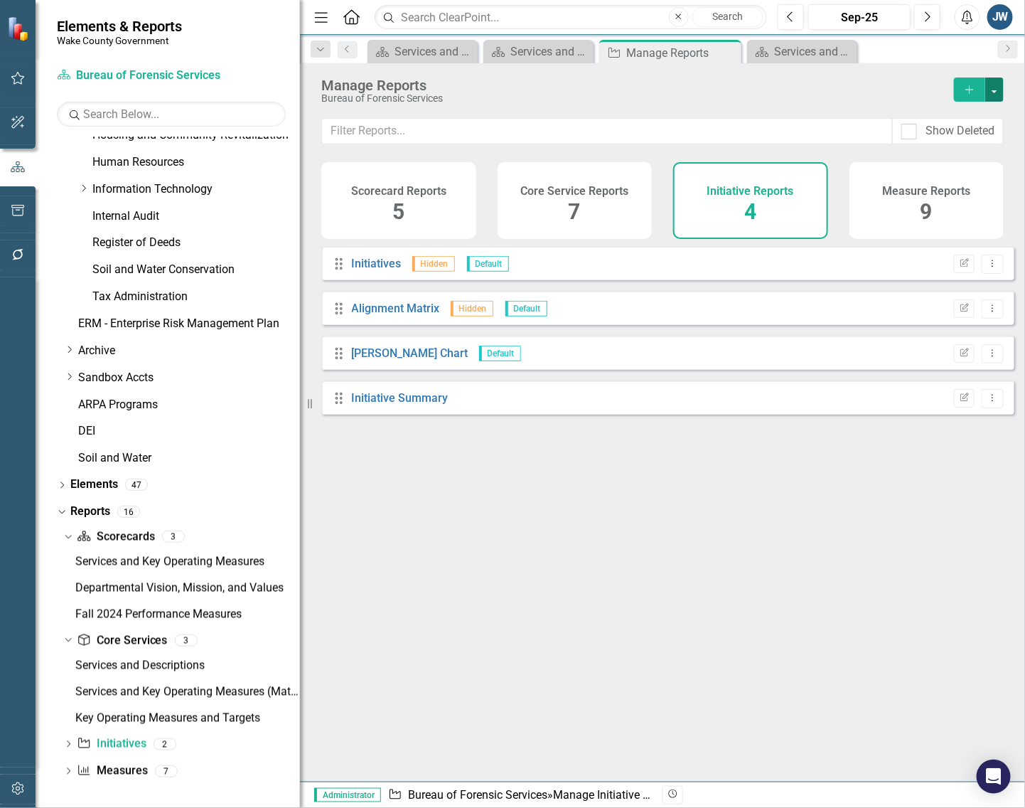
click at [996, 87] on button "button" at bounding box center [994, 89] width 18 height 24
click at [964, 111] on link "Initiative Add Report" at bounding box center [936, 116] width 133 height 26
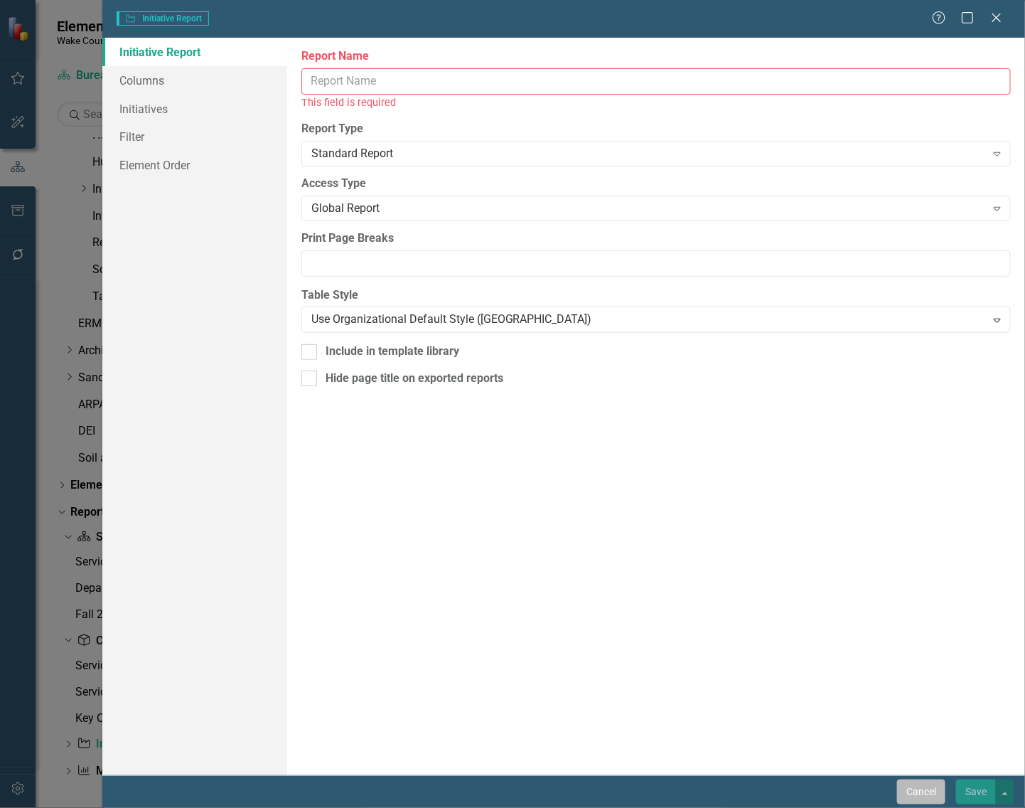
click at [919, 800] on button "Cancel" at bounding box center [921, 791] width 48 height 25
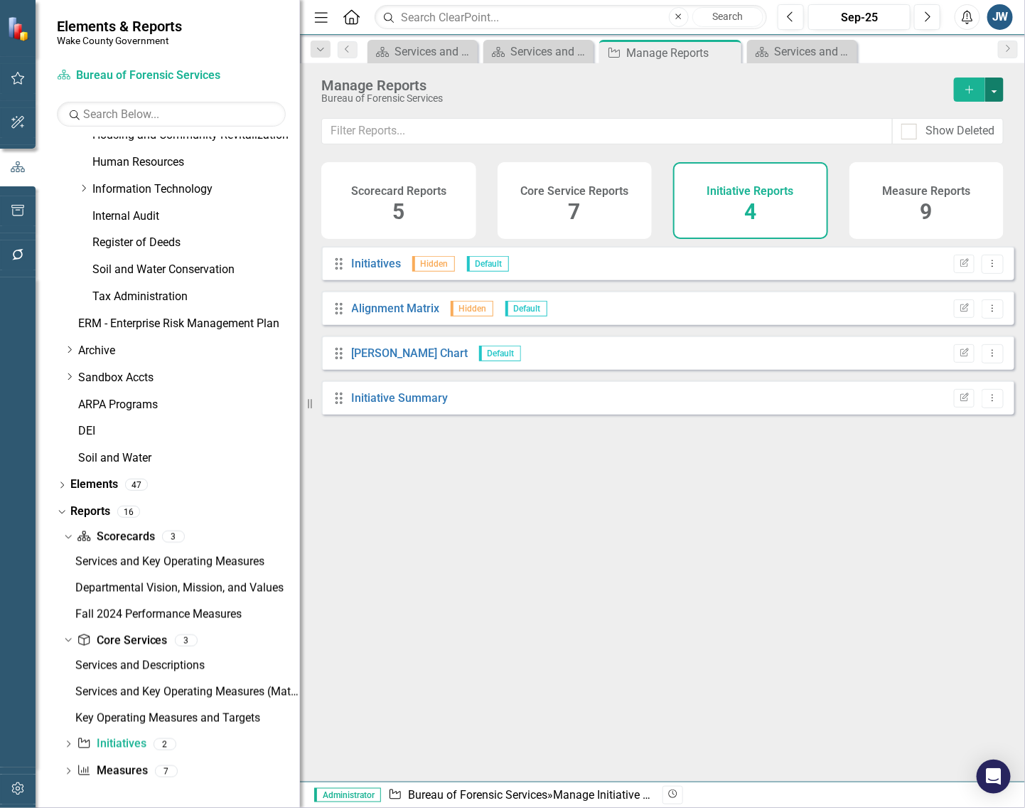
click at [1002, 87] on button "button" at bounding box center [994, 89] width 18 height 24
click at [978, 143] on link "Copy Add From Template" at bounding box center [936, 142] width 133 height 26
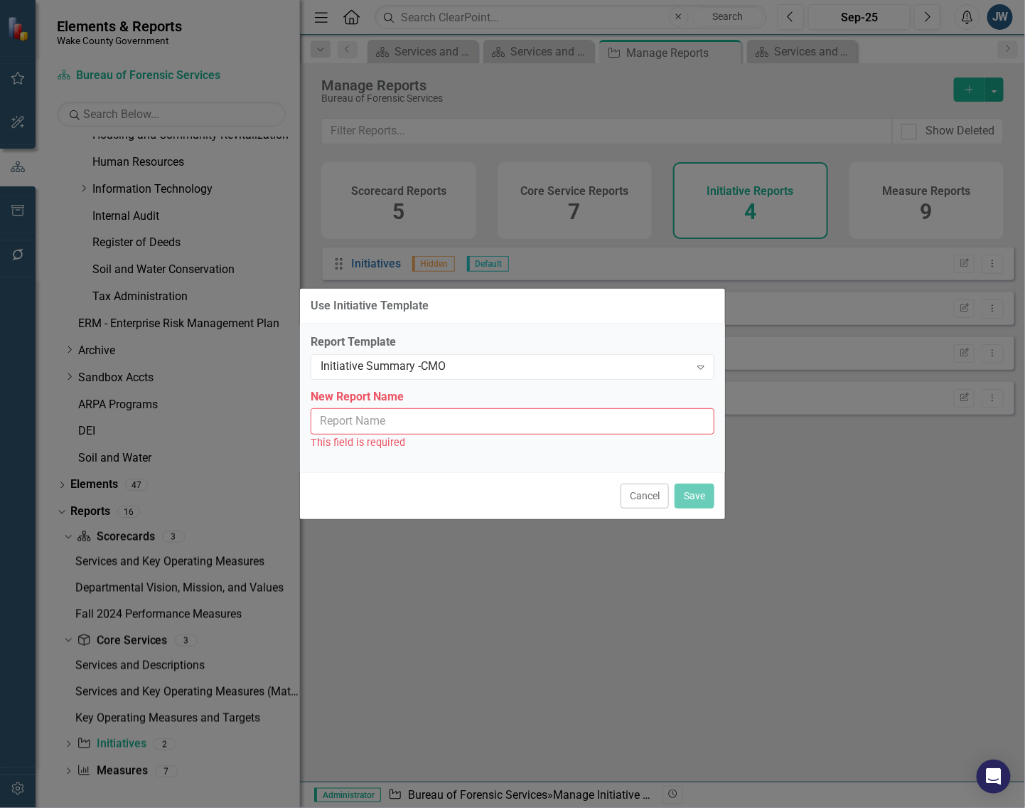
click at [503, 432] on input "New Report Name" at bounding box center [513, 421] width 404 height 26
type input "Initiative Summary - CMO"
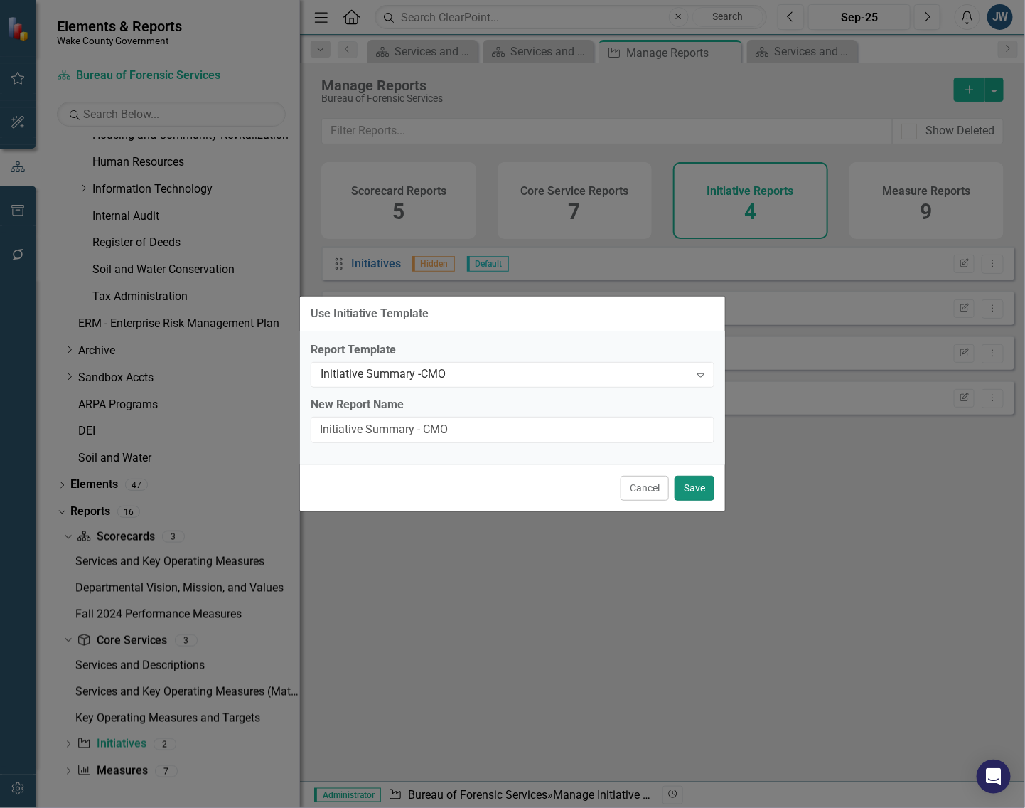
click at [697, 489] on button "Save" at bounding box center [695, 488] width 40 height 25
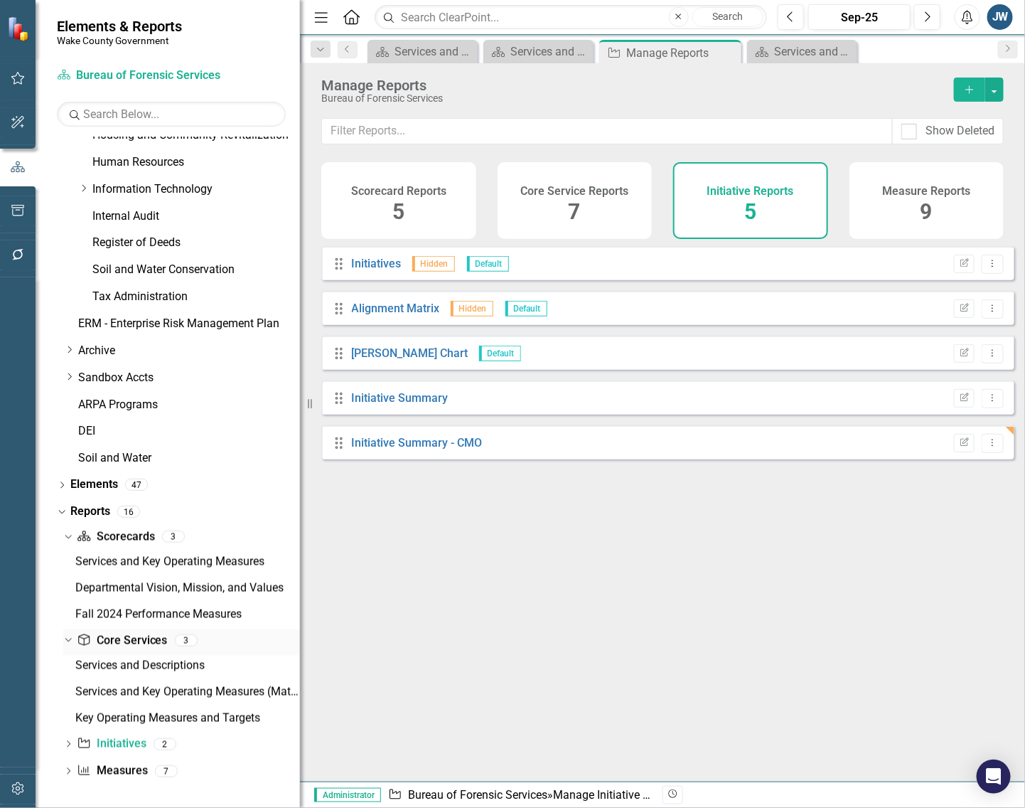
click at [105, 635] on link "Core Service Core Services" at bounding box center [122, 641] width 90 height 16
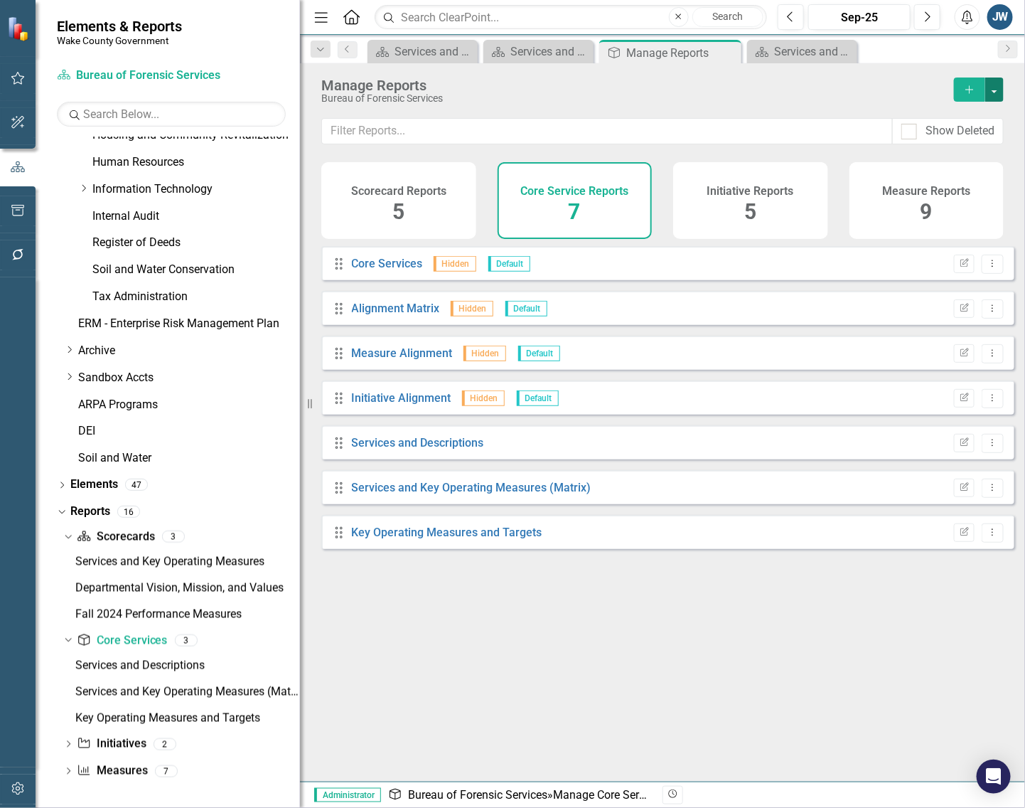
click at [995, 89] on button "button" at bounding box center [994, 89] width 18 height 24
click at [944, 143] on link "Copy Add From Template" at bounding box center [936, 142] width 133 height 26
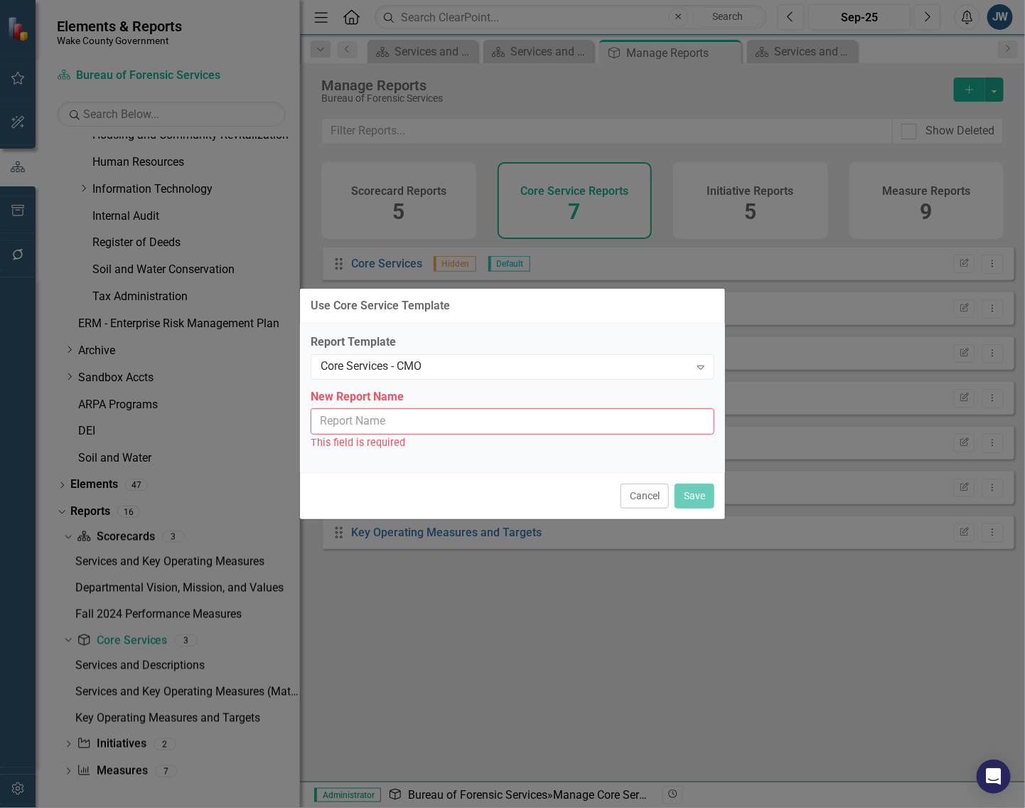
click at [454, 424] on input "New Report Name" at bounding box center [513, 421] width 404 height 26
type input "Core Services - CMO"
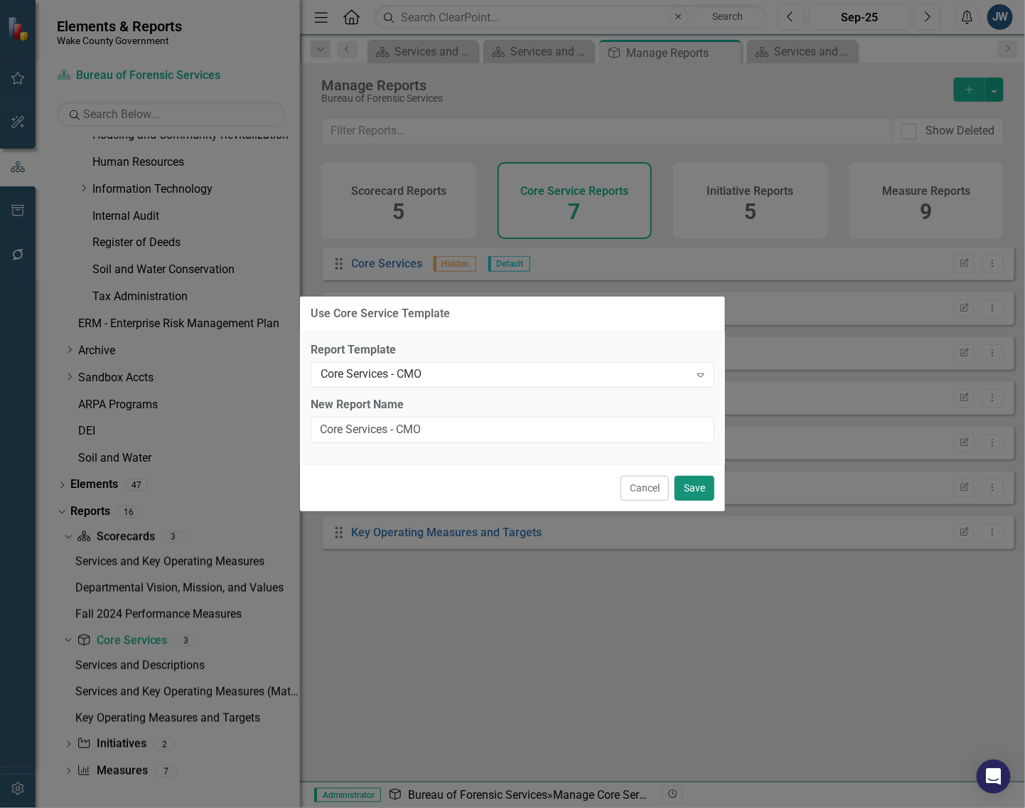
click at [701, 486] on button "Save" at bounding box center [695, 488] width 40 height 25
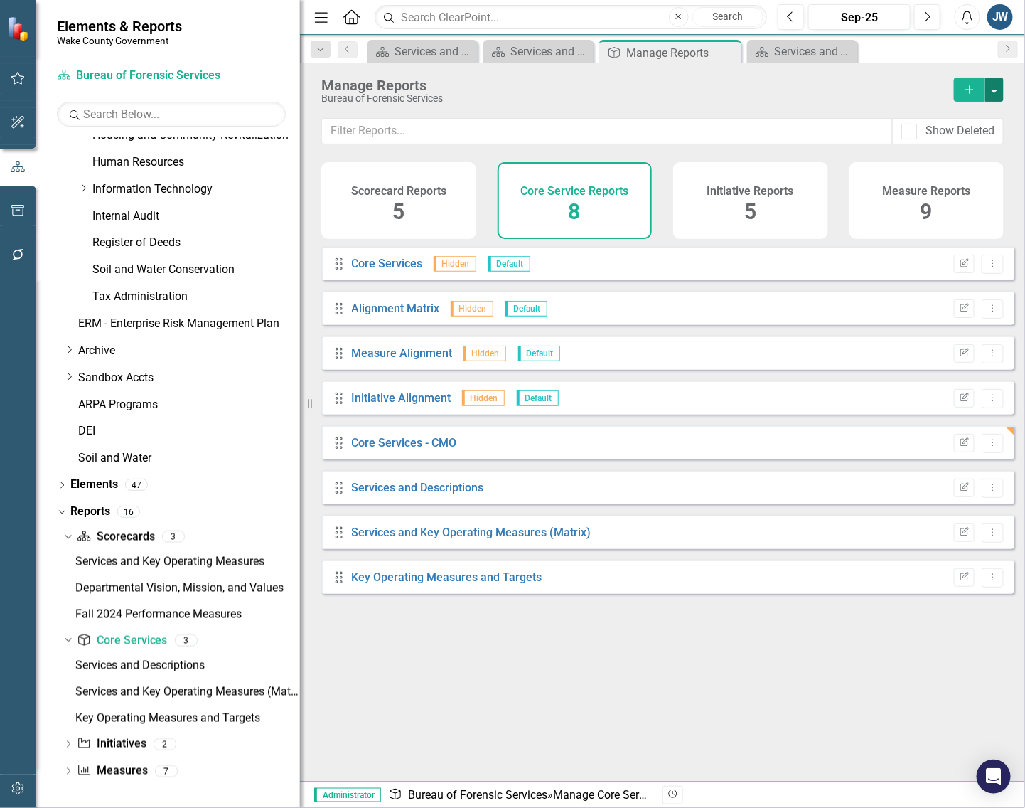
click at [999, 90] on button "button" at bounding box center [994, 89] width 18 height 24
click at [963, 143] on link "Copy Add From Template" at bounding box center [936, 142] width 133 height 26
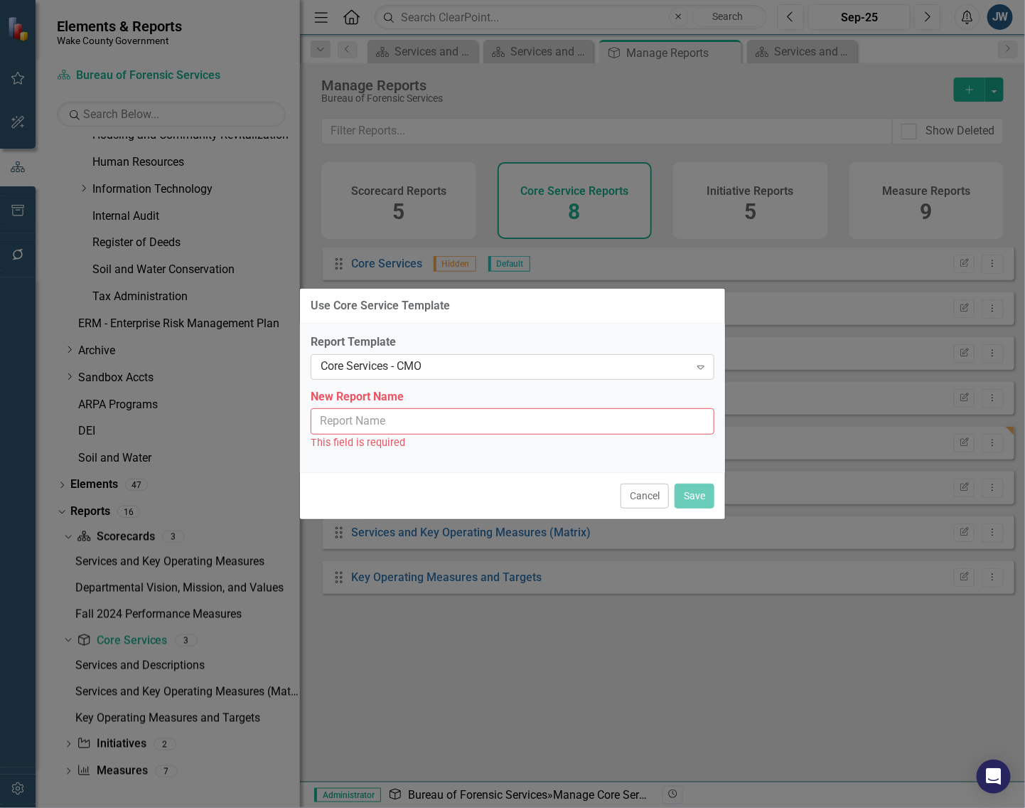
click at [556, 370] on div "Core Services - CMO" at bounding box center [505, 366] width 369 height 16
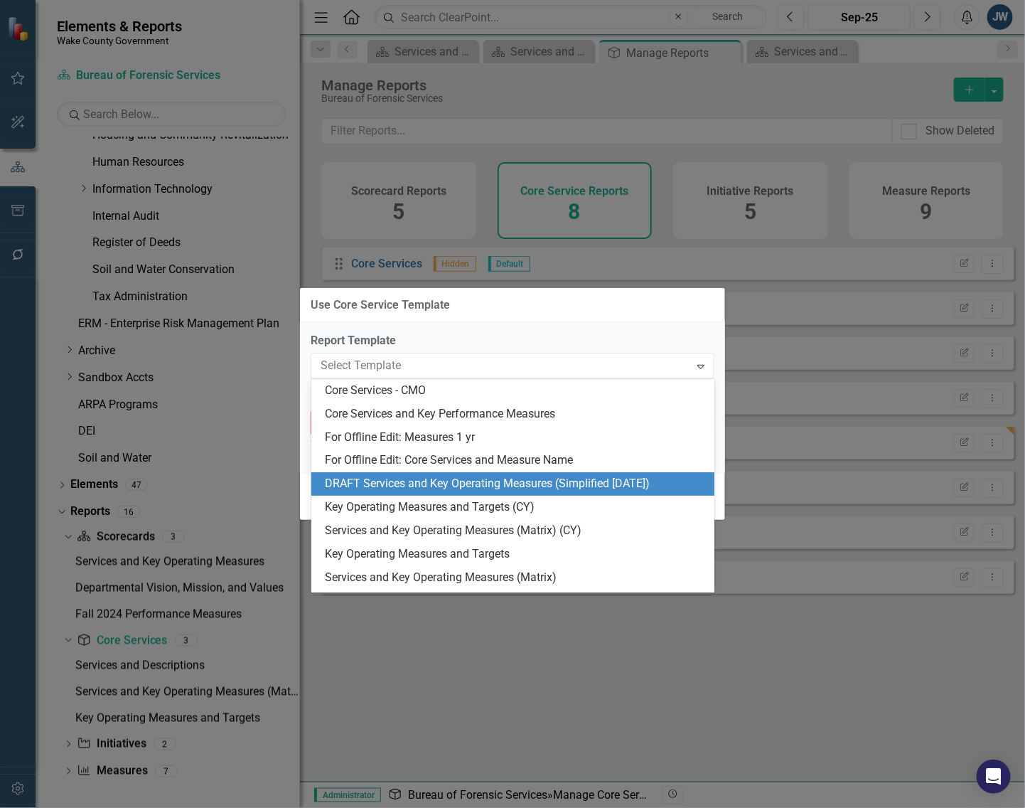
click at [464, 483] on div "DRAFT Services and Key Operating Measures (Simplified [DATE])" at bounding box center [516, 484] width 381 height 16
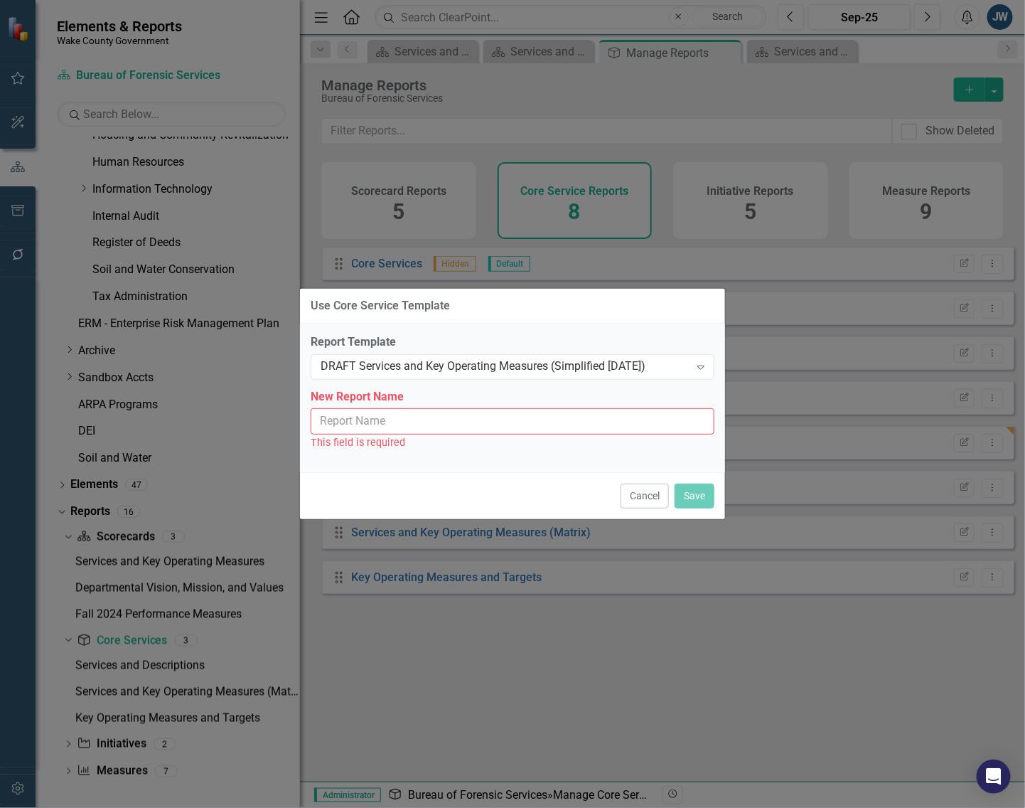
click at [481, 424] on input "New Report Name" at bounding box center [513, 421] width 404 height 26
type input "Services and Key Operating Measures (Simplified [DATE])"
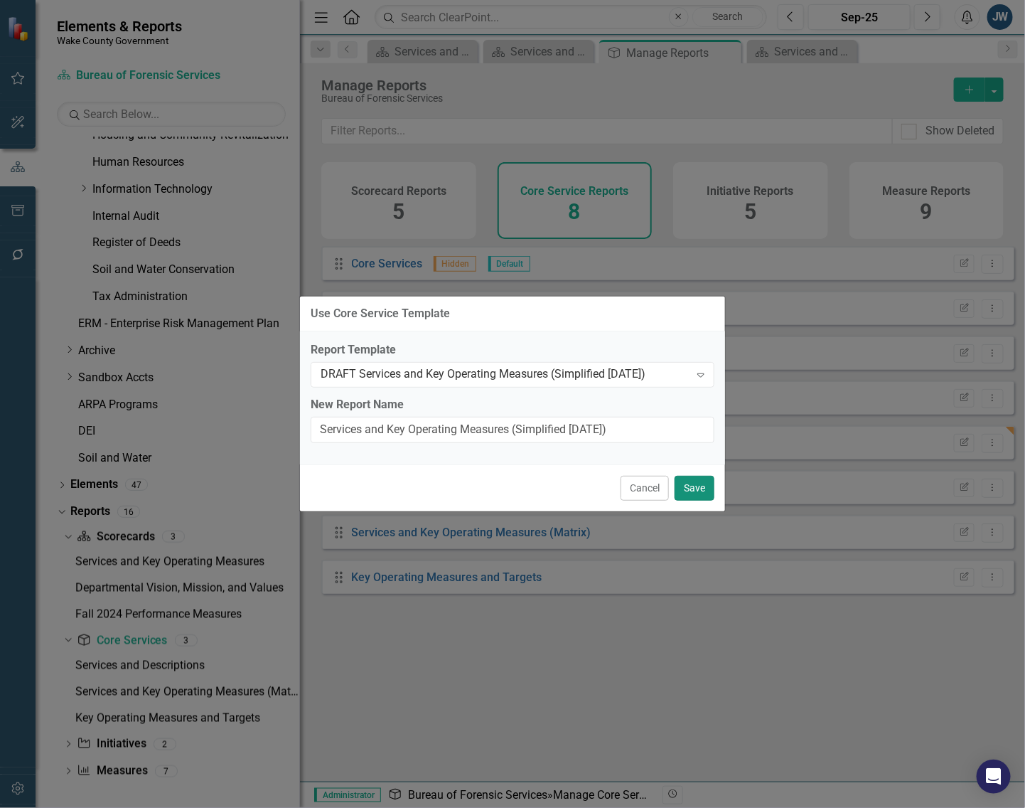
click at [695, 489] on button "Save" at bounding box center [695, 488] width 40 height 25
